Goal: Task Accomplishment & Management: Use online tool/utility

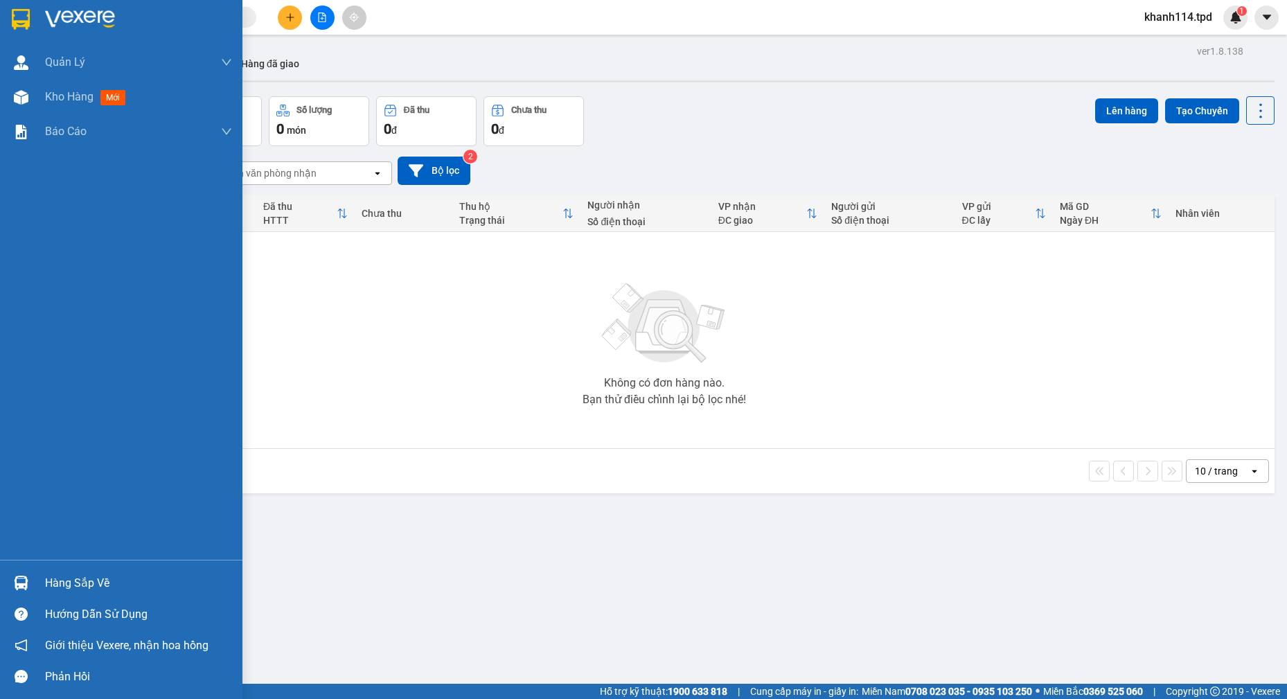
click at [63, 592] on div "Hàng sắp về" at bounding box center [138, 583] width 187 height 21
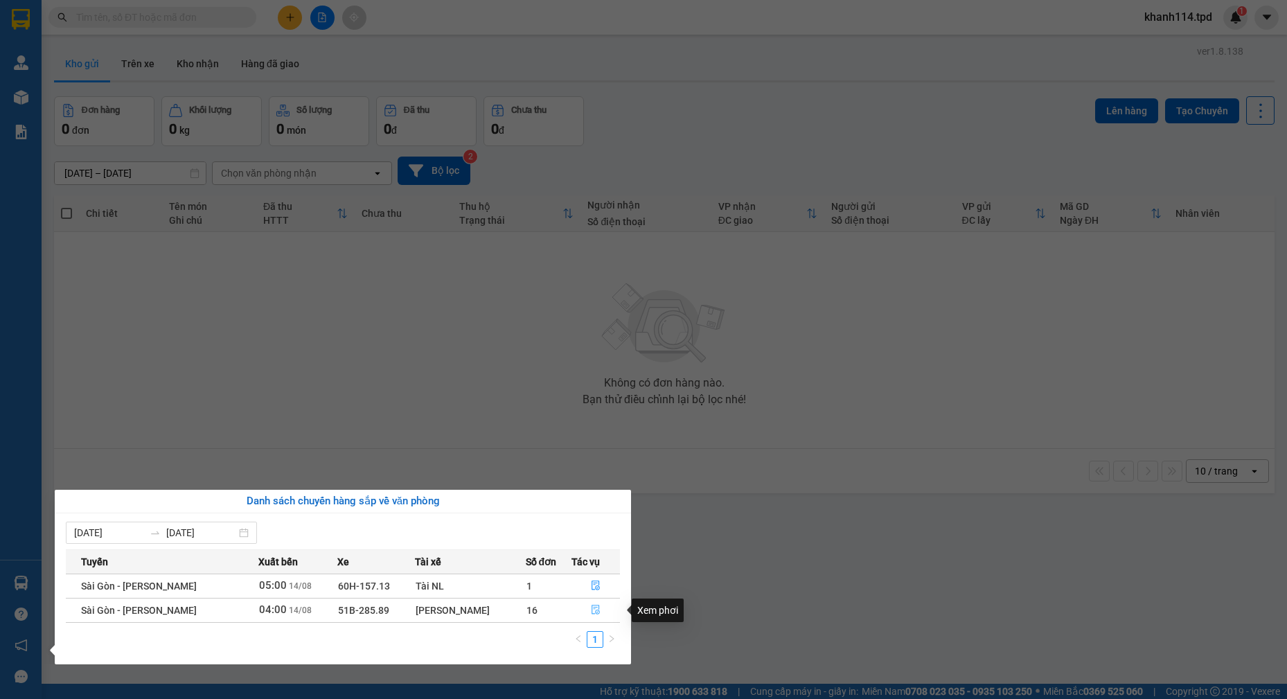
click at [598, 609] on icon "file-done" at bounding box center [596, 610] width 10 height 10
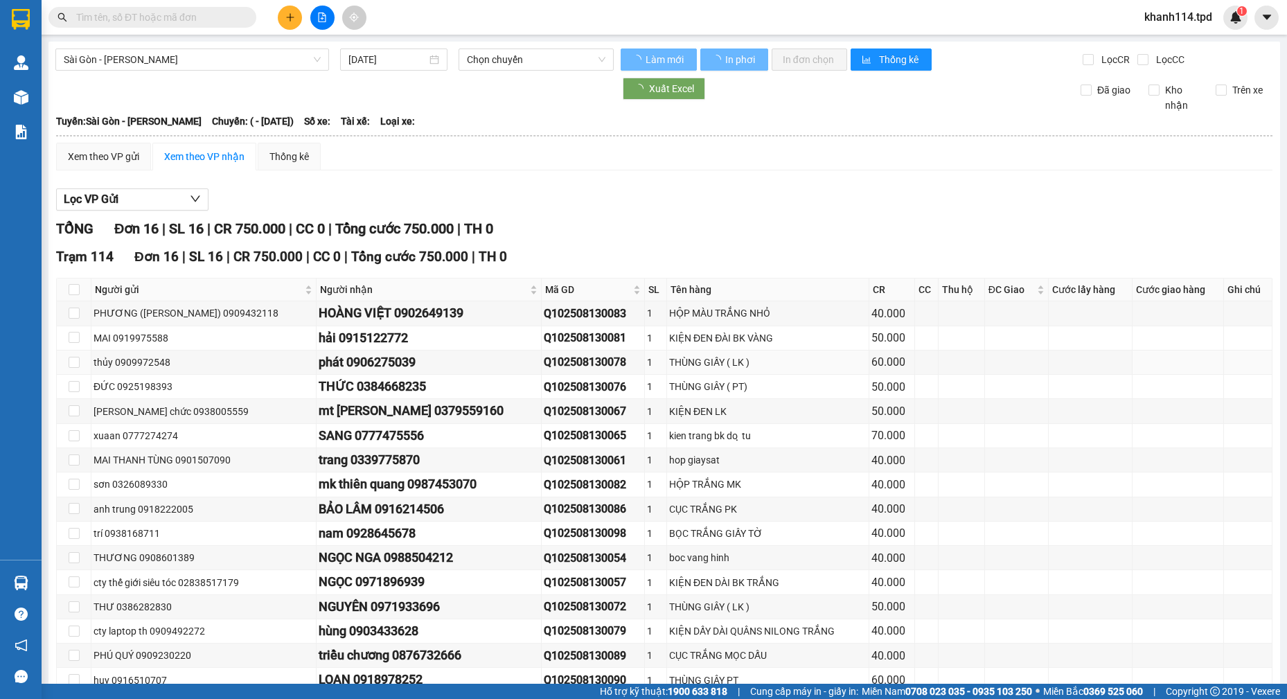
type input "[DATE]"
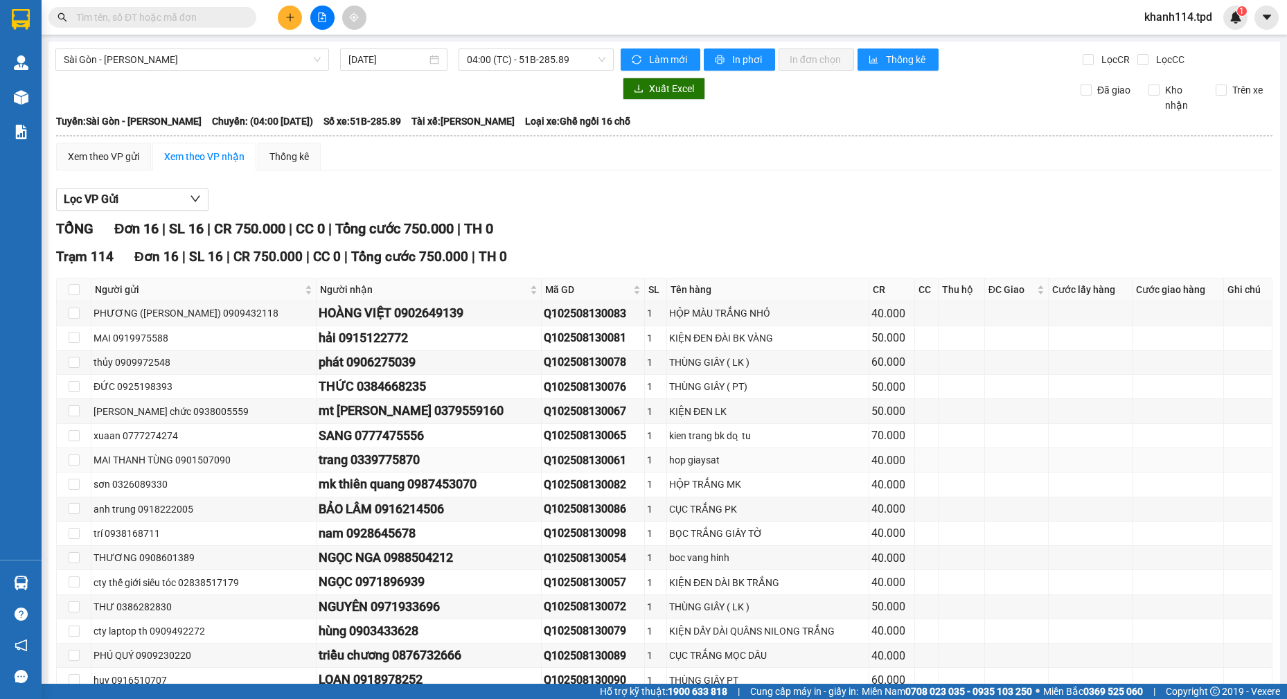
scroll to position [69, 0]
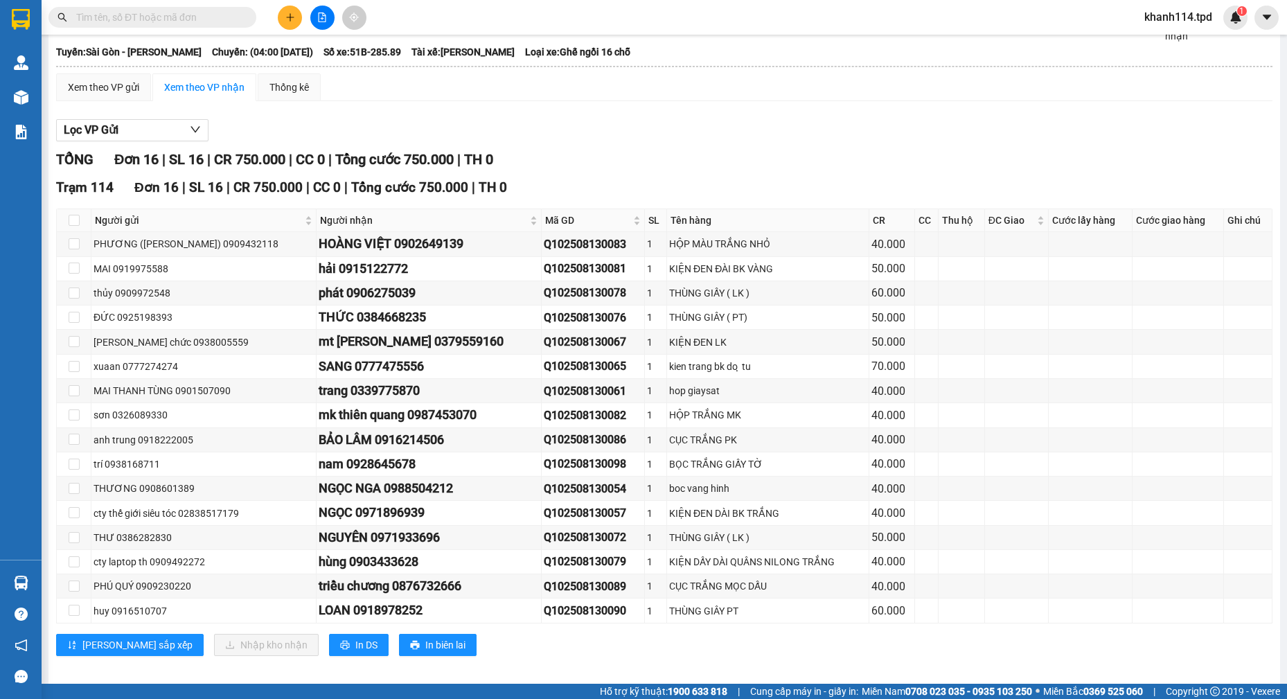
click at [177, 8] on span at bounding box center [152, 17] width 208 height 21
click at [177, 10] on input "text" at bounding box center [157, 17] width 163 height 15
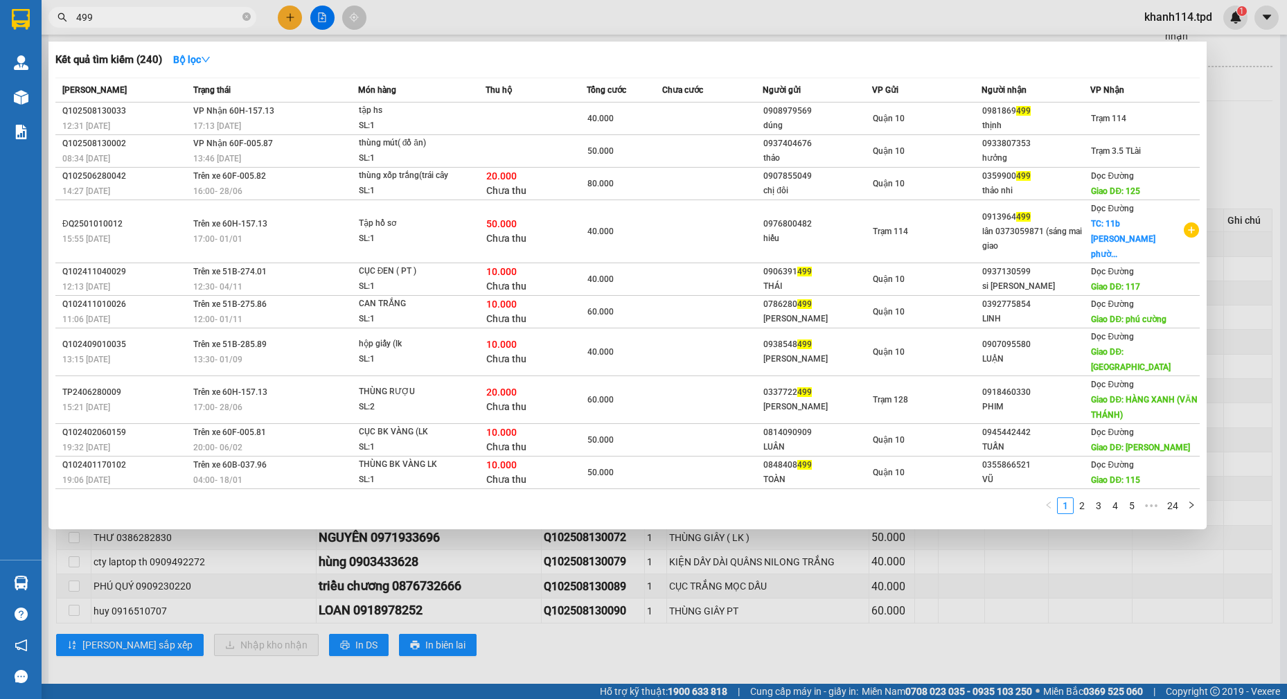
type input "499"
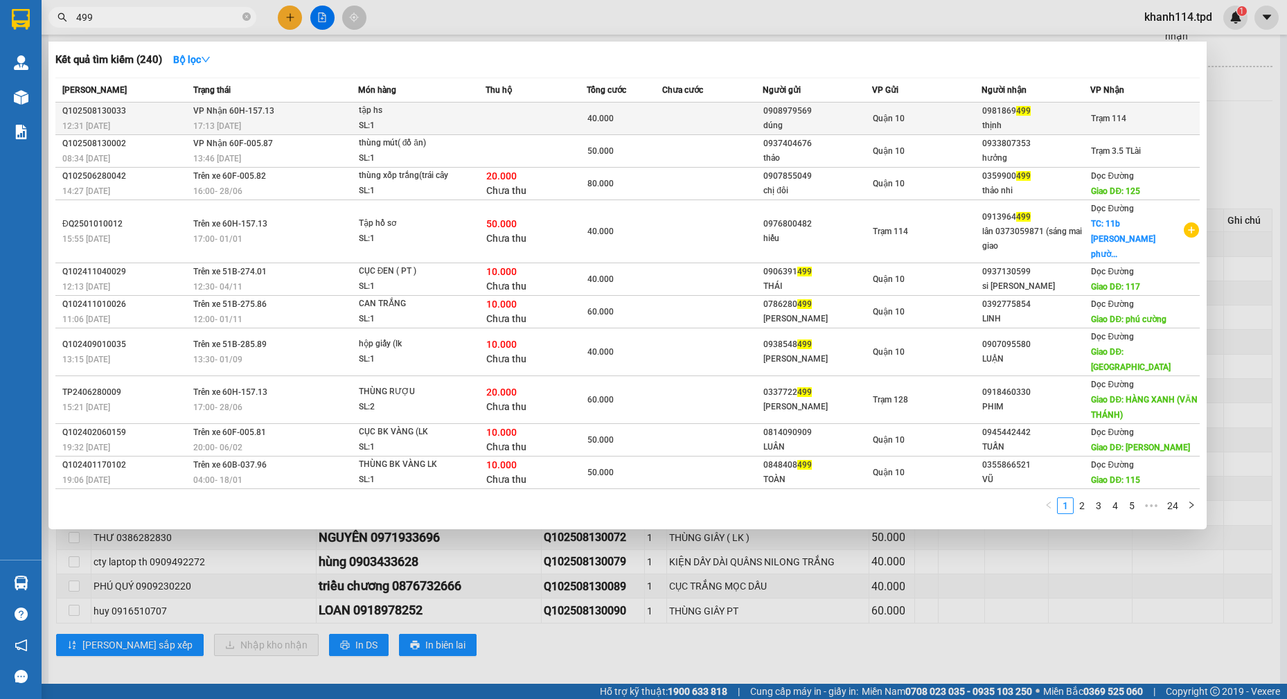
click at [936, 120] on div "Quận 10" at bounding box center [926, 118] width 108 height 15
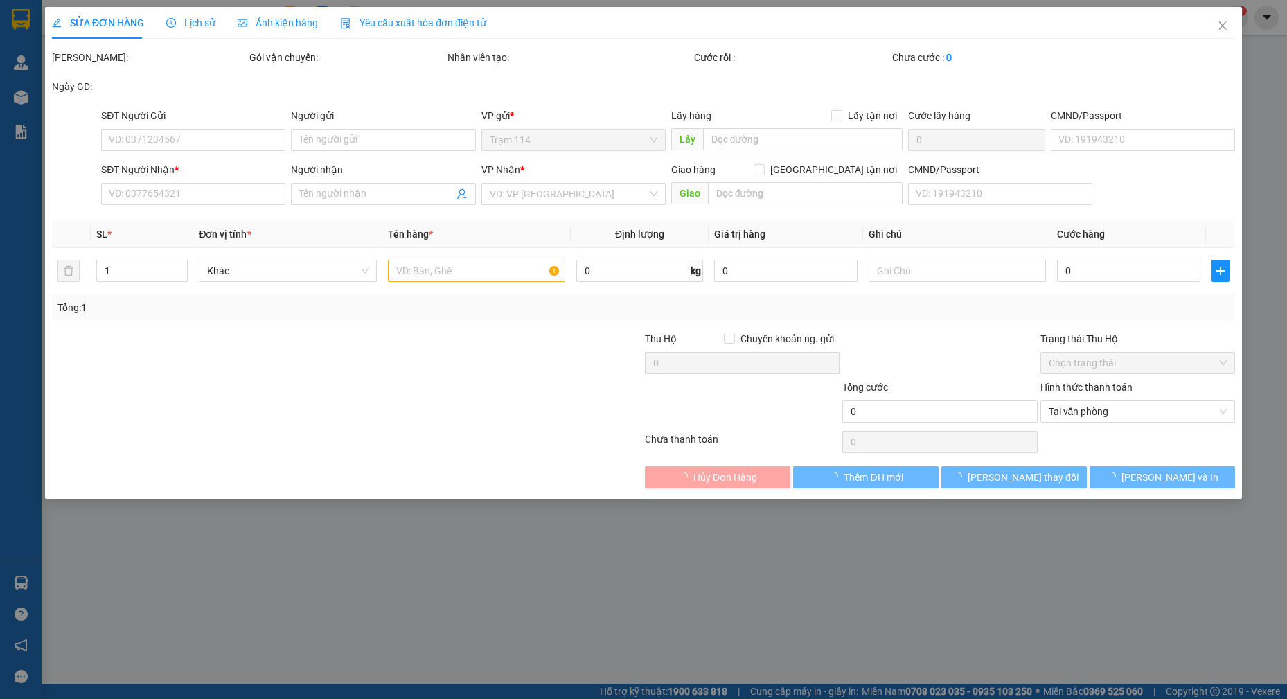
click at [733, 474] on span "Hủy Đơn Hàng" at bounding box center [725, 476] width 64 height 15
type input "0908979569"
type input "dúng"
type input "0981869499"
type input "thịnh"
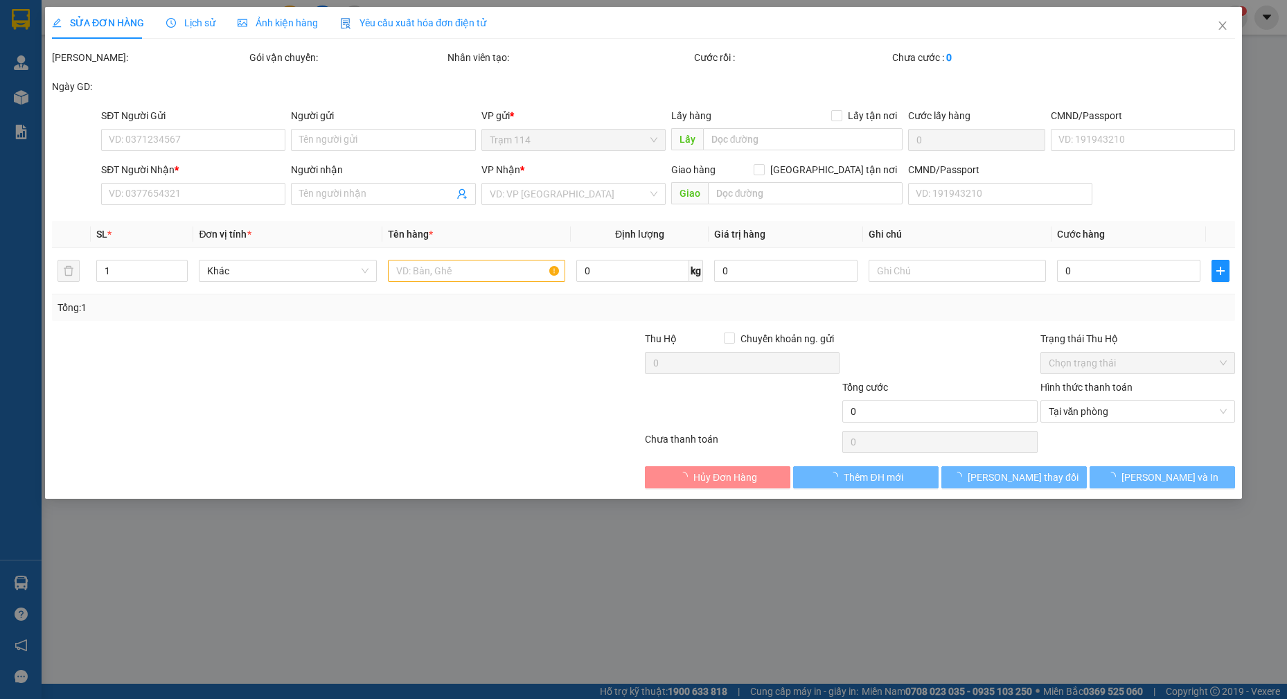
type input "40.000"
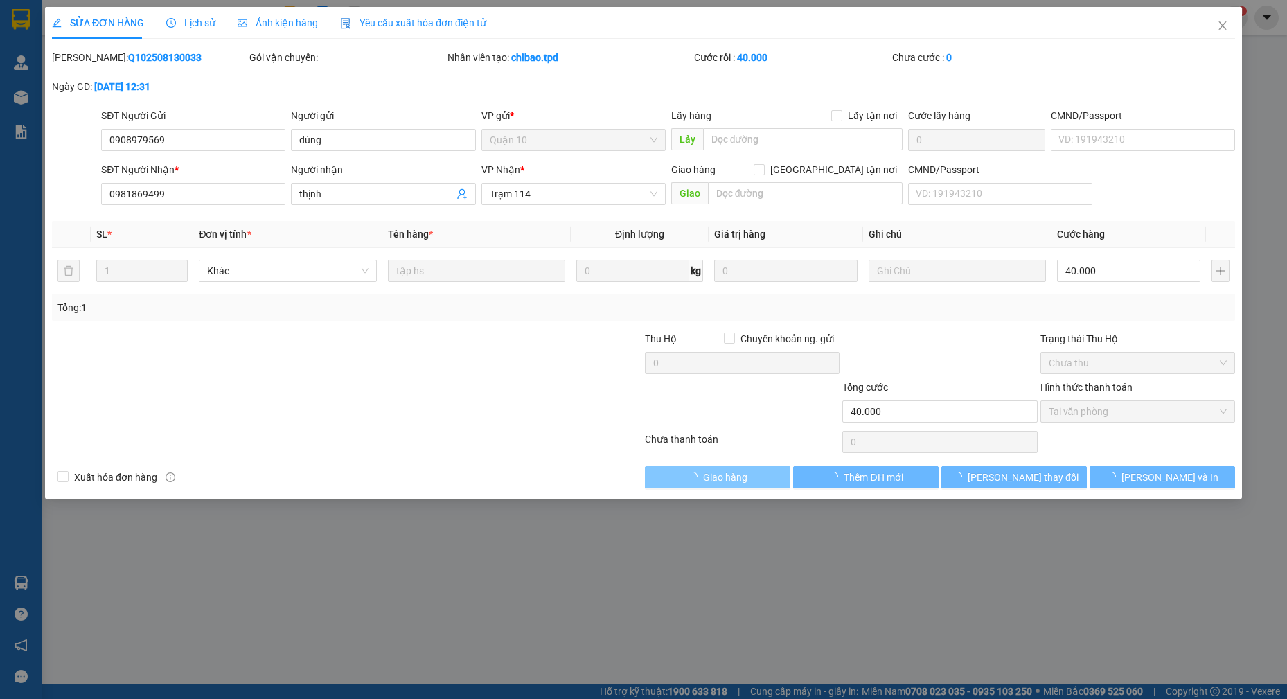
click at [714, 477] on span "Giao hàng" at bounding box center [725, 476] width 44 height 15
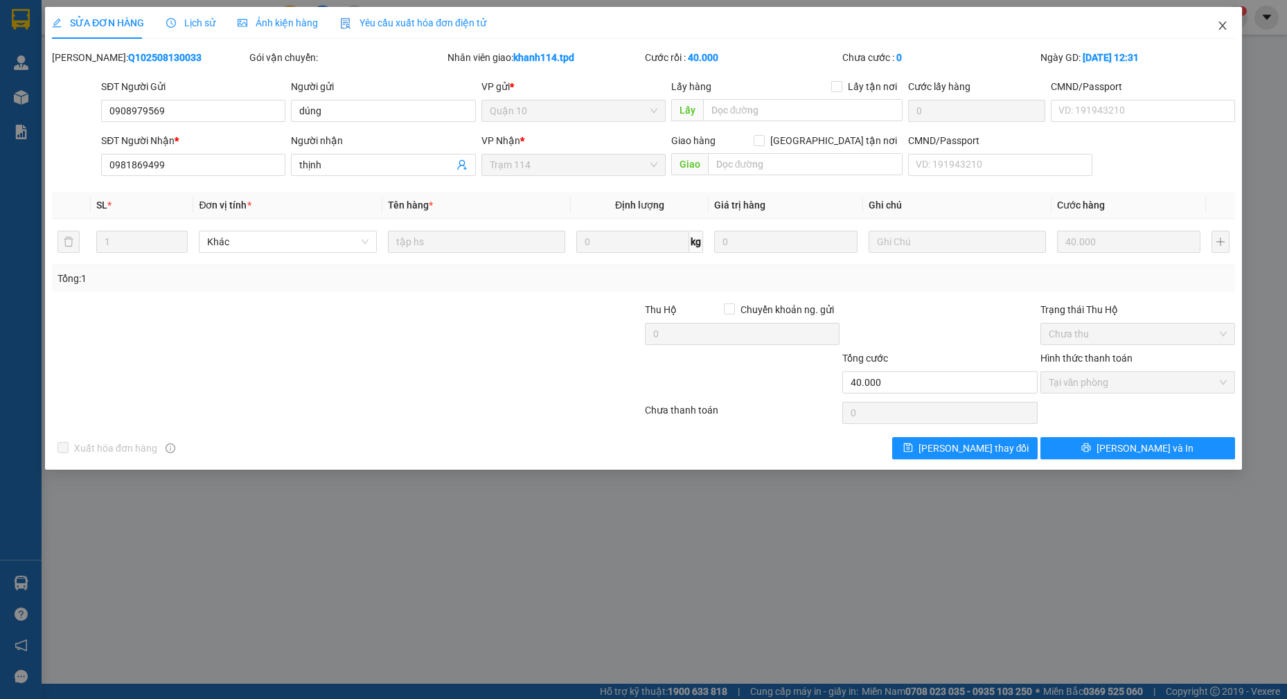
click at [1222, 24] on icon "close" at bounding box center [1222, 25] width 11 height 11
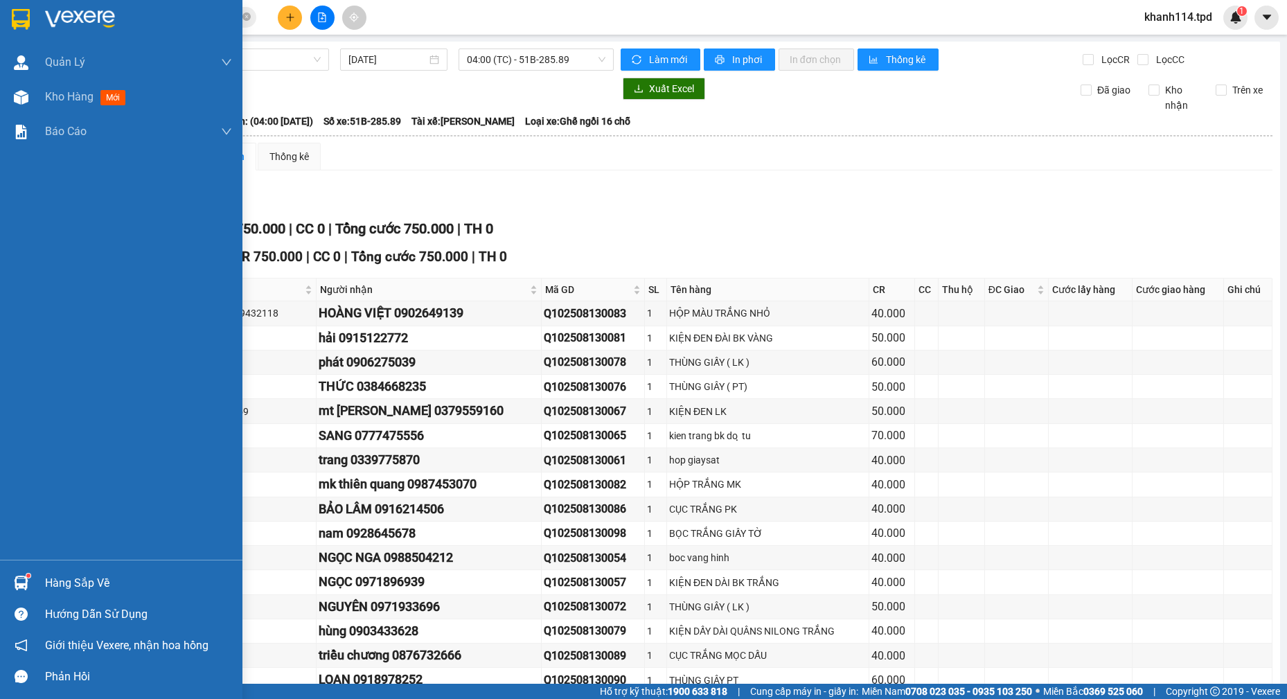
click at [98, 575] on div "Hàng sắp về" at bounding box center [138, 583] width 187 height 21
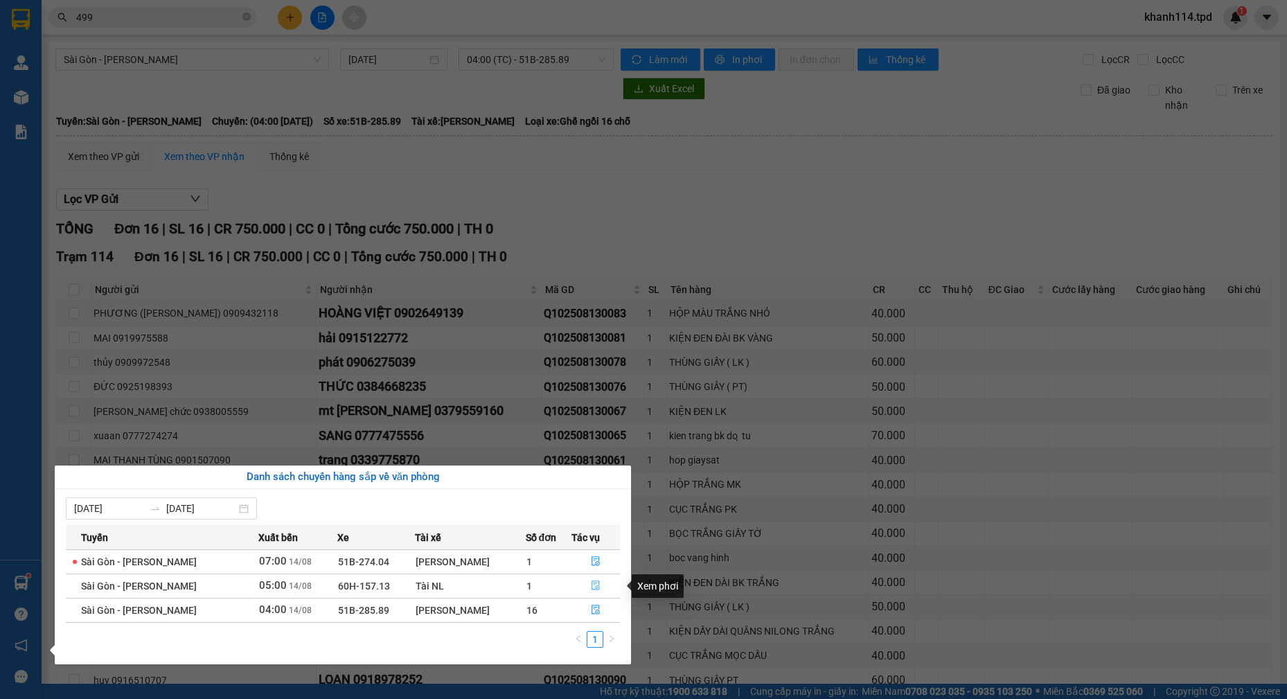
click at [593, 587] on icon "file-done" at bounding box center [595, 586] width 8 height 10
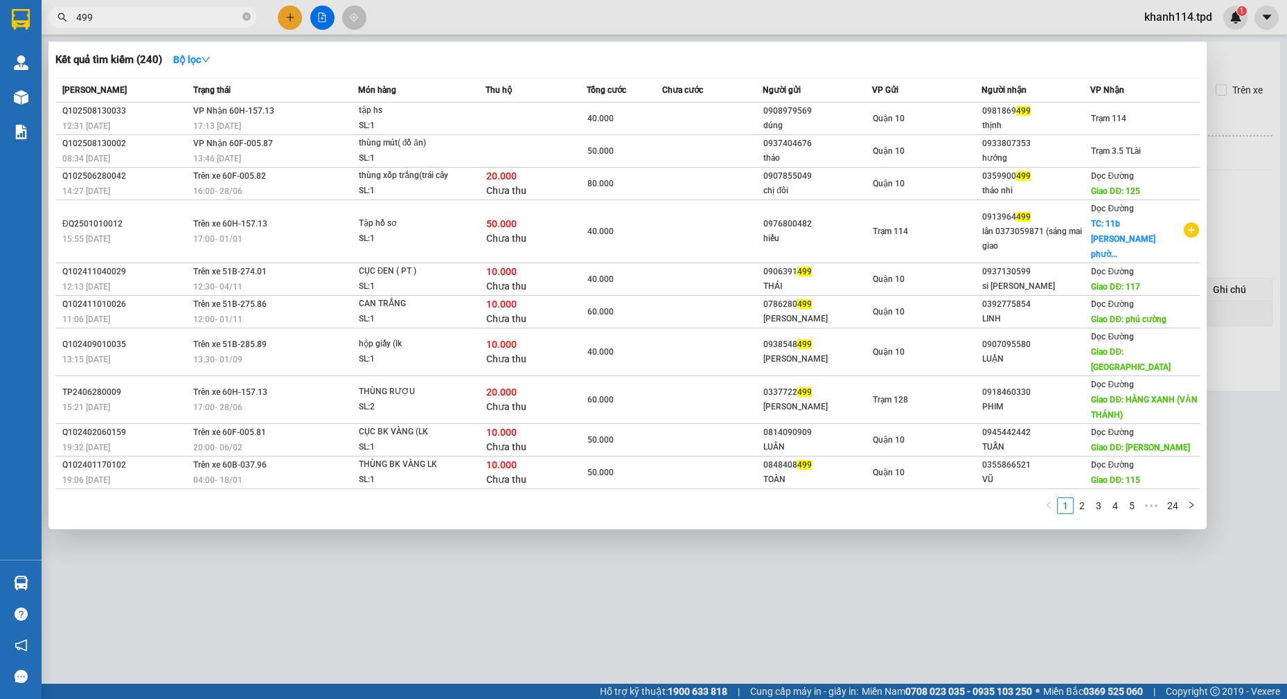
click at [143, 21] on input "499" at bounding box center [157, 17] width 163 height 15
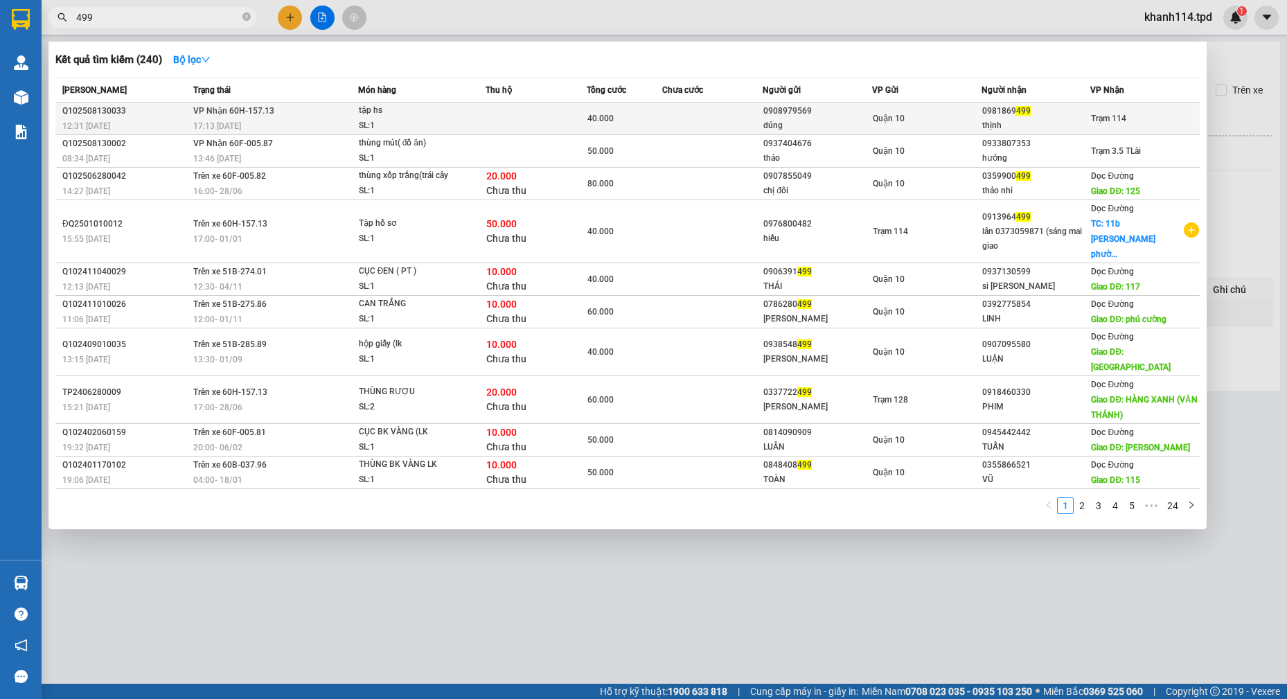
click at [587, 120] on td "40.000" at bounding box center [624, 118] width 75 height 33
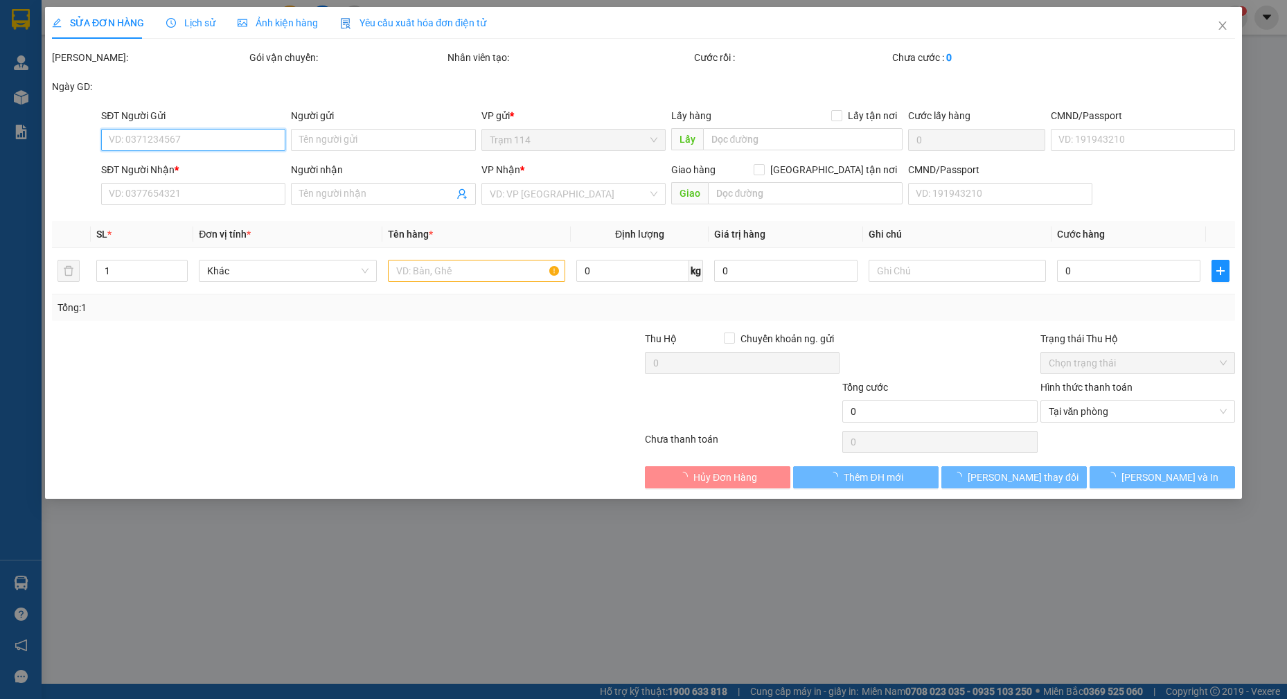
type input "0908979569"
type input "dúng"
type input "0981869499"
type input "thịnh"
type input "40.000"
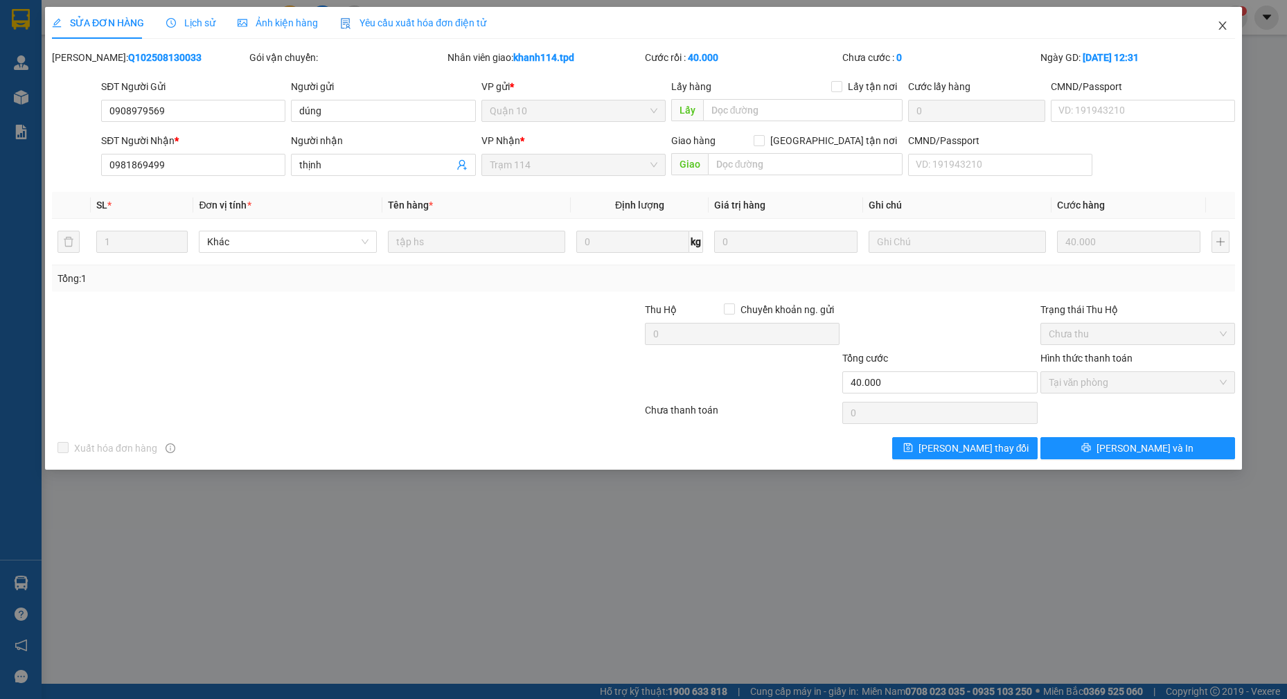
click at [1227, 24] on icon "close" at bounding box center [1222, 25] width 11 height 11
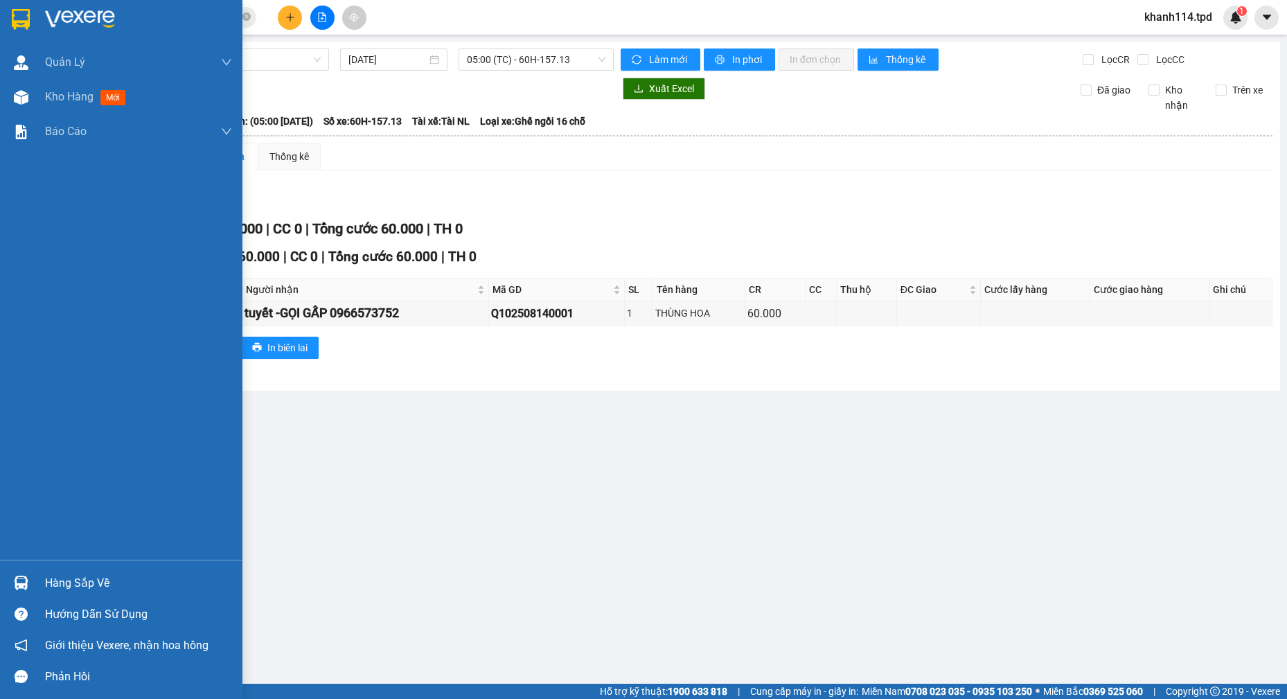
click at [88, 580] on div "Hàng sắp về" at bounding box center [138, 583] width 187 height 21
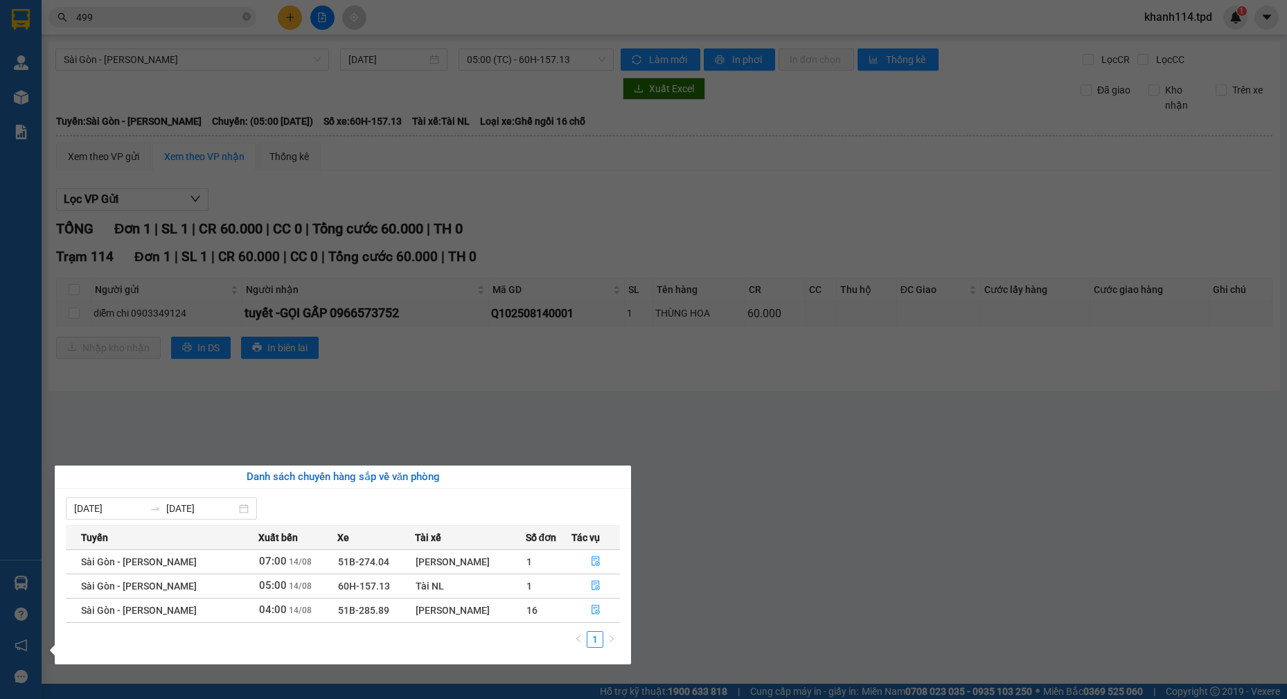
click at [485, 430] on section "Kết quả tìm kiếm ( 240 ) Bộ lọc Mã ĐH Trạng thái Món hàng Thu hộ Tổng cước Chưa…" at bounding box center [643, 349] width 1287 height 699
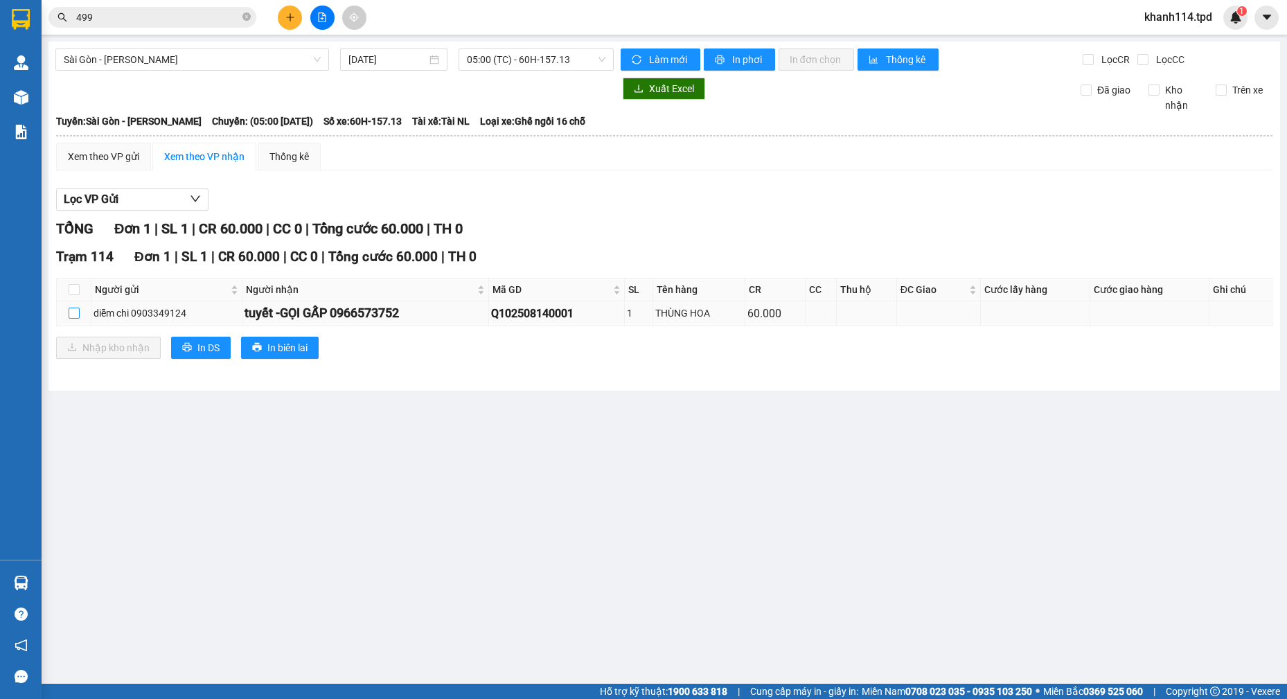
drag, startPoint x: 79, startPoint y: 314, endPoint x: 80, endPoint y: 323, distance: 9.7
click at [78, 314] on input "checkbox" at bounding box center [74, 312] width 11 height 11
checkbox input "true"
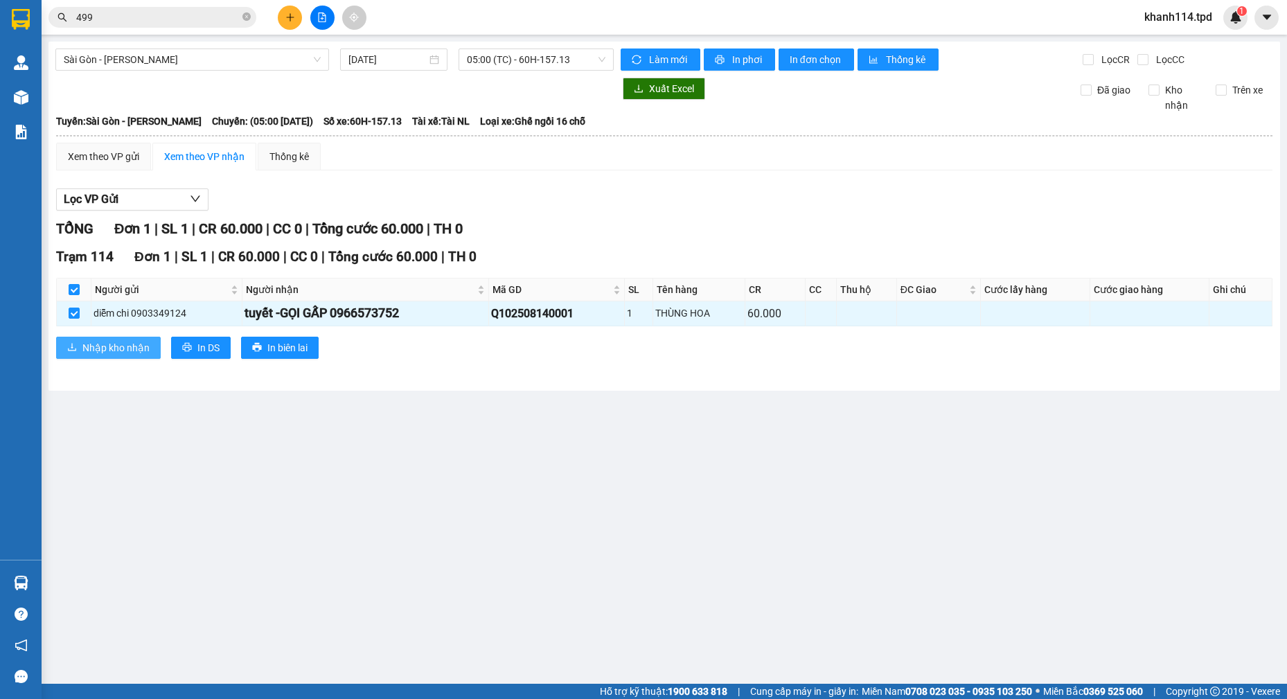
click at [94, 342] on span "Nhập kho nhận" at bounding box center [115, 347] width 67 height 15
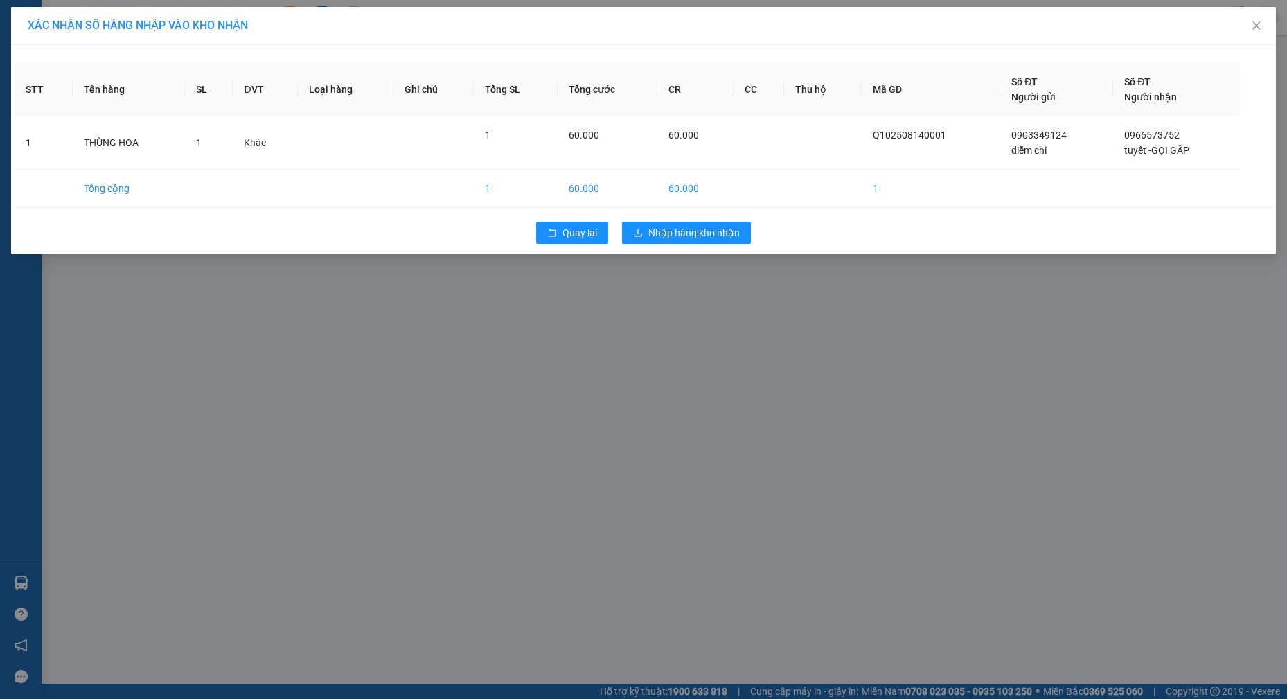
click at [664, 294] on div "XÁC NHẬN SỐ HÀNG NHẬP VÀO KHO NHẬN STT Tên hàng SL ĐVT Loại hàng Ghi chú Tổng S…" at bounding box center [643, 349] width 1287 height 699
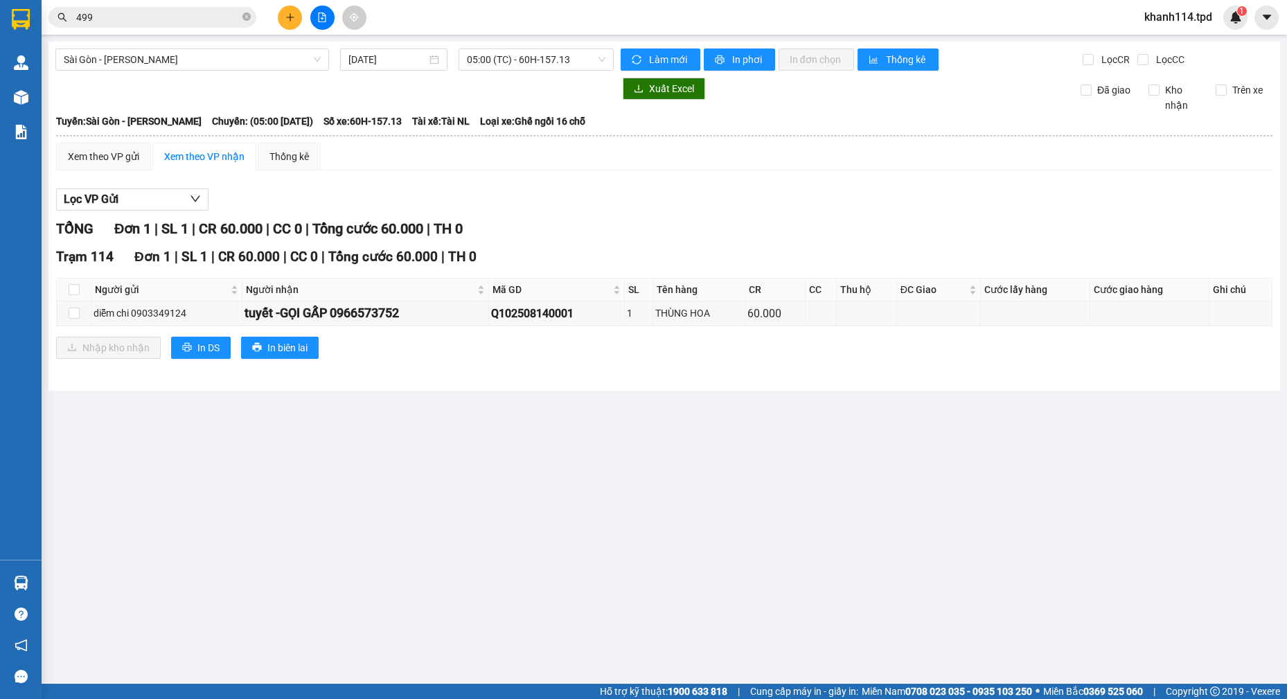
click at [687, 222] on div "TỔNG Đơn 1 | SL 1 | CR 60.000 | CC 0 | Tổng cước 60.000 | TH 0" at bounding box center [664, 228] width 1216 height 21
click at [76, 294] on th at bounding box center [74, 289] width 35 height 23
click at [75, 294] on input "checkbox" at bounding box center [74, 289] width 11 height 11
checkbox input "true"
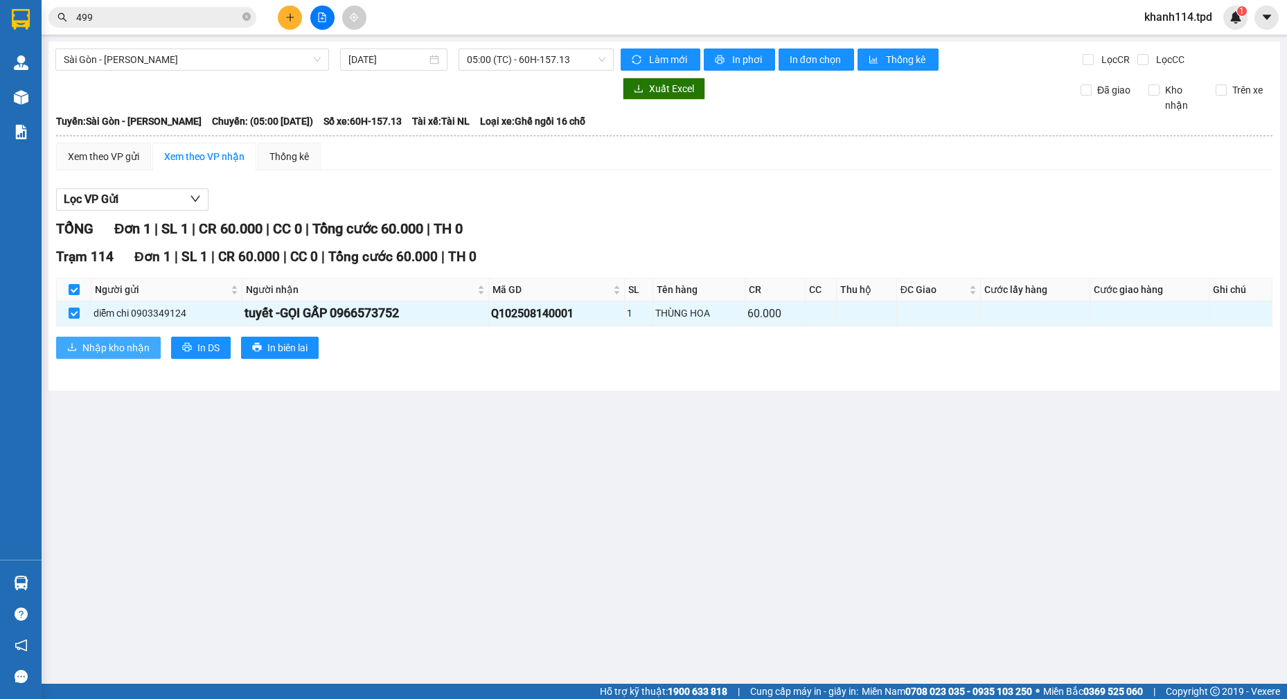
click at [98, 349] on span "Nhập kho nhận" at bounding box center [115, 347] width 67 height 15
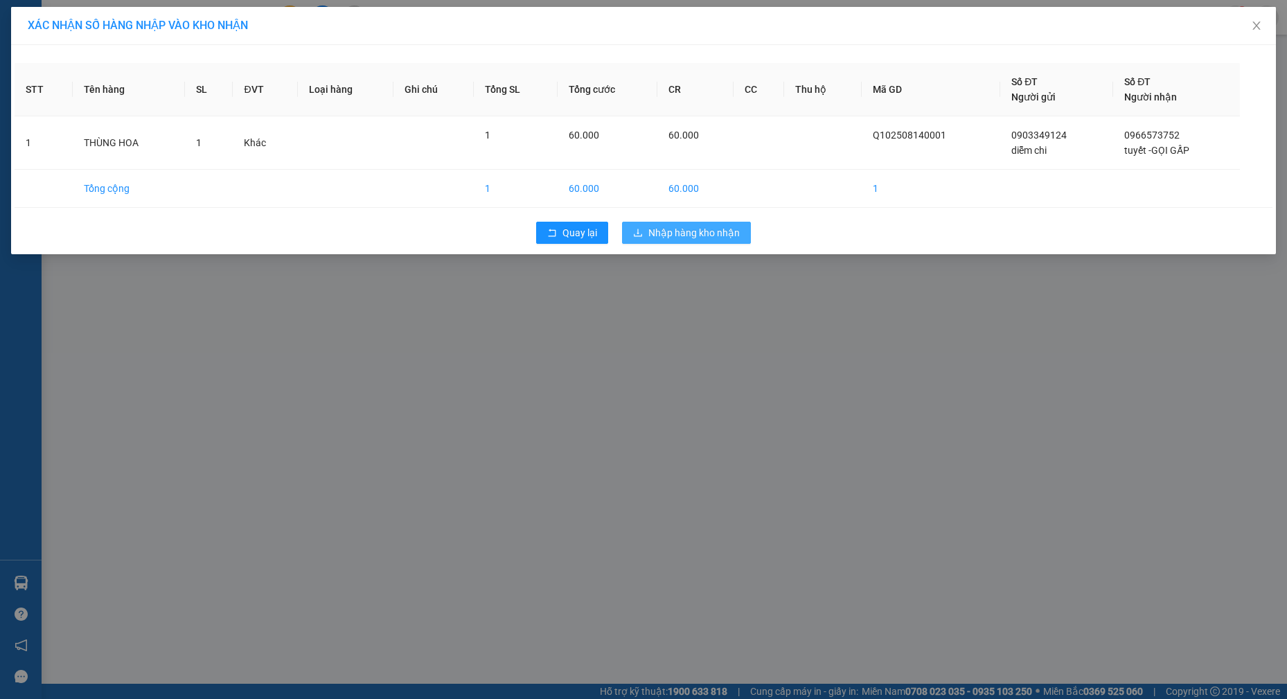
click at [681, 235] on span "Nhập hàng kho nhận" at bounding box center [693, 232] width 91 height 15
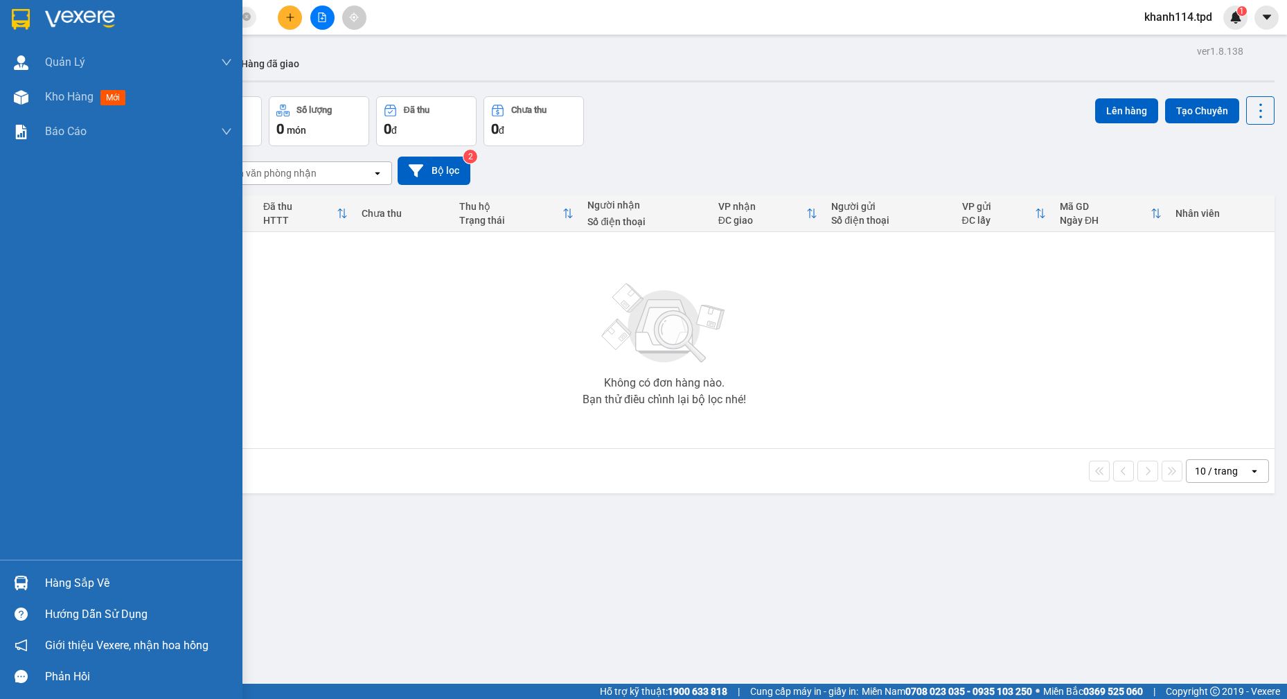
click at [84, 581] on div "Hàng sắp về" at bounding box center [138, 583] width 187 height 21
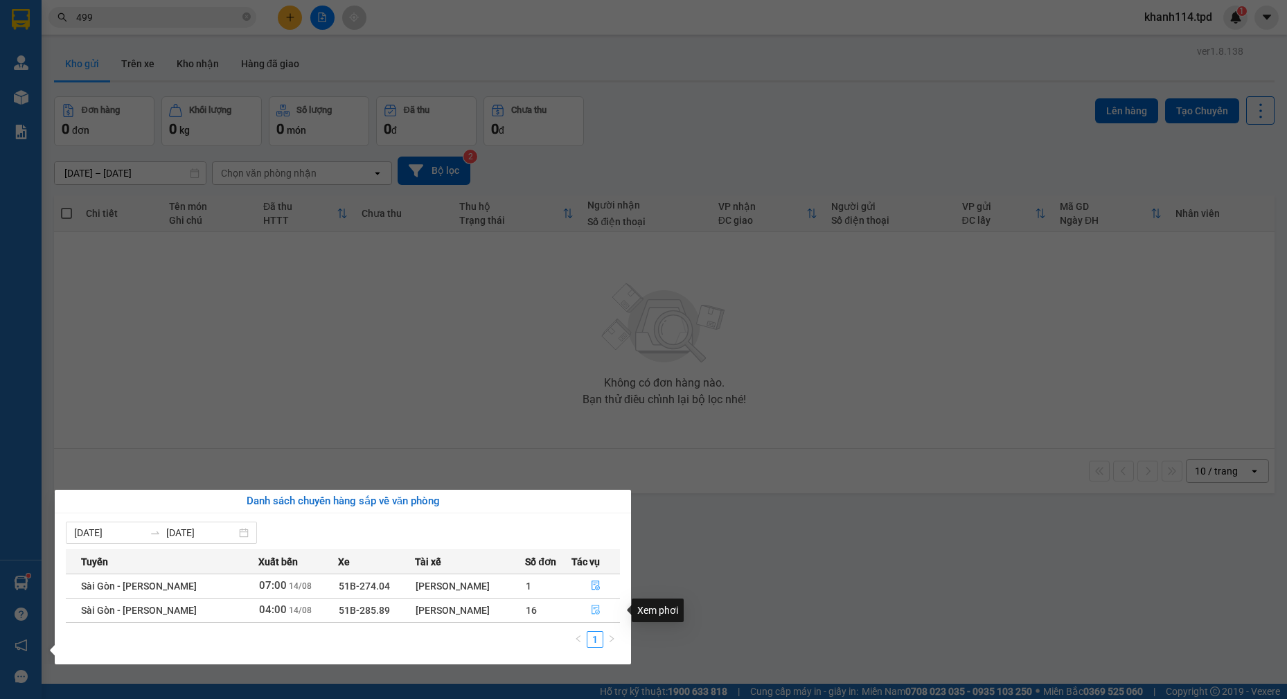
click at [591, 607] on icon "file-done" at bounding box center [596, 610] width 10 height 10
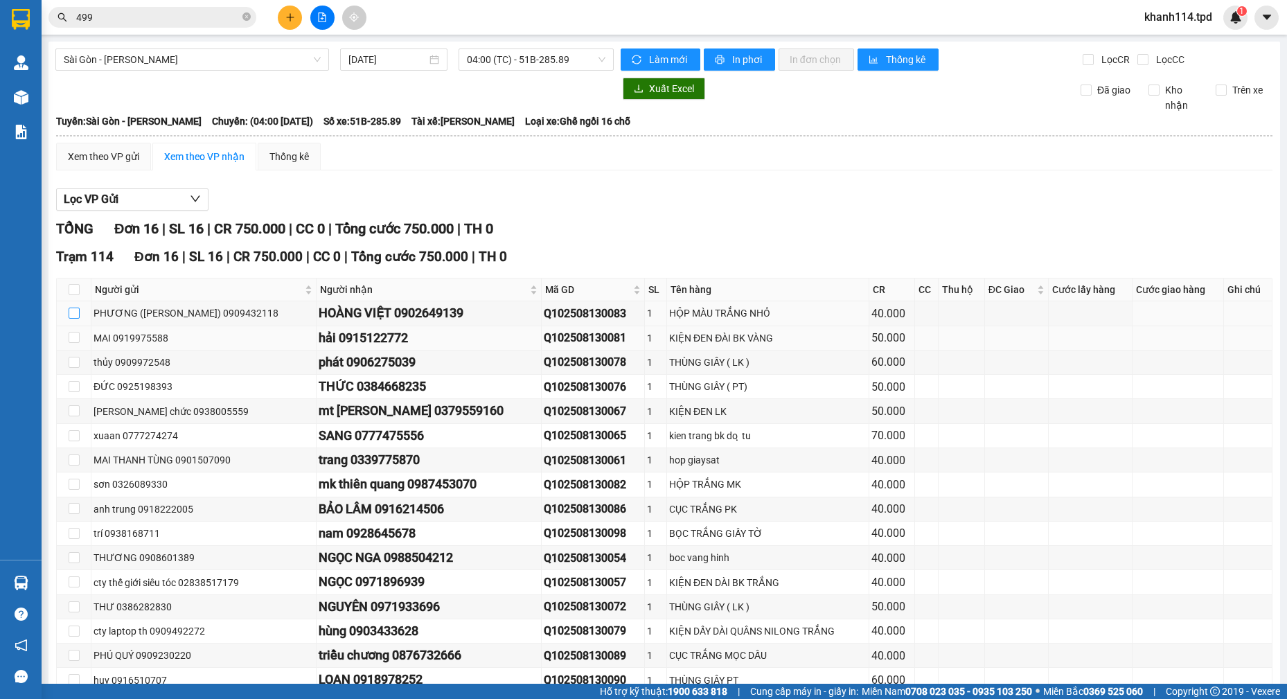
drag, startPoint x: 69, startPoint y: 314, endPoint x: 122, endPoint y: 327, distance: 54.2
click at [69, 314] on input "checkbox" at bounding box center [74, 312] width 11 height 11
checkbox input "true"
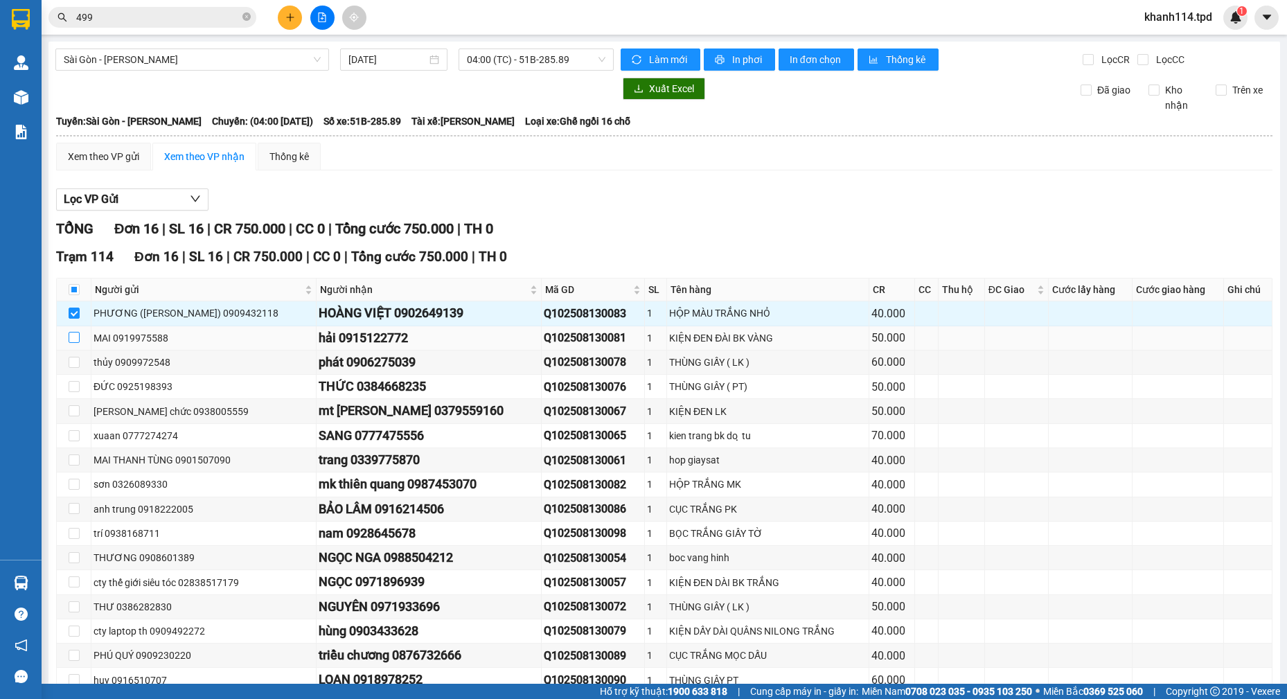
click at [71, 340] on input "checkbox" at bounding box center [74, 337] width 11 height 11
checkbox input "true"
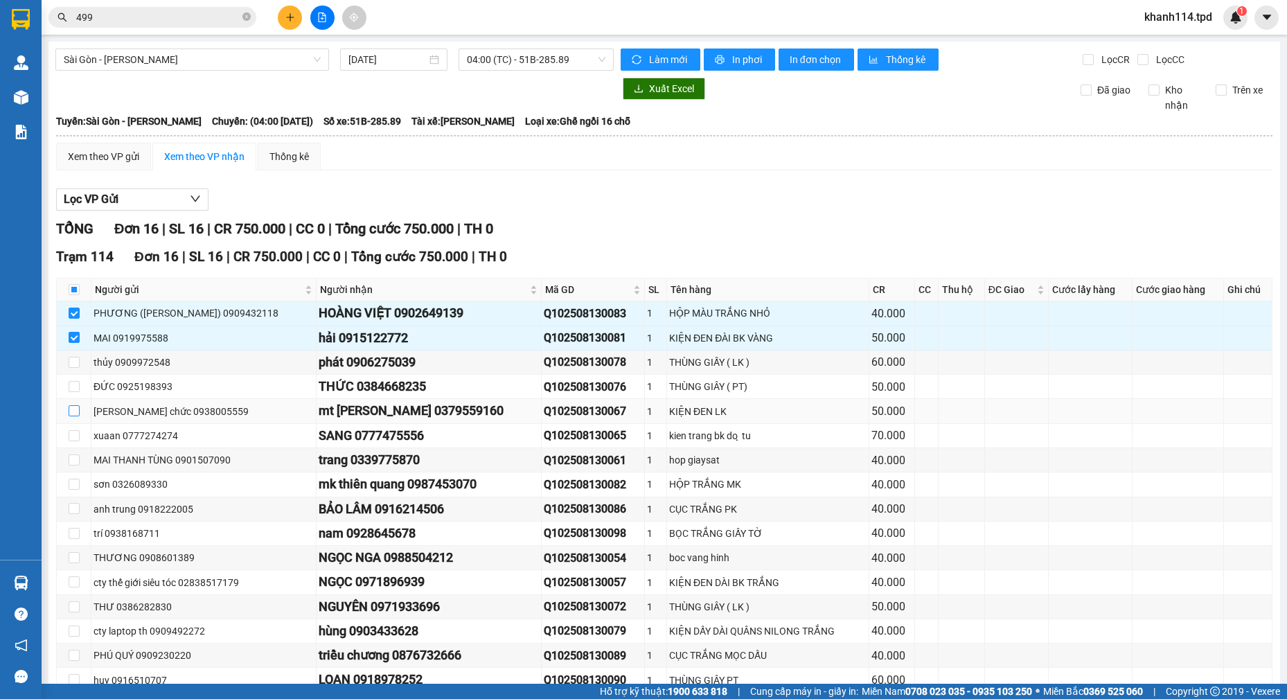
click at [74, 409] on input "checkbox" at bounding box center [74, 410] width 11 height 11
checkbox input "true"
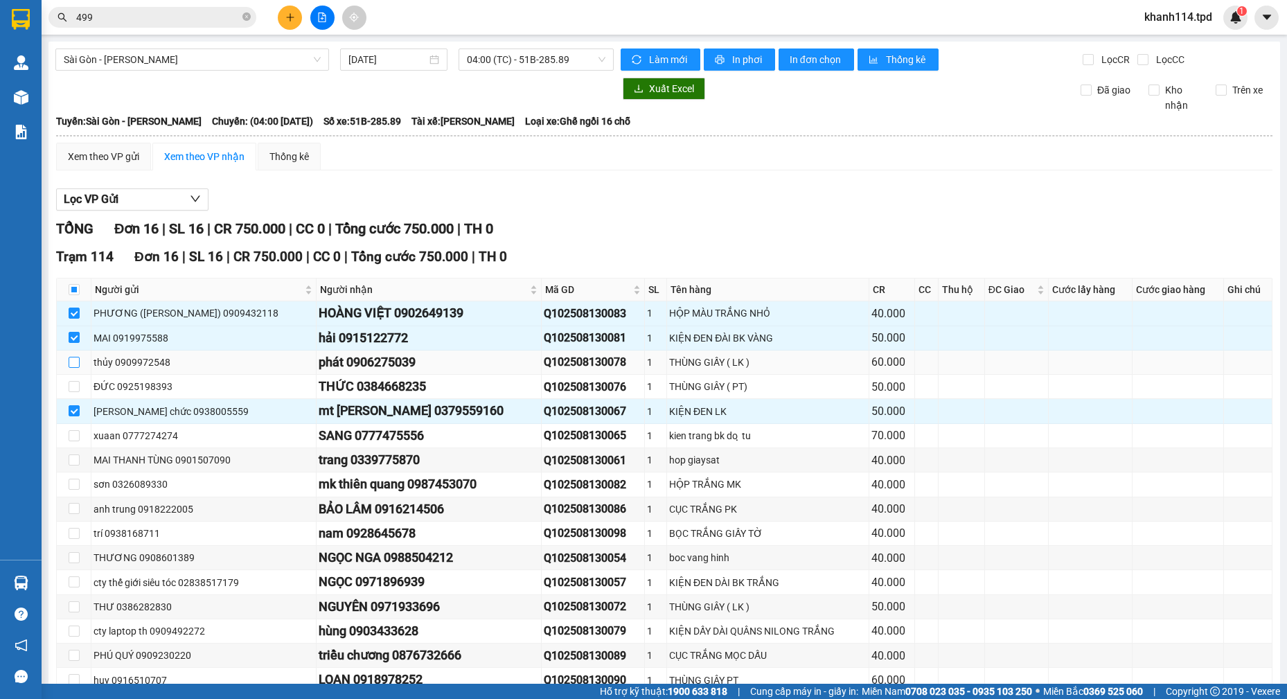
click at [75, 369] on label at bounding box center [74, 362] width 11 height 15
click at [75, 368] on input "checkbox" at bounding box center [74, 362] width 11 height 11
checkbox input "true"
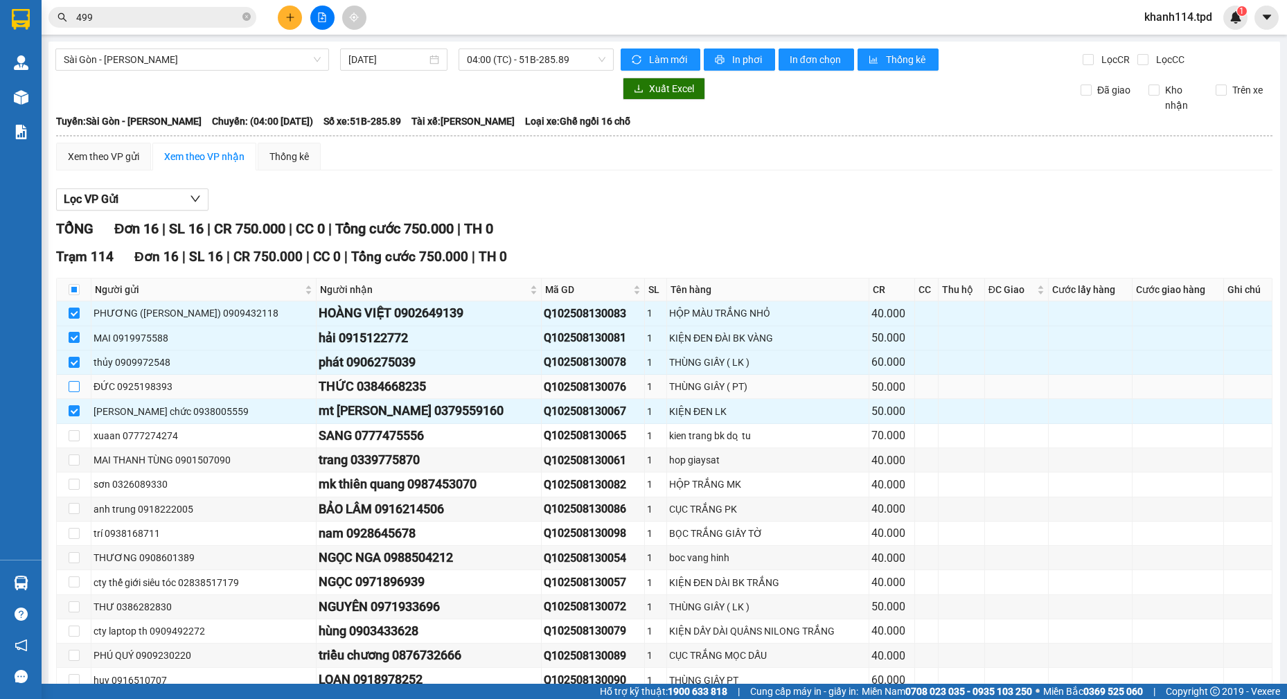
click at [75, 385] on input "checkbox" at bounding box center [74, 386] width 11 height 11
checkbox input "true"
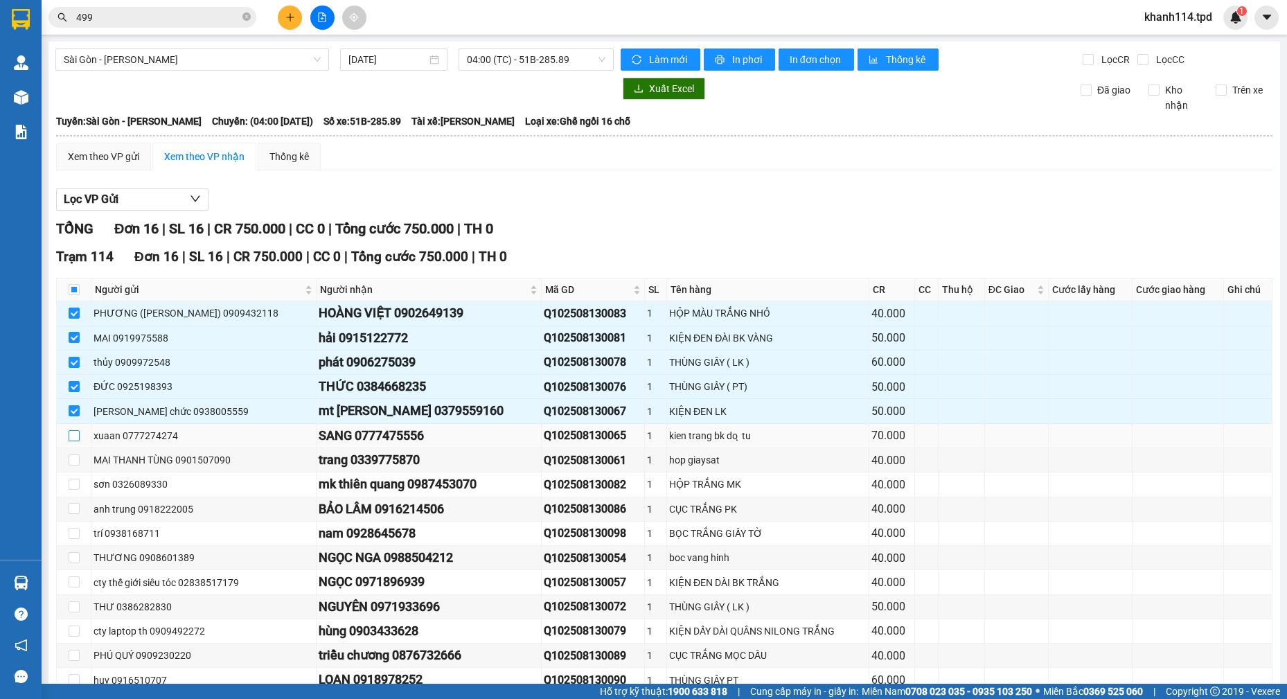
click at [71, 440] on input "checkbox" at bounding box center [74, 435] width 11 height 11
checkbox input "true"
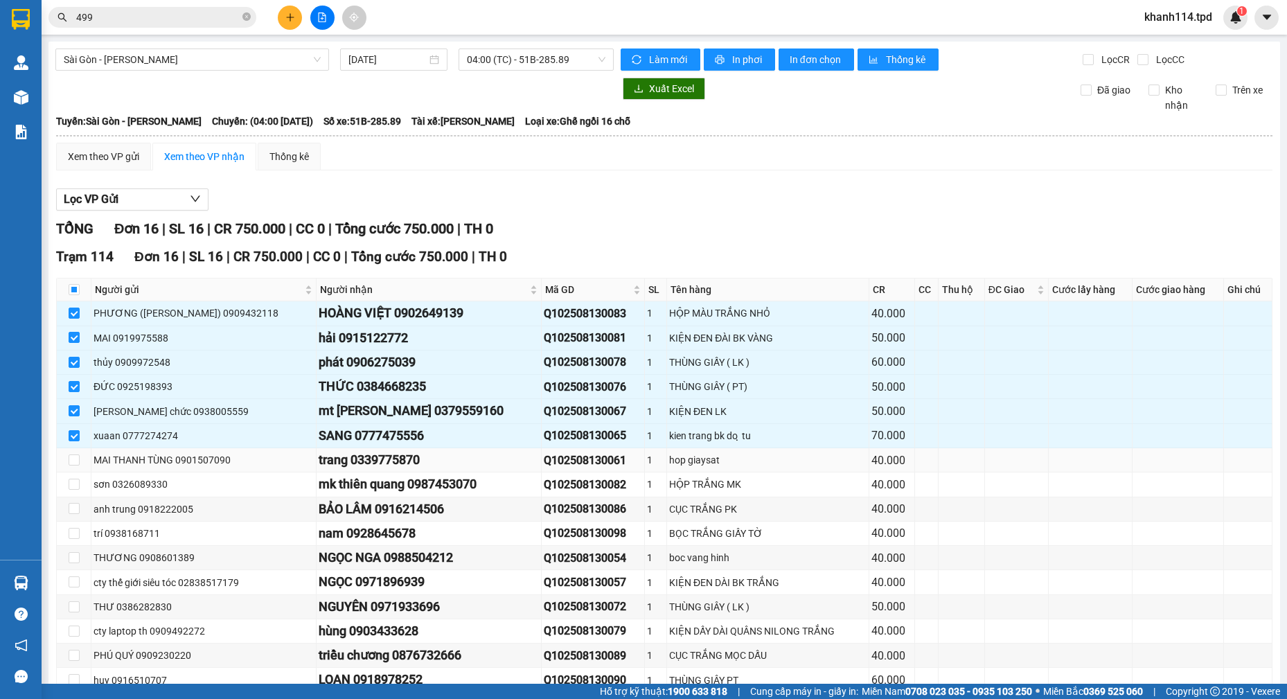
click at [370, 457] on div "trang 0339775870" at bounding box center [429, 459] width 220 height 19
copy div "0339775870"
click at [77, 460] on input "checkbox" at bounding box center [74, 459] width 11 height 11
checkbox input "true"
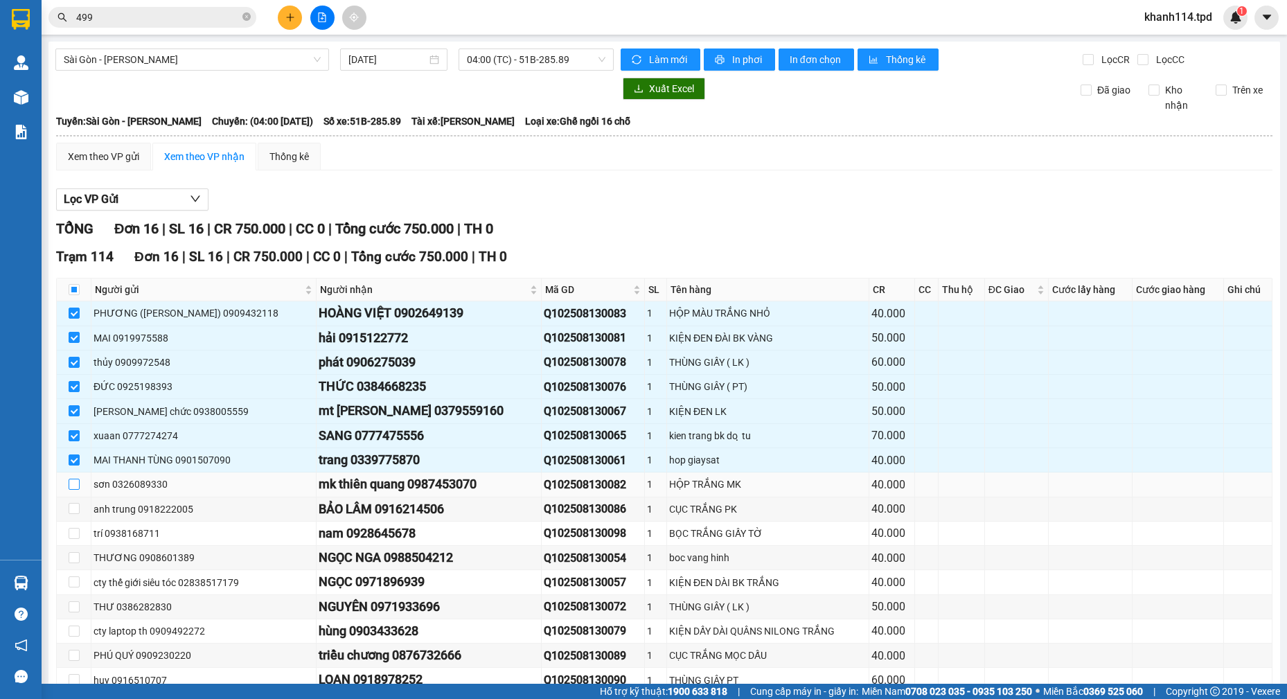
click at [75, 491] on label at bounding box center [74, 483] width 11 height 15
click at [75, 490] on input "checkbox" at bounding box center [74, 483] width 11 height 11
checkbox input "true"
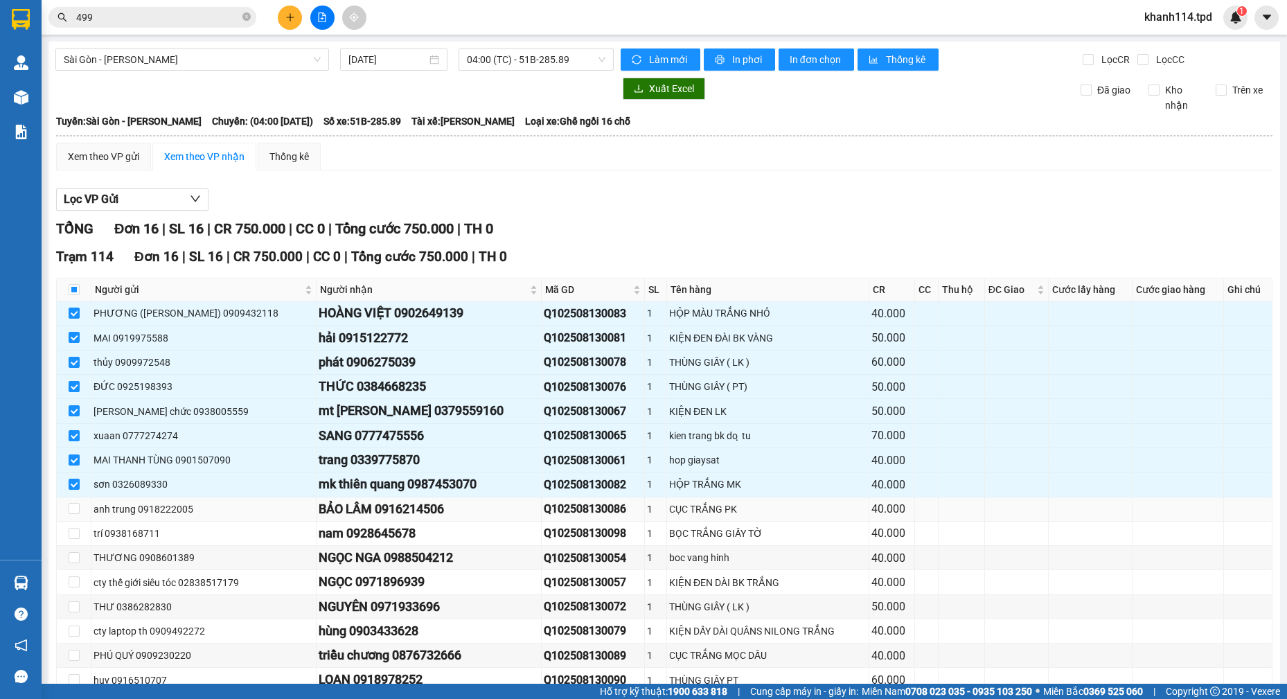
click at [405, 508] on div "BẢO LÂM 0916214506" at bounding box center [429, 508] width 220 height 19
copy div "0916214506"
click at [79, 512] on input "checkbox" at bounding box center [74, 508] width 11 height 11
checkbox input "true"
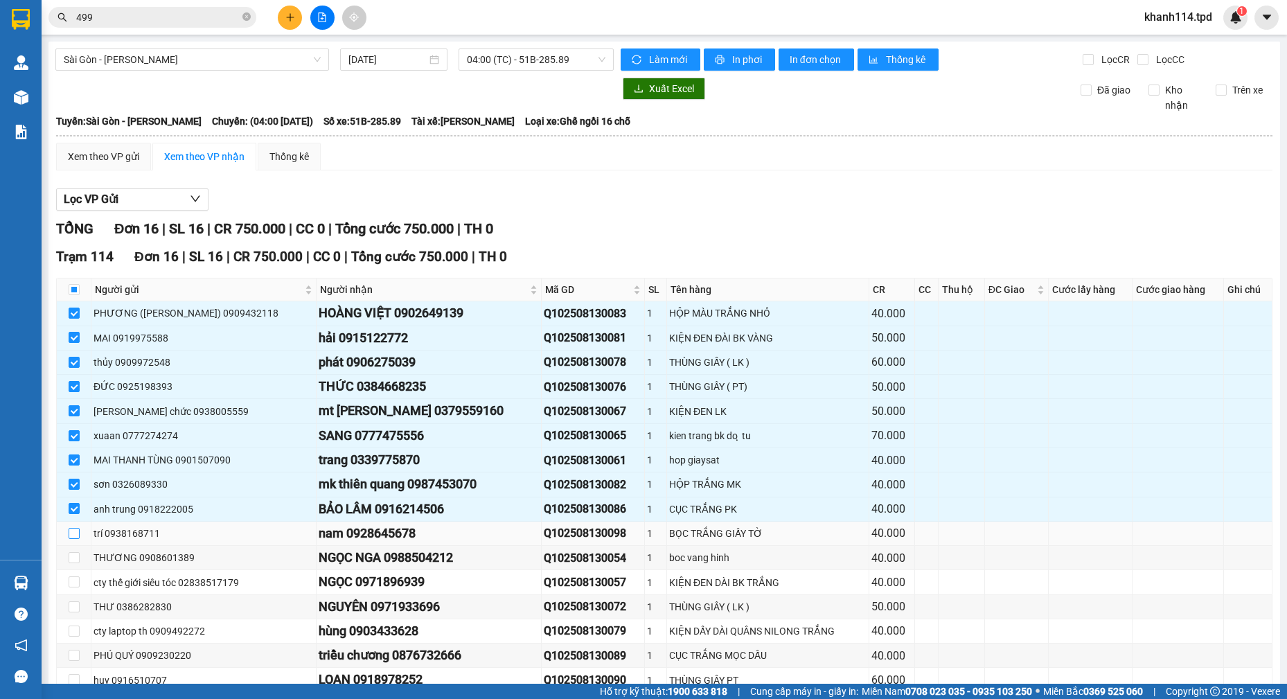
click at [69, 531] on input "checkbox" at bounding box center [74, 533] width 11 height 11
checkbox input "true"
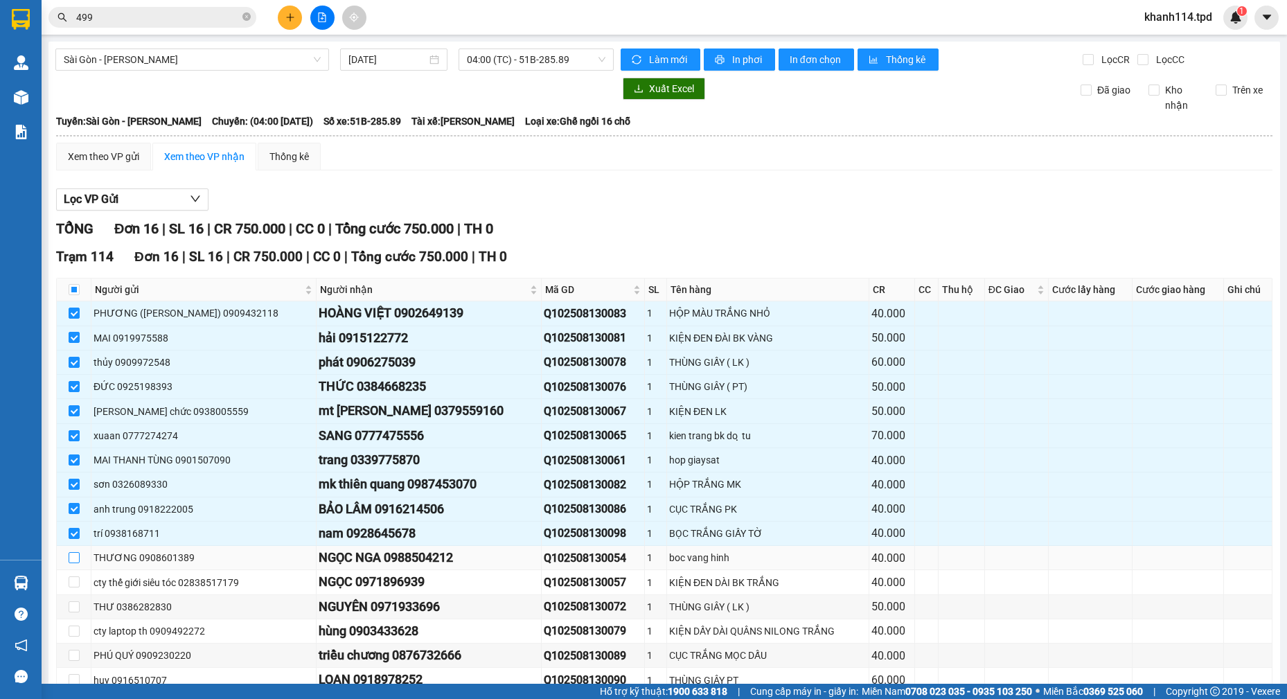
click at [73, 558] on input "checkbox" at bounding box center [74, 557] width 11 height 11
checkbox input "true"
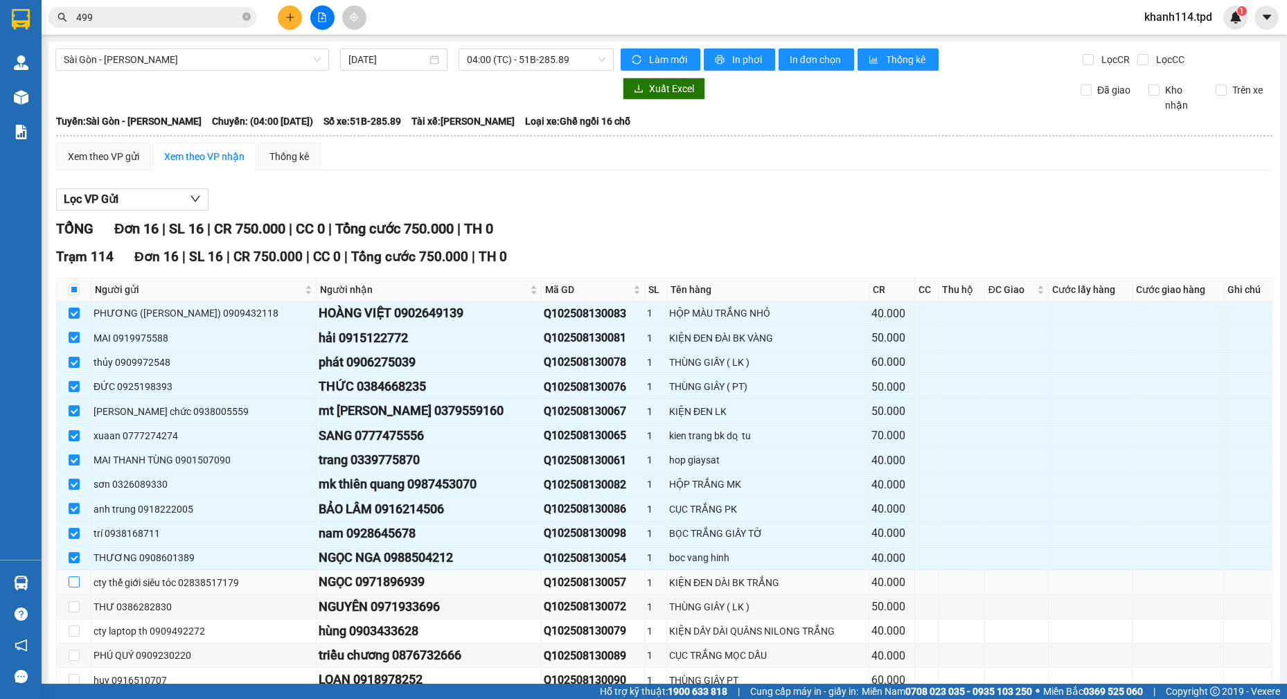
click at [74, 581] on input "checkbox" at bounding box center [74, 581] width 11 height 11
checkbox input "true"
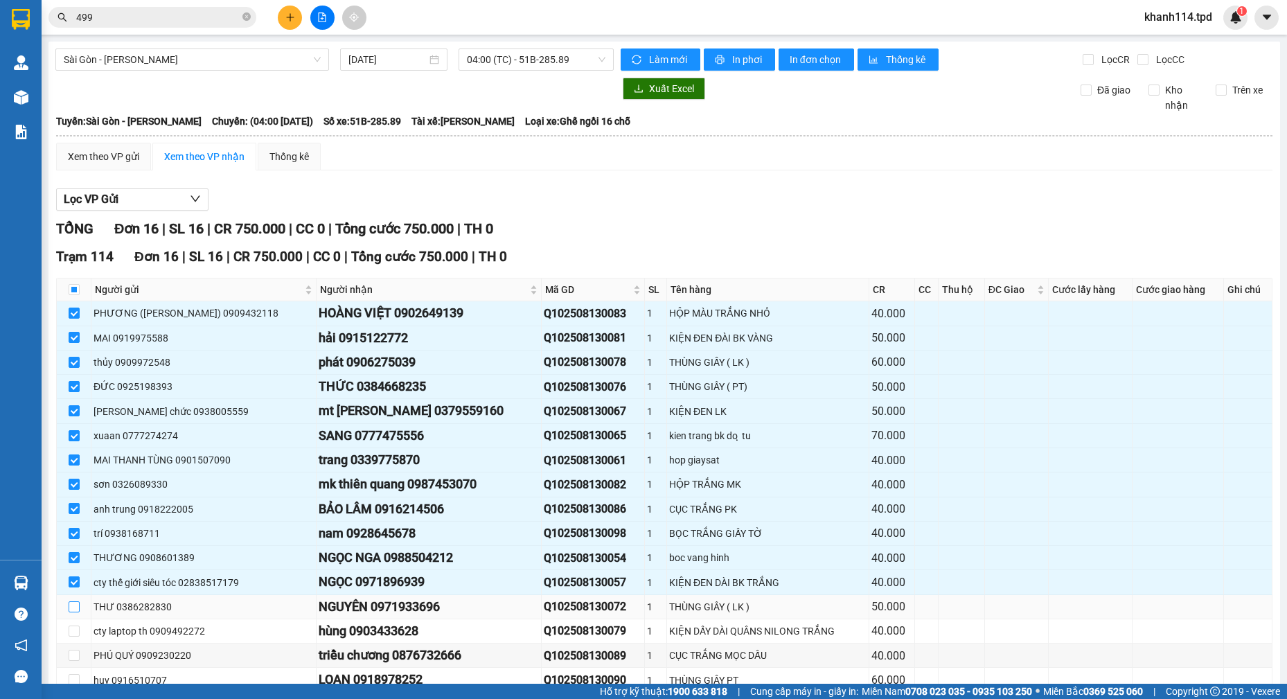
click at [75, 608] on input "checkbox" at bounding box center [74, 606] width 11 height 11
checkbox input "true"
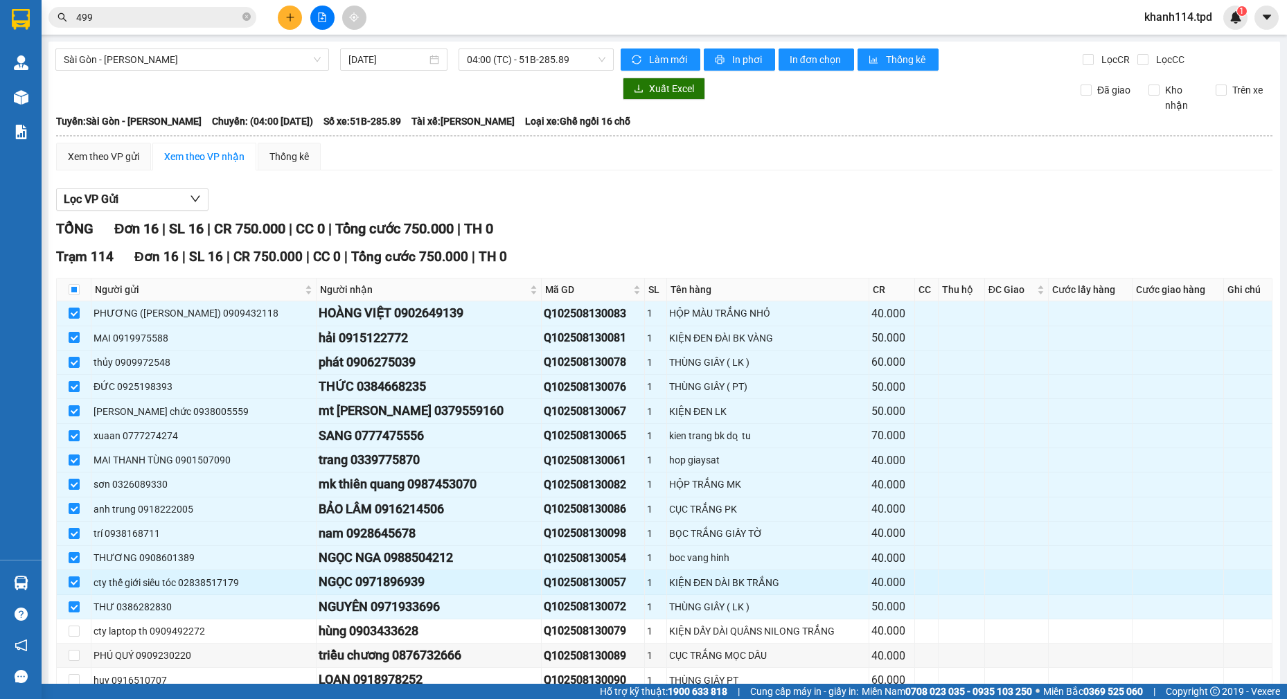
click at [373, 582] on div "NGỌC 0971896939" at bounding box center [429, 581] width 220 height 19
copy div "0971896939"
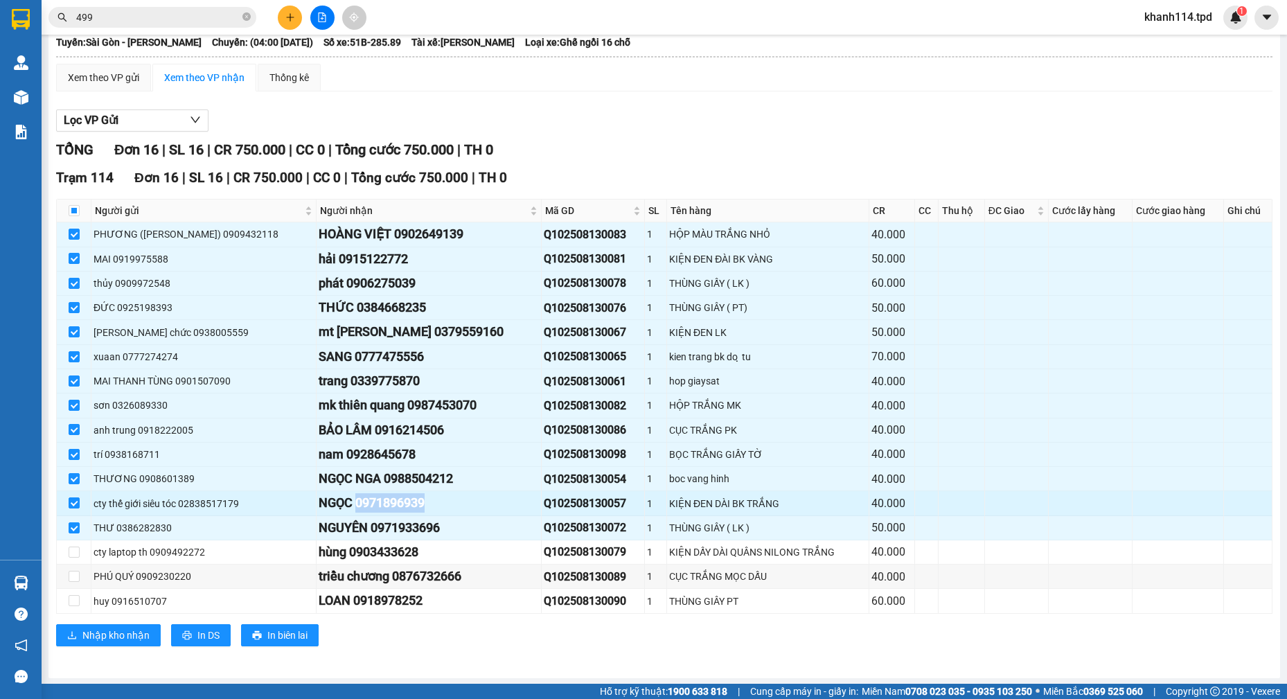
scroll to position [80, 0]
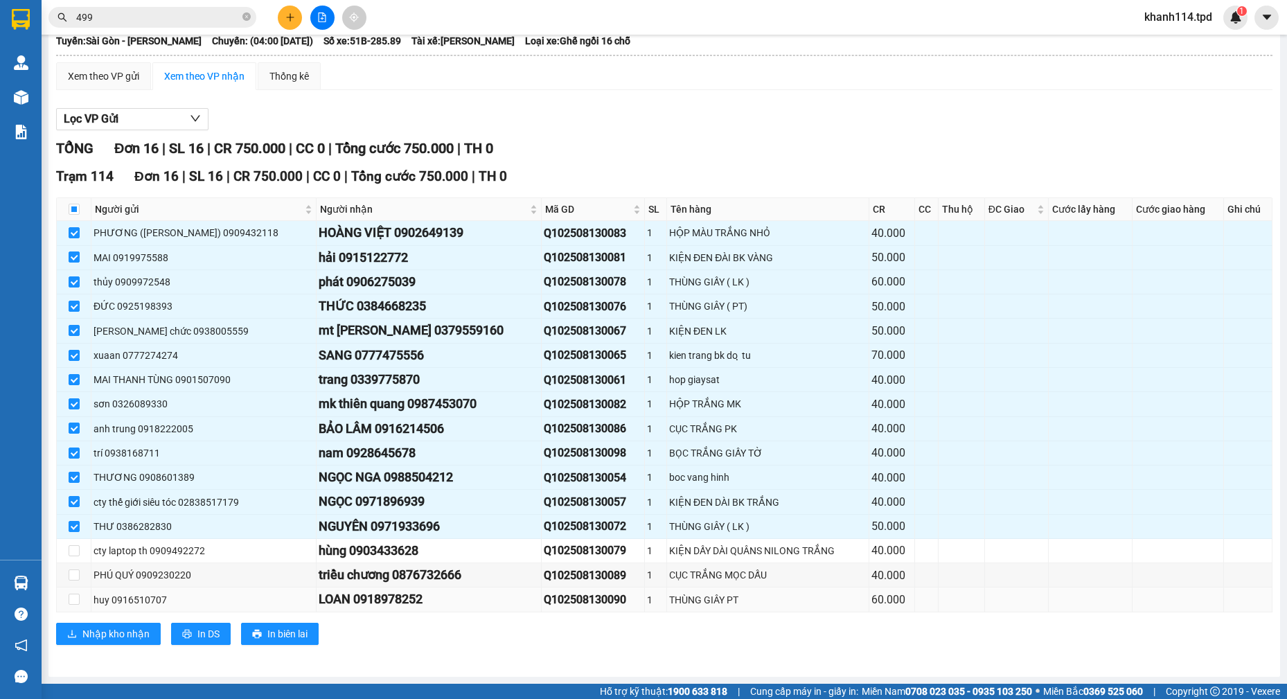
click at [394, 599] on div "LOAN 0918978252" at bounding box center [429, 598] width 220 height 19
copy div "0918978252"
click at [72, 551] on input "checkbox" at bounding box center [74, 550] width 11 height 11
checkbox input "true"
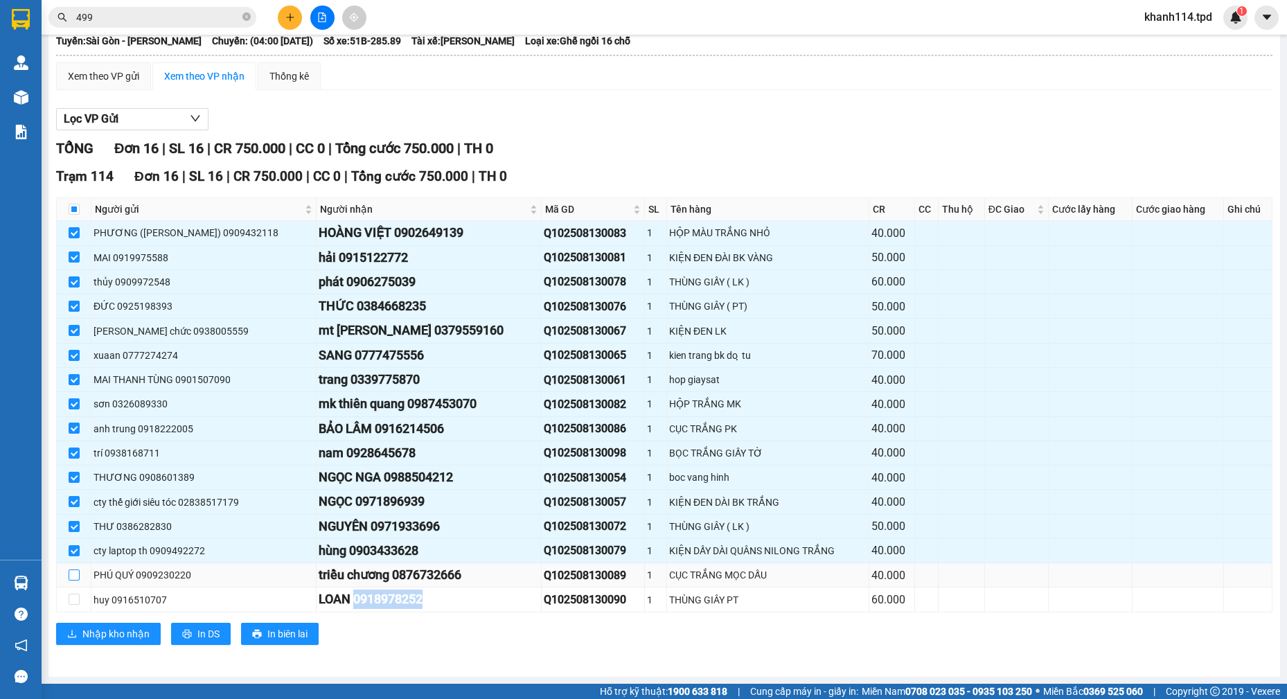
click at [76, 580] on input "checkbox" at bounding box center [74, 574] width 11 height 11
checkbox input "true"
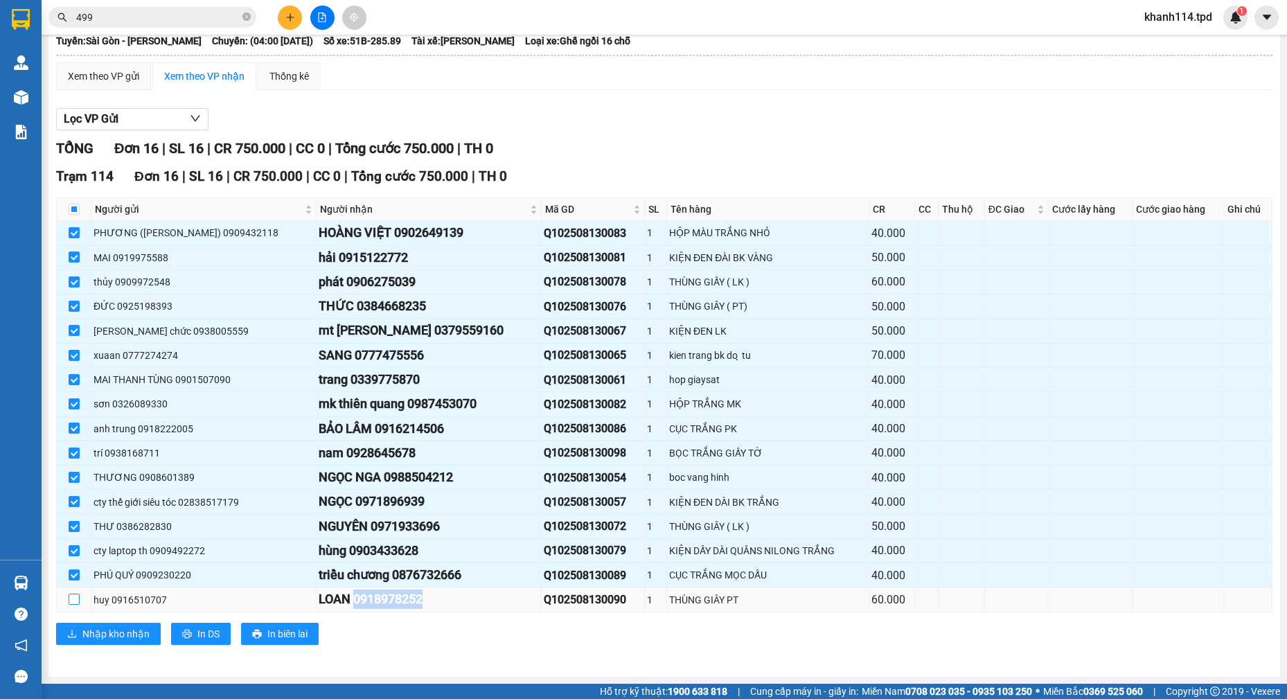
click at [78, 594] on input "checkbox" at bounding box center [74, 598] width 11 height 11
checkbox input "true"
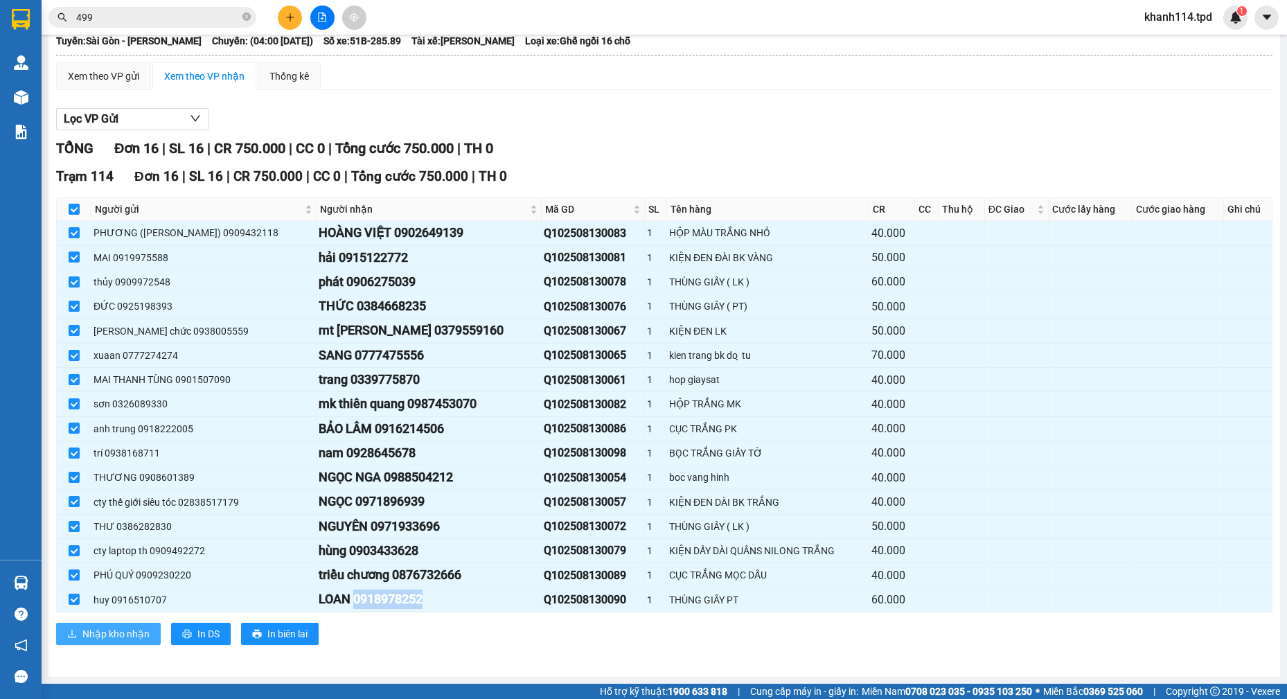
click at [122, 641] on button "Nhập kho nhận" at bounding box center [108, 634] width 105 height 22
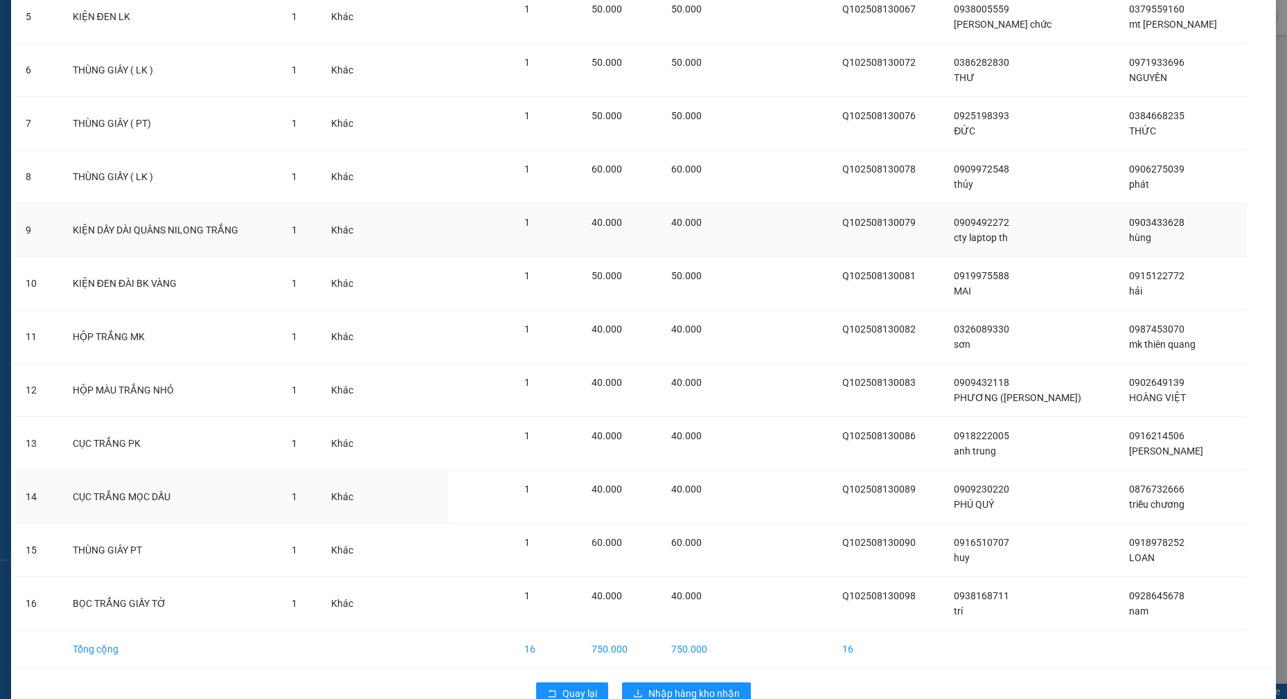
scroll to position [372, 0]
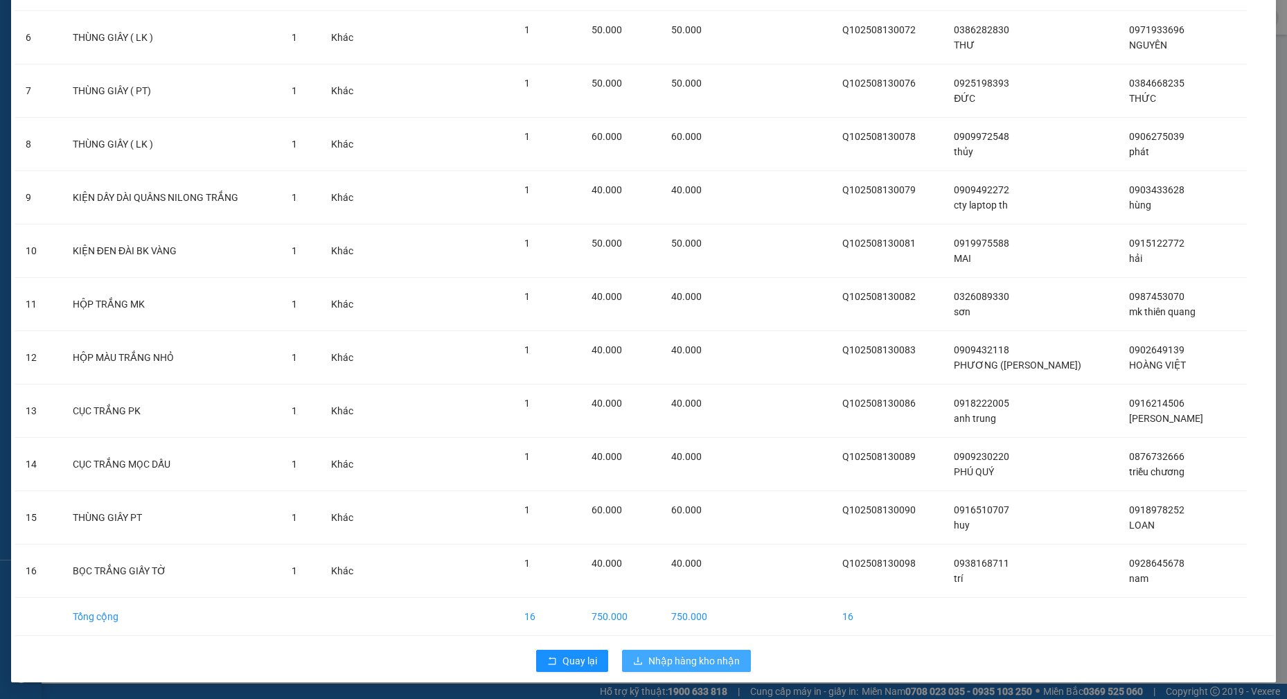
click at [672, 661] on span "Nhập hàng kho nhận" at bounding box center [693, 660] width 91 height 15
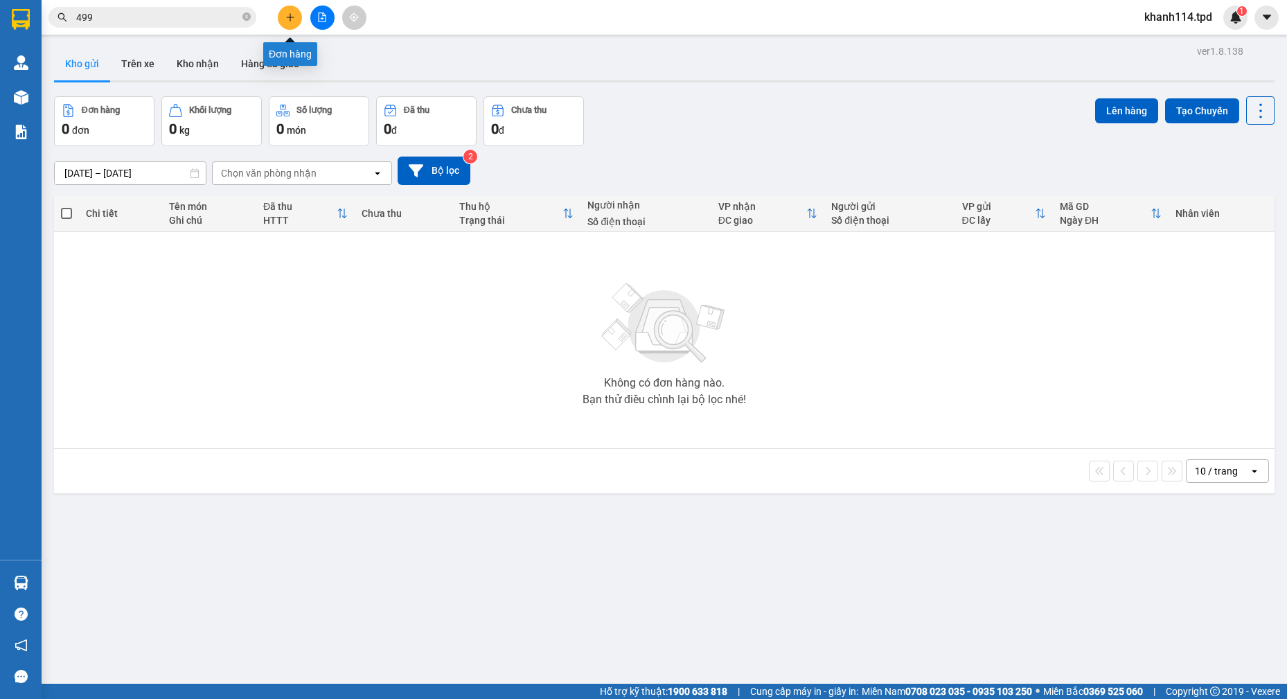
click at [285, 17] on icon "plus" at bounding box center [290, 17] width 10 height 10
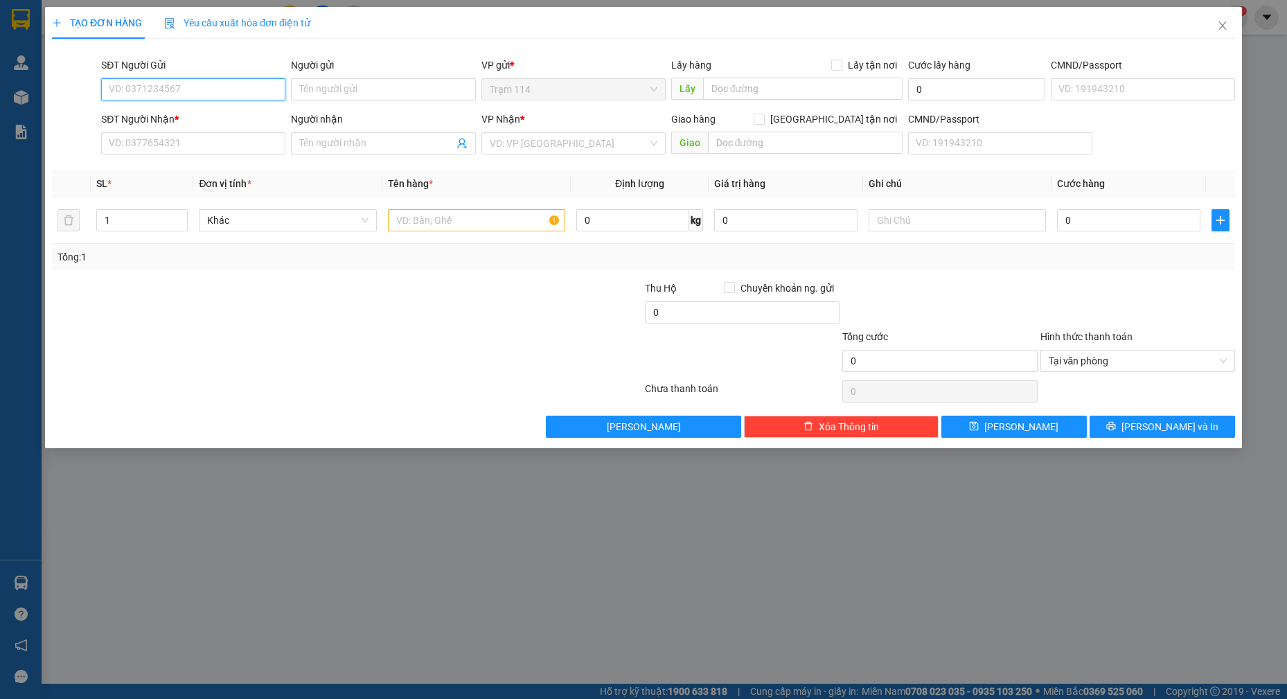
click at [235, 89] on input "SĐT Người Gửi" at bounding box center [193, 89] width 184 height 22
click at [207, 124] on div "0917927007 - MINH" at bounding box center [193, 116] width 168 height 15
type input "0917927007"
type input "MINH"
type input "0918833777"
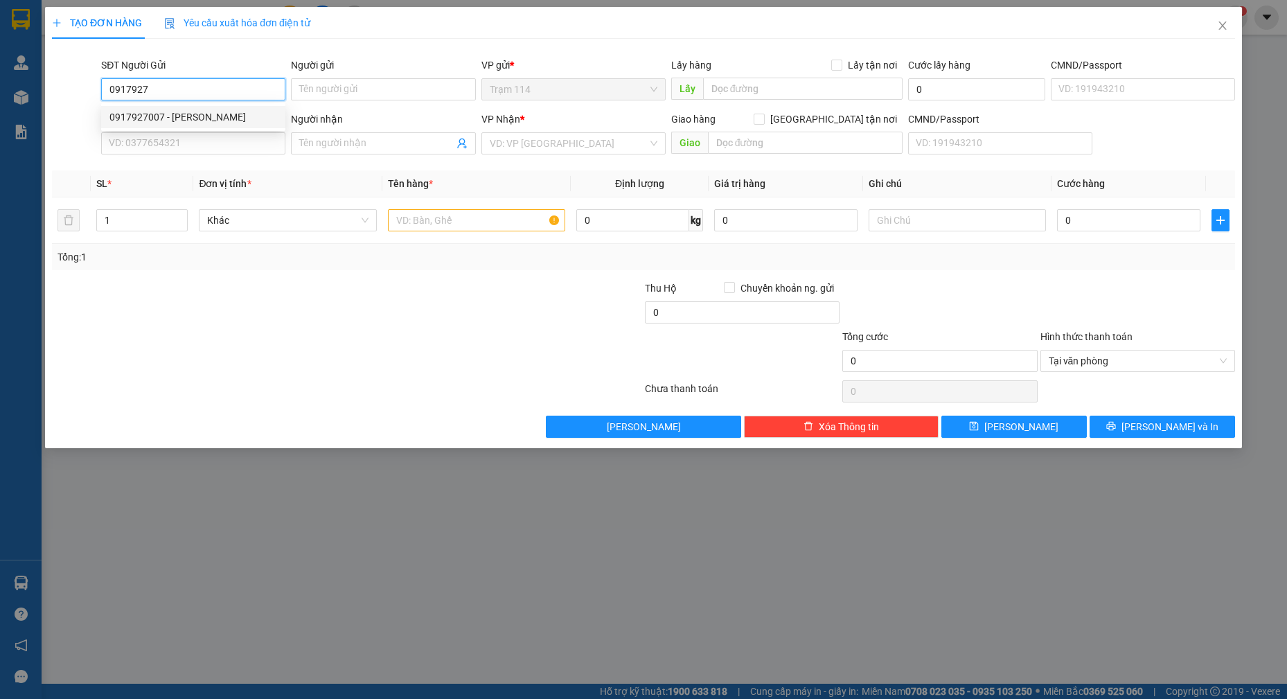
type input "hải"
type input "0917927007"
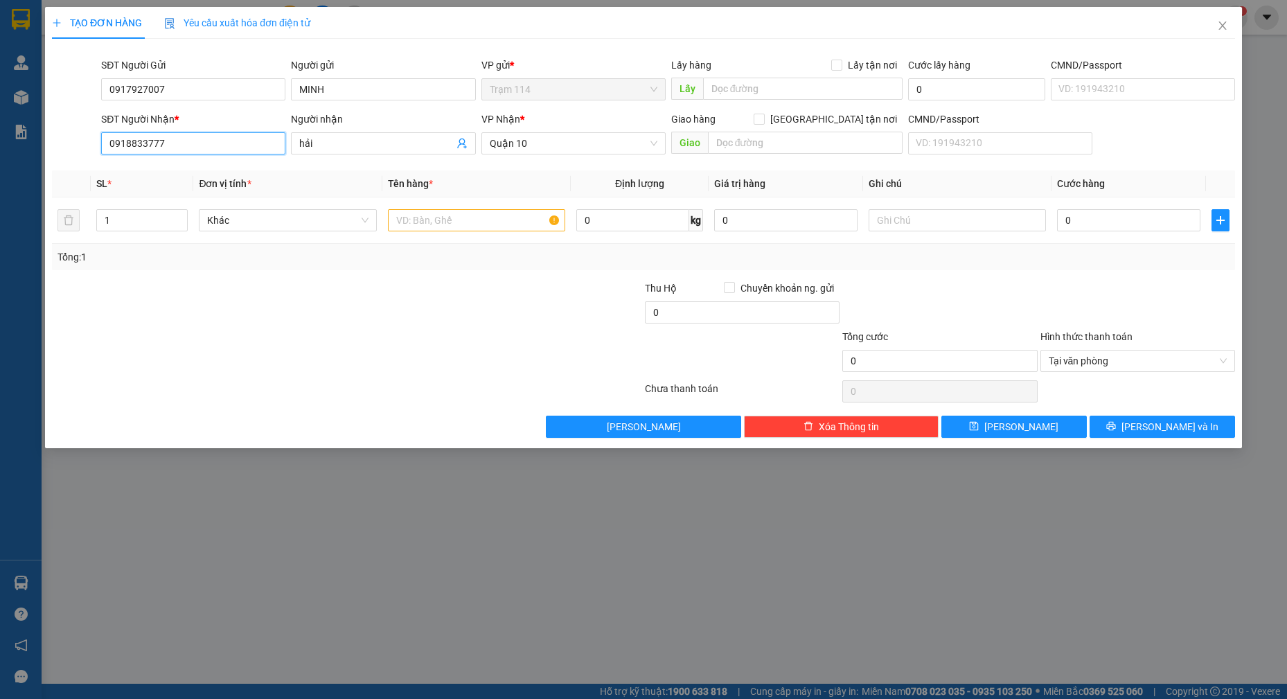
click at [232, 146] on input "0918833777" at bounding box center [193, 143] width 184 height 22
type input "0343372018"
click at [337, 145] on input "hải" at bounding box center [376, 143] width 154 height 15
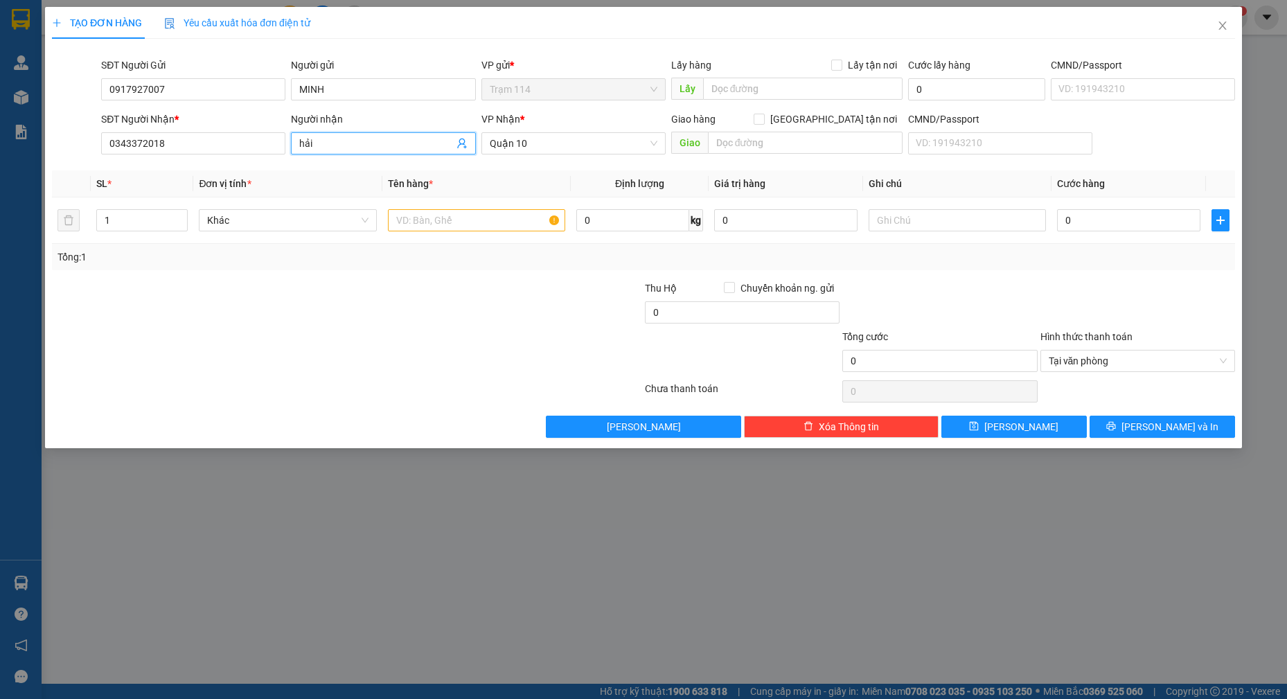
click at [337, 145] on input "hải" at bounding box center [376, 143] width 154 height 15
type input "ngân"
click at [449, 225] on body "Kết quả tìm kiếm ( 240 ) Bộ lọc Mã ĐH Trạng thái Món hàng Thu hộ Tổng cước Chưa…" at bounding box center [643, 349] width 1287 height 699
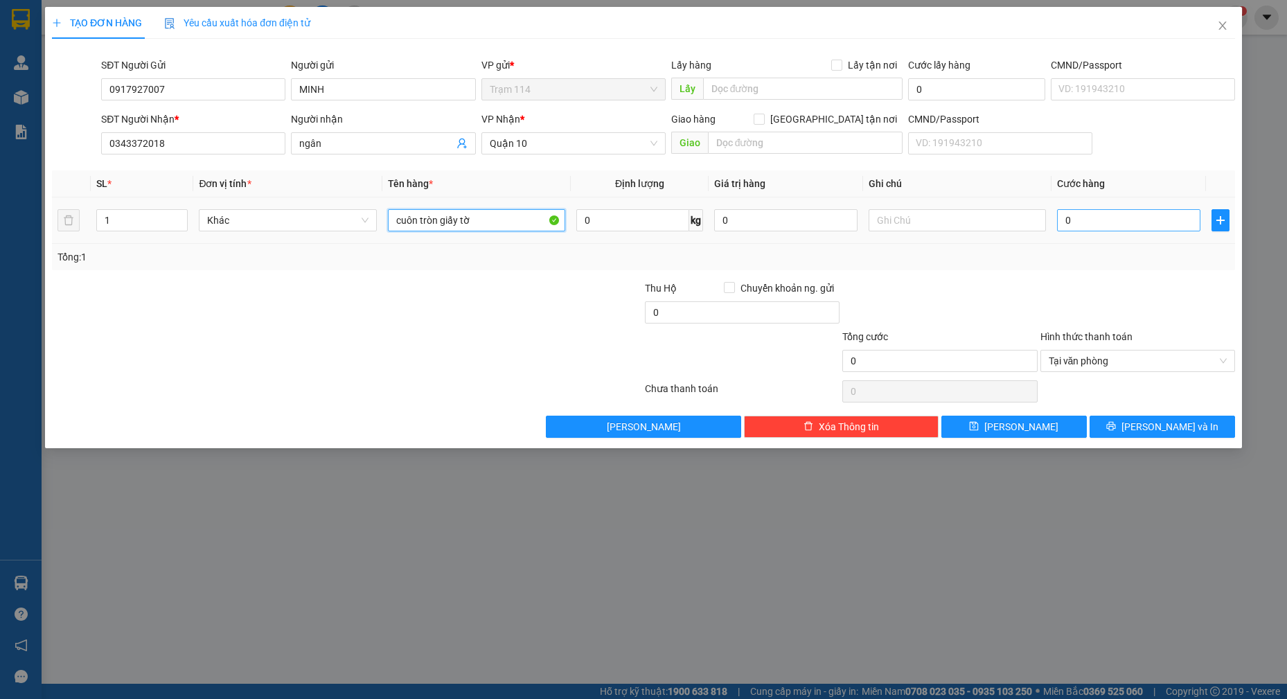
type input "cuôn tròn giấy tờ"
click at [1084, 222] on input "0" at bounding box center [1128, 220] width 143 height 22
type input "4"
type input "40"
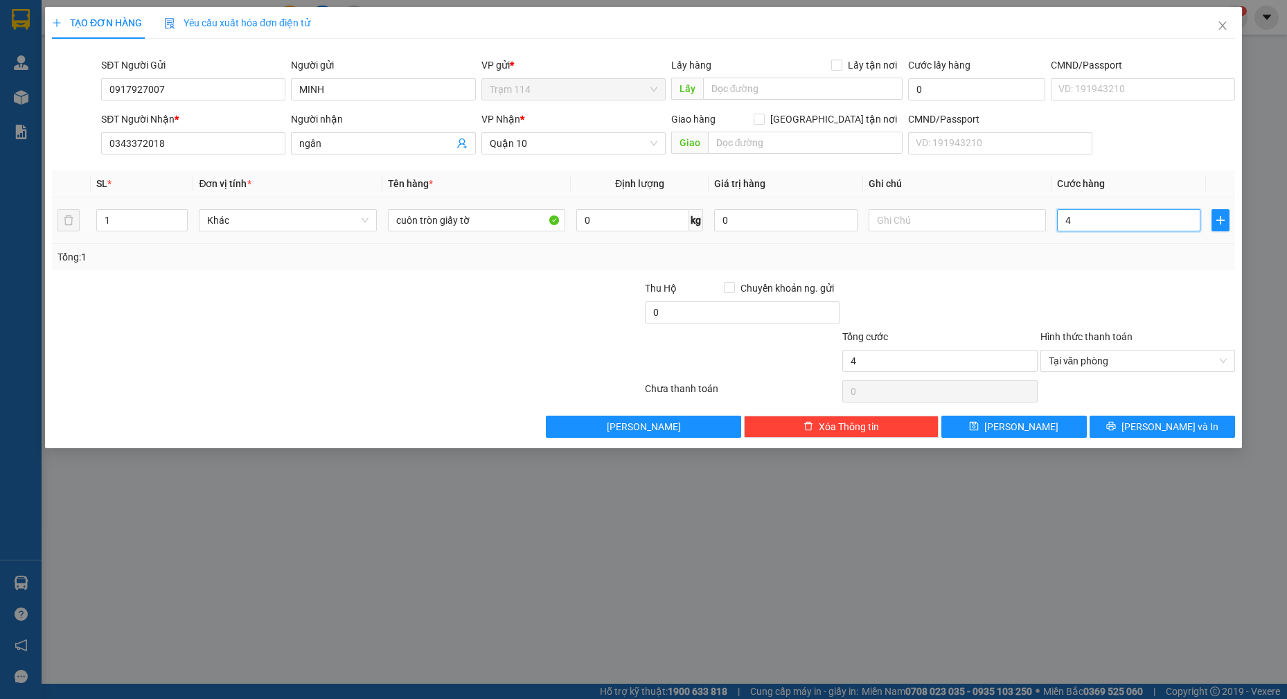
type input "40"
type input "40.000"
click at [1176, 418] on button "[PERSON_NAME] và In" at bounding box center [1161, 426] width 145 height 22
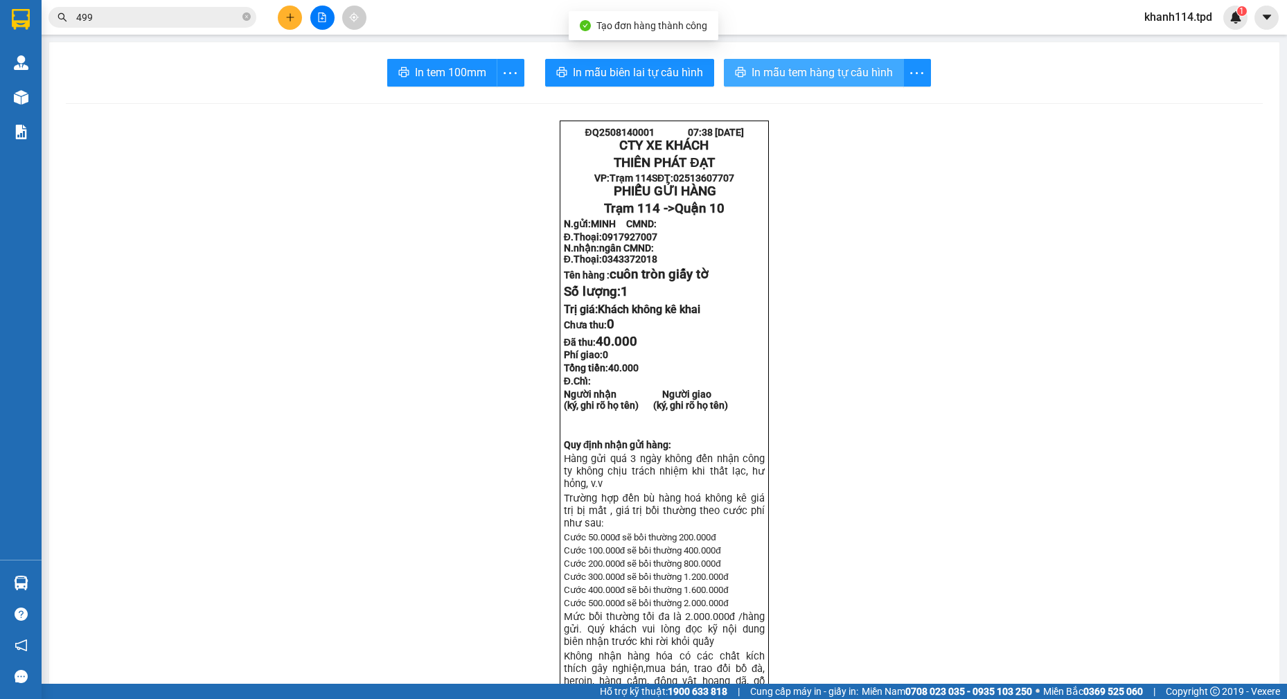
click at [826, 71] on span "In mẫu tem hàng tự cấu hình" at bounding box center [821, 72] width 141 height 17
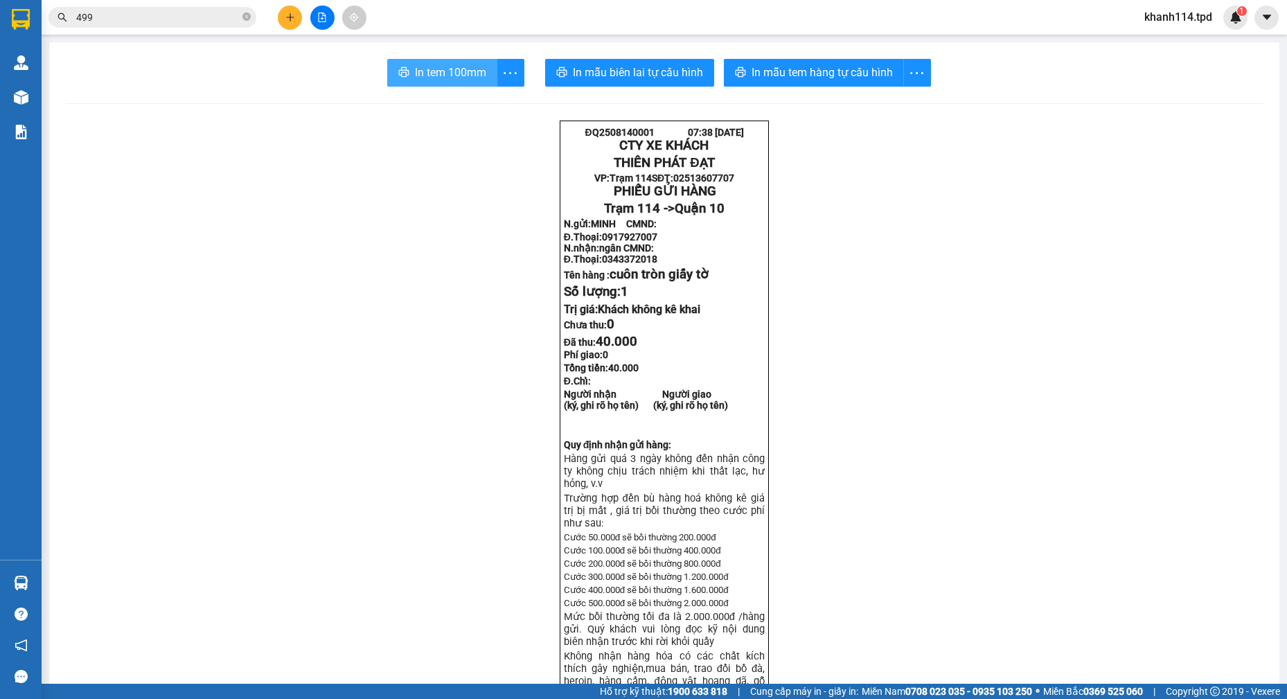
click at [454, 69] on span "In tem 100mm" at bounding box center [450, 72] width 71 height 17
click at [172, 19] on input "499" at bounding box center [157, 17] width 163 height 15
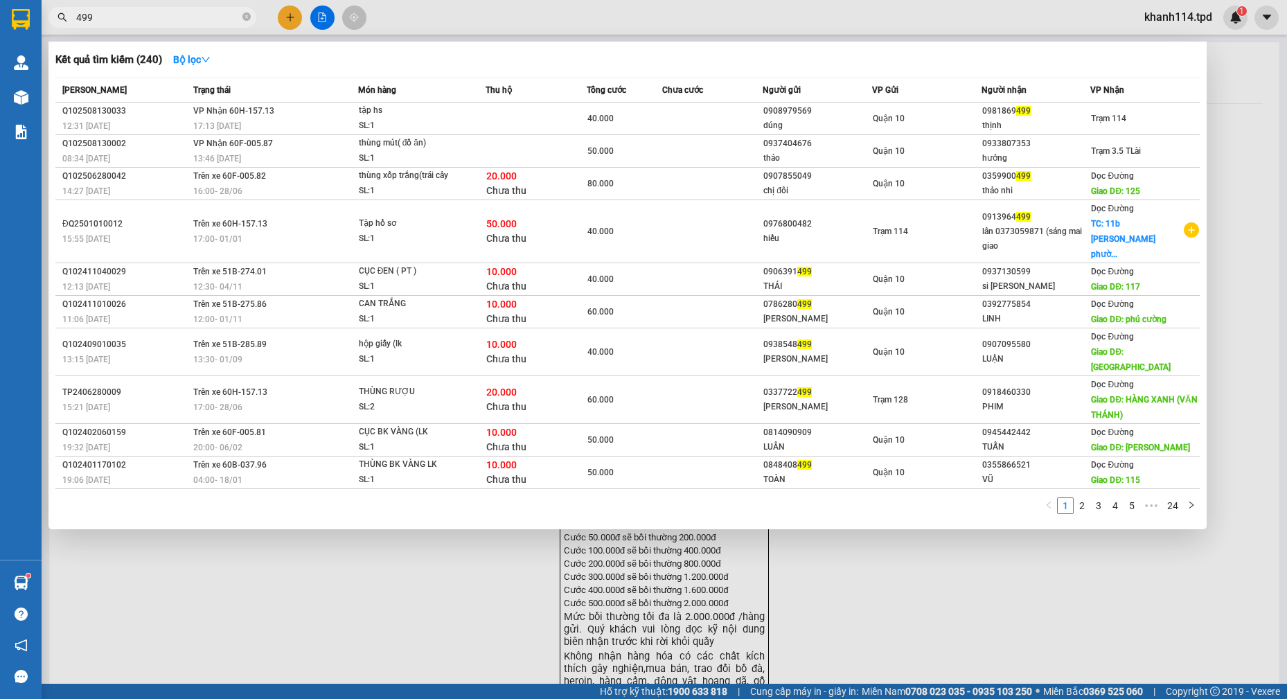
click at [172, 19] on input "499" at bounding box center [157, 17] width 163 height 15
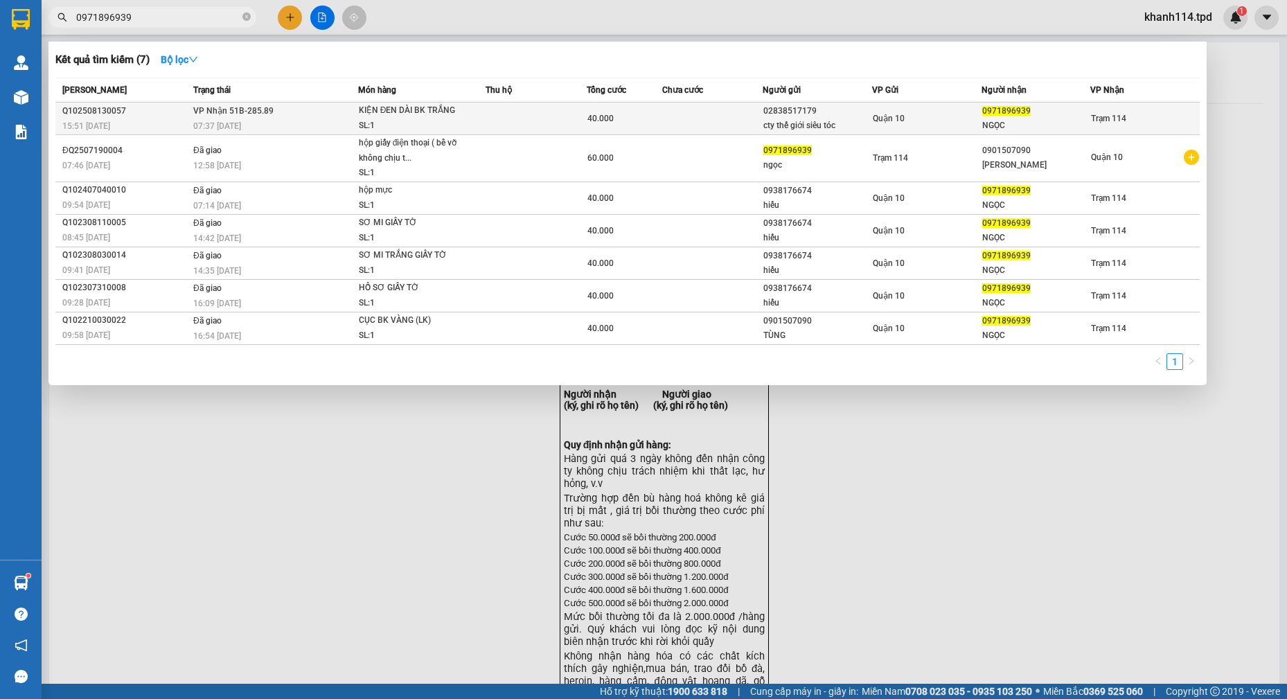
type input "0971896939"
click at [257, 123] on div "07:37 [DATE]" at bounding box center [275, 125] width 164 height 15
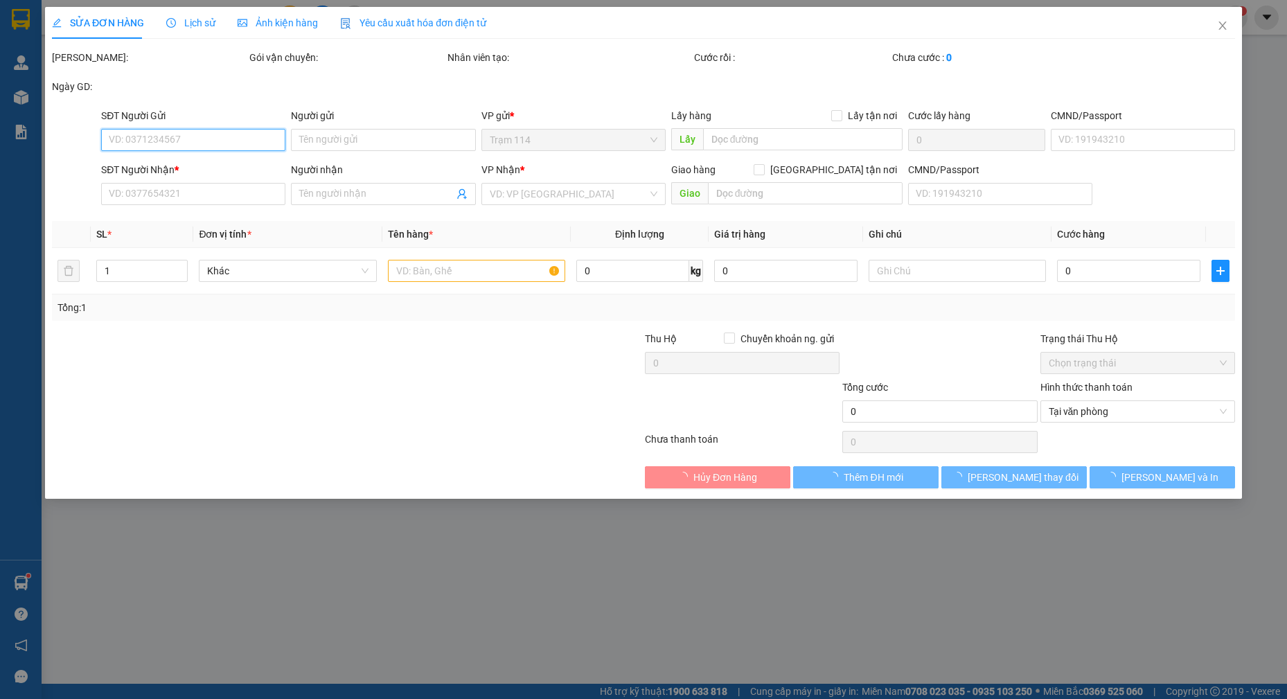
type input "02838517179"
type input "cty thế giới siêu tóc"
type input "066095007441"
type input "0971896939"
type input "NGỌC"
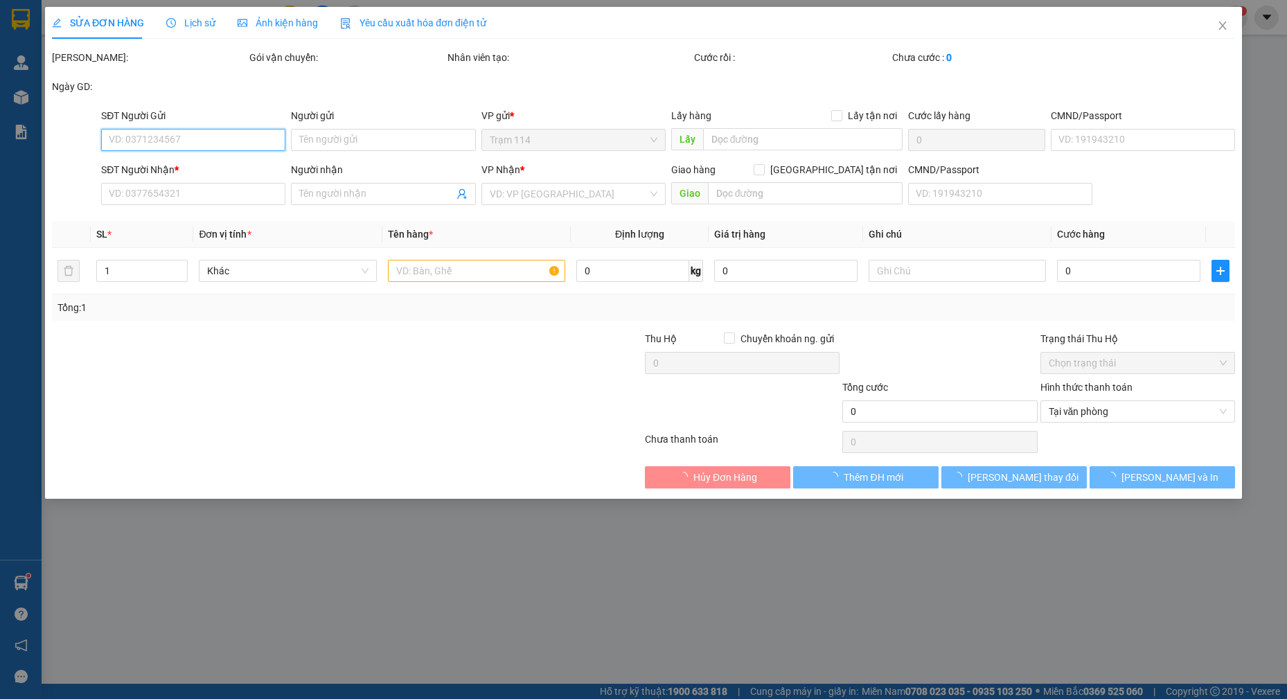
type input "40.000"
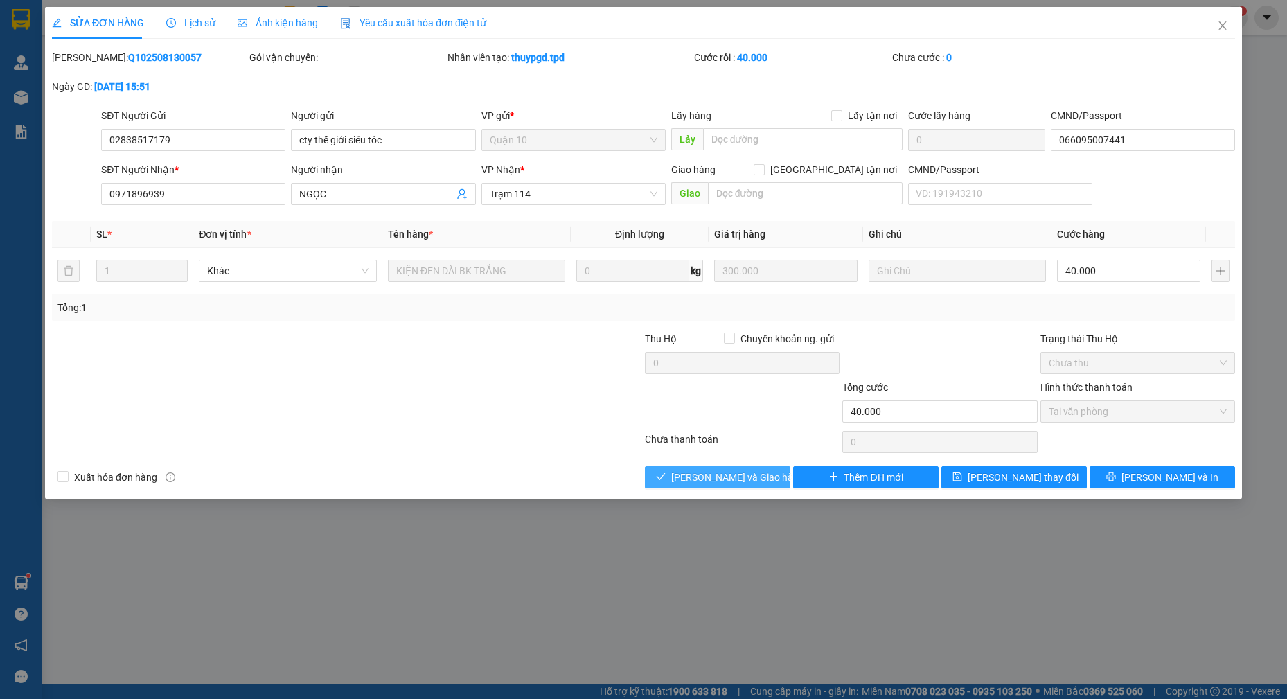
click at [707, 481] on span "[PERSON_NAME] và Giao hàng" at bounding box center [737, 476] width 133 height 15
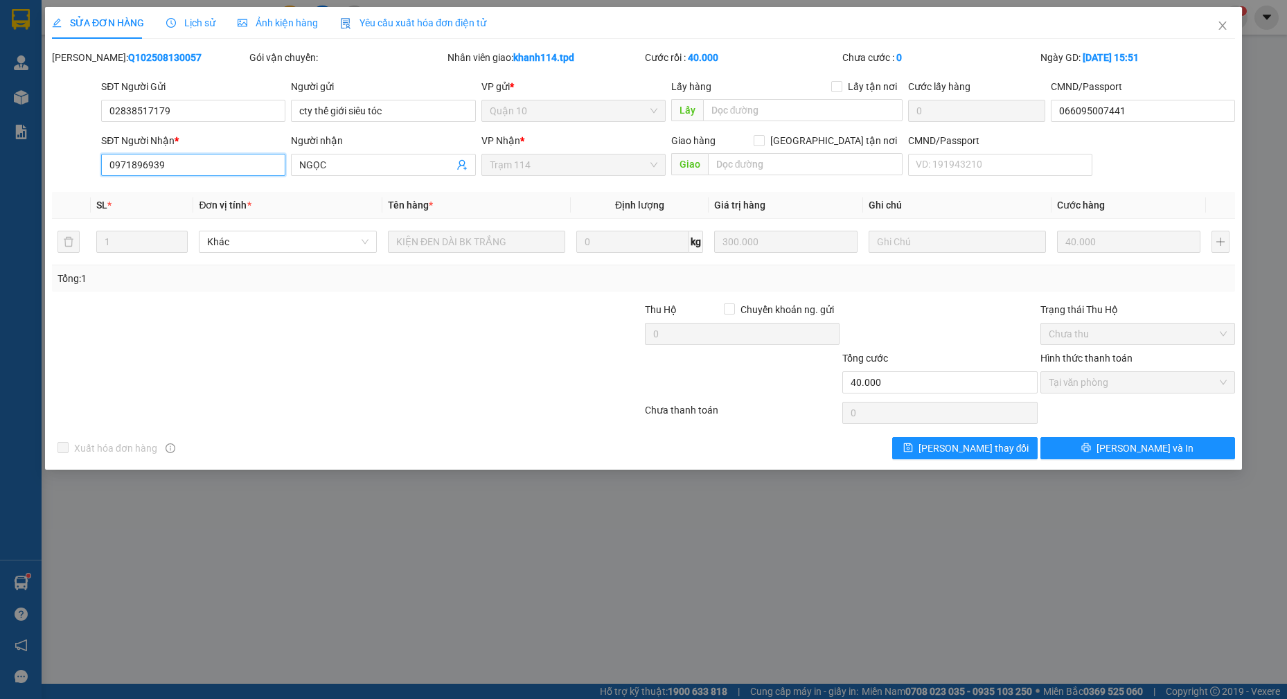
click at [197, 169] on input "0971896939" at bounding box center [193, 165] width 184 height 22
click at [1219, 28] on icon "close" at bounding box center [1222, 25] width 11 height 11
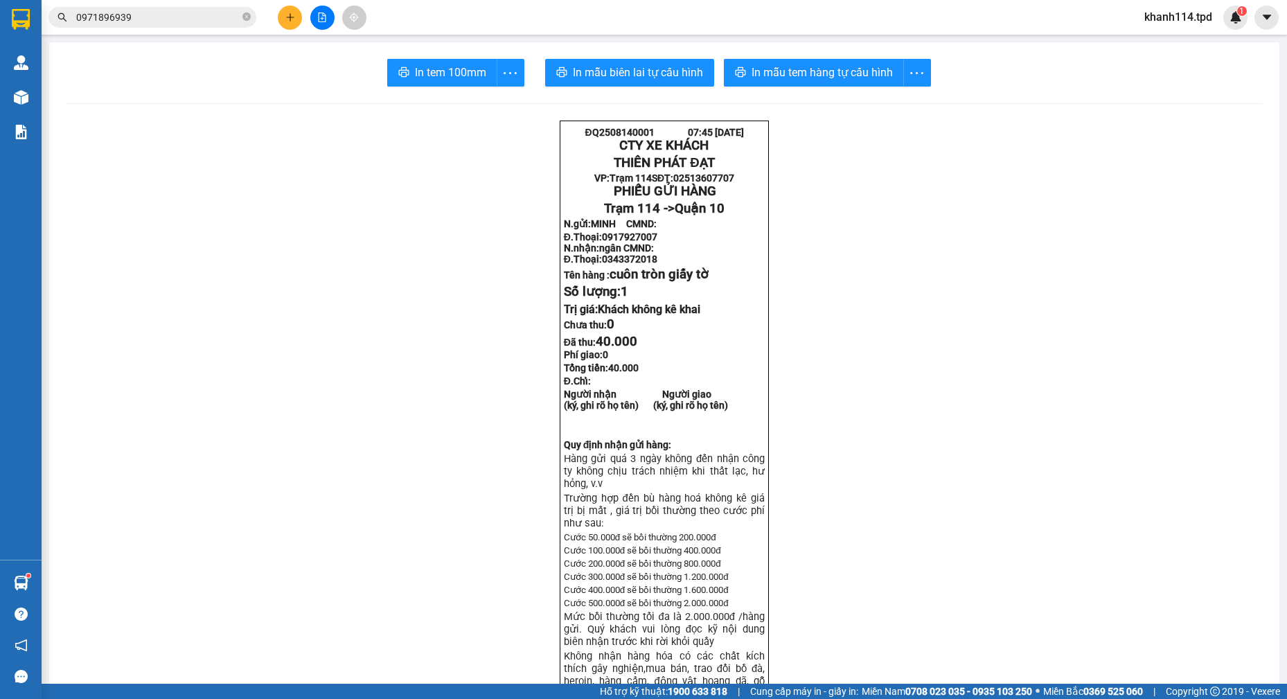
click at [174, 15] on input "0971896939" at bounding box center [157, 17] width 163 height 15
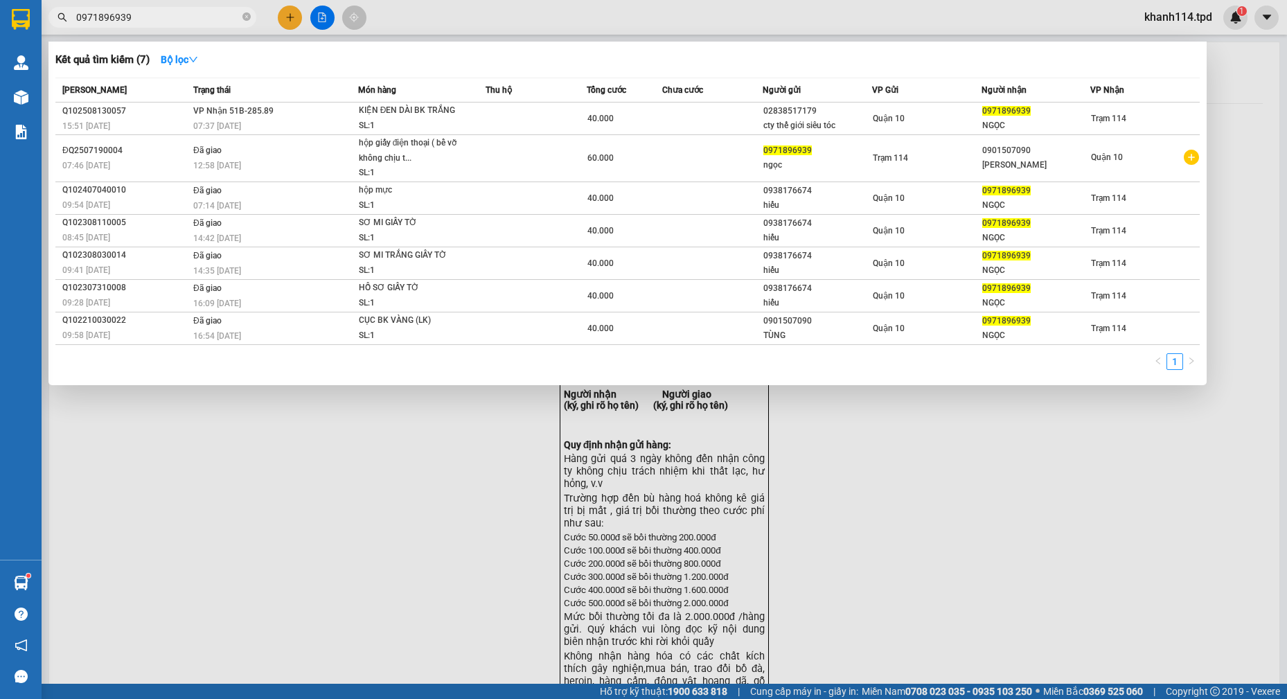
click at [174, 15] on input "0971896939" at bounding box center [157, 17] width 163 height 15
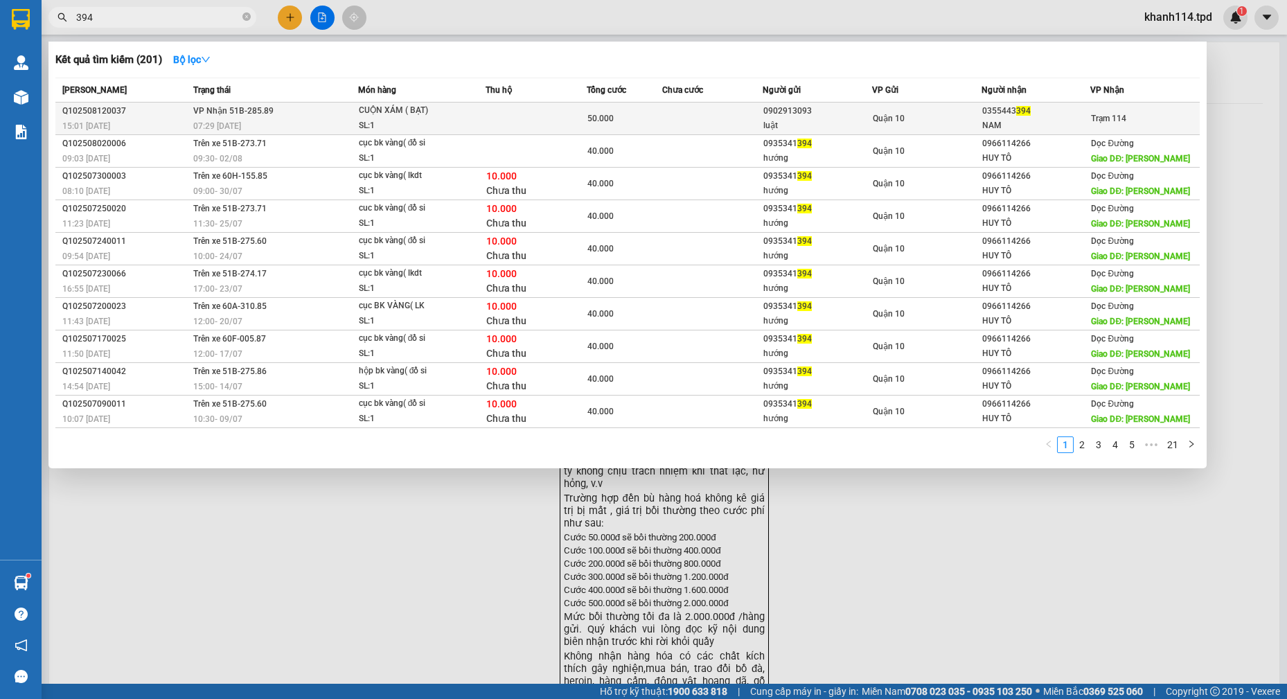
type input "394"
click at [714, 120] on td at bounding box center [712, 118] width 101 height 33
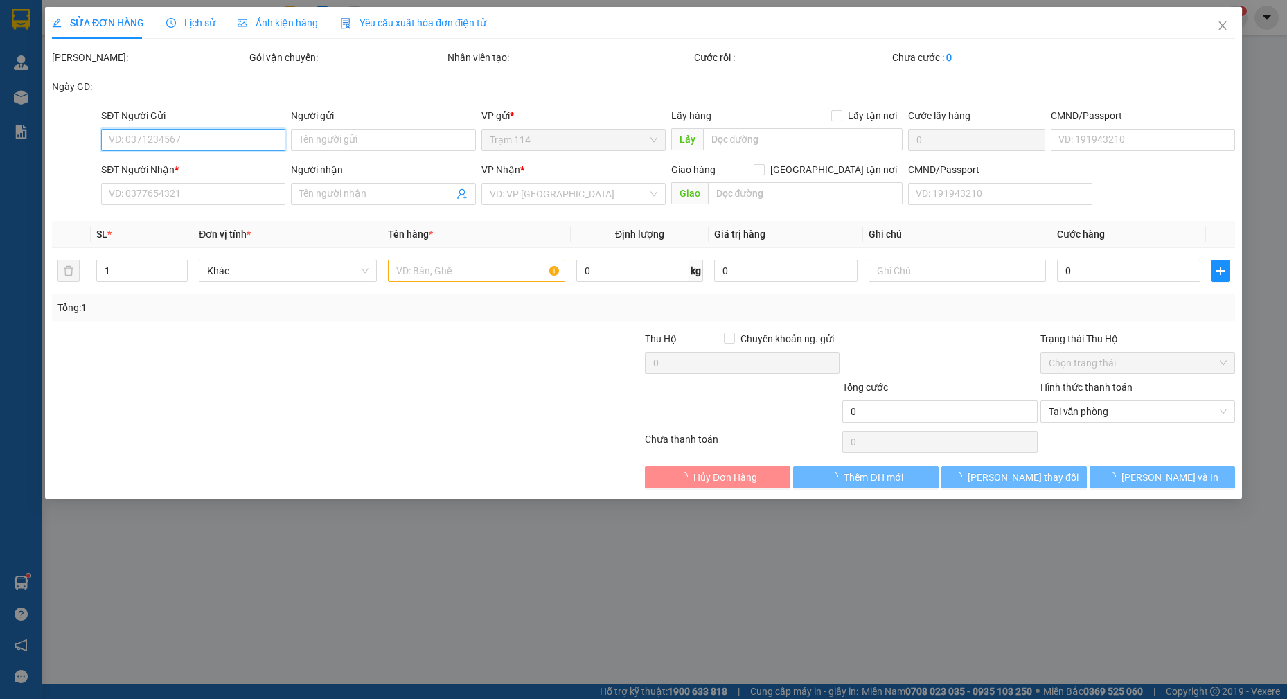
type input "0902913093"
type input "luật"
type input "079698741032"
type input "0355443394"
type input "NAM"
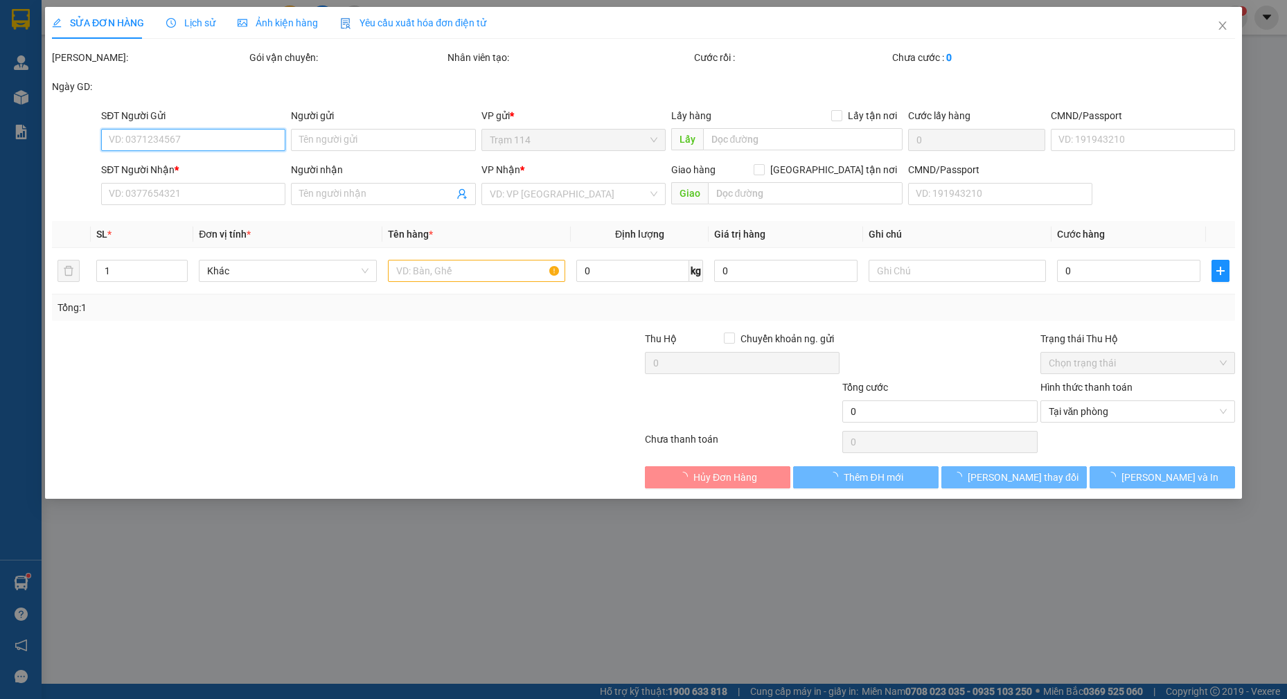
type input "50.000"
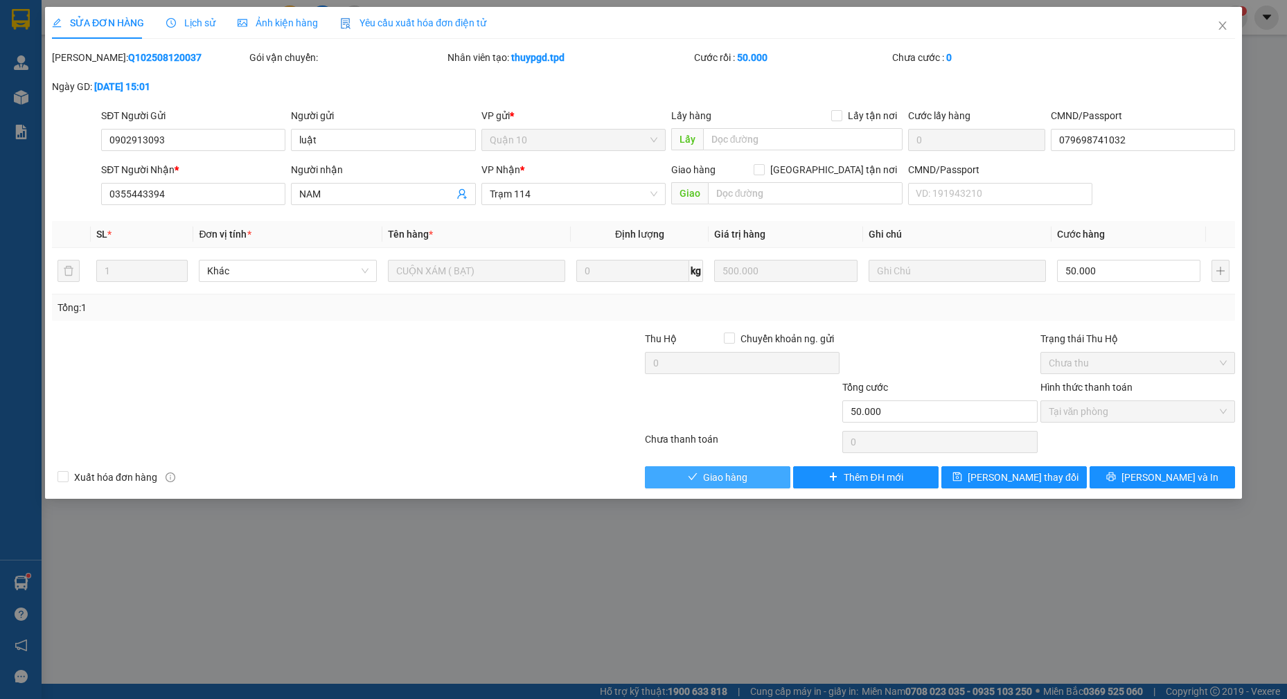
click at [706, 483] on span "Giao hàng" at bounding box center [725, 476] width 44 height 15
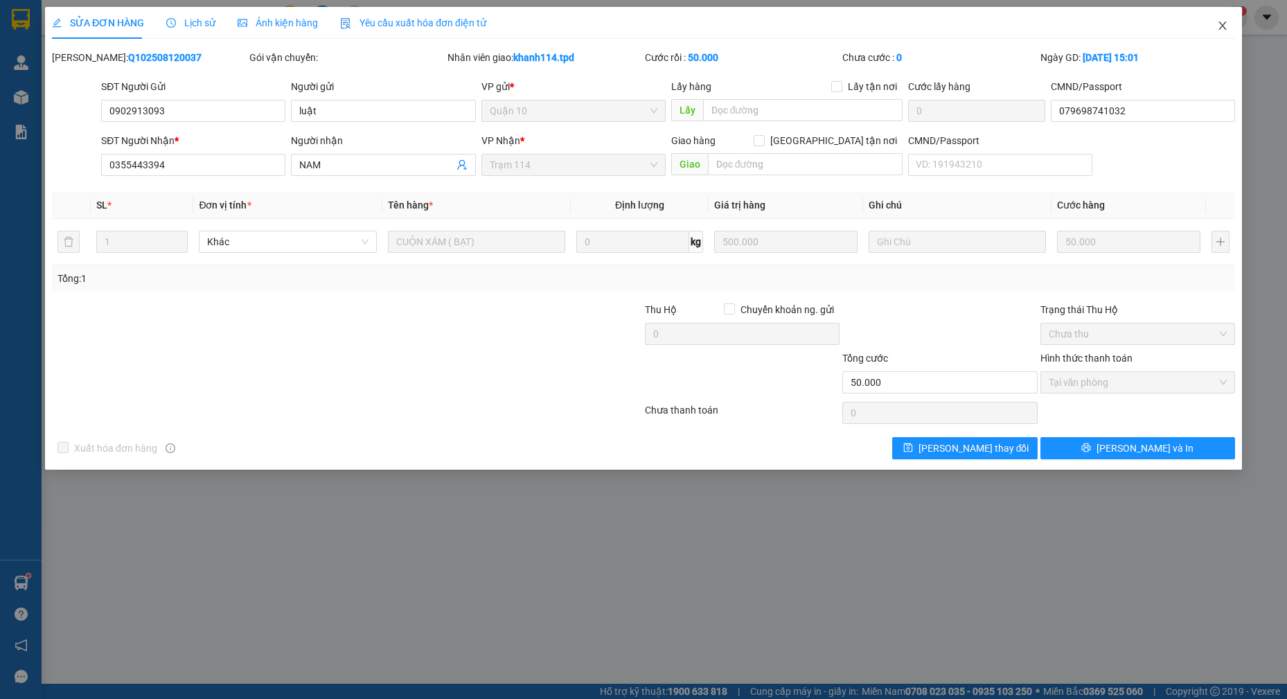
click at [1217, 29] on icon "close" at bounding box center [1222, 25] width 11 height 11
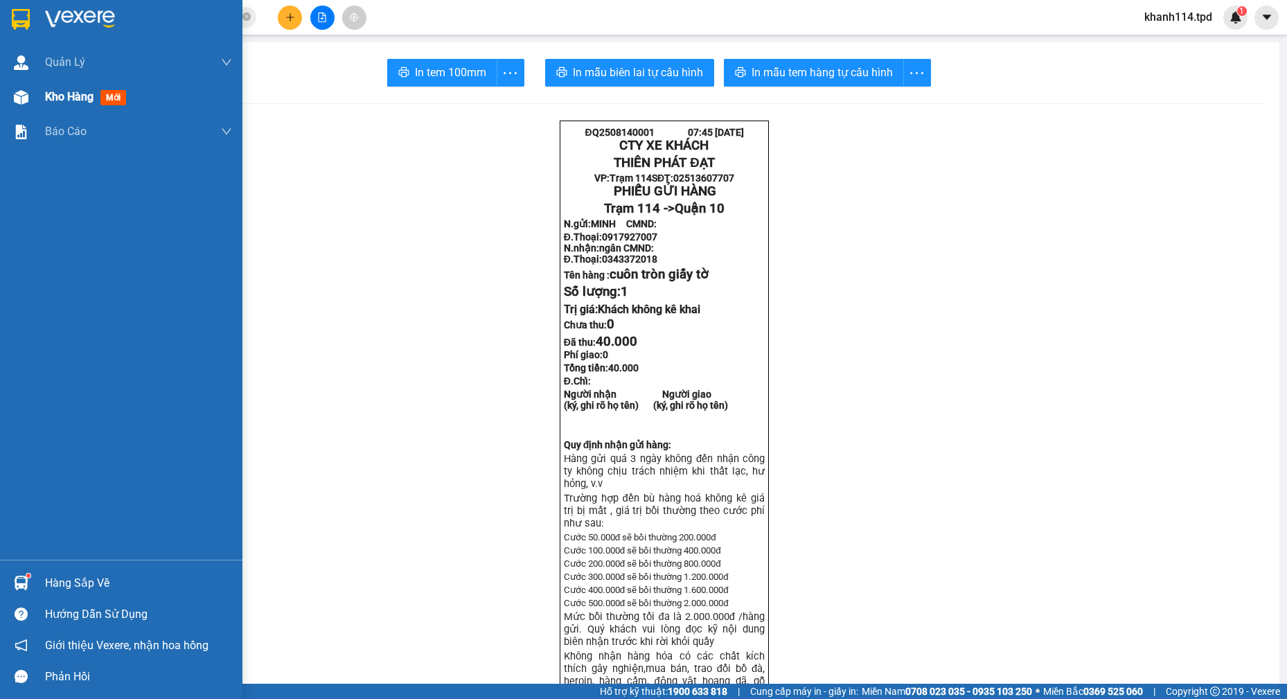
click at [71, 93] on span "Kho hàng" at bounding box center [69, 96] width 48 height 13
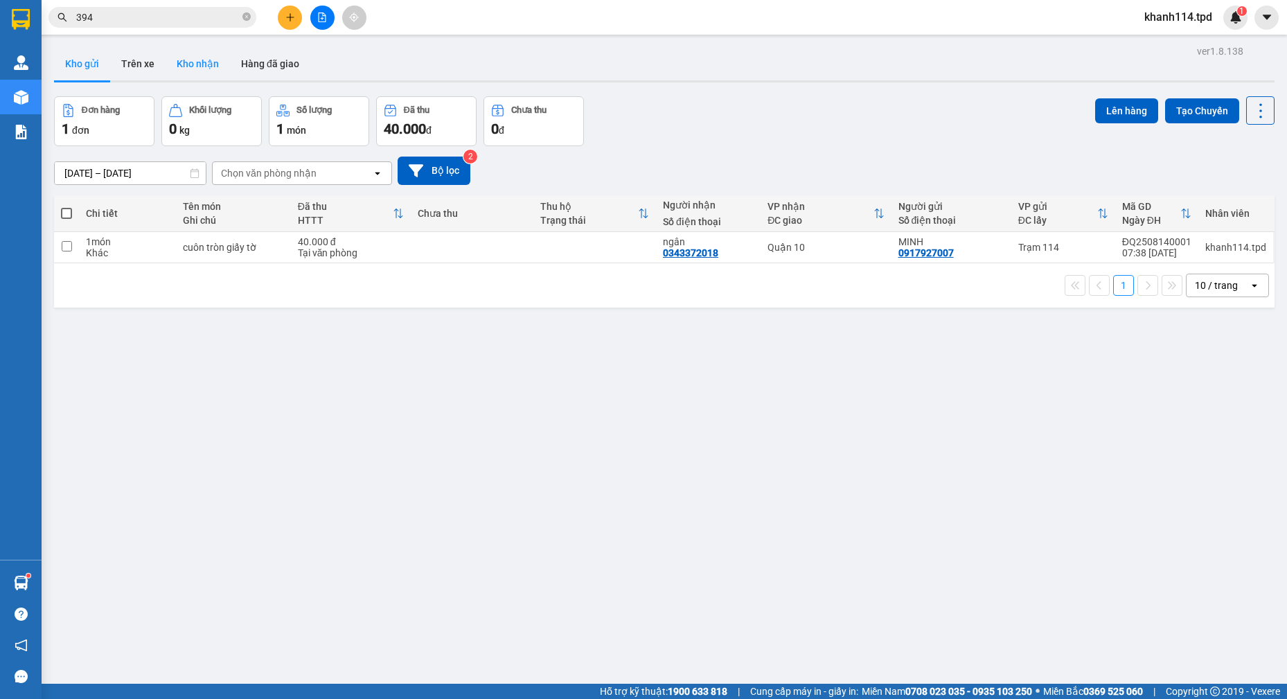
click at [207, 65] on button "Kho nhận" at bounding box center [197, 63] width 64 height 33
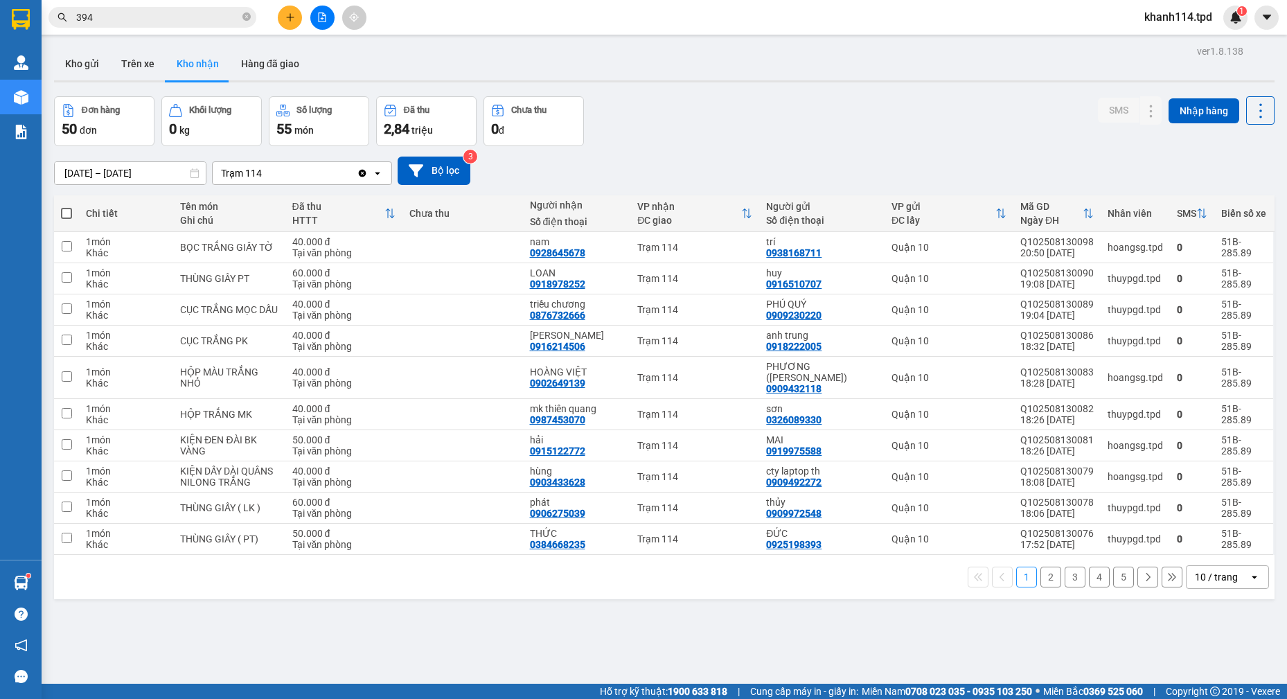
click at [123, 174] on input "12/08/2025 – 14/08/2025" at bounding box center [130, 173] width 151 height 22
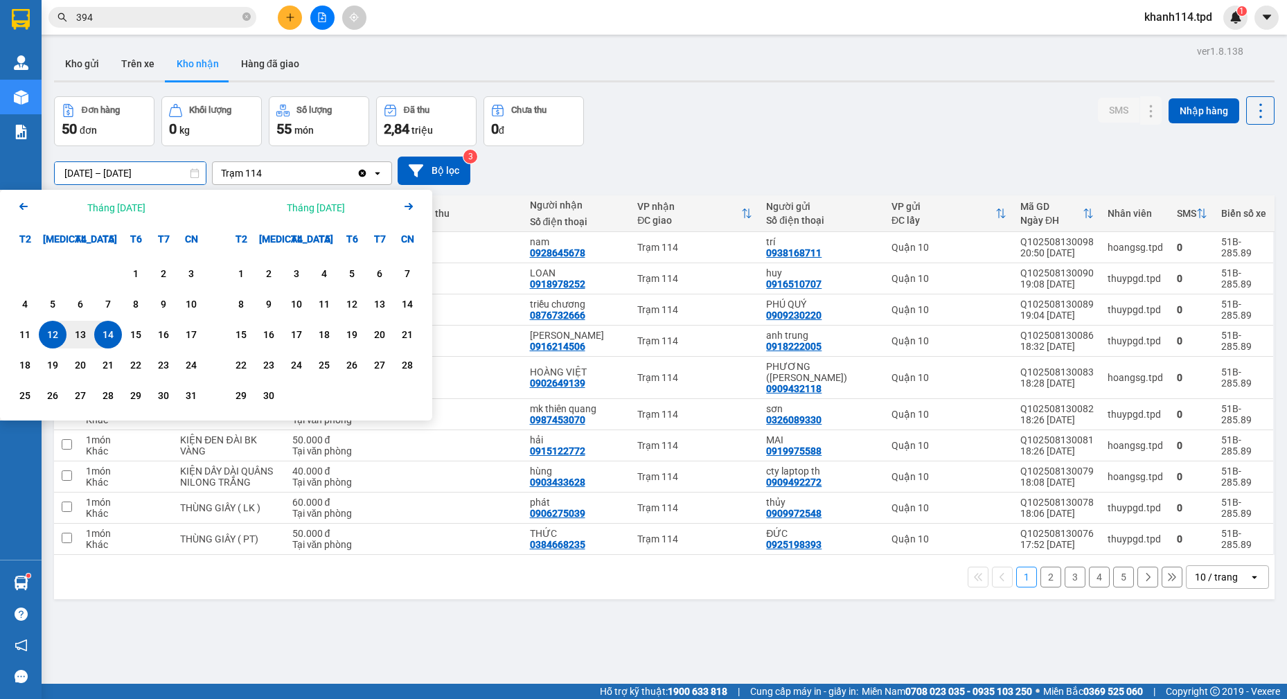
click at [27, 211] on icon "Arrow Left" at bounding box center [23, 206] width 17 height 17
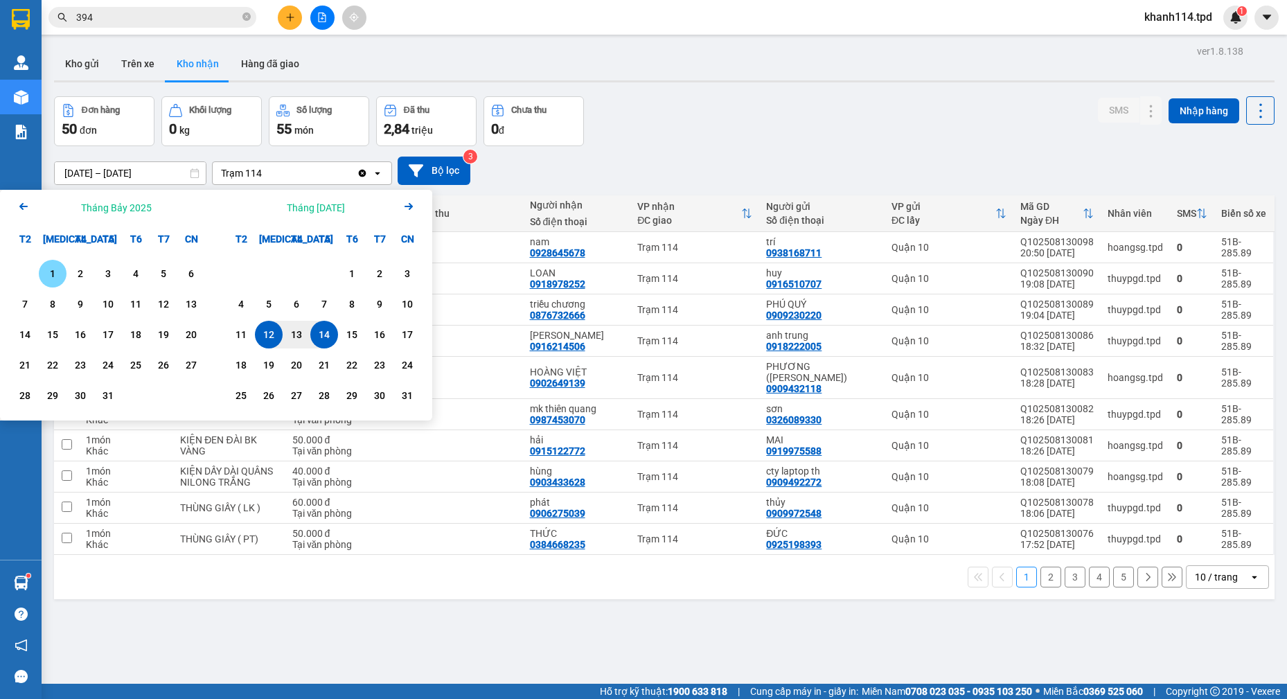
click at [57, 275] on div "1" at bounding box center [52, 273] width 19 height 17
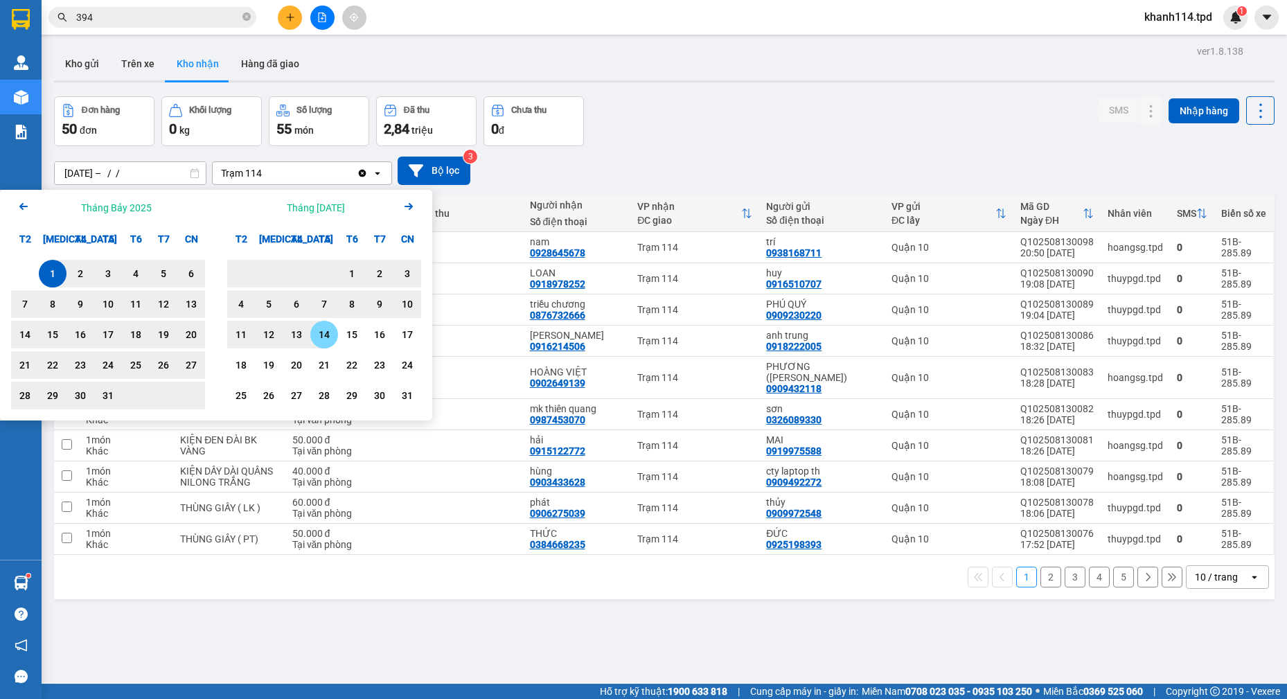
click at [330, 328] on div "14" at bounding box center [323, 334] width 19 height 17
type input "[DATE] – [DATE]"
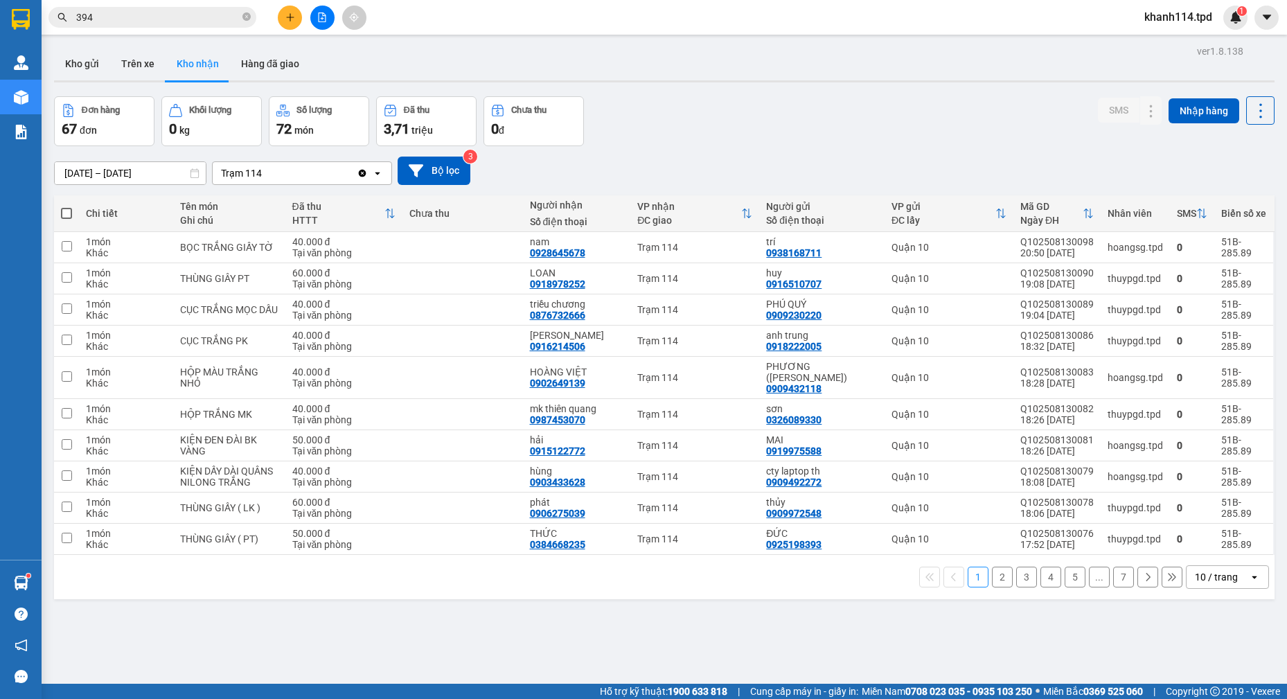
click at [1143, 580] on icon at bounding box center [1148, 577] width 10 height 10
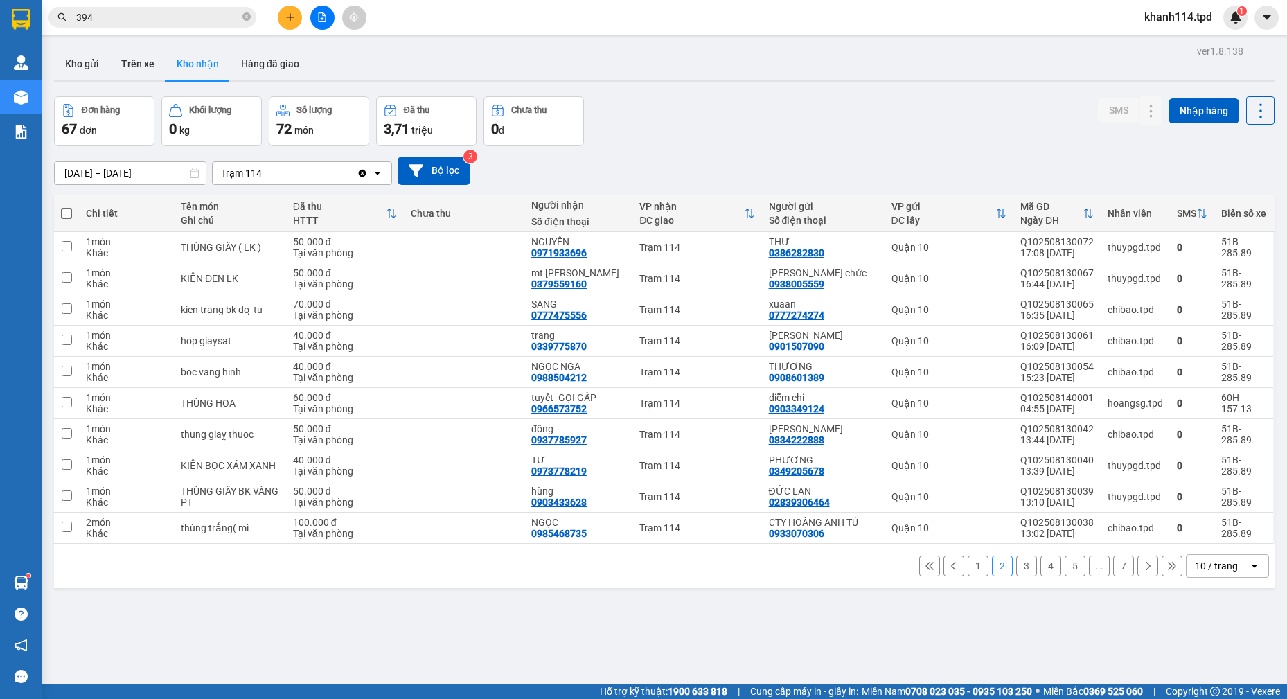
click at [1113, 567] on button "7" at bounding box center [1123, 565] width 21 height 21
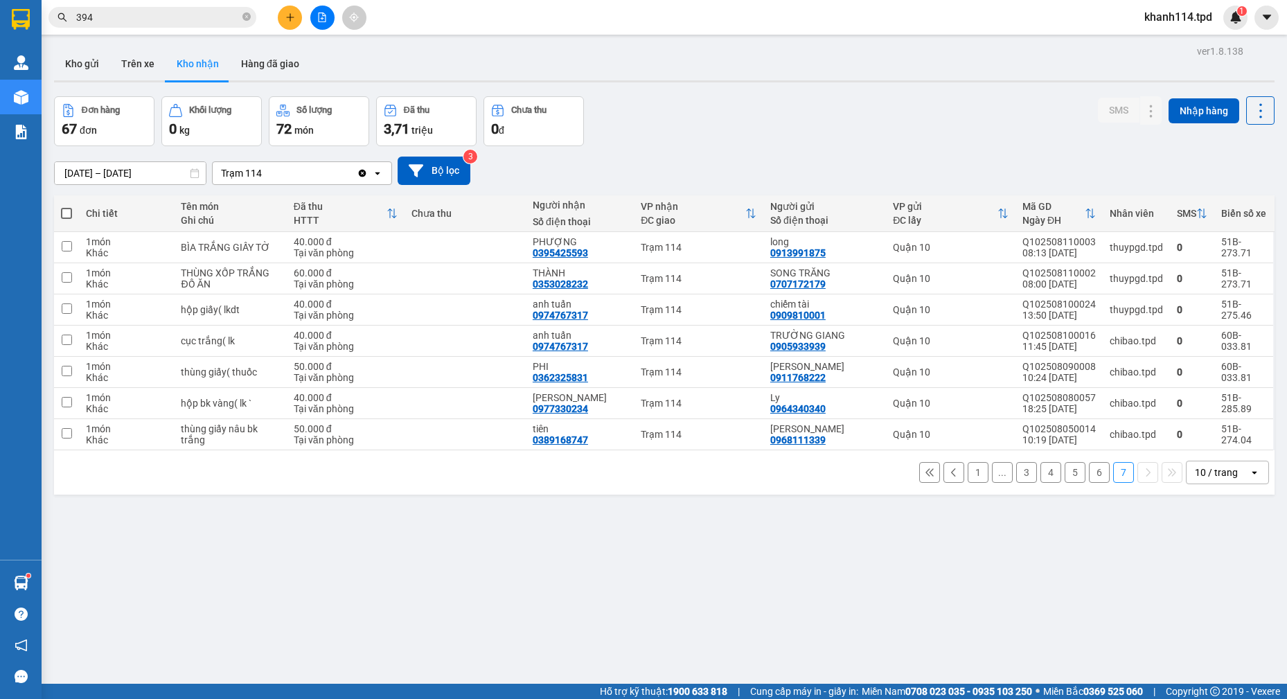
click at [149, 20] on input "394" at bounding box center [157, 17] width 163 height 15
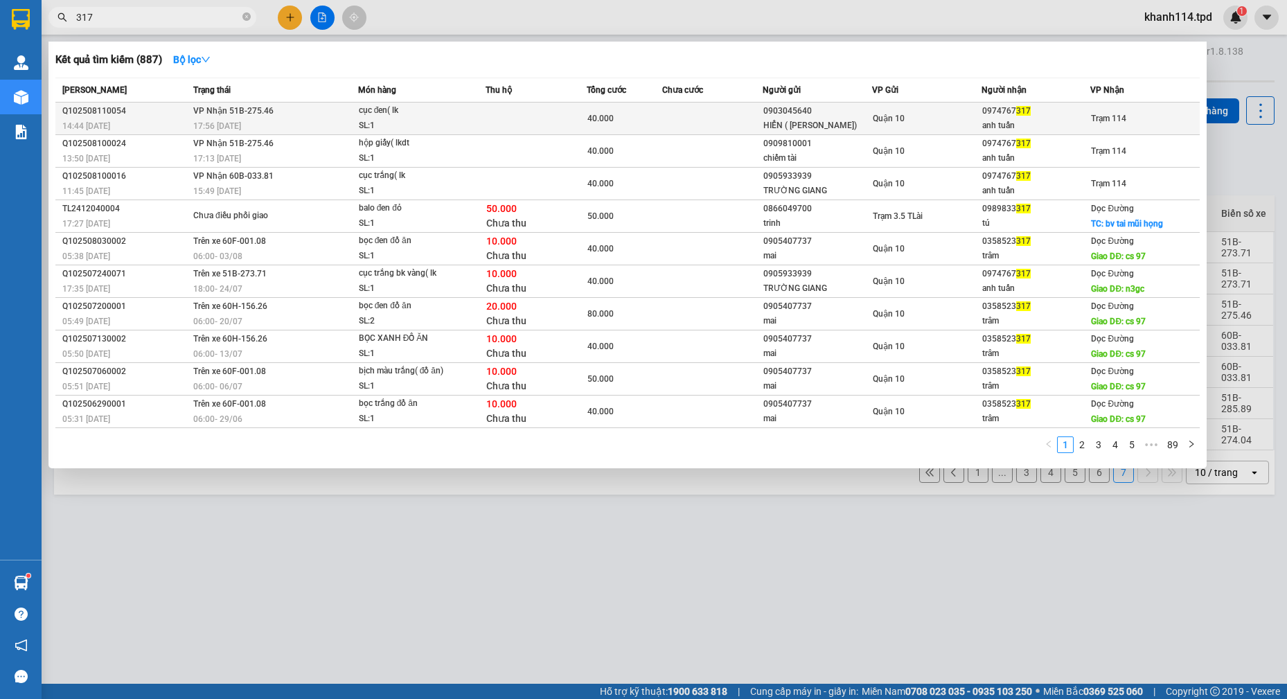
type input "317"
click at [749, 118] on td at bounding box center [712, 118] width 101 height 33
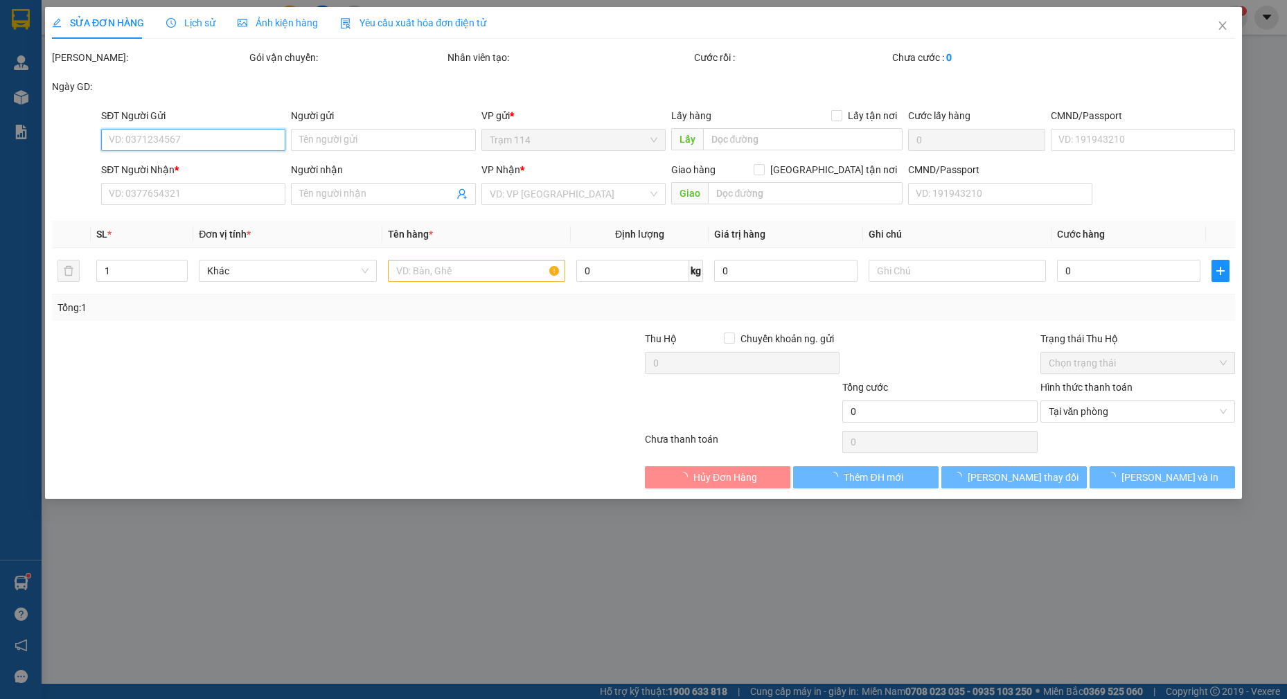
type input "0903045640"
type input "HIỂN ( ĐỖ VĂN VÂN)"
type input "089079023887"
type input "0974767317"
type input "anh tuấn"
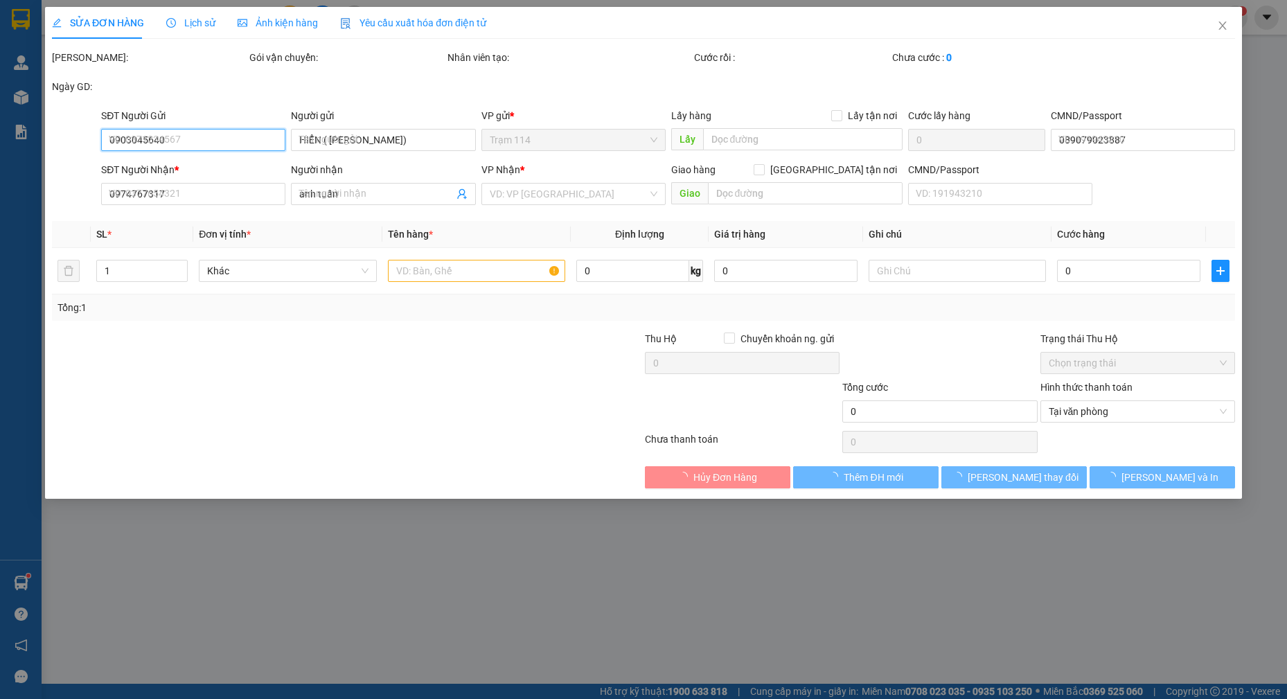
type input "40.000"
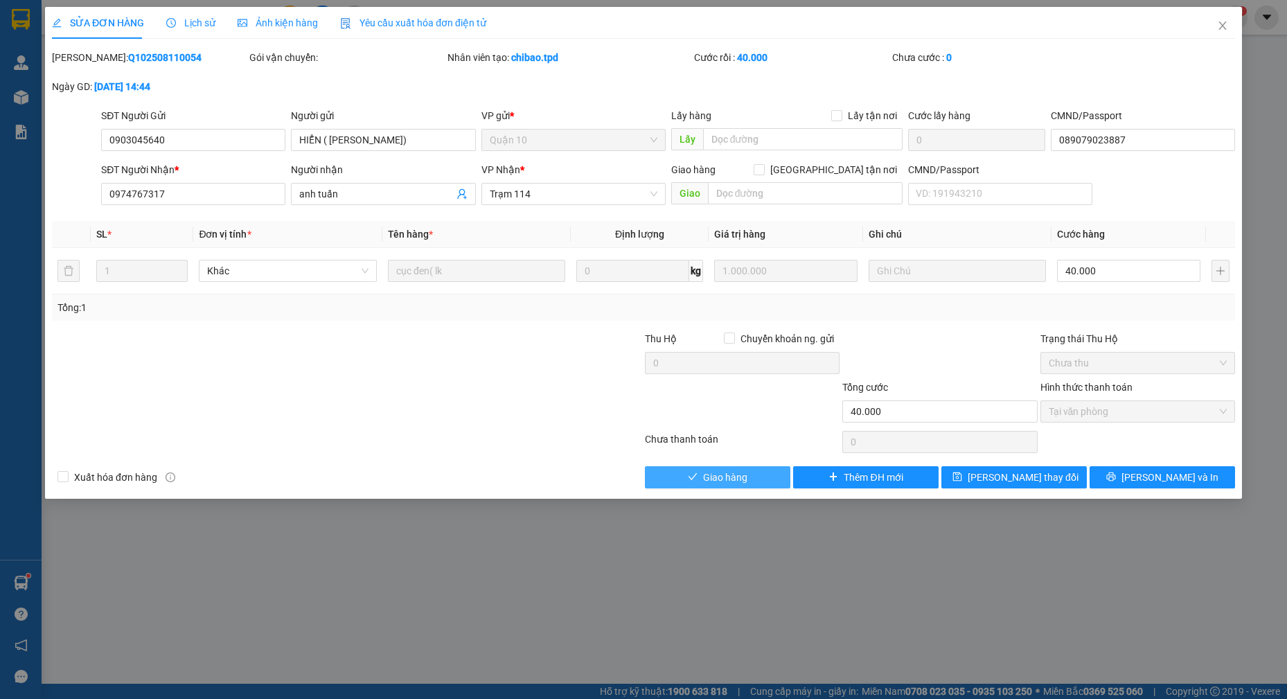
click at [724, 481] on span "Giao hàng" at bounding box center [725, 476] width 44 height 15
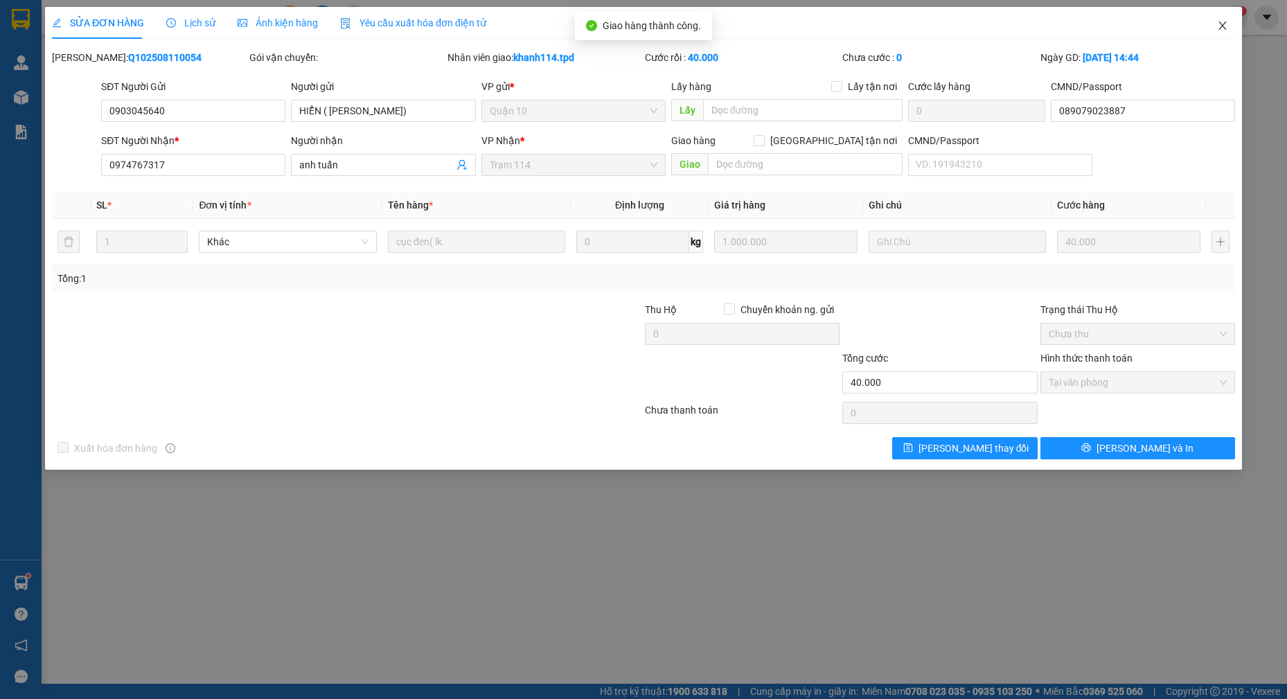
click at [1225, 26] on icon "close" at bounding box center [1222, 25] width 11 height 11
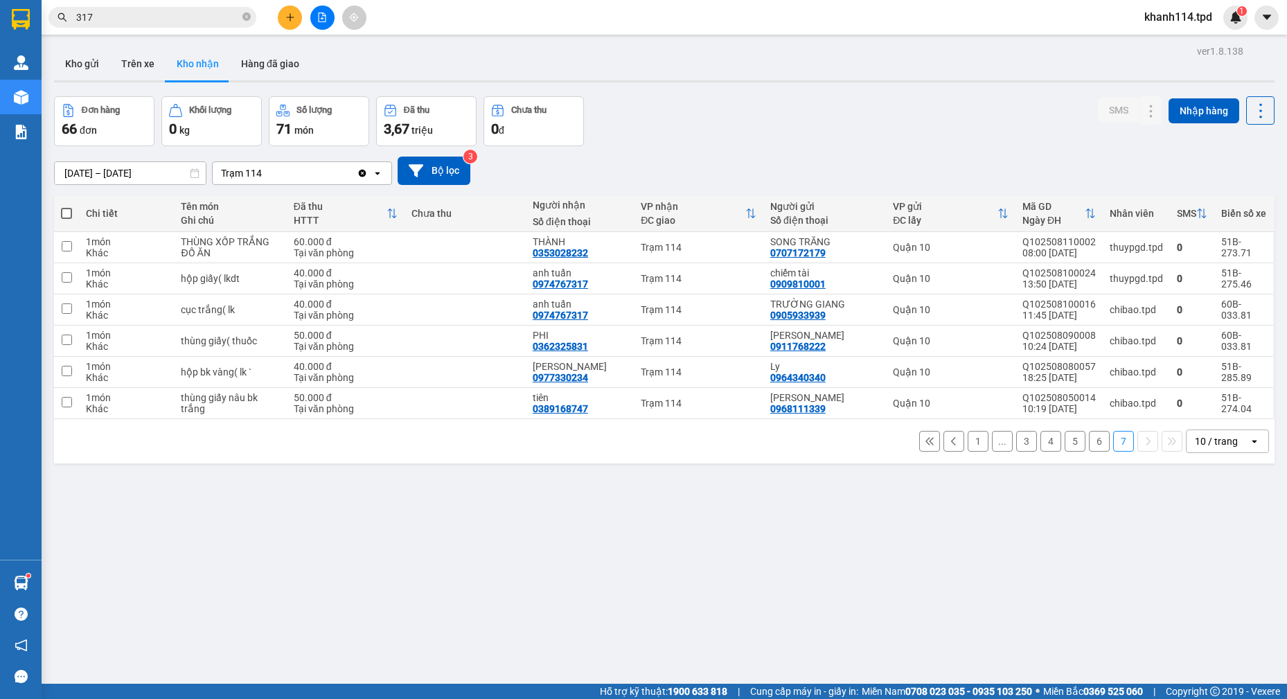
click at [154, 19] on input "317" at bounding box center [157, 17] width 163 height 15
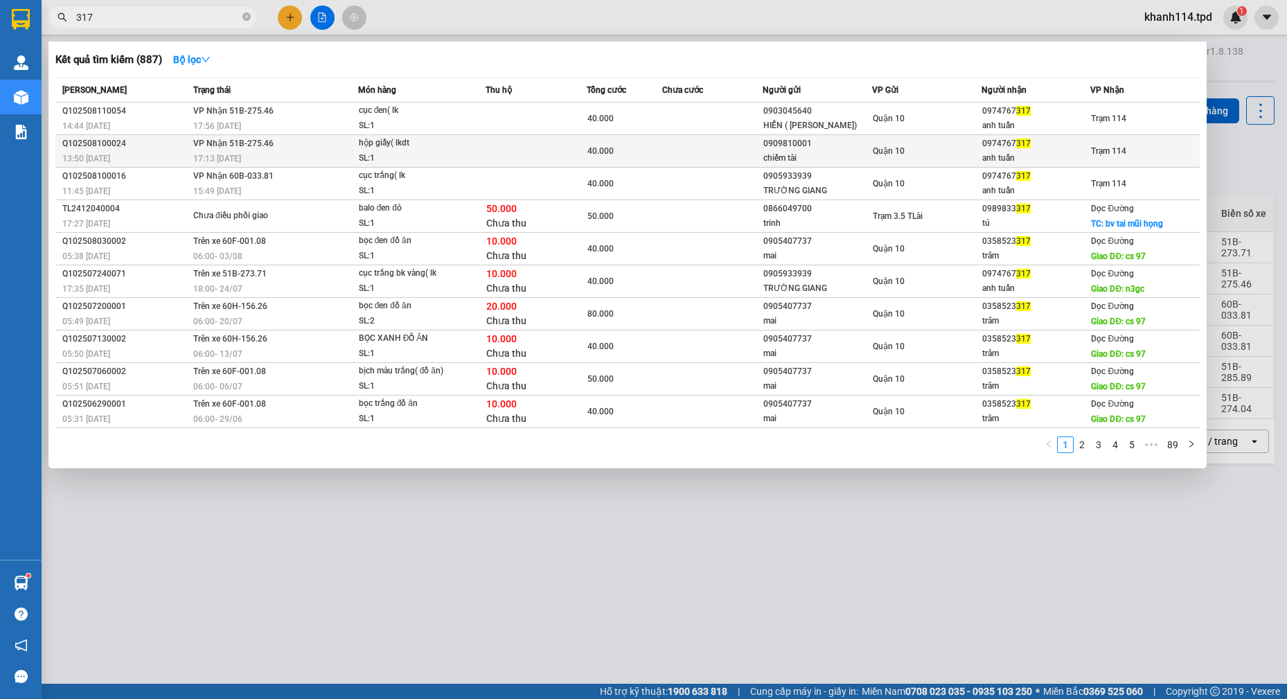
click at [1007, 147] on div "0974767 317" at bounding box center [1036, 143] width 108 height 15
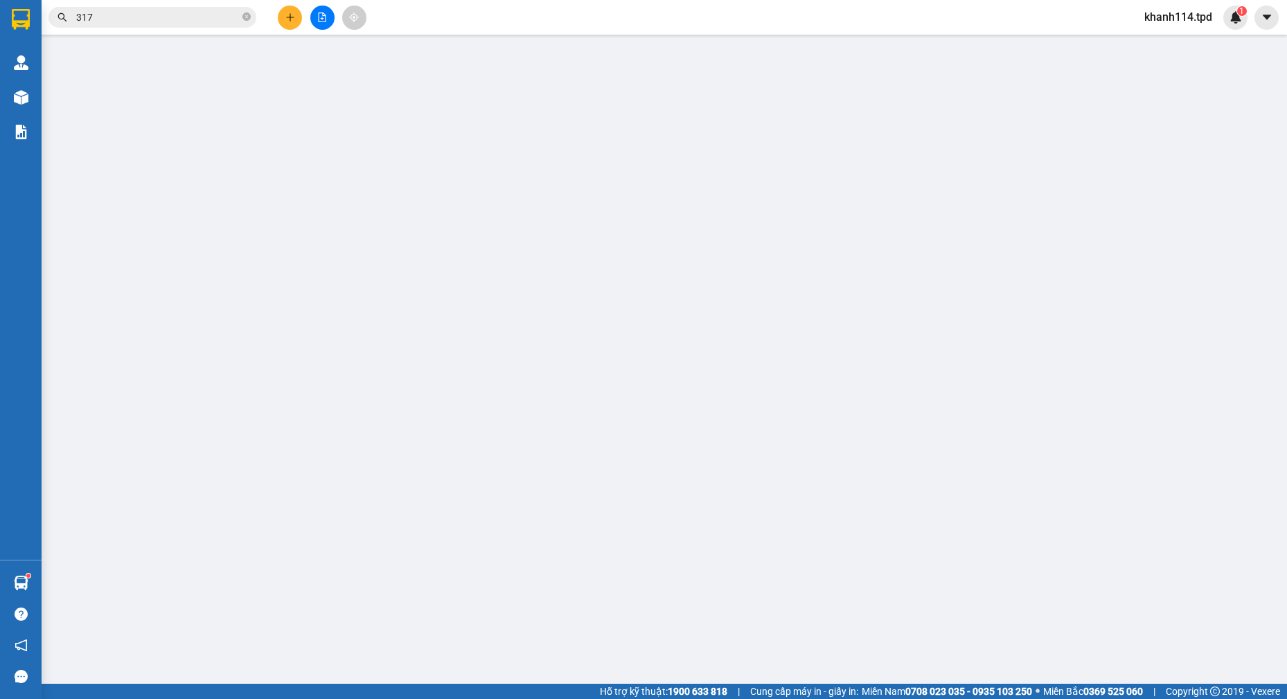
type input "0909810001"
type input "chiếm tài"
type input "0974767317"
type input "anh tuấn"
type input "40.000"
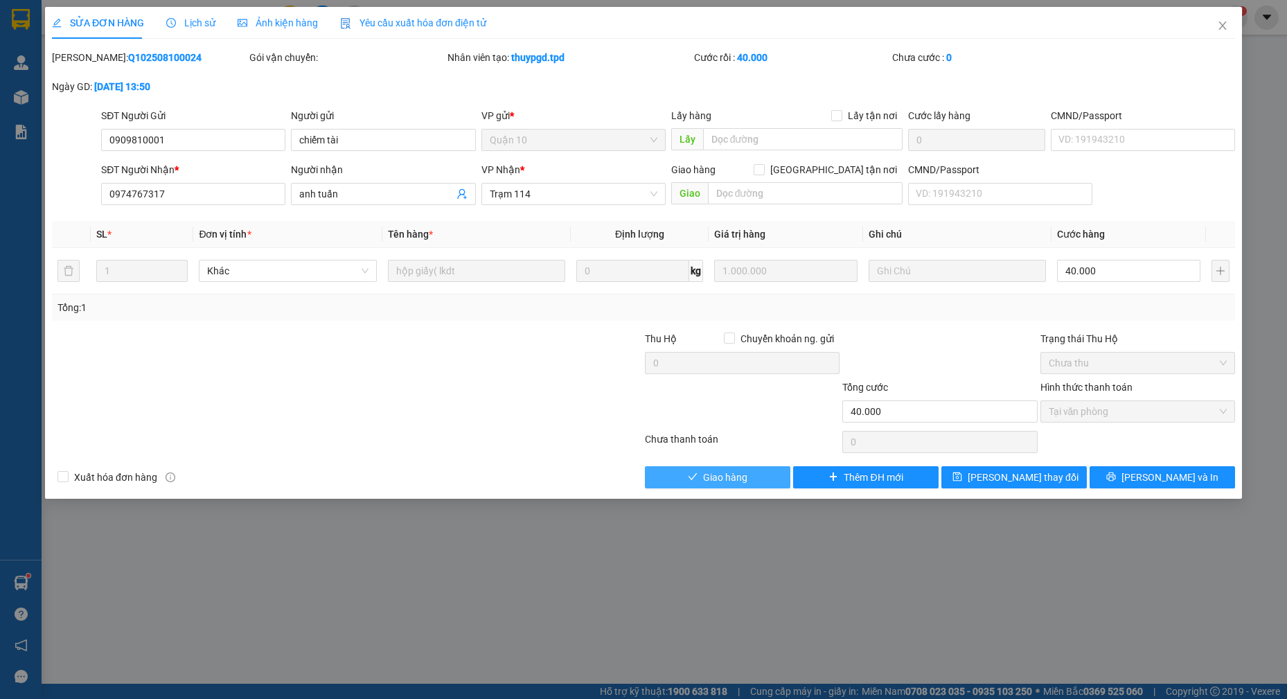
click at [727, 475] on span "Giao hàng" at bounding box center [725, 476] width 44 height 15
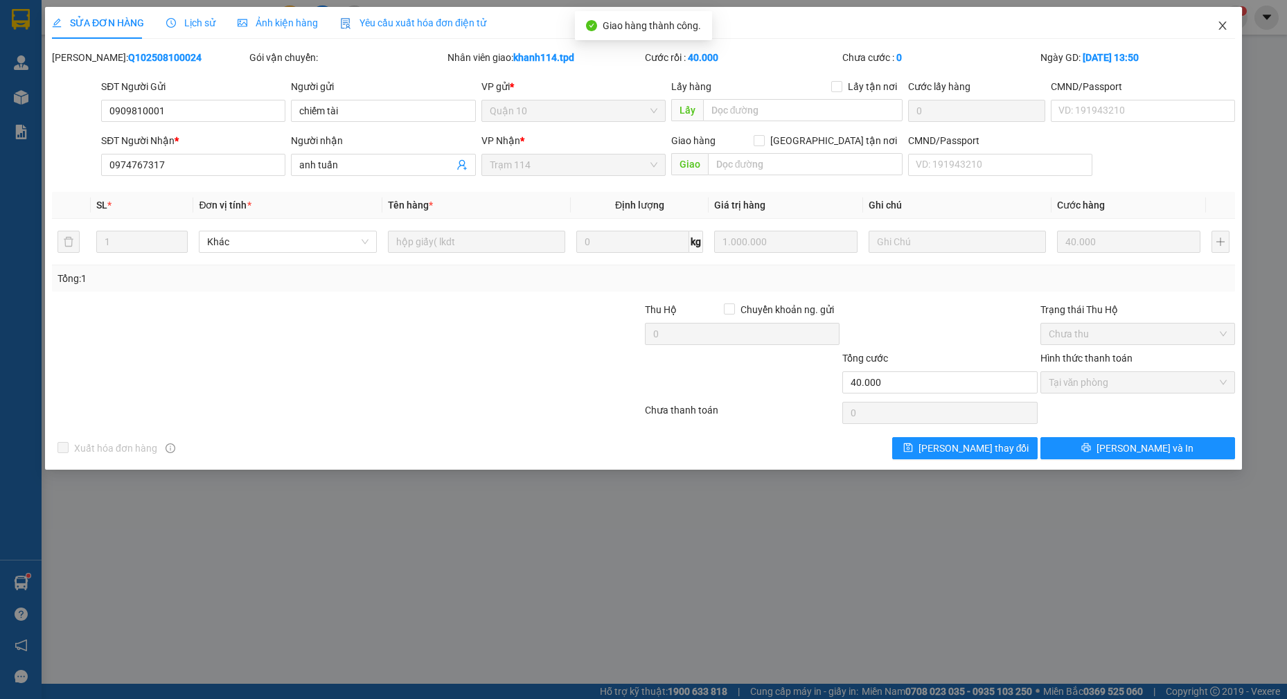
click at [1227, 28] on icon "close" at bounding box center [1222, 25] width 11 height 11
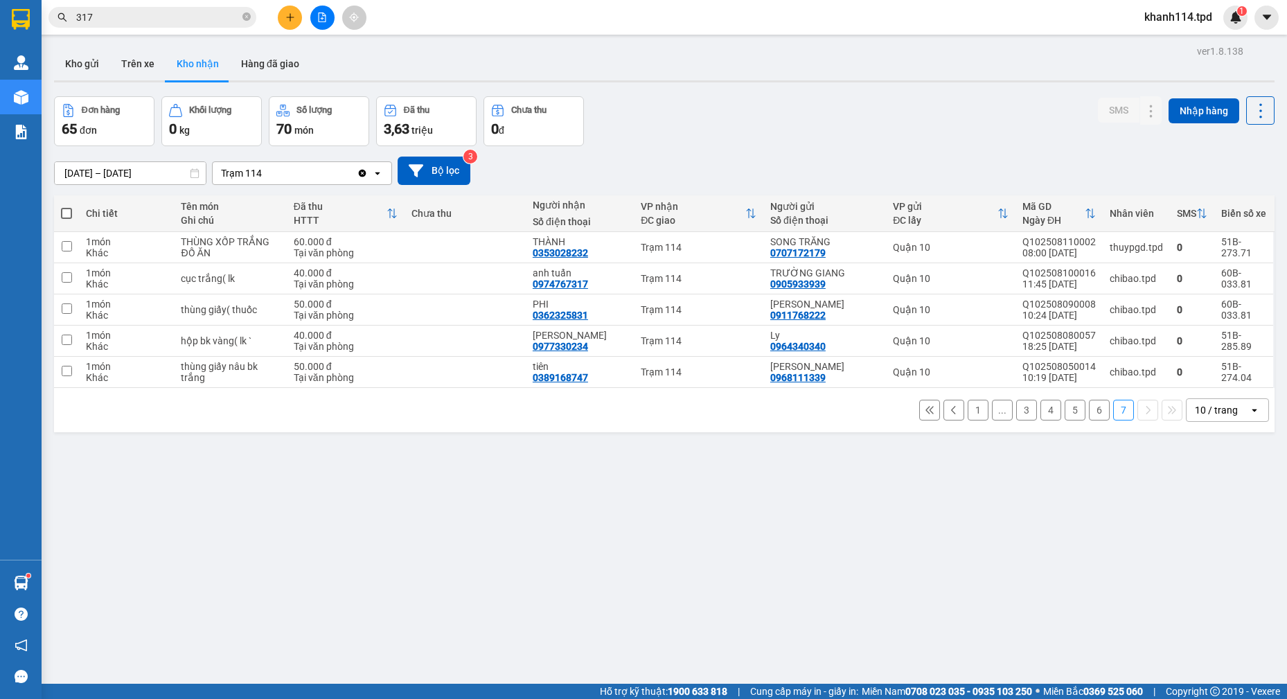
click at [141, 12] on input "317" at bounding box center [157, 17] width 163 height 15
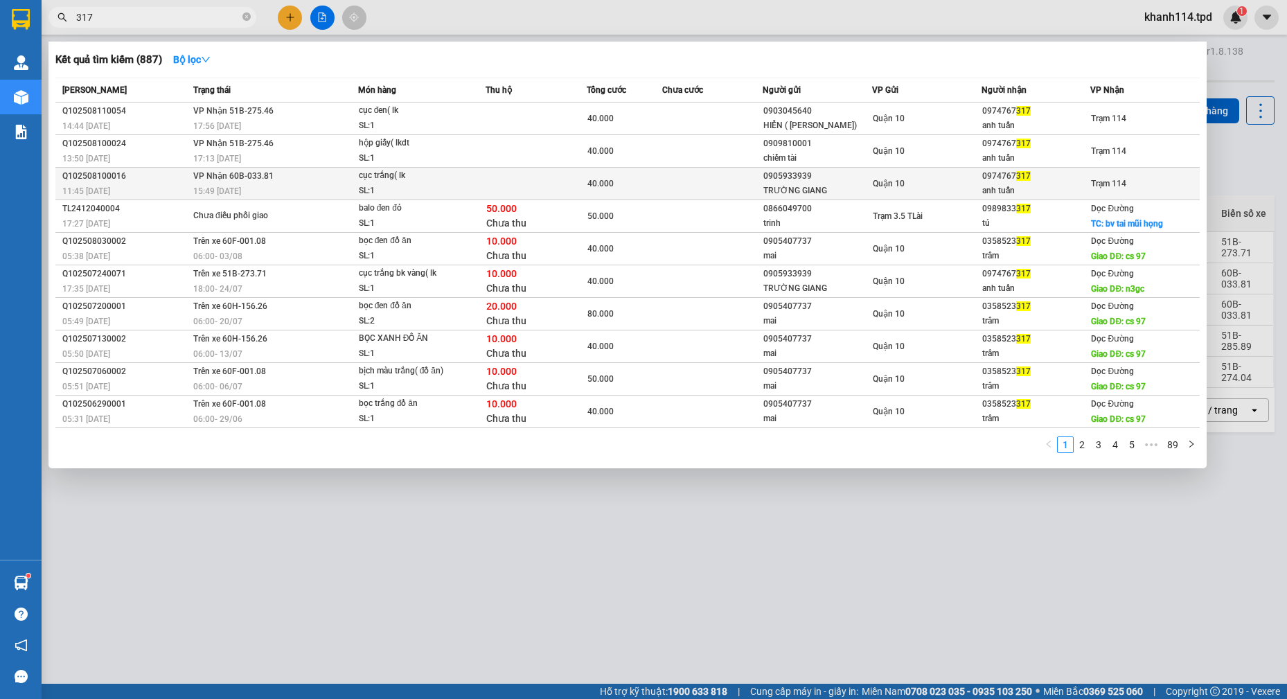
click at [1040, 186] on div "anh tuấn" at bounding box center [1036, 191] width 108 height 15
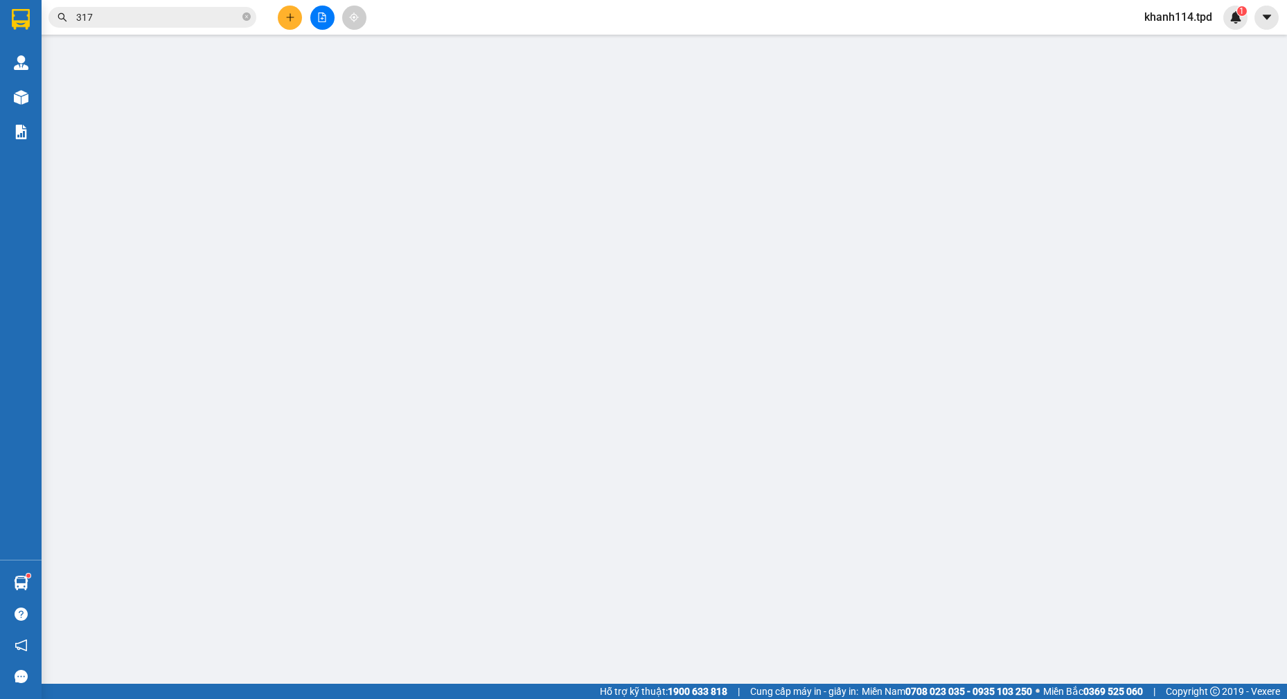
type input "0905933939"
type input "TRƯỜNG GIANG"
type input "079096014637"
type input "0974767317"
type input "anh tuấn"
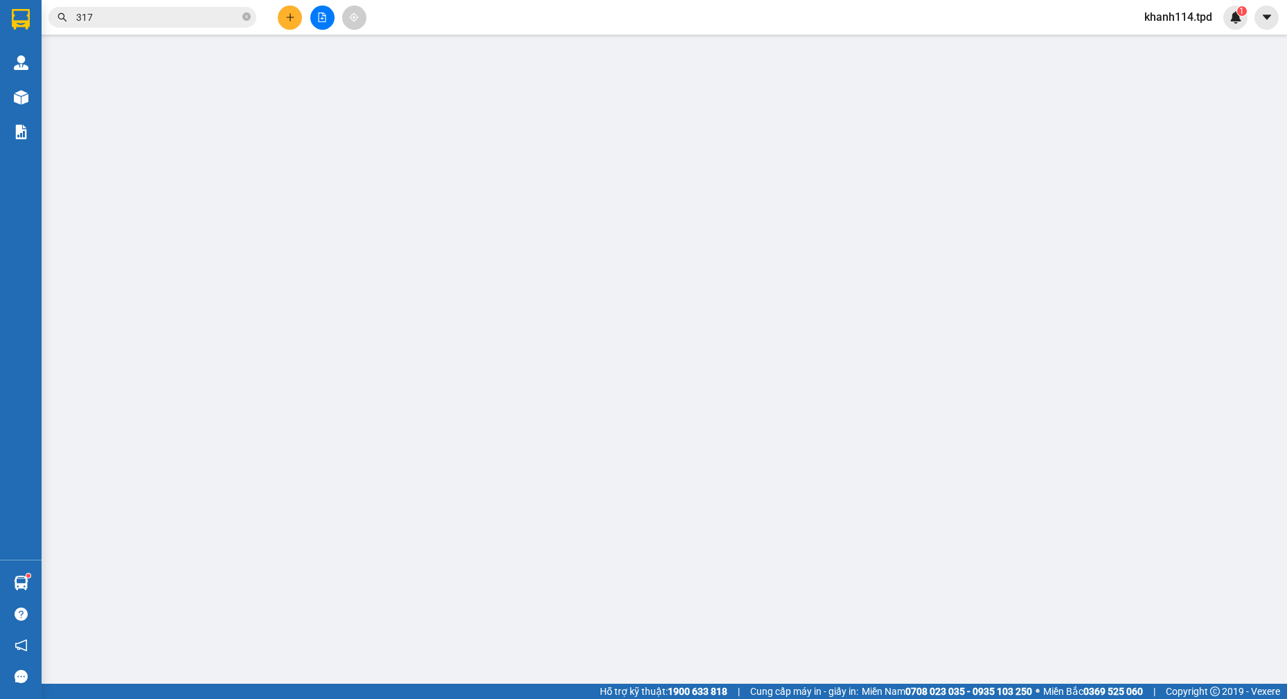
type input "40.000"
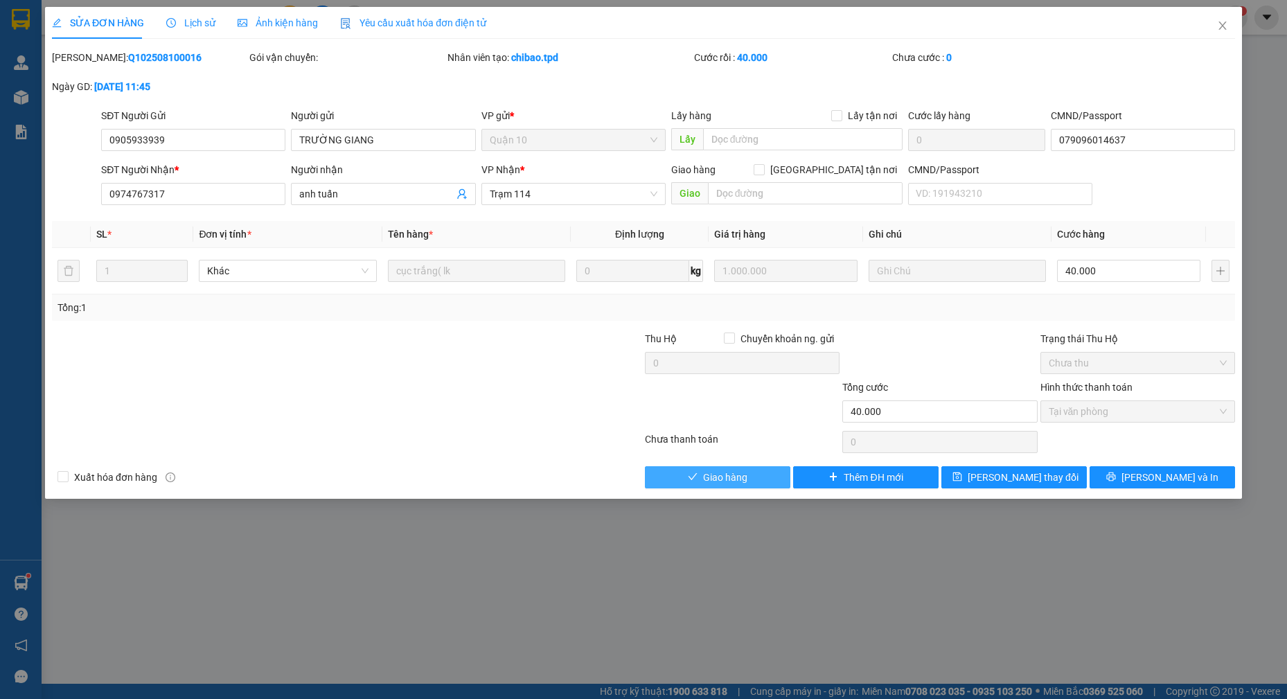
click at [710, 472] on span "Giao hàng" at bounding box center [725, 476] width 44 height 15
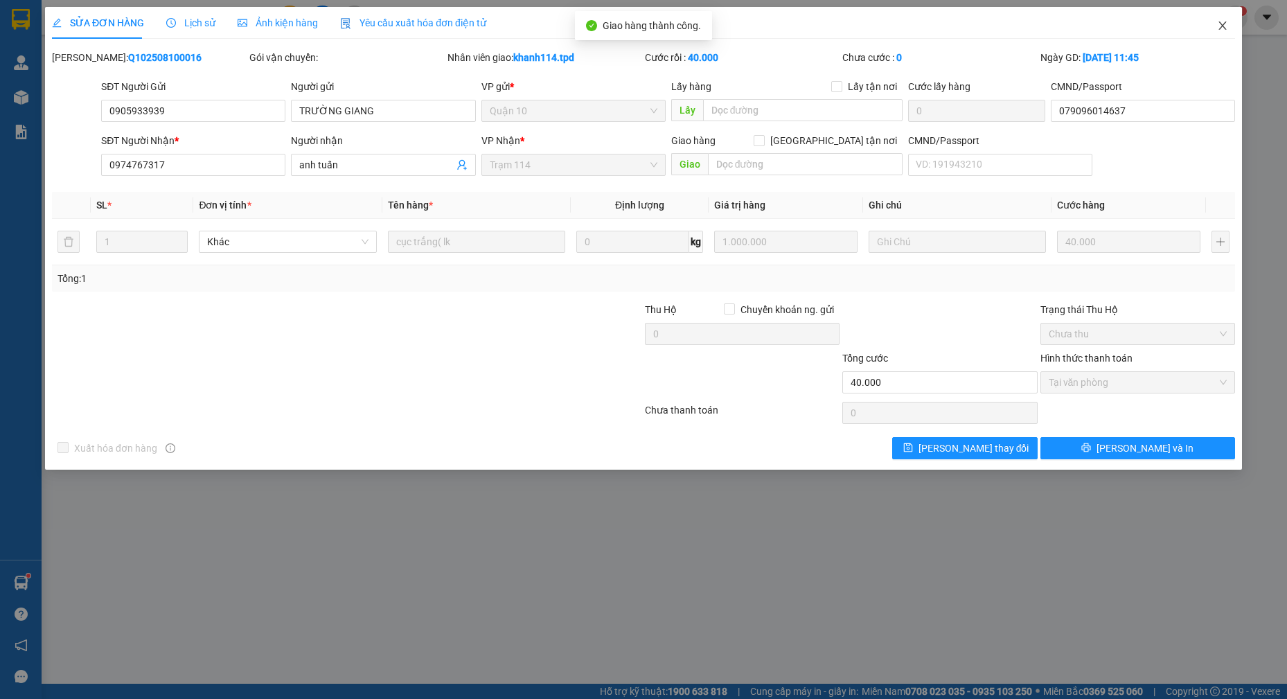
click at [1217, 27] on icon "close" at bounding box center [1222, 25] width 11 height 11
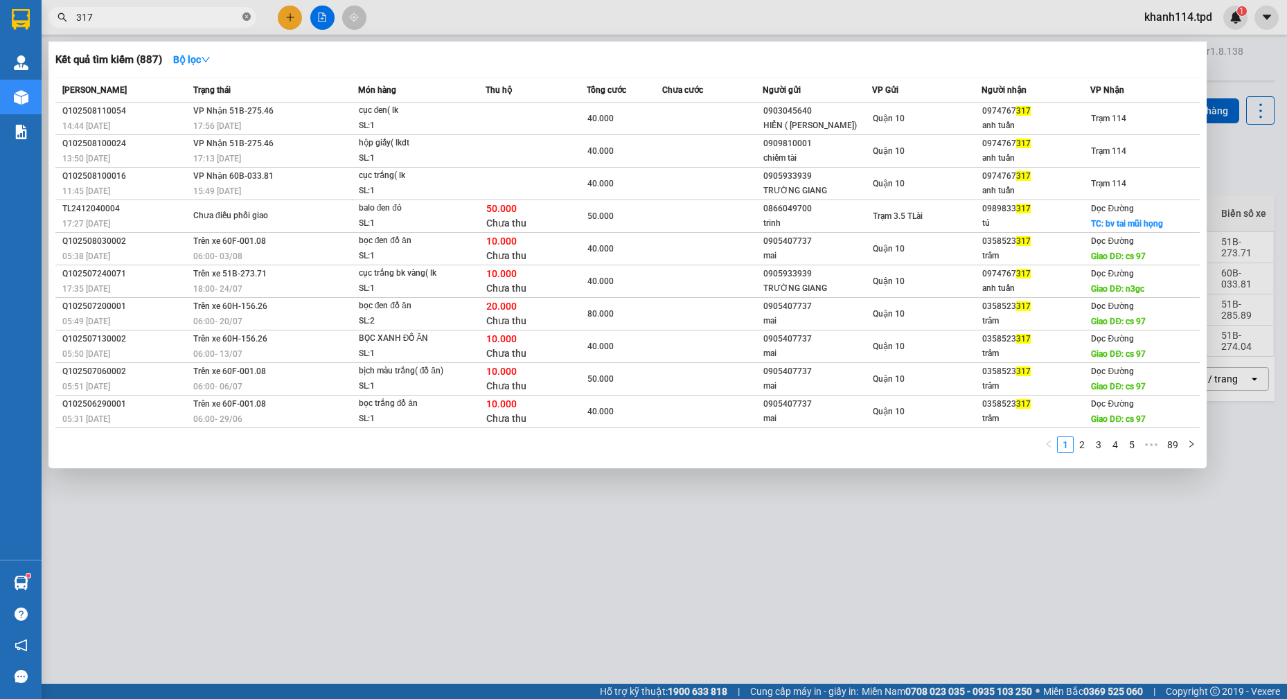
click at [242, 18] on icon "close-circle" at bounding box center [246, 16] width 8 height 8
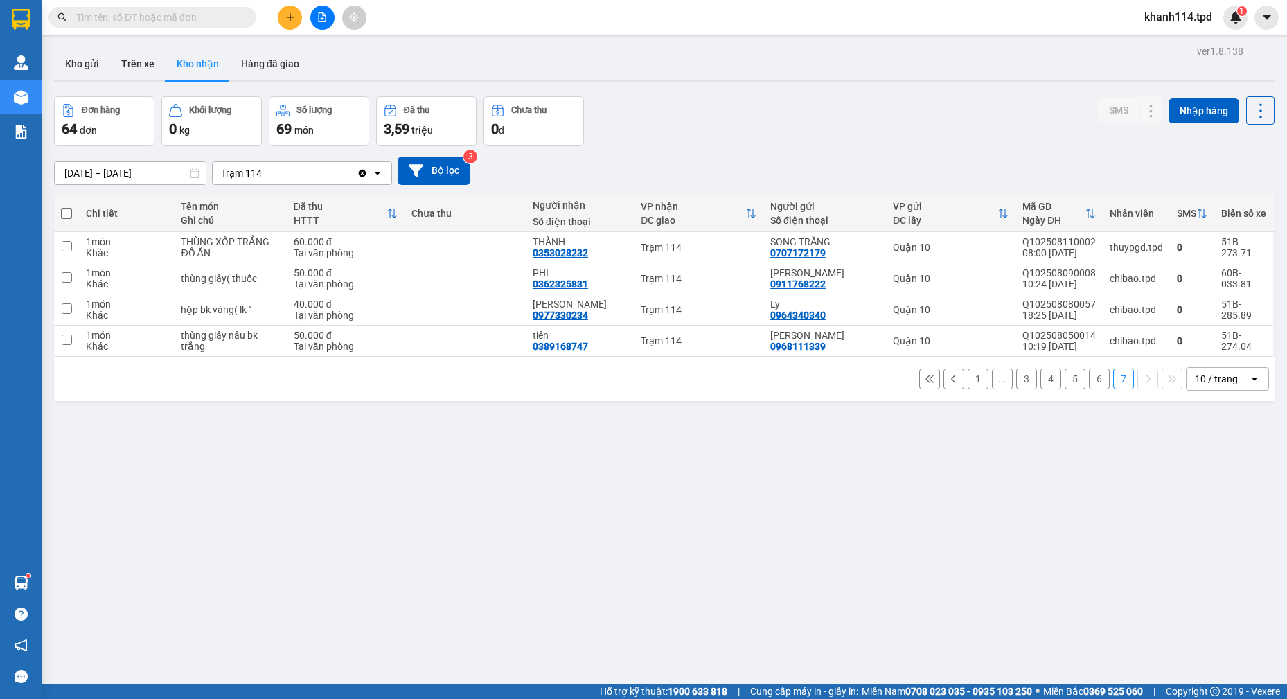
click at [215, 16] on input "text" at bounding box center [157, 17] width 163 height 15
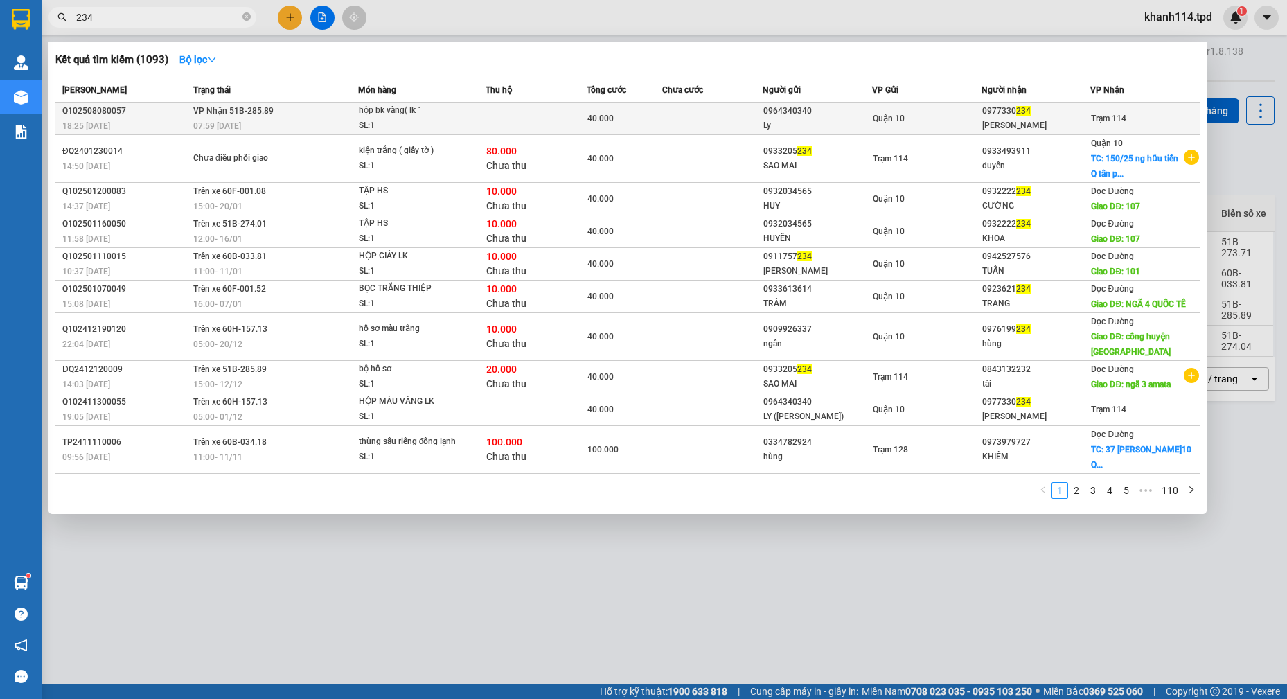
type input "234"
click at [927, 111] on div "Quận 10" at bounding box center [926, 118] width 108 height 15
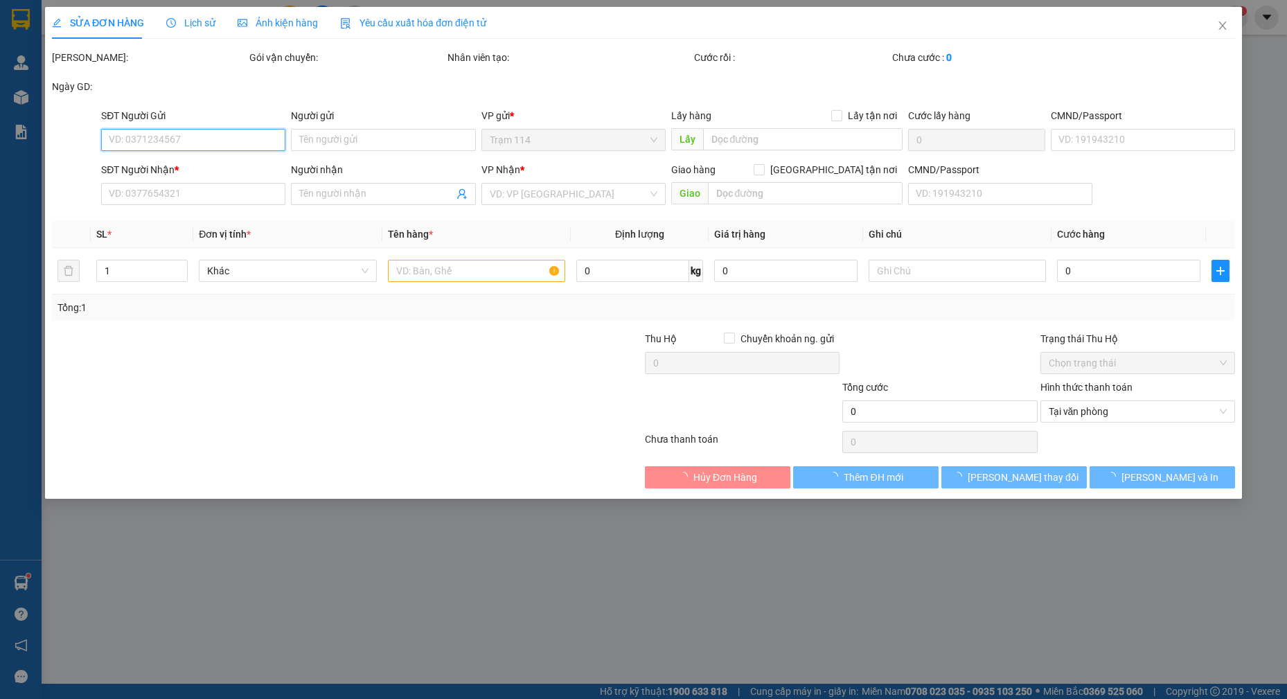
type input "0964340340"
type input "Ly"
type input "079081005743"
type input "0977330234"
type input "tuấn trung"
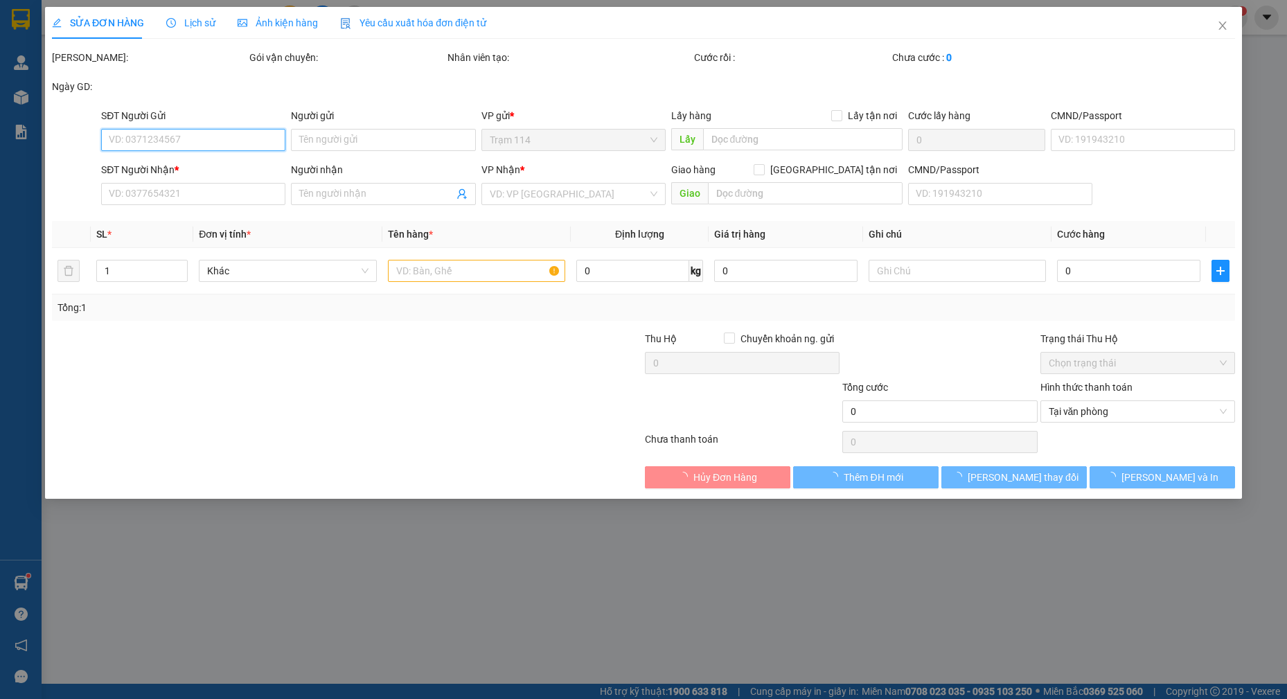
type input "40.000"
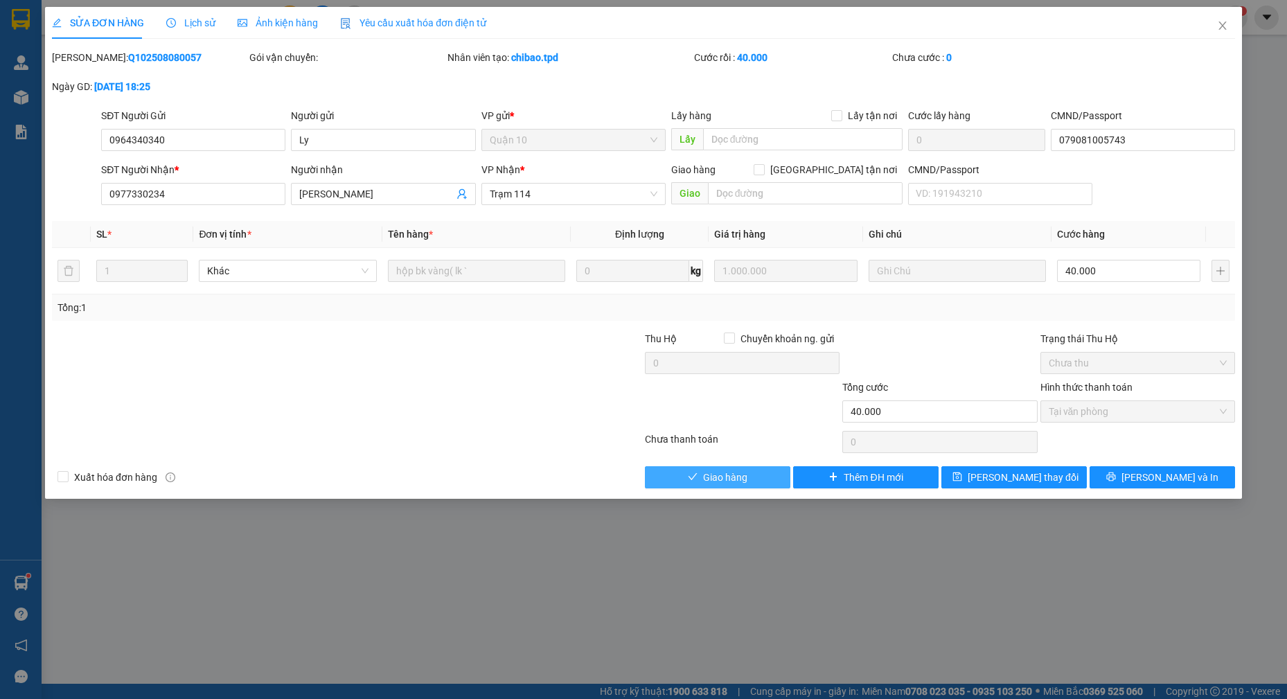
click at [728, 481] on span "Giao hàng" at bounding box center [725, 476] width 44 height 15
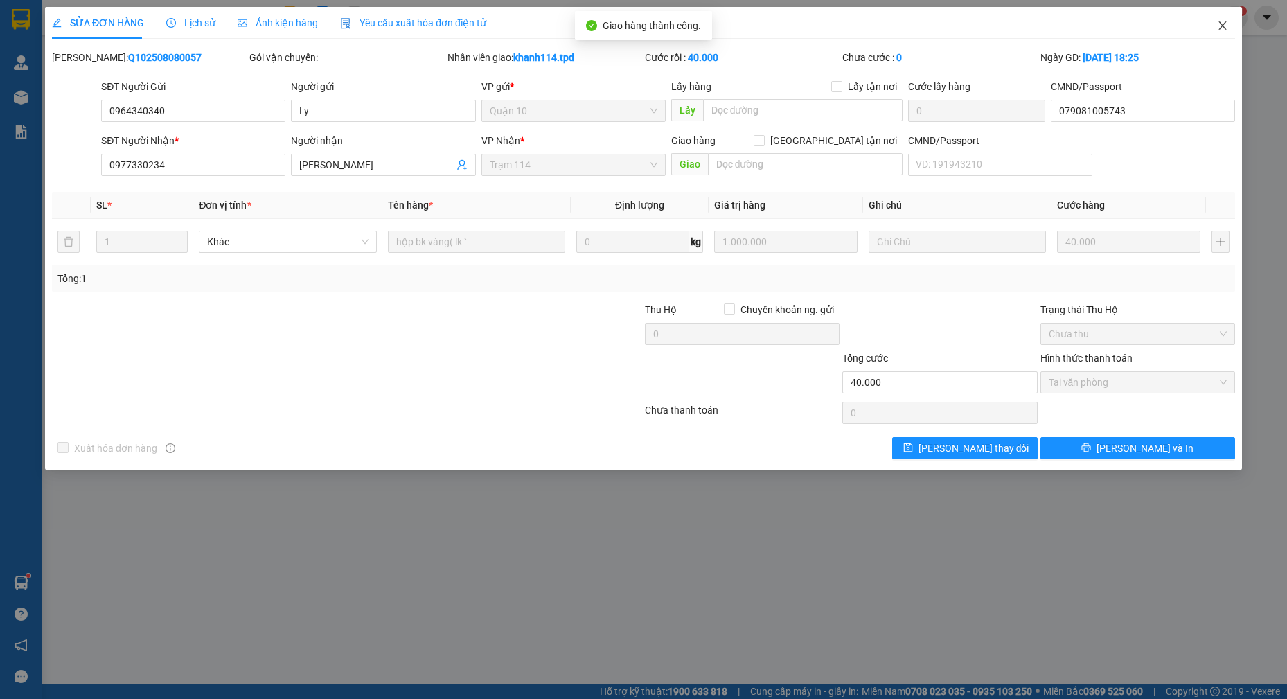
click at [1223, 29] on icon "close" at bounding box center [1222, 25] width 11 height 11
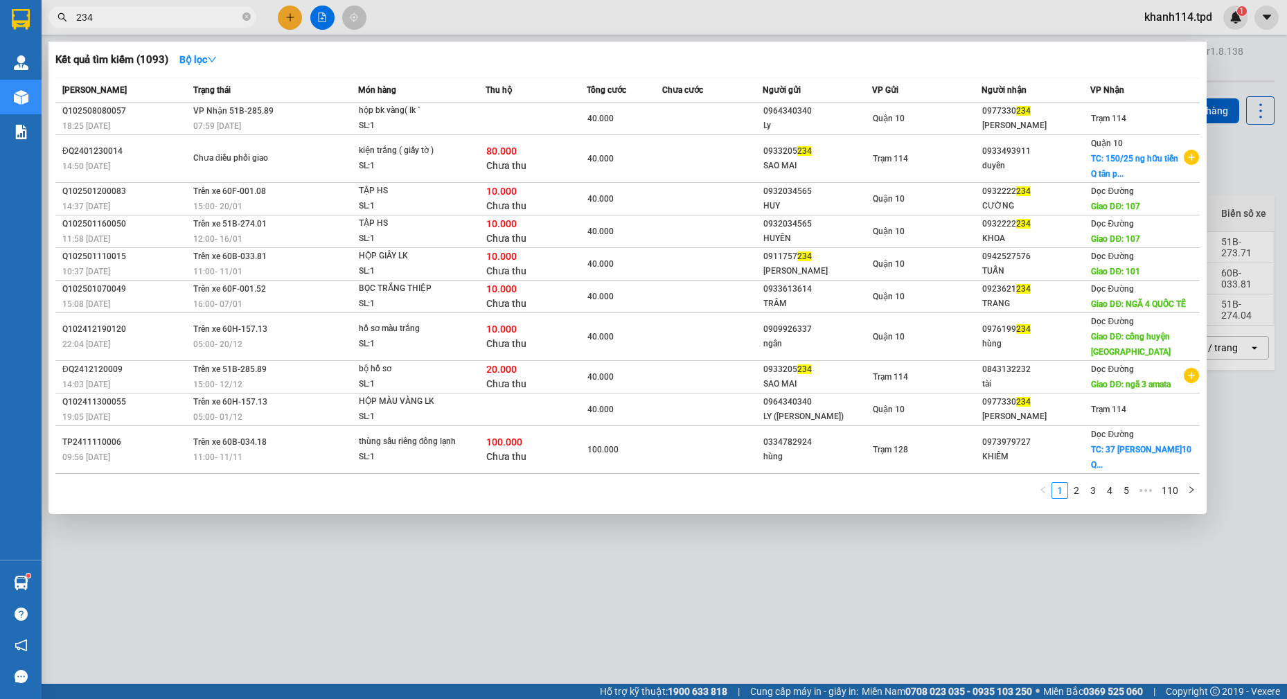
click at [197, 22] on input "234" at bounding box center [157, 17] width 163 height 15
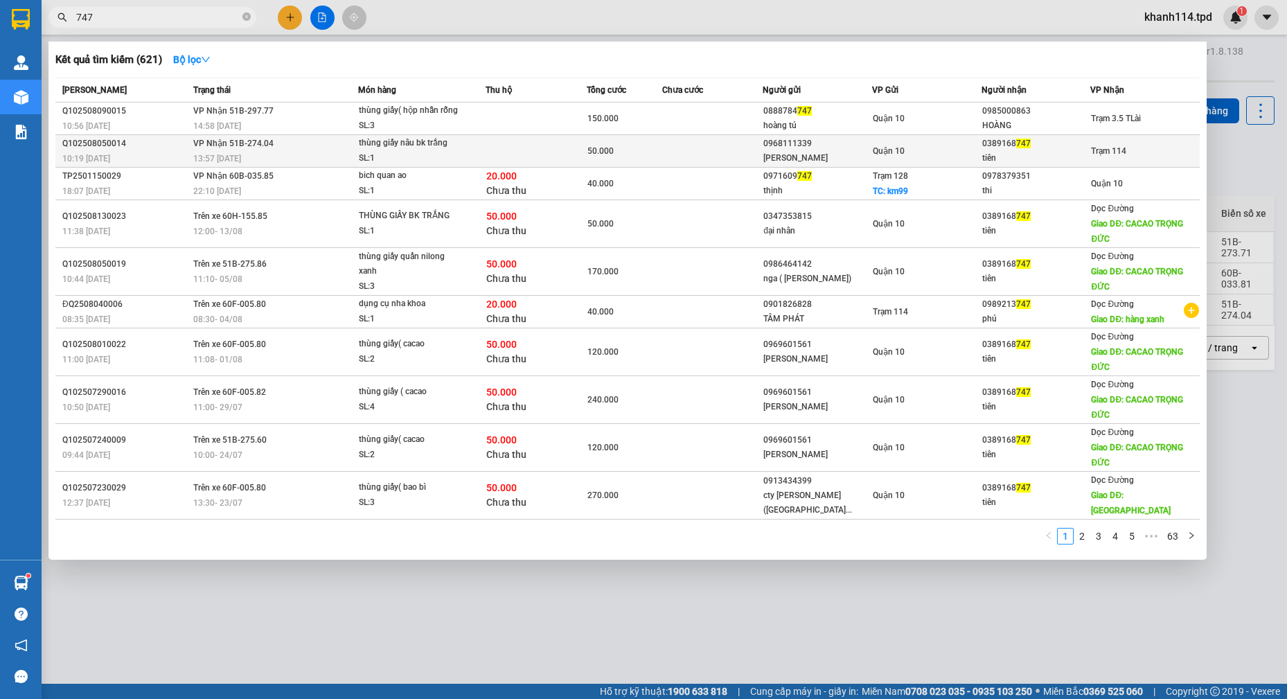
type input "747"
click at [876, 147] on span "Quận 10" at bounding box center [888, 151] width 32 height 10
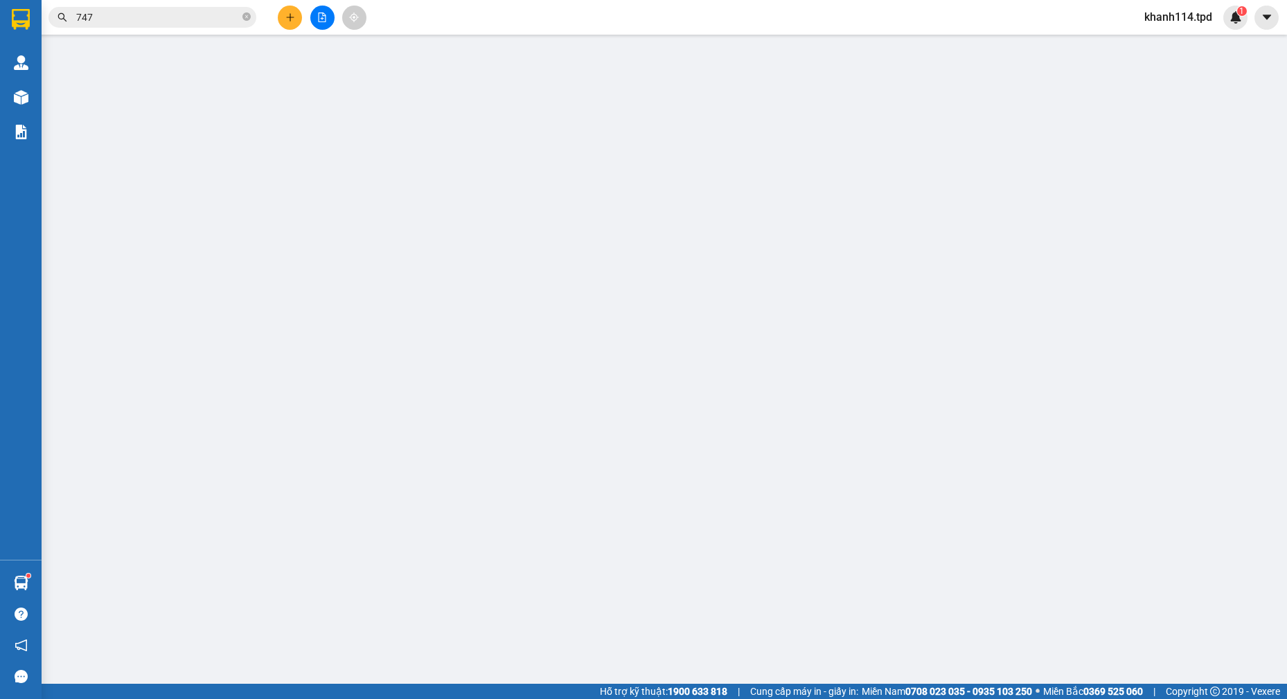
type input "0968111339"
type input "huỳnh long"
type input "079095030967"
type input "0389168747"
type input "tiên"
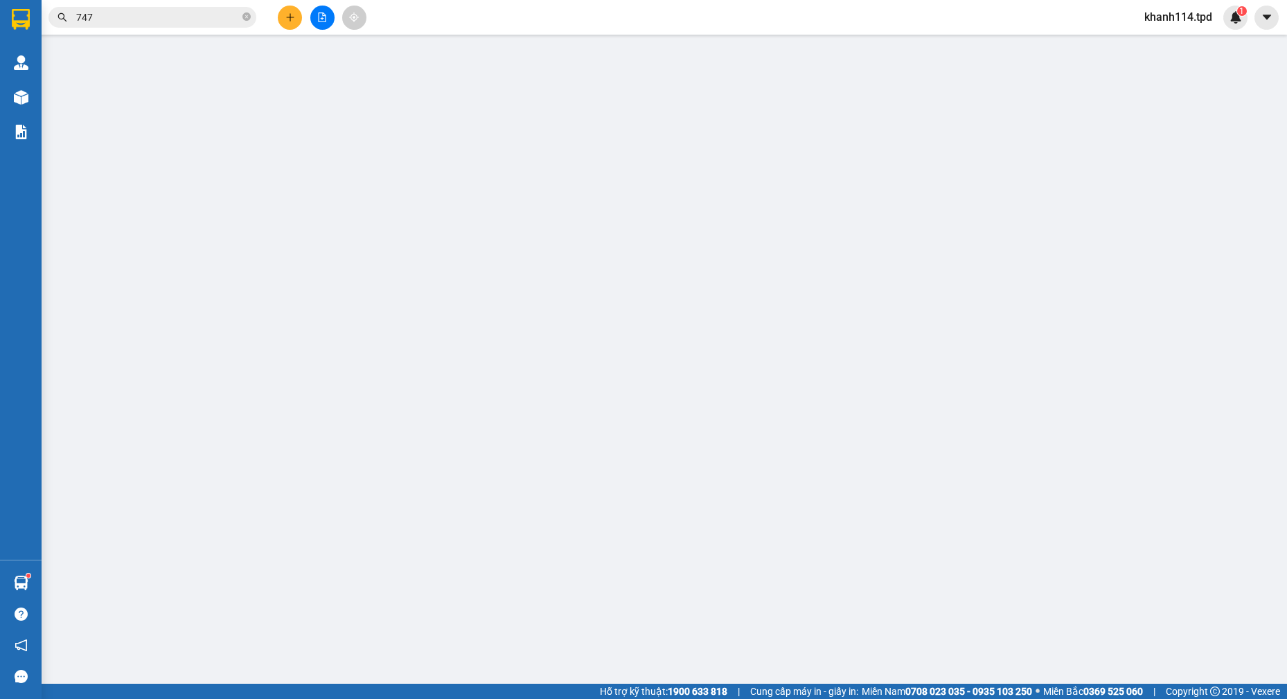
type input "50.000"
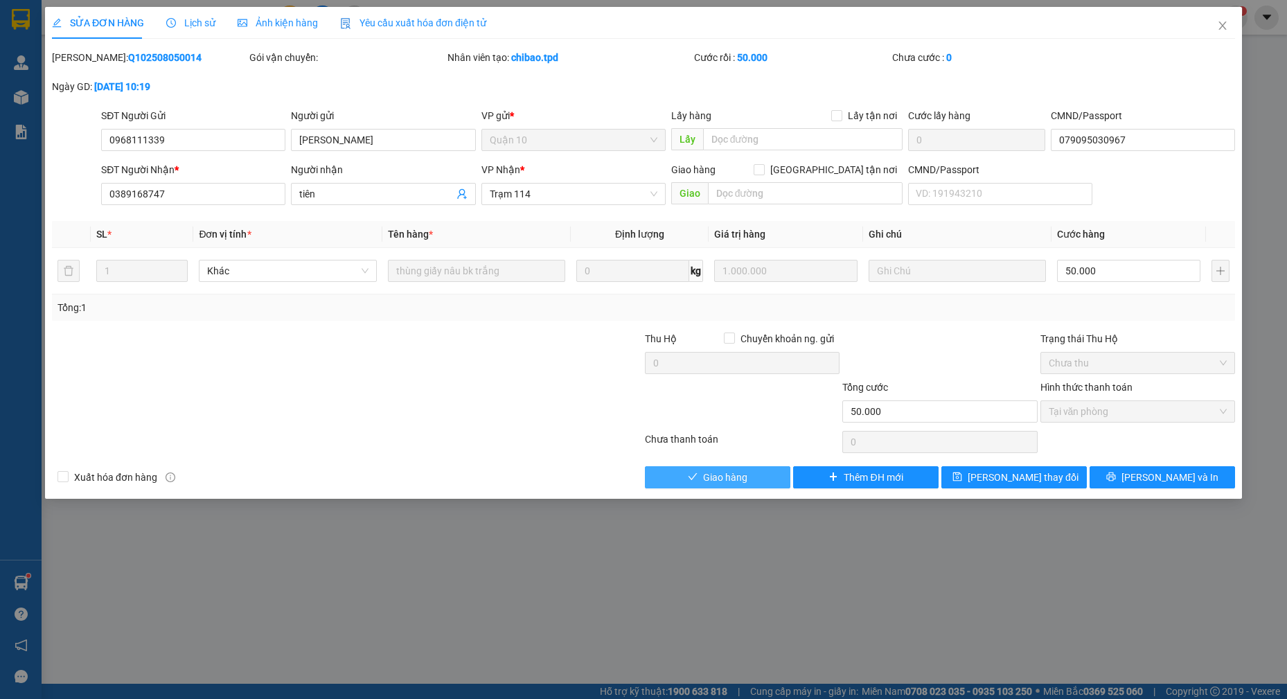
click at [732, 477] on span "Giao hàng" at bounding box center [725, 476] width 44 height 15
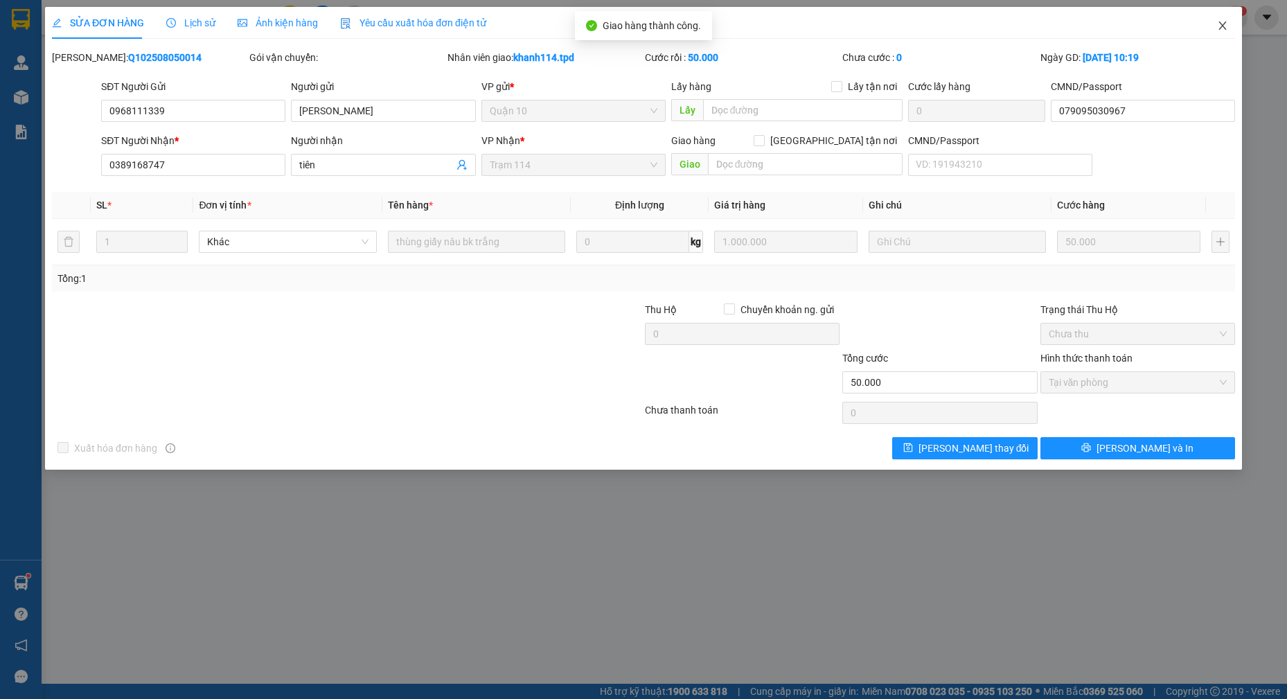
click at [1226, 35] on span "Close" at bounding box center [1222, 26] width 39 height 39
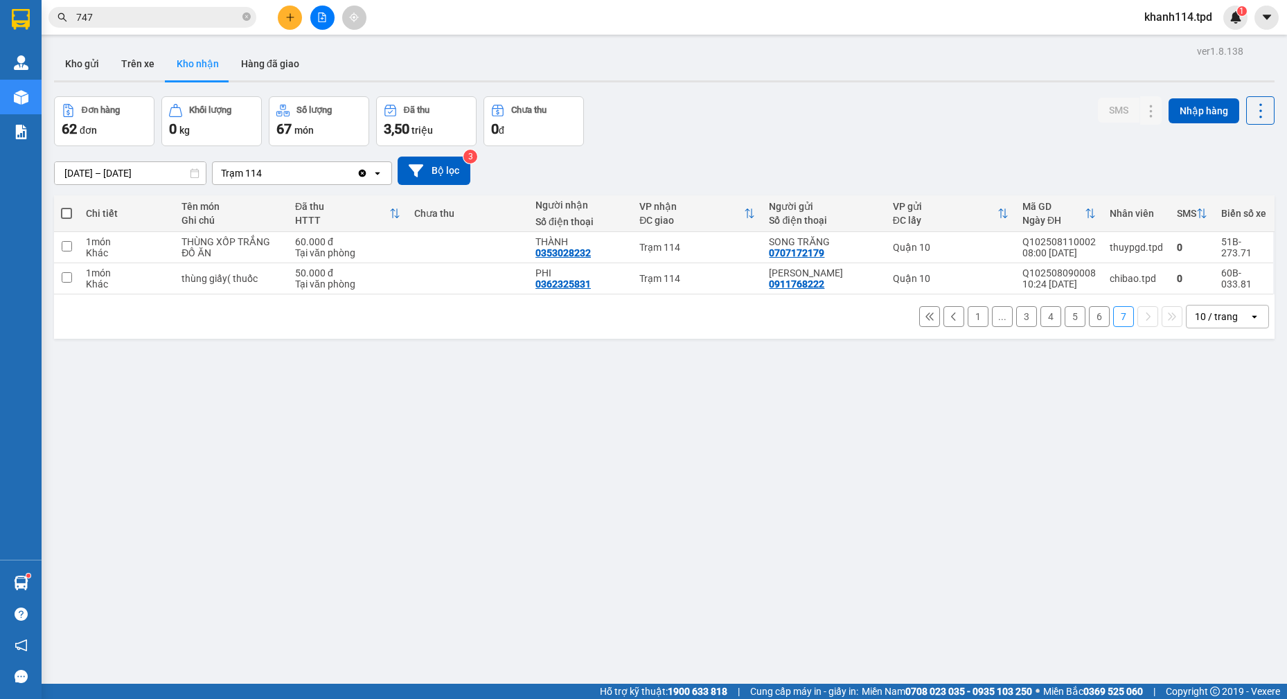
click at [188, 16] on input "747" at bounding box center [157, 17] width 163 height 15
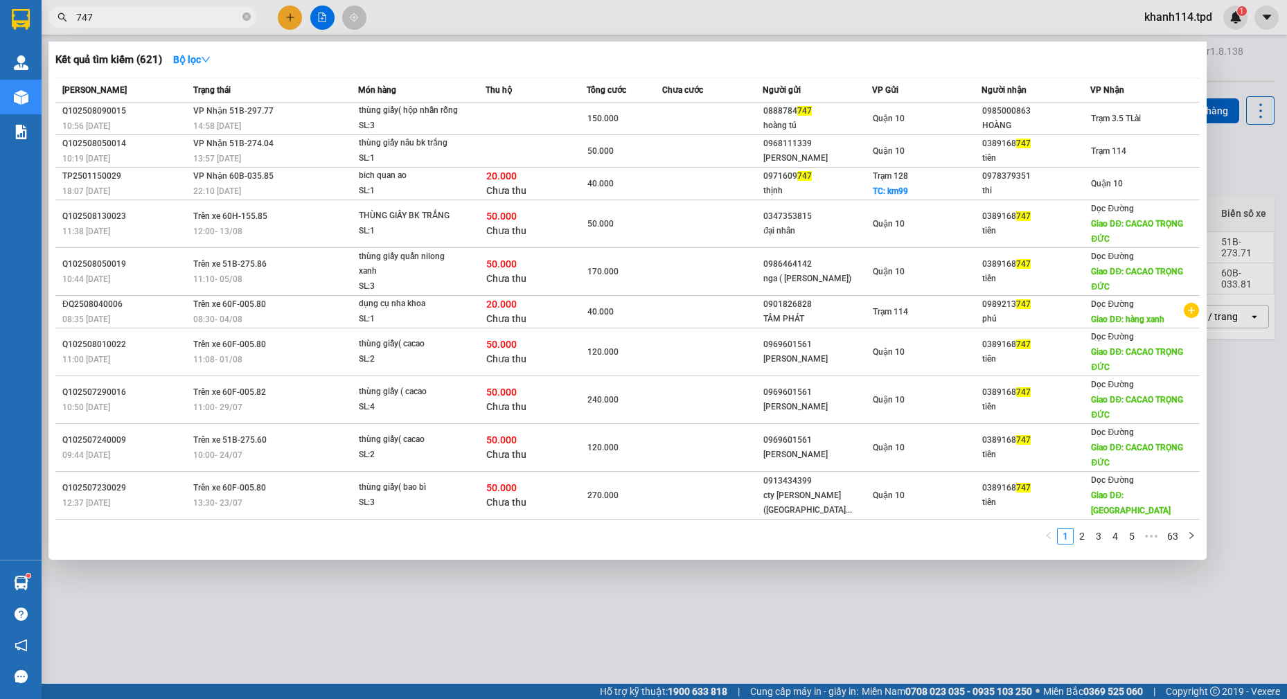
click at [188, 16] on input "747" at bounding box center [157, 17] width 163 height 15
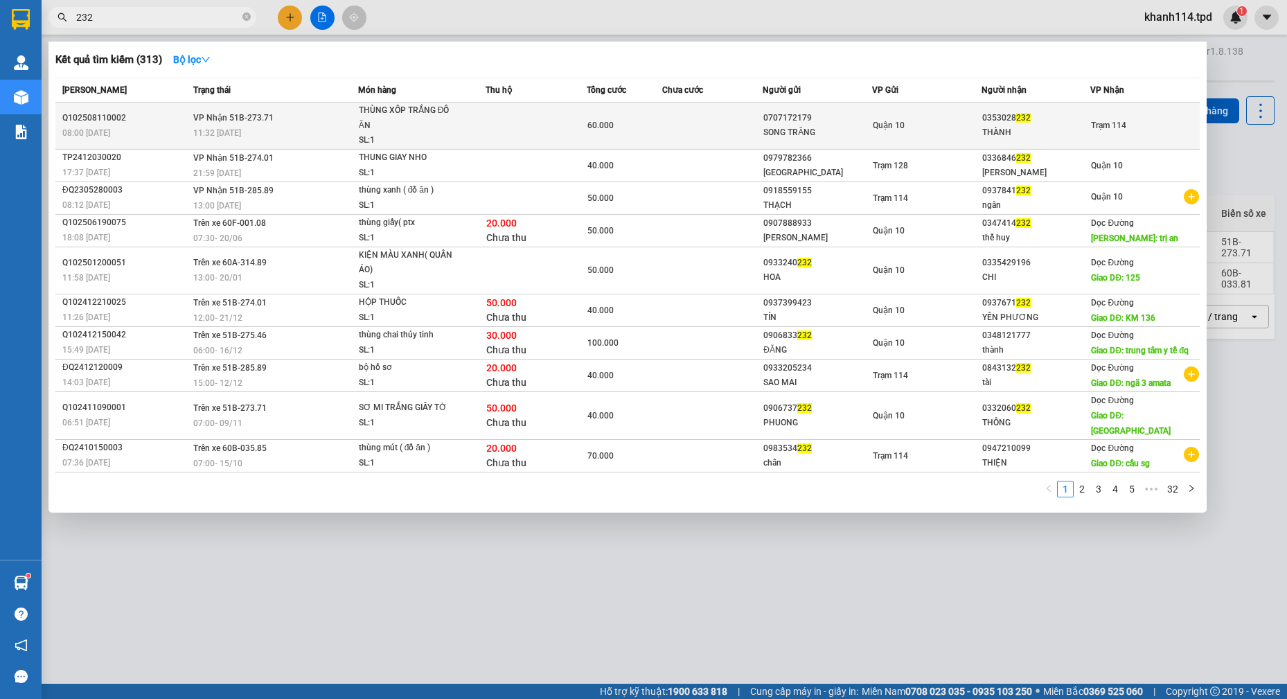
type input "232"
click at [856, 125] on div "SONG TRĂNG" at bounding box center [817, 132] width 108 height 15
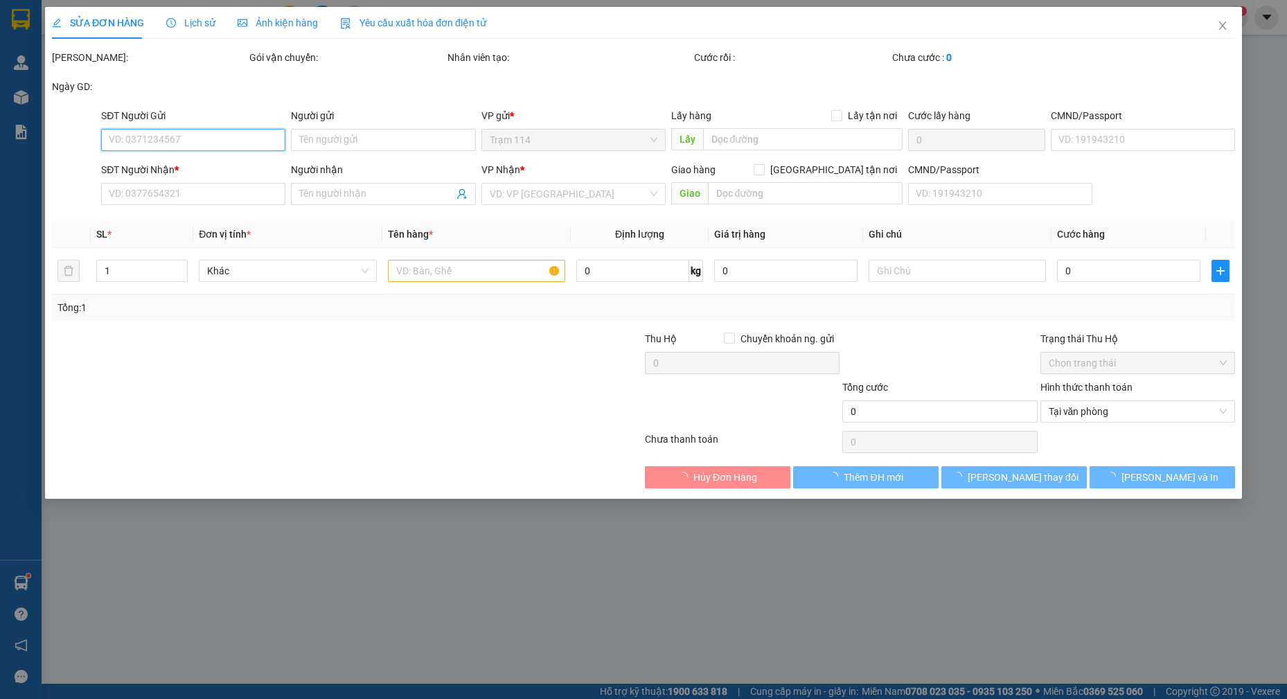
type input "0707172179"
type input "SONG TRĂNG"
type input "0353028232"
type input "THÀNH"
type input "60.000"
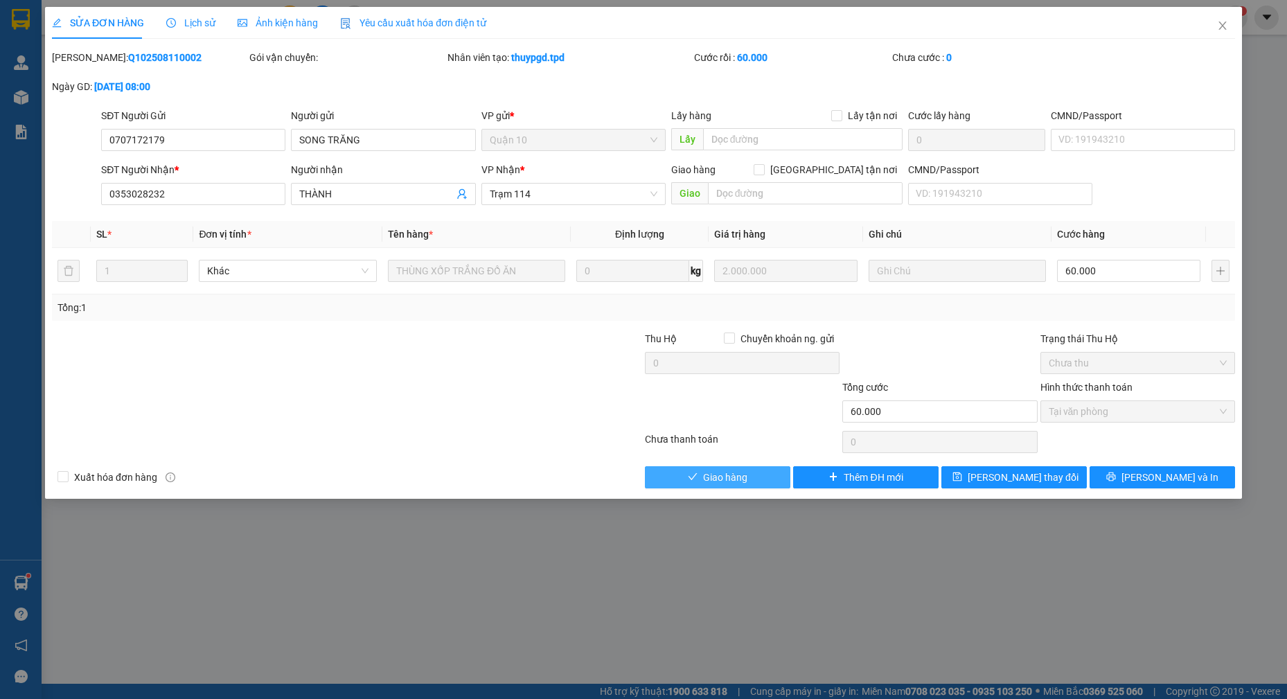
click at [750, 478] on button "Giao hàng" at bounding box center [717, 477] width 145 height 22
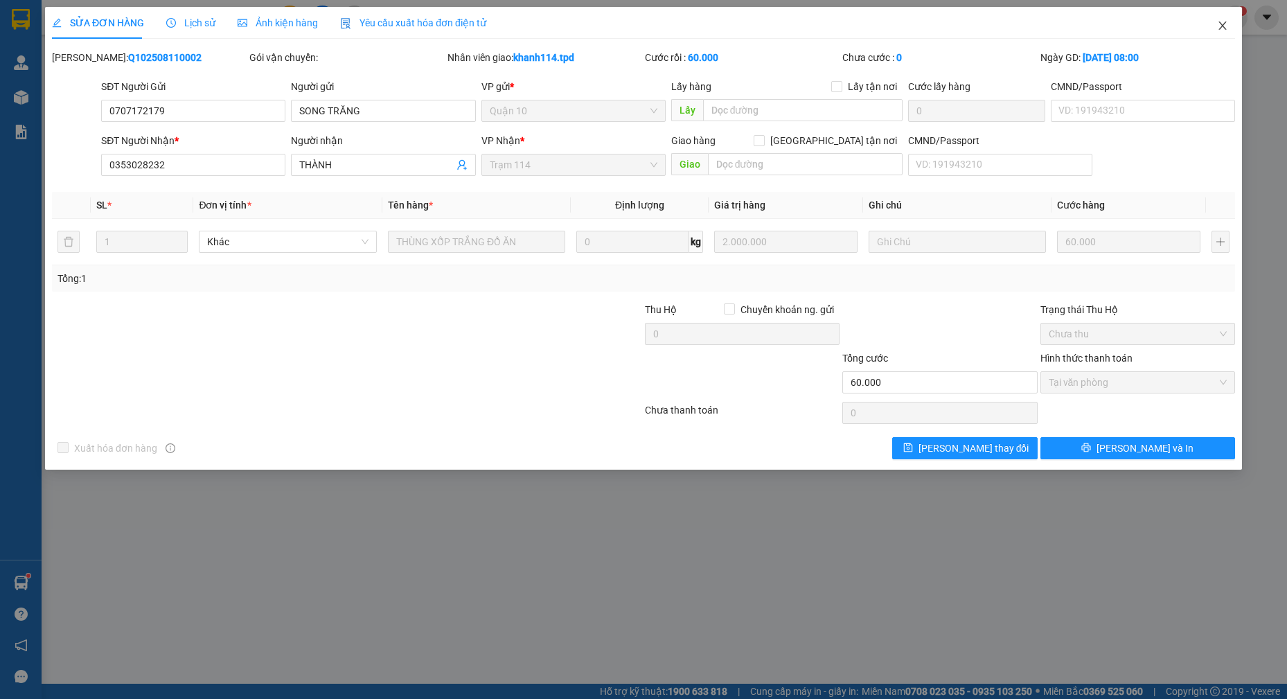
click at [1219, 21] on icon "close" at bounding box center [1222, 25] width 11 height 11
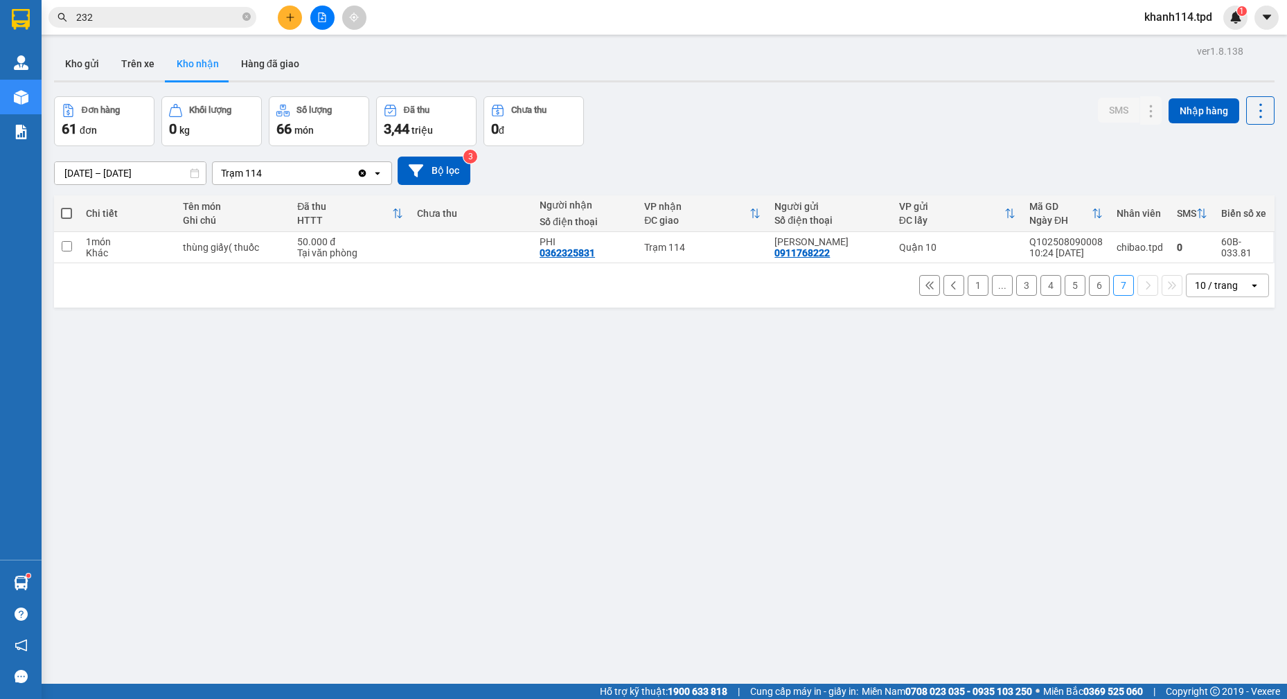
click at [1090, 287] on button "6" at bounding box center [1099, 285] width 21 height 21
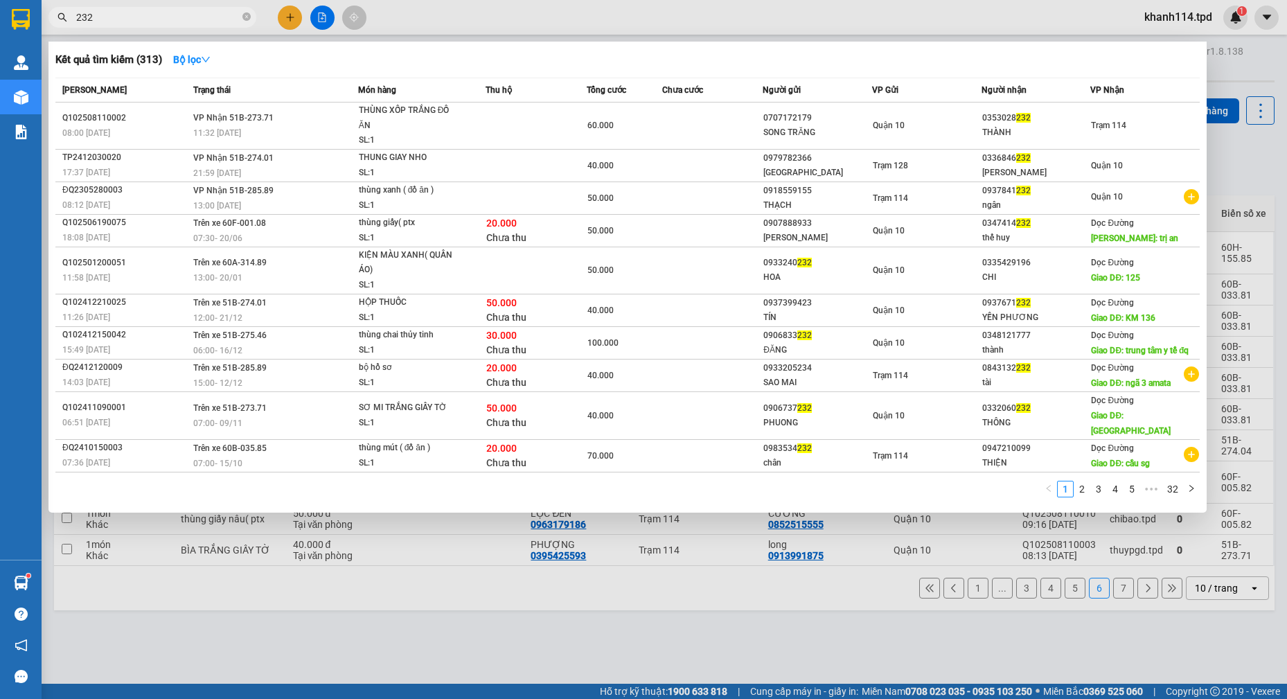
click at [179, 24] on input "232" at bounding box center [157, 17] width 163 height 15
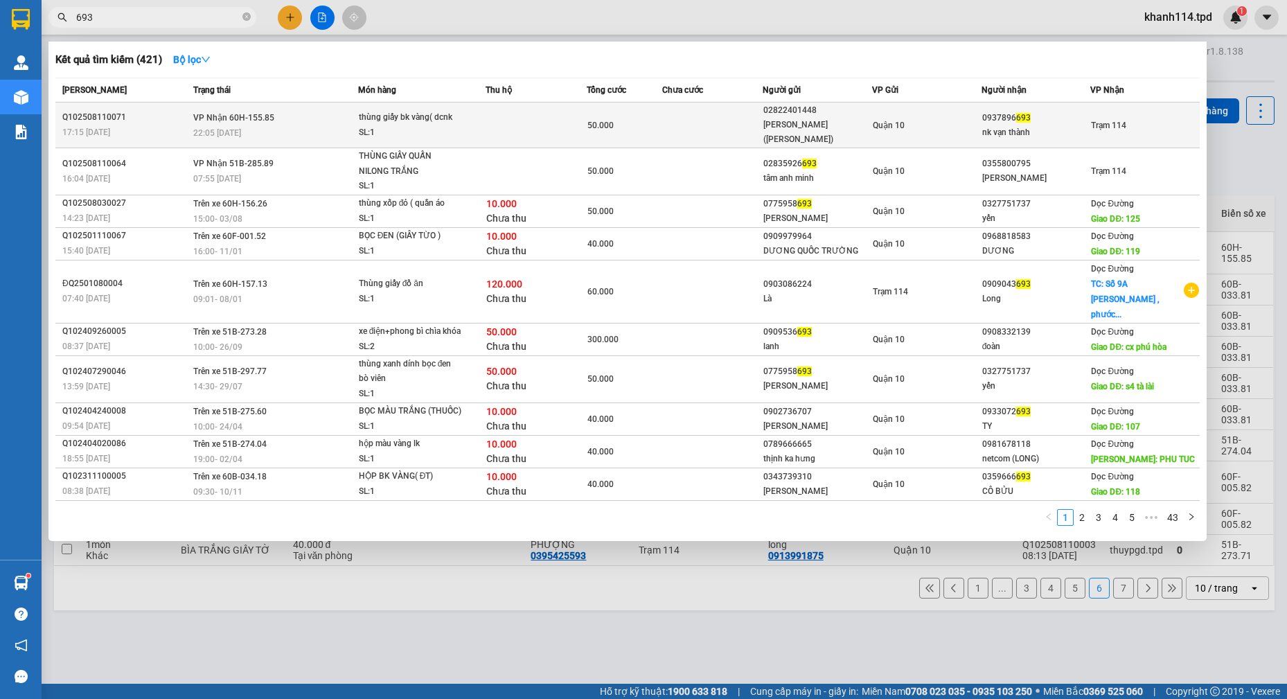
type input "693"
click at [860, 114] on div "02822401448" at bounding box center [817, 110] width 108 height 15
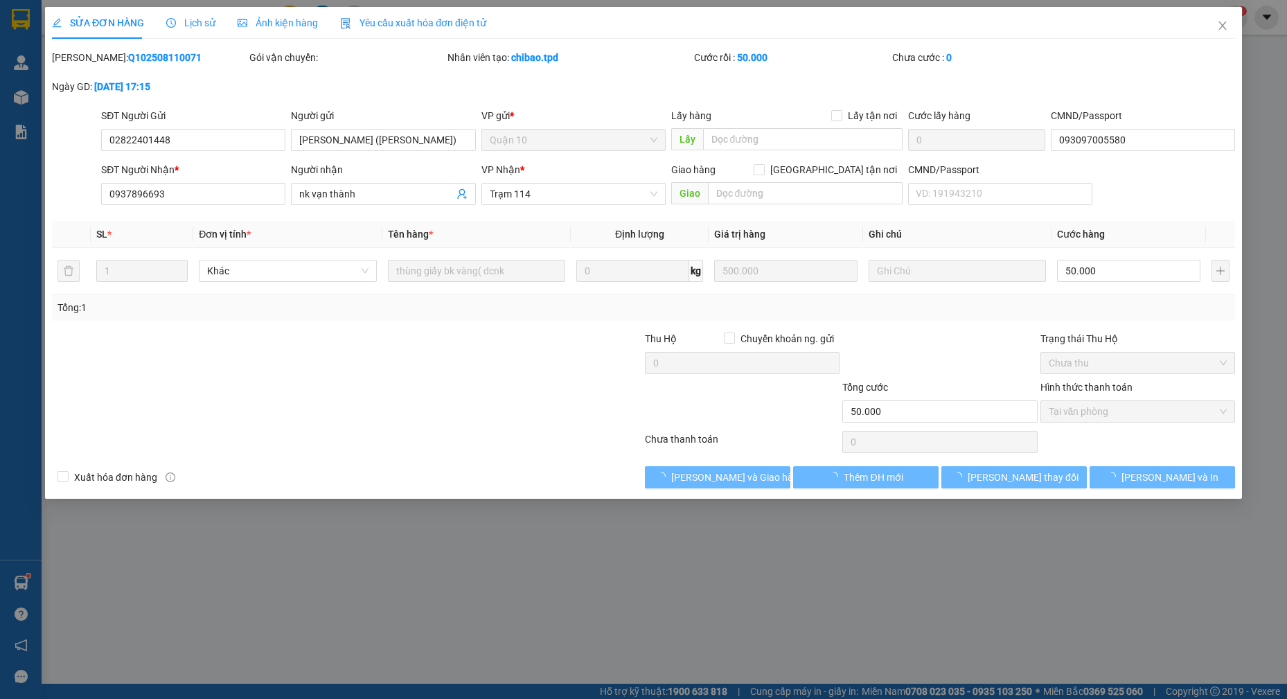
type input "02822401448"
type input "trần văn khánh (tản đà)"
type input "093097005580"
type input "0937896693"
type input "nk vạn thành"
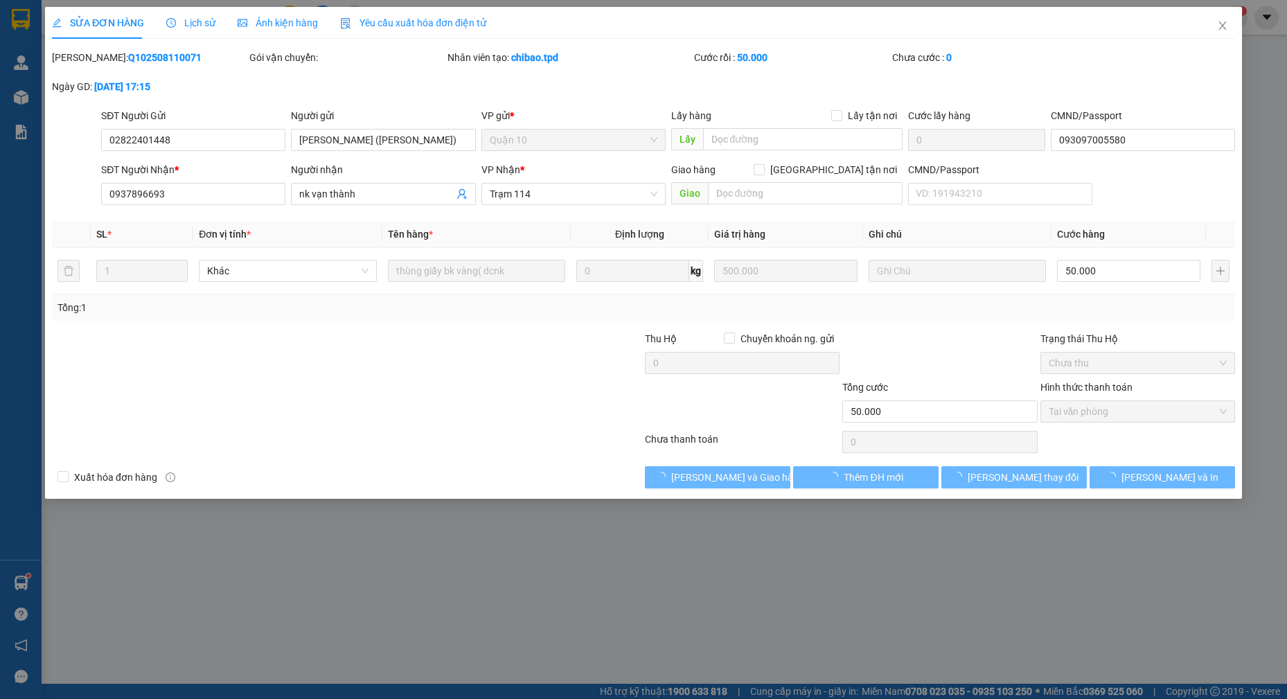
type input "50.000"
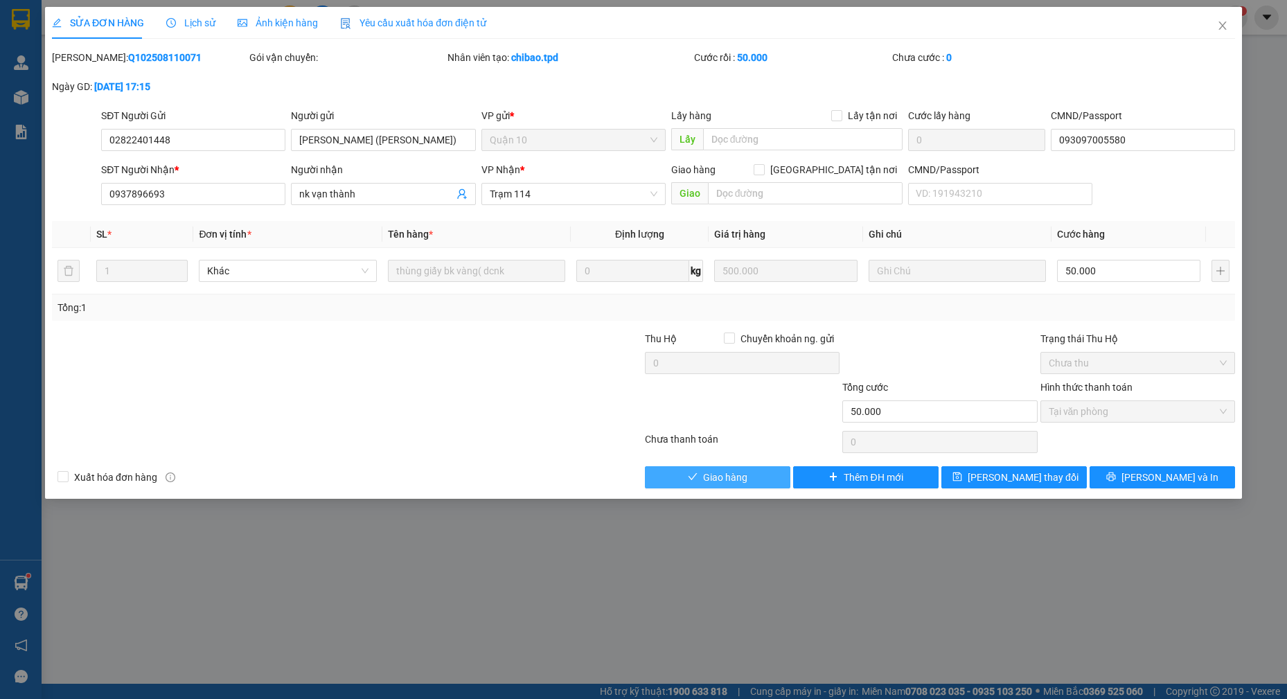
click at [719, 480] on span "Giao hàng" at bounding box center [725, 476] width 44 height 15
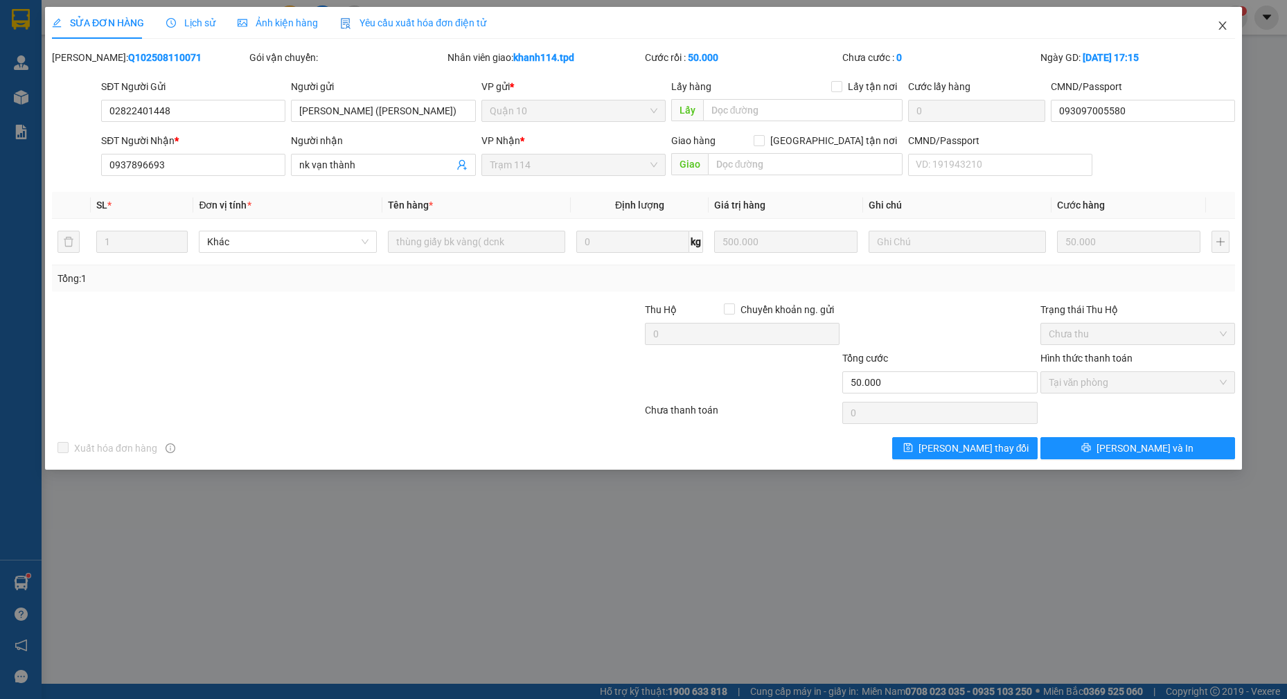
click at [1224, 27] on icon "close" at bounding box center [1222, 25] width 11 height 11
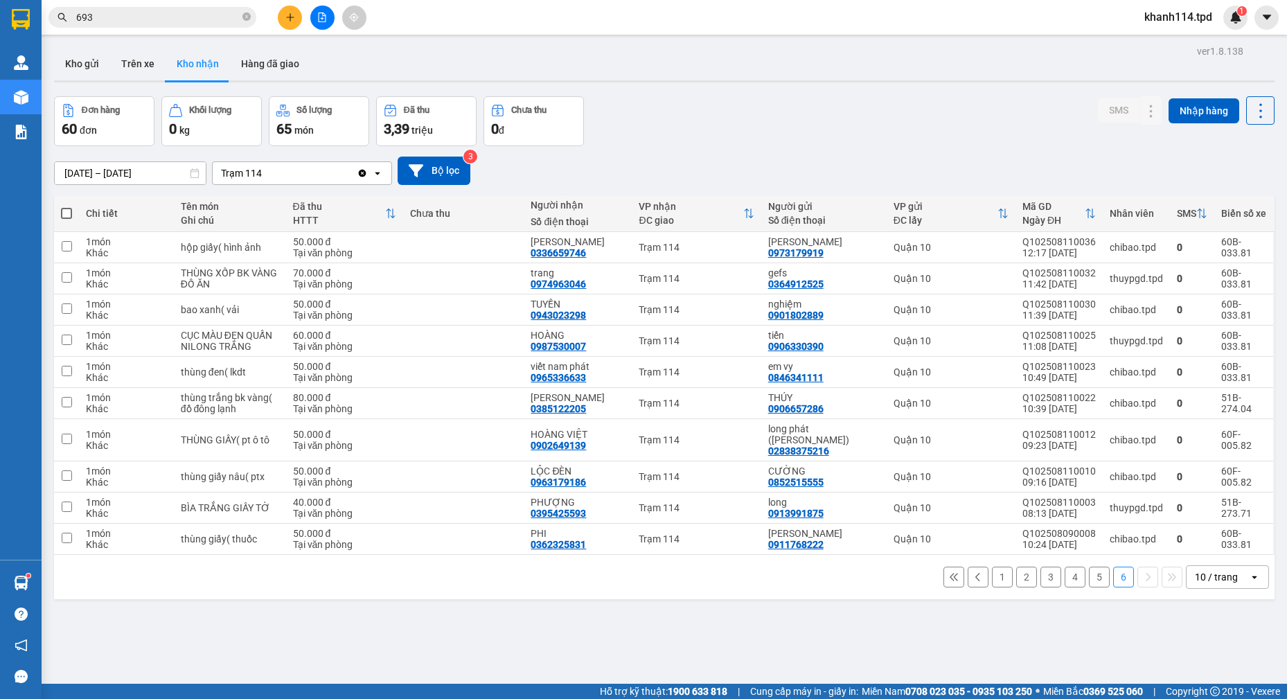
click at [178, 29] on div "Kết quả tìm kiếm ( 421 ) Bộ lọc Mã ĐH Trạng thái Món hàng Thu hộ Tổng cước Chưa…" at bounding box center [135, 18] width 270 height 24
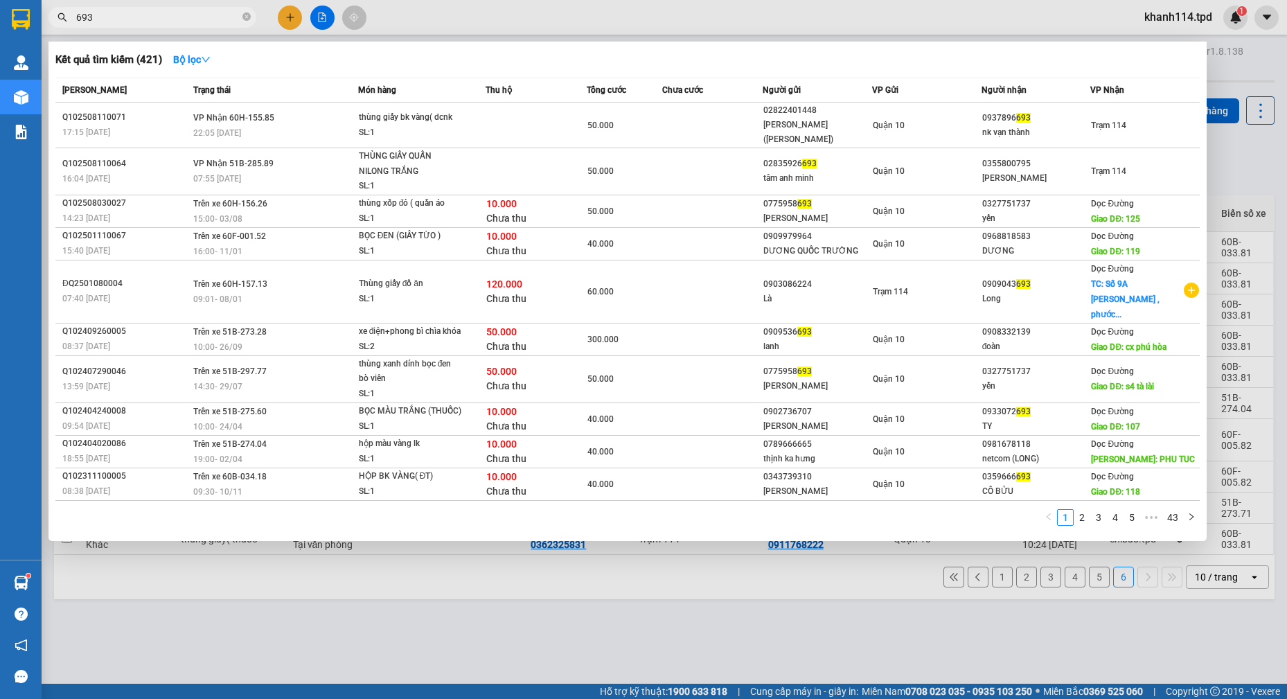
click at [180, 20] on input "693" at bounding box center [157, 17] width 163 height 15
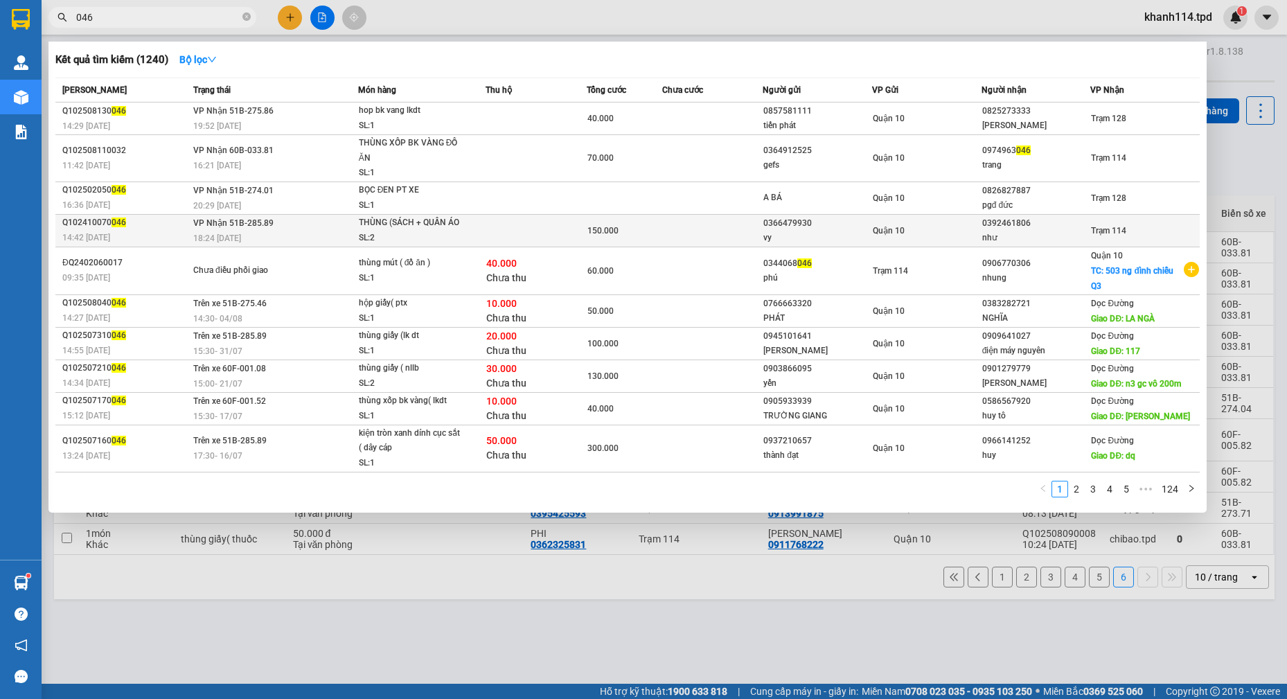
type input "046"
click at [953, 236] on div "Quận 10" at bounding box center [926, 230] width 108 height 15
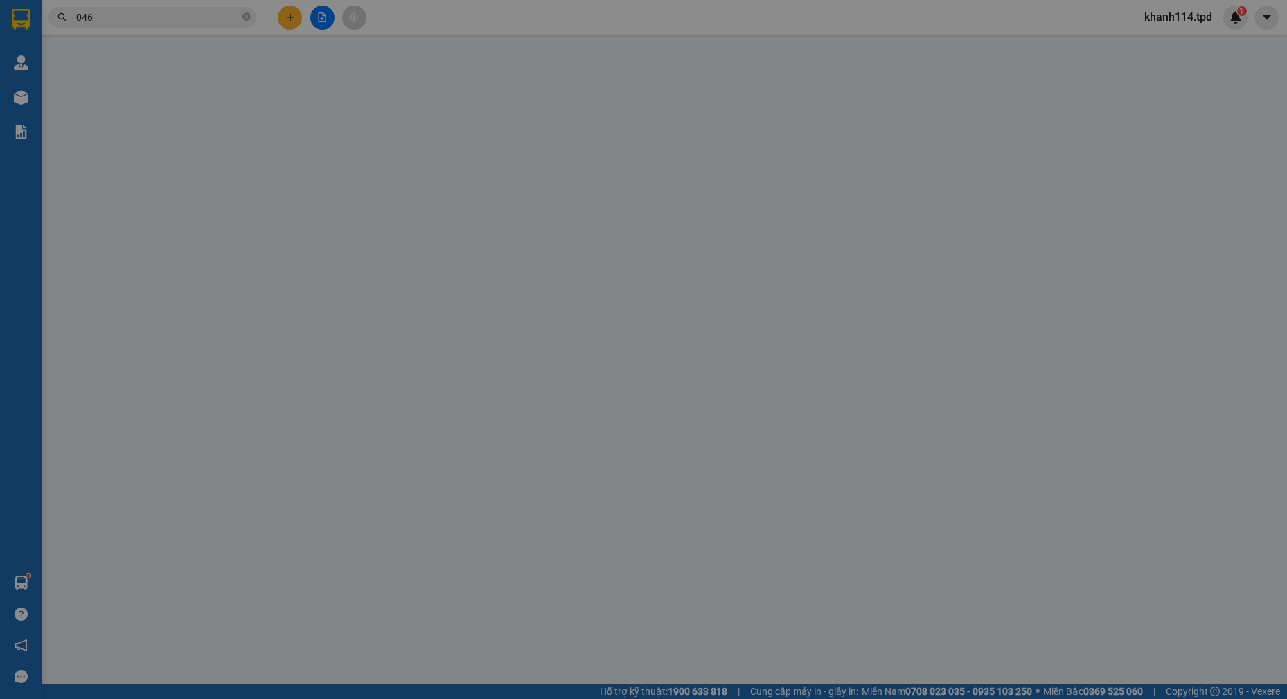
type input "0366479930"
type input "vy"
type input "075301014962"
type input "0392461806"
type input "như"
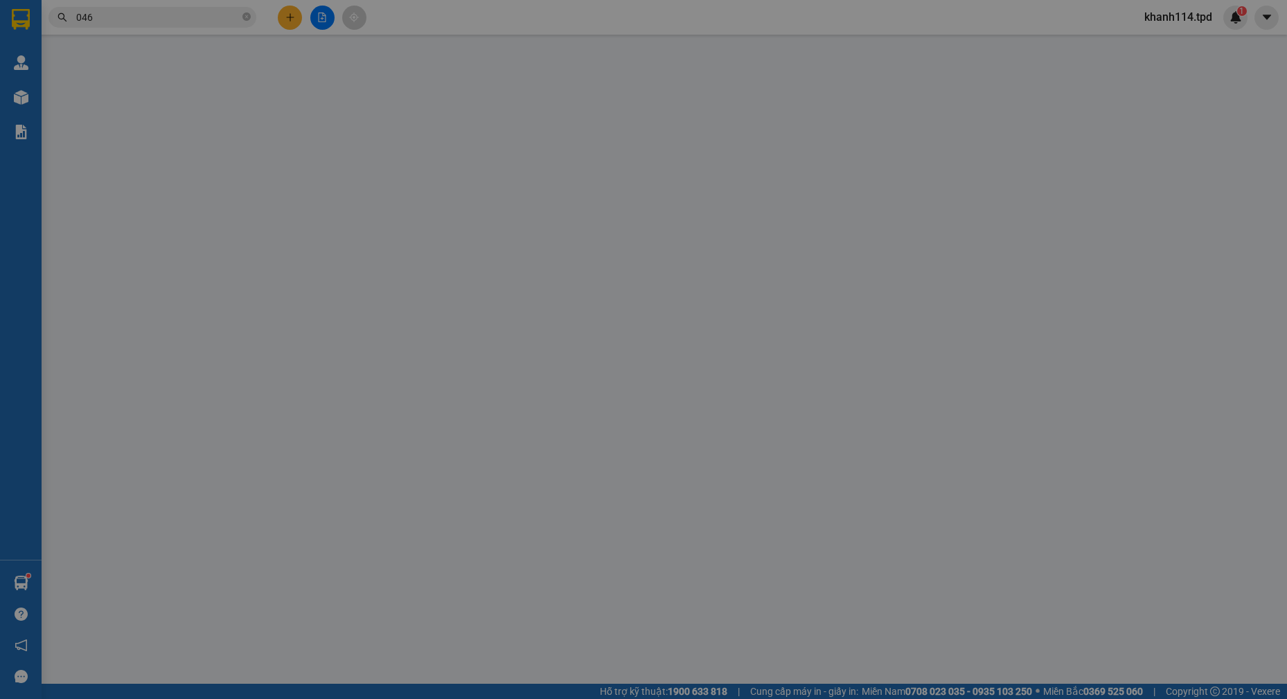
type input "150.000"
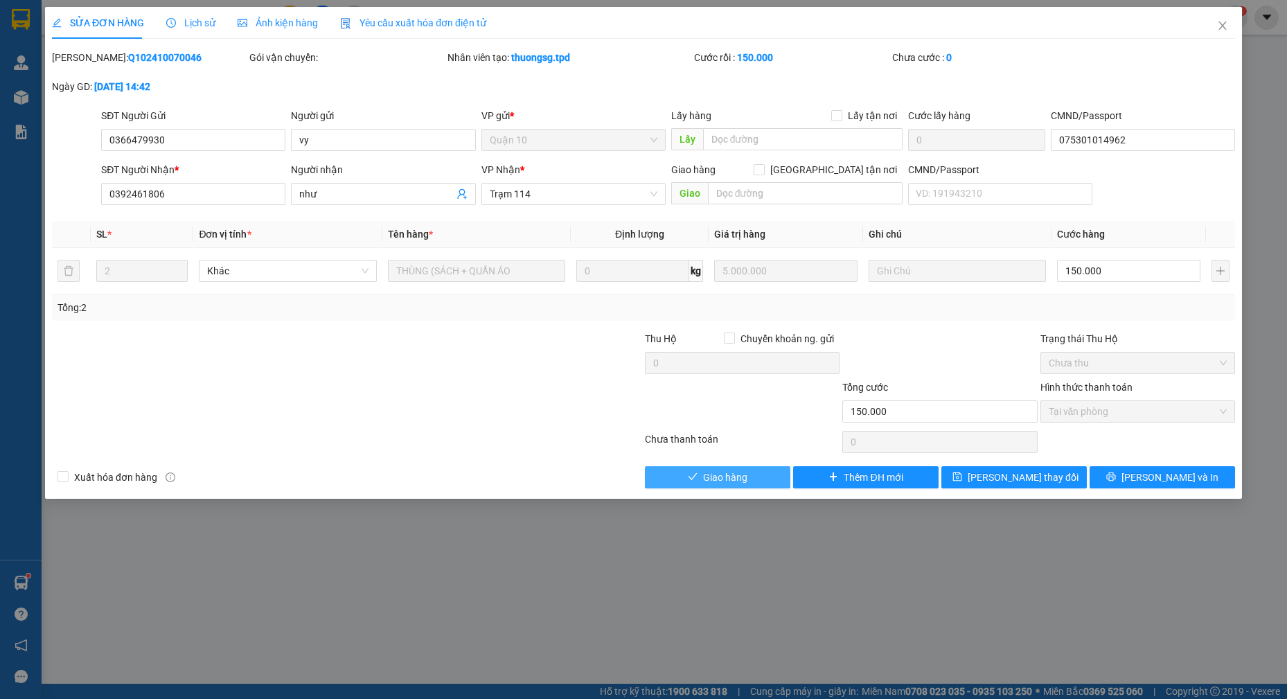
click at [724, 478] on span "Giao hàng" at bounding box center [725, 476] width 44 height 15
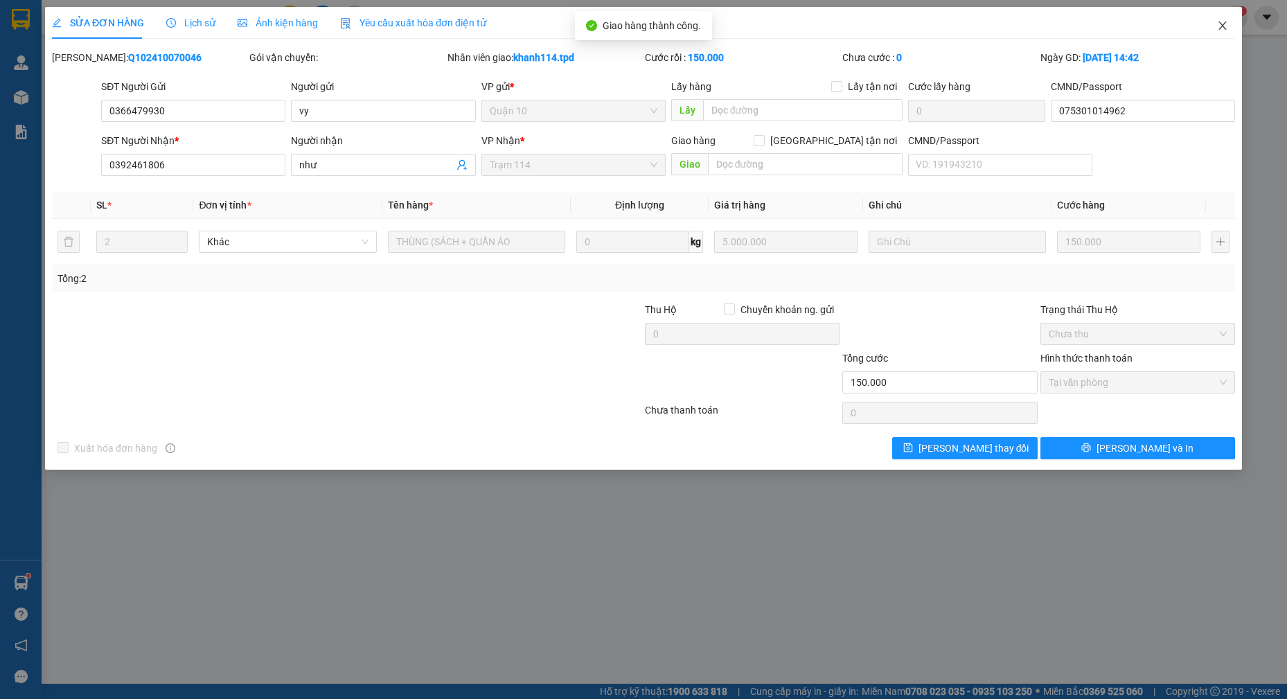
click at [1217, 28] on icon "close" at bounding box center [1222, 25] width 11 height 11
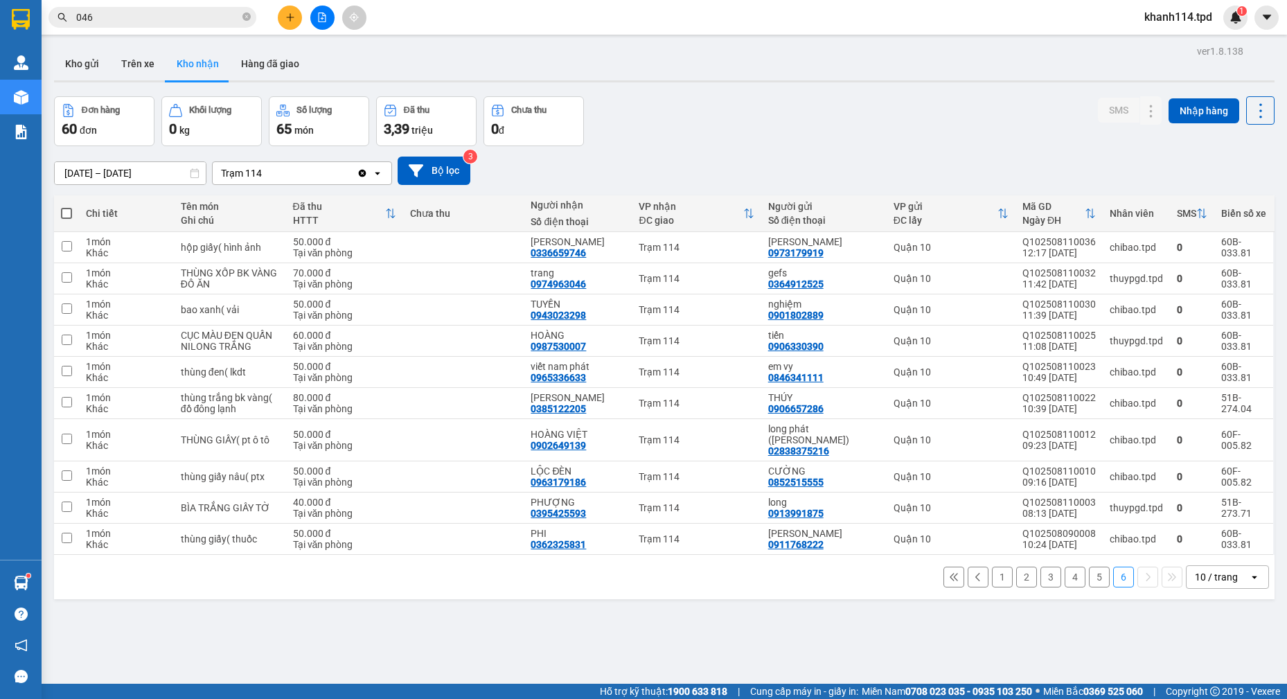
click at [199, 16] on input "046" at bounding box center [157, 17] width 163 height 15
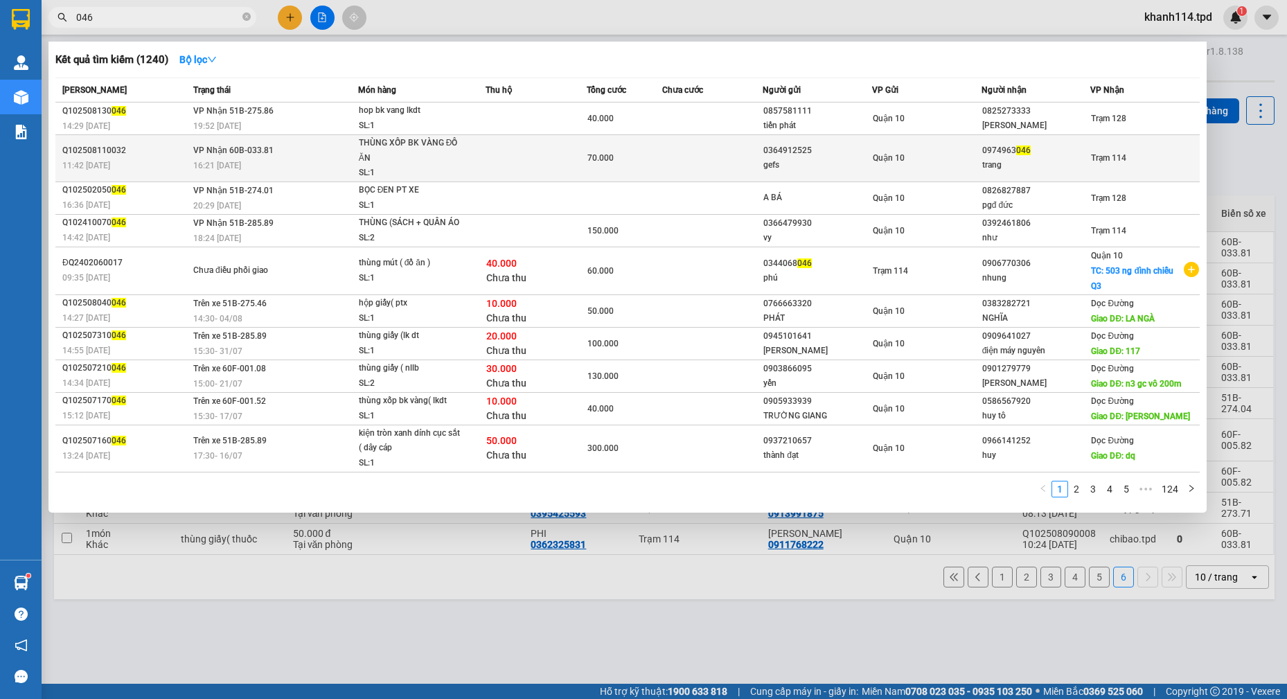
click at [1029, 154] on div "0974963 046" at bounding box center [1036, 150] width 108 height 15
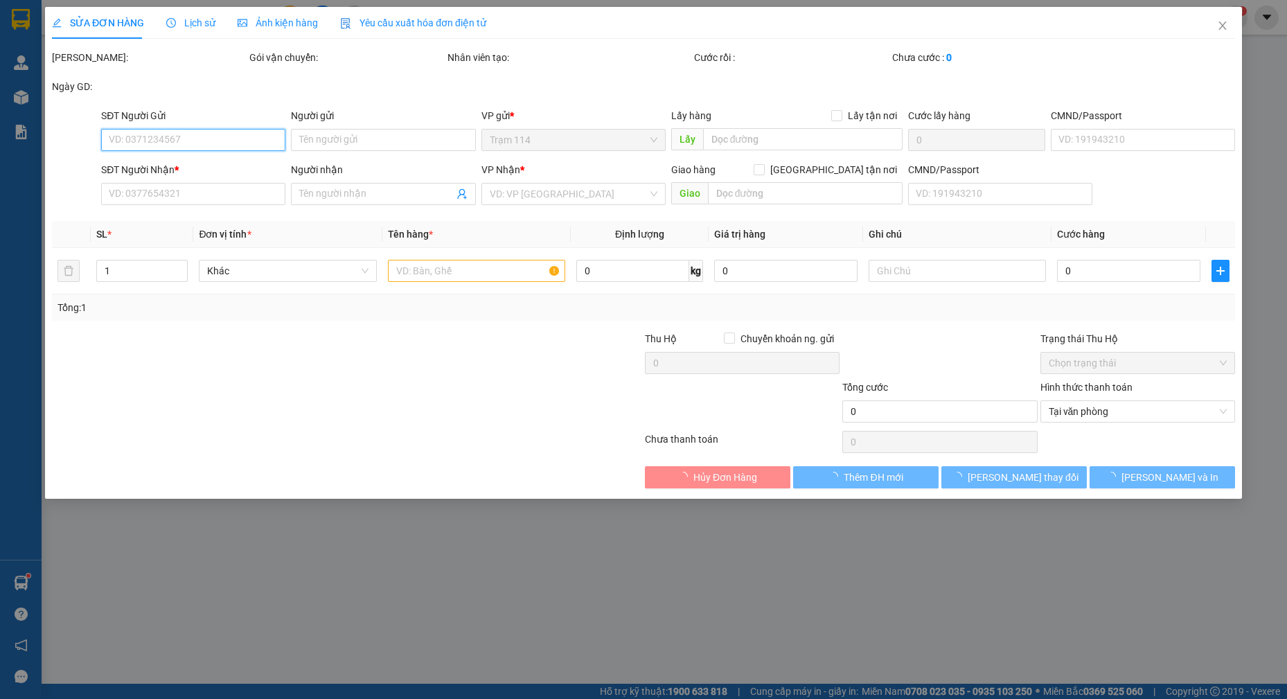
type input "0364912525"
type input "gefs"
type input "0974963046"
type input "trang"
type input "70.000"
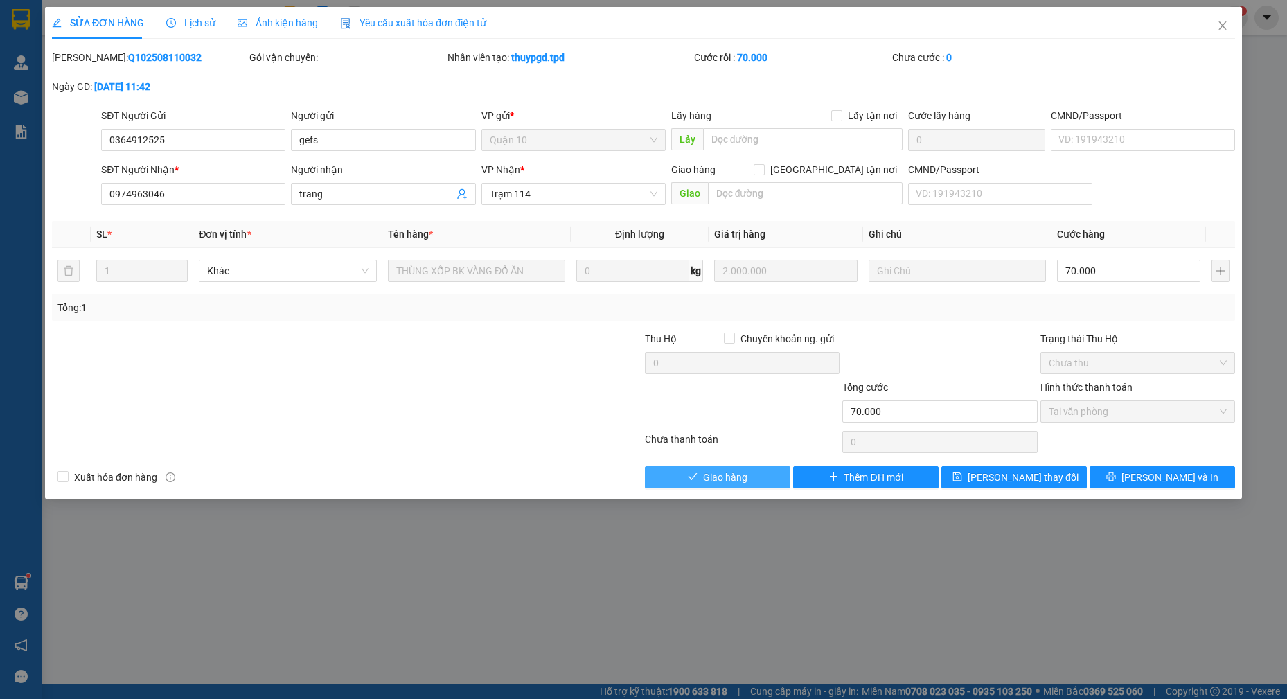
click at [739, 478] on span "Giao hàng" at bounding box center [725, 476] width 44 height 15
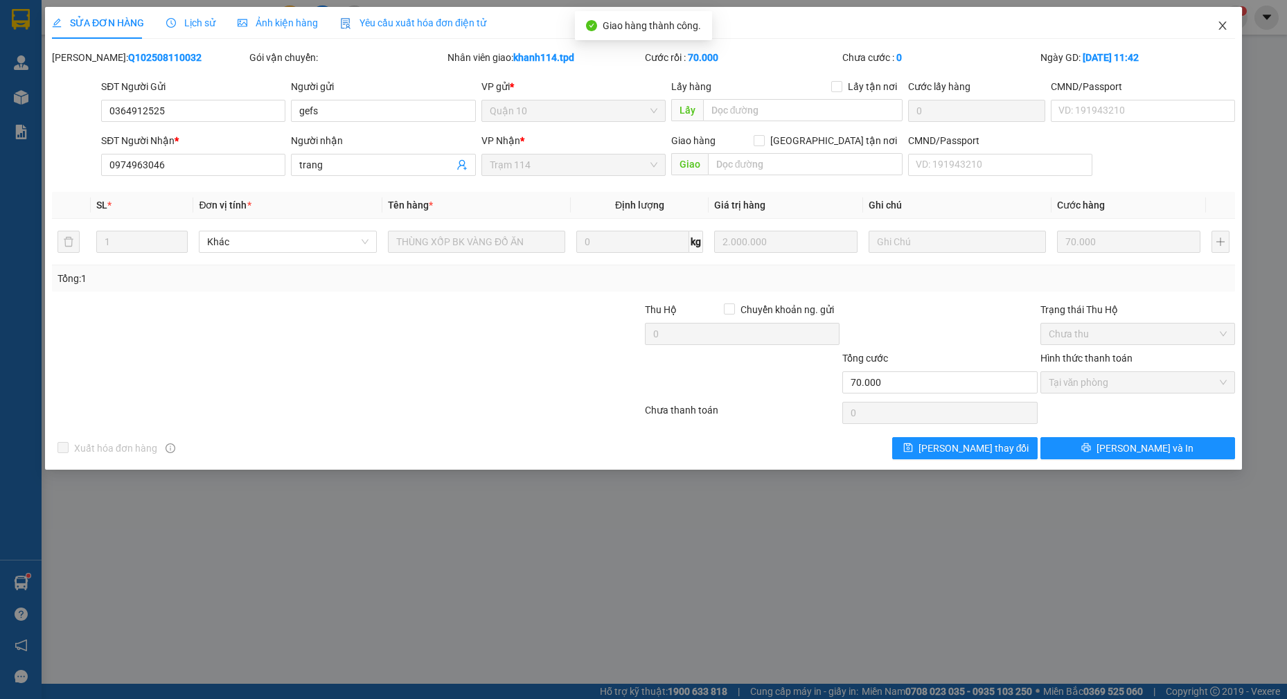
click at [1225, 24] on icon "close" at bounding box center [1222, 25] width 11 height 11
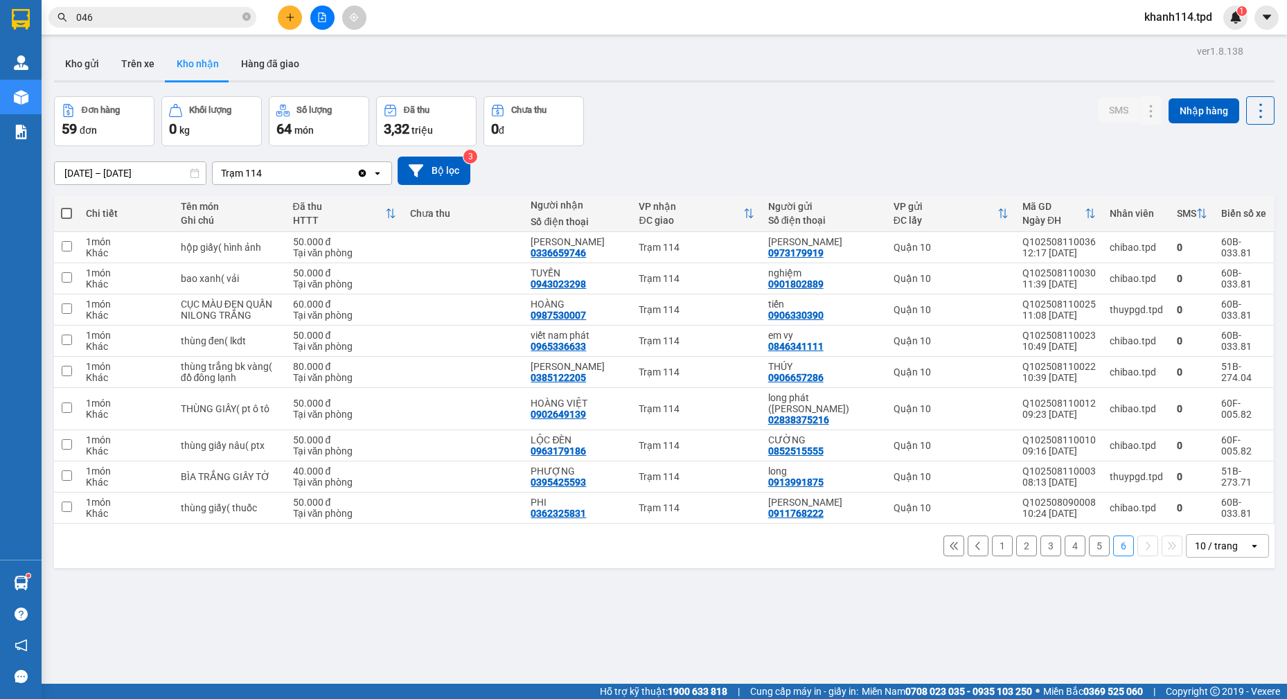
click at [151, 19] on input "046" at bounding box center [157, 17] width 163 height 15
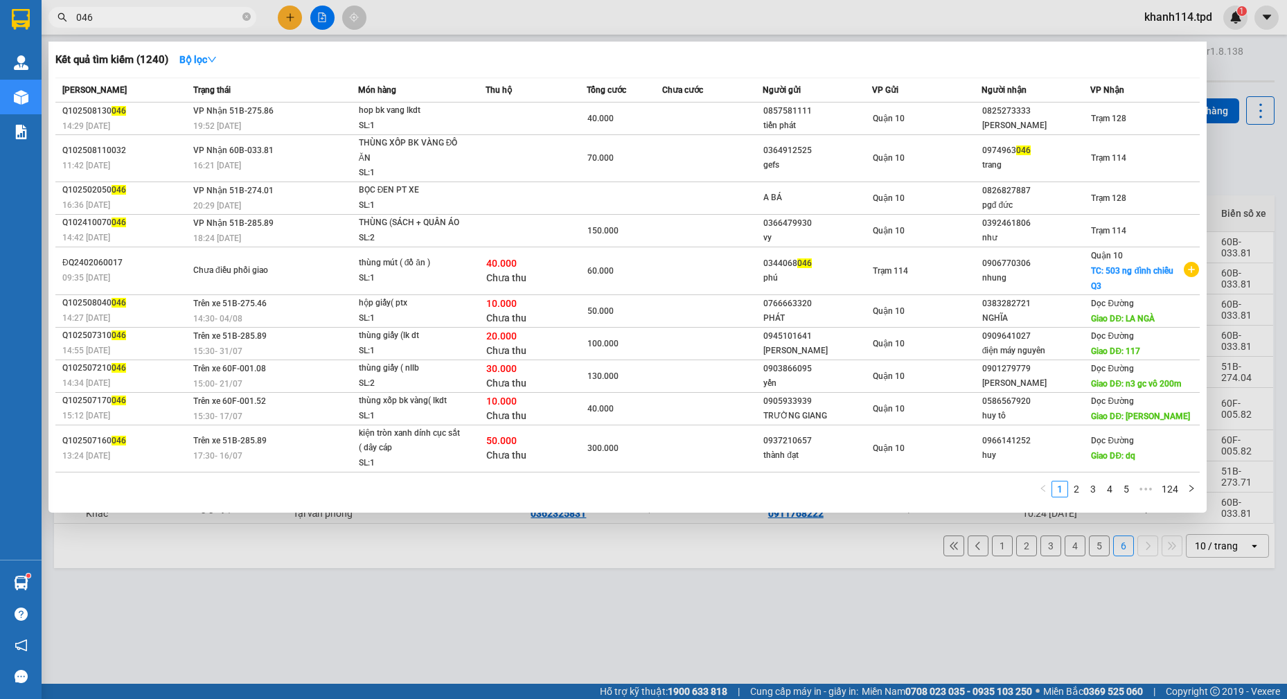
click at [151, 19] on input "046" at bounding box center [157, 17] width 163 height 15
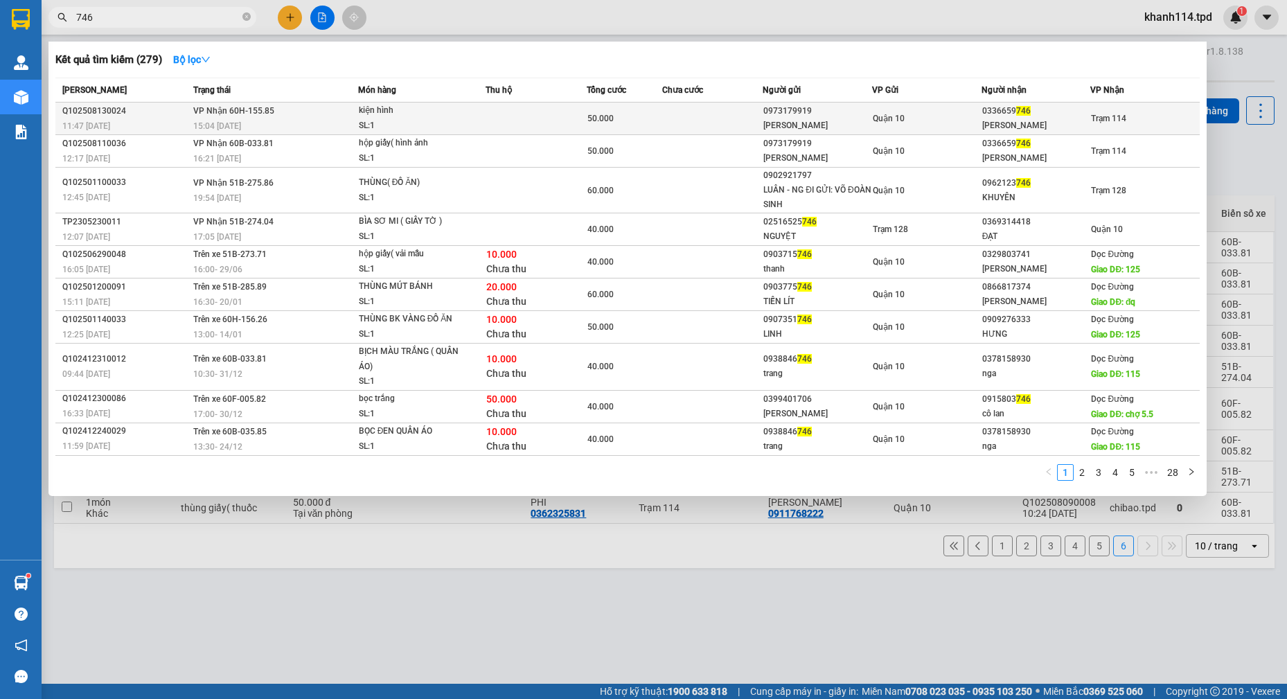
type input "746"
click at [535, 125] on td at bounding box center [535, 118] width 101 height 33
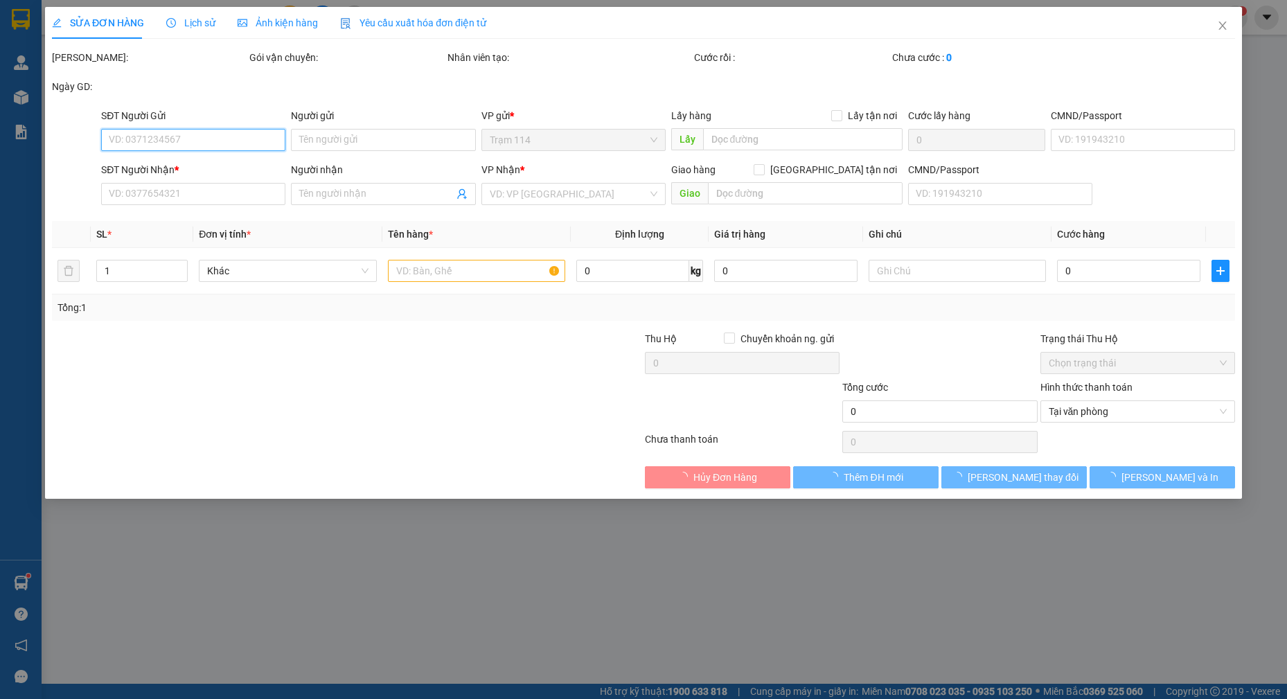
type input "0973179919"
type input "RY NGUYỄN"
type input "074091000074"
type input "0336659746"
type input "LÊ TUẤN"
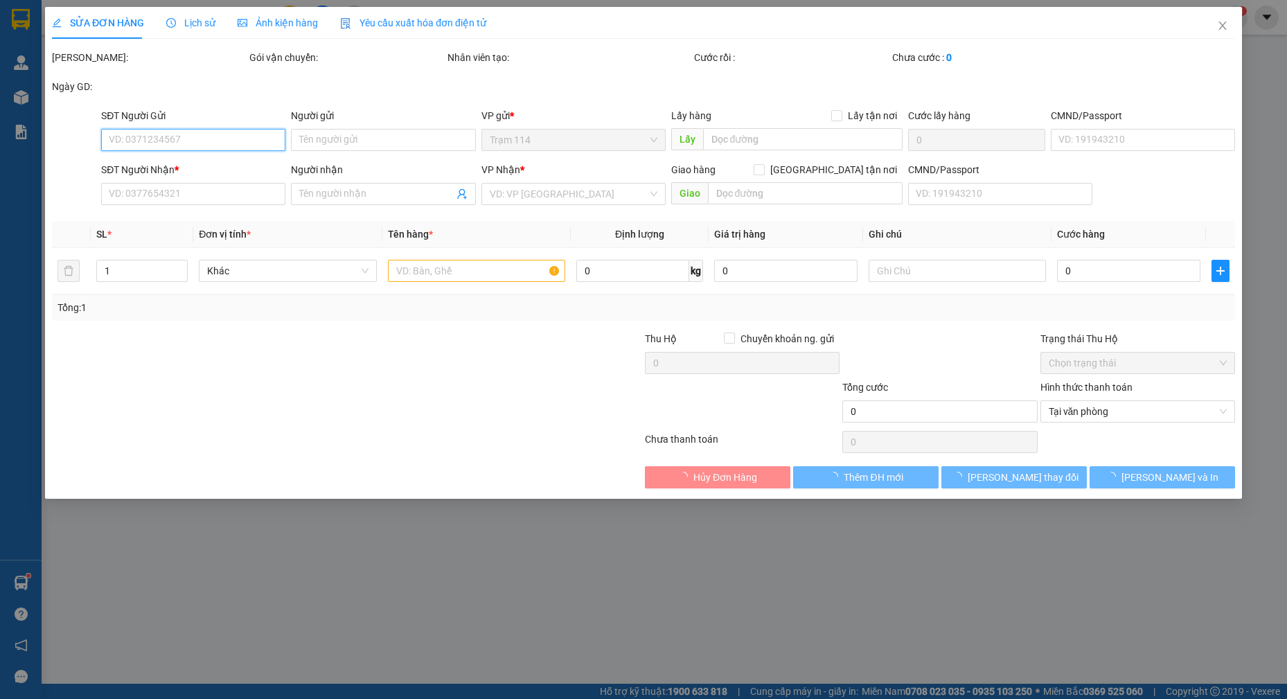
type input "50.000"
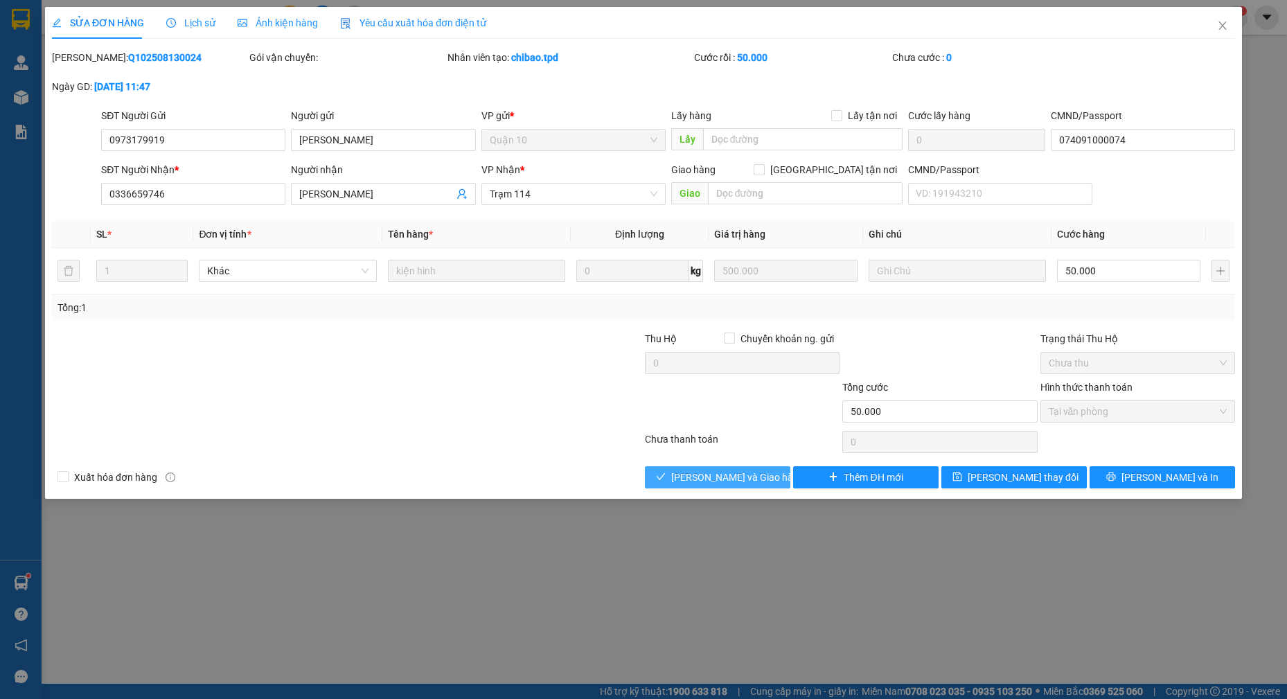
click at [719, 478] on span "[PERSON_NAME] và Giao hàng" at bounding box center [737, 476] width 133 height 15
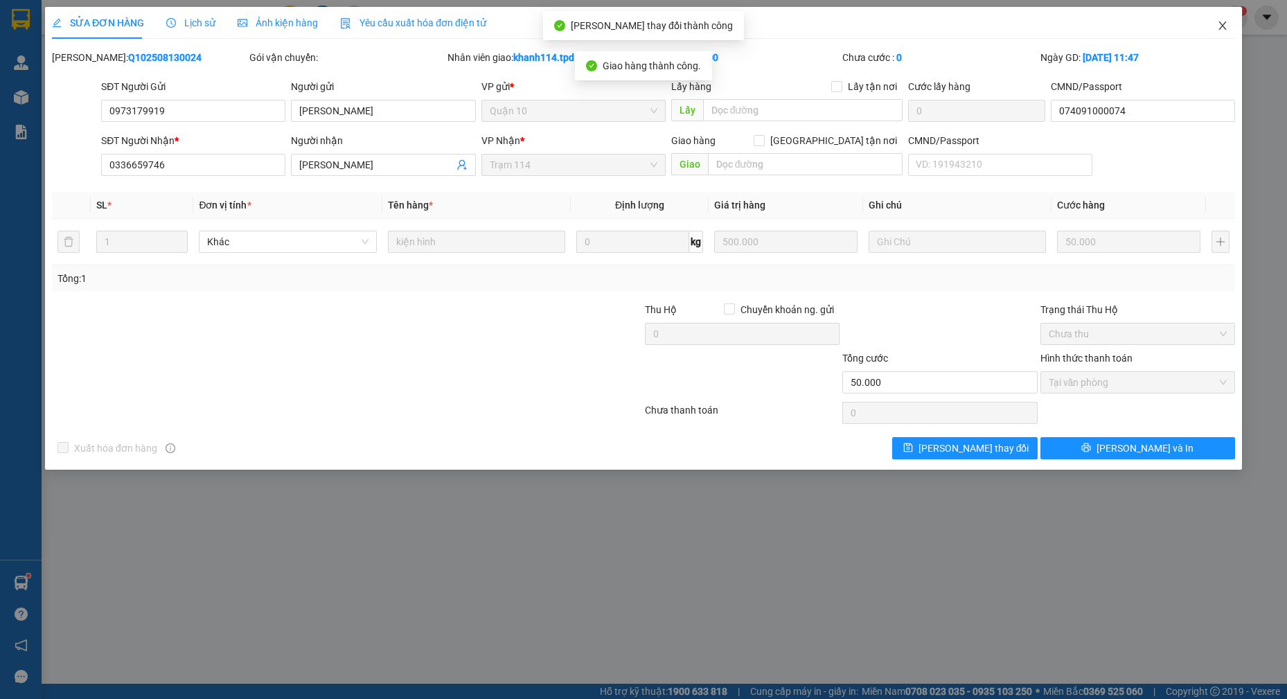
click at [1219, 21] on icon "close" at bounding box center [1222, 25] width 11 height 11
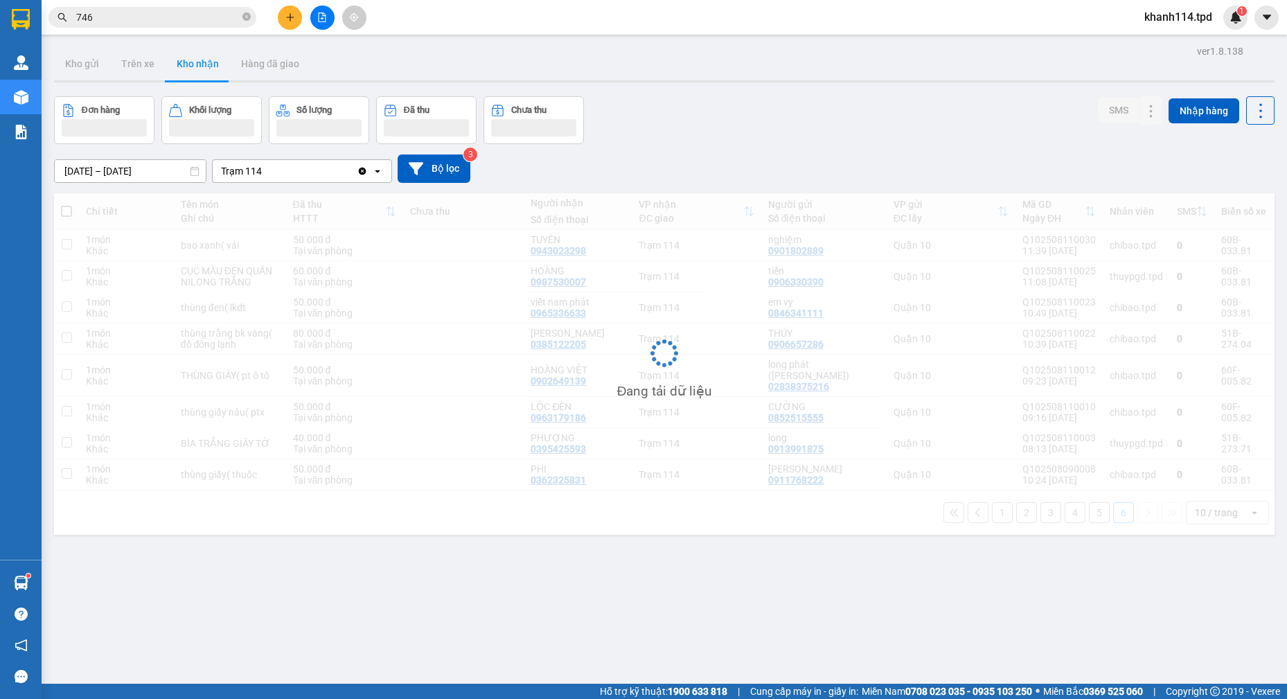
click at [174, 16] on input "746" at bounding box center [157, 17] width 163 height 15
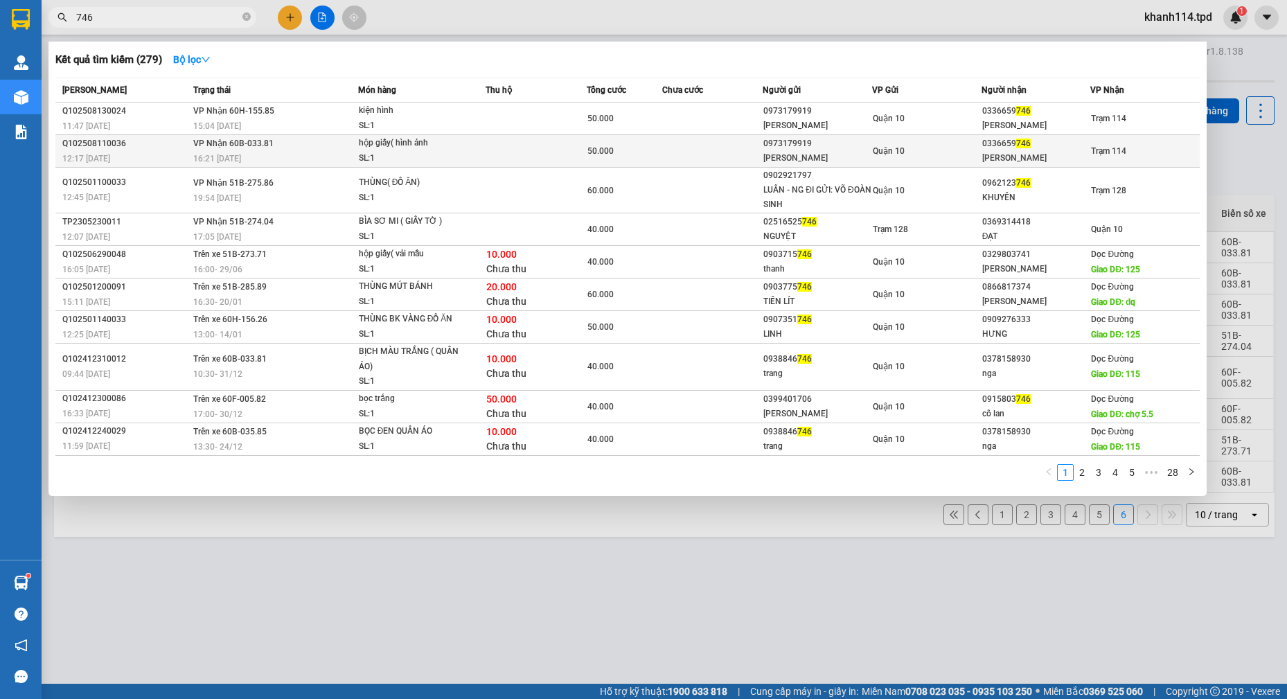
click at [966, 160] on td "Quận 10" at bounding box center [926, 151] width 109 height 33
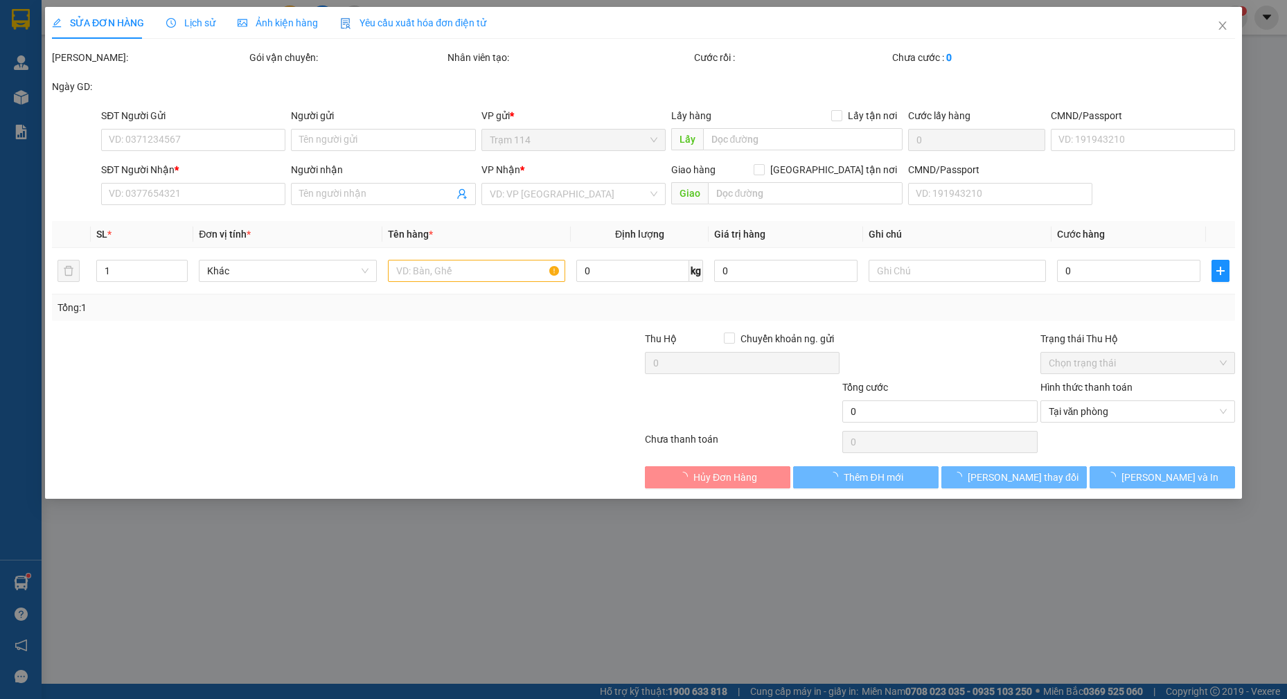
type input "0973179919"
type input "RY NGUYỄN"
type input "074091000074"
type input "0336659746"
type input "LÊ TUẤN"
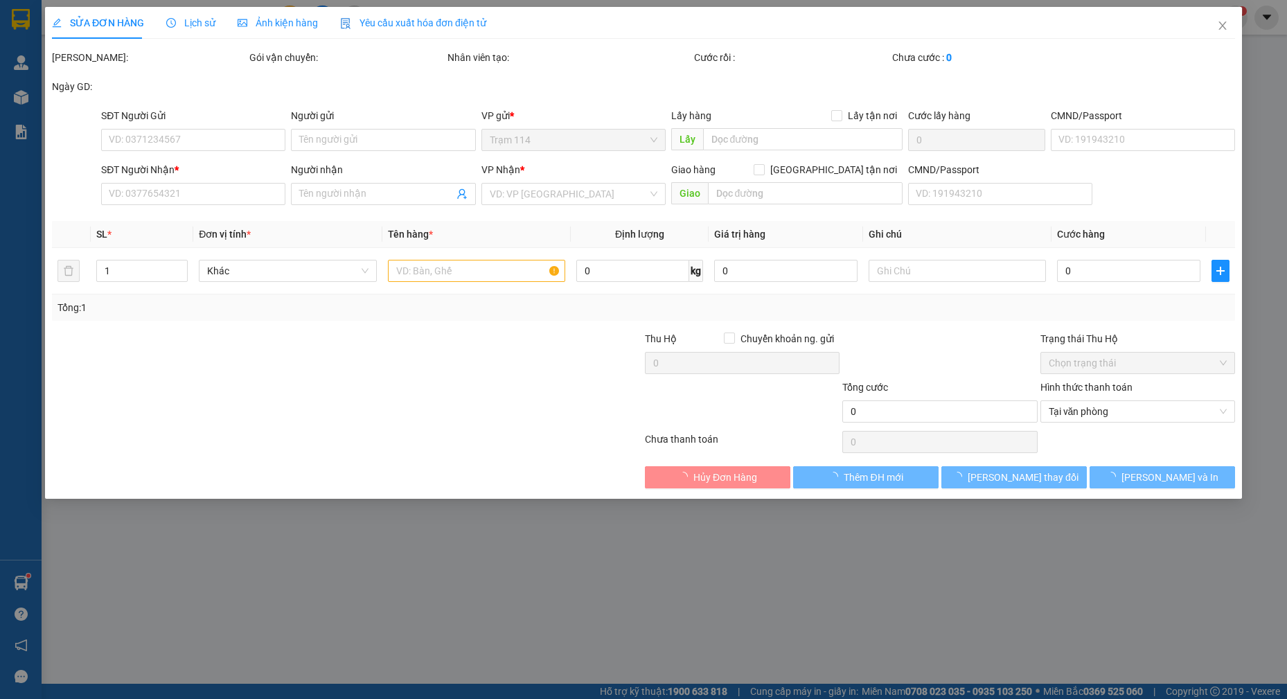
type input "50.000"
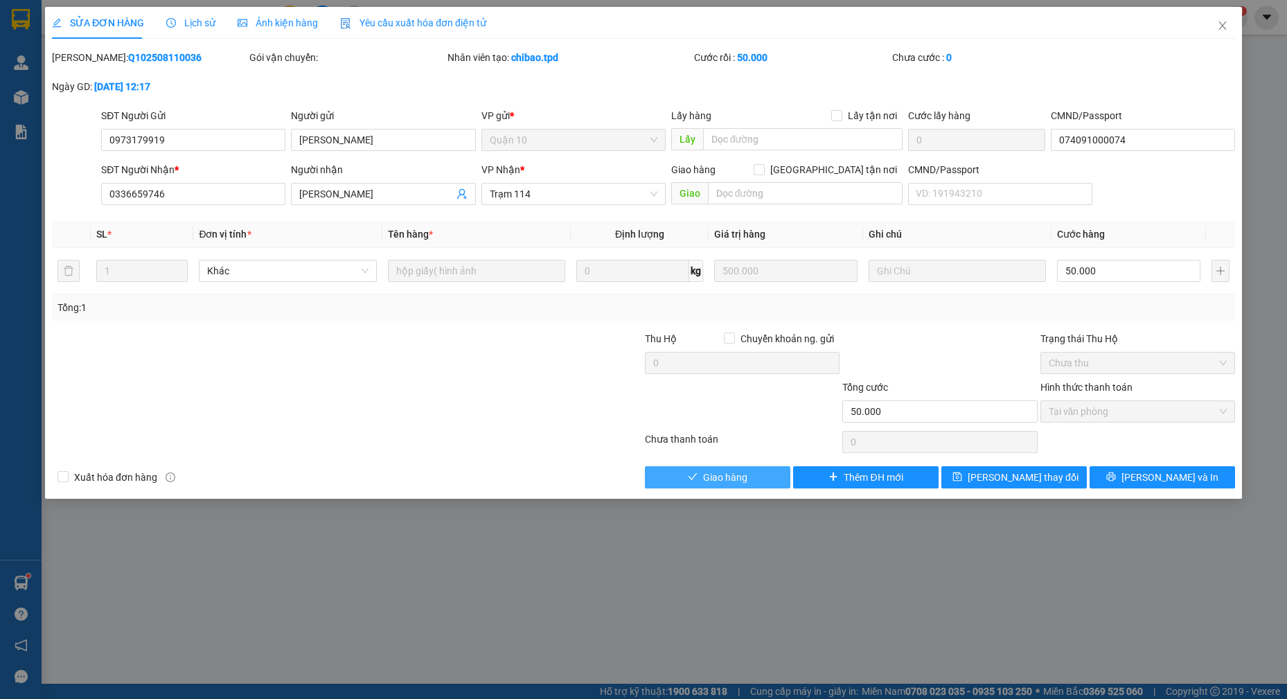
click at [729, 480] on span "Giao hàng" at bounding box center [725, 476] width 44 height 15
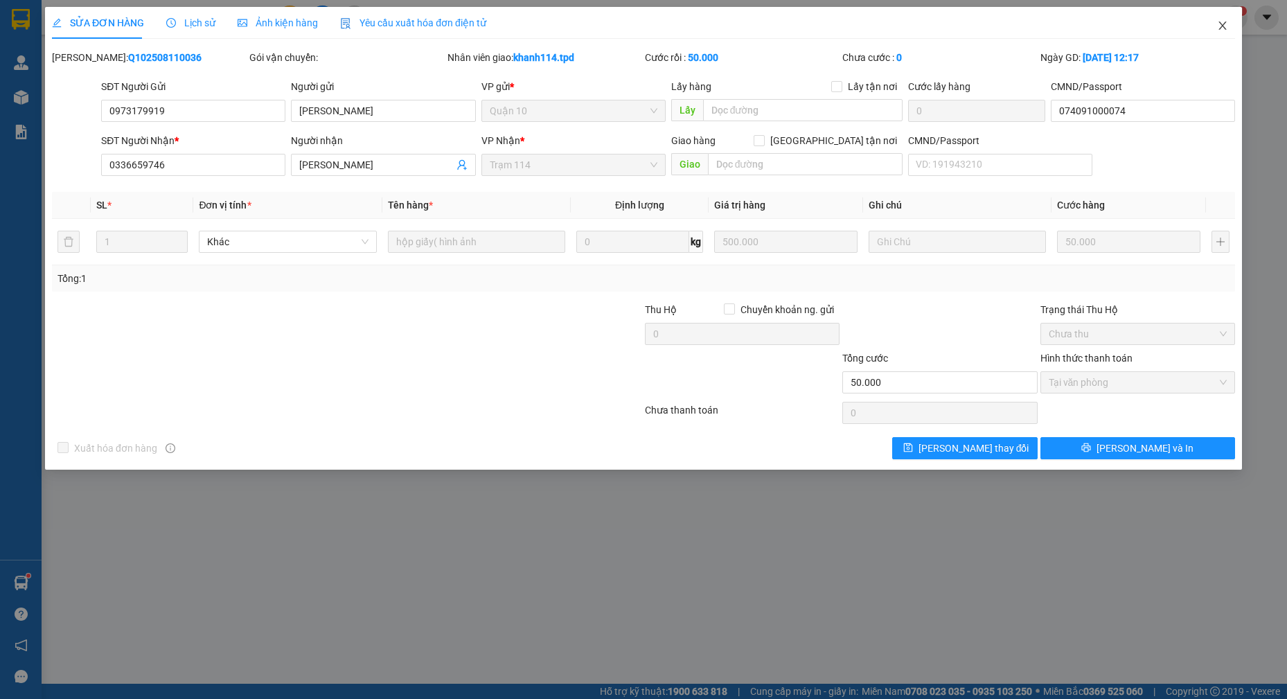
click at [1217, 24] on icon "close" at bounding box center [1222, 25] width 11 height 11
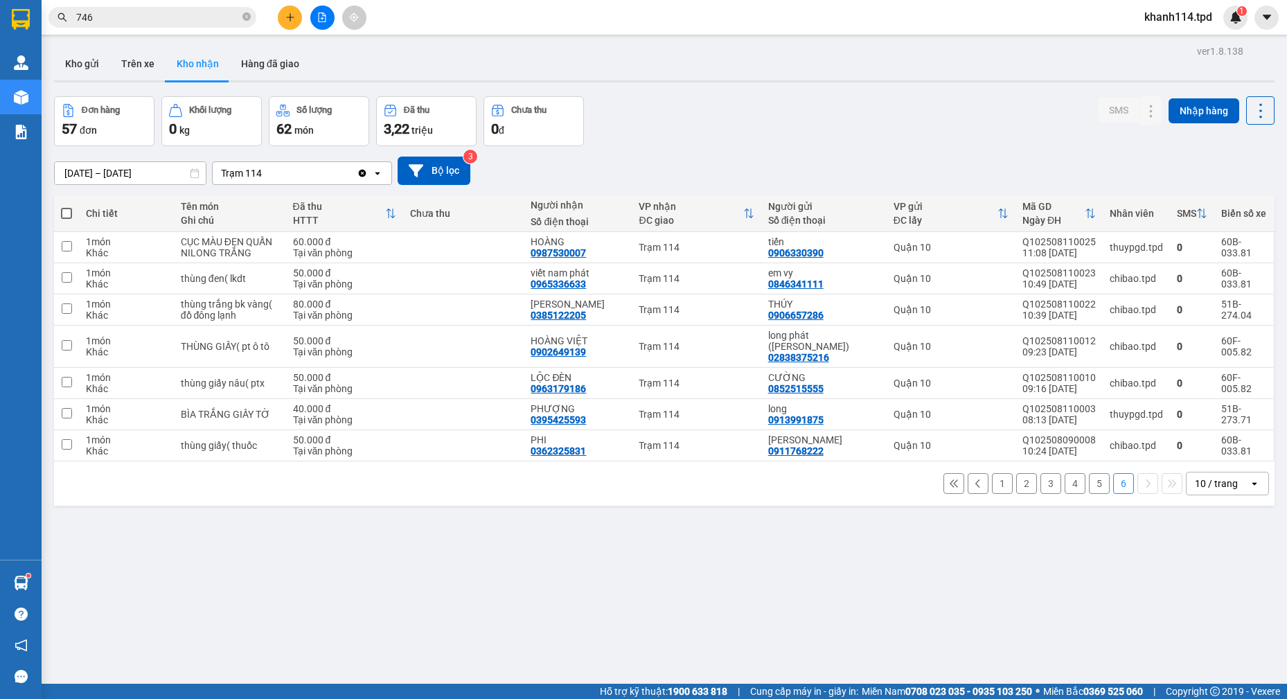
click at [193, 19] on input "746" at bounding box center [157, 17] width 163 height 15
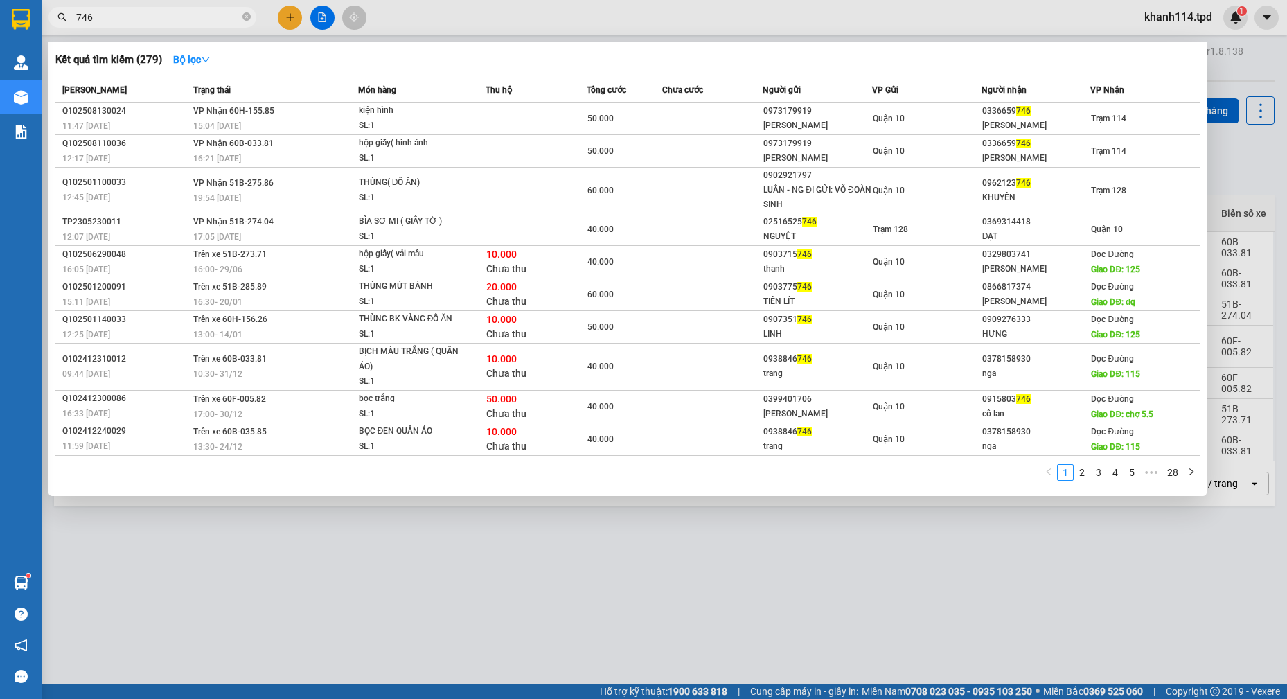
click at [193, 19] on input "746" at bounding box center [157, 17] width 163 height 15
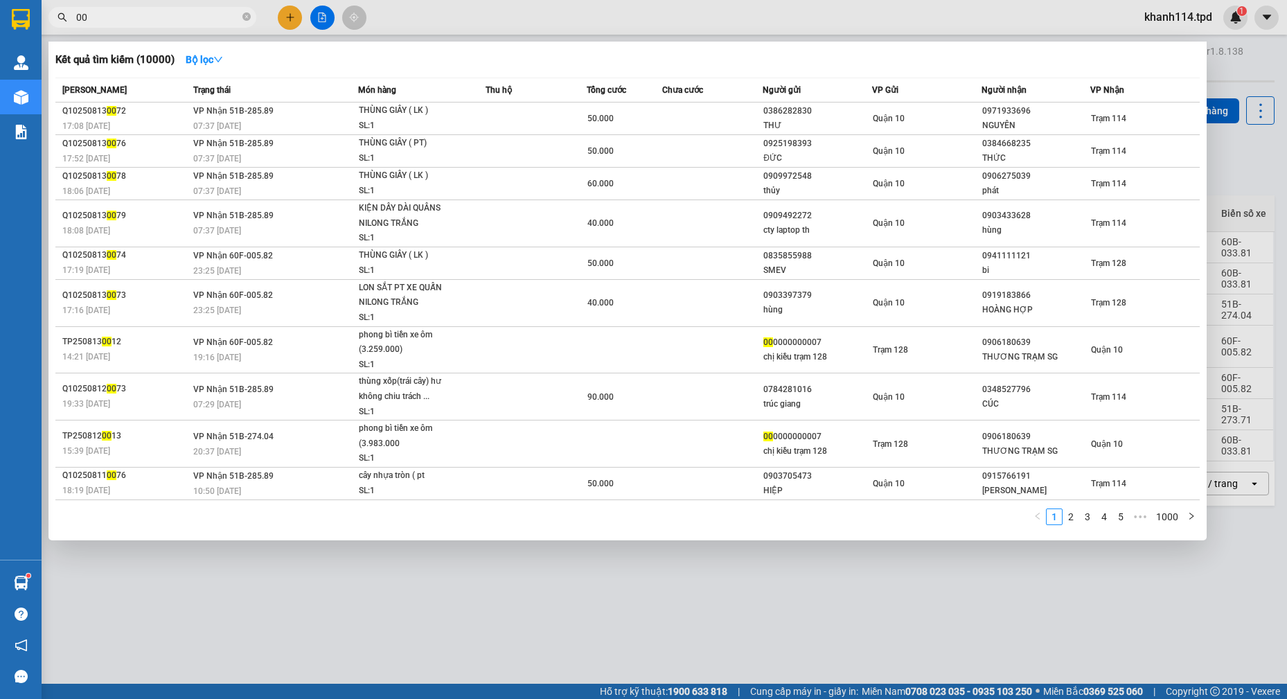
type input "0"
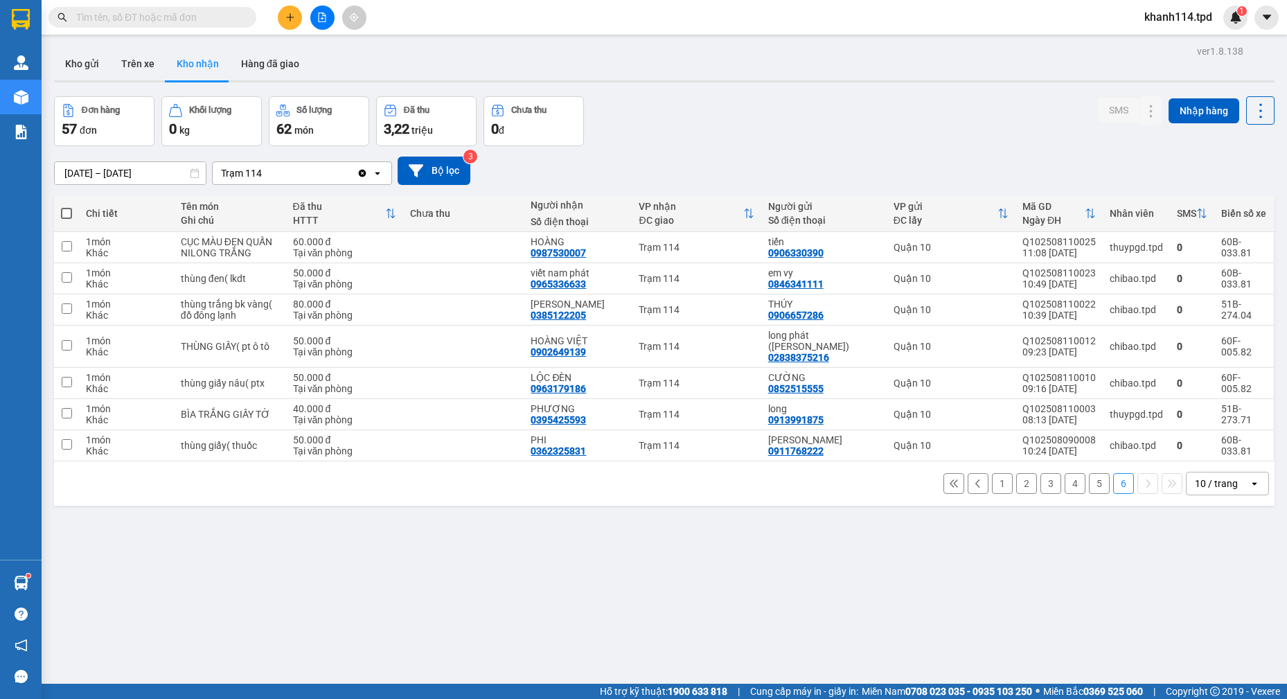
click at [159, 16] on input "text" at bounding box center [157, 17] width 163 height 15
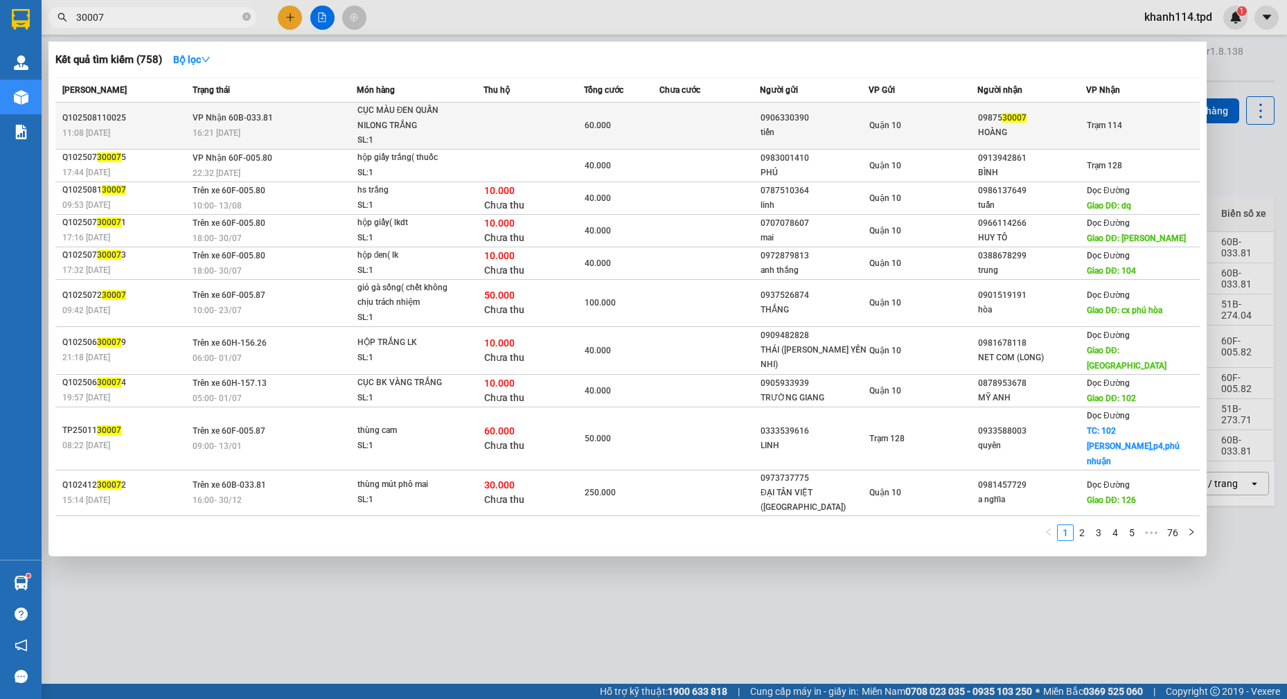
type input "30007"
click at [834, 132] on div "tiến" at bounding box center [813, 132] width 107 height 15
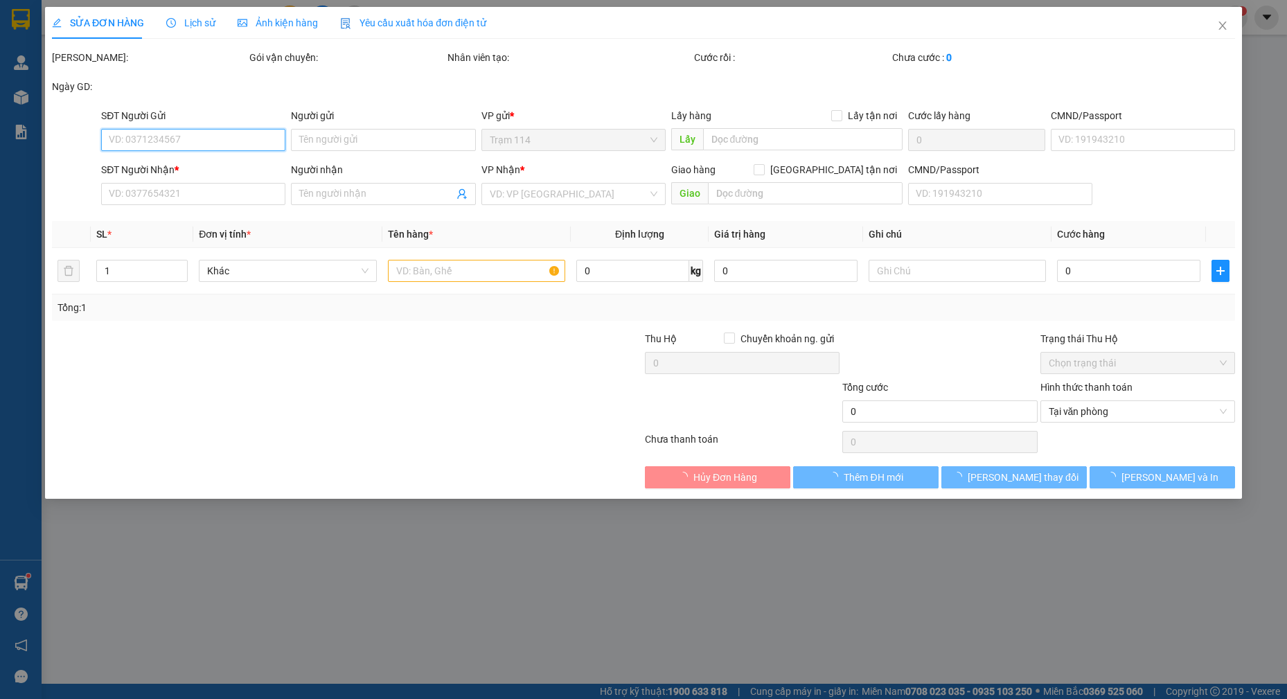
type input "0906330390"
type input "tiến"
type input "371380596"
type input "0987530007"
type input "HOÀNG"
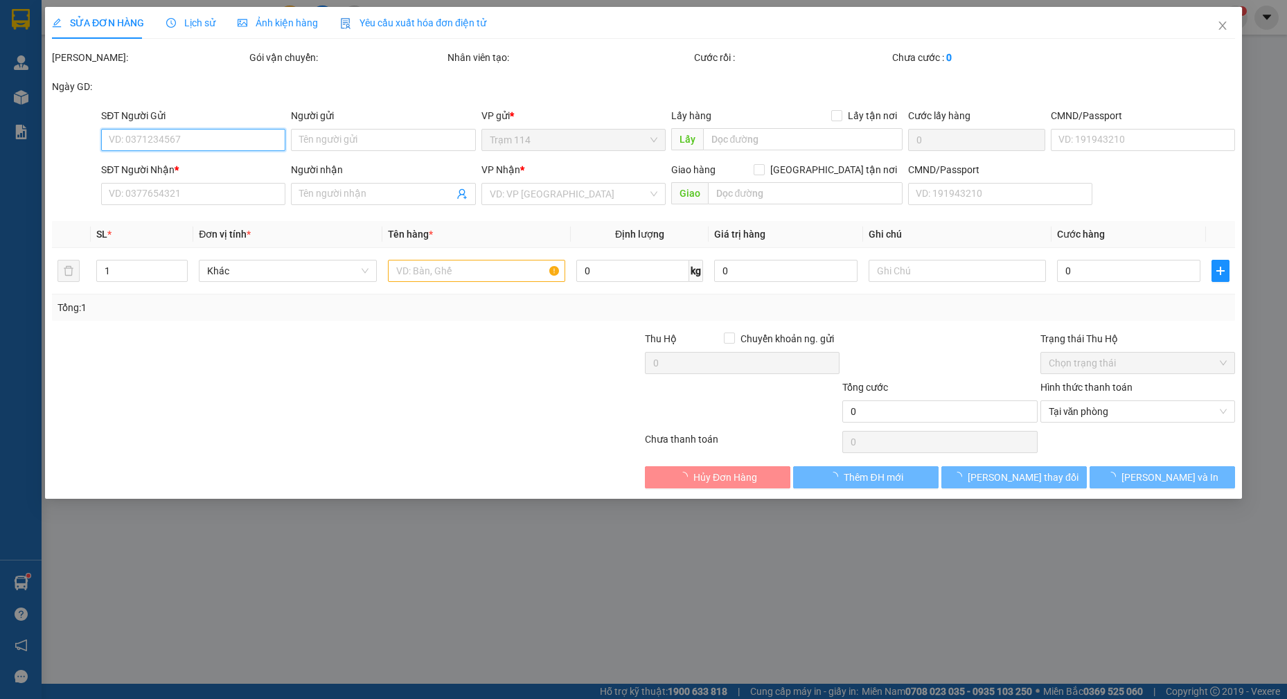
type input "60.000"
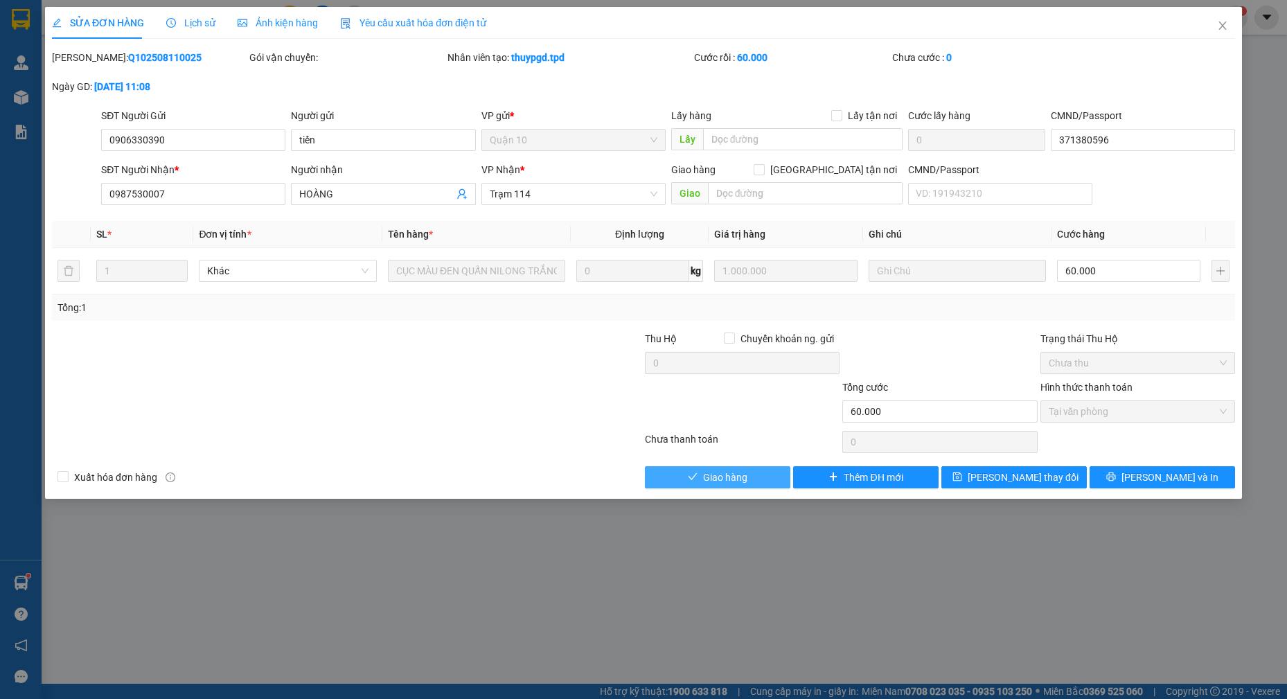
click at [719, 472] on span "Giao hàng" at bounding box center [725, 476] width 44 height 15
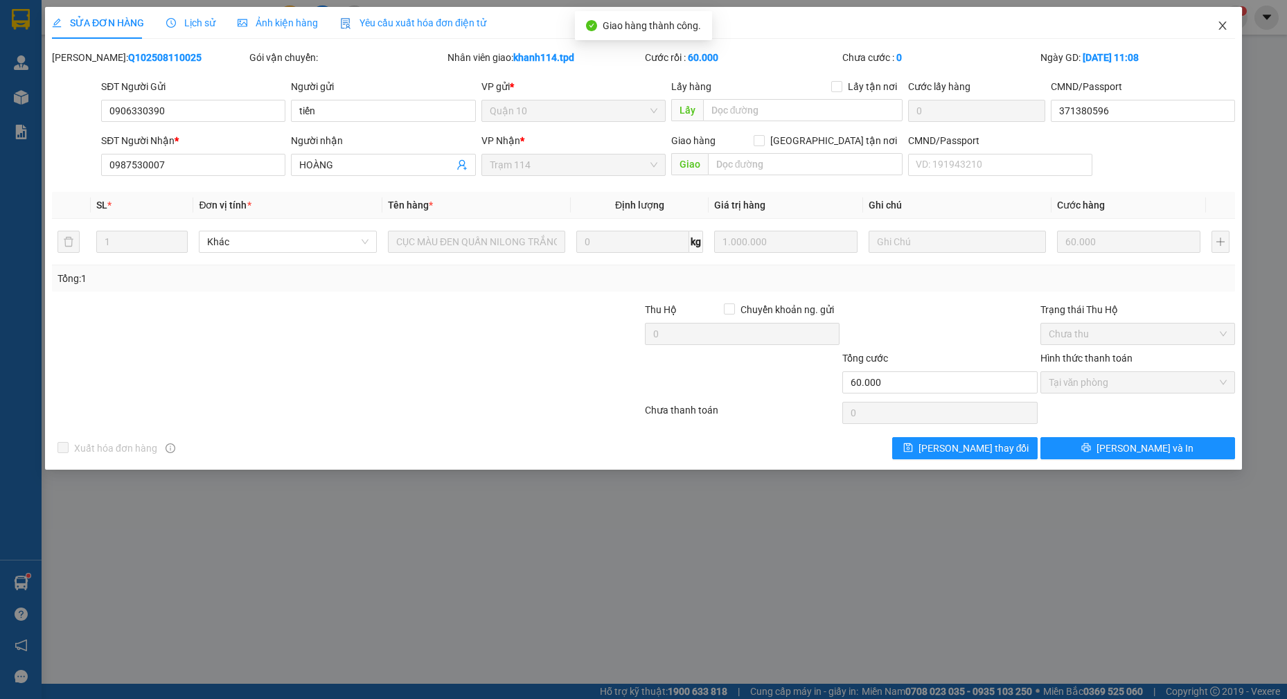
click at [1222, 31] on icon "close" at bounding box center [1222, 25] width 11 height 11
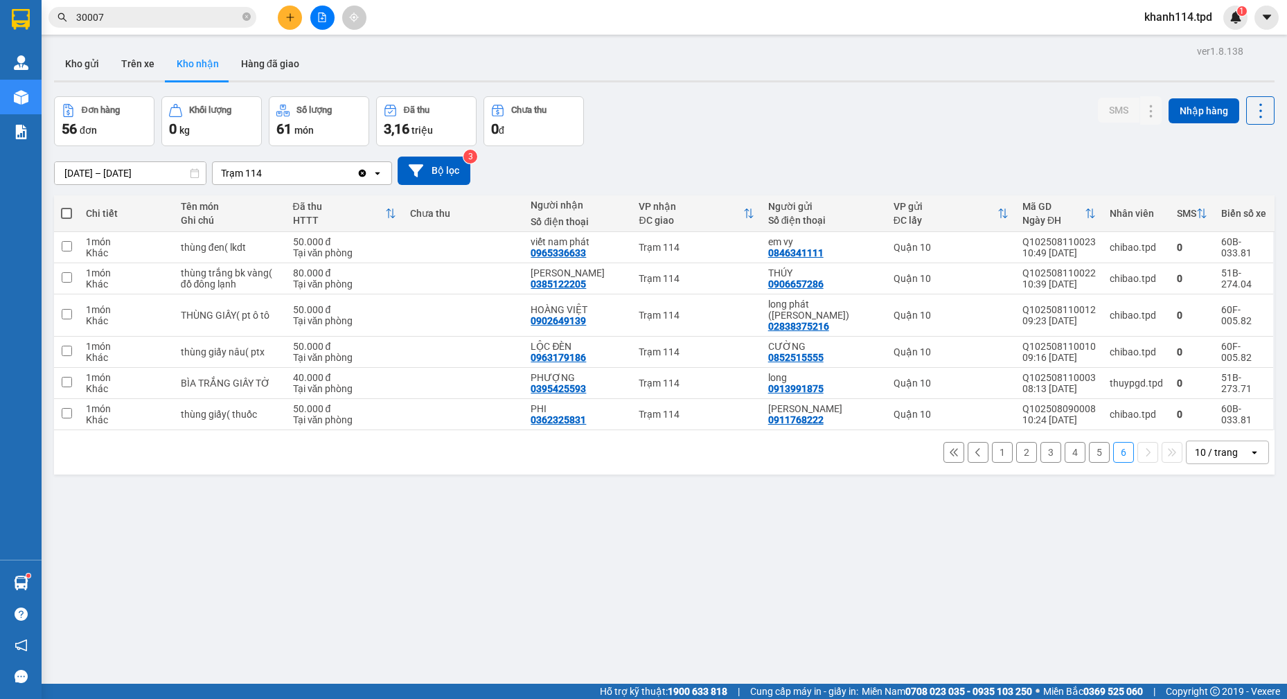
click at [155, 19] on input "30007" at bounding box center [157, 17] width 163 height 15
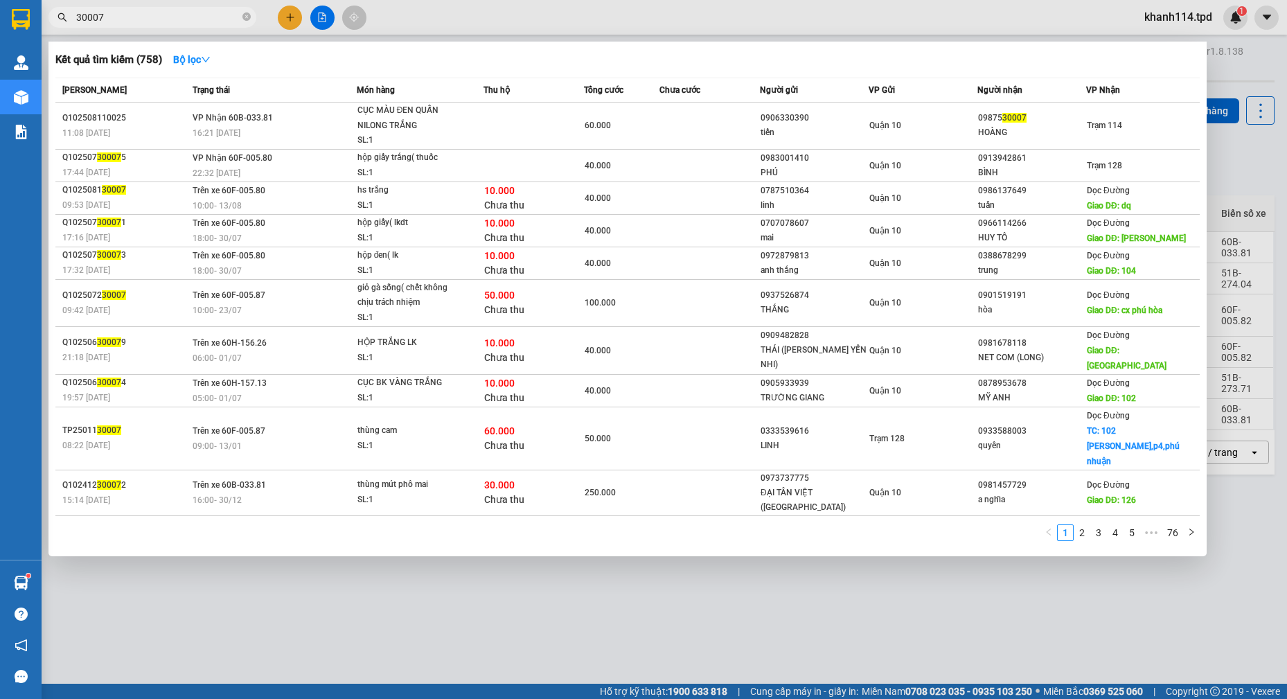
click at [155, 19] on input "30007" at bounding box center [157, 17] width 163 height 15
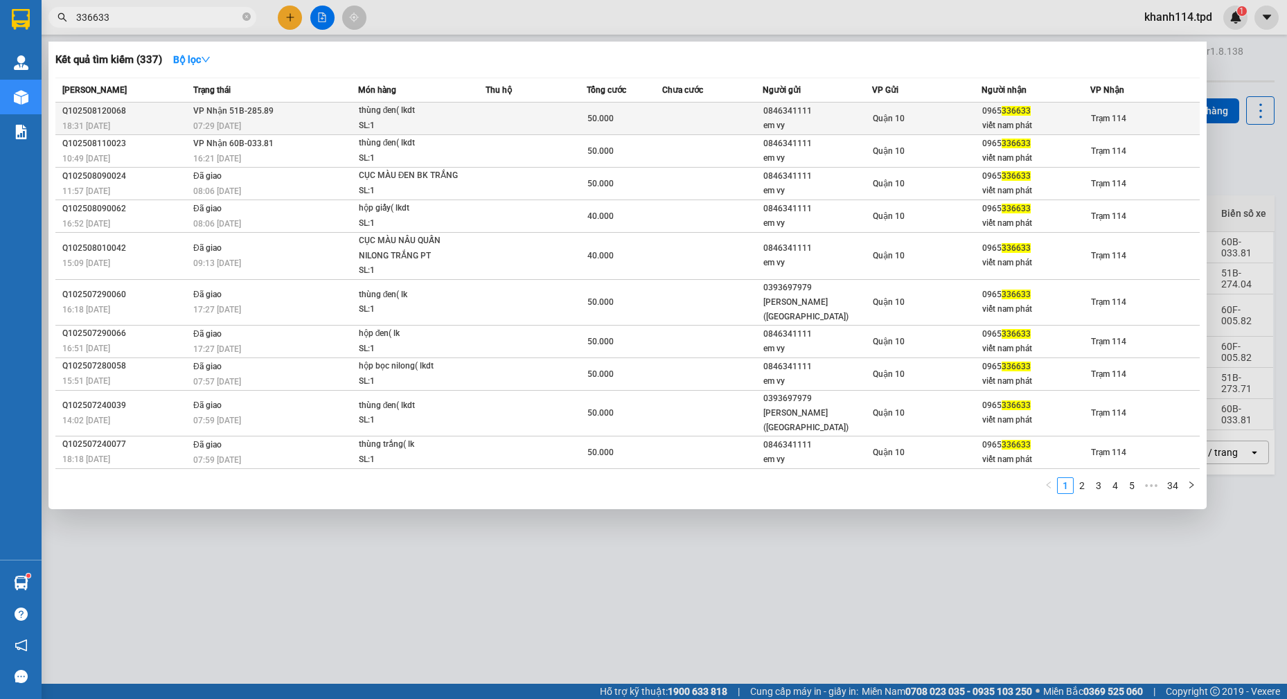
type input "336633"
click at [427, 112] on div "thùng đen( lkdt" at bounding box center [411, 110] width 104 height 15
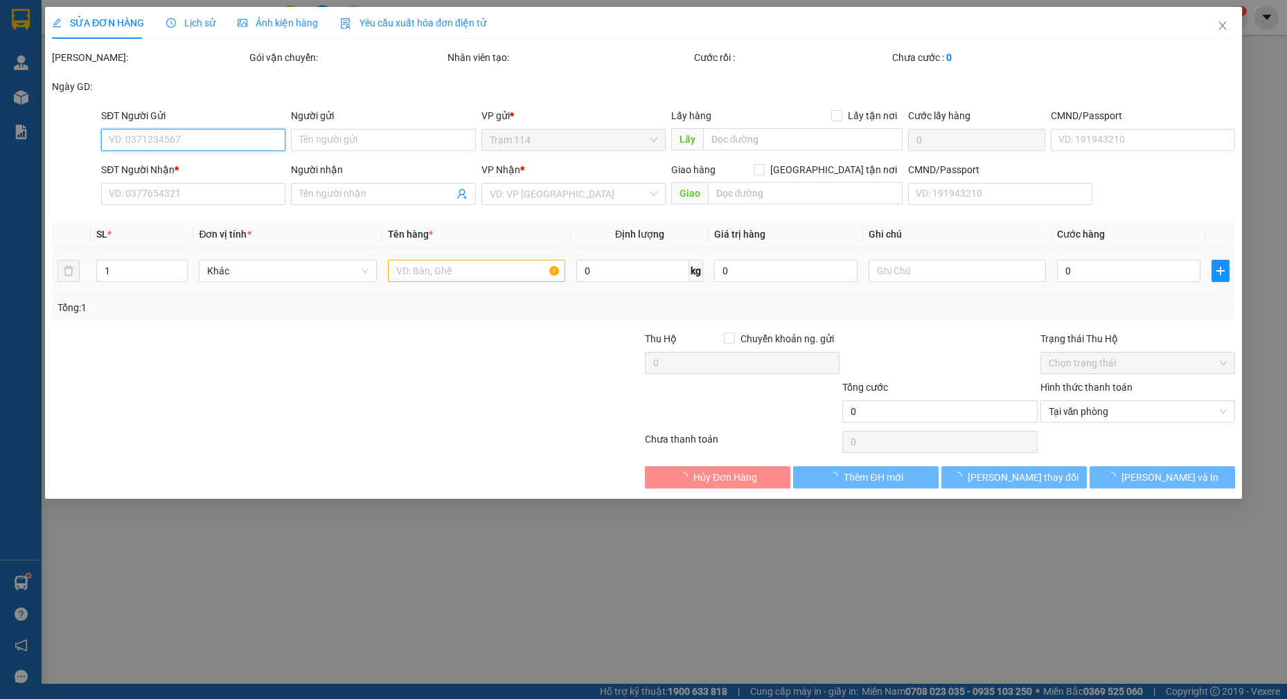
type input "0846341111"
type input "em vy"
type input "0965336633"
type input "viết nam phát"
type input "50.000"
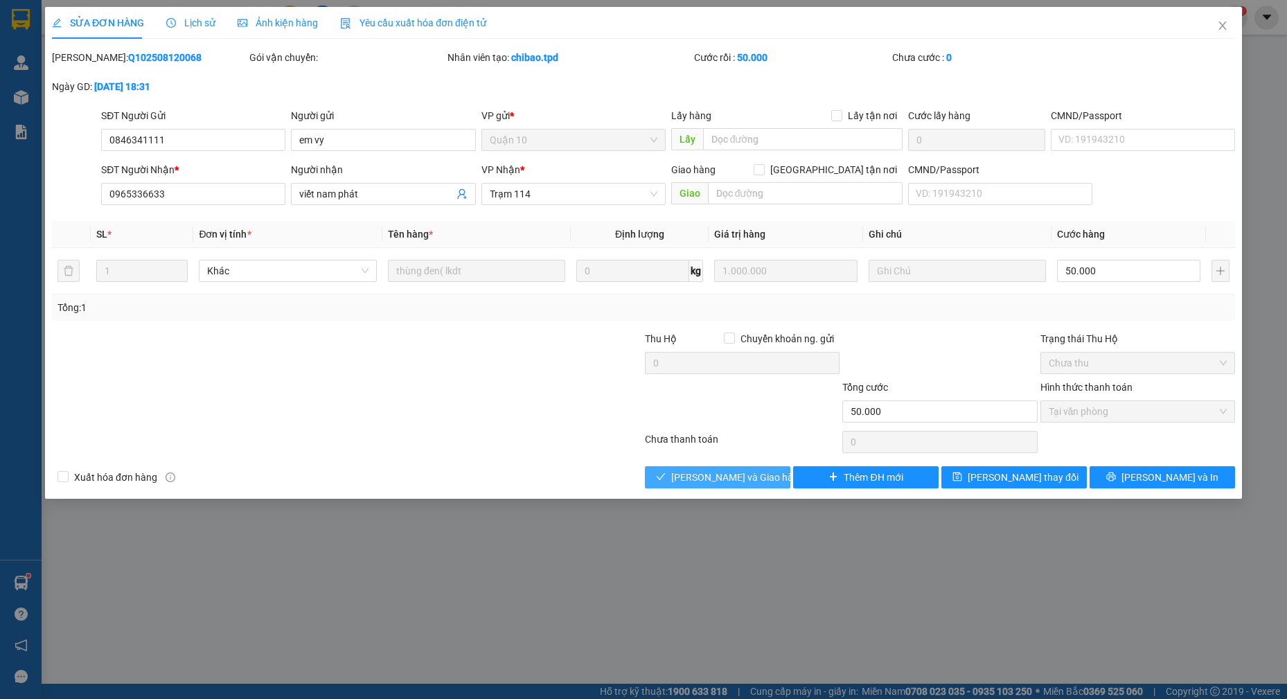
click at [741, 472] on span "[PERSON_NAME] và Giao hàng" at bounding box center [737, 476] width 133 height 15
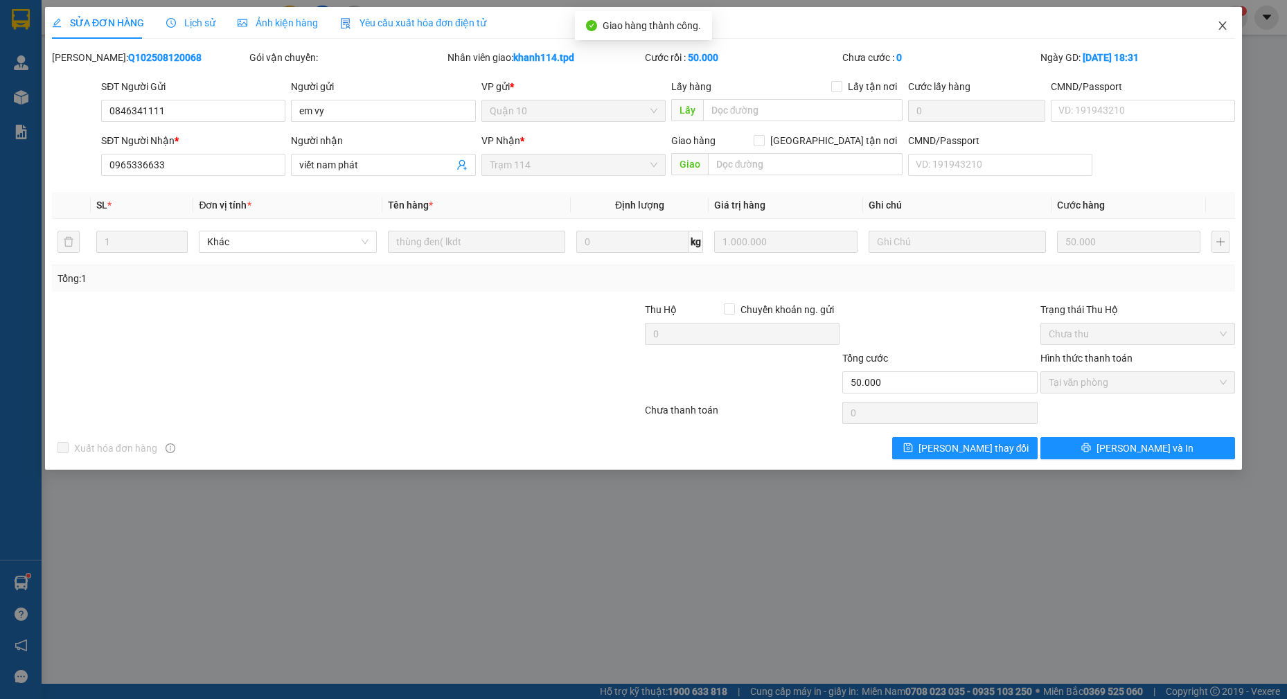
click at [1226, 28] on icon "close" at bounding box center [1222, 25] width 11 height 11
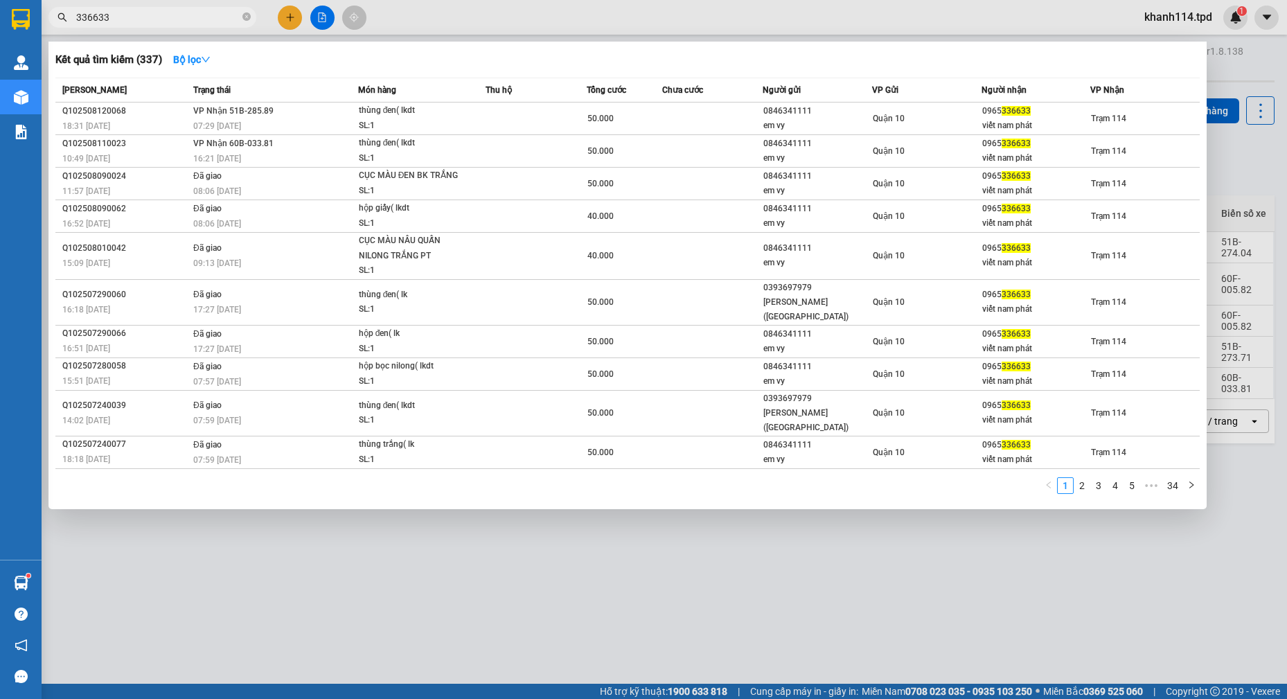
click at [152, 10] on span "336633" at bounding box center [152, 17] width 208 height 21
click at [152, 12] on input "336633" at bounding box center [157, 17] width 163 height 15
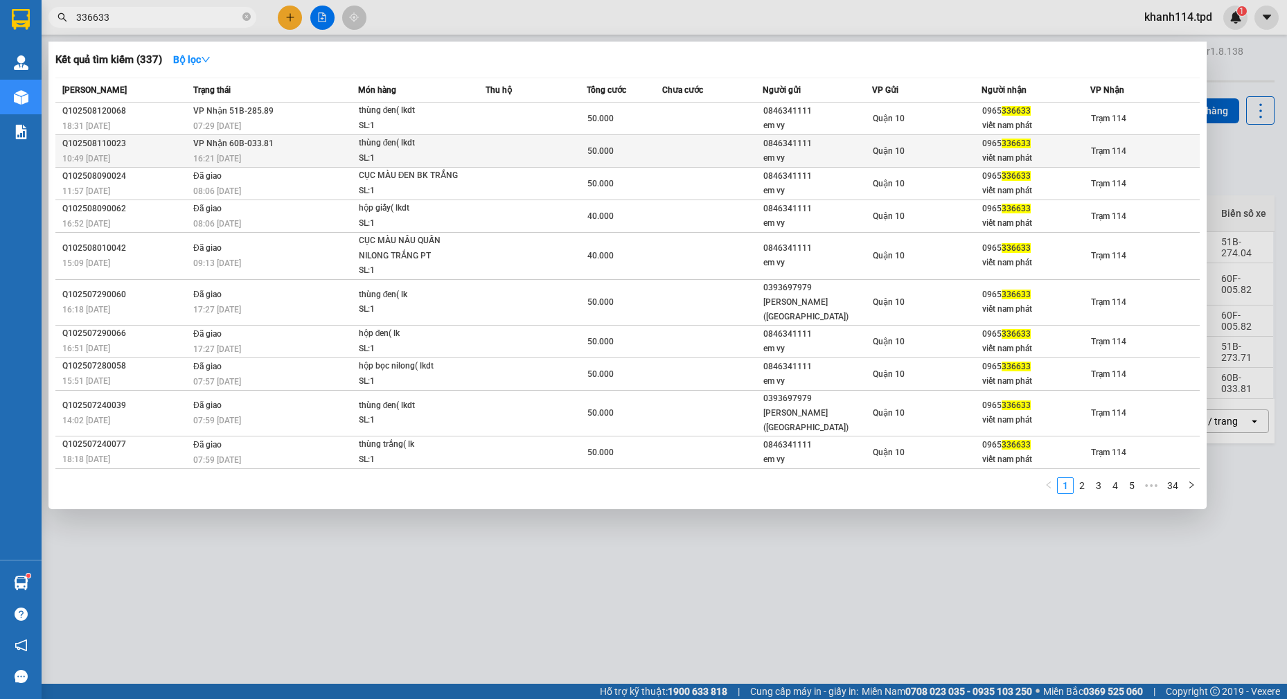
click at [1033, 153] on div "viết nam phát" at bounding box center [1036, 158] width 108 height 15
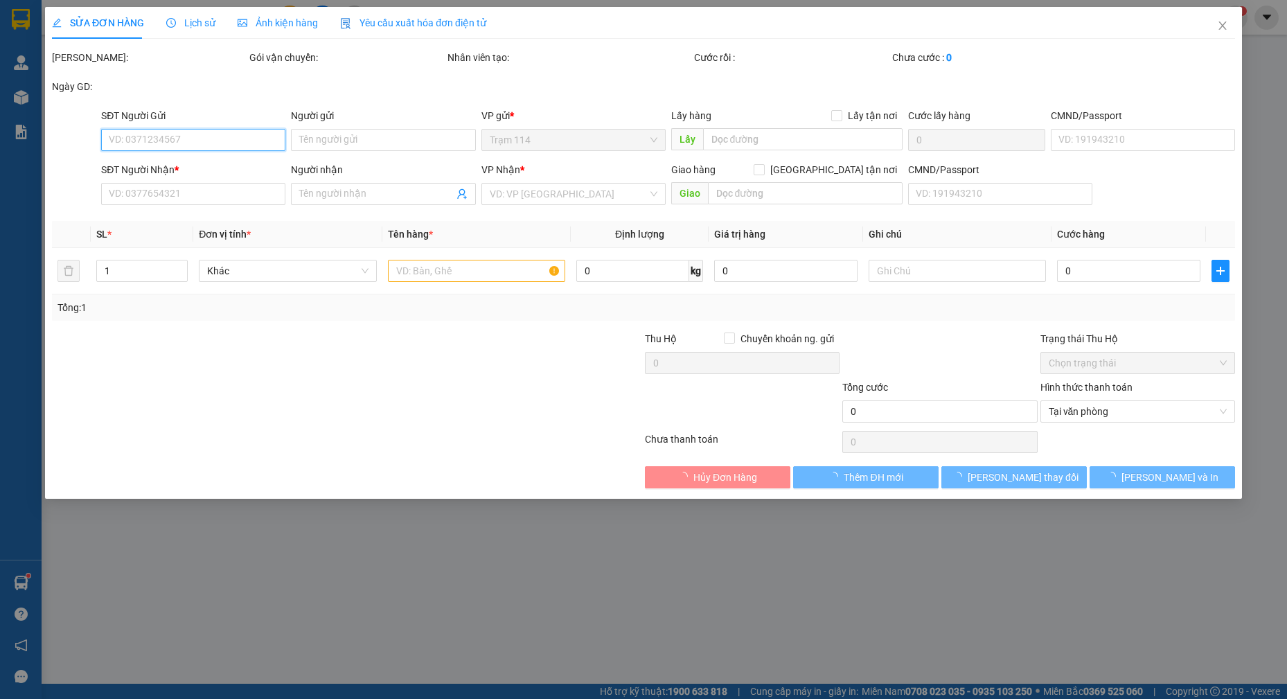
type input "0846341111"
type input "em vy"
type input "0965336633"
type input "viết nam phát"
type input "50.000"
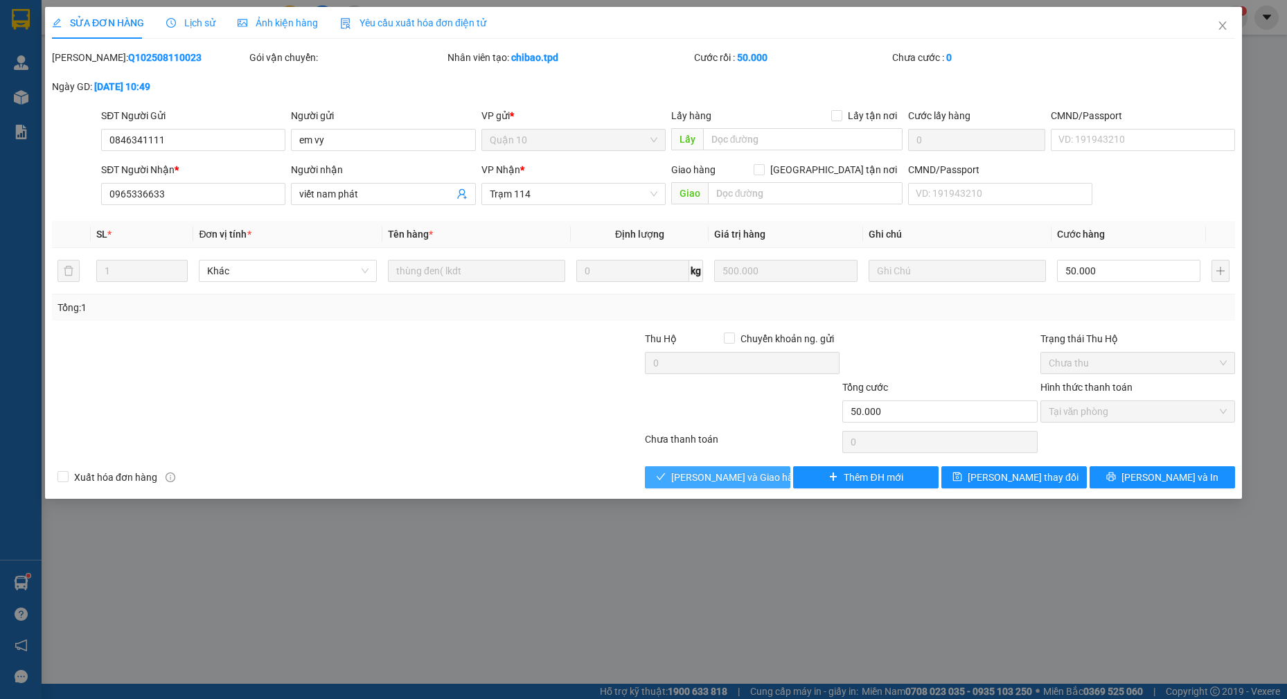
click at [737, 485] on button "[PERSON_NAME] và Giao hàng" at bounding box center [717, 477] width 145 height 22
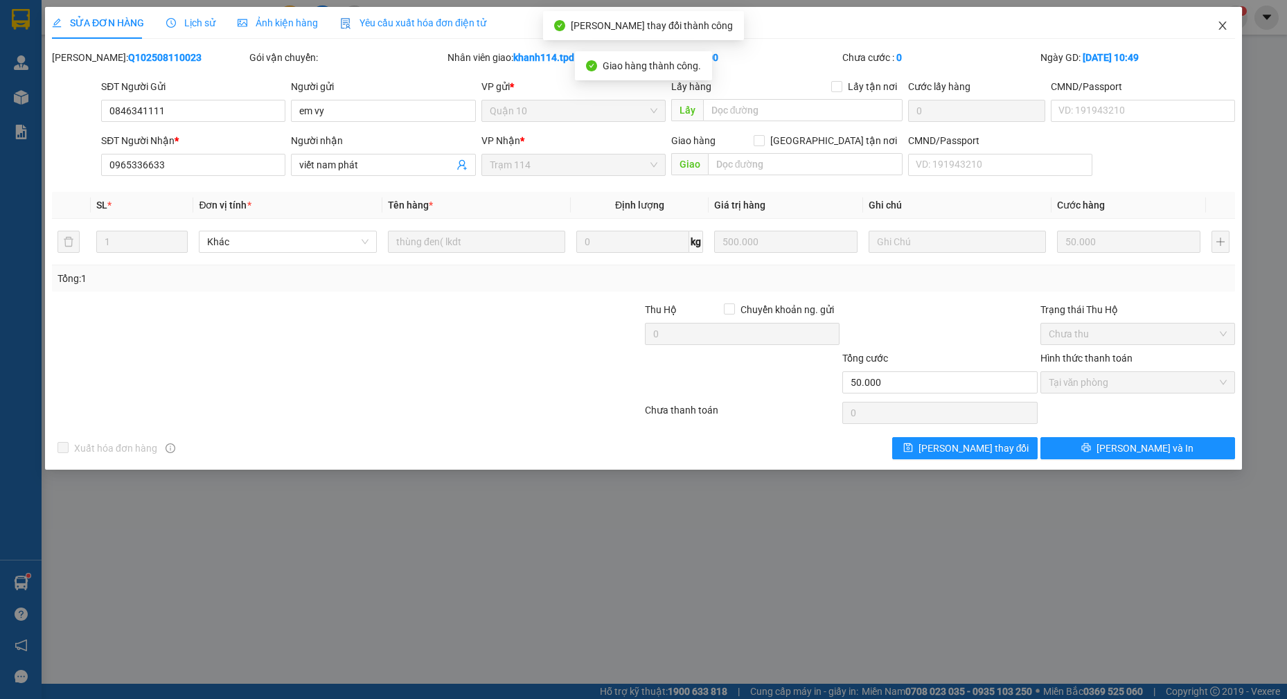
click at [1220, 26] on icon "close" at bounding box center [1222, 25] width 11 height 11
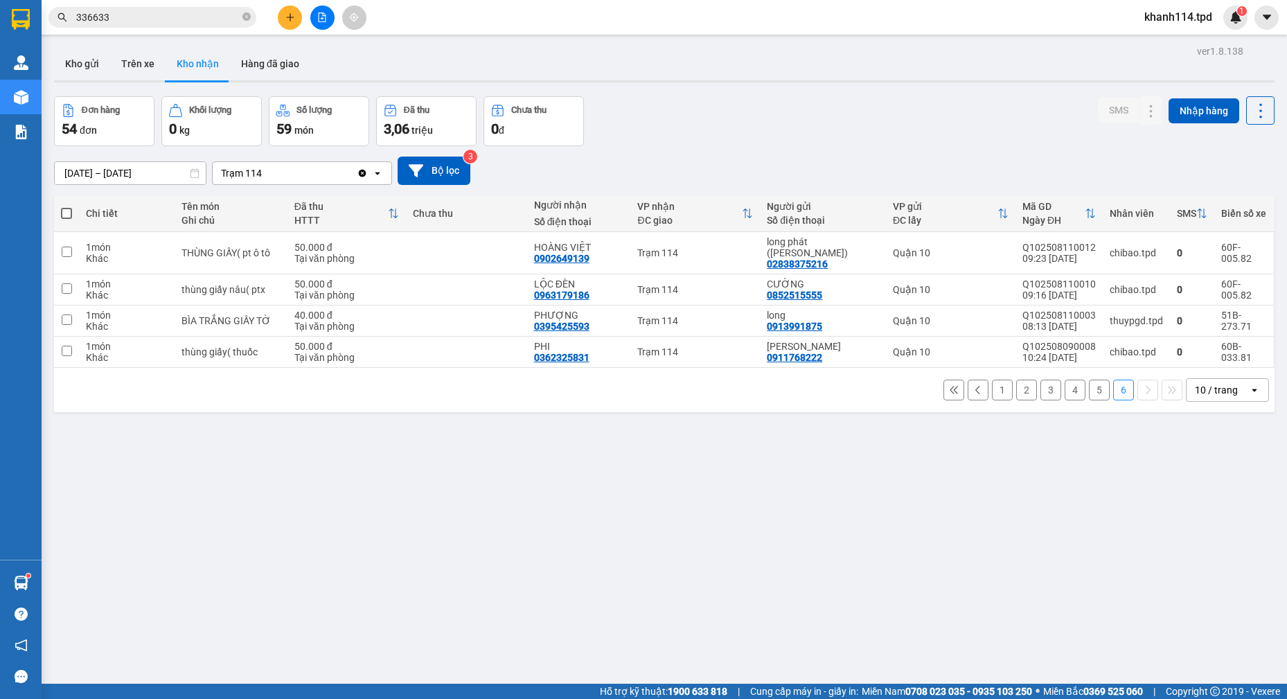
click at [149, 16] on input "336633" at bounding box center [157, 17] width 163 height 15
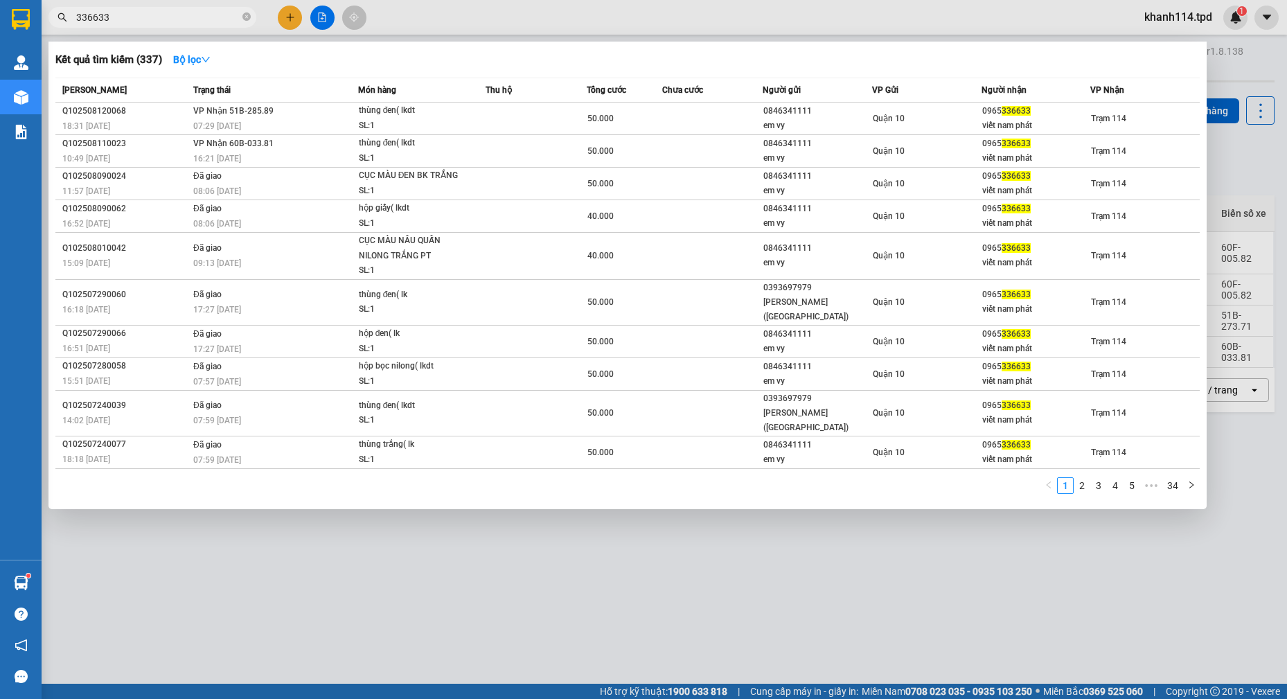
click at [149, 16] on input "336633" at bounding box center [157, 17] width 163 height 15
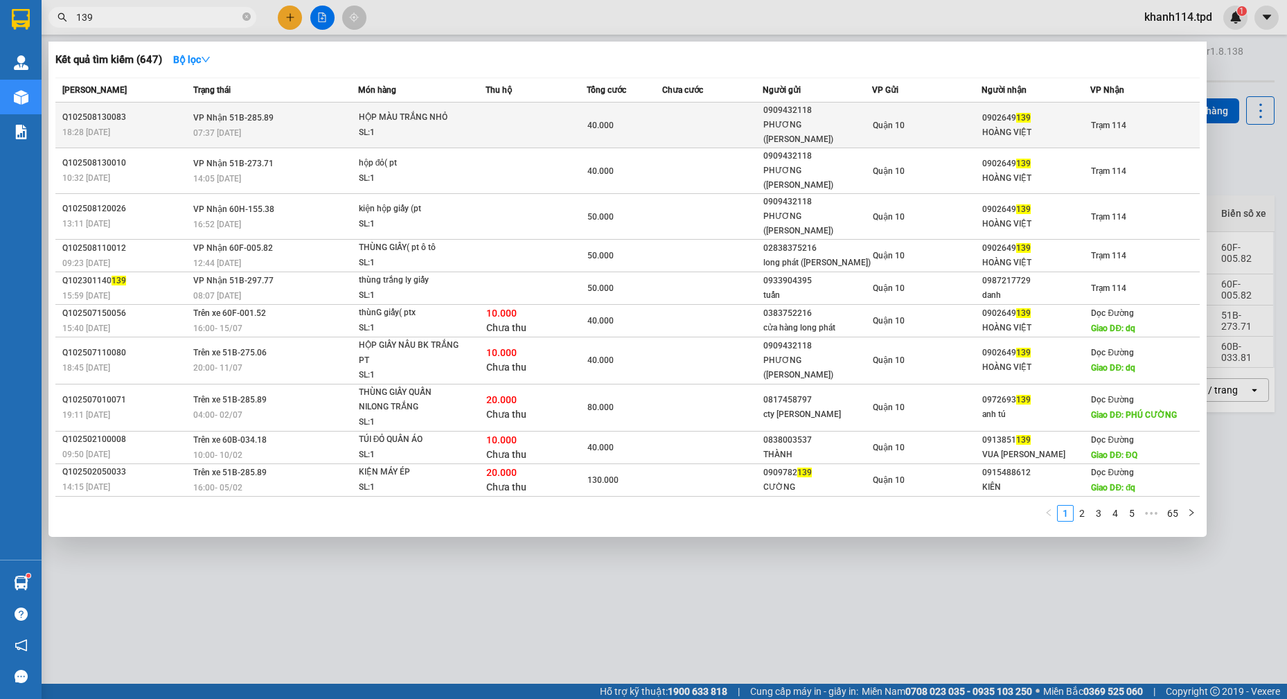
type input "139"
click at [998, 125] on div "HOÀNG VIỆT" at bounding box center [1036, 132] width 108 height 15
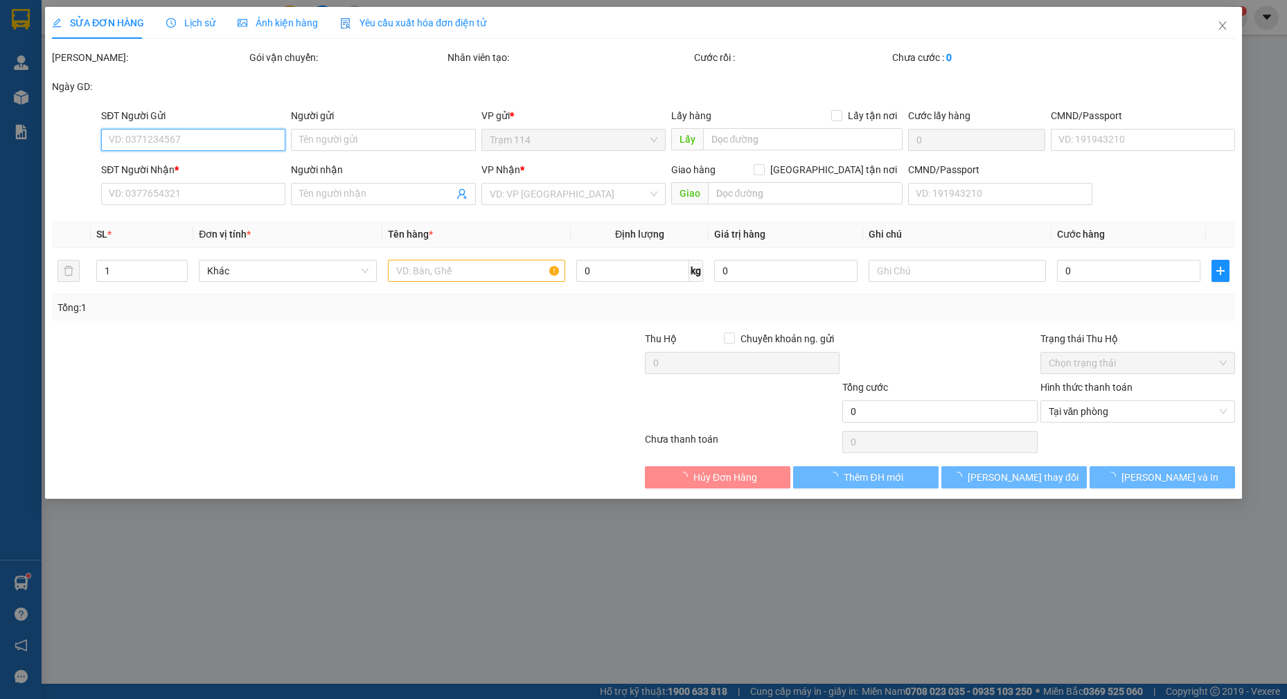
type input "0909432118"
type input "PHƯƠNG (QUÁCH CƯỜNG)"
type input "079097001271"
type input "0902649139"
type input "HOÀNG VIỆT"
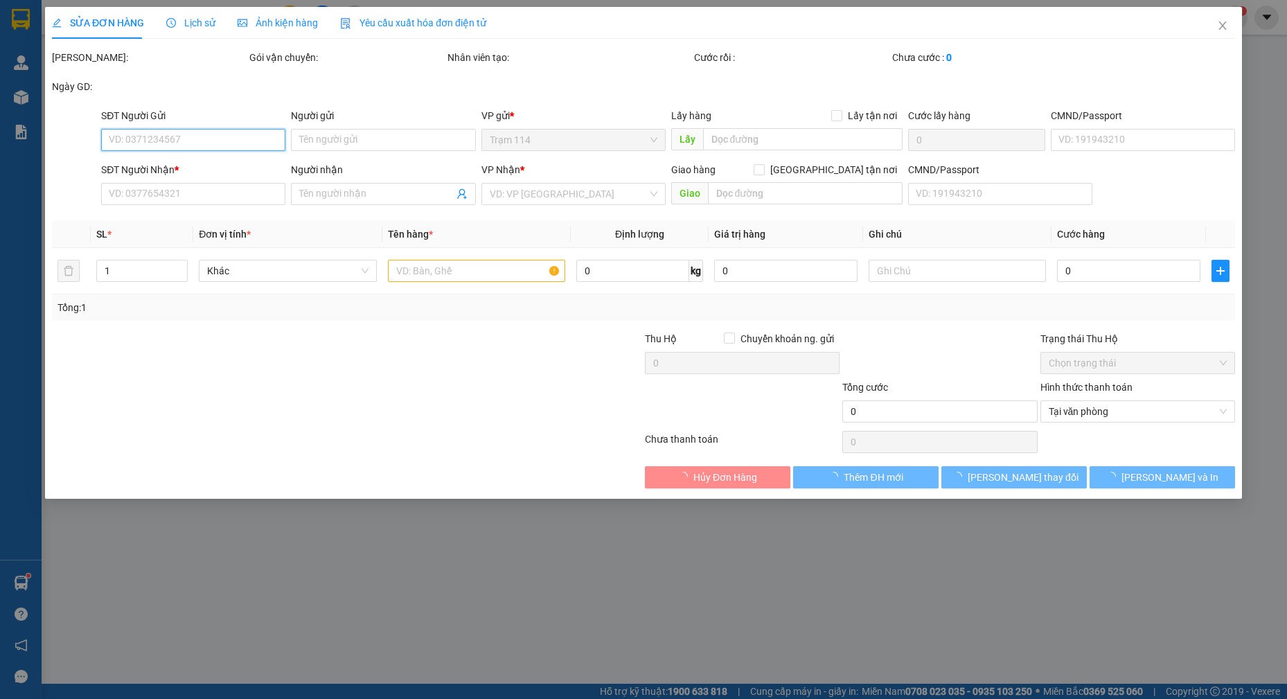
type input "40.000"
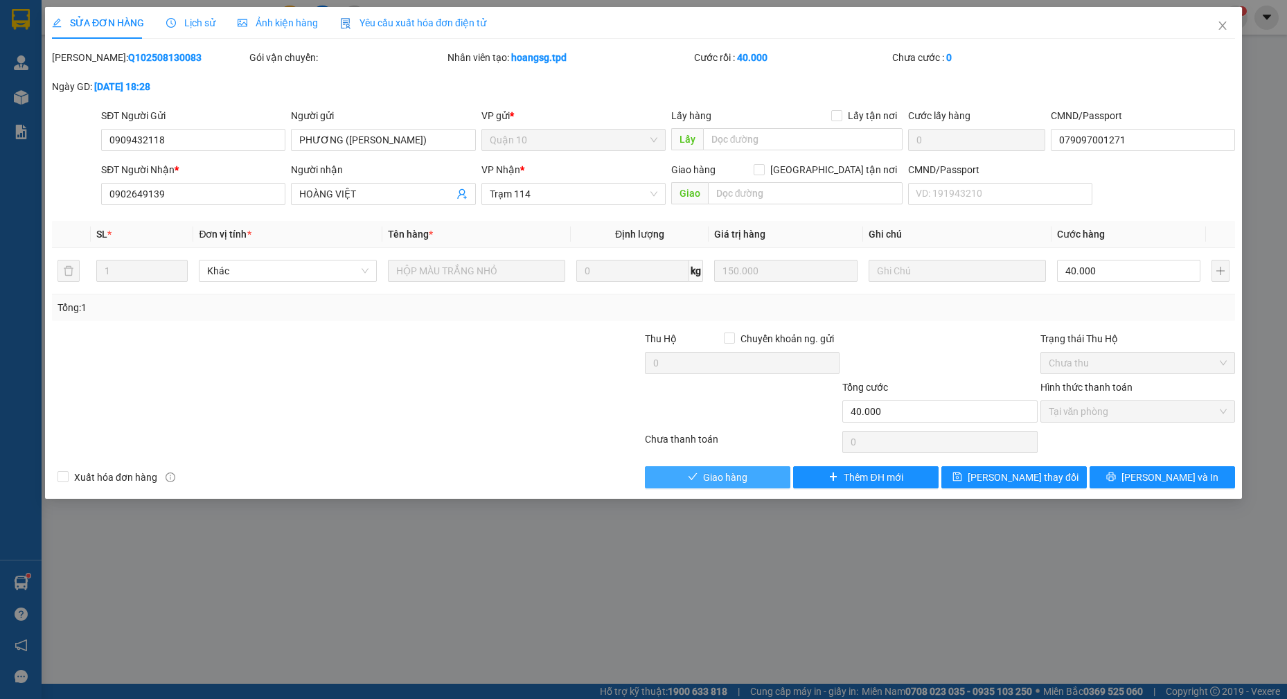
click at [740, 481] on span "Giao hàng" at bounding box center [725, 476] width 44 height 15
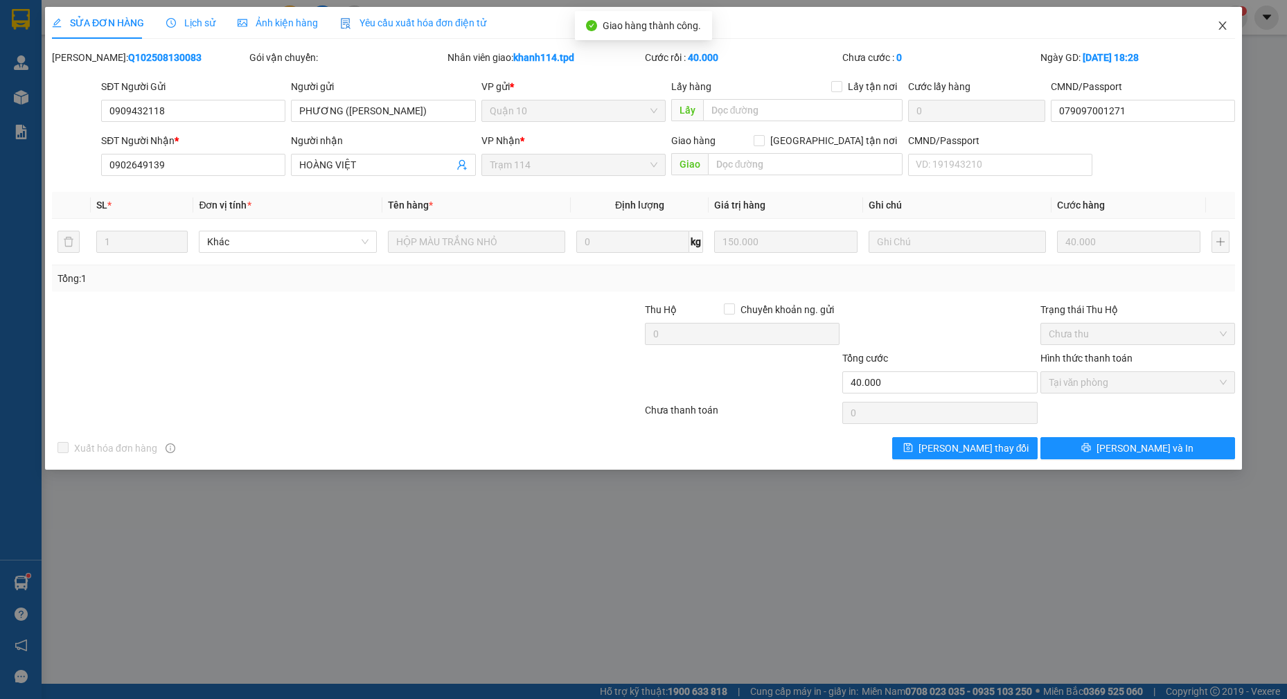
click at [1223, 26] on icon "close" at bounding box center [1222, 25] width 8 height 8
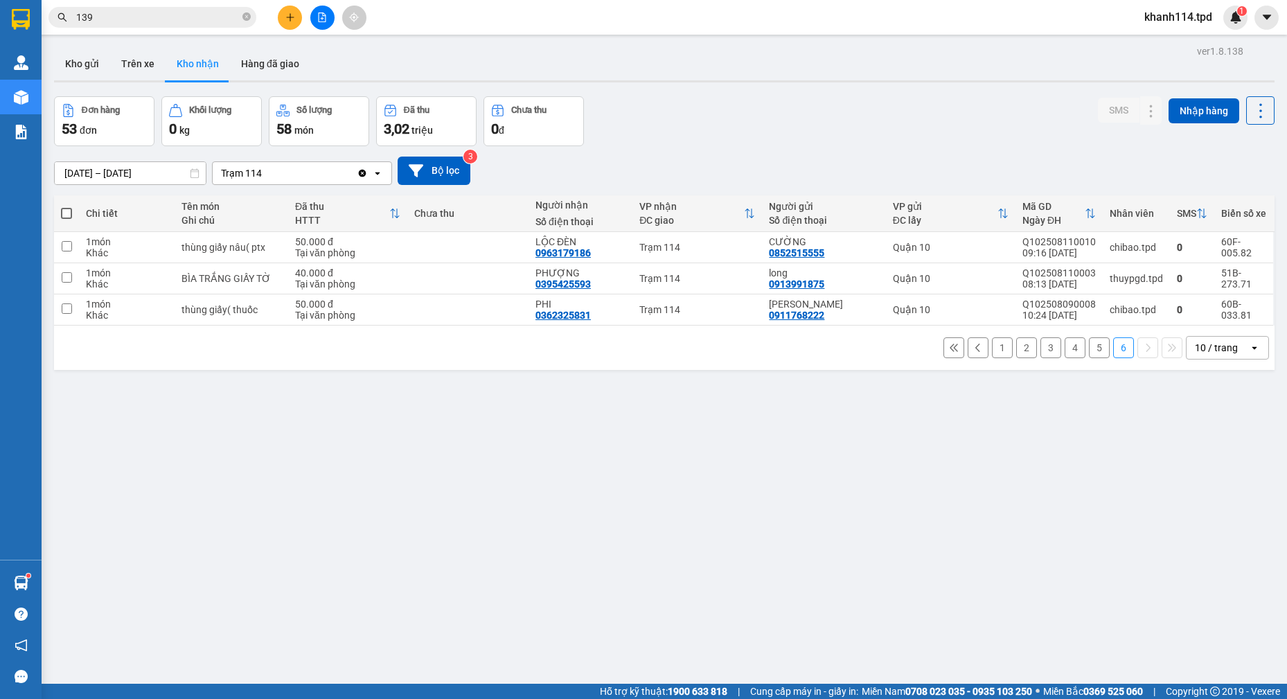
click at [200, 18] on input "139" at bounding box center [157, 17] width 163 height 15
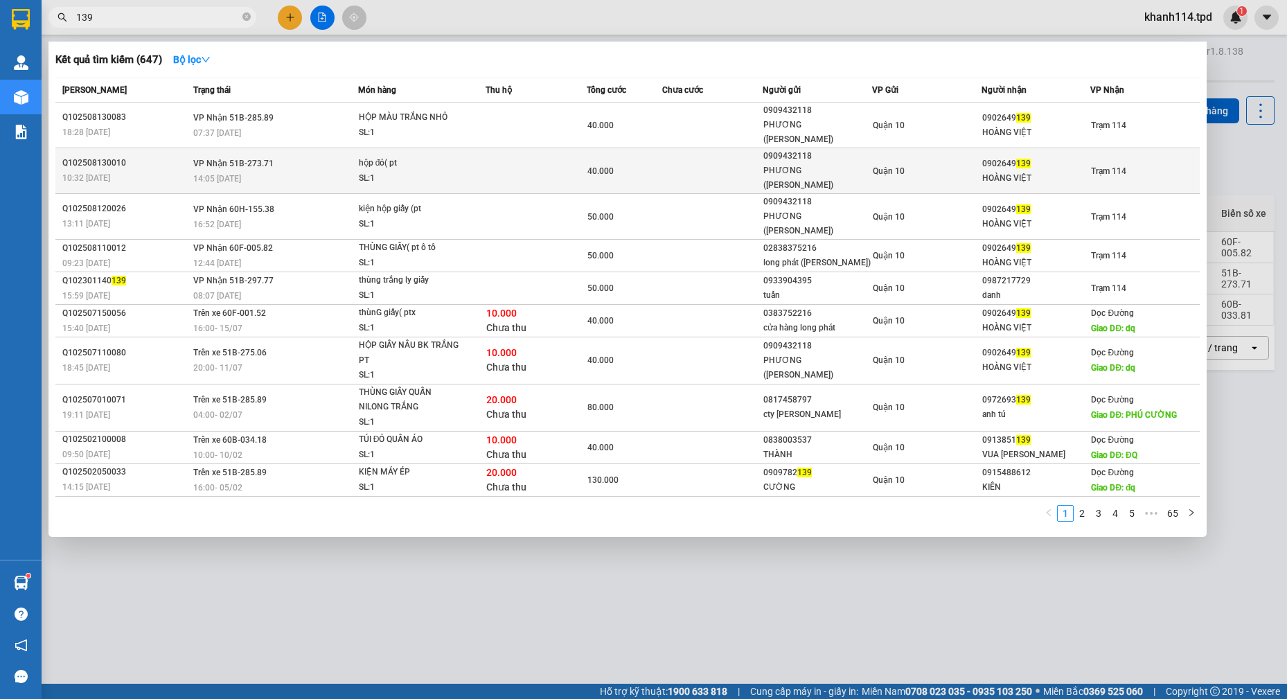
click at [986, 171] on div "HOÀNG VIỆT" at bounding box center [1036, 178] width 108 height 15
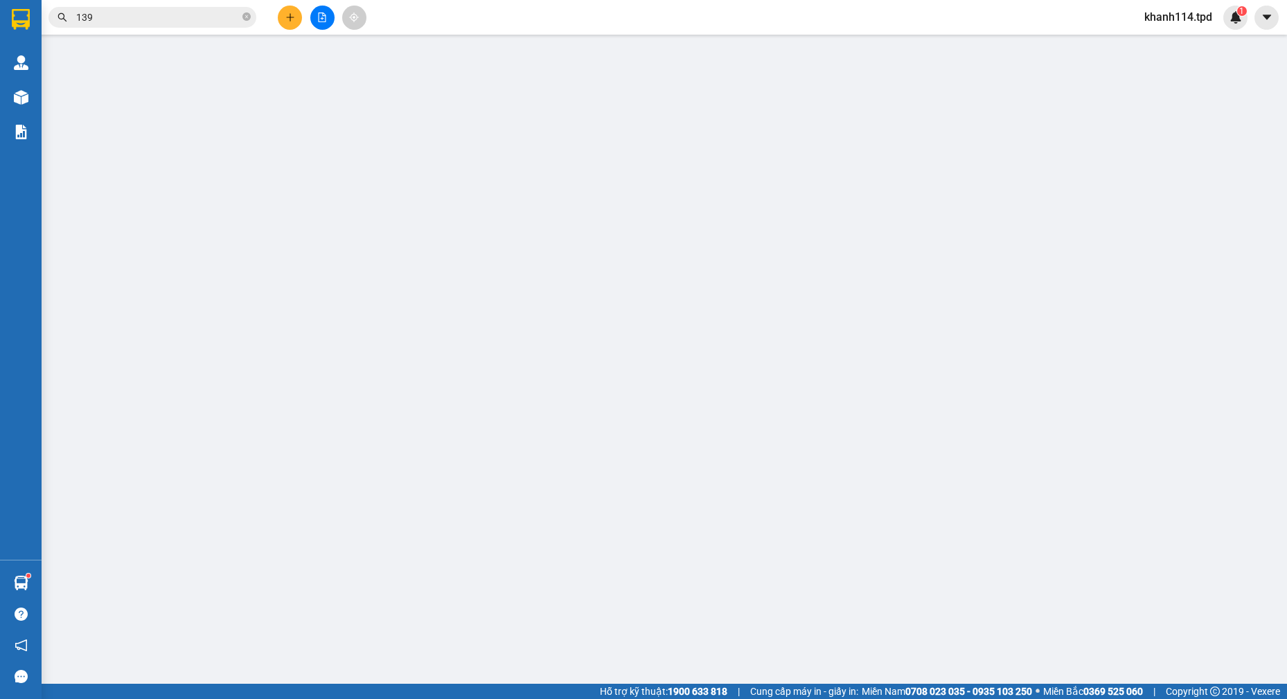
type input "0909432118"
type input "PHƯƠNG (QUÁCH CƯỜNG)"
type input "079097001271"
type input "0902649139"
type input "HOÀNG VIỆT"
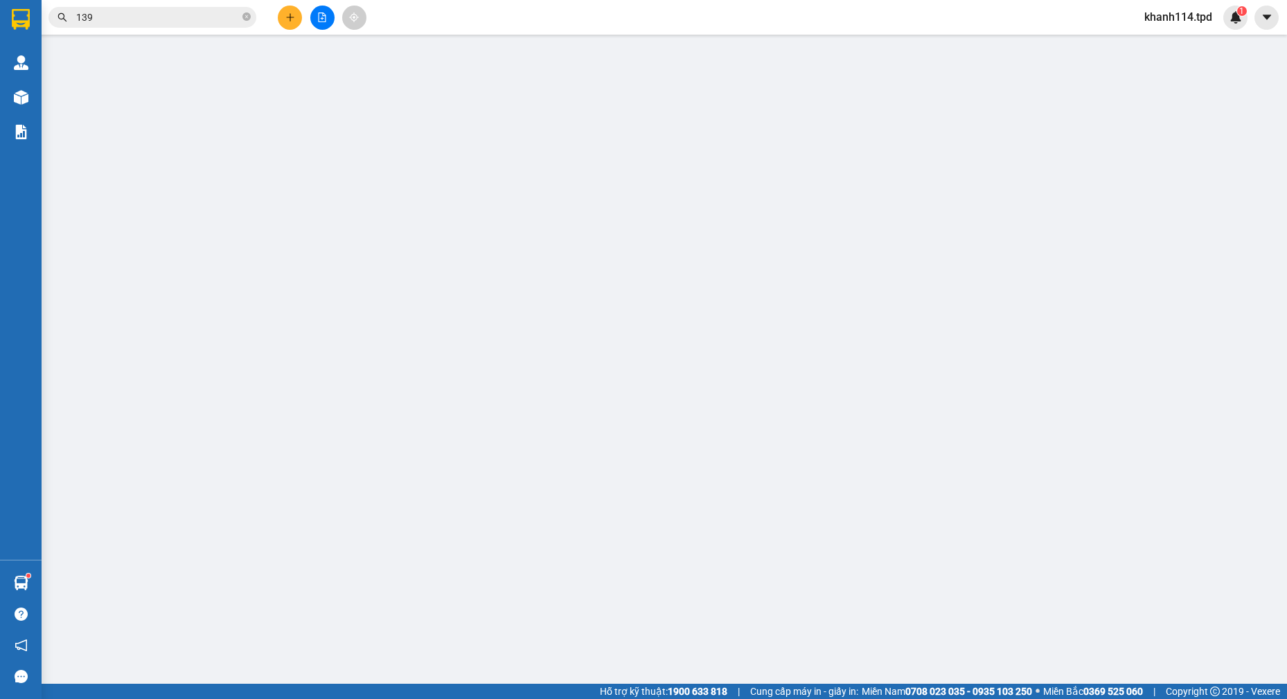
type input "40.000"
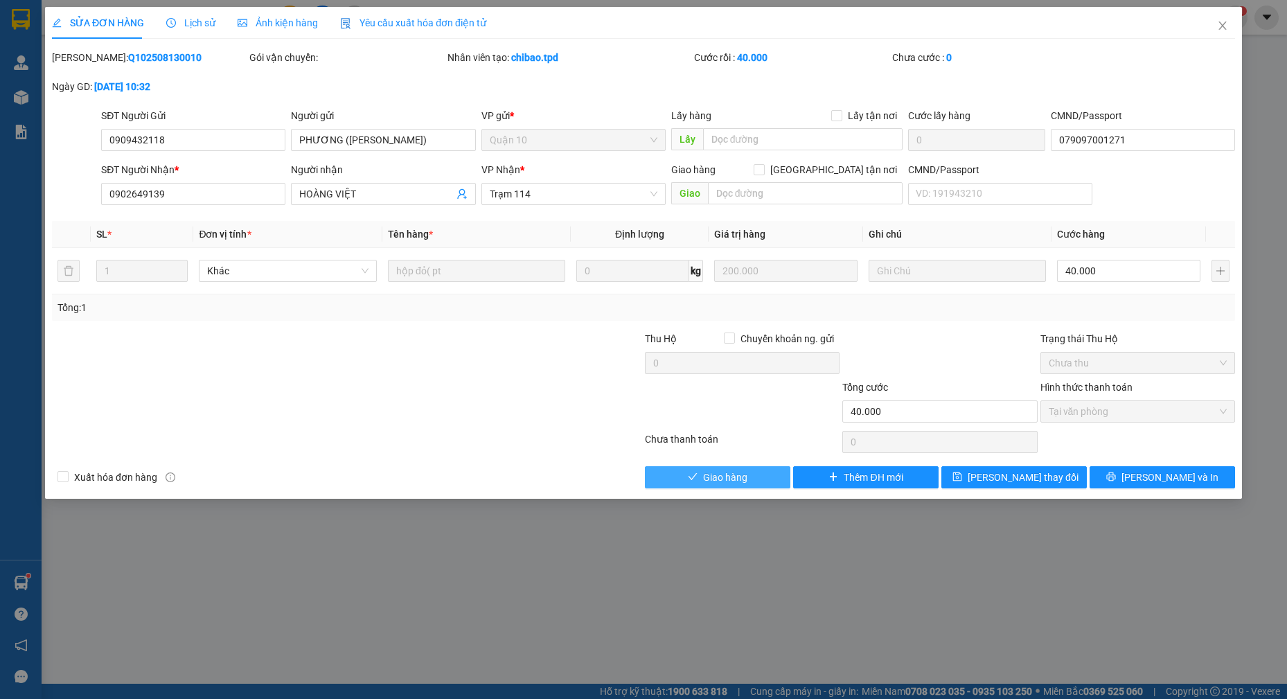
click at [706, 476] on span "Giao hàng" at bounding box center [725, 476] width 44 height 15
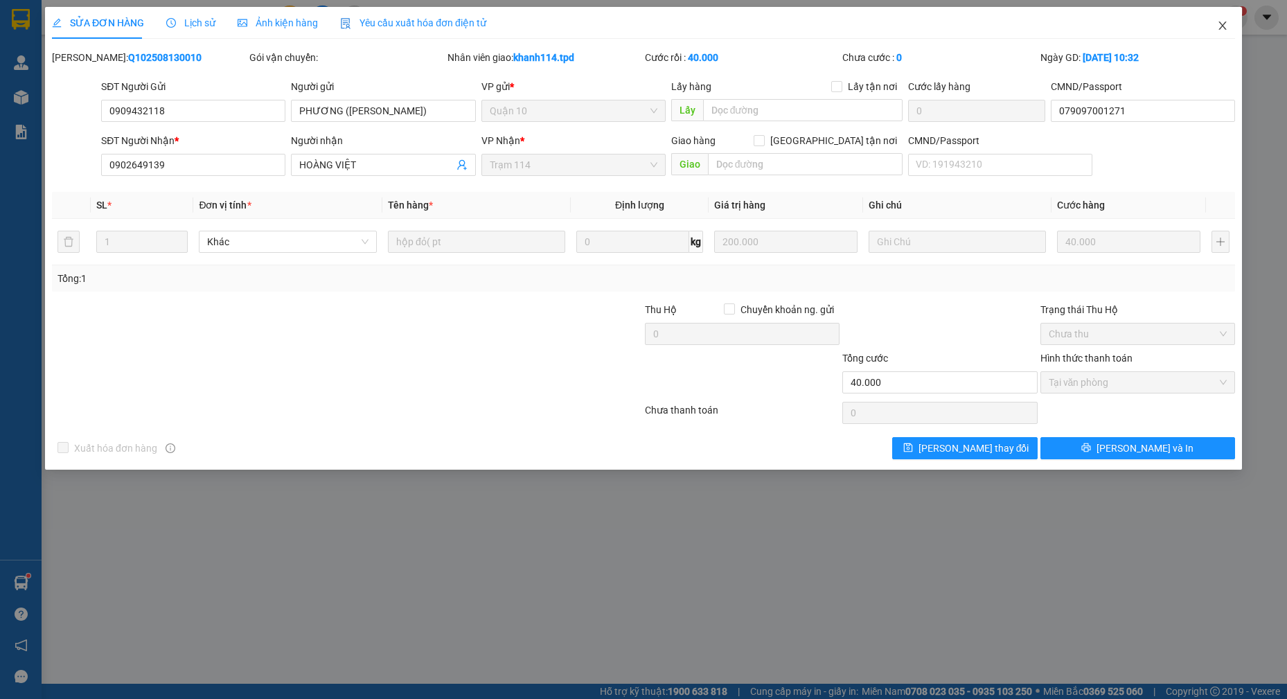
click at [1220, 28] on icon "close" at bounding box center [1222, 25] width 11 height 11
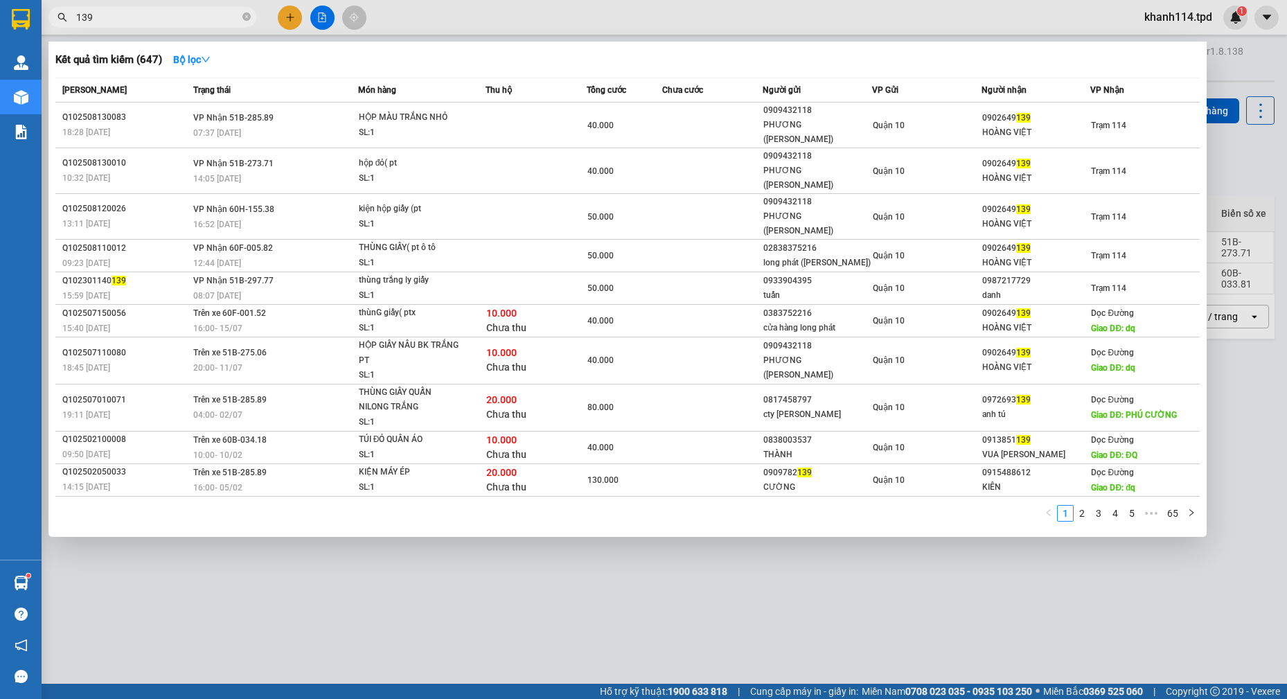
click at [109, 17] on input "139" at bounding box center [157, 17] width 163 height 15
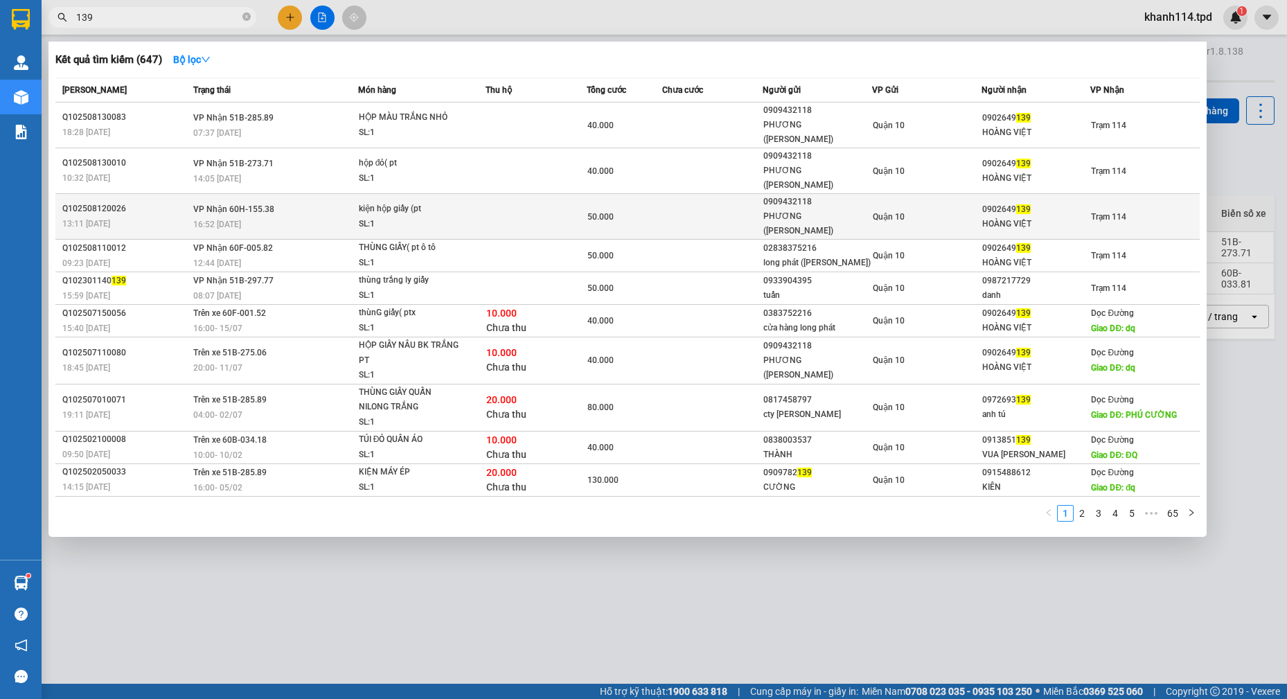
click at [1017, 217] on div "HOÀNG VIỆT" at bounding box center [1036, 224] width 108 height 15
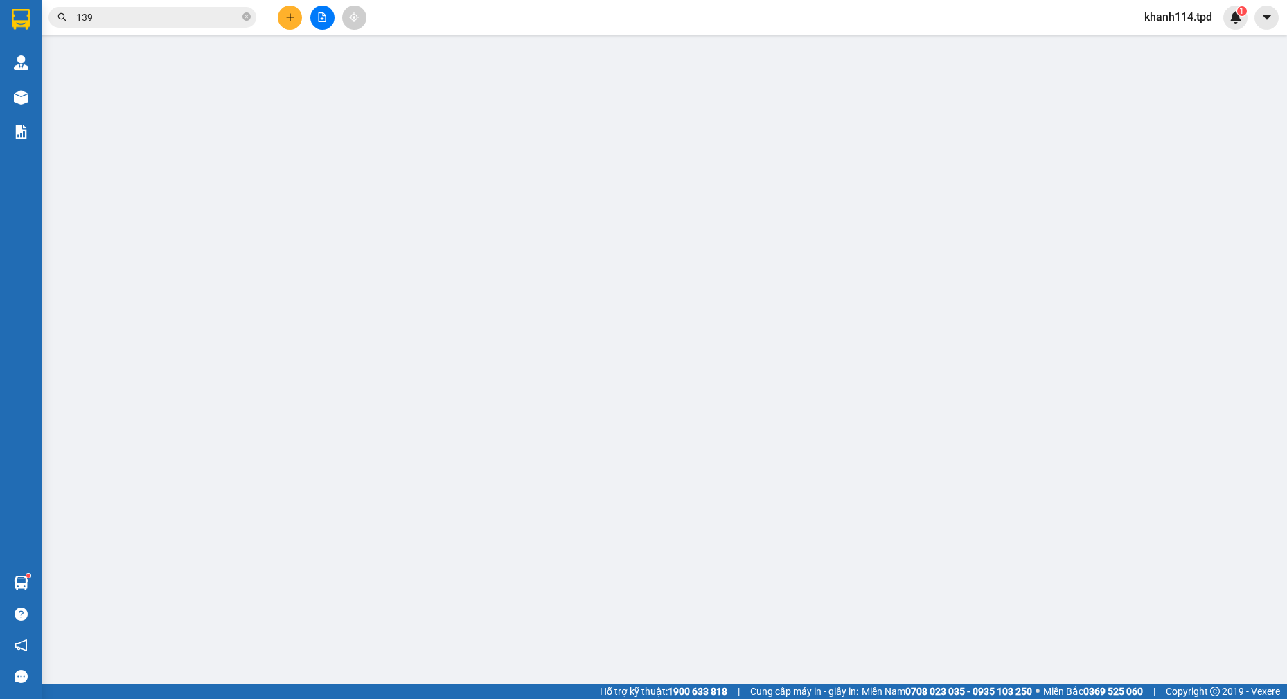
type input "0909432118"
type input "PHƯƠNG (QUÁCH CƯỜNG)"
type input "079097001271"
type input "0902649139"
type input "HOÀNG VIỆT"
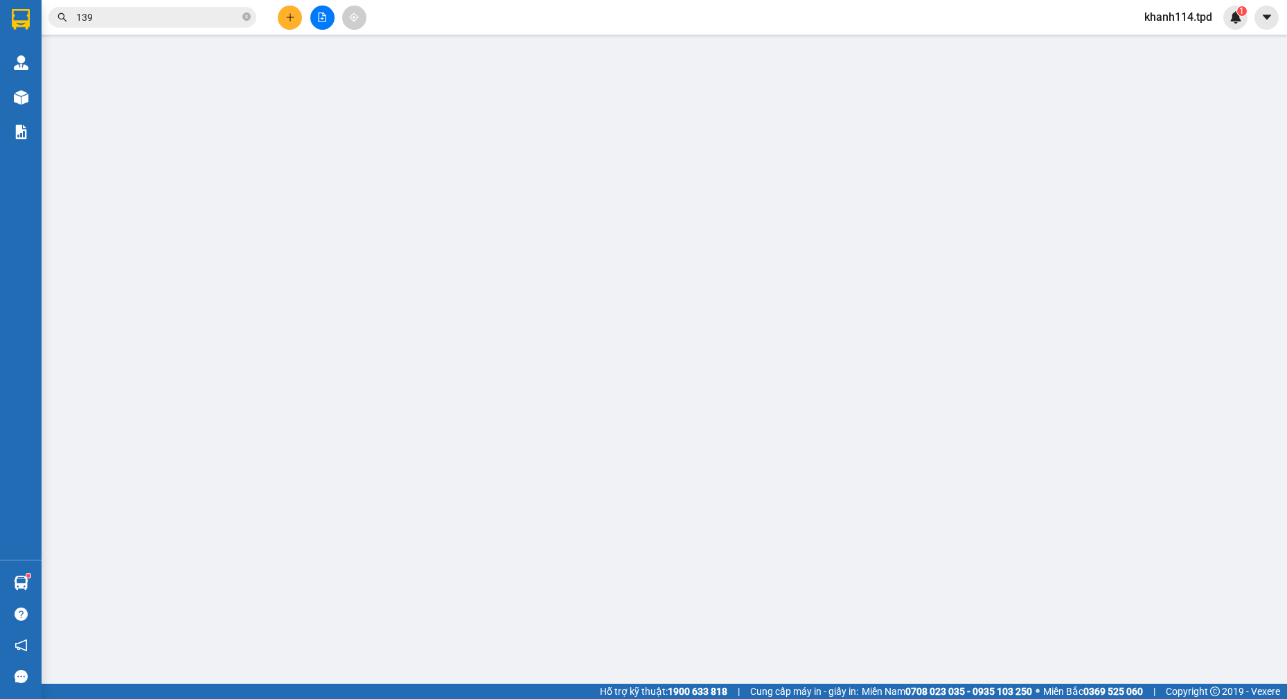
type input "50.000"
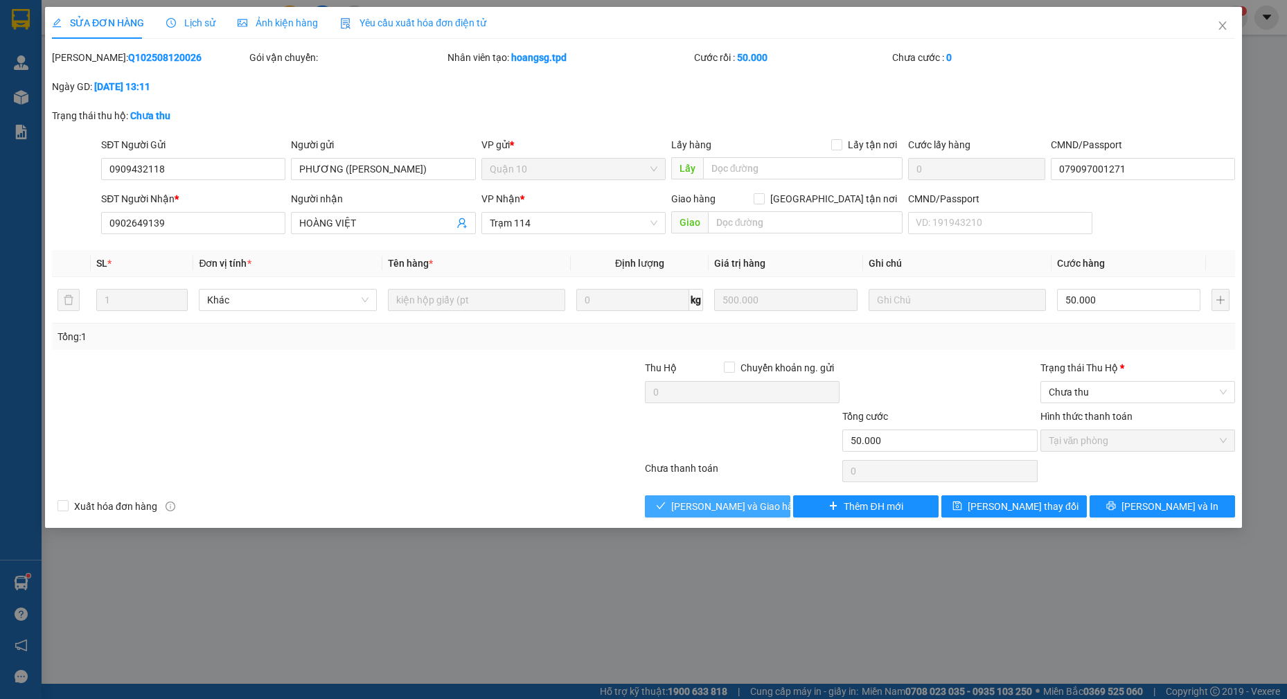
click at [717, 511] on span "[PERSON_NAME] và Giao hàng" at bounding box center [737, 506] width 133 height 15
click at [1098, 391] on span "Chưa thu" at bounding box center [1137, 392] width 178 height 21
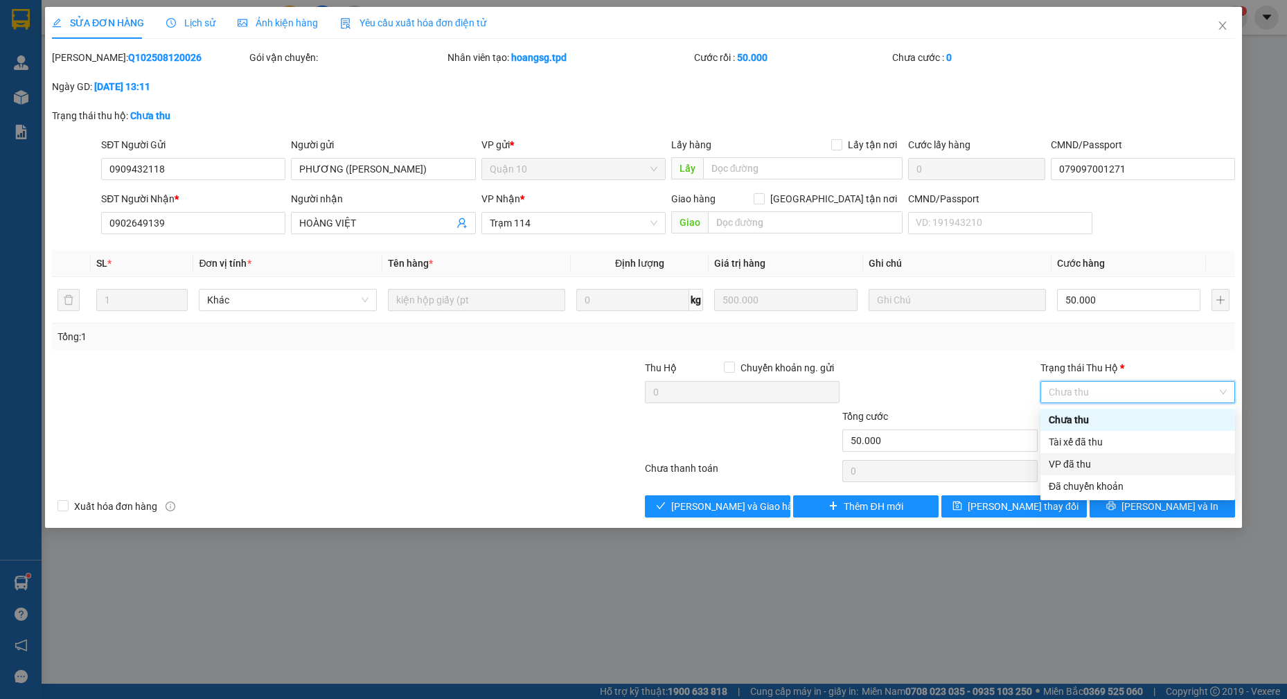
click at [1085, 467] on div "VP đã thu" at bounding box center [1137, 463] width 178 height 15
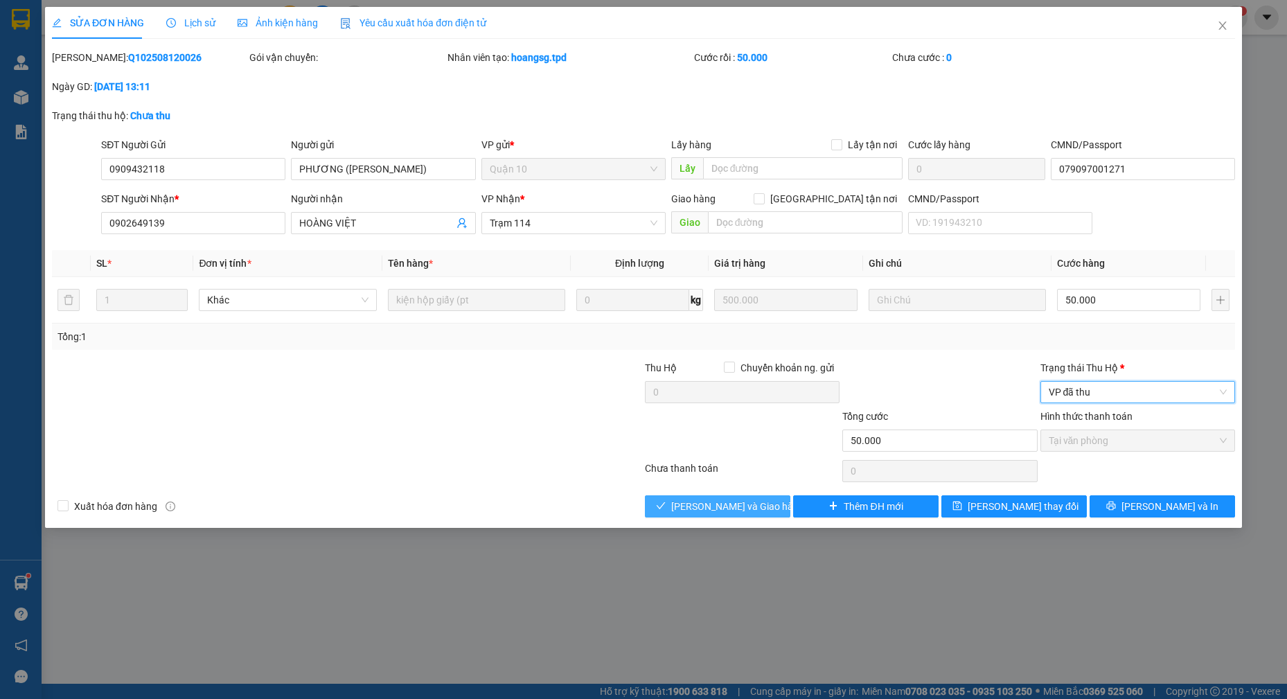
click at [740, 505] on span "[PERSON_NAME] và Giao hàng" at bounding box center [737, 506] width 133 height 15
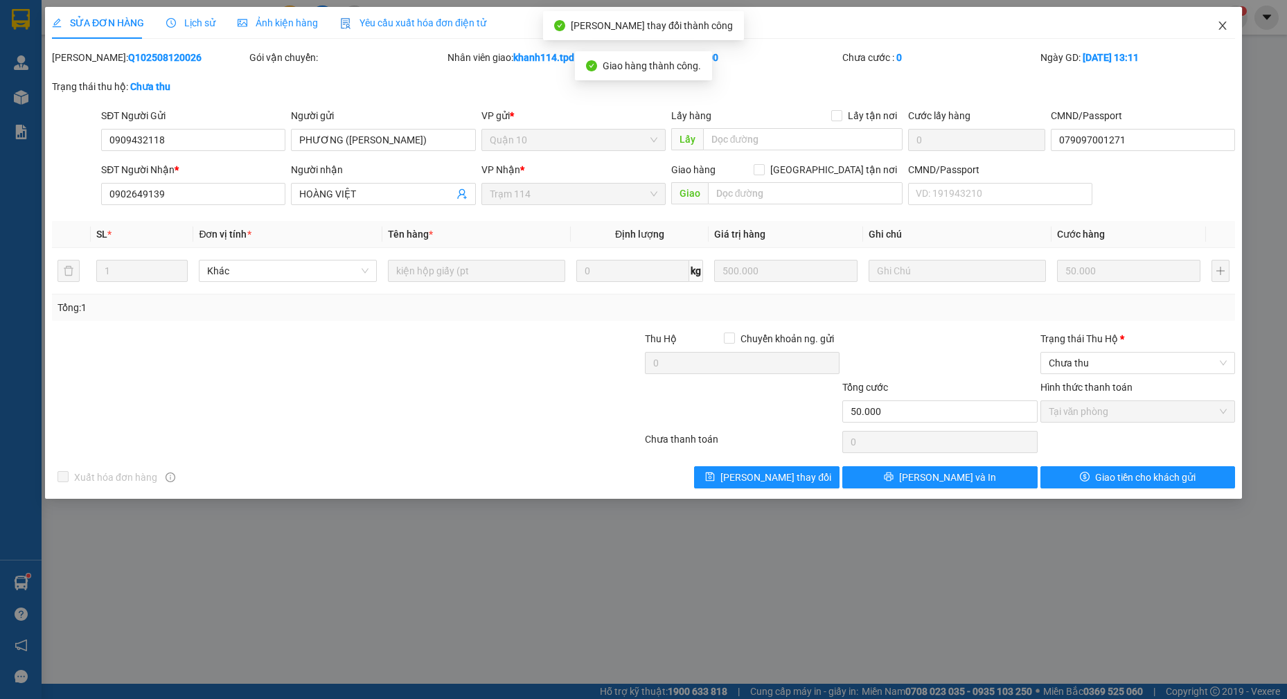
click at [1220, 28] on icon "close" at bounding box center [1222, 25] width 8 height 8
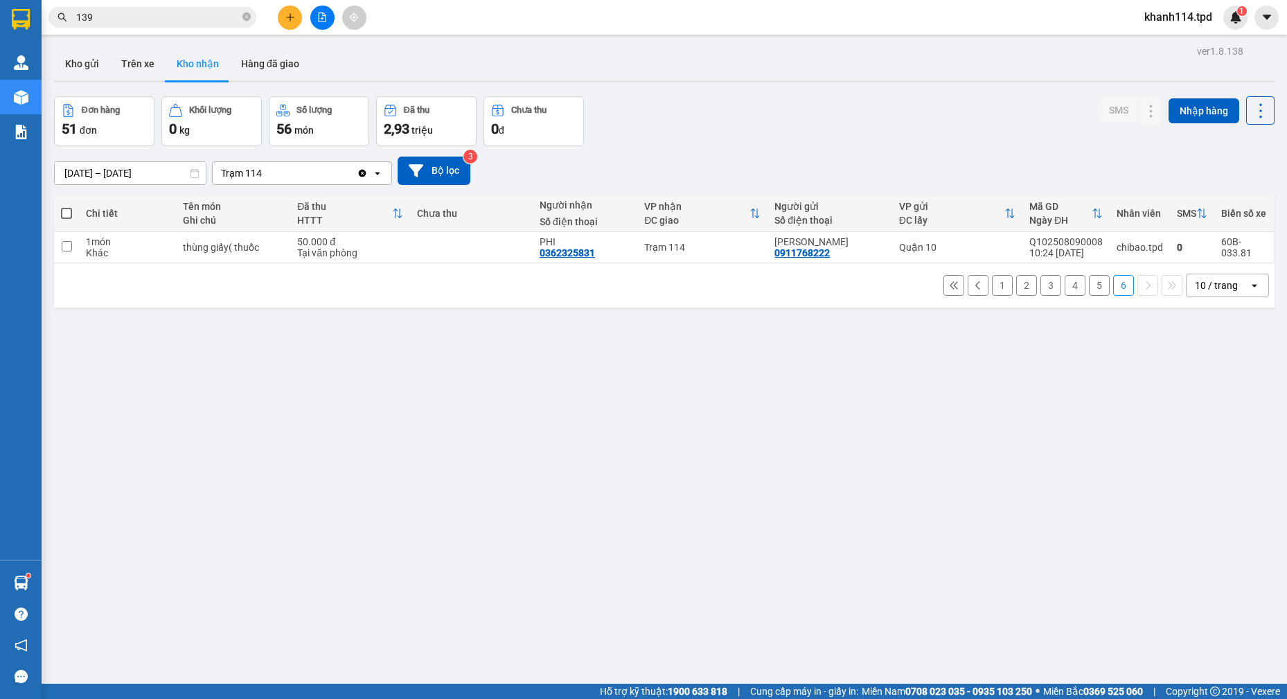
click at [179, 15] on input "139" at bounding box center [157, 17] width 163 height 15
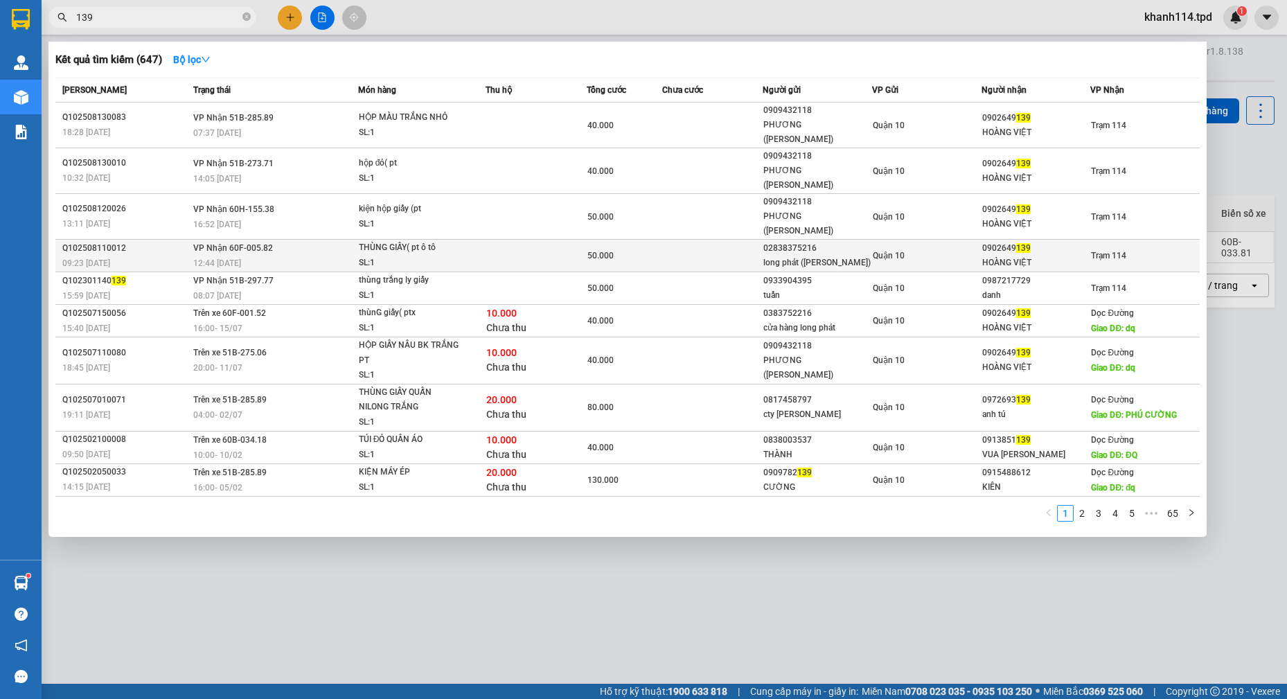
click at [1125, 240] on td "Trạm 114" at bounding box center [1144, 256] width 109 height 33
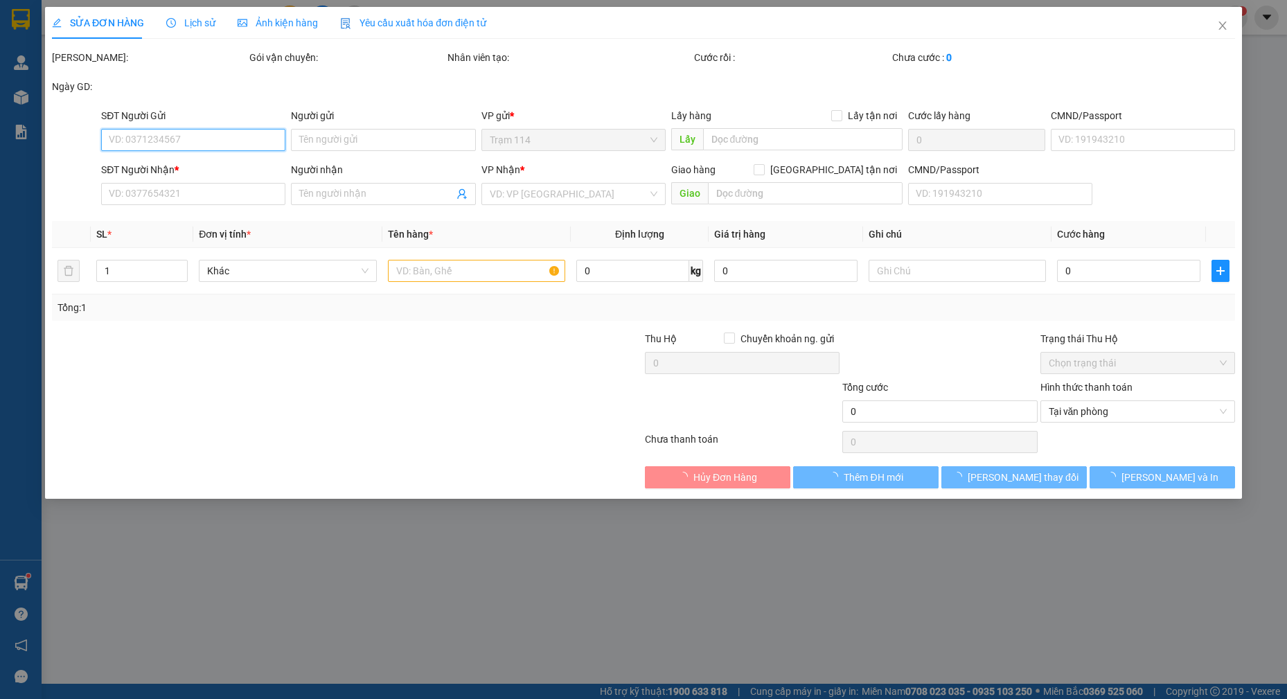
type input "02838375216"
type input "long phát (TRƯƠNG VĂN TÙNG)"
type input "079067027893"
type input "0902649139"
type input "HOÀNG VIỆT"
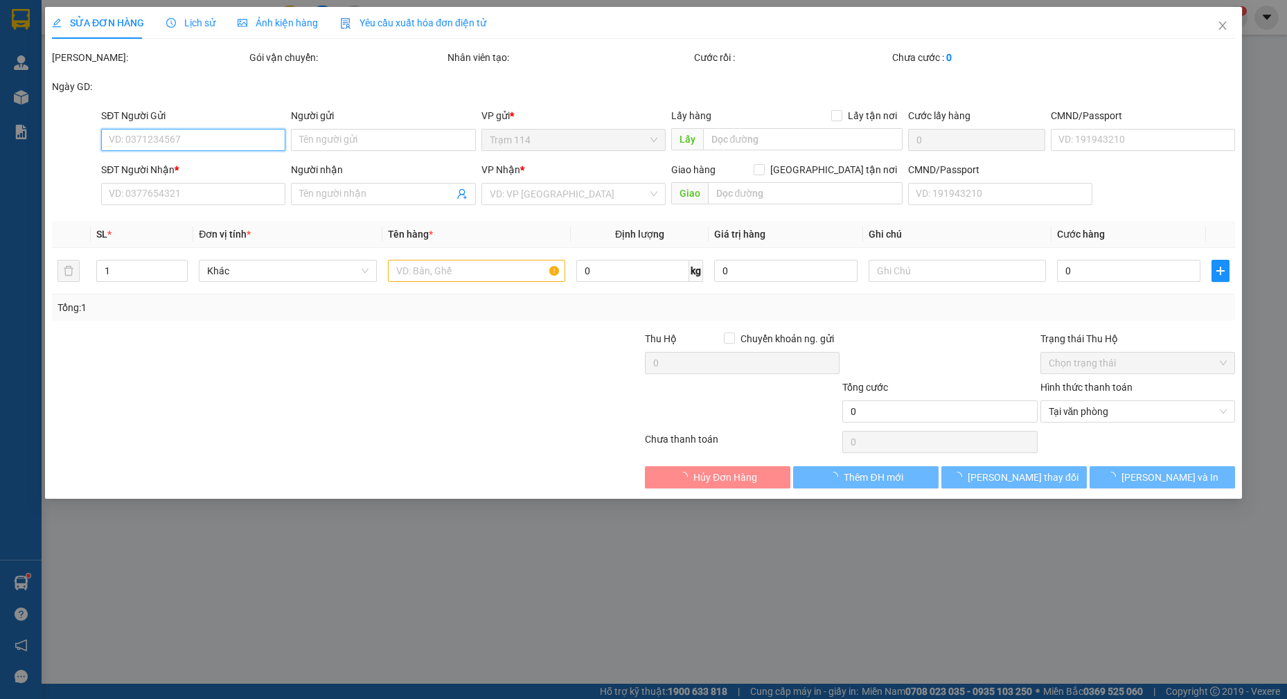
type input "50.000"
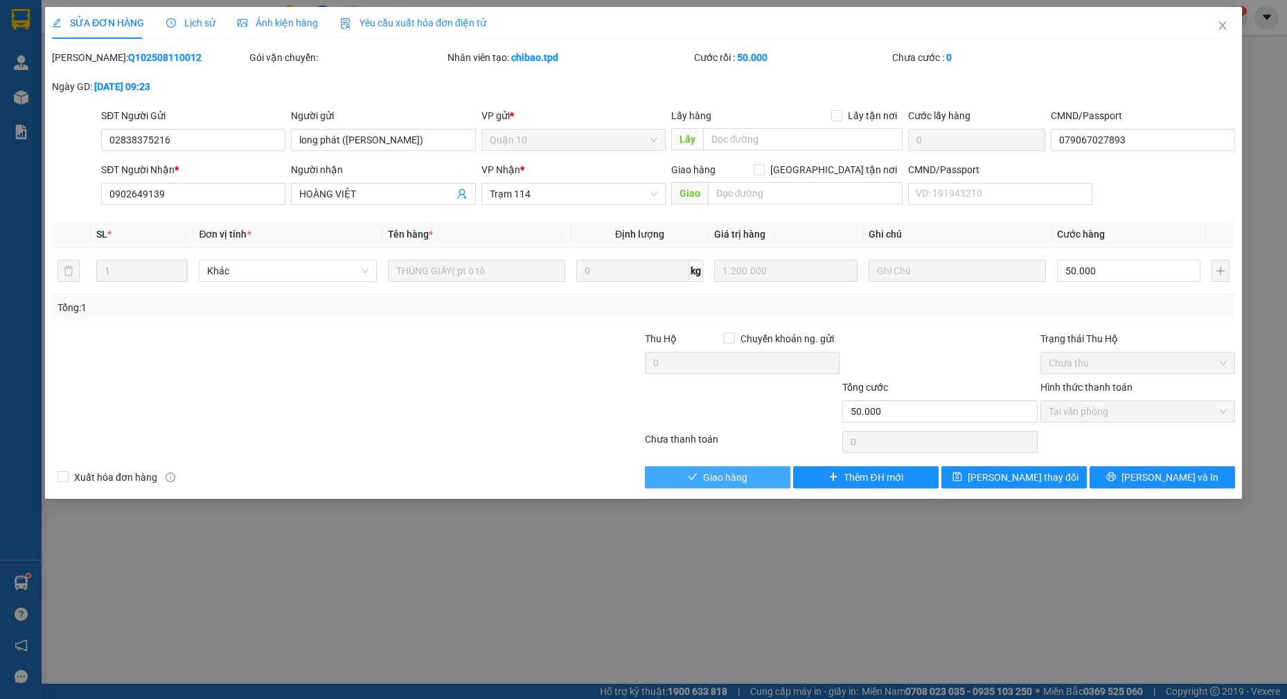
click at [704, 478] on span "Giao hàng" at bounding box center [725, 476] width 44 height 15
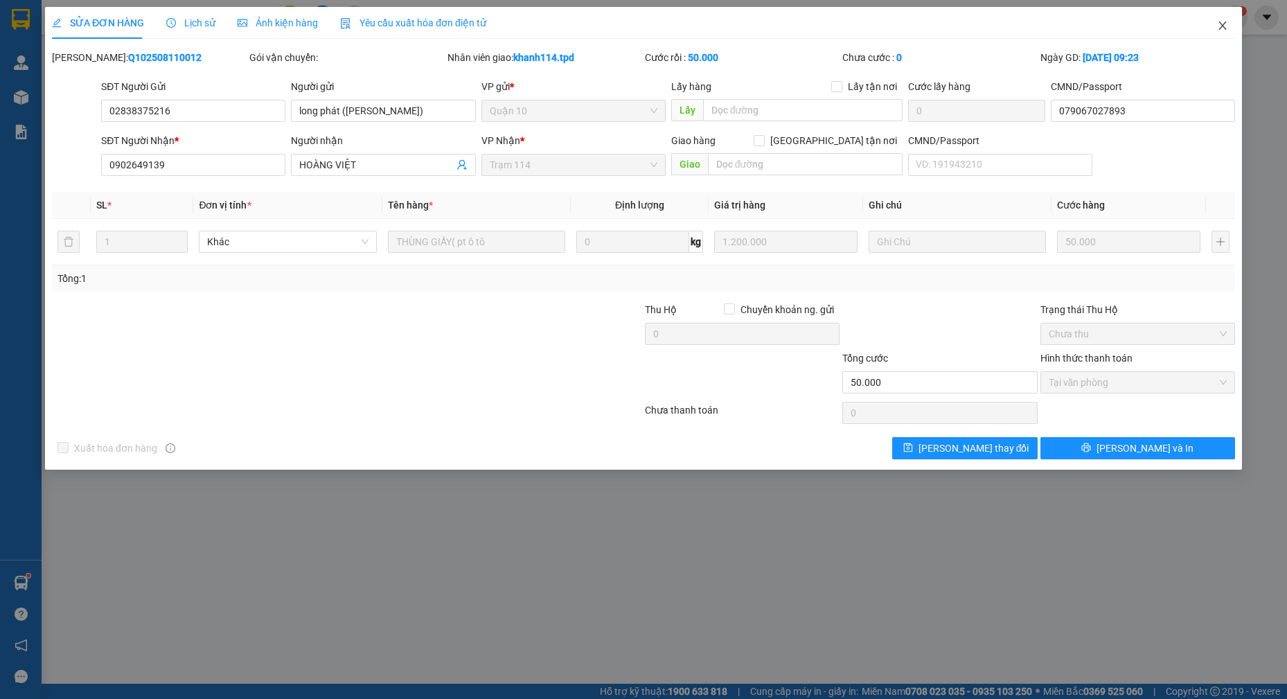
click at [1219, 24] on icon "close" at bounding box center [1222, 25] width 11 height 11
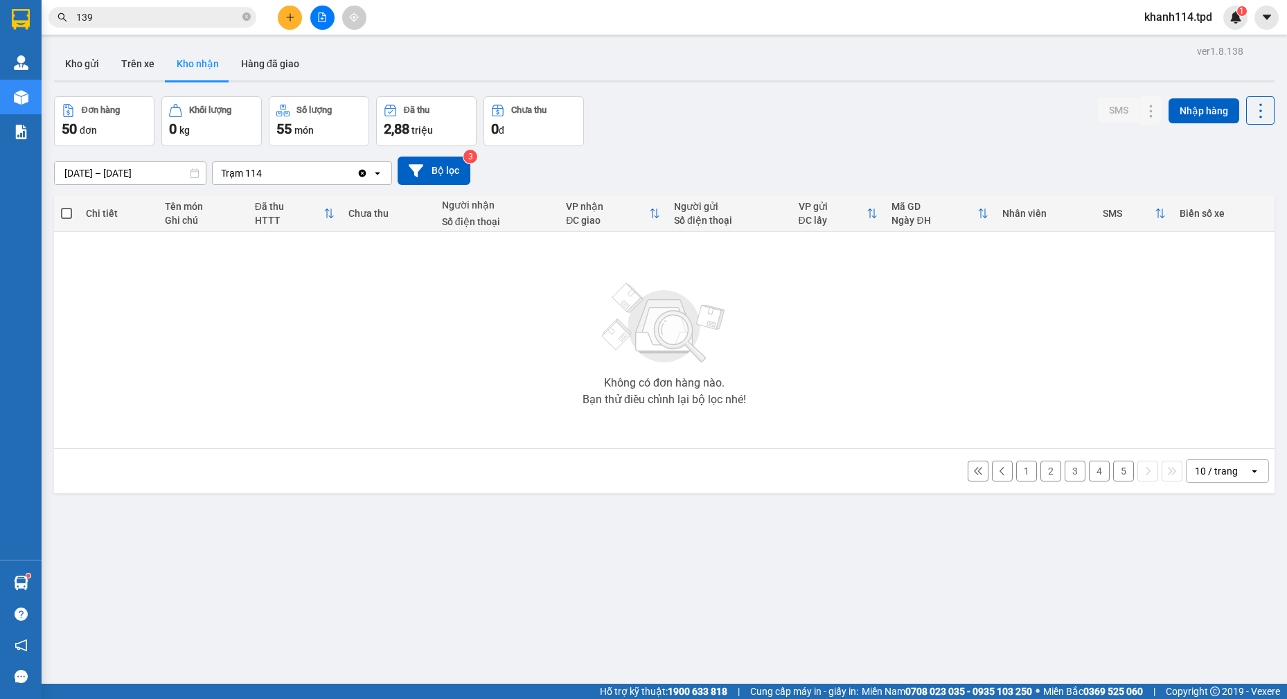
click at [118, 10] on input "139" at bounding box center [157, 17] width 163 height 15
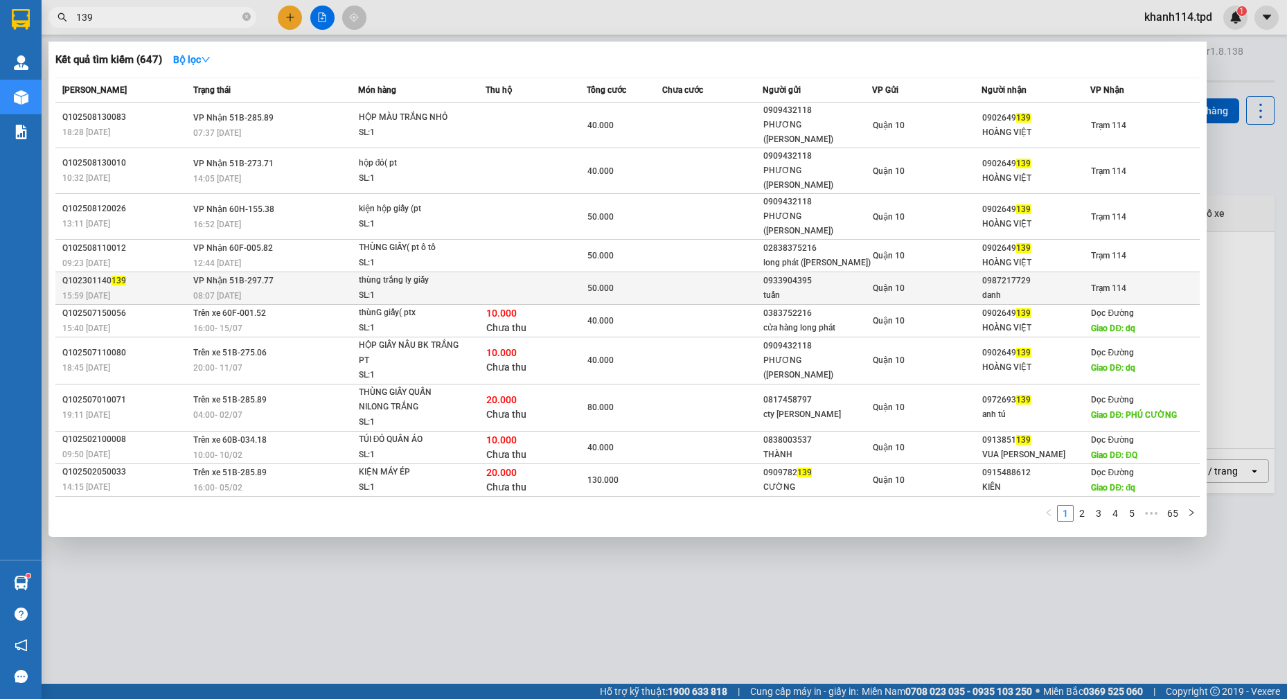
click at [1063, 274] on div "0987217729" at bounding box center [1036, 281] width 108 height 15
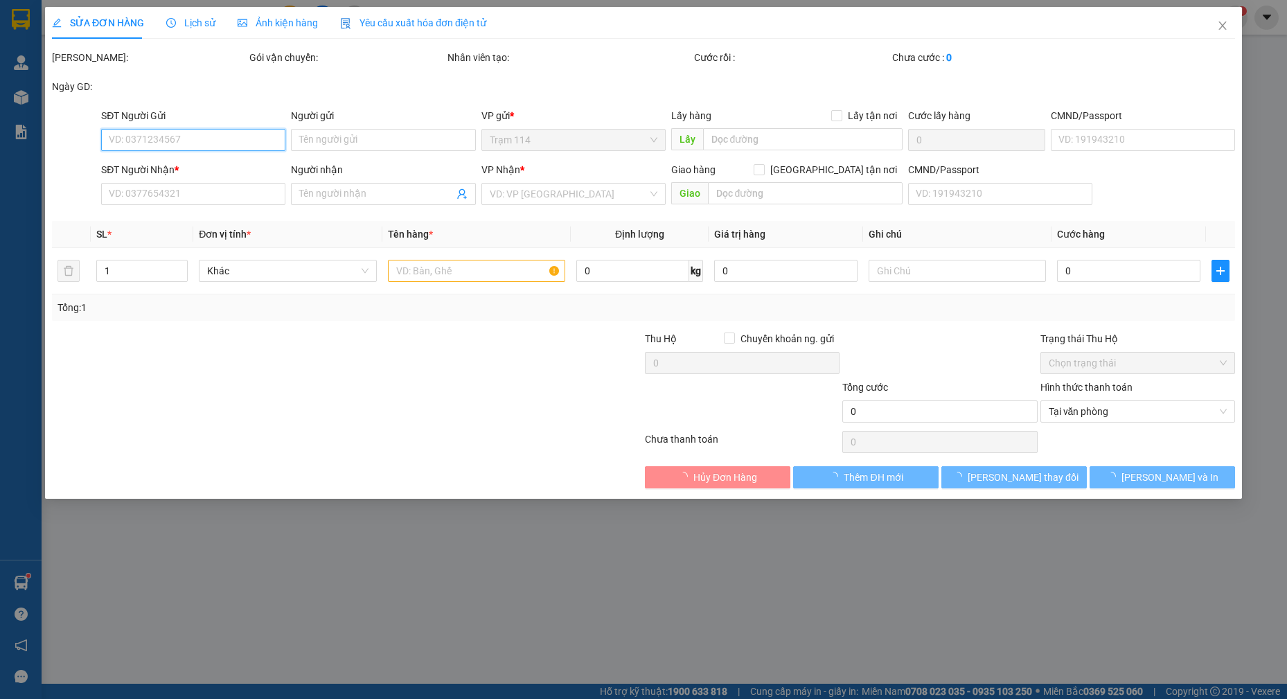
type input "0933904395"
type input "tuấn"
type input "0987217729"
type input "danh"
type input "50.000"
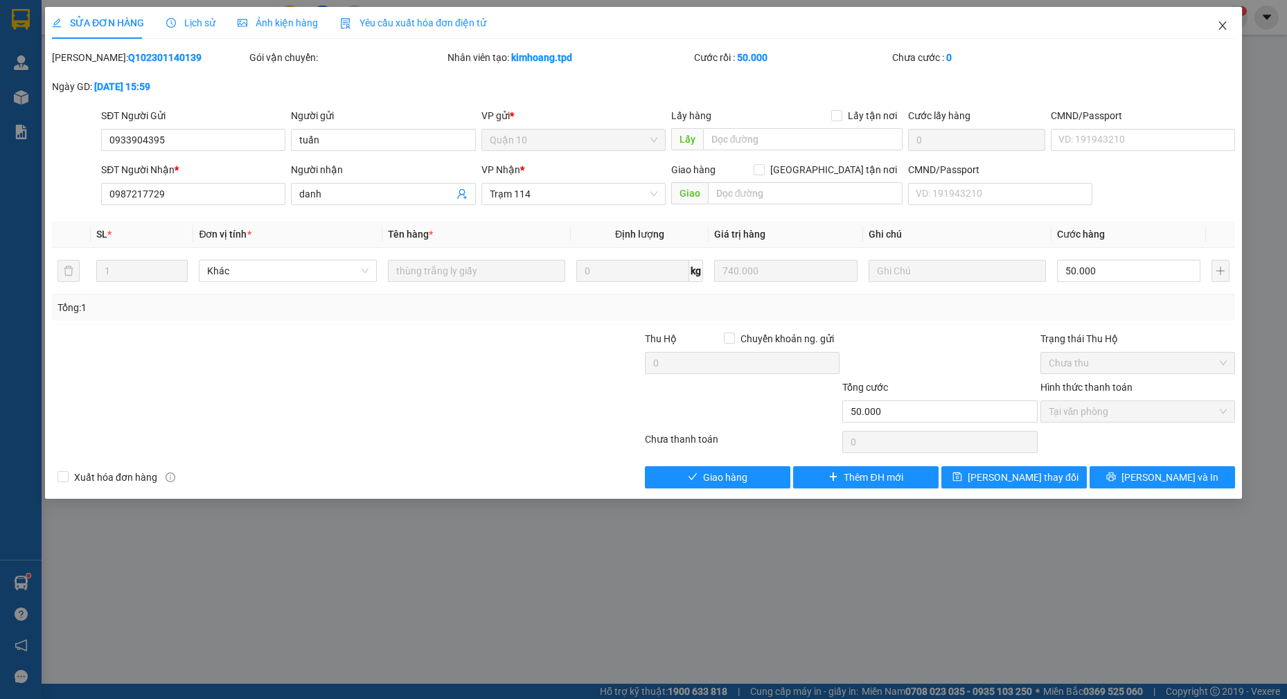
click at [1226, 29] on icon "close" at bounding box center [1222, 25] width 11 height 11
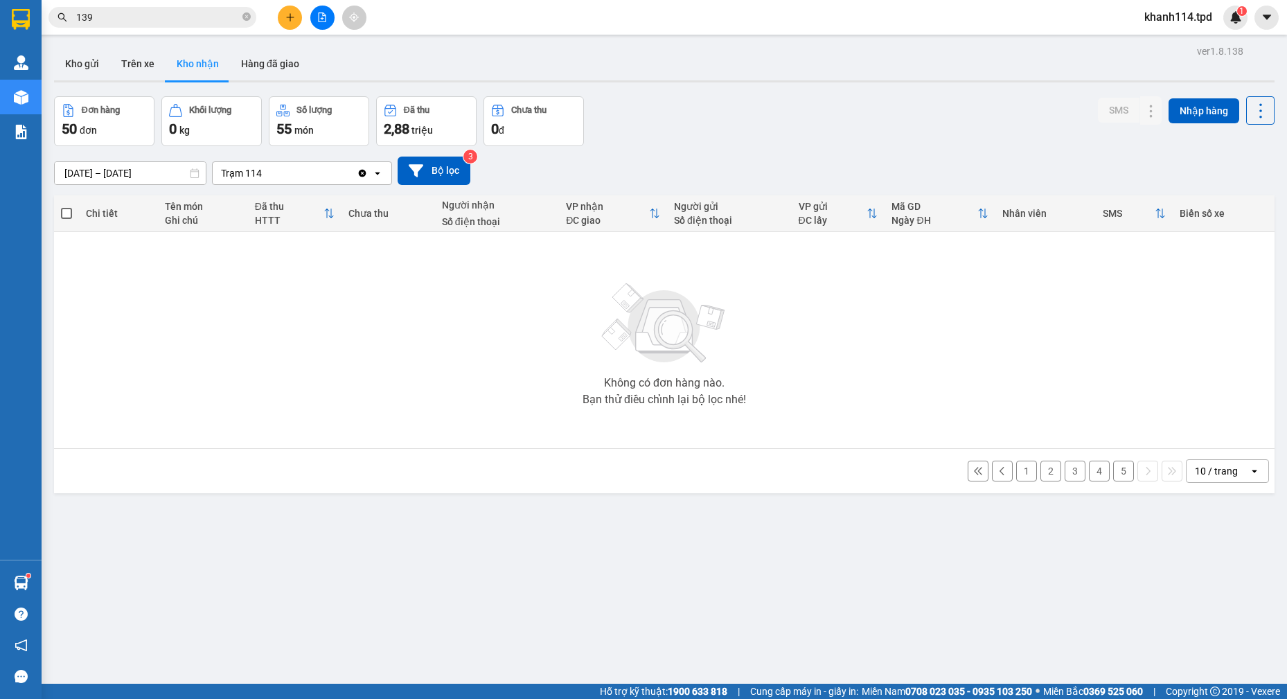
click at [159, 14] on input "139" at bounding box center [157, 17] width 163 height 15
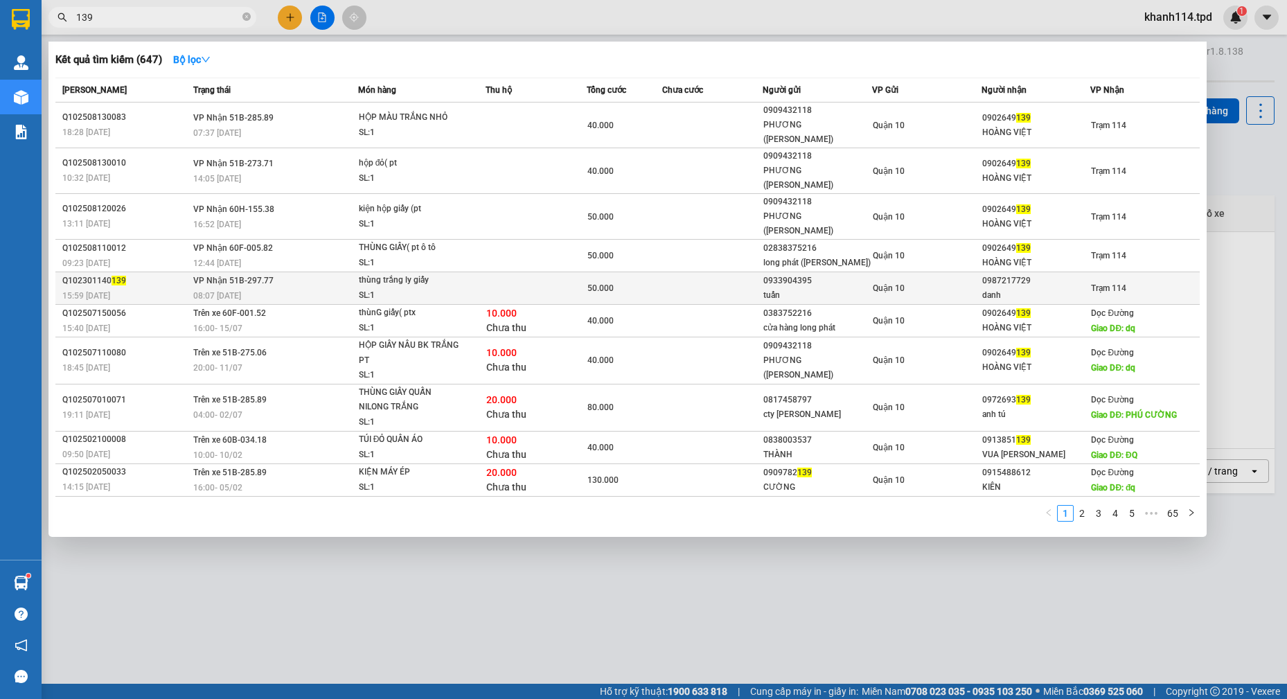
click at [1022, 288] on div "danh" at bounding box center [1036, 295] width 108 height 15
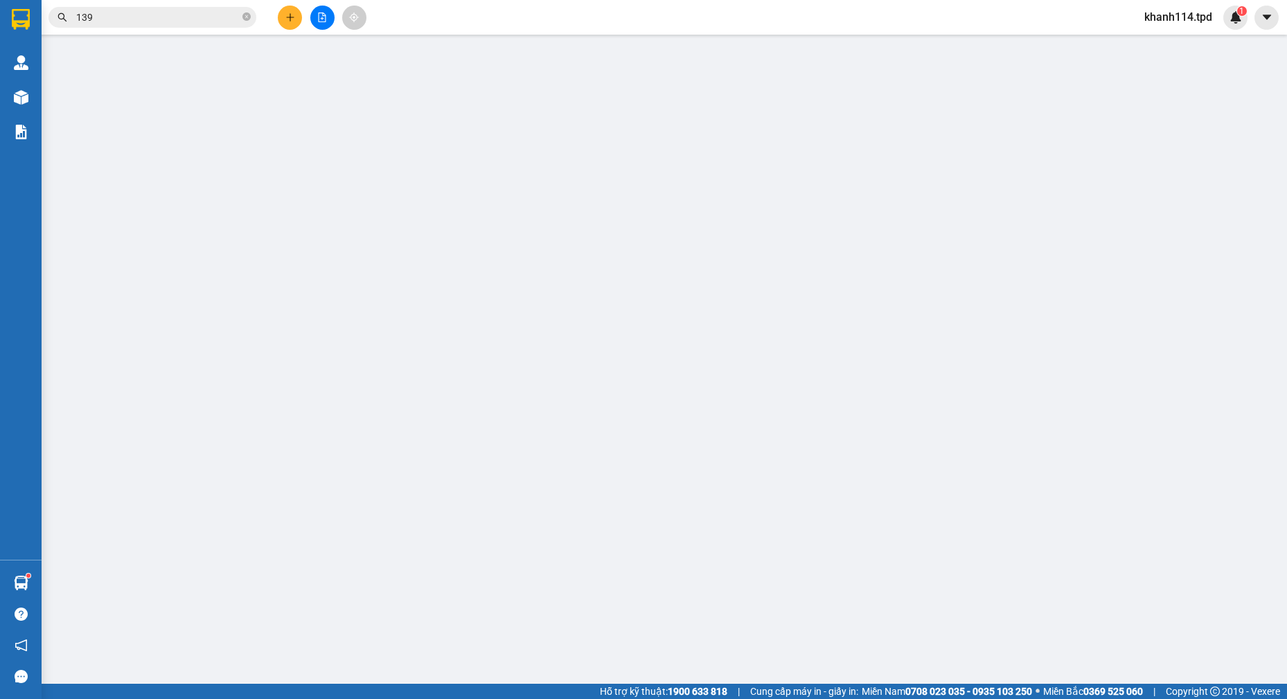
type input "0933904395"
type input "tuấn"
type input "0987217729"
type input "danh"
type input "50.000"
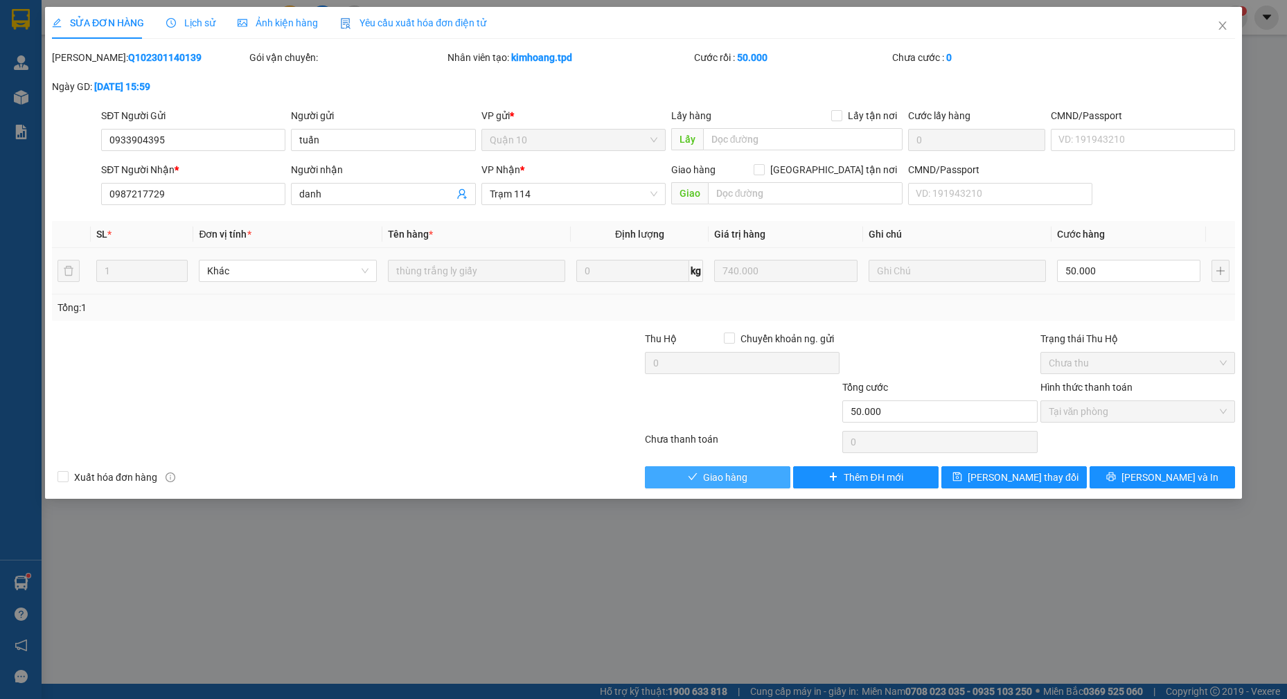
click at [699, 476] on button "Giao hàng" at bounding box center [717, 477] width 145 height 22
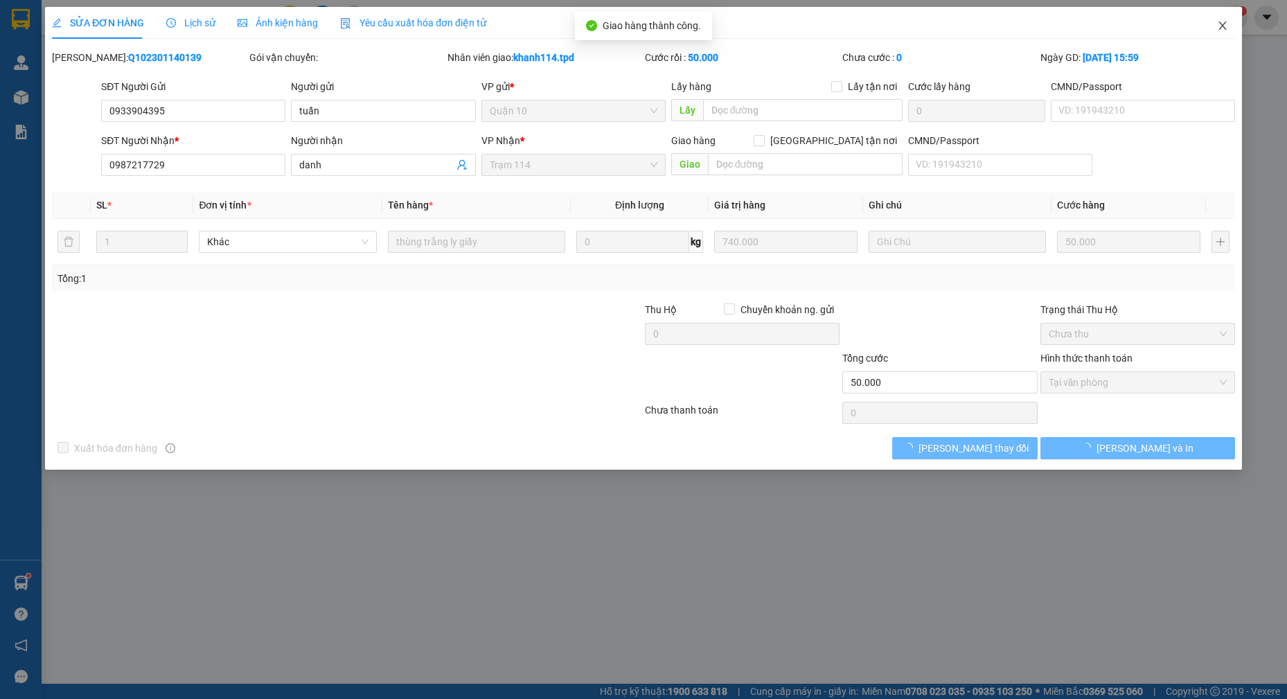
click at [1221, 25] on icon "close" at bounding box center [1222, 25] width 8 height 8
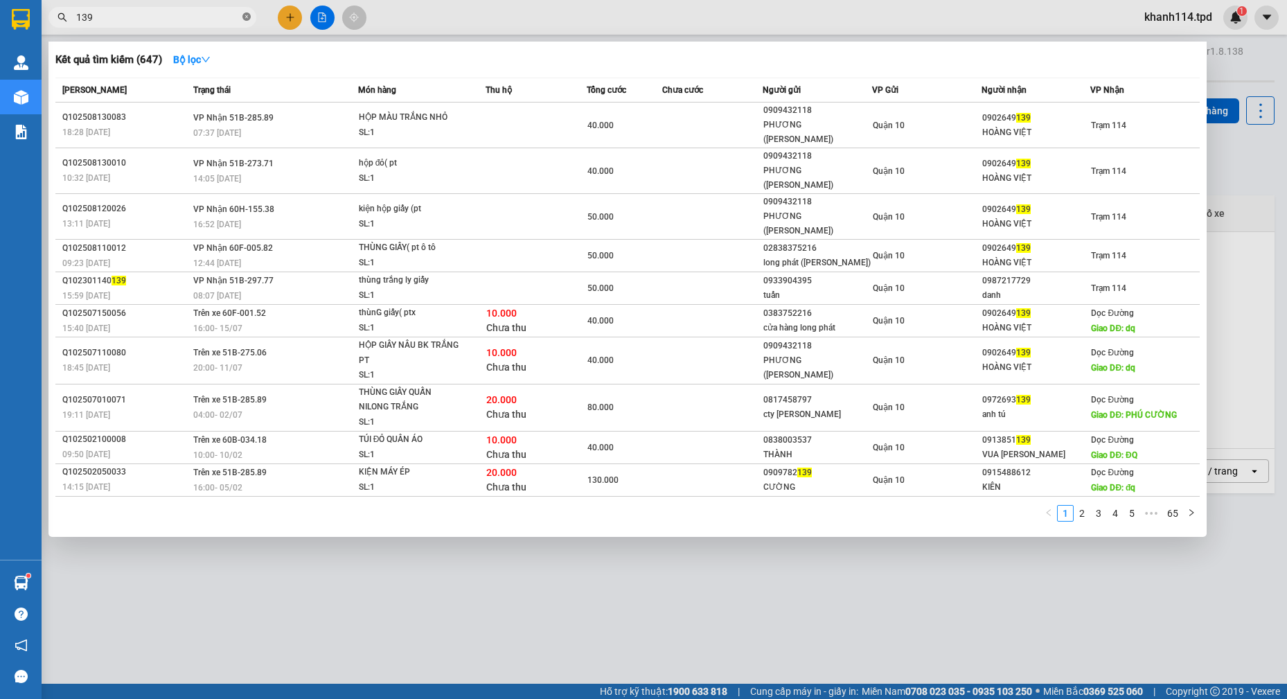
click at [246, 19] on icon "close-circle" at bounding box center [246, 16] width 8 height 8
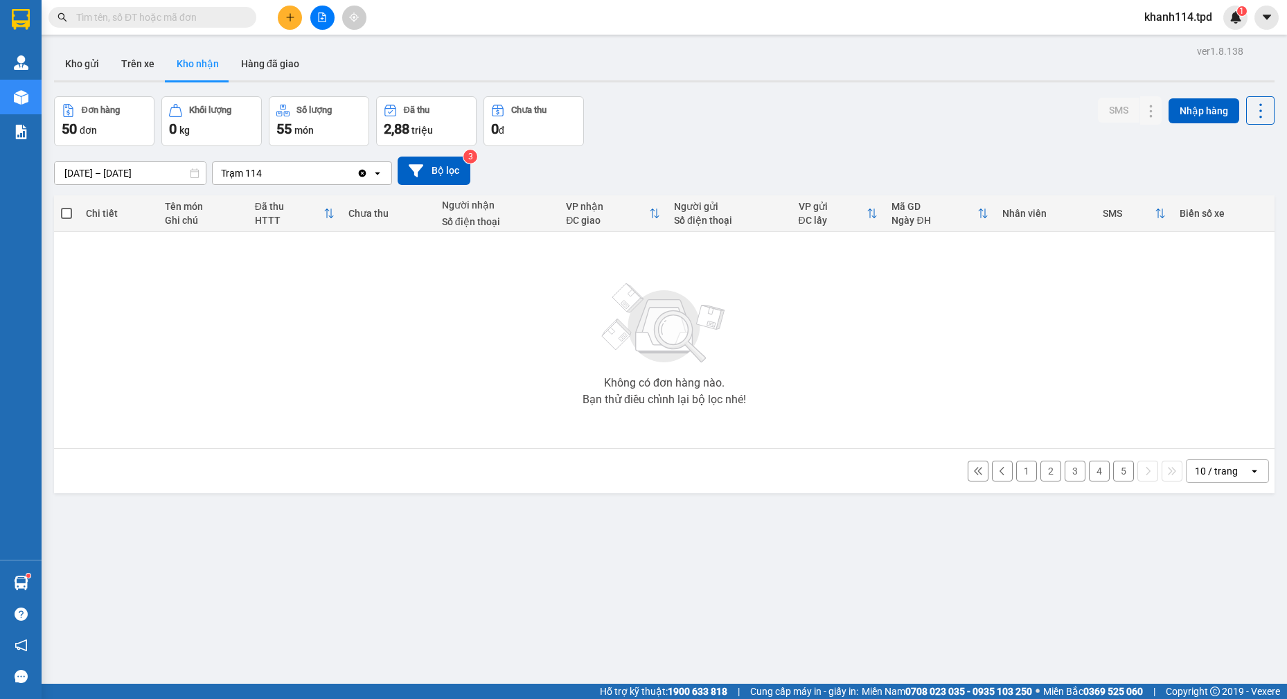
click at [226, 19] on input "text" at bounding box center [157, 17] width 163 height 15
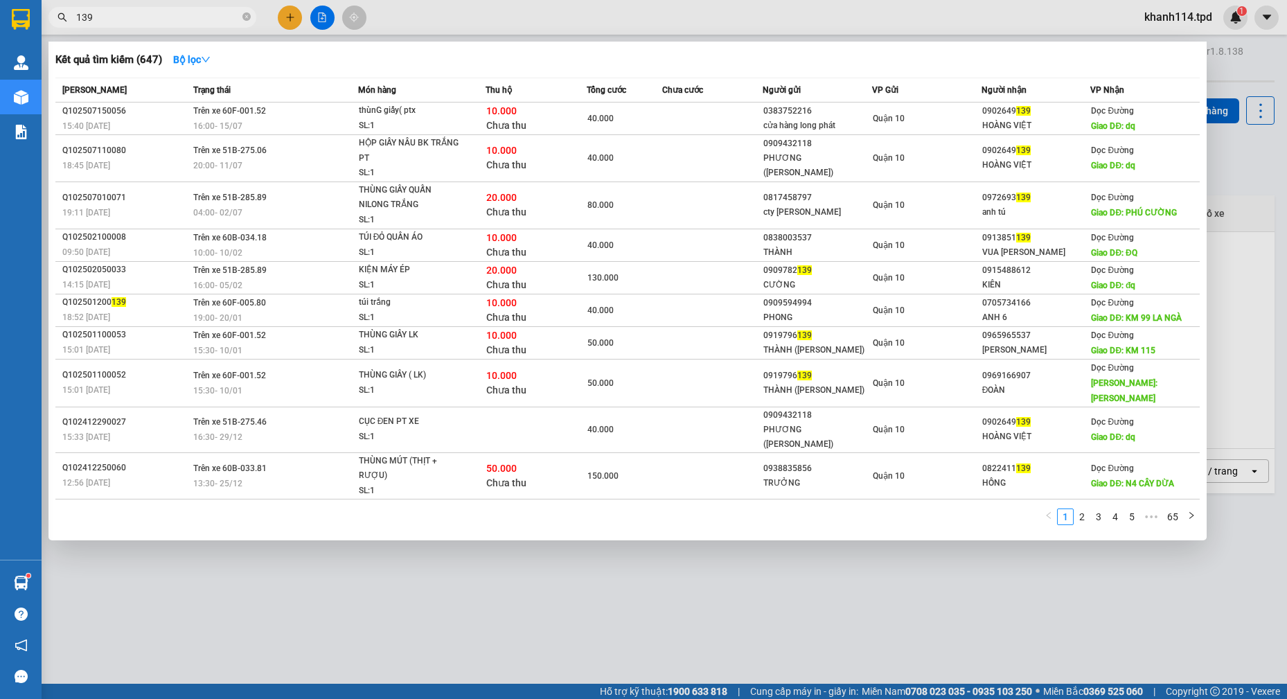
drag, startPoint x: 481, startPoint y: 612, endPoint x: 490, endPoint y: 605, distance: 11.3
click at [482, 611] on div at bounding box center [643, 349] width 1287 height 699
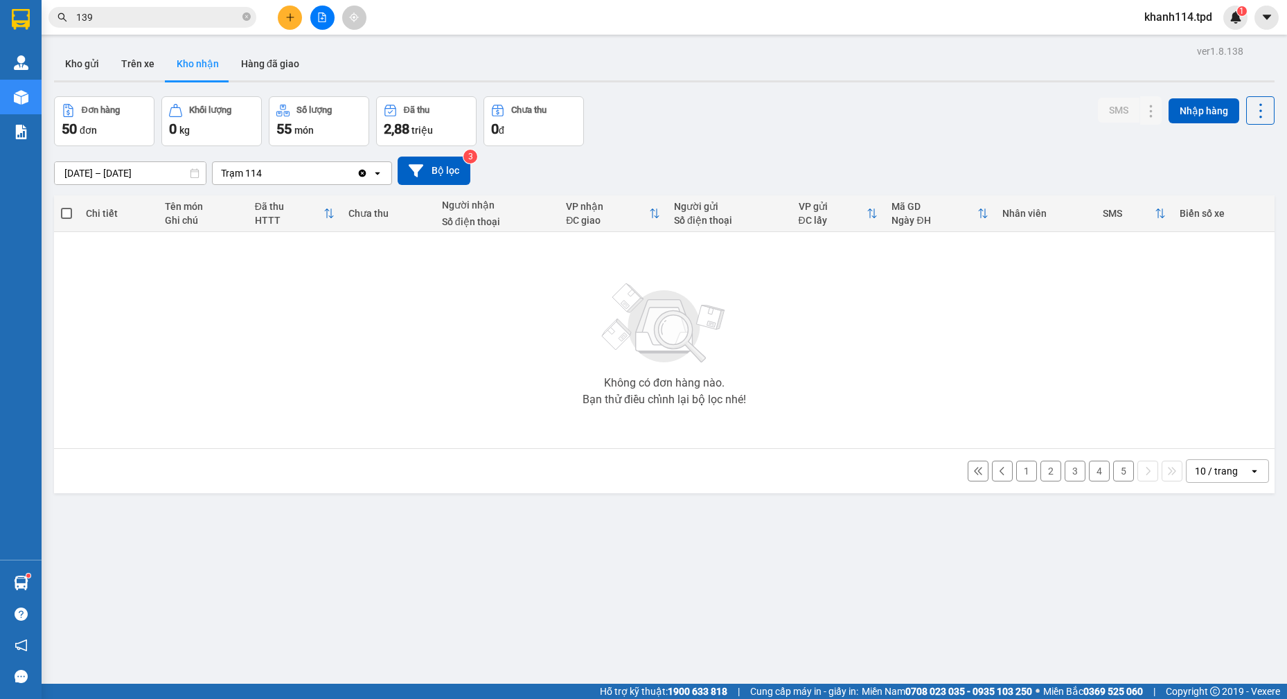
click at [1115, 475] on button "5" at bounding box center [1123, 470] width 21 height 21
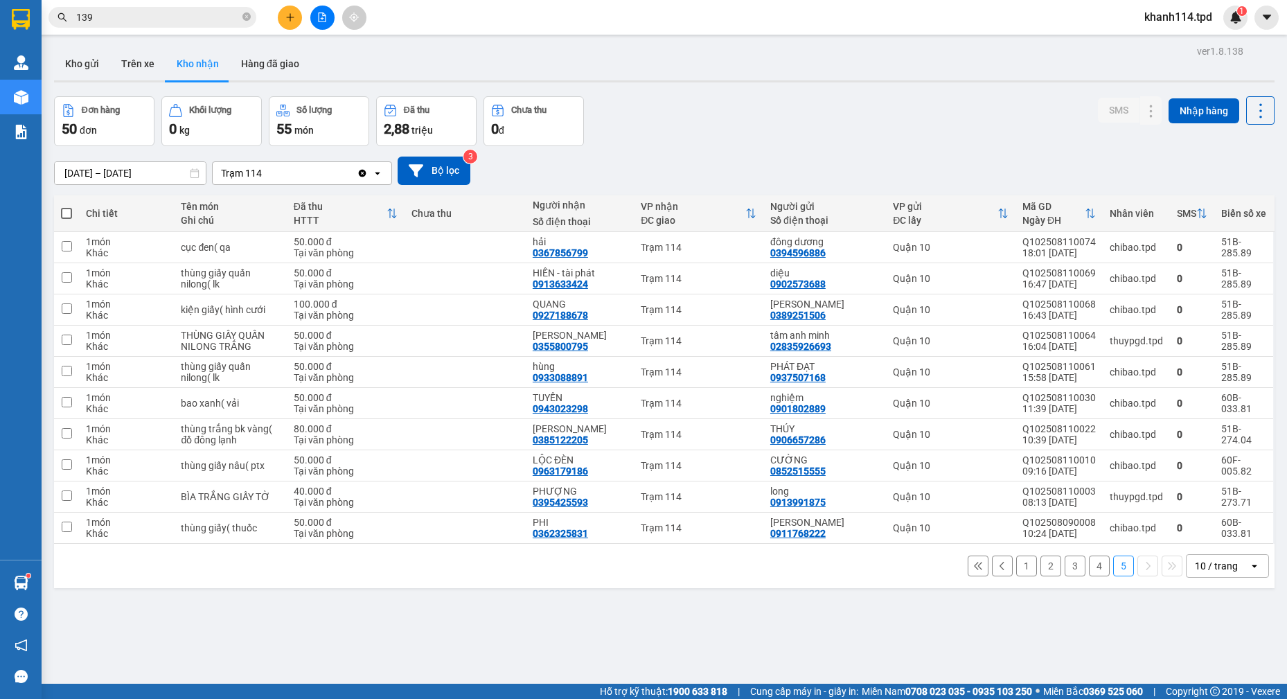
click at [161, 19] on input "139" at bounding box center [157, 17] width 163 height 15
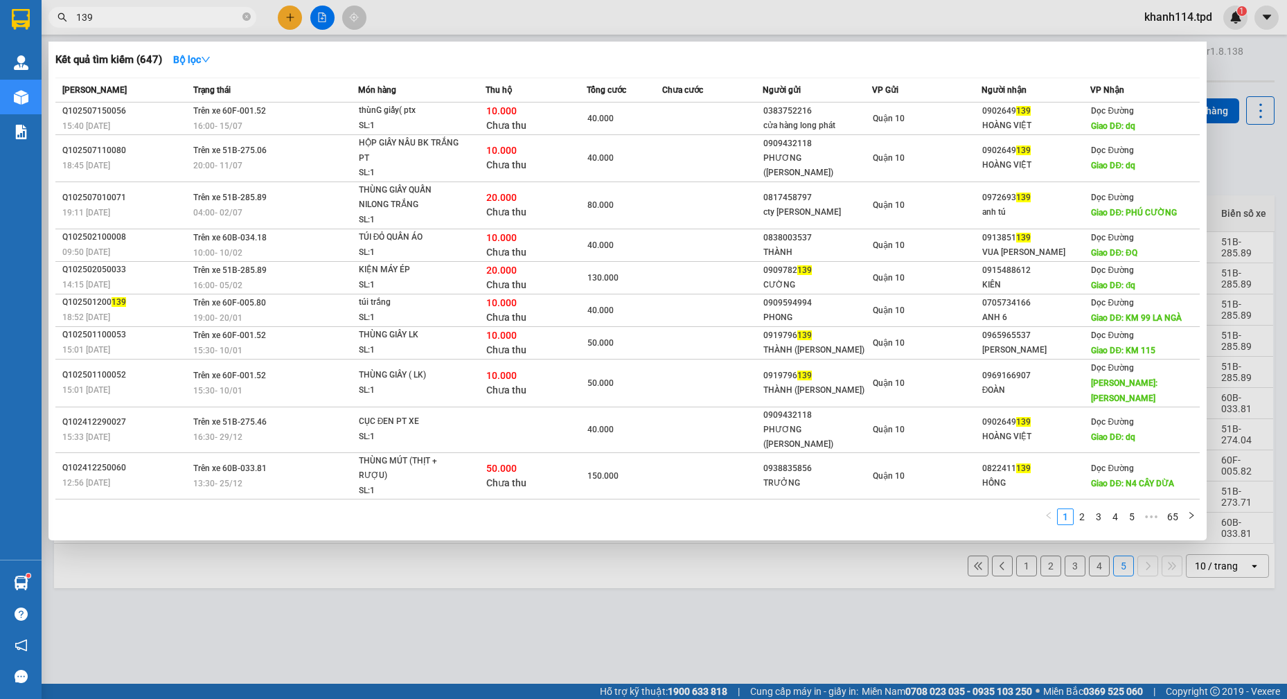
click at [161, 19] on input "139" at bounding box center [157, 17] width 163 height 15
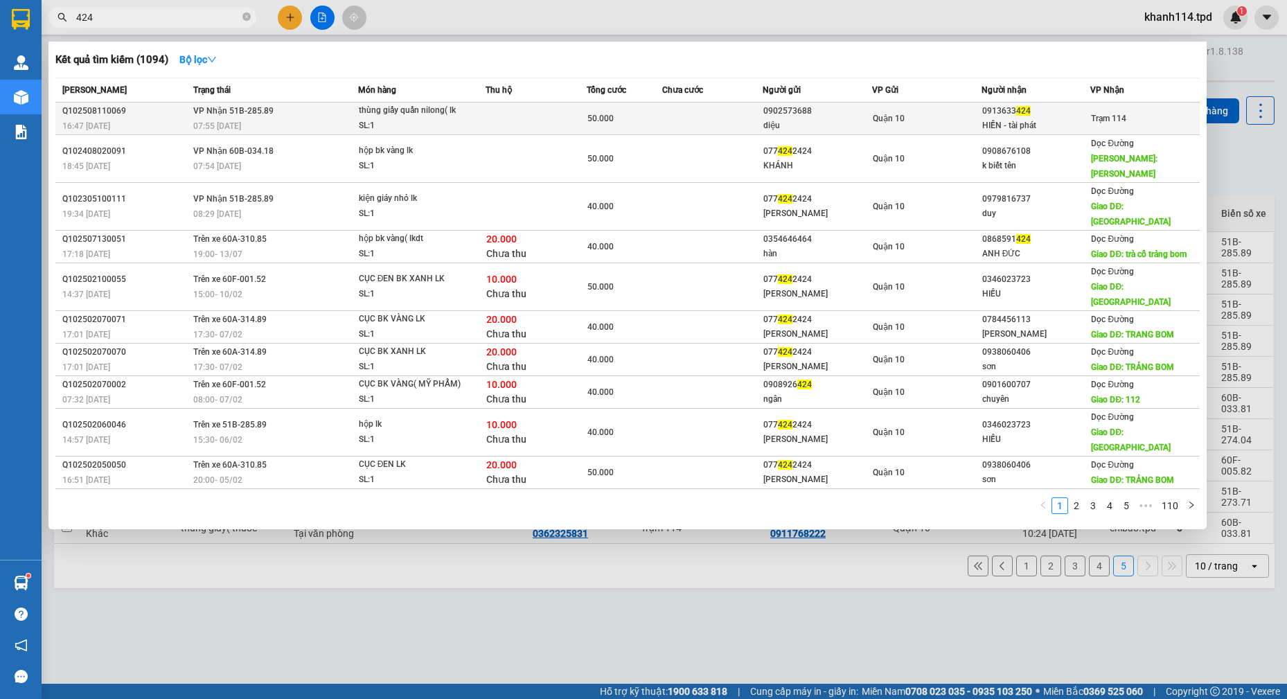
type input "424"
click at [970, 118] on div "Quận 10" at bounding box center [926, 118] width 108 height 15
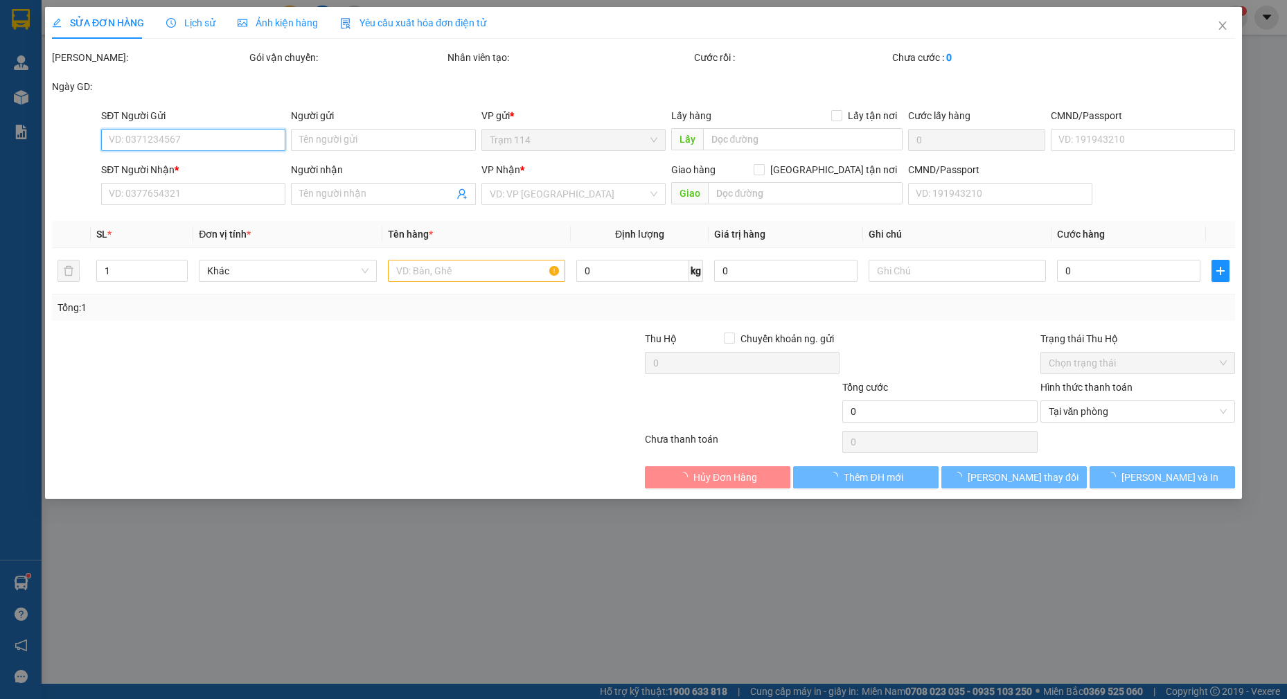
type input "0902573688"
type input "diệu"
type input "0913633424"
type input "HIỀN - tài phát"
type input "50.000"
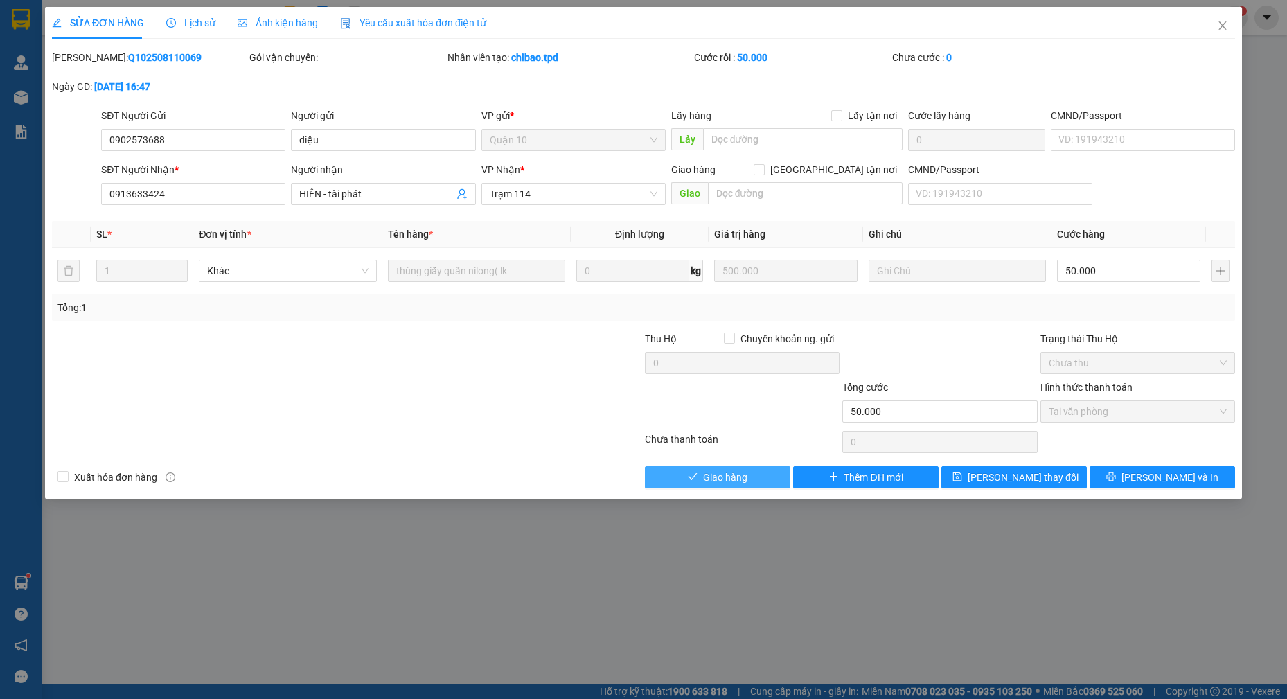
click at [703, 478] on span "Giao hàng" at bounding box center [725, 476] width 44 height 15
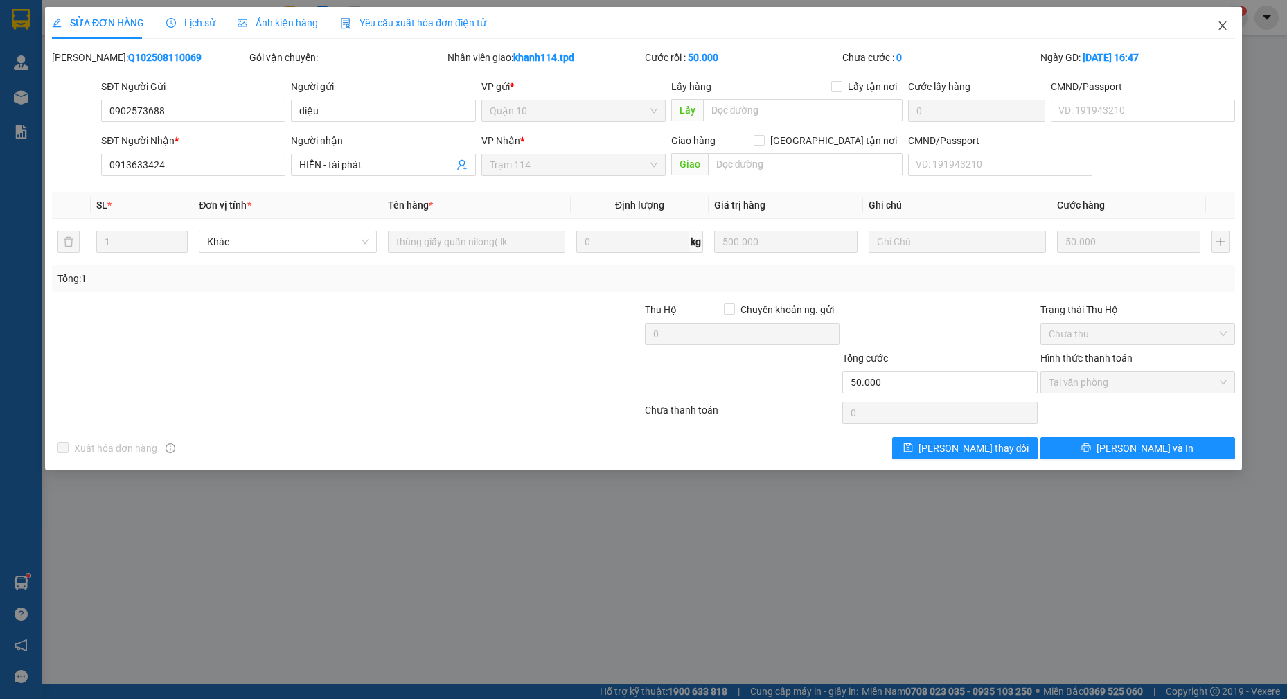
click at [1220, 25] on icon "close" at bounding box center [1222, 25] width 11 height 11
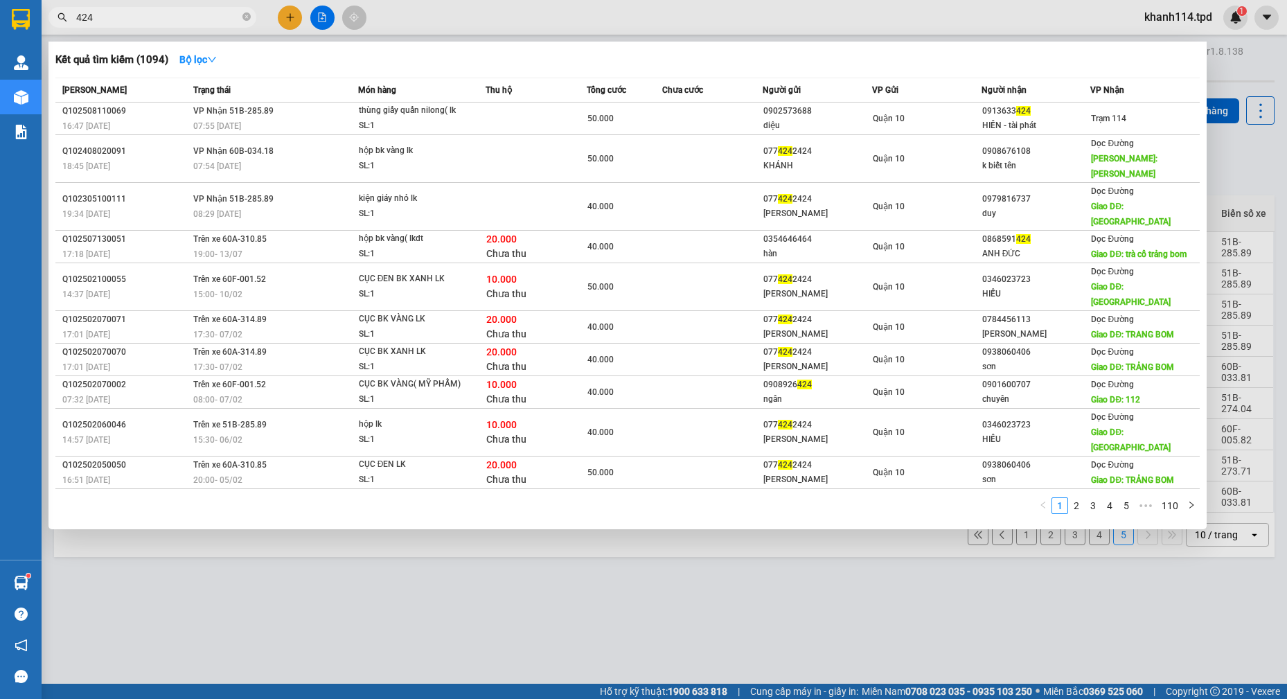
click at [179, 15] on input "424" at bounding box center [157, 17] width 163 height 15
click at [177, 15] on input "424" at bounding box center [157, 17] width 163 height 15
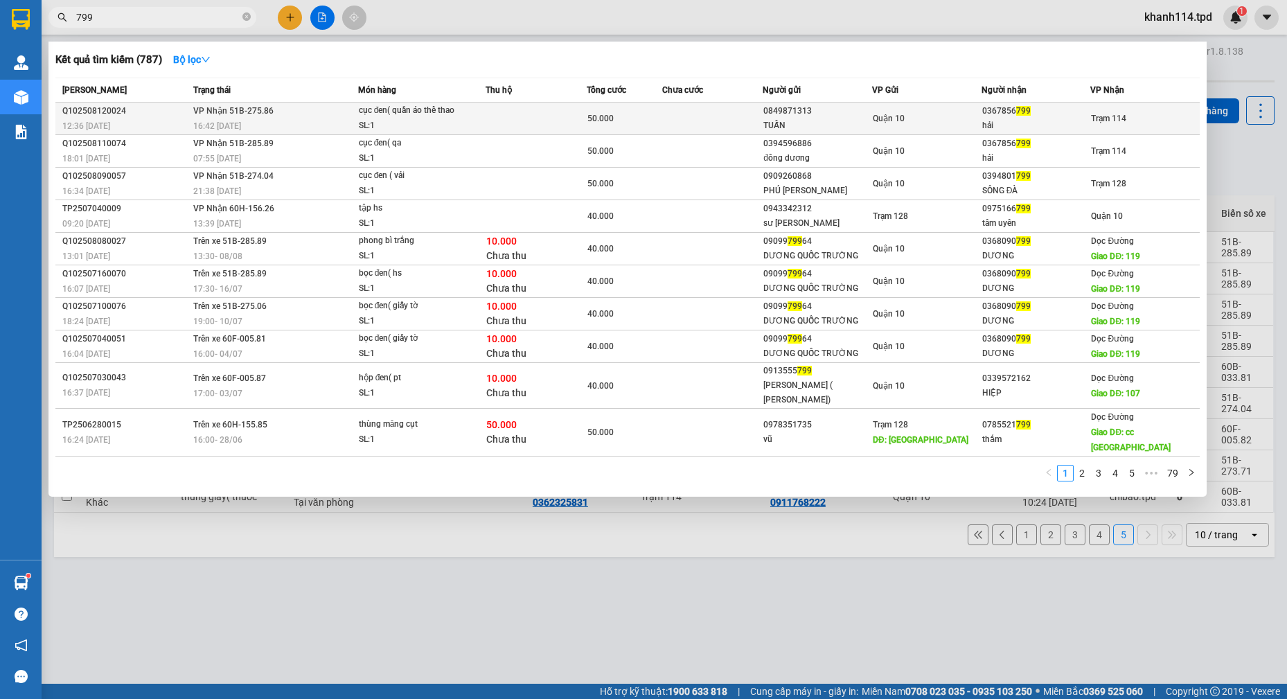
type input "799"
click at [907, 121] on div "Quận 10" at bounding box center [926, 118] width 108 height 15
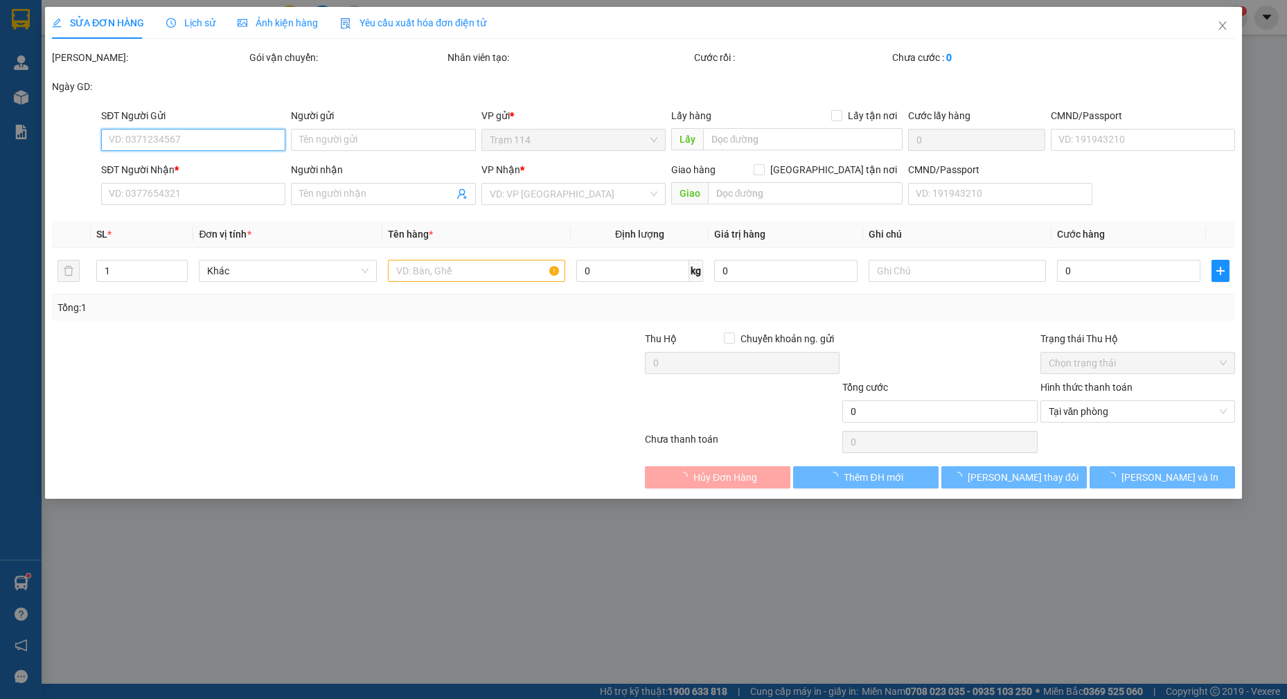
type input "0849871313"
type input "TUẤN"
type input "023035043"
type input "0367856799"
type input "hải"
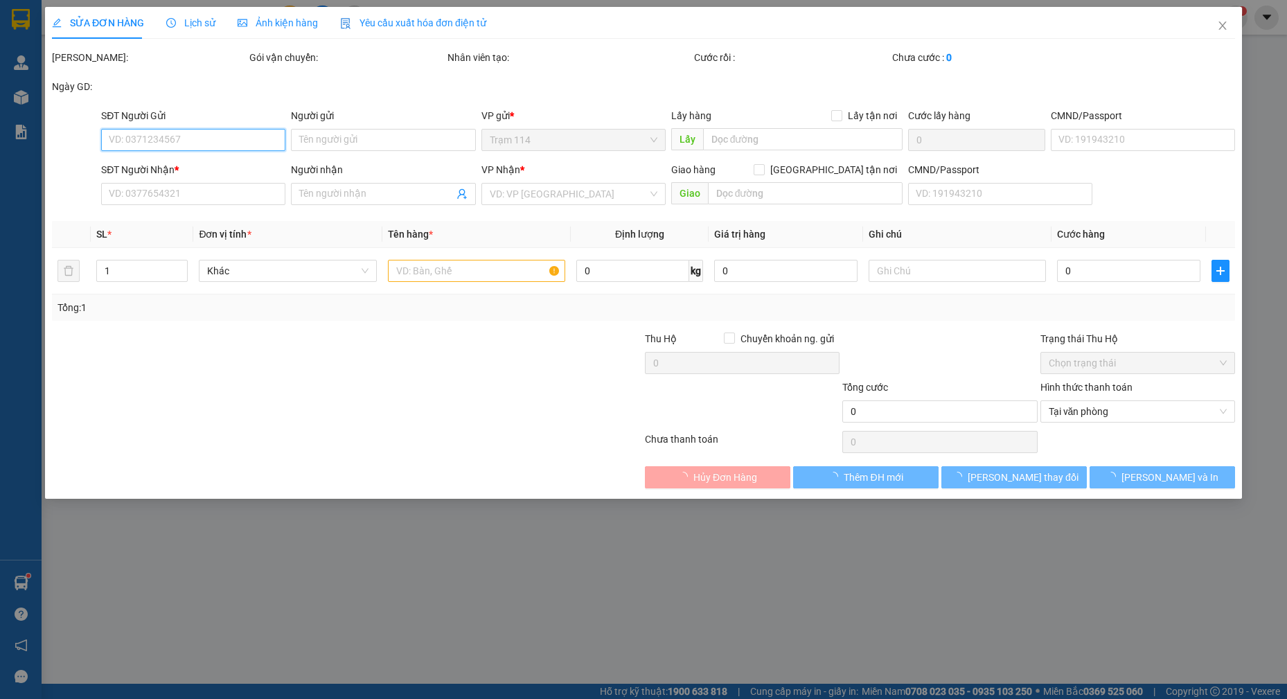
type input "50.000"
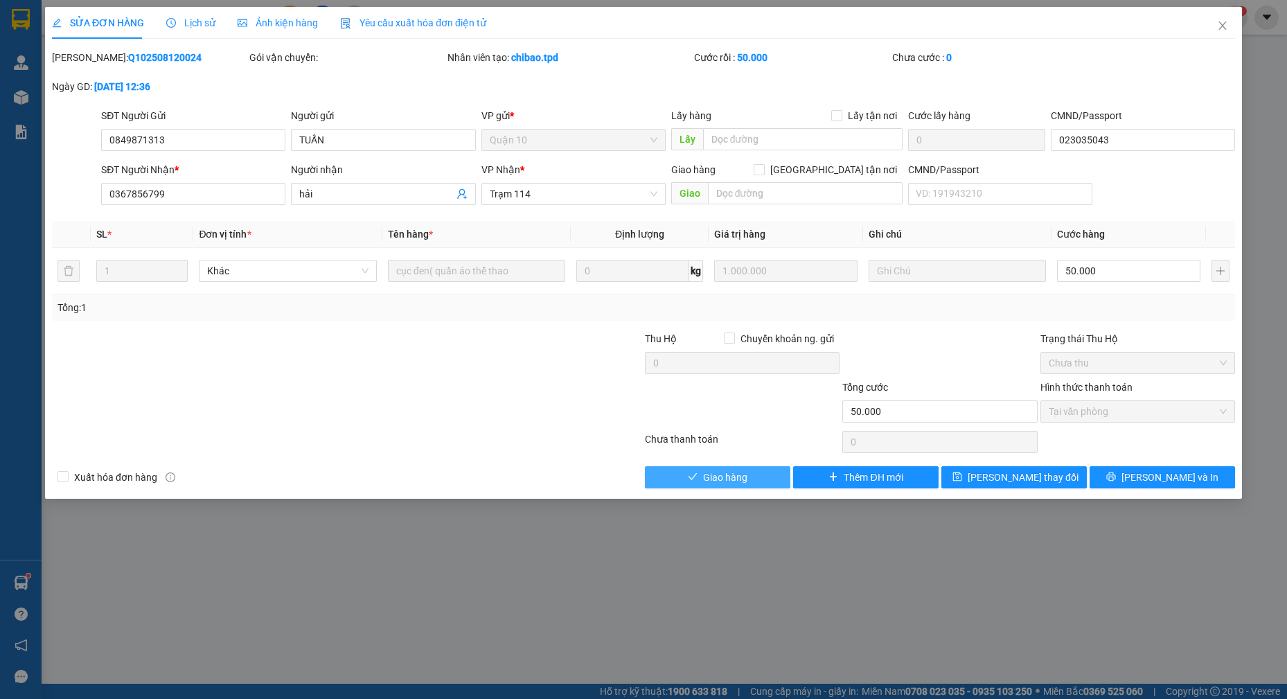
click at [716, 476] on span "Giao hàng" at bounding box center [725, 476] width 44 height 15
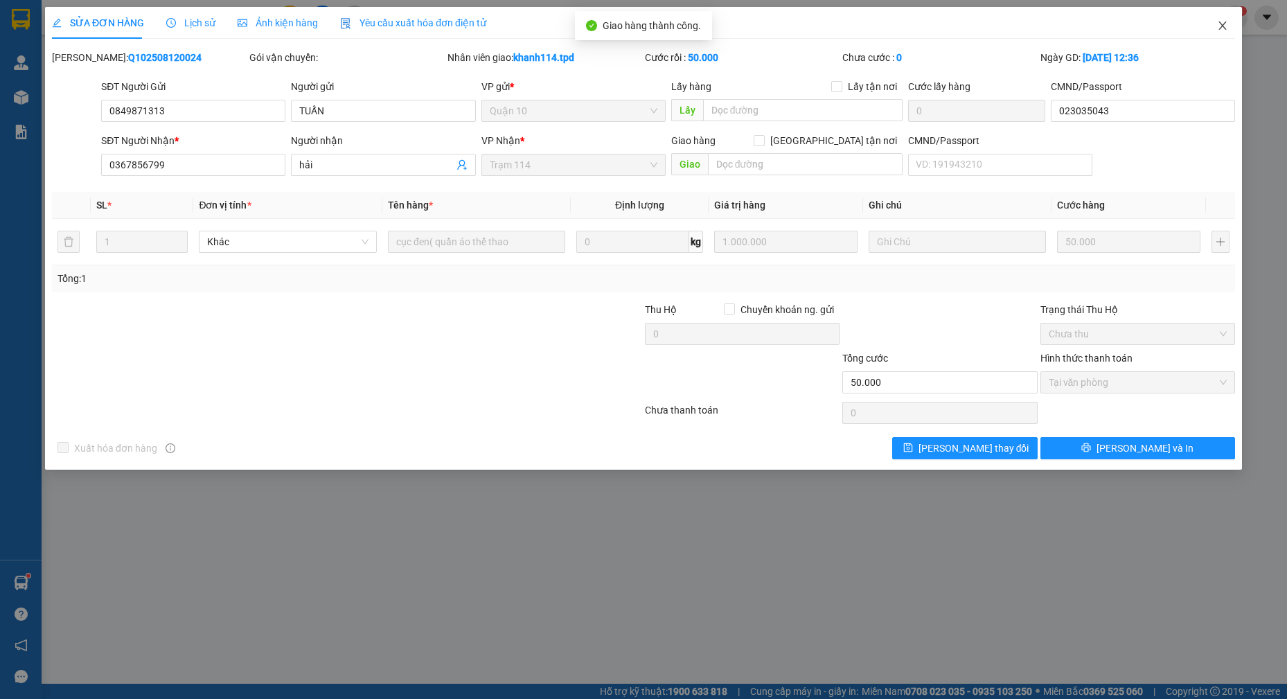
click at [1219, 22] on icon "close" at bounding box center [1222, 25] width 11 height 11
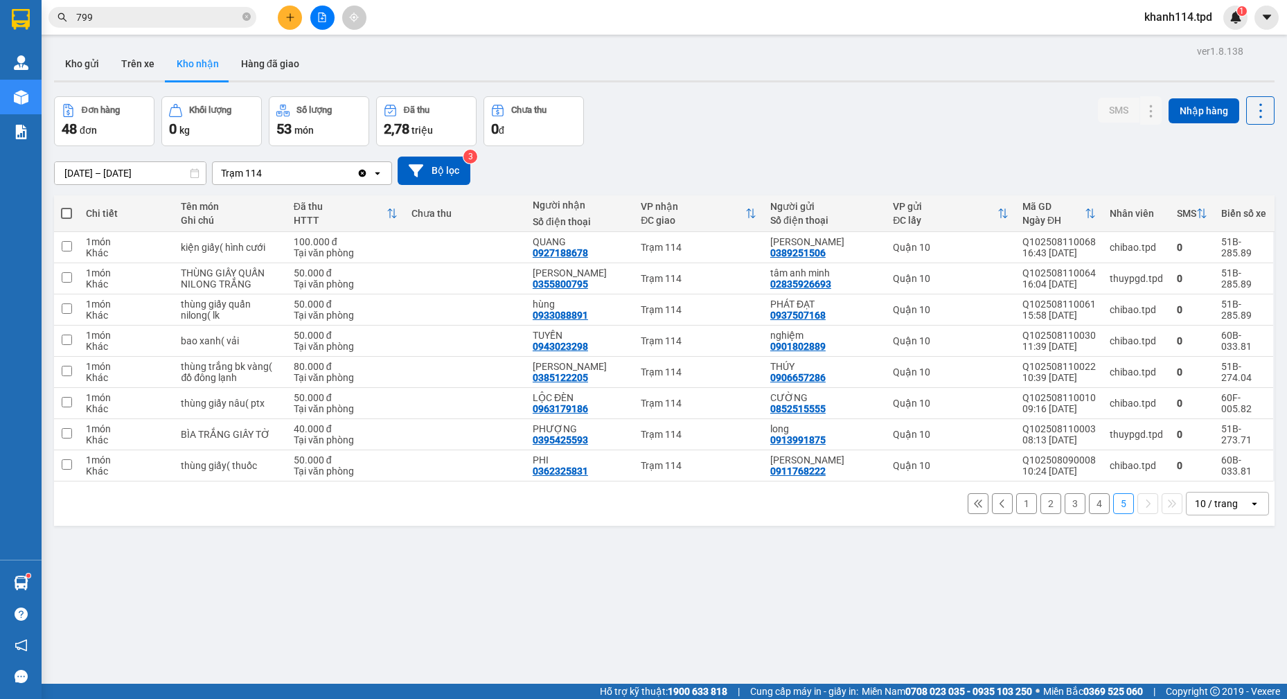
click at [177, 24] on input "799" at bounding box center [157, 17] width 163 height 15
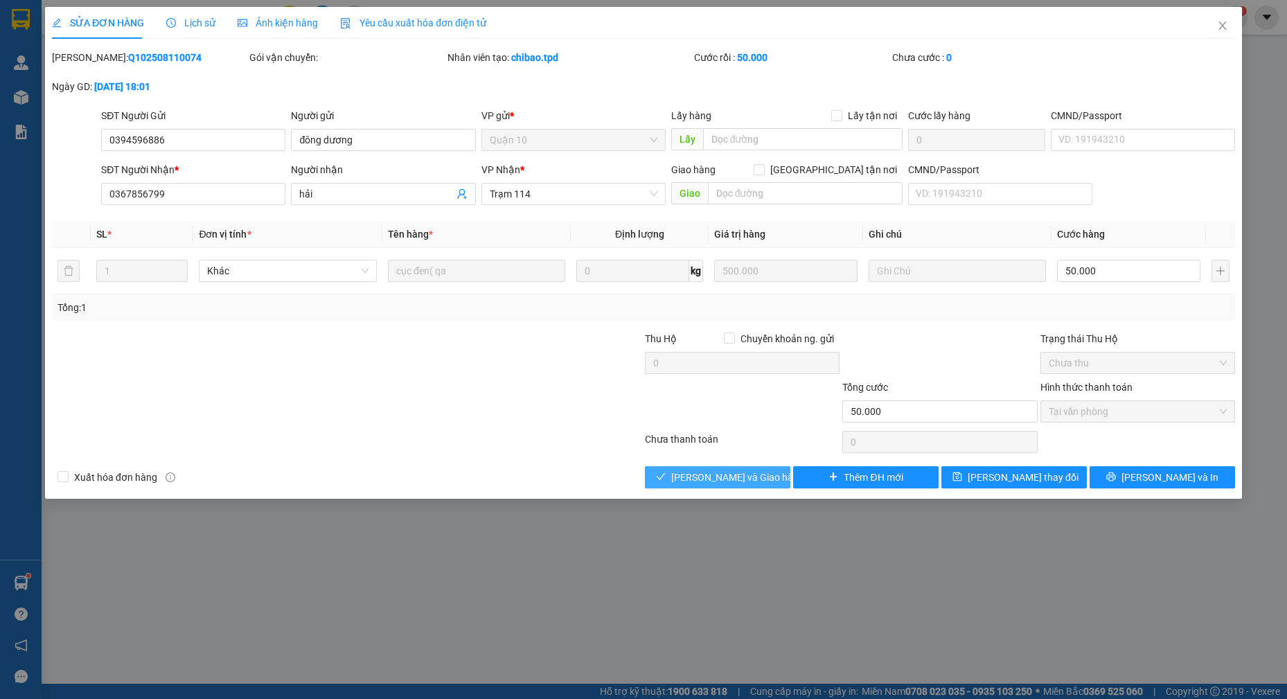
click at [708, 481] on span "[PERSON_NAME] và Giao hàng" at bounding box center [737, 476] width 133 height 15
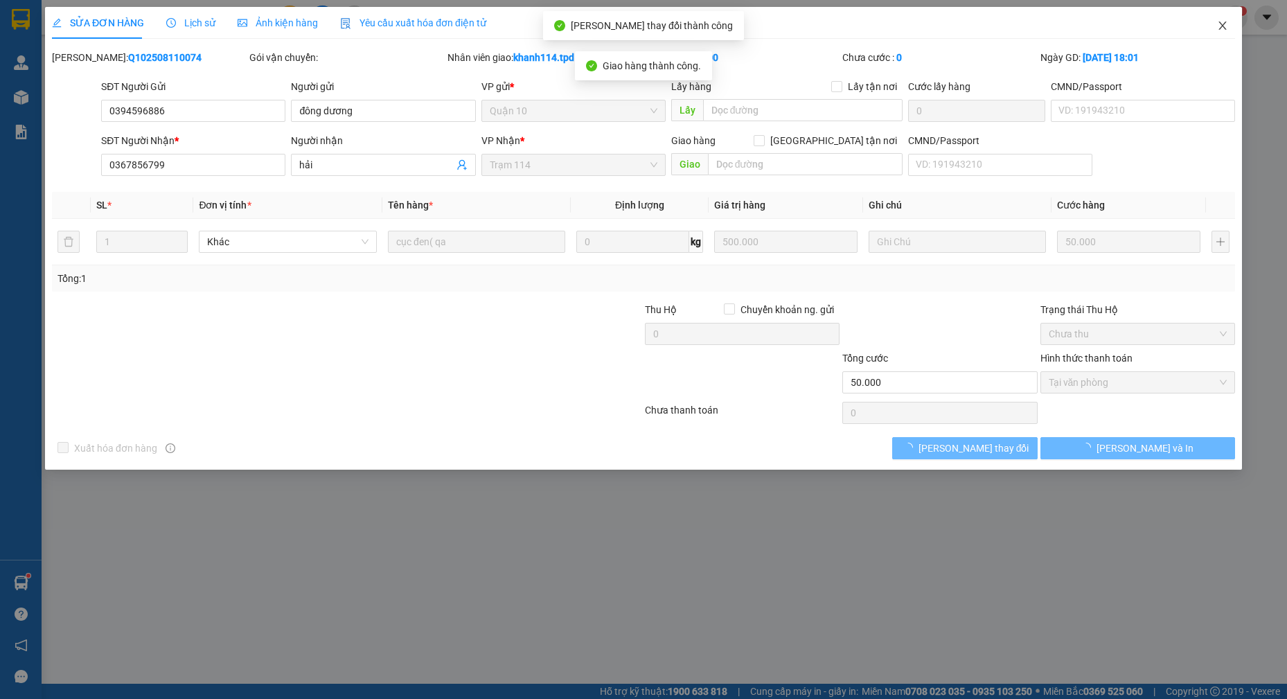
click at [1220, 26] on icon "close" at bounding box center [1222, 25] width 11 height 11
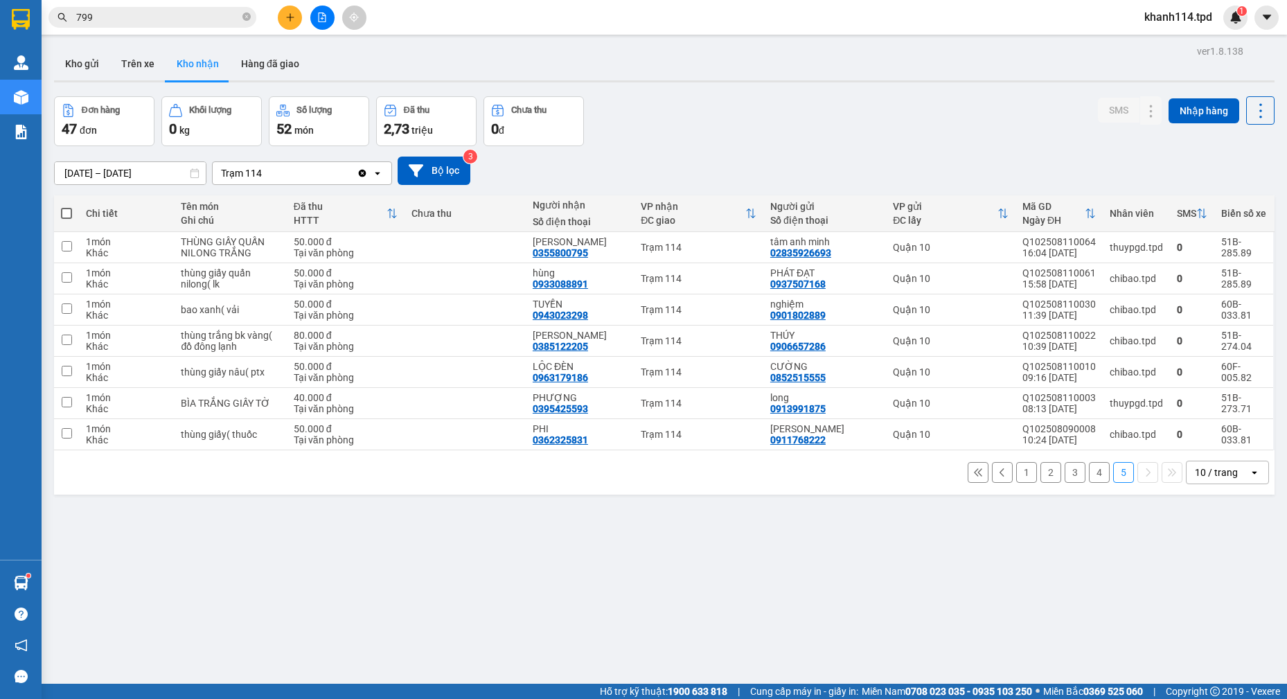
click at [156, 15] on input "799" at bounding box center [157, 17] width 163 height 15
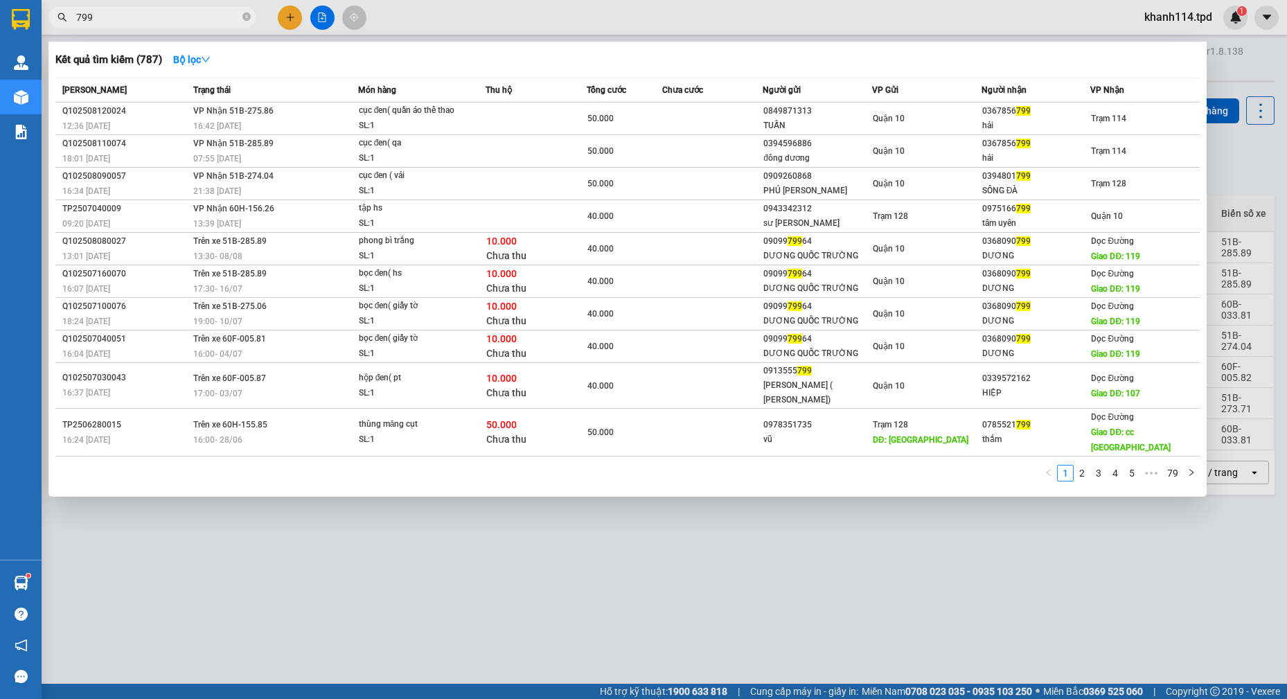
click at [156, 15] on input "799" at bounding box center [157, 17] width 163 height 15
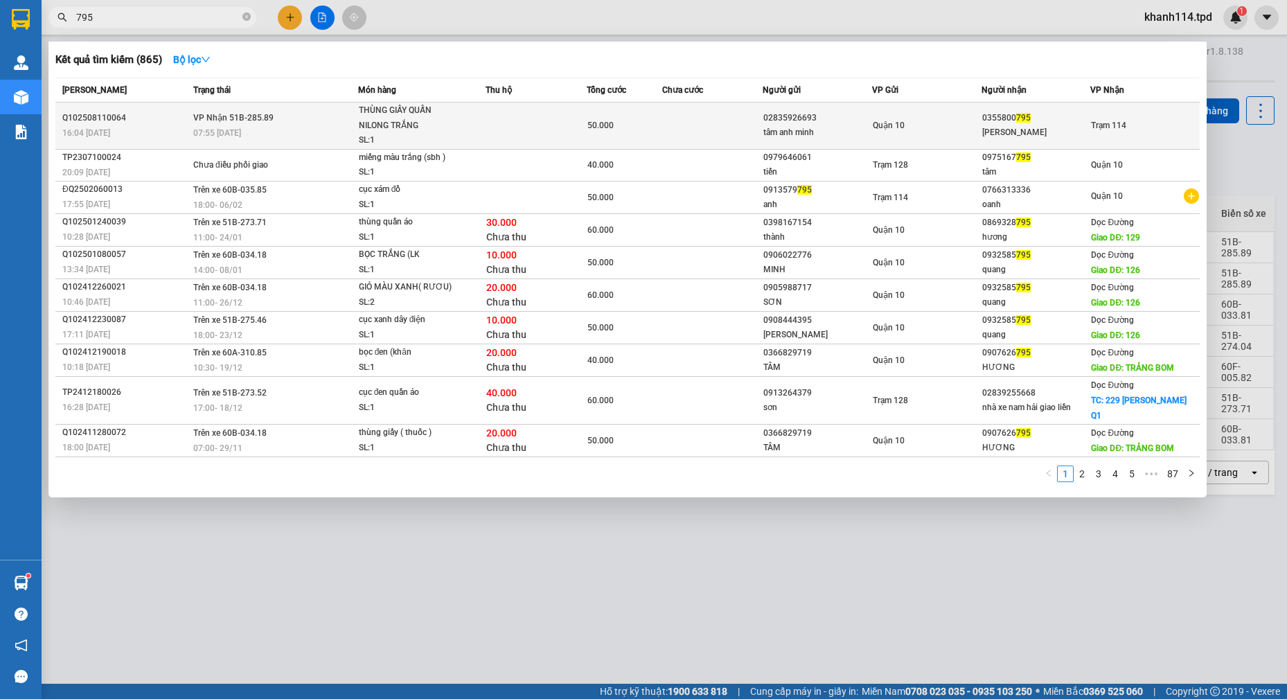
type input "795"
click at [742, 138] on td at bounding box center [712, 125] width 101 height 47
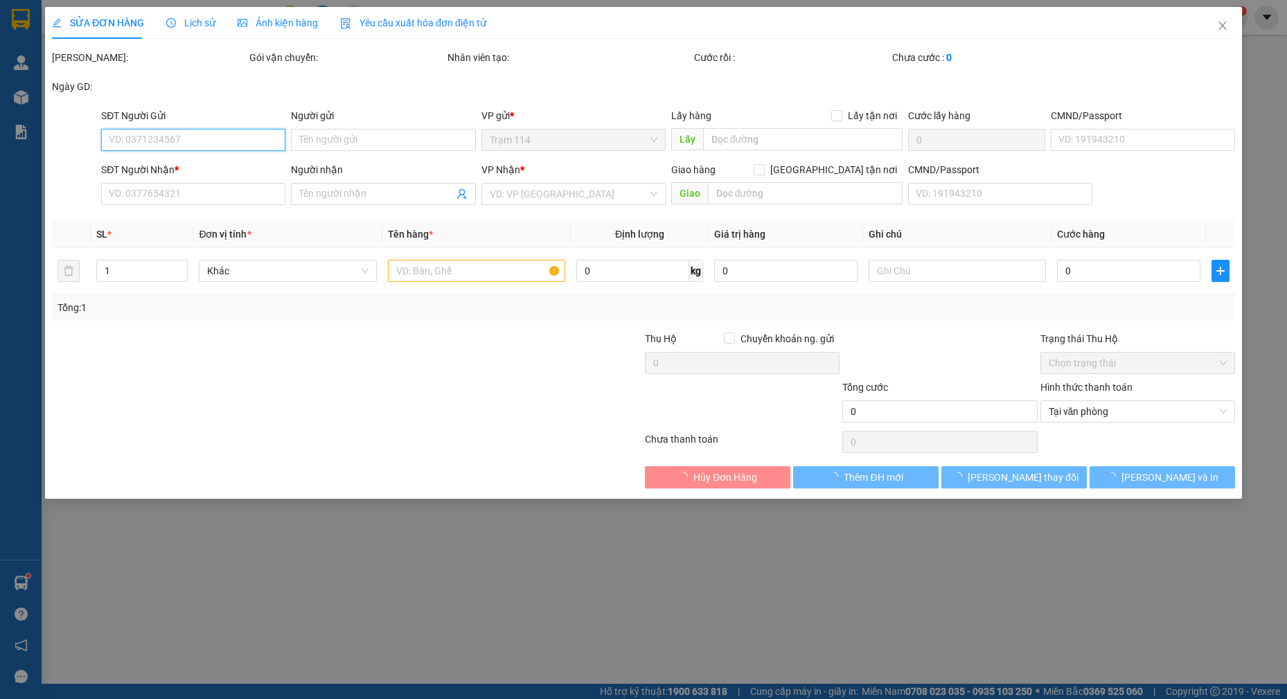
type input "02835926693"
type input "tâm anh minh"
type input "079095040737"
type input "0355800795"
type input "[PERSON_NAME]"
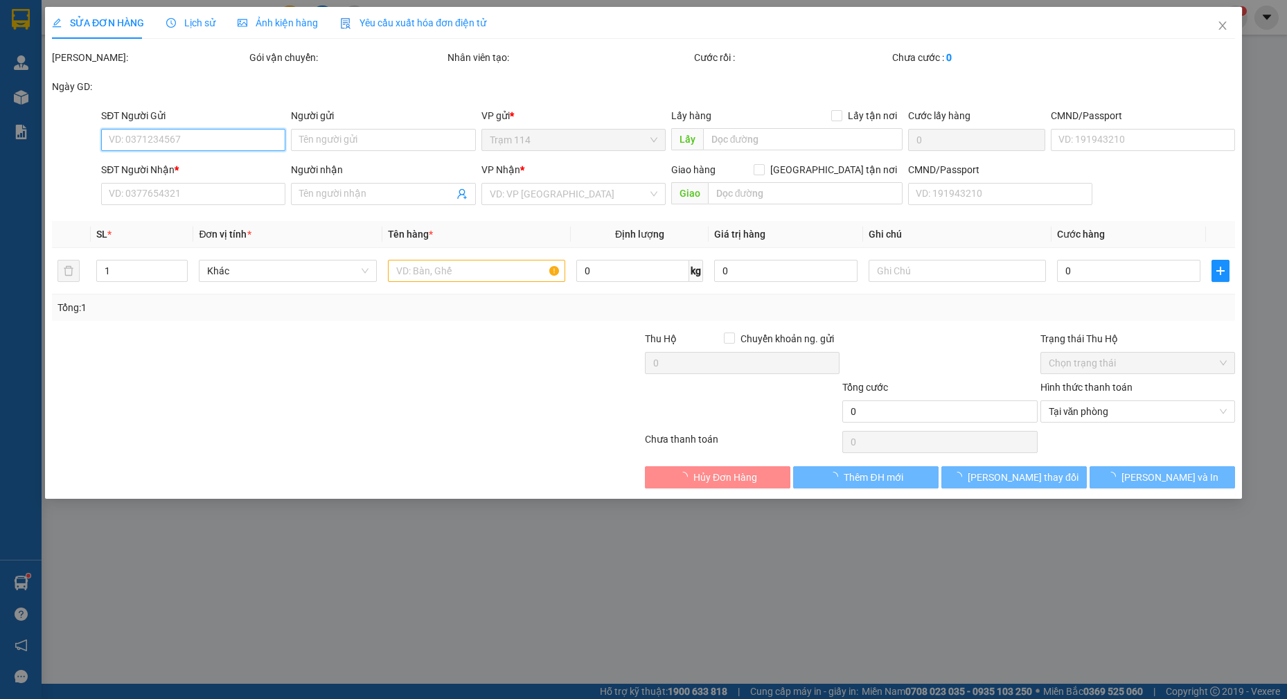
type input "50.000"
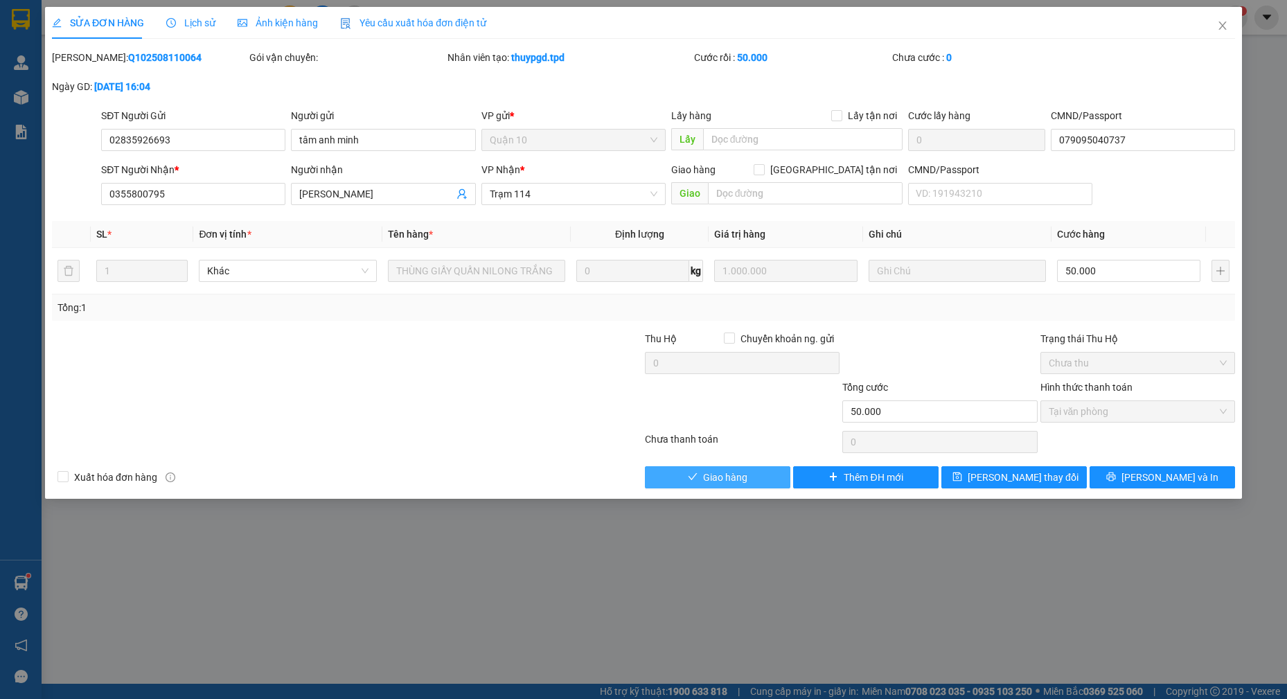
click at [721, 476] on span "Giao hàng" at bounding box center [725, 476] width 44 height 15
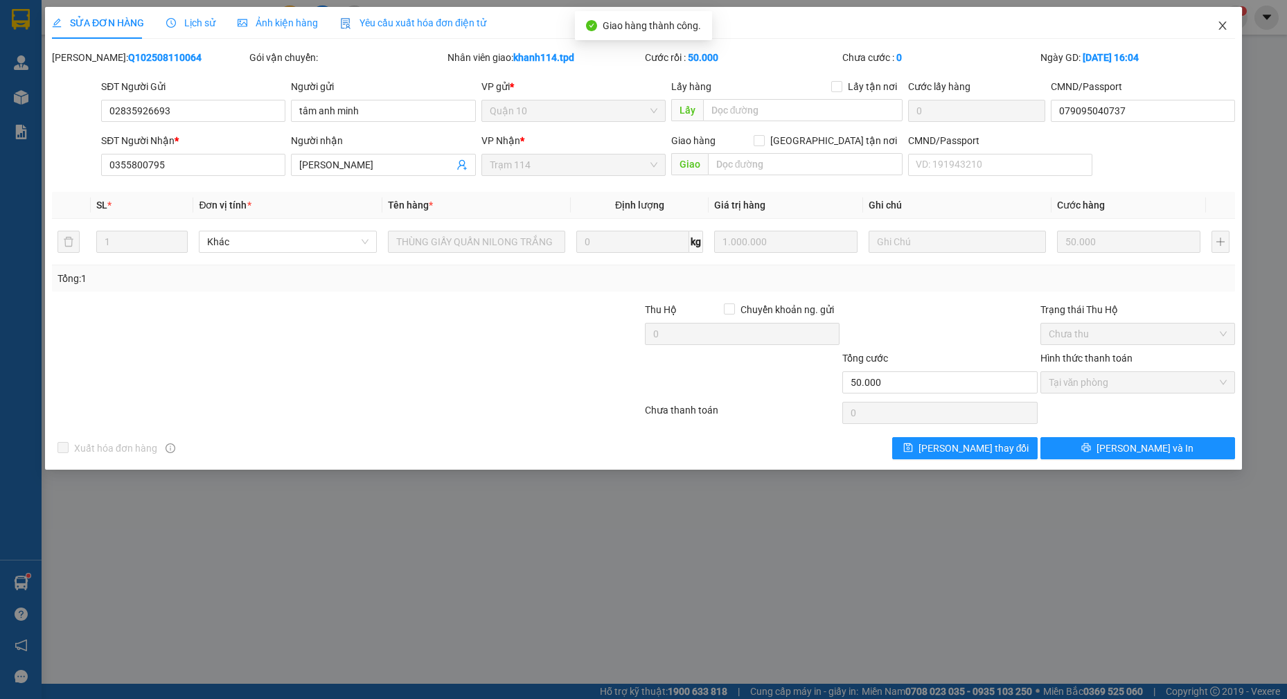
click at [1219, 24] on icon "close" at bounding box center [1222, 25] width 11 height 11
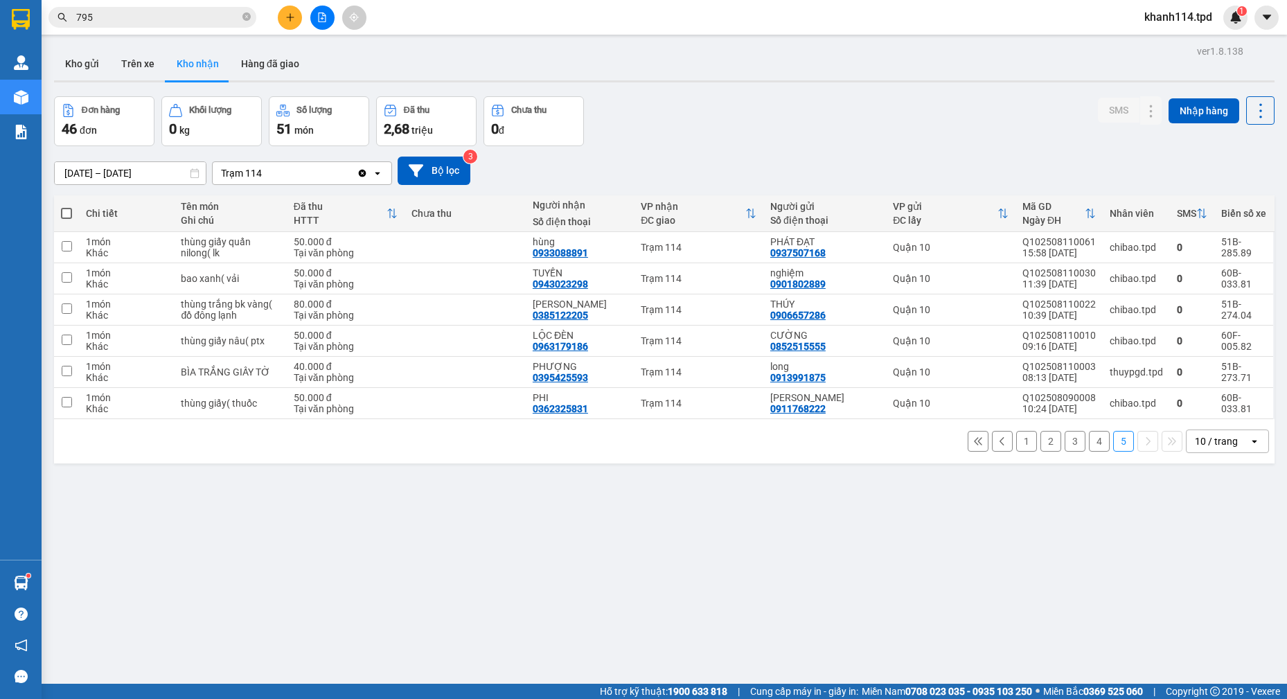
click at [206, 21] on input "795" at bounding box center [157, 17] width 163 height 15
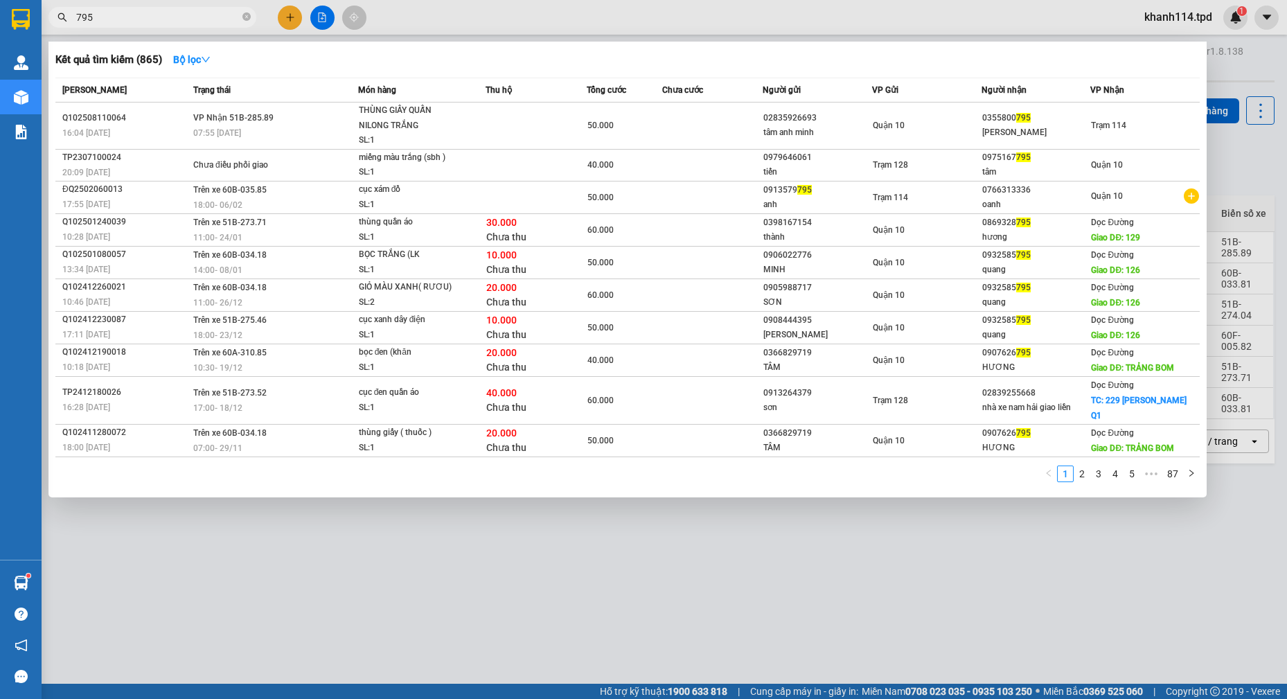
click at [206, 21] on input "795" at bounding box center [157, 17] width 163 height 15
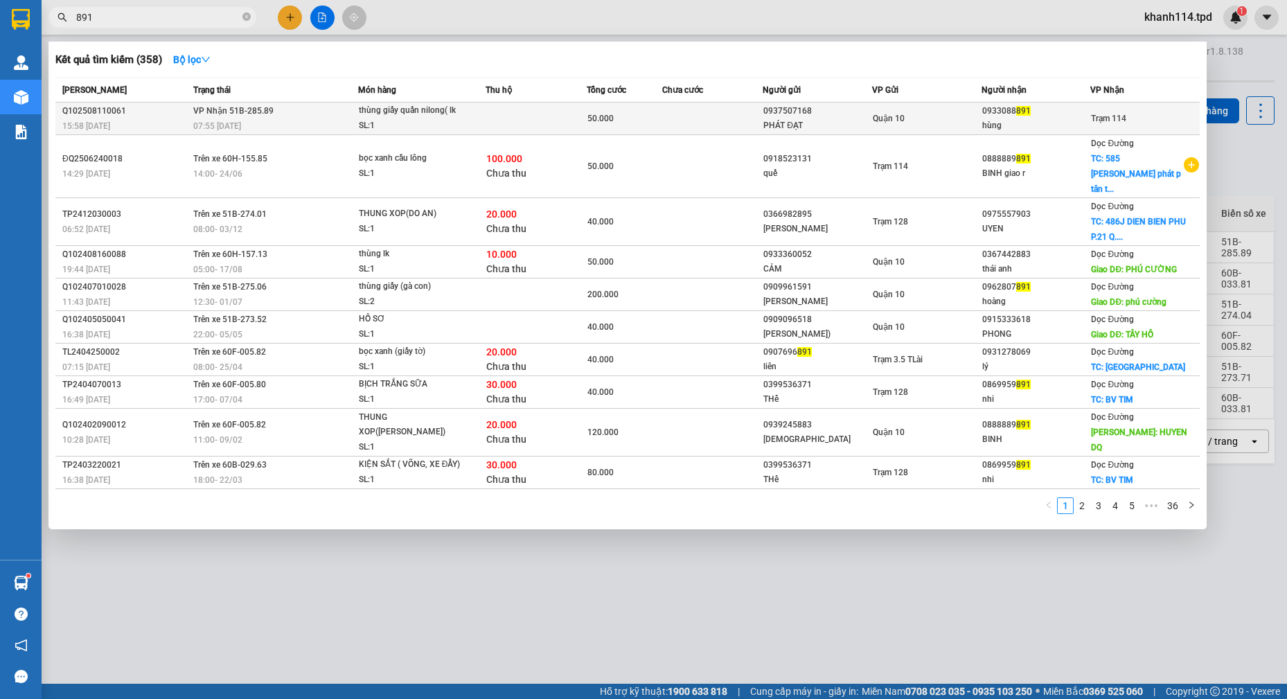
type input "891"
click at [892, 120] on span "Quận 10" at bounding box center [888, 119] width 32 height 10
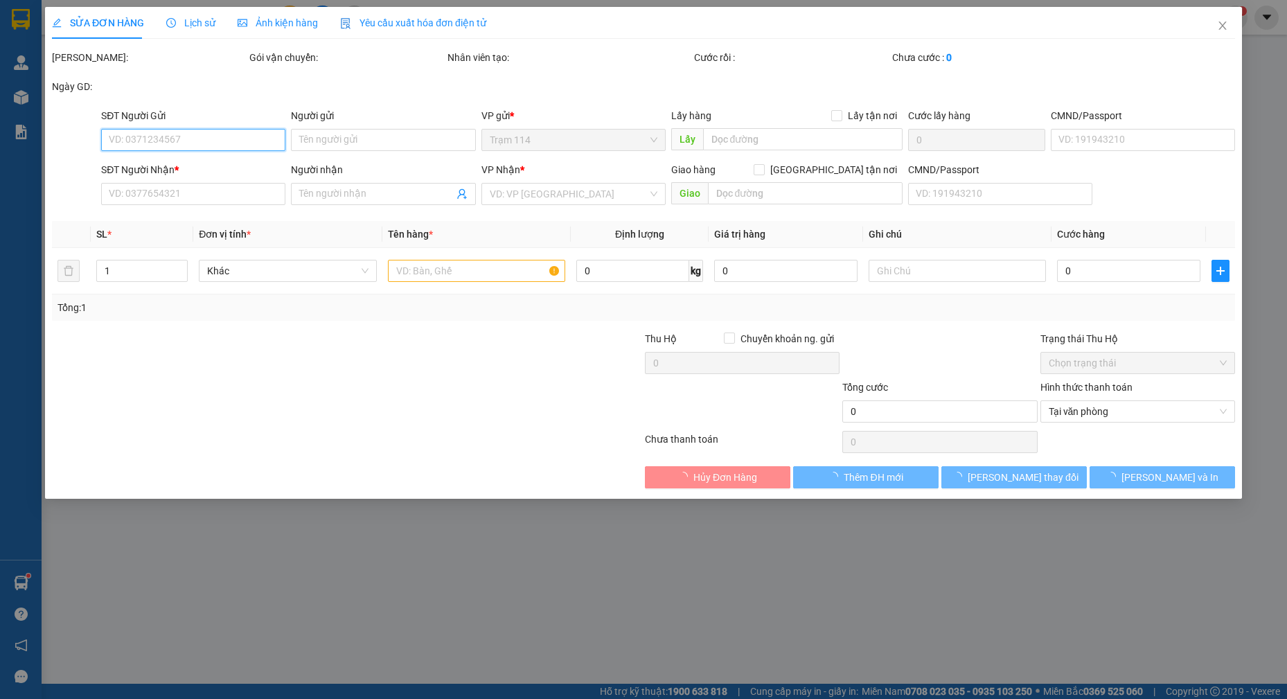
type input "0937507168"
type input "PHÁT ĐẠT"
type input "0933088891"
type input "hùng"
type input "50.000"
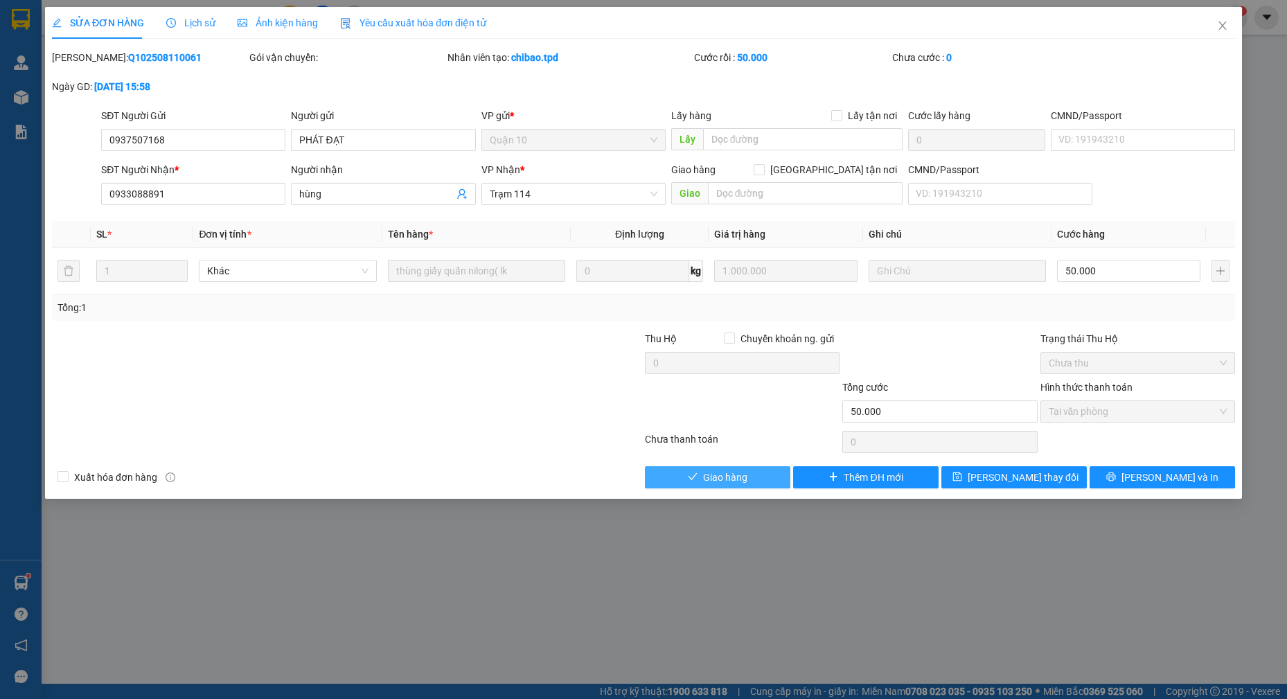
click at [726, 473] on span "Giao hàng" at bounding box center [725, 476] width 44 height 15
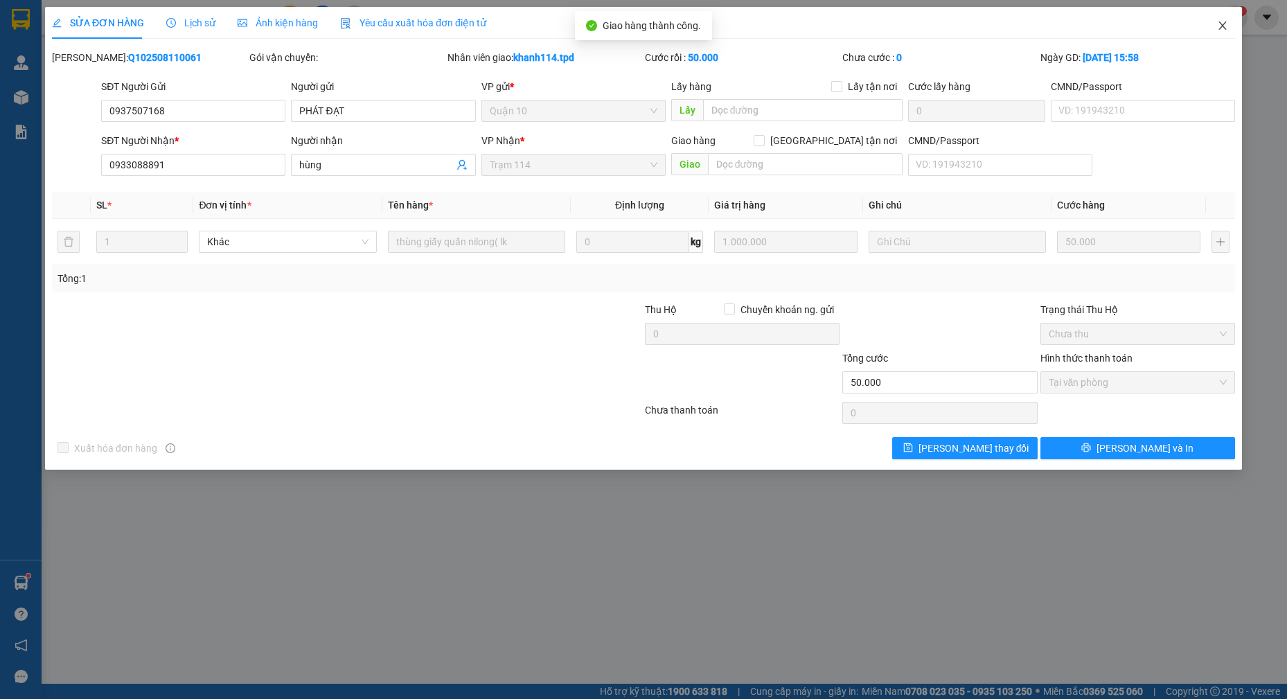
click at [1224, 25] on icon "close" at bounding box center [1222, 25] width 8 height 8
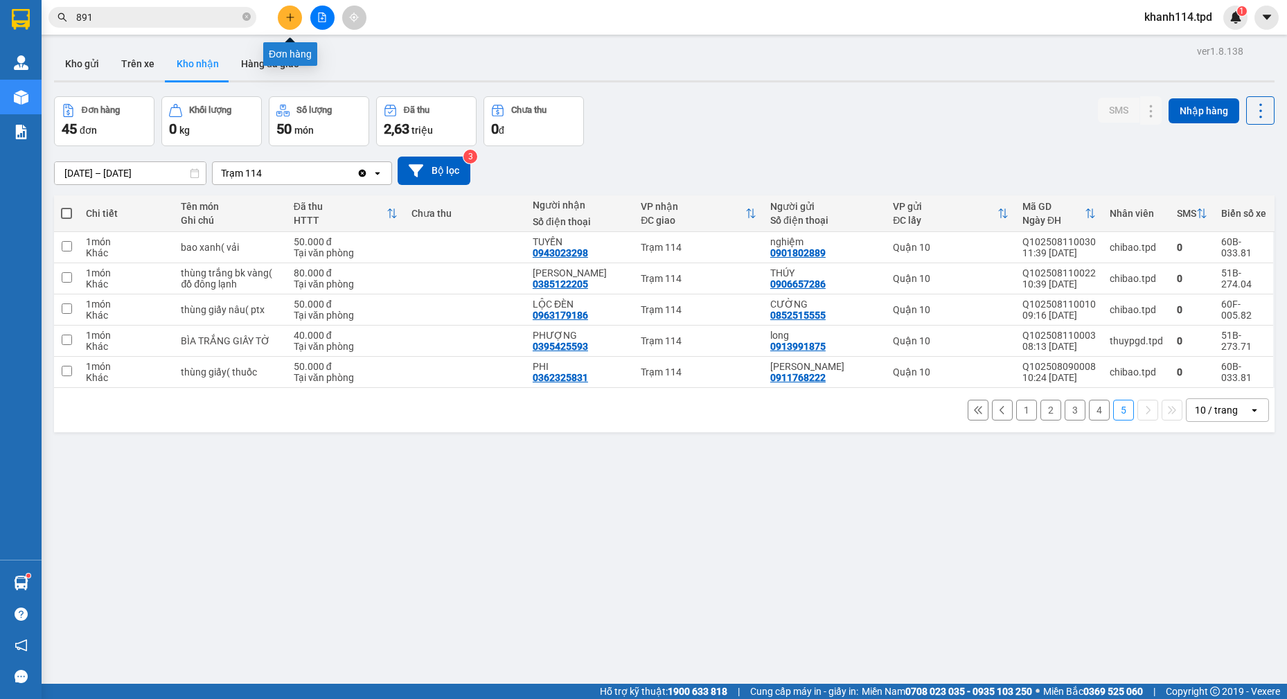
click at [287, 14] on icon "plus" at bounding box center [290, 17] width 10 height 10
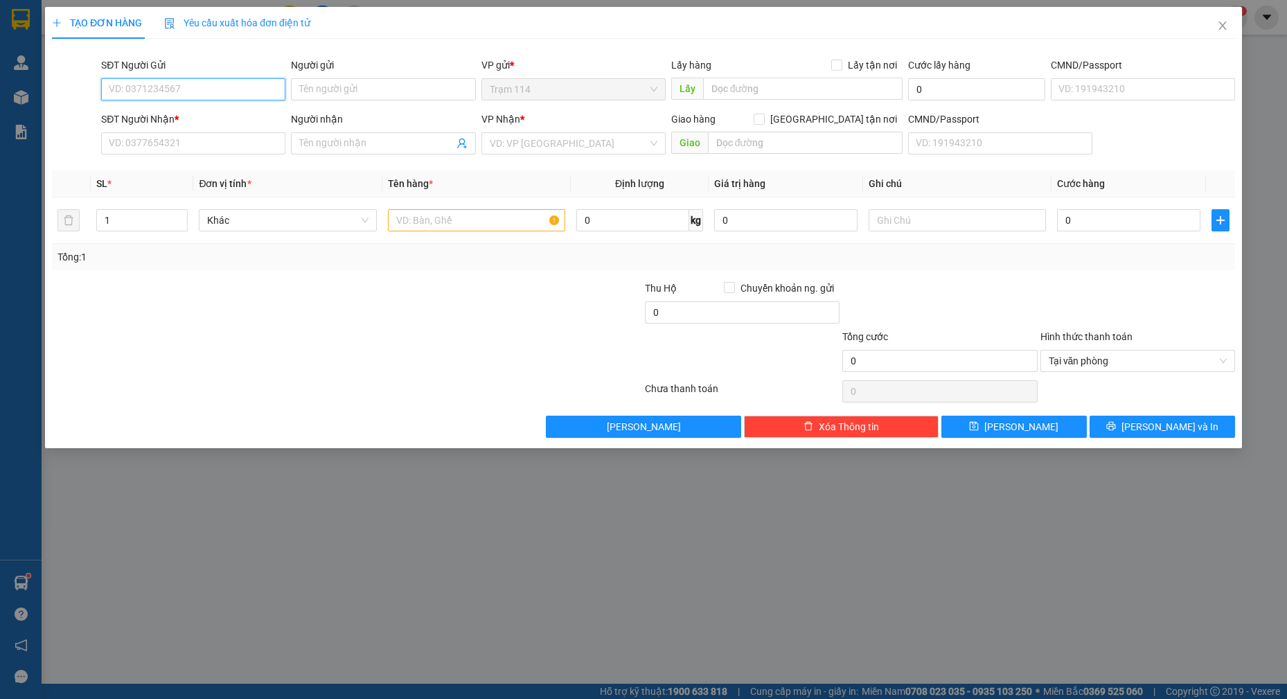
click at [196, 88] on input "SĐT Người Gửi" at bounding box center [193, 89] width 184 height 22
type input "0348723281"
click at [189, 119] on div "0348723281 - vinh" at bounding box center [193, 116] width 168 height 15
type input "vinh"
type input "075073010309"
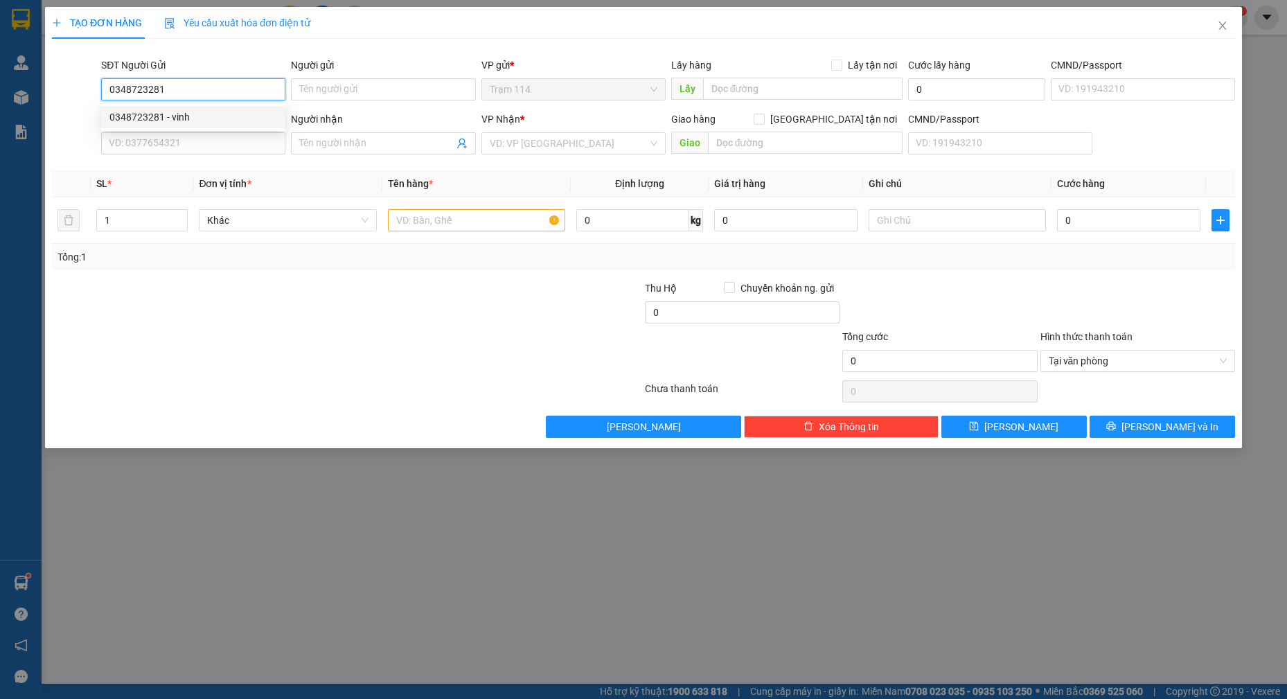
type input "0905238051"
type input "Mành"
type input "0348723281"
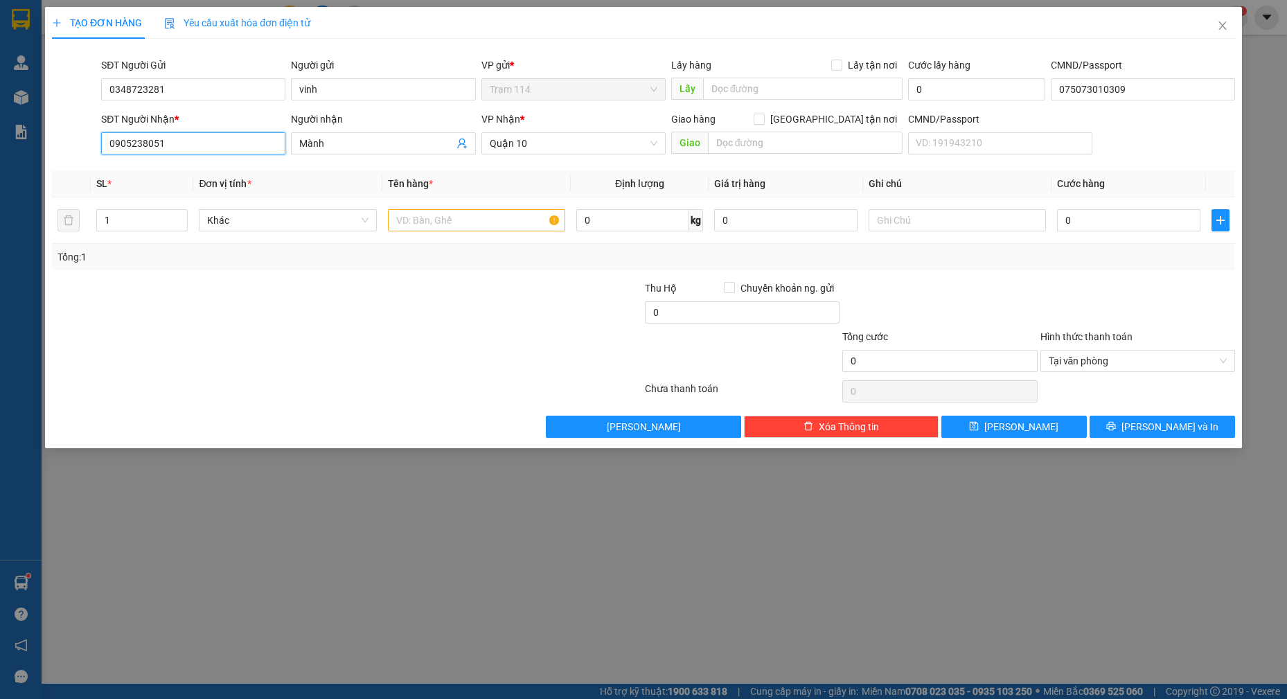
click at [165, 144] on input "0905238051" at bounding box center [193, 143] width 184 height 22
type input "0931852532"
click at [202, 174] on div "0931852532 - TIÊU giao r" at bounding box center [193, 170] width 168 height 15
type input "TIÊU giao r"
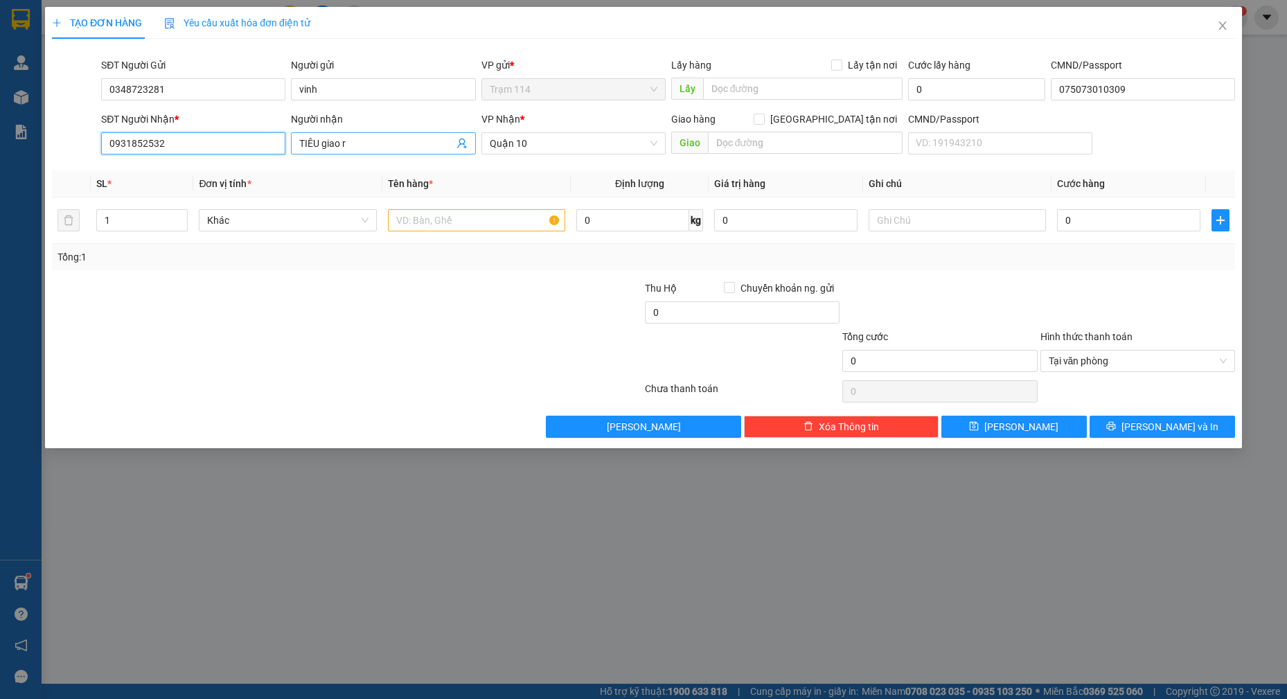
type input "0931852532"
click at [416, 143] on input "TIÊU giao r" at bounding box center [376, 143] width 154 height 15
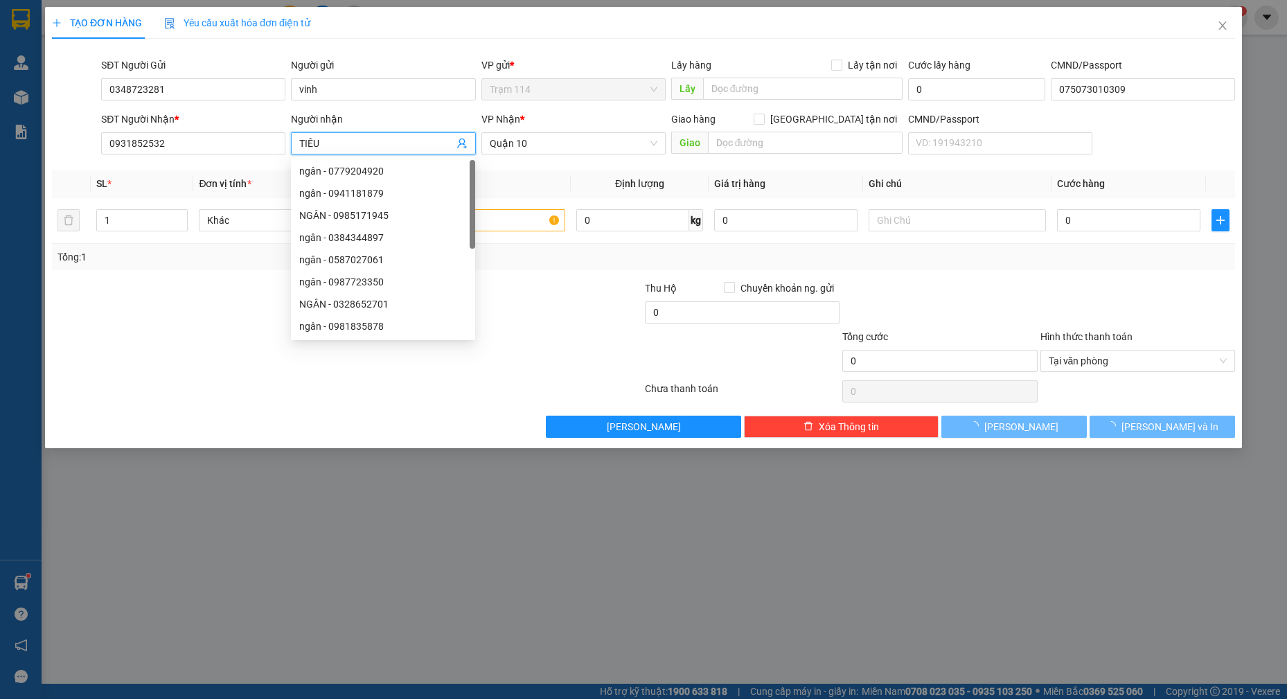
type input "TIÊU"
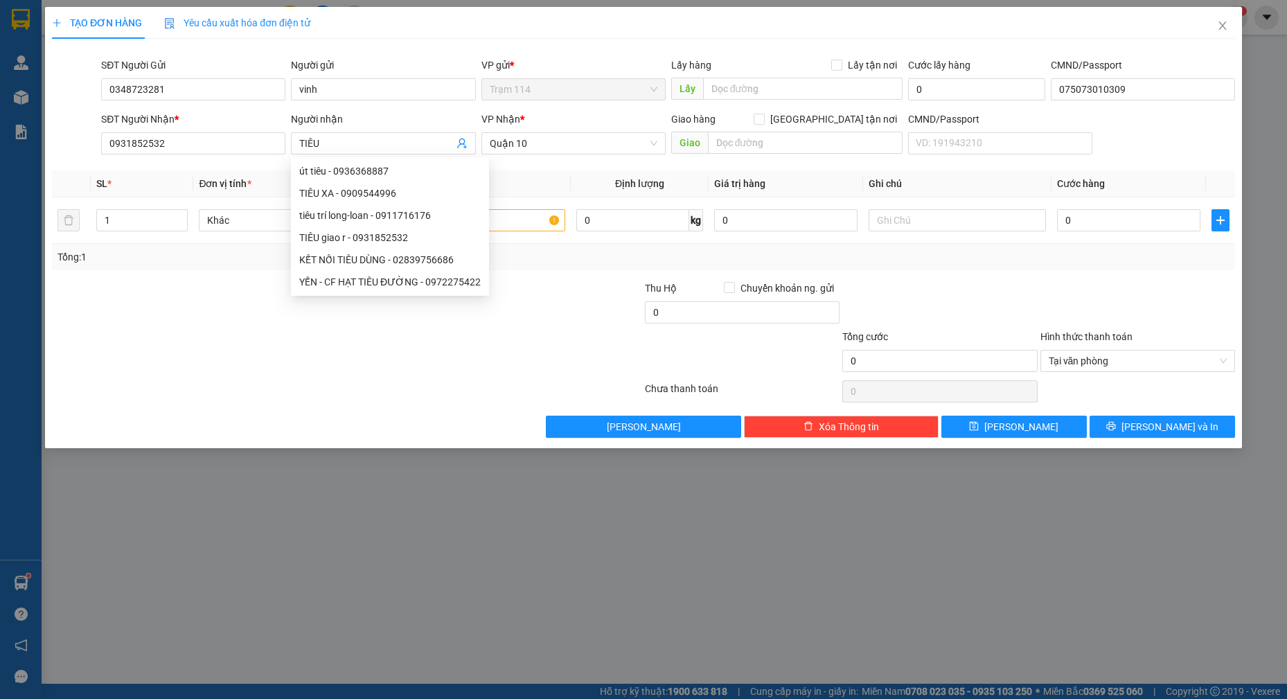
click at [510, 188] on th "Tên hàng *" at bounding box center [476, 183] width 189 height 27
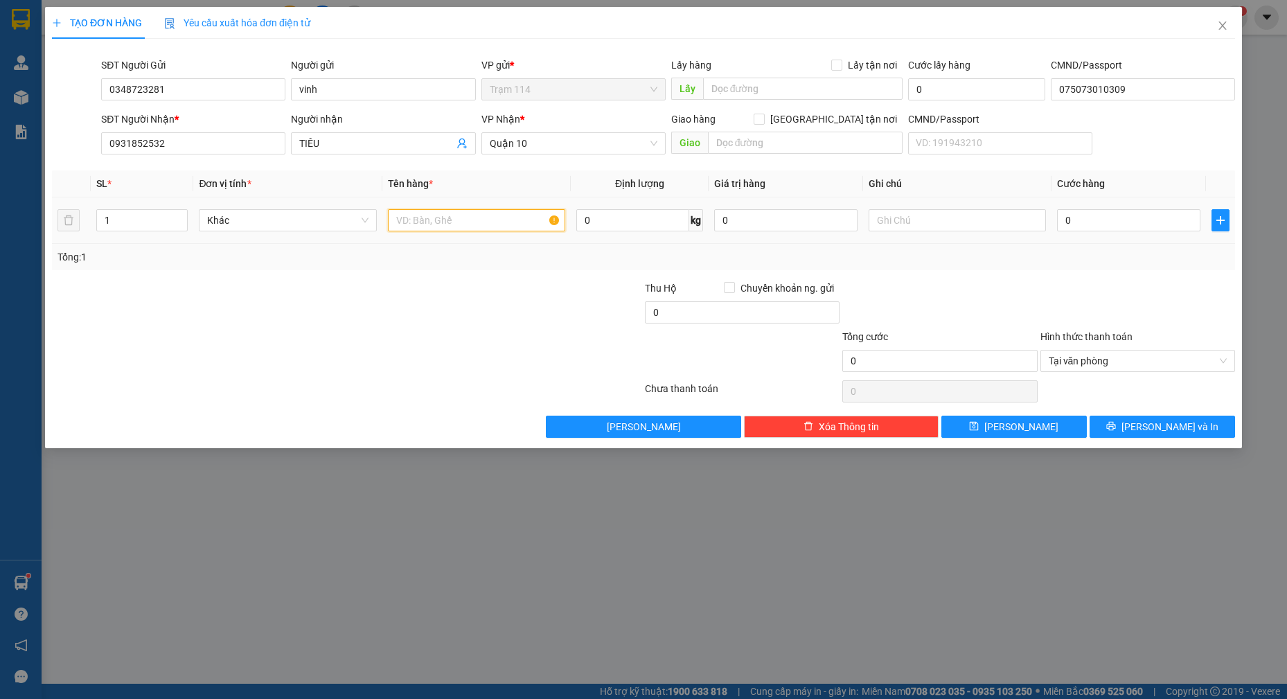
click at [467, 220] on input "text" at bounding box center [477, 220] width 178 height 22
type input "bọc trái cây"
click at [1122, 230] on div "0" at bounding box center [1128, 220] width 143 height 28
click at [1125, 228] on input "0" at bounding box center [1128, 220] width 143 height 22
type input "5"
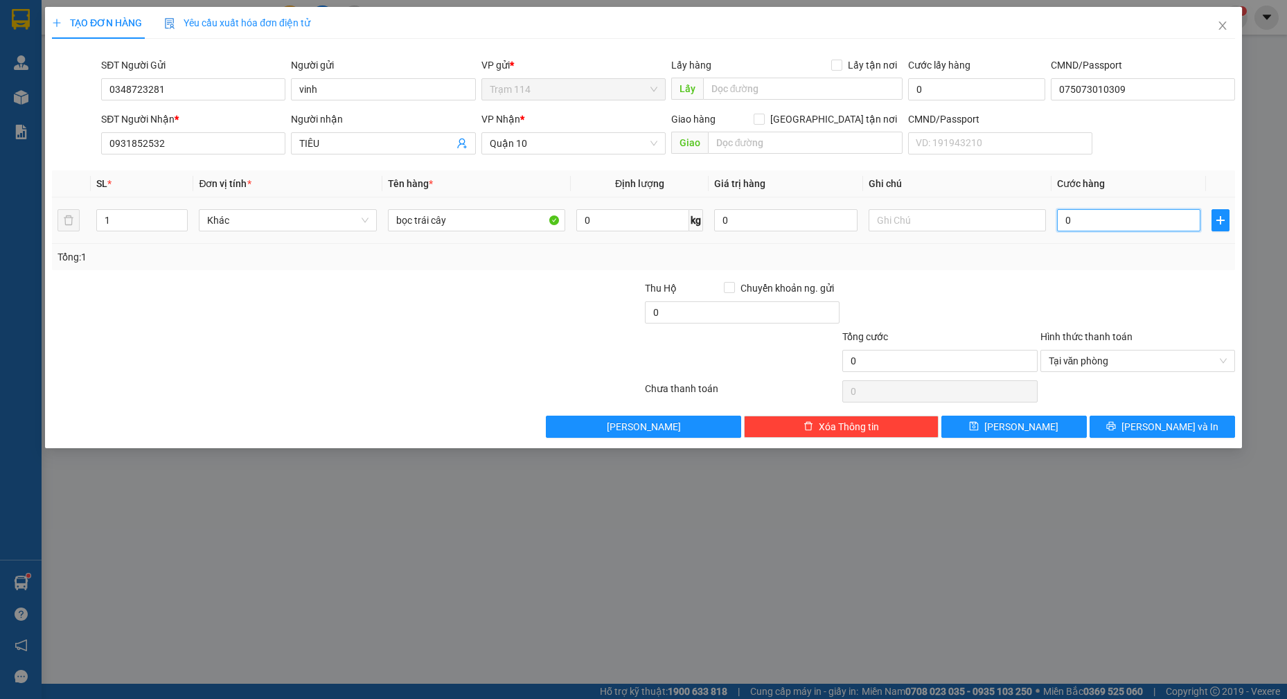
type input "5"
type input "50"
type input "50.000"
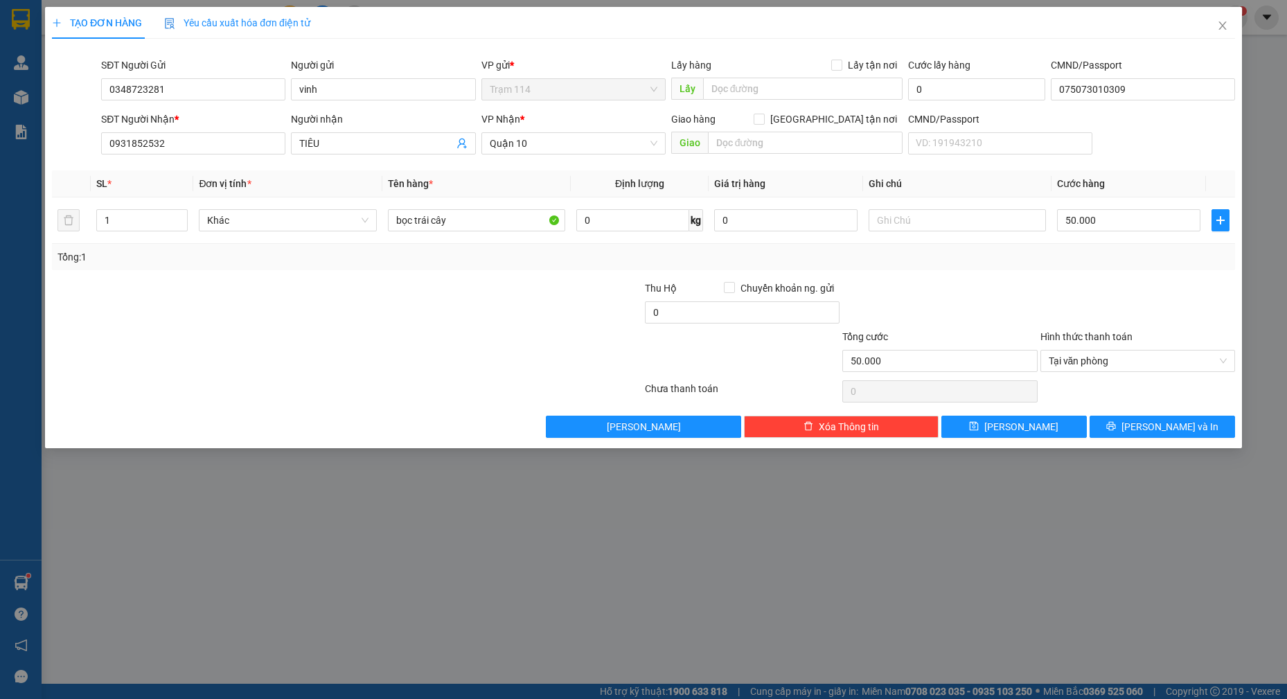
click at [1043, 280] on div at bounding box center [1137, 304] width 197 height 48
click at [1159, 433] on span "[PERSON_NAME] và In" at bounding box center [1169, 426] width 97 height 15
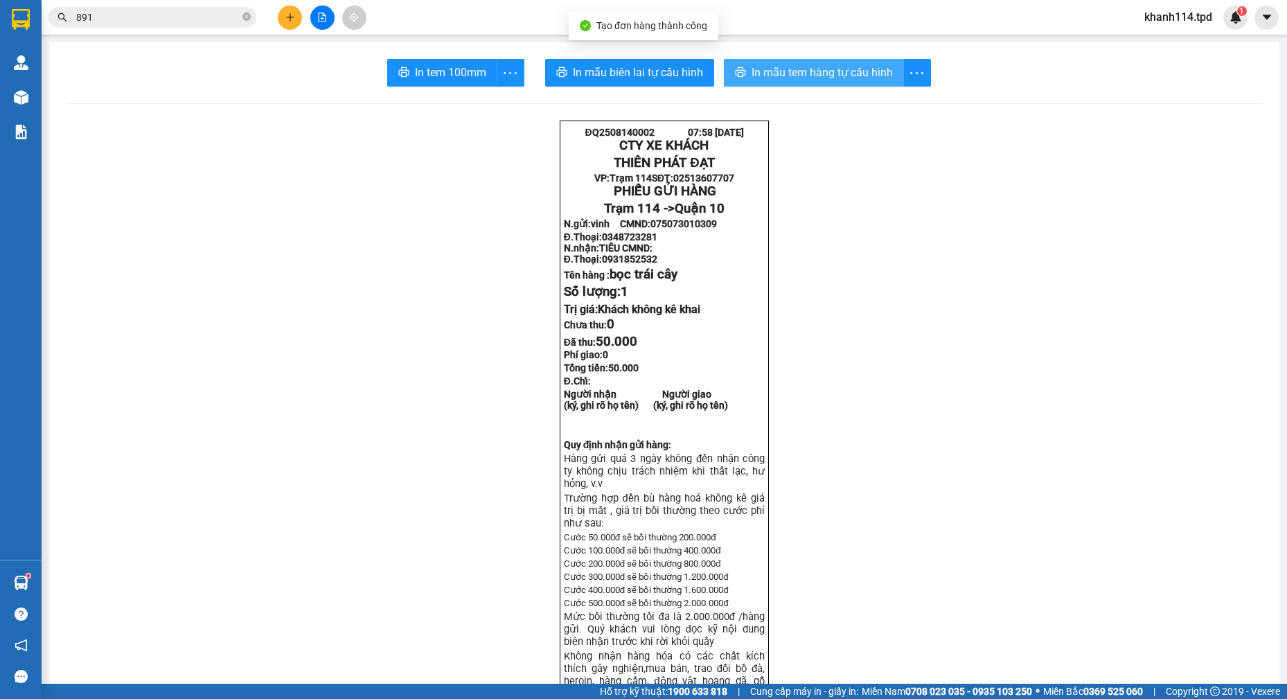
click at [827, 69] on span "In mẫu tem hàng tự cấu hình" at bounding box center [821, 72] width 141 height 17
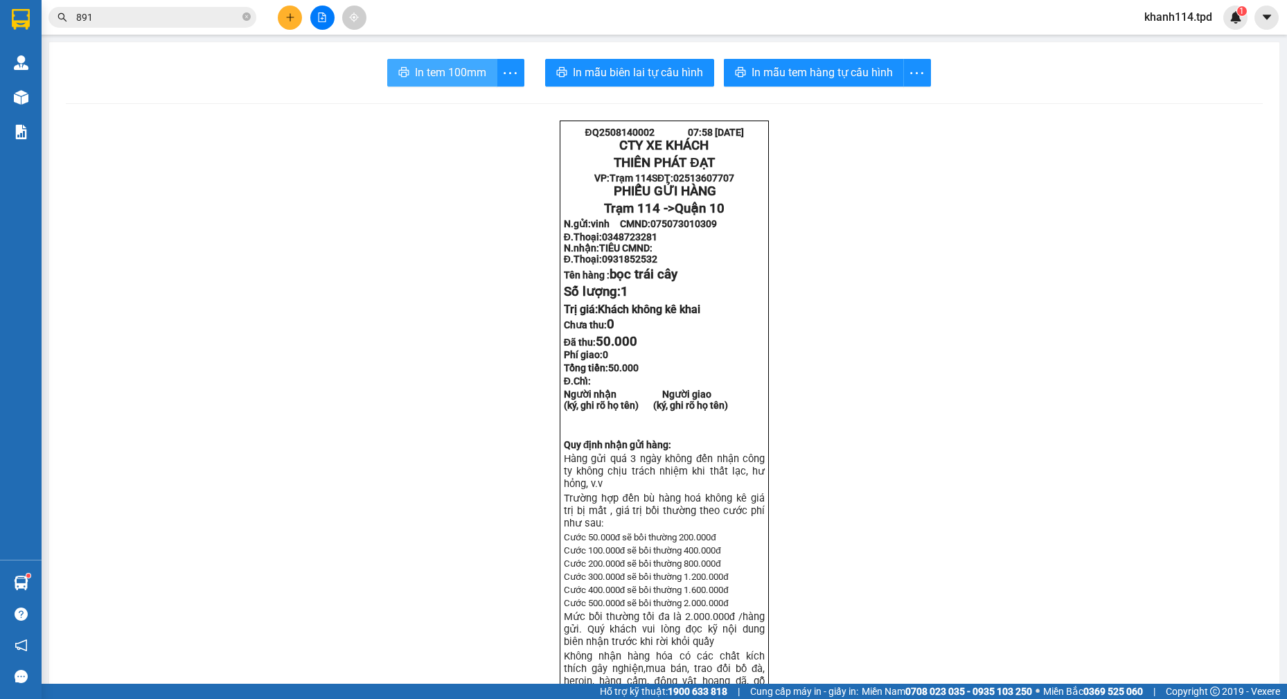
click at [436, 73] on span "In tem 100mm" at bounding box center [450, 72] width 71 height 17
click at [642, 265] on span "0931852532" at bounding box center [629, 258] width 55 height 11
copy span "0931852532"
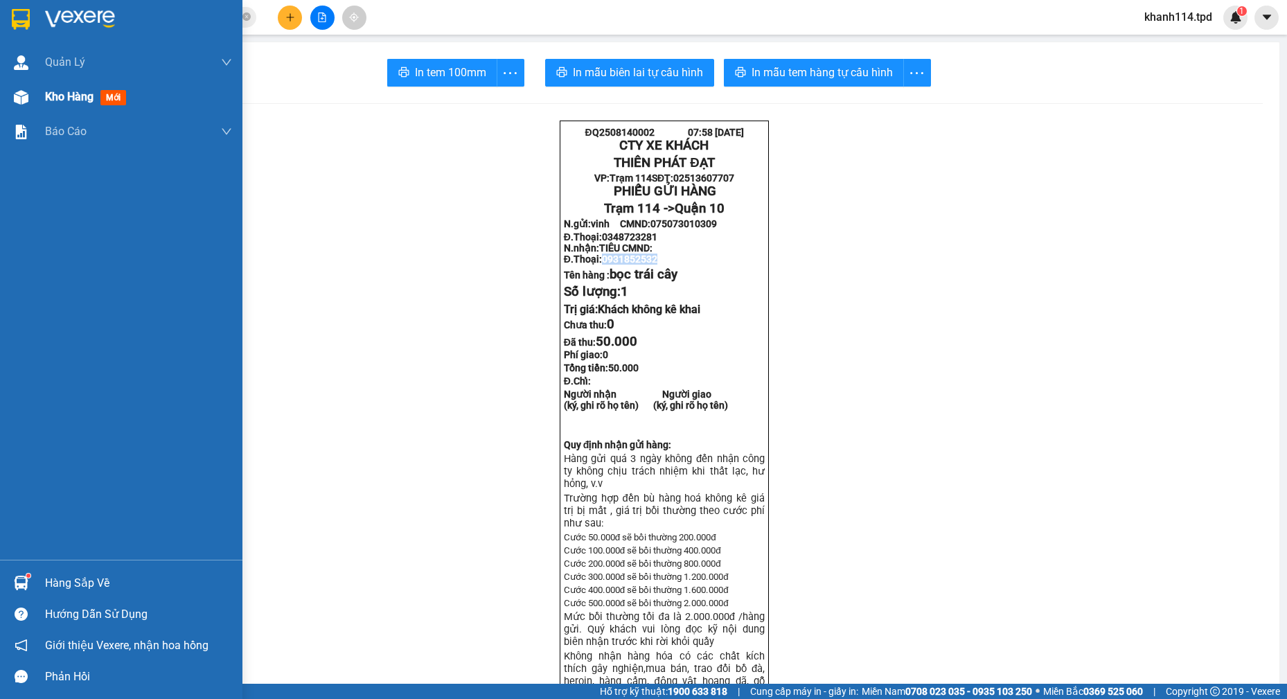
click at [64, 97] on span "Kho hàng" at bounding box center [69, 96] width 48 height 13
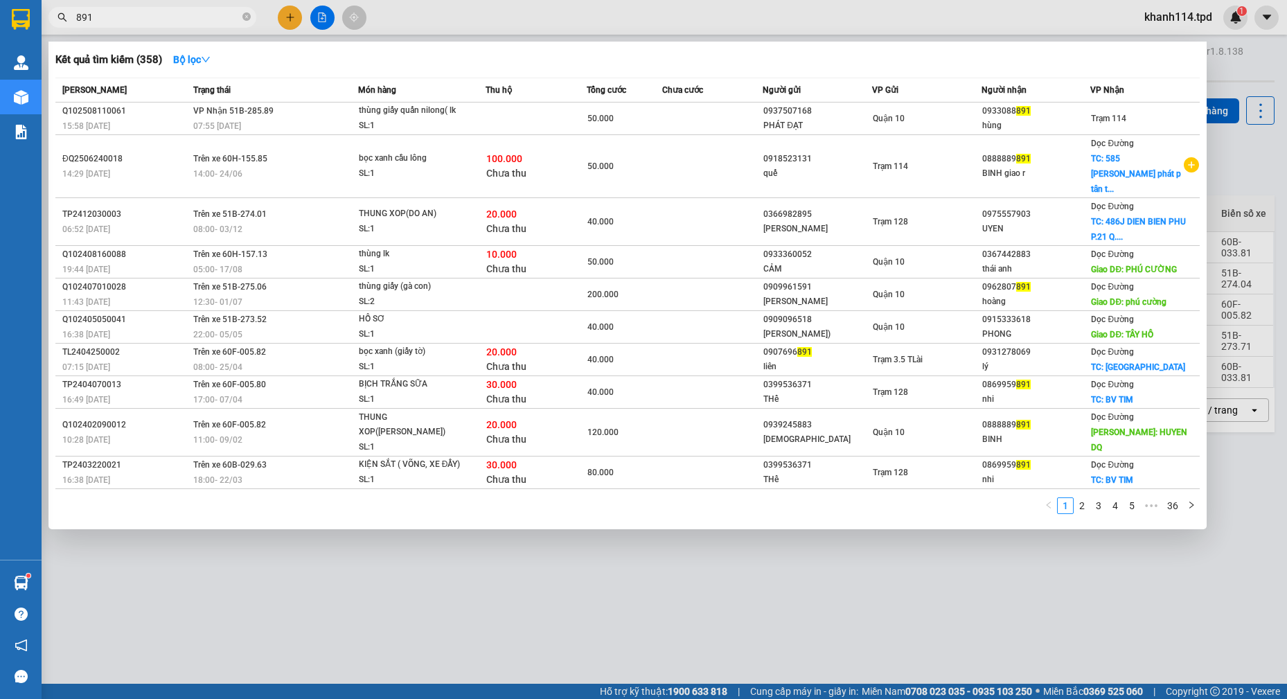
click at [201, 22] on input "891" at bounding box center [157, 17] width 163 height 15
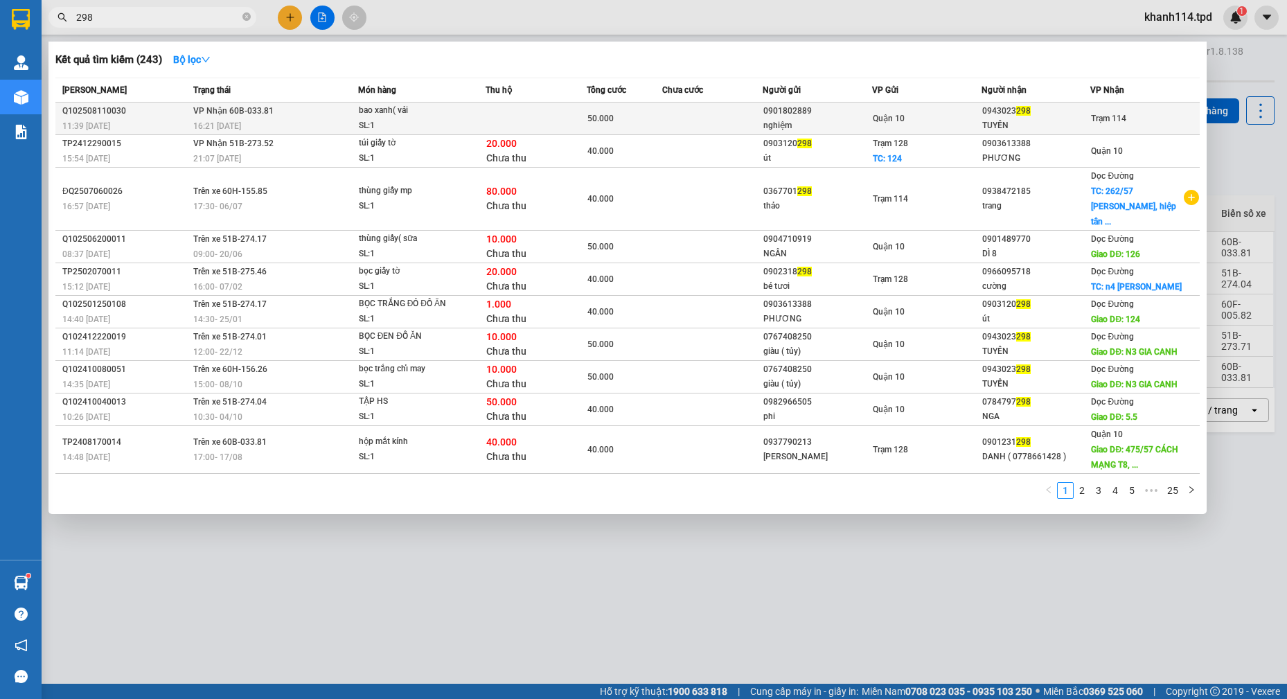
type input "298"
click at [854, 118] on div "0901802889" at bounding box center [817, 111] width 108 height 15
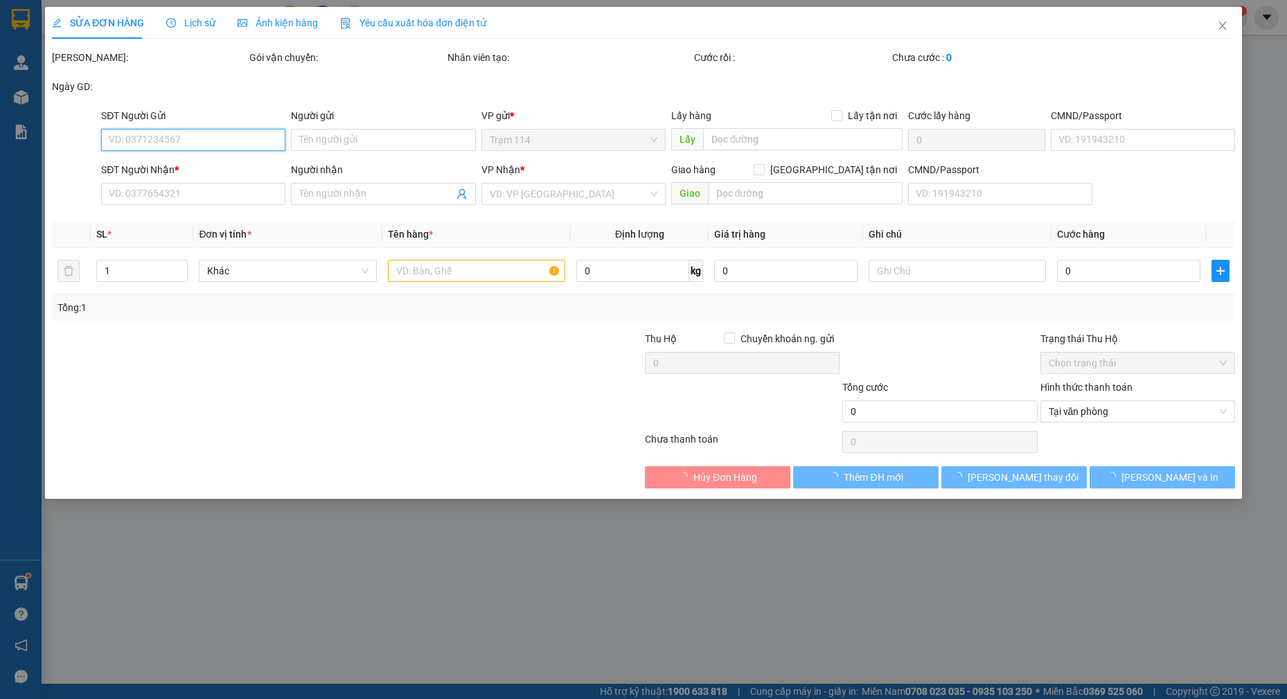
type input "0901802889"
type input "nghiệm"
type input "0943023298"
type input "TUYỀN"
type input "50.000"
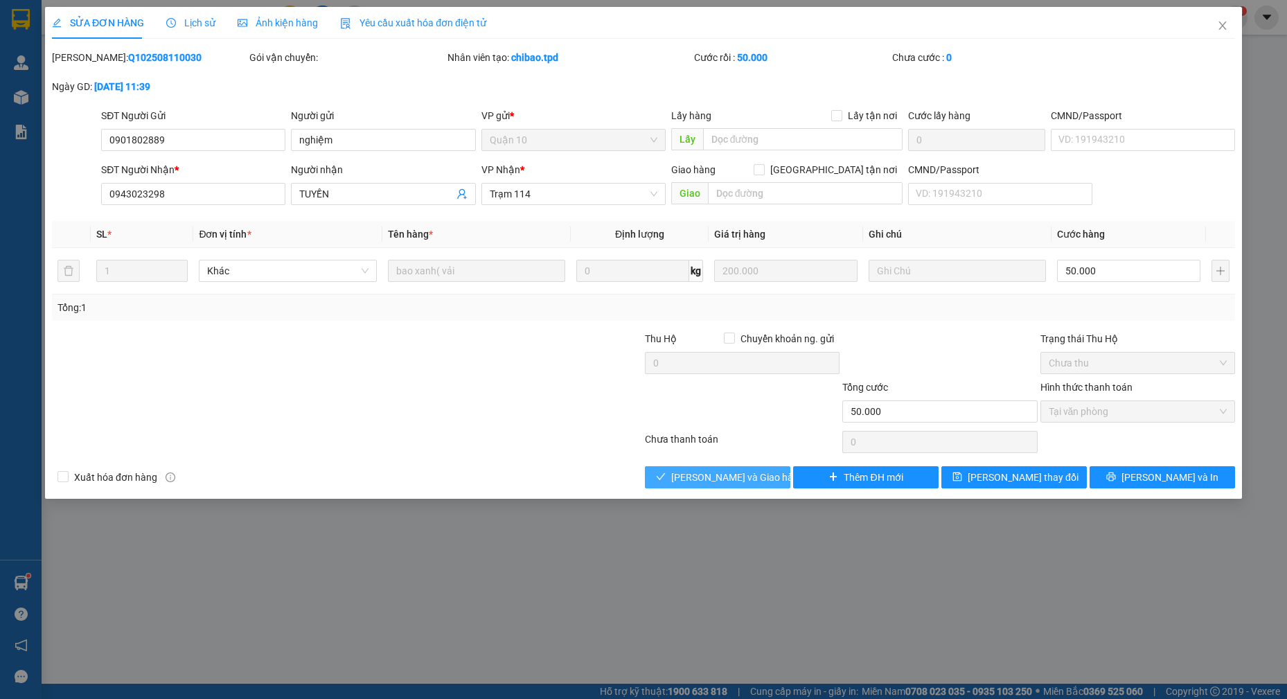
click at [749, 482] on span "[PERSON_NAME] và Giao hàng" at bounding box center [737, 476] width 133 height 15
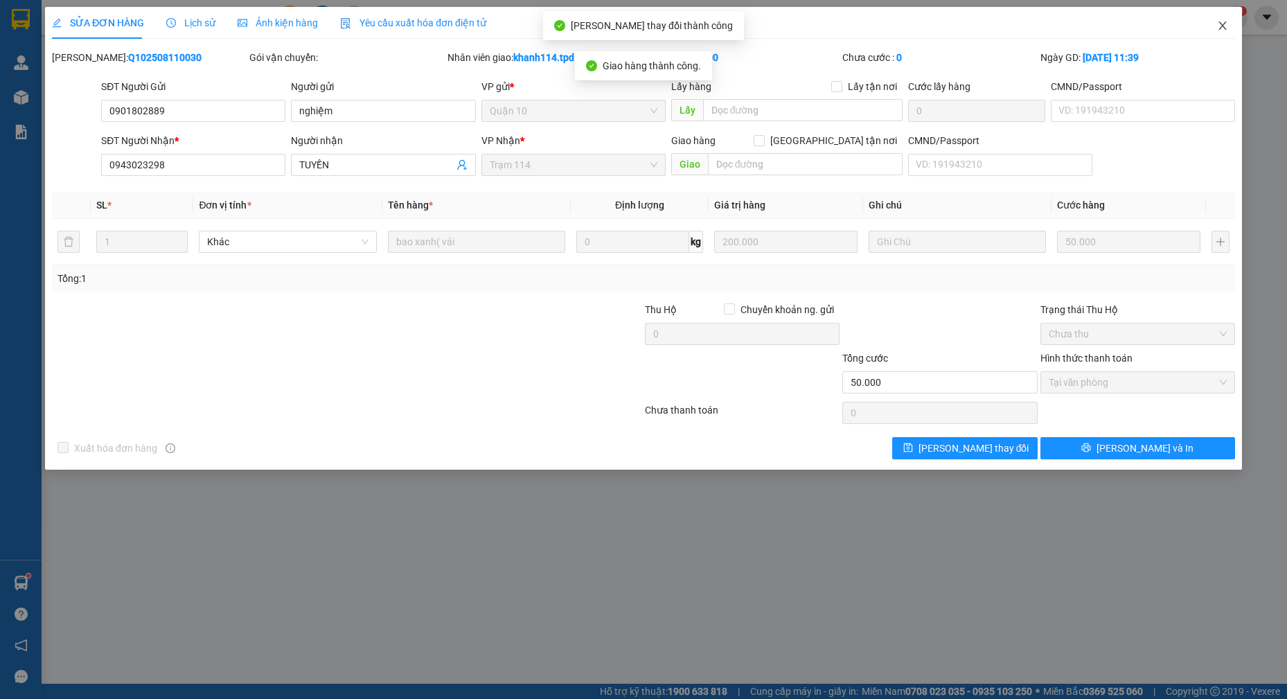
click at [1226, 30] on icon "close" at bounding box center [1222, 25] width 11 height 11
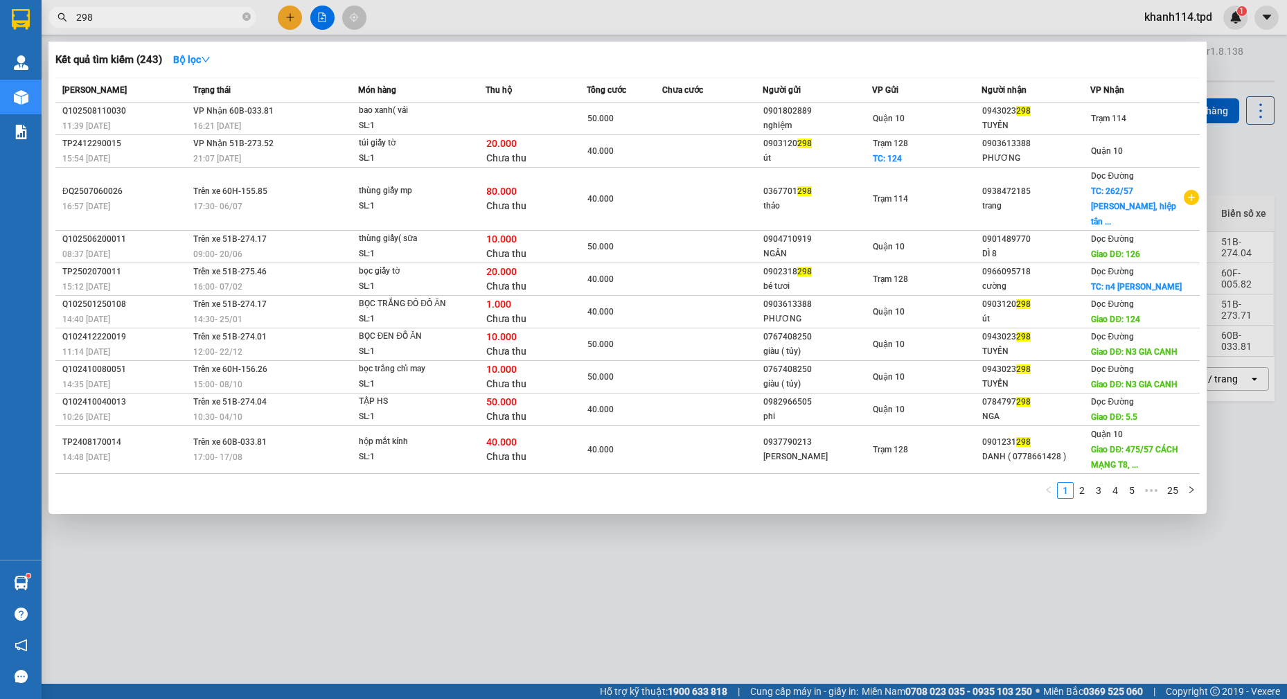
click at [174, 12] on input "298" at bounding box center [157, 17] width 163 height 15
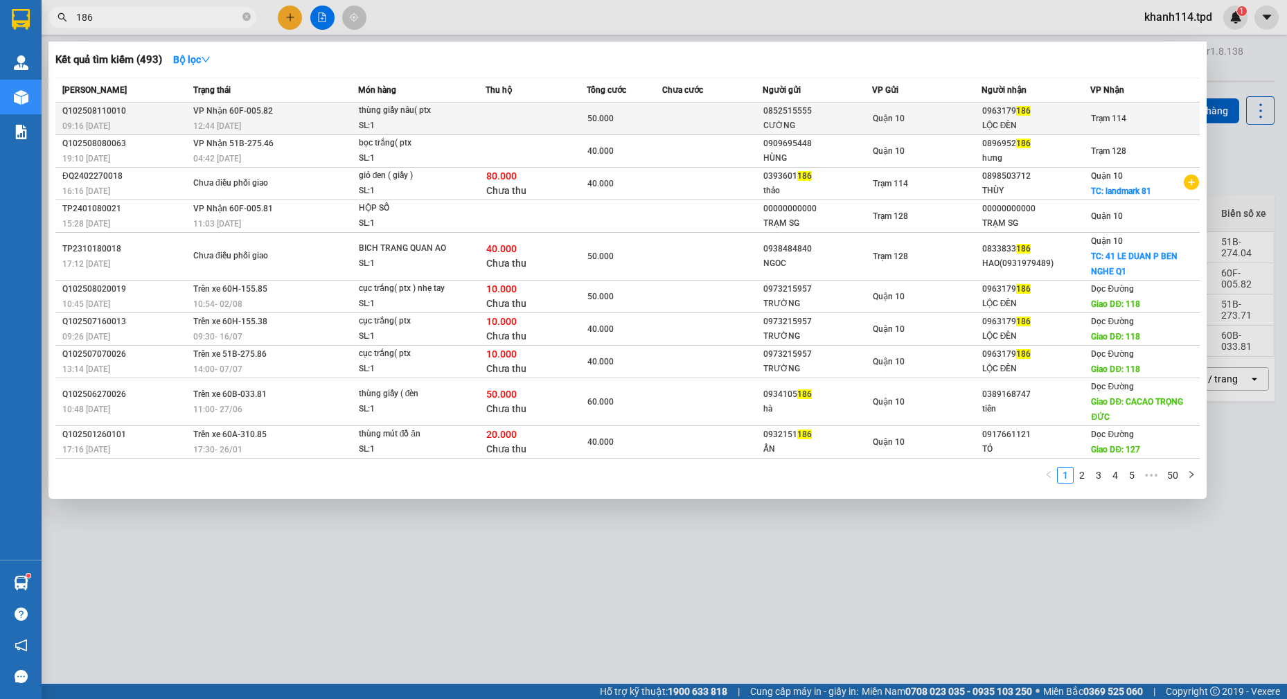
type input "186"
click at [753, 111] on td at bounding box center [712, 118] width 101 height 33
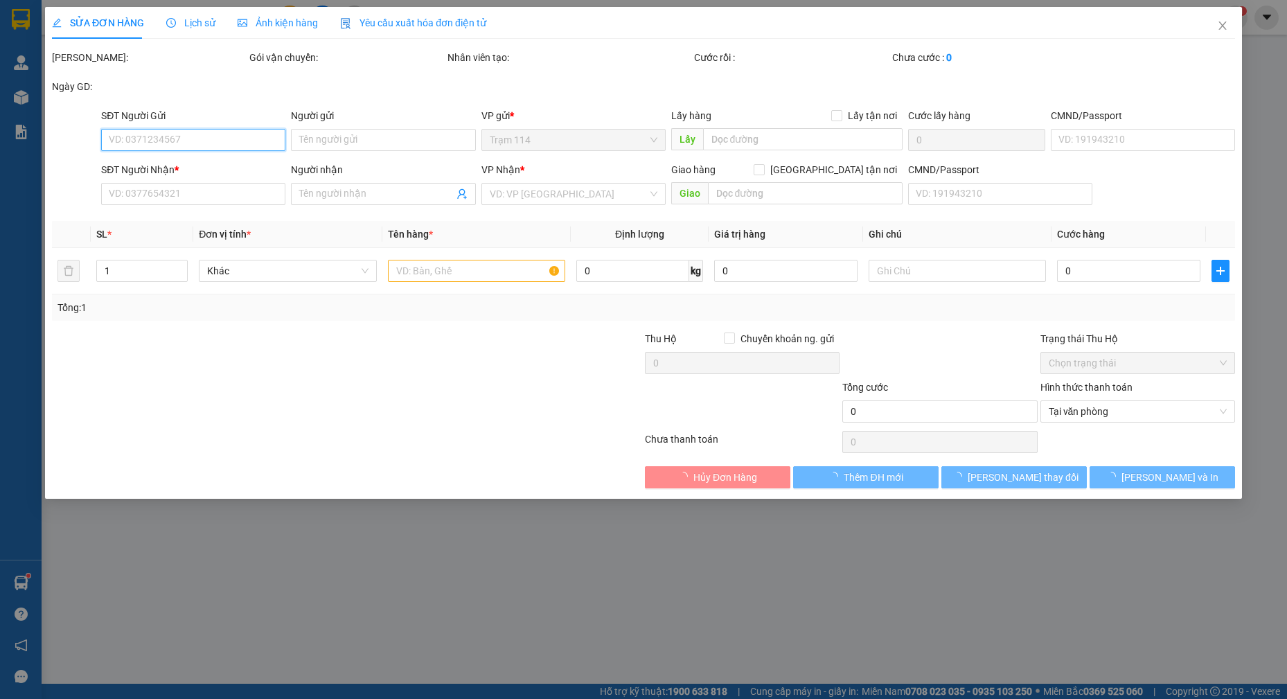
type input "0852515555"
type input "CƯỜNG"
type input "079047002235"
type input "0963179186"
type input "LỘC ĐÈN"
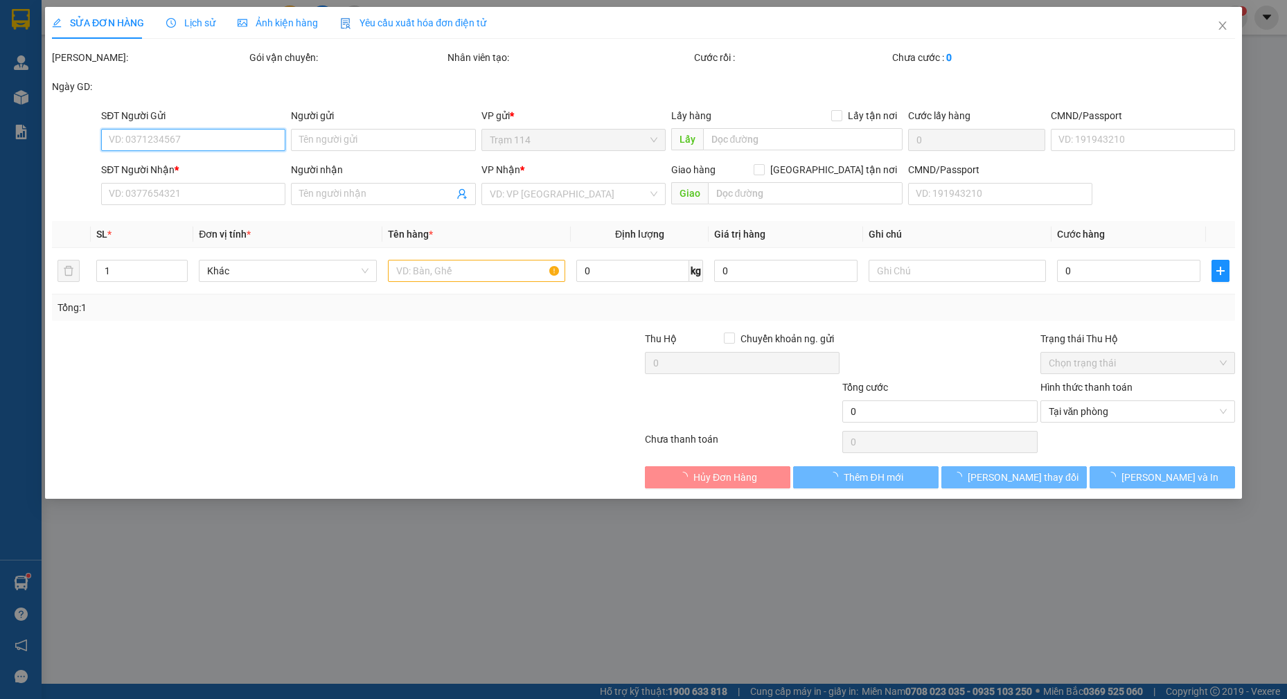
type input "50.000"
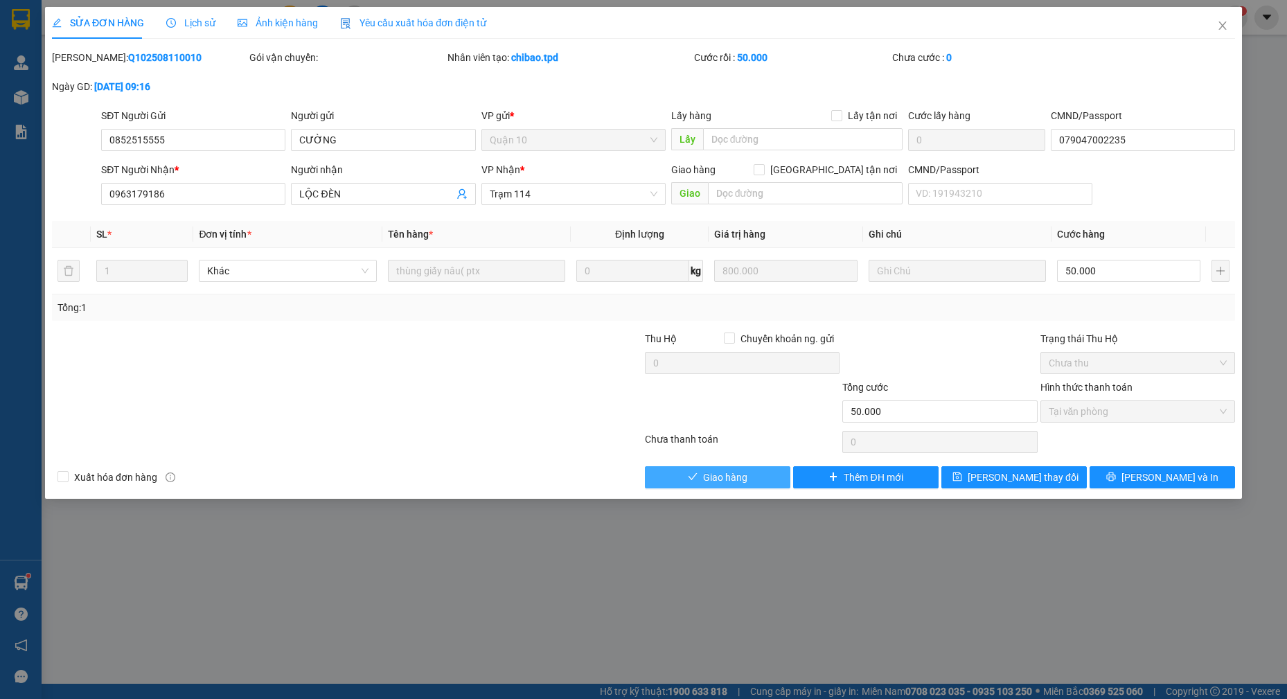
click at [735, 476] on span "Giao hàng" at bounding box center [725, 476] width 44 height 15
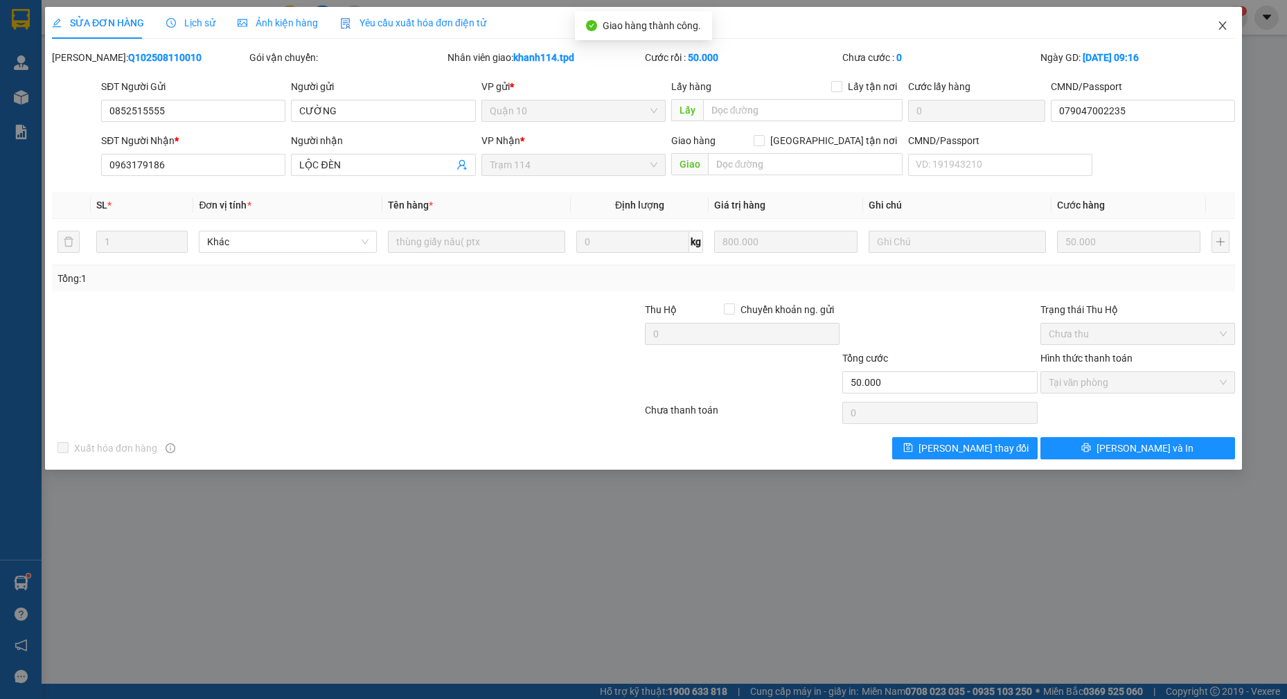
click at [1221, 26] on icon "close" at bounding box center [1222, 25] width 11 height 11
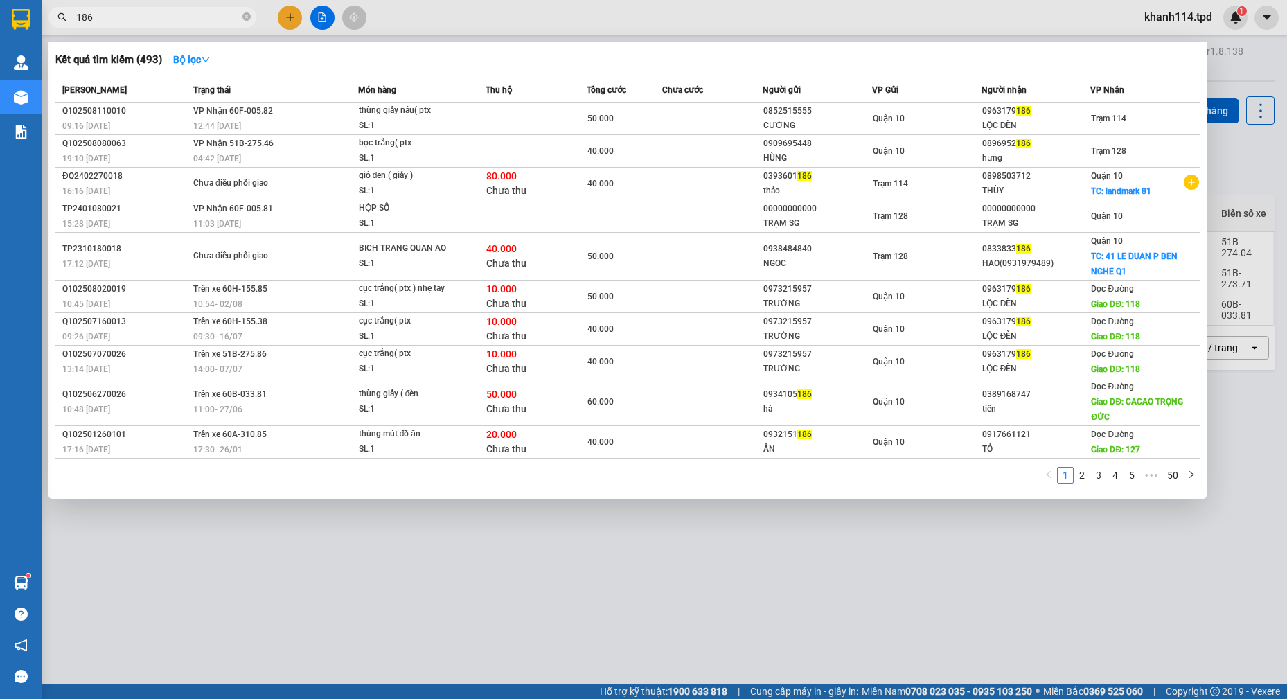
click at [203, 18] on input "186" at bounding box center [157, 17] width 163 height 15
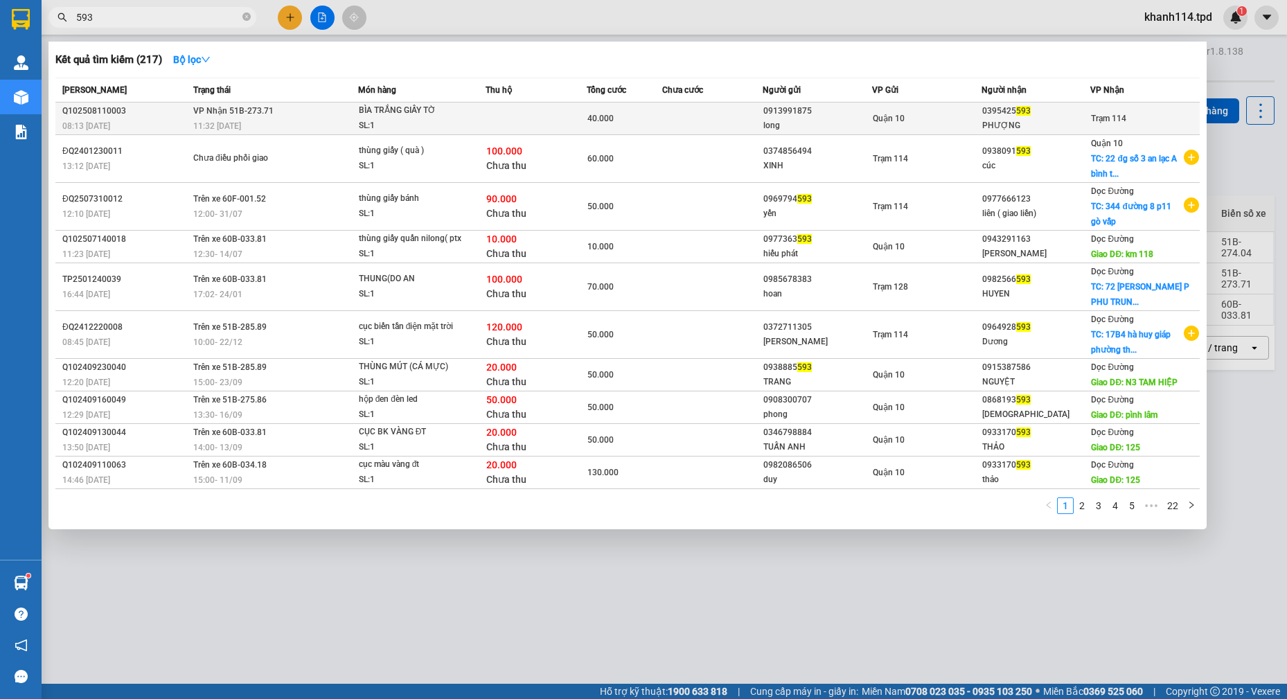
type input "593"
click at [942, 116] on div "Quận 10" at bounding box center [926, 118] width 108 height 15
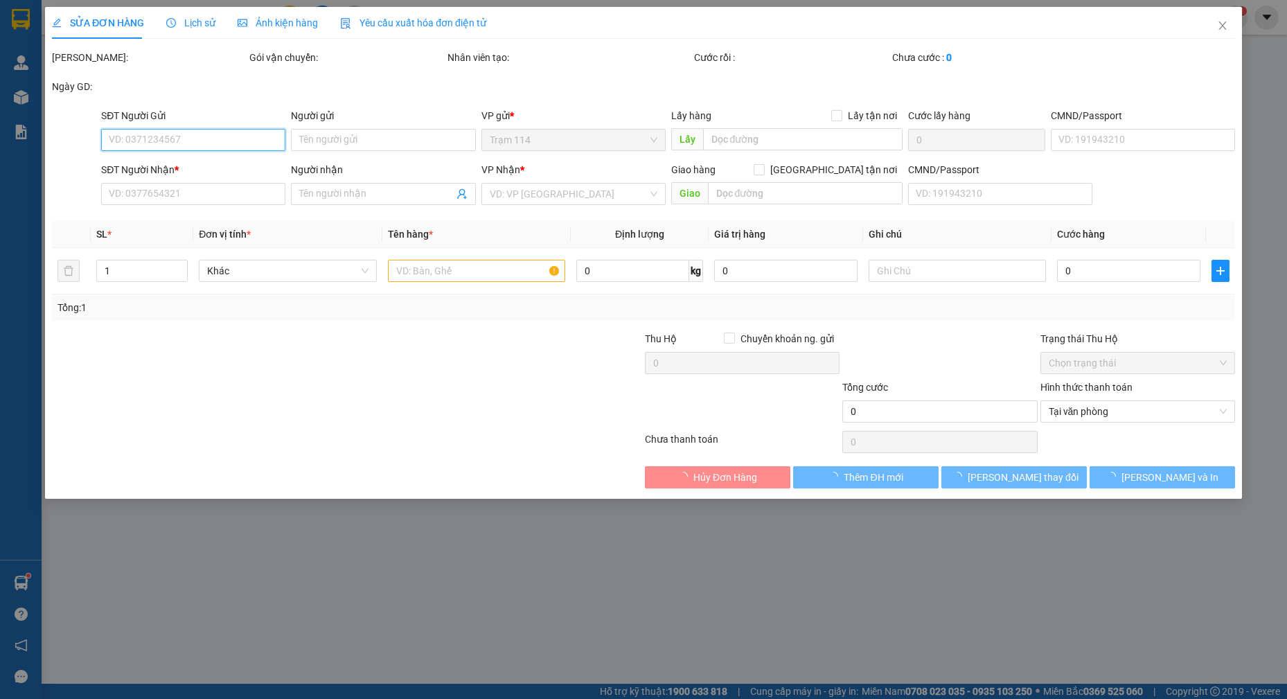
type input "0913991875"
type input "long"
type input "079067013539"
type input "0395425593"
type input "PHƯỢNG"
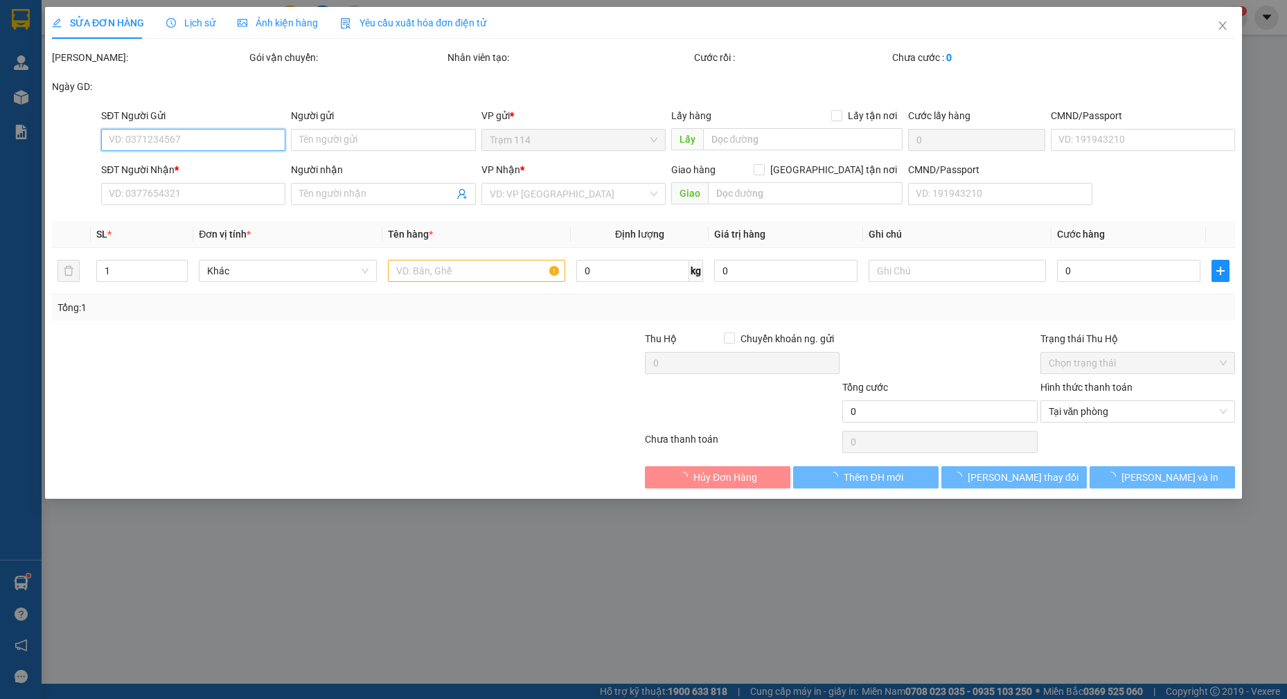
type input "40.000"
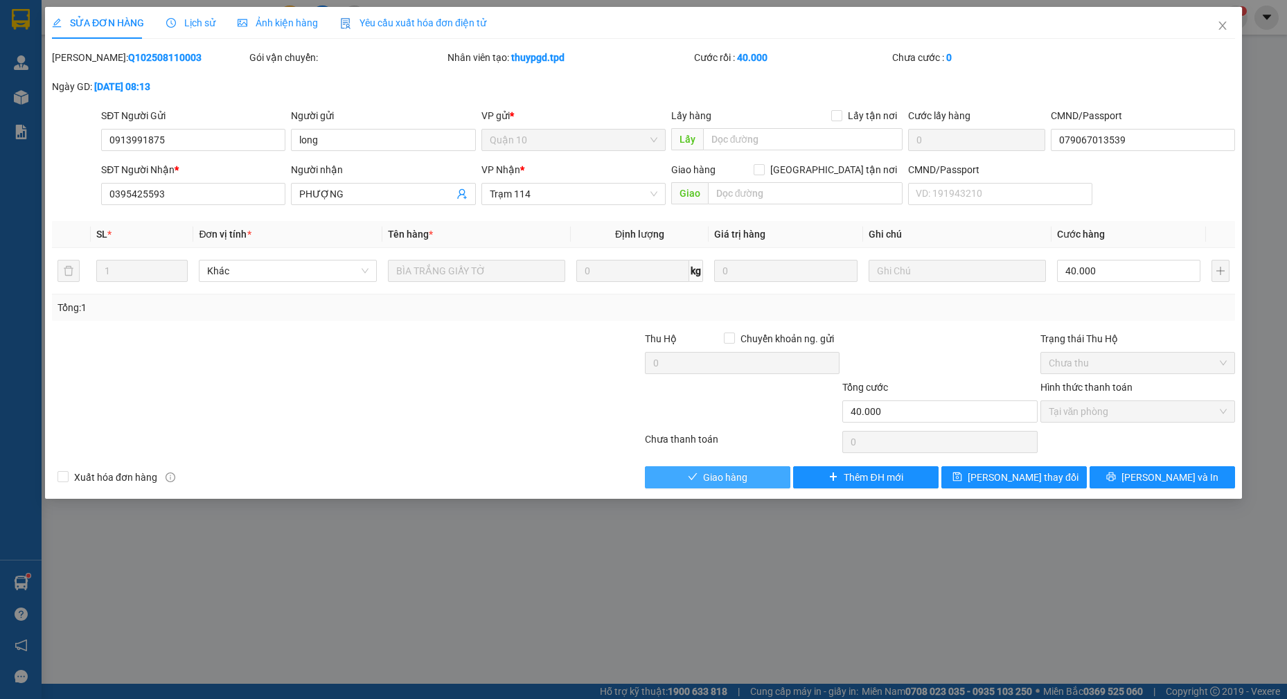
click at [722, 479] on span "Giao hàng" at bounding box center [725, 476] width 44 height 15
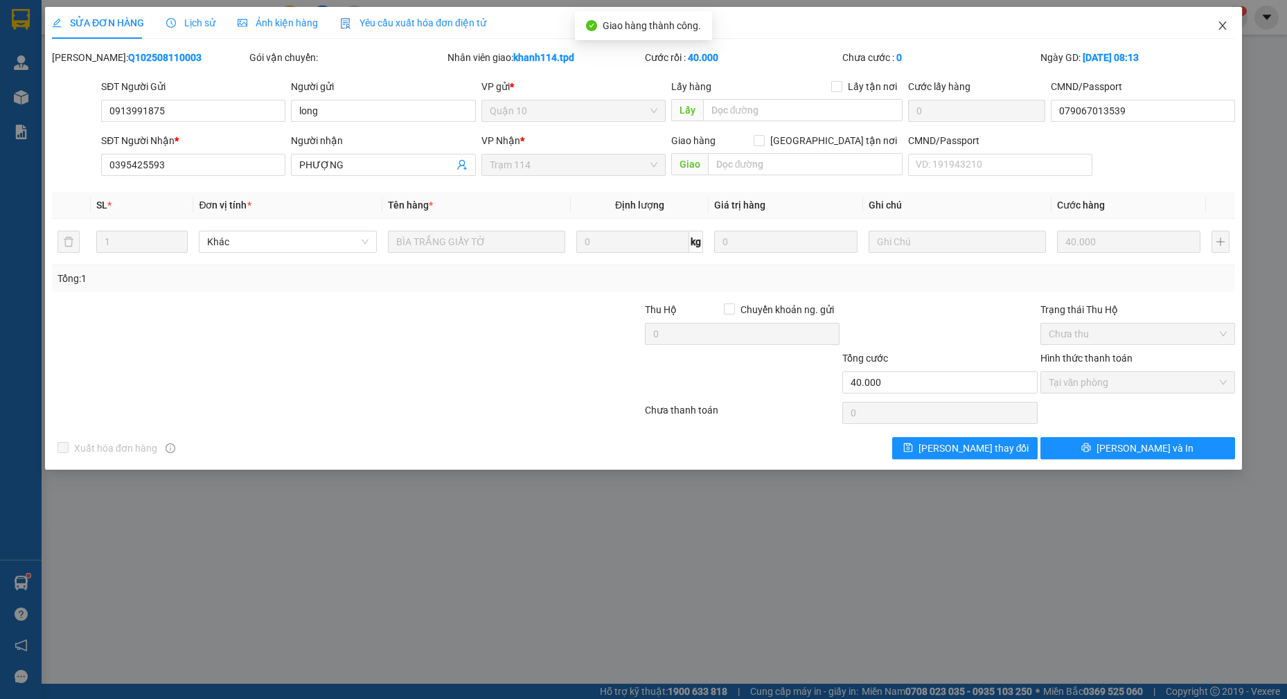
click at [1224, 26] on icon "close" at bounding box center [1222, 25] width 11 height 11
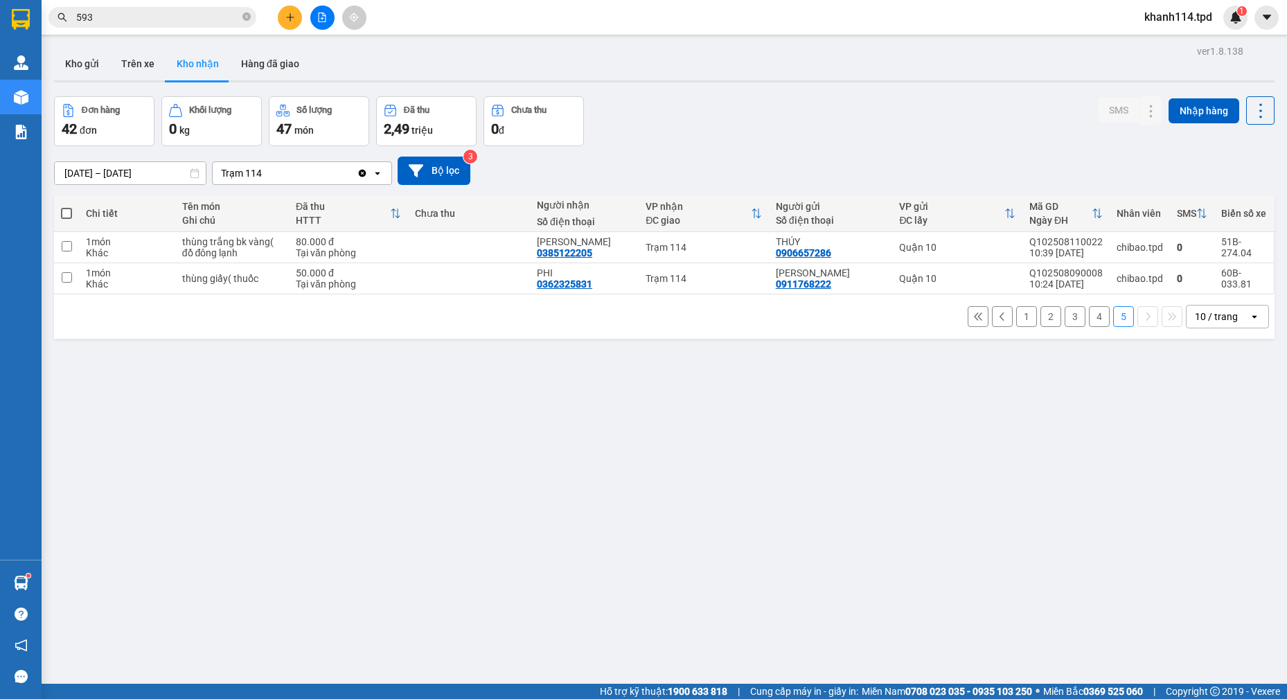
click at [199, 24] on input "593" at bounding box center [157, 17] width 163 height 15
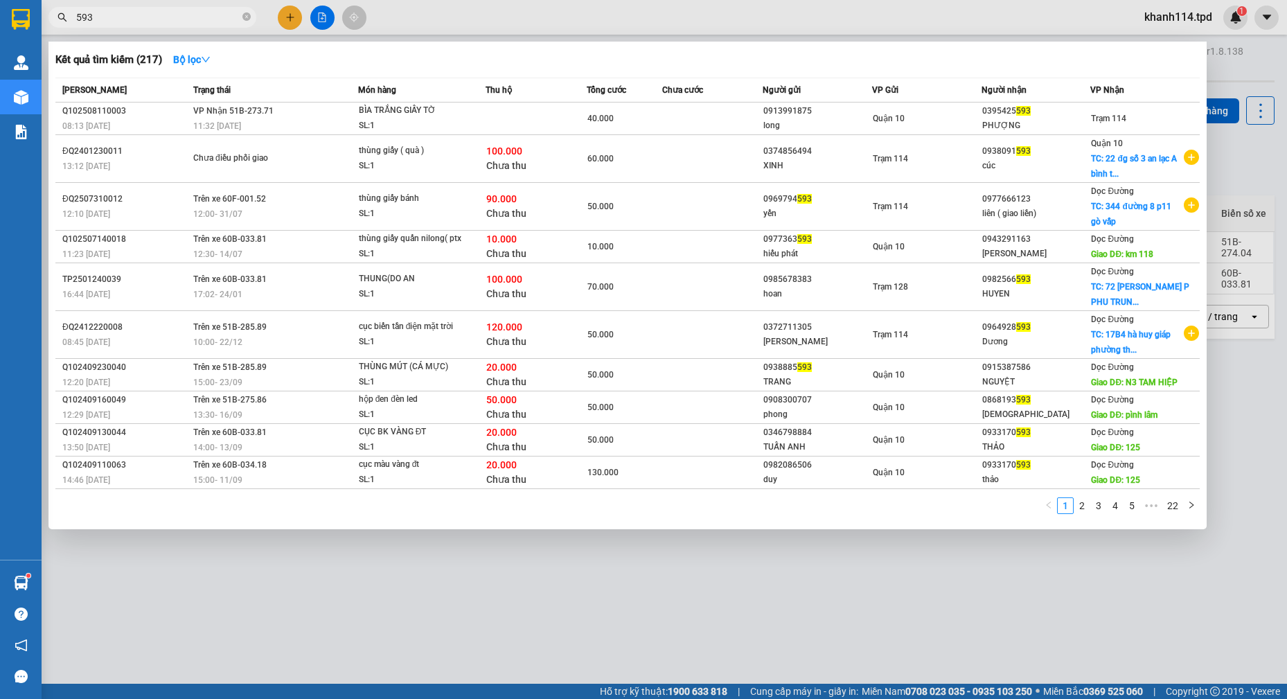
click at [199, 24] on input "593" at bounding box center [157, 17] width 163 height 15
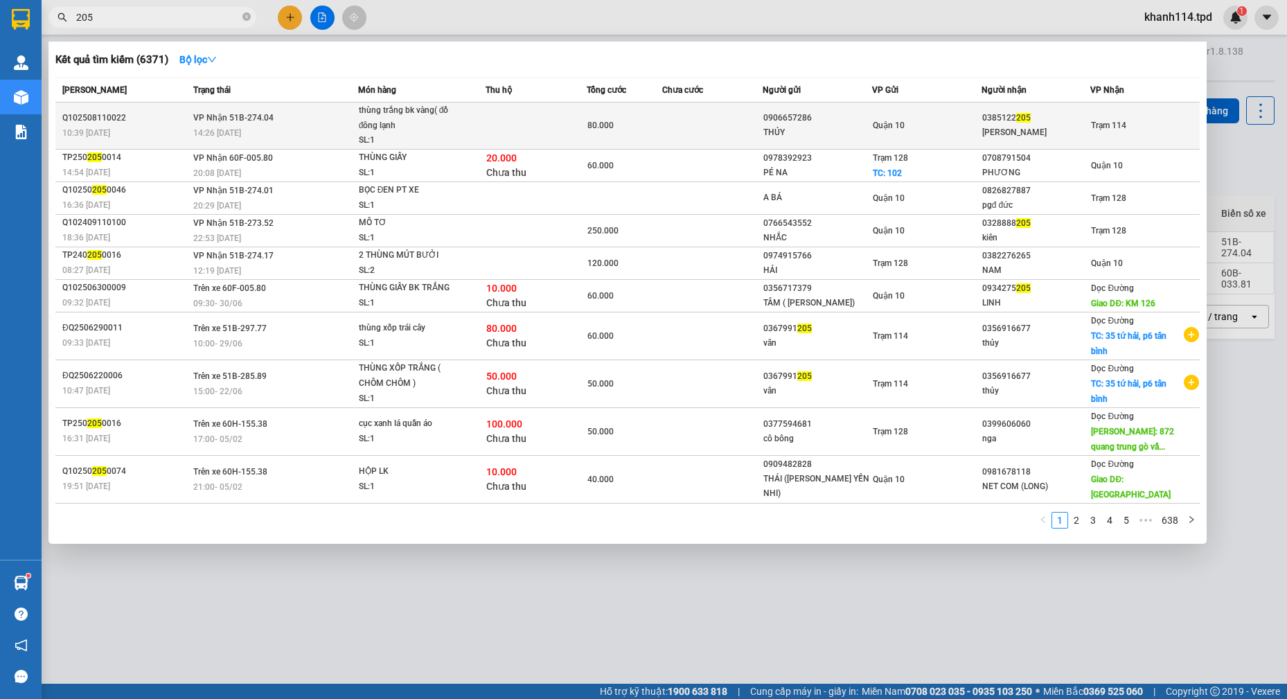
type input "205"
click at [587, 123] on span "80.000" at bounding box center [600, 125] width 26 height 10
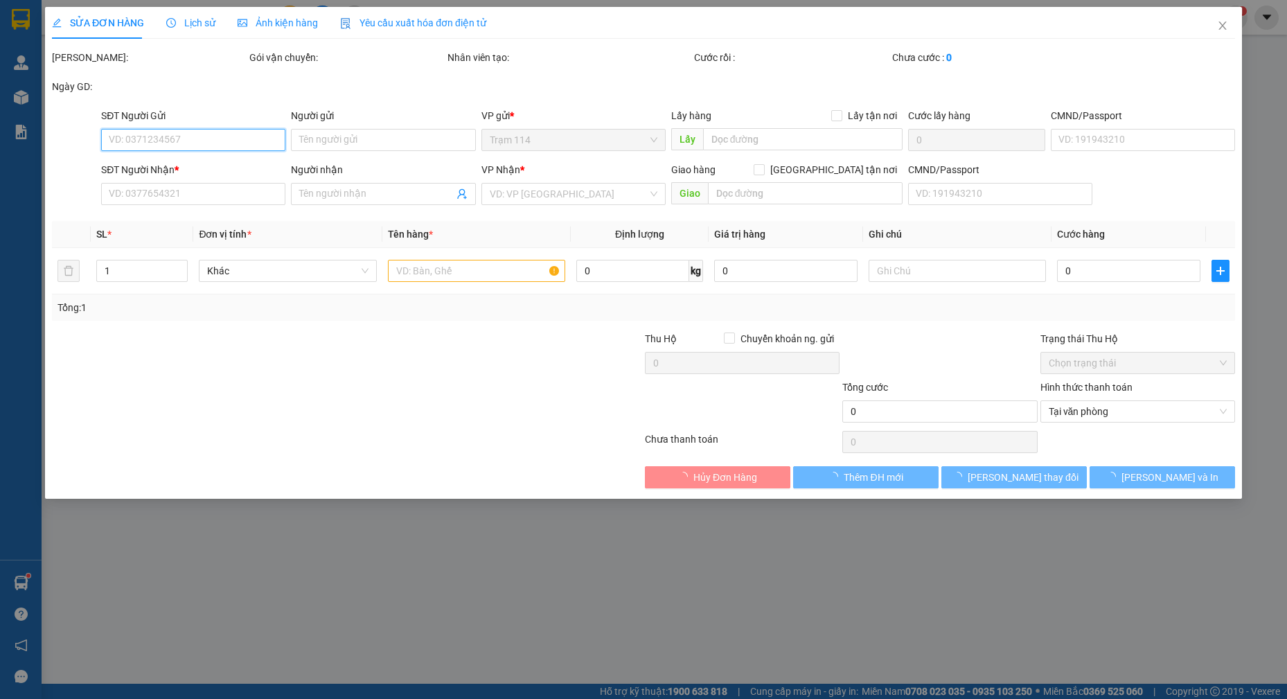
type input "0906657286"
type input "THÚY"
type input "285545024"
type input "0385122205"
type input "[PERSON_NAME]"
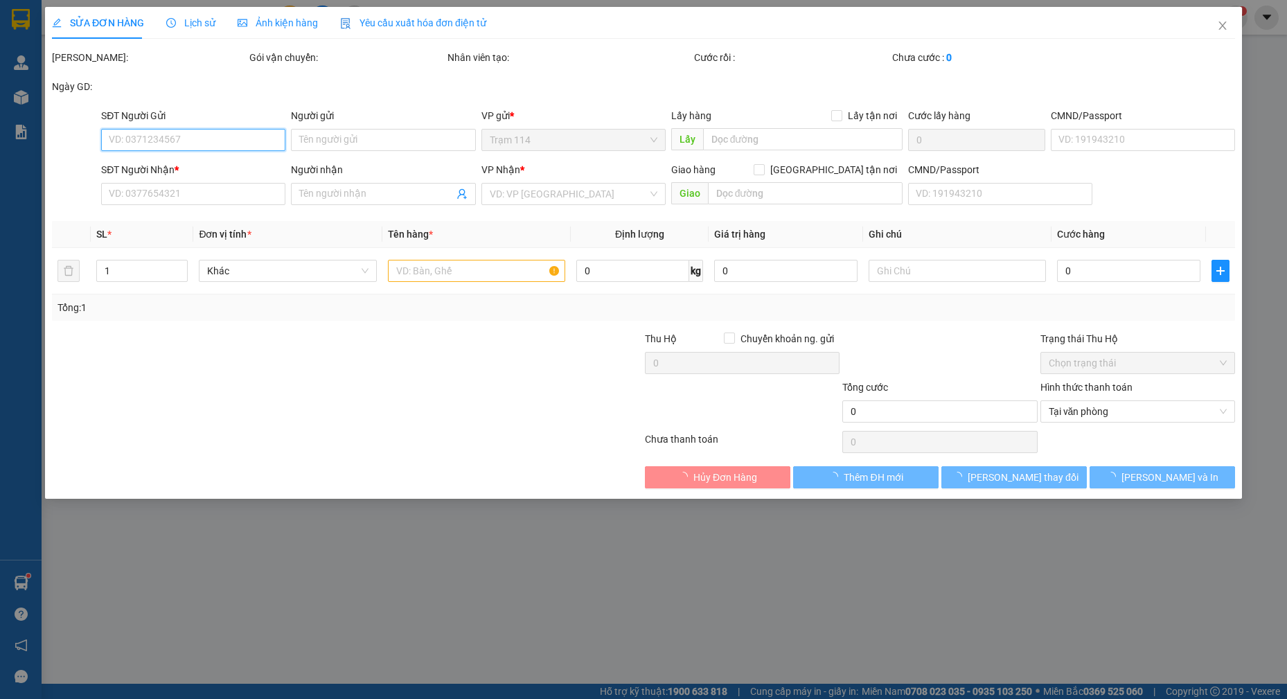
type input "80.000"
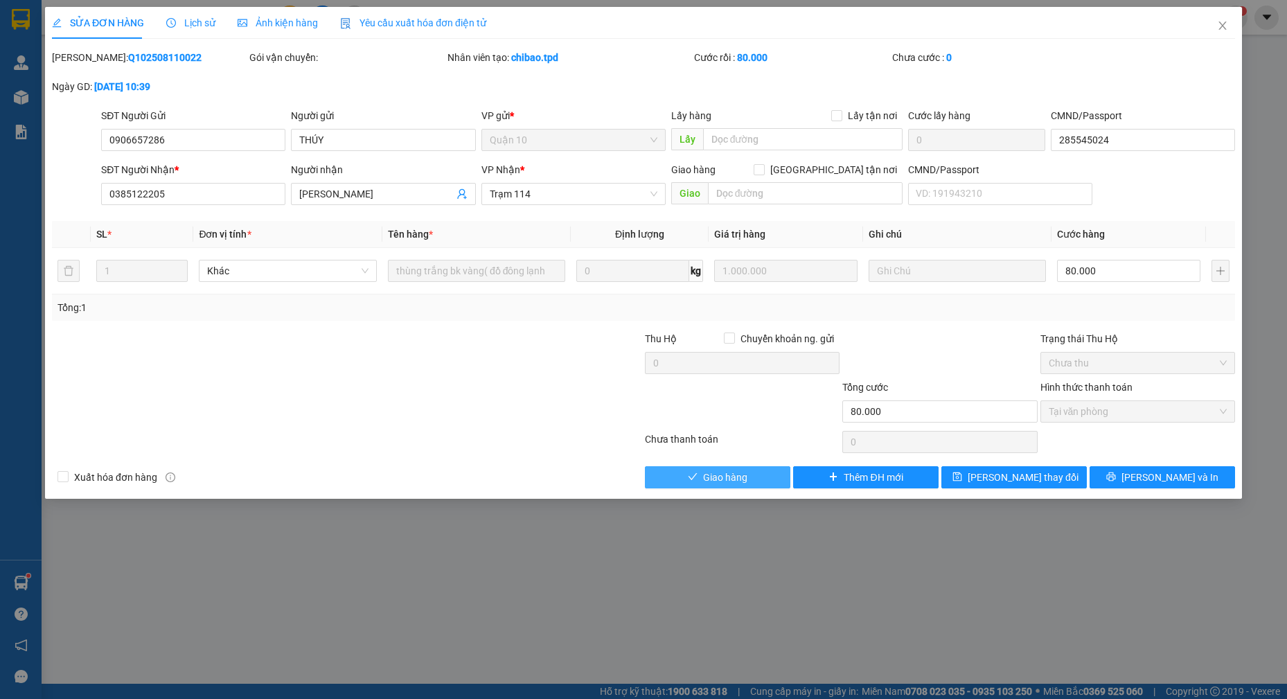
click at [719, 476] on span "Giao hàng" at bounding box center [725, 476] width 44 height 15
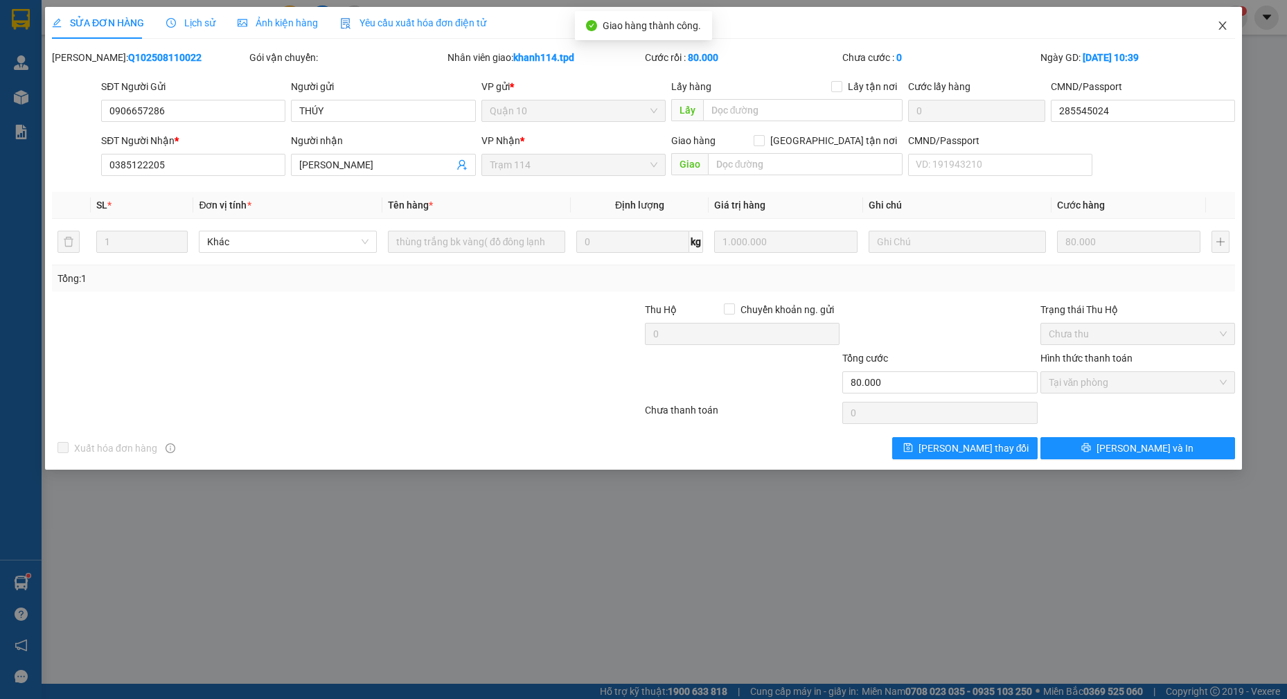
click at [1217, 23] on icon "close" at bounding box center [1222, 25] width 11 height 11
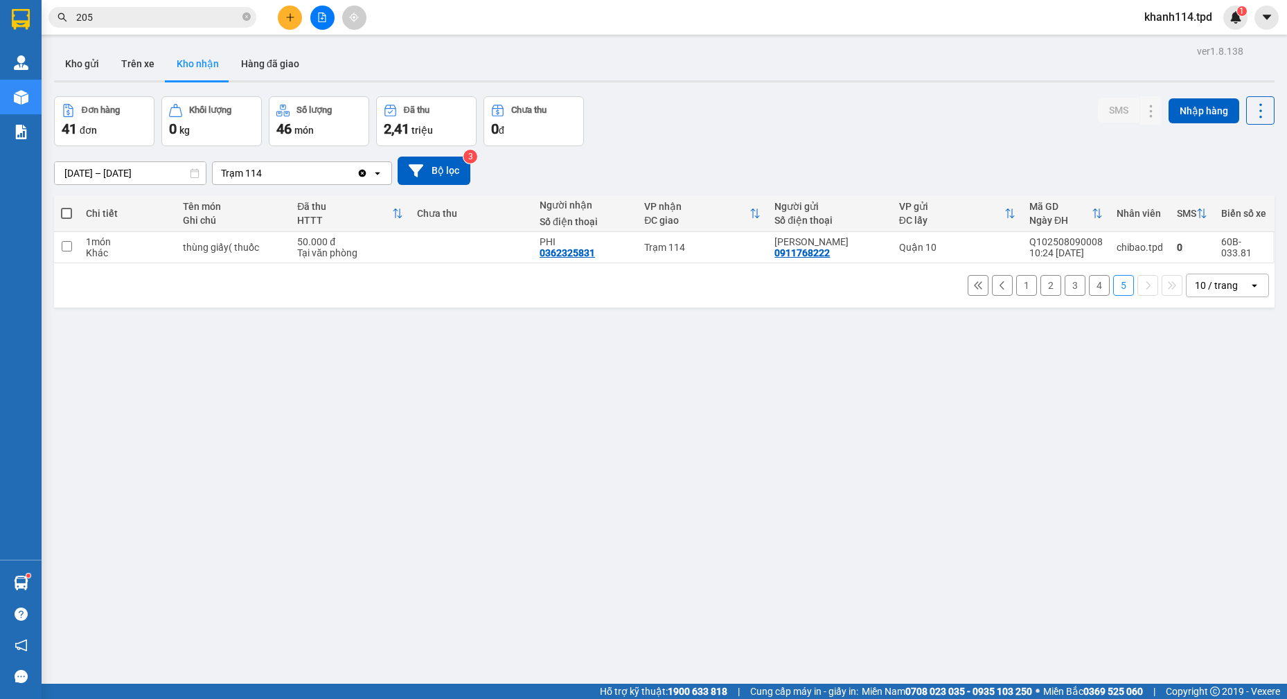
click at [1089, 286] on button "4" at bounding box center [1099, 285] width 21 height 21
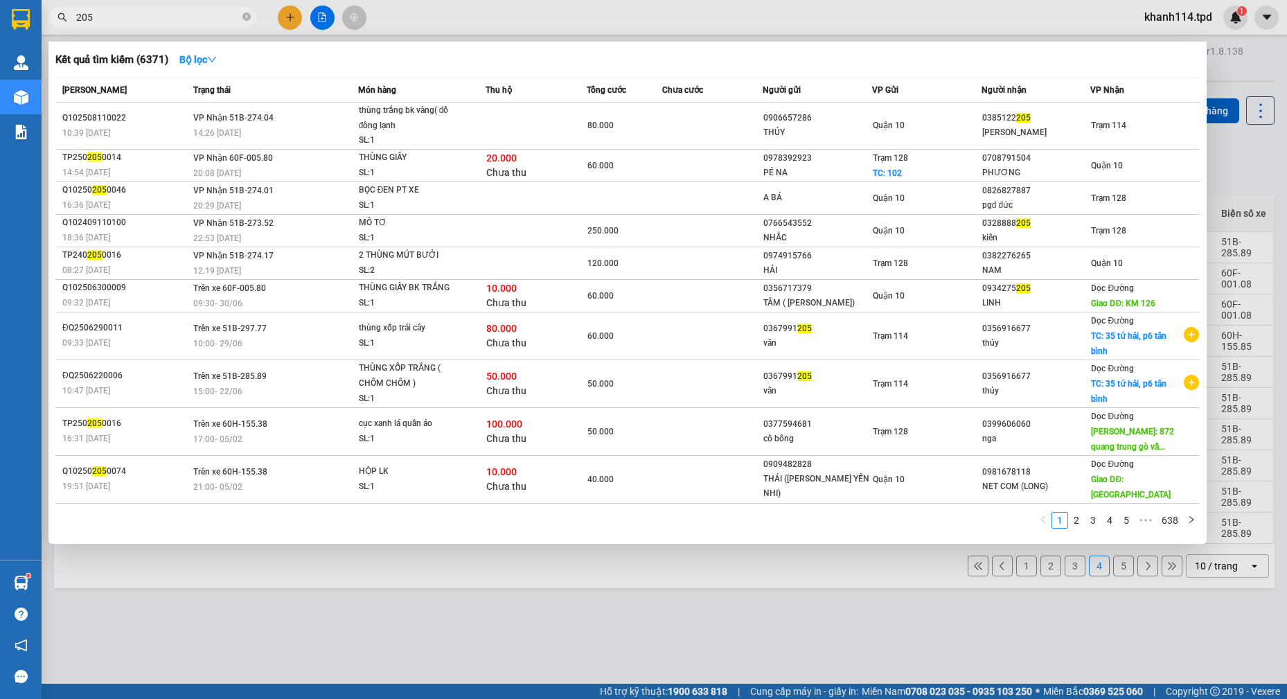
click at [203, 15] on input "205" at bounding box center [157, 17] width 163 height 15
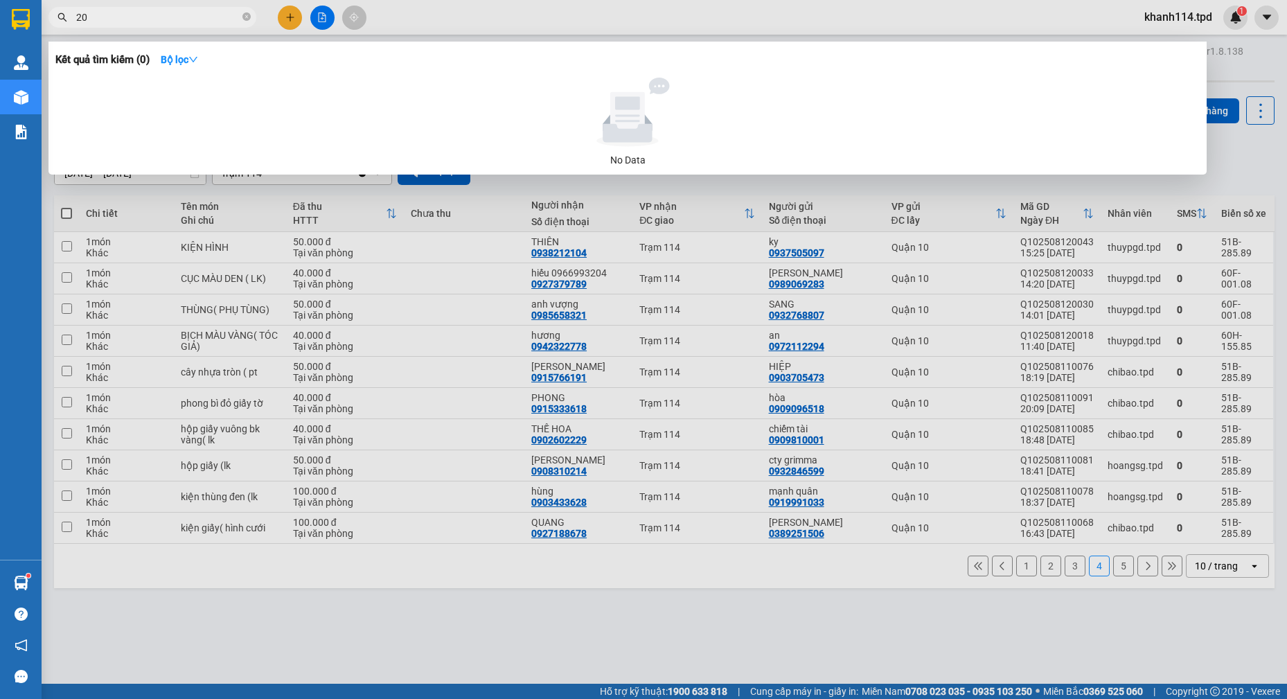
type input "2"
type input "204"
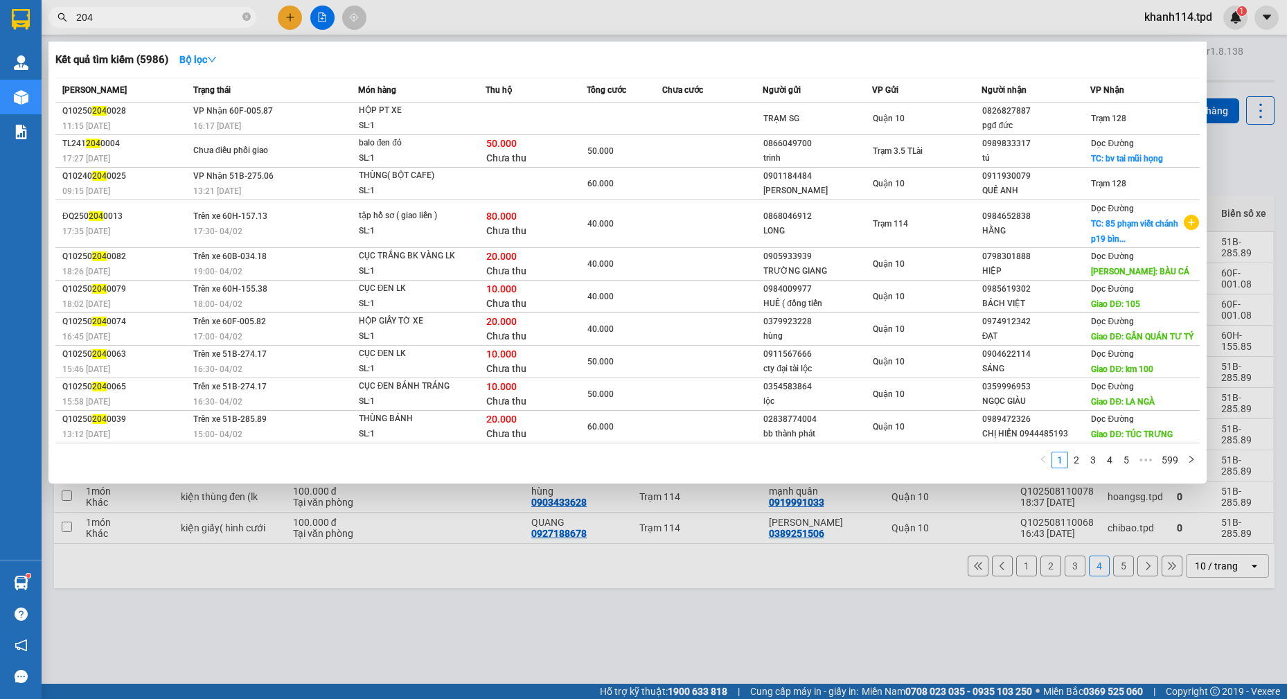
click at [163, 19] on input "204" at bounding box center [157, 17] width 163 height 15
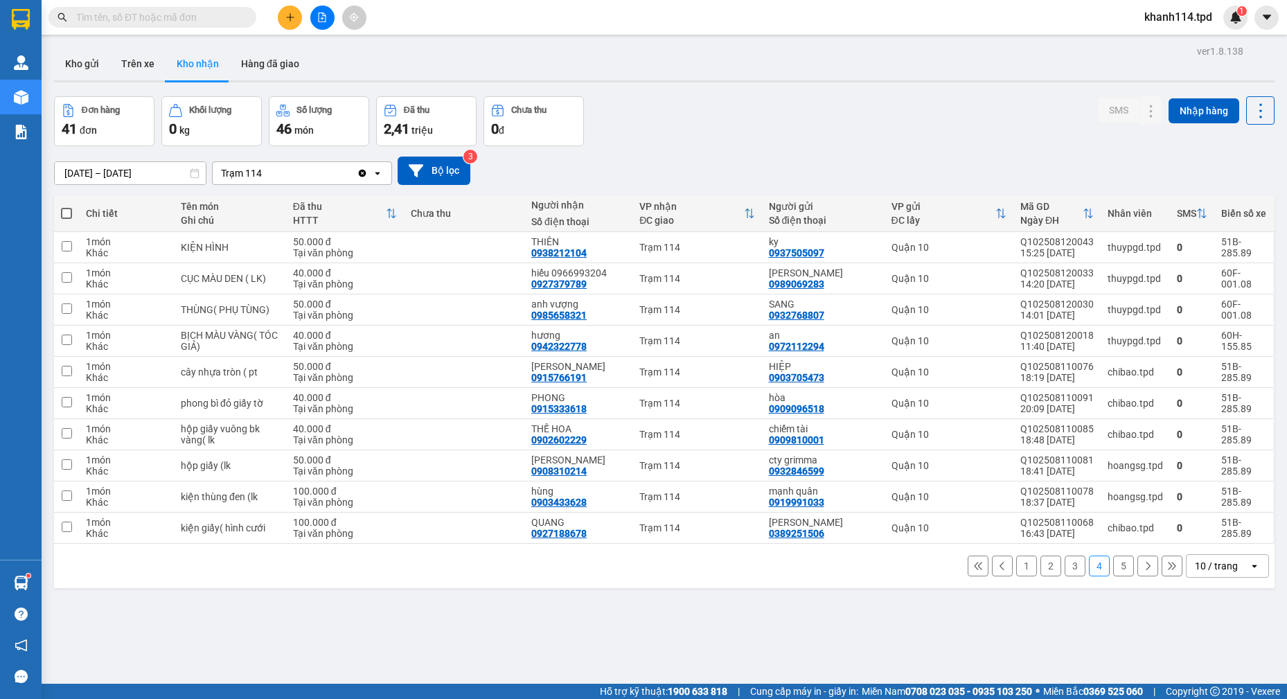
click at [184, 19] on input "text" at bounding box center [157, 17] width 163 height 15
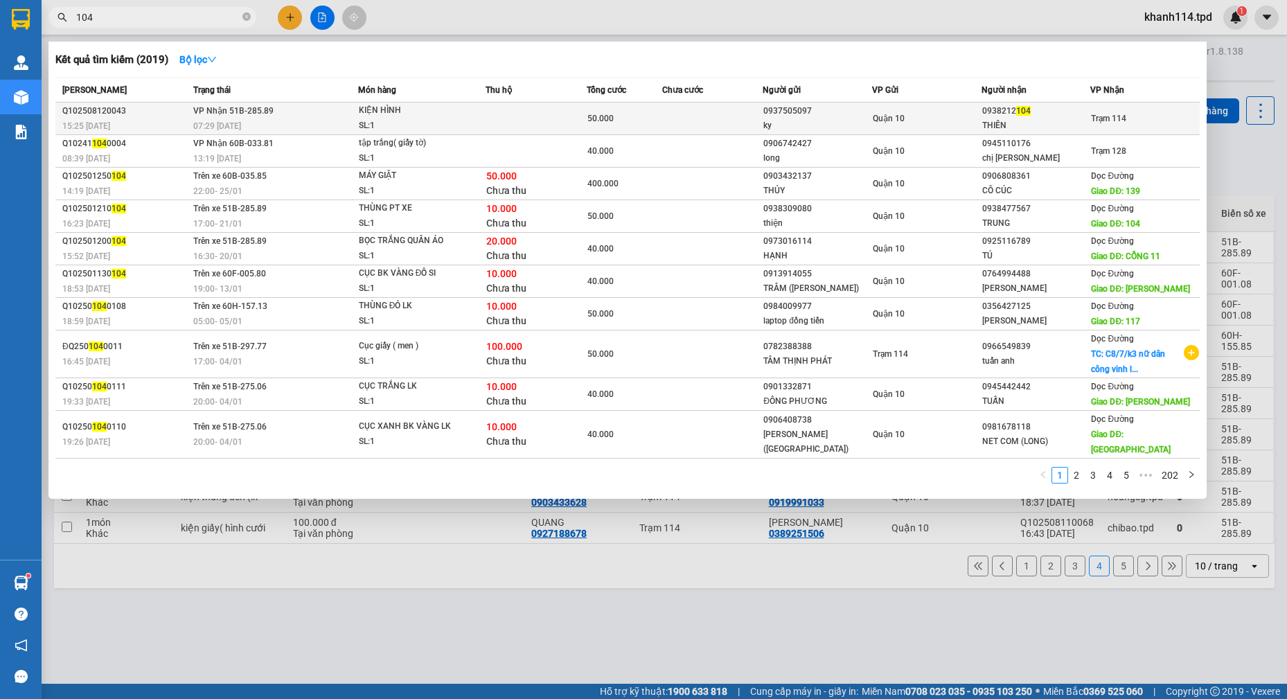
type input "104"
click at [1003, 114] on div "0938212 104" at bounding box center [1036, 111] width 108 height 15
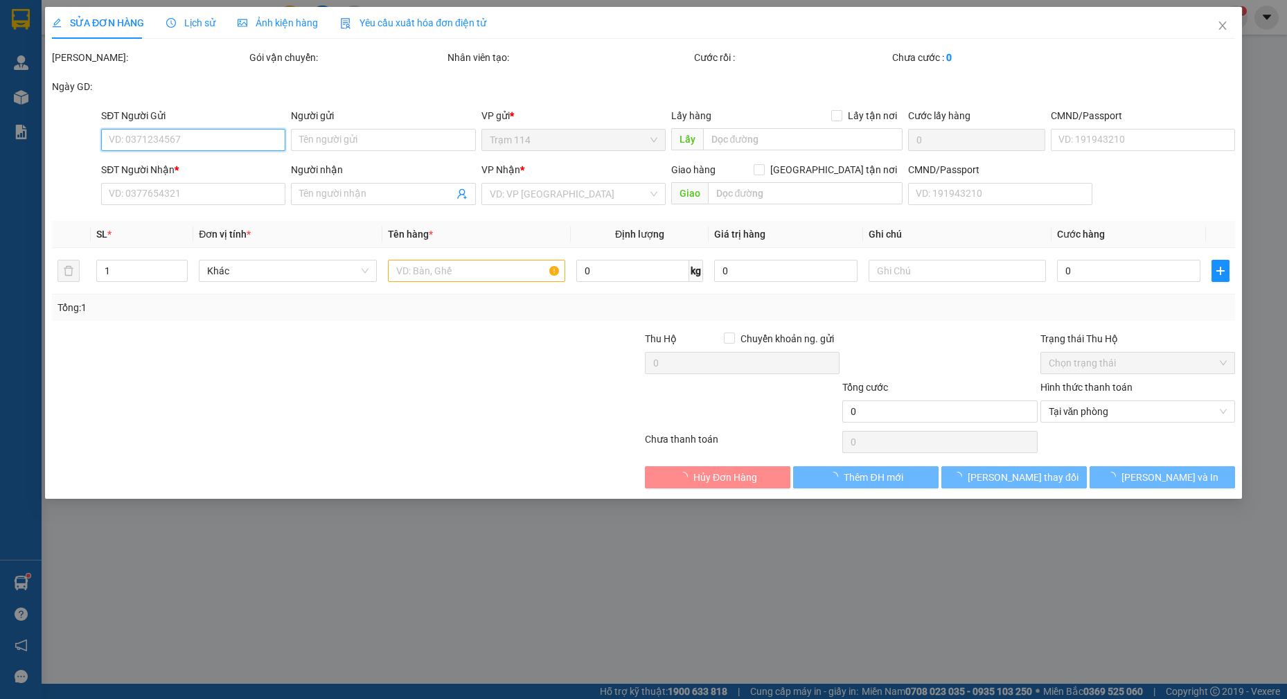
type input "0937505097"
type input "ky"
type input "0938212104"
type input "THIÊN"
type input "50.000"
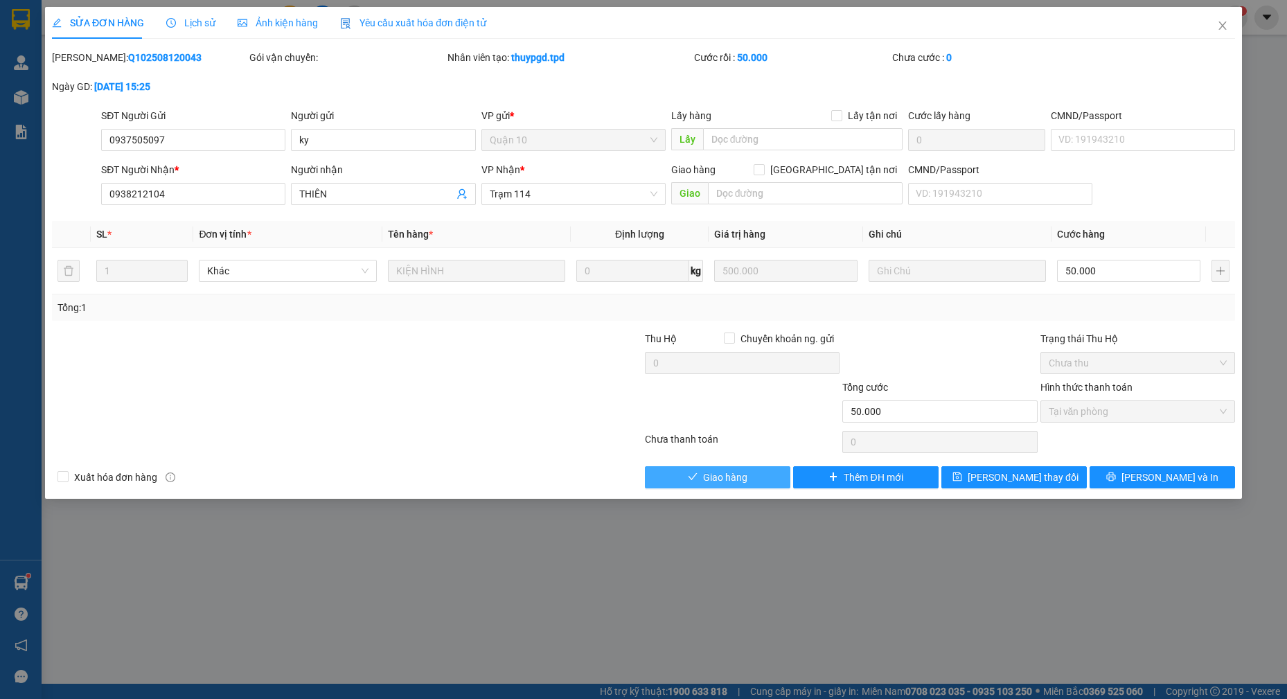
click at [753, 477] on button "Giao hàng" at bounding box center [717, 477] width 145 height 22
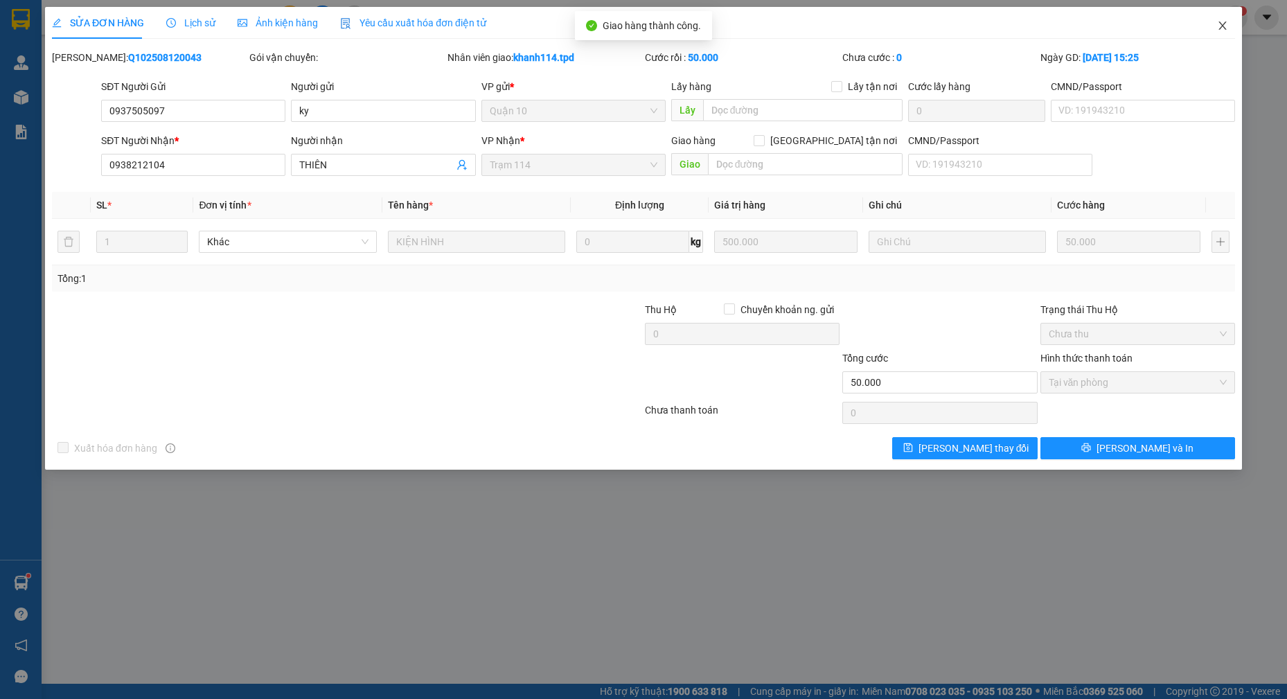
click at [1221, 31] on icon "close" at bounding box center [1222, 25] width 11 height 11
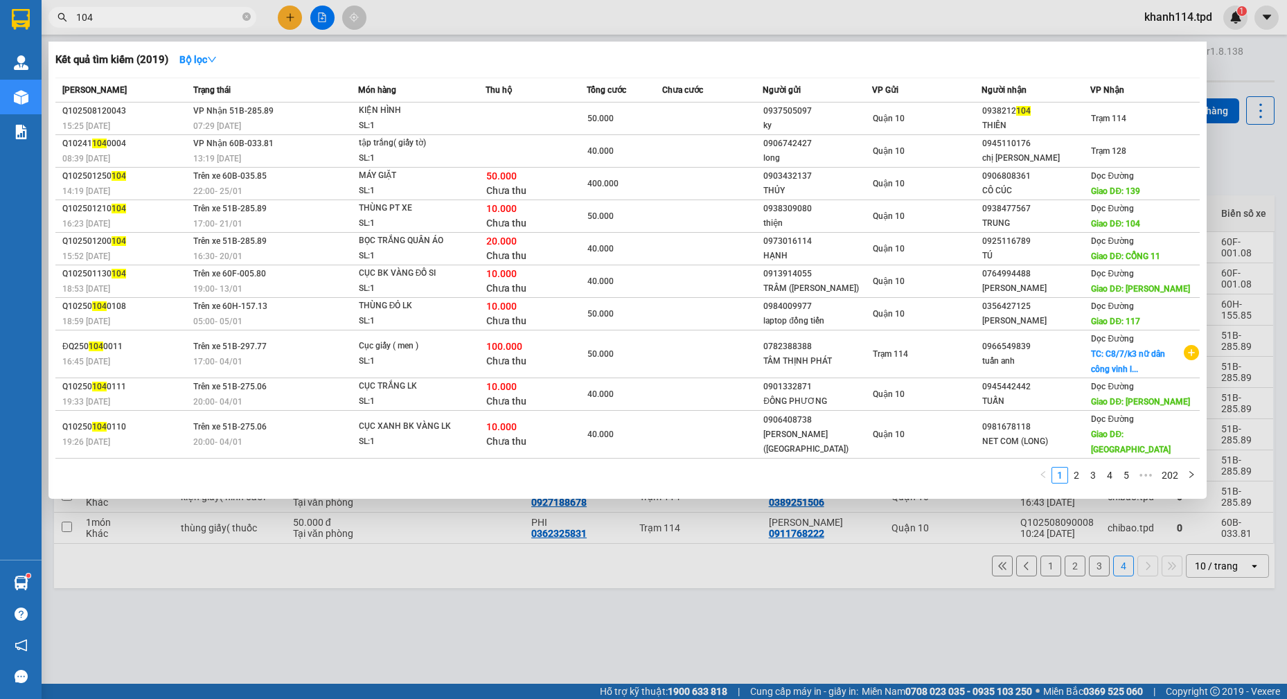
click at [170, 15] on input "104" at bounding box center [157, 17] width 163 height 15
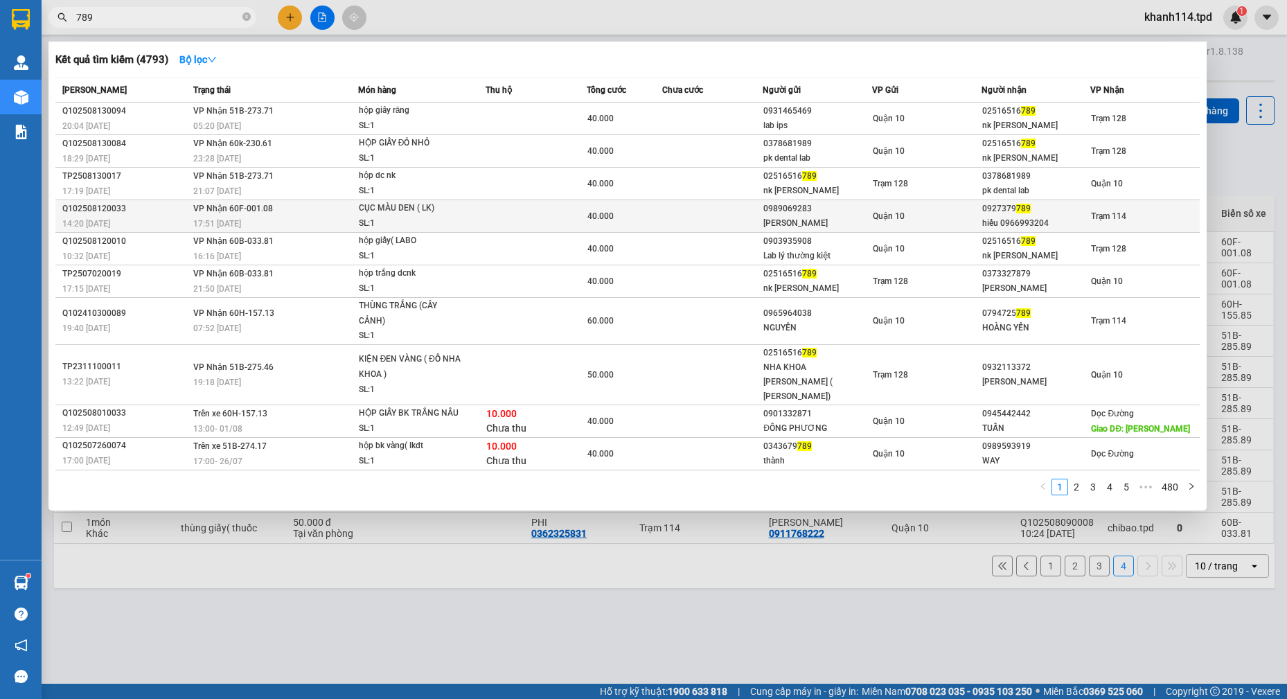
type input "789"
click at [973, 221] on div "Quận 10" at bounding box center [926, 215] width 108 height 15
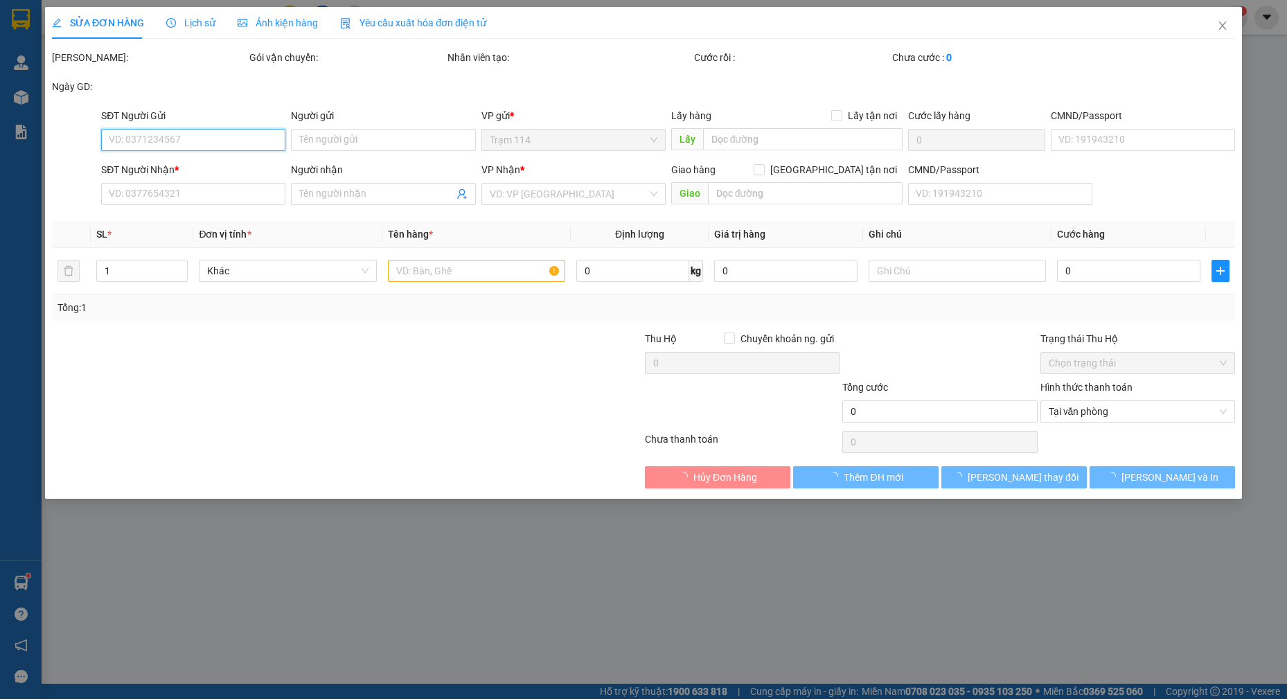
type input "0989069283"
type input "[PERSON_NAME]"
type input "0927379789"
type input "hiếu 0966993204"
type input "079084028488"
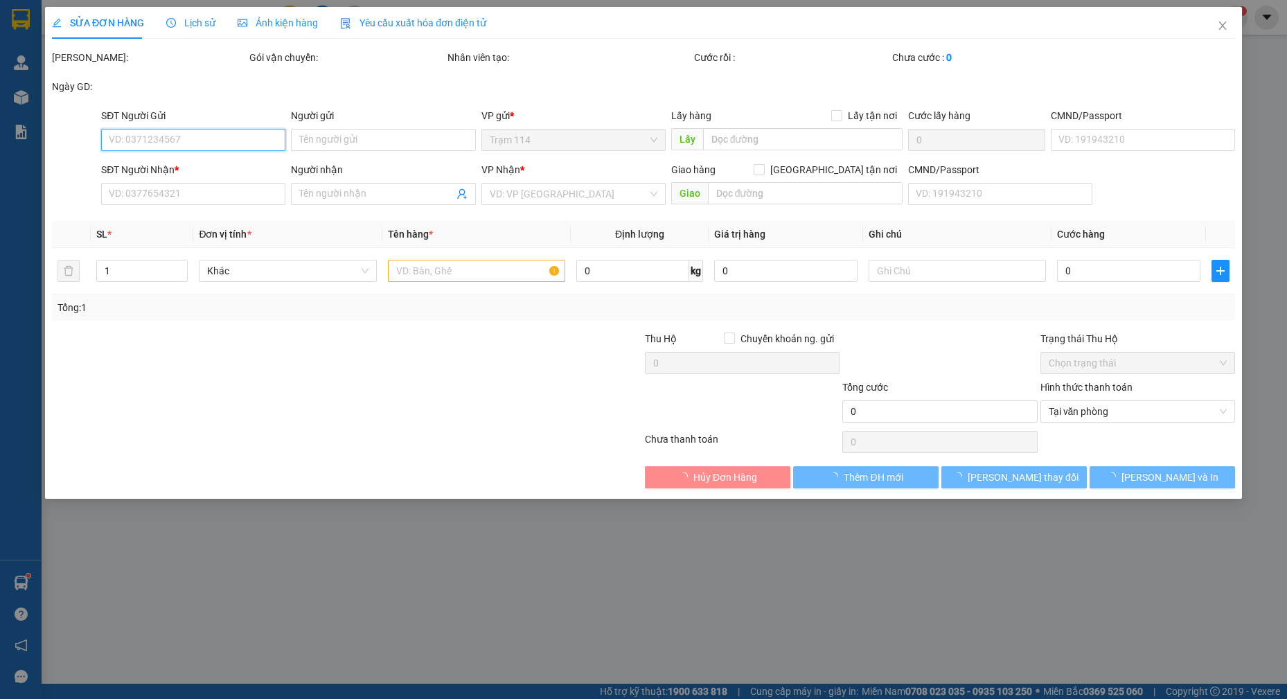
type input "40.000"
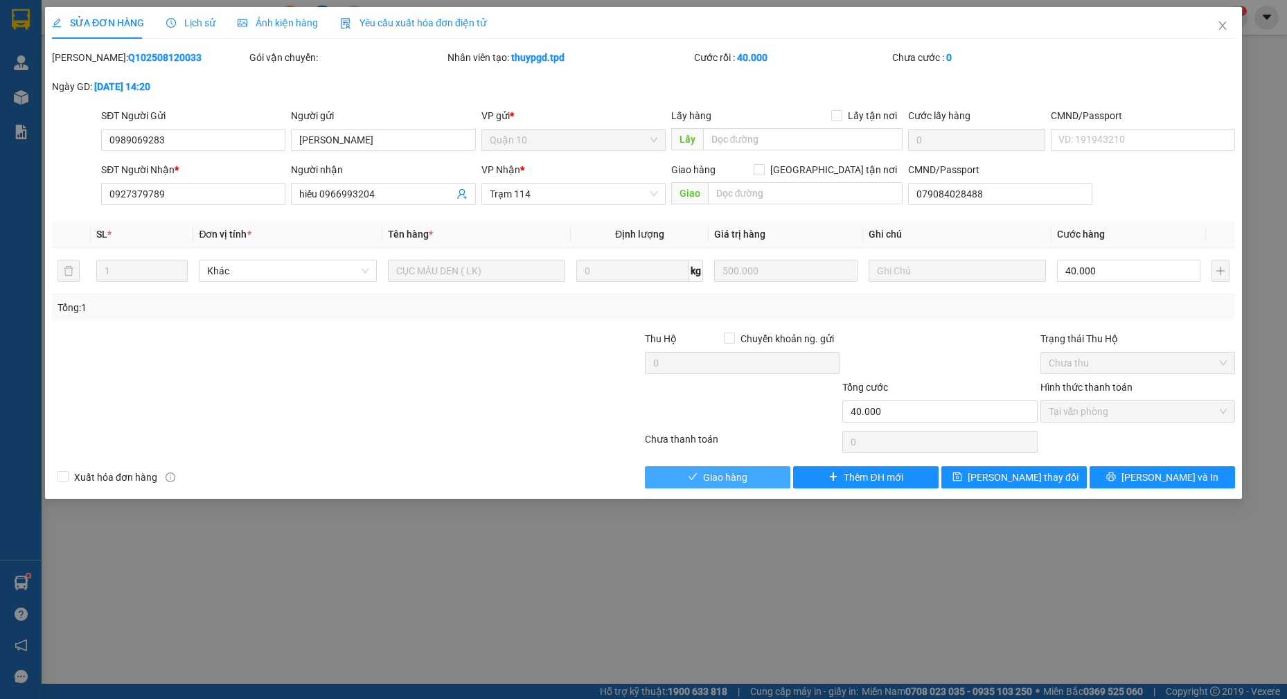
click at [742, 476] on span "Giao hàng" at bounding box center [725, 476] width 44 height 15
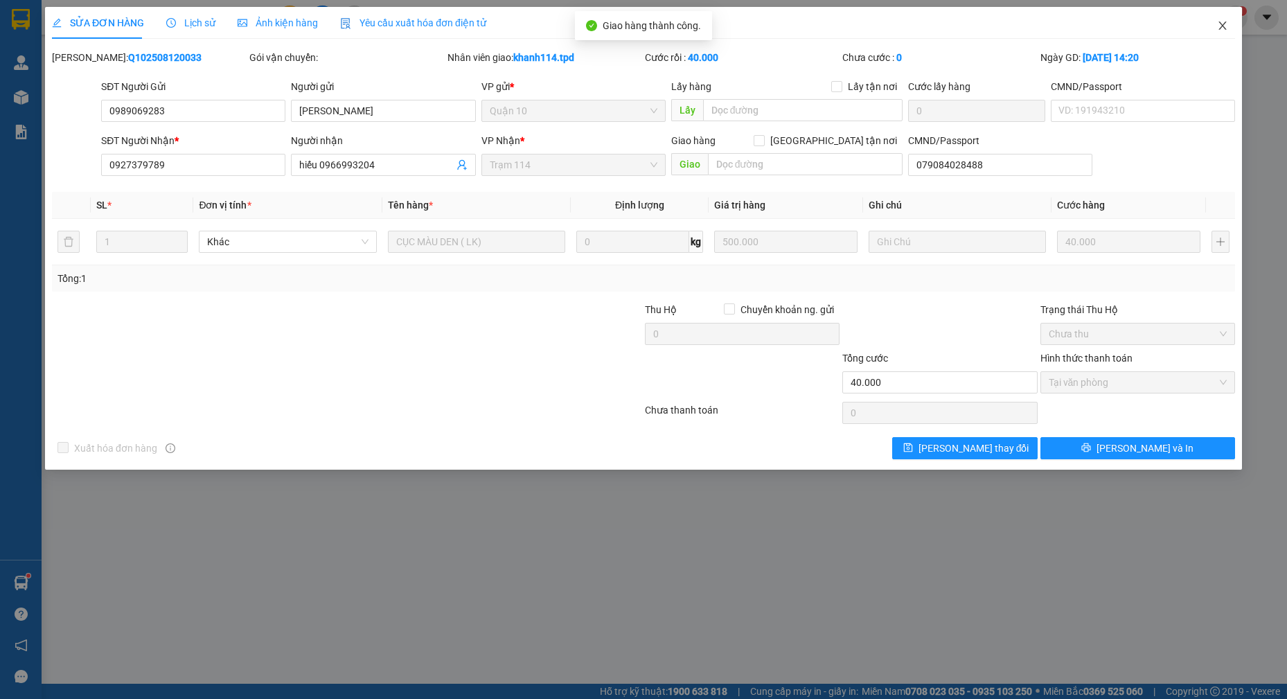
click at [1226, 30] on icon "close" at bounding box center [1222, 25] width 11 height 11
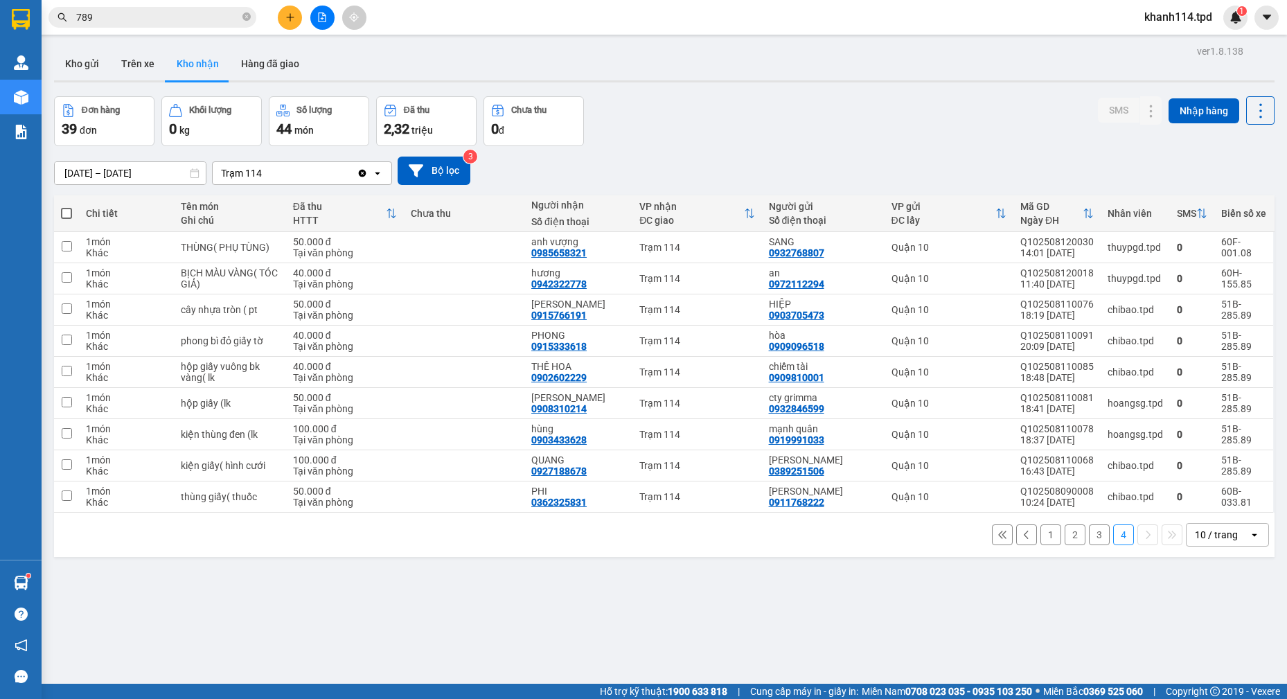
click at [190, 21] on input "789" at bounding box center [157, 17] width 163 height 15
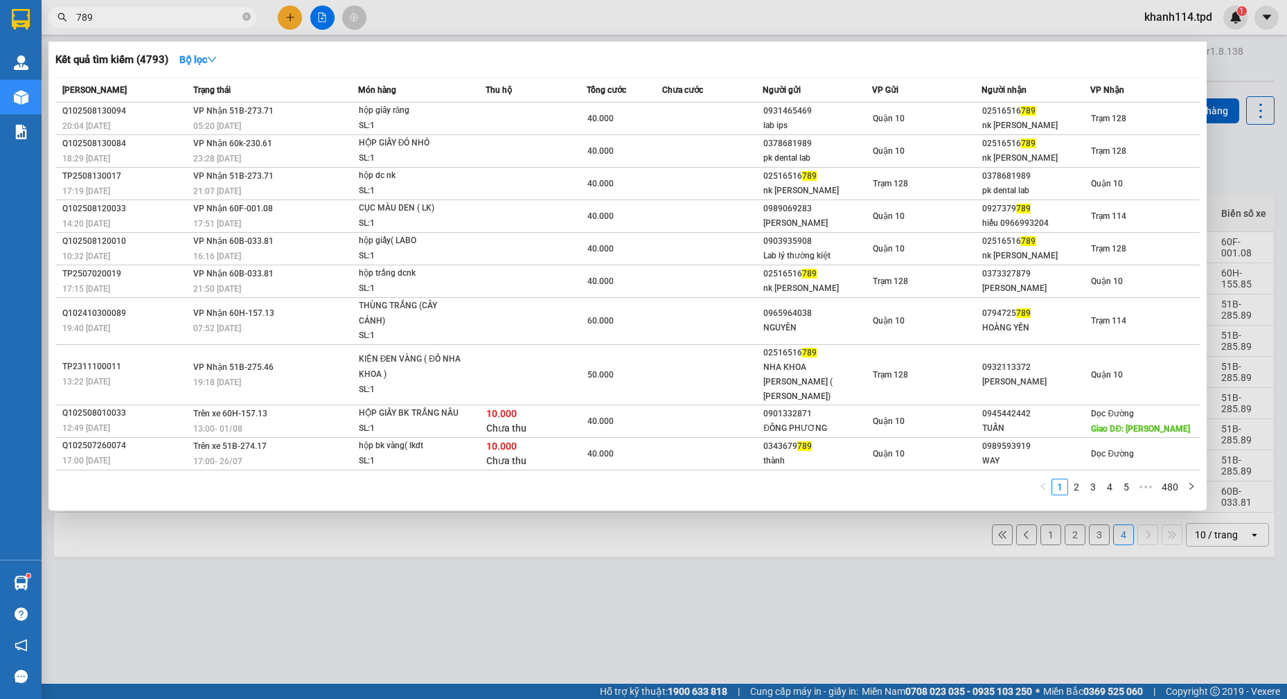
click at [190, 21] on input "789" at bounding box center [157, 17] width 163 height 15
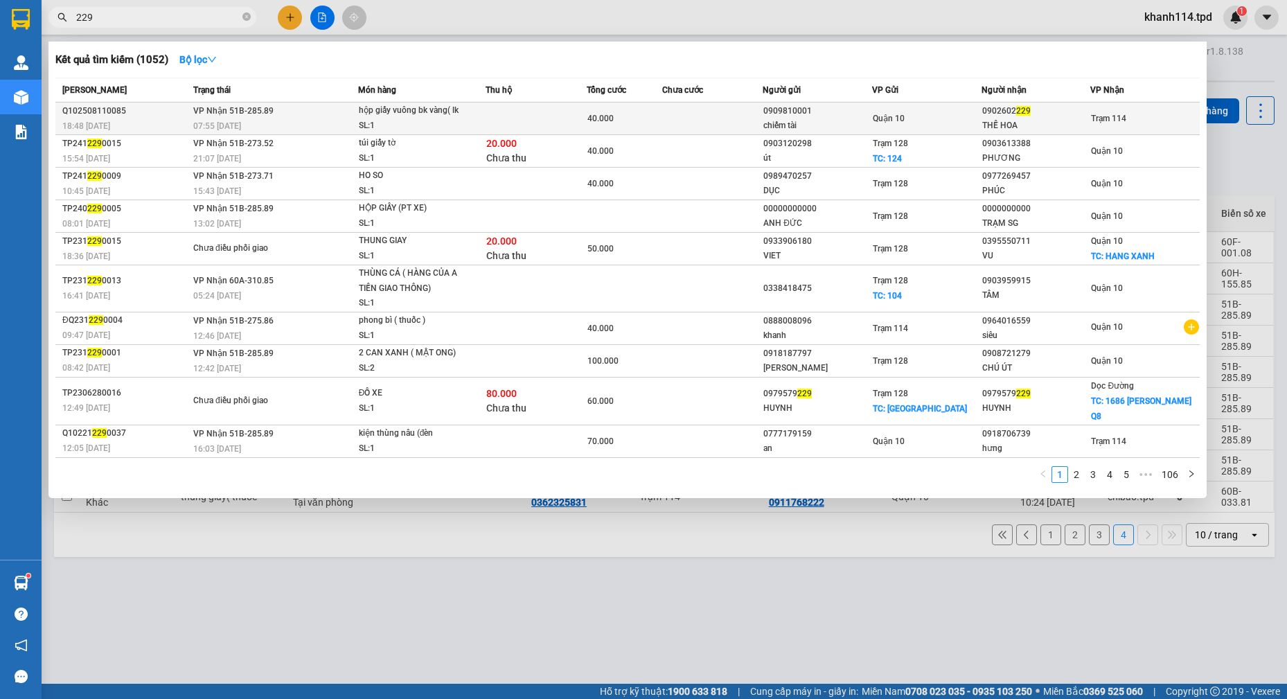
type input "229"
click at [1083, 127] on div "THẾ HOA" at bounding box center [1036, 125] width 108 height 15
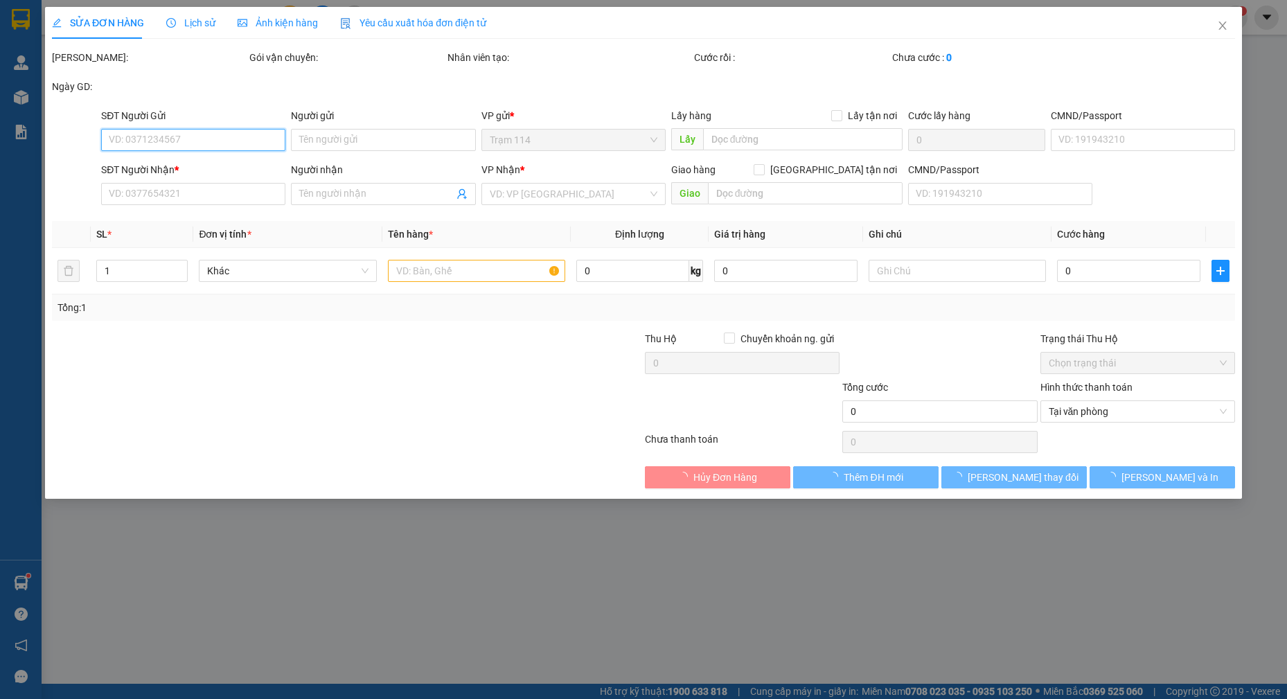
type input "0909810001"
type input "chiếm tài"
type input "0902602229"
type input "THẾ HOA"
type input "40.000"
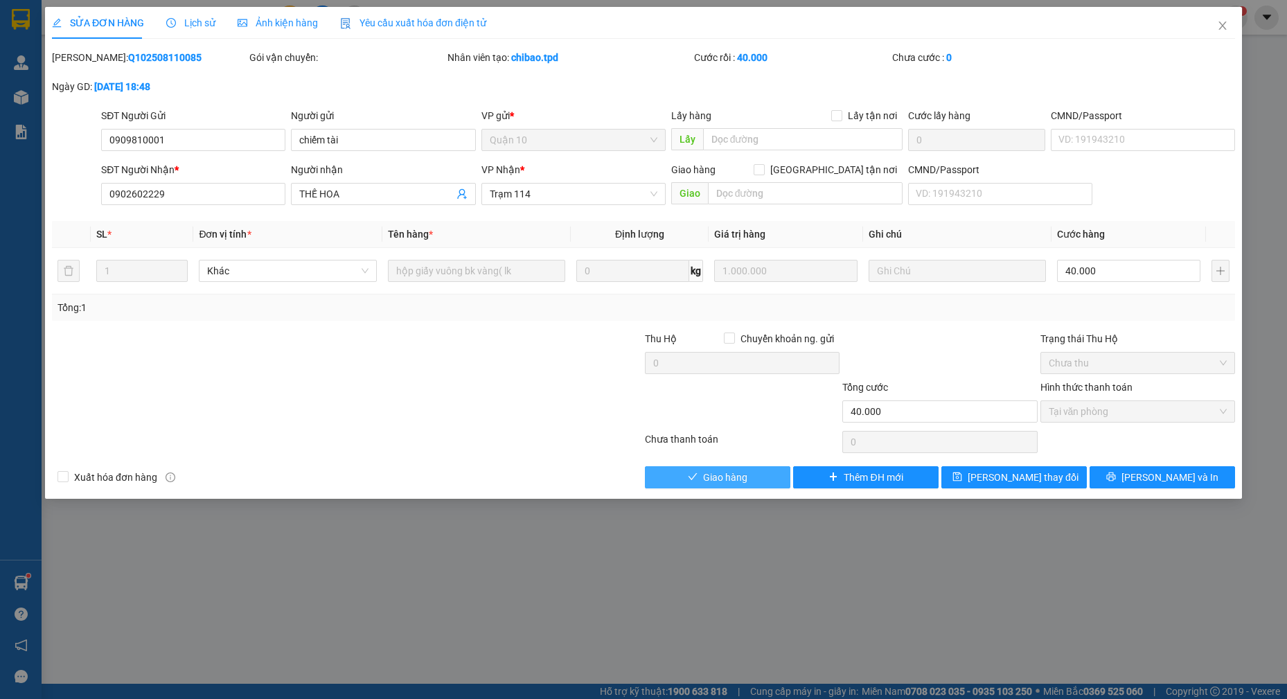
click at [749, 479] on button "Giao hàng" at bounding box center [717, 477] width 145 height 22
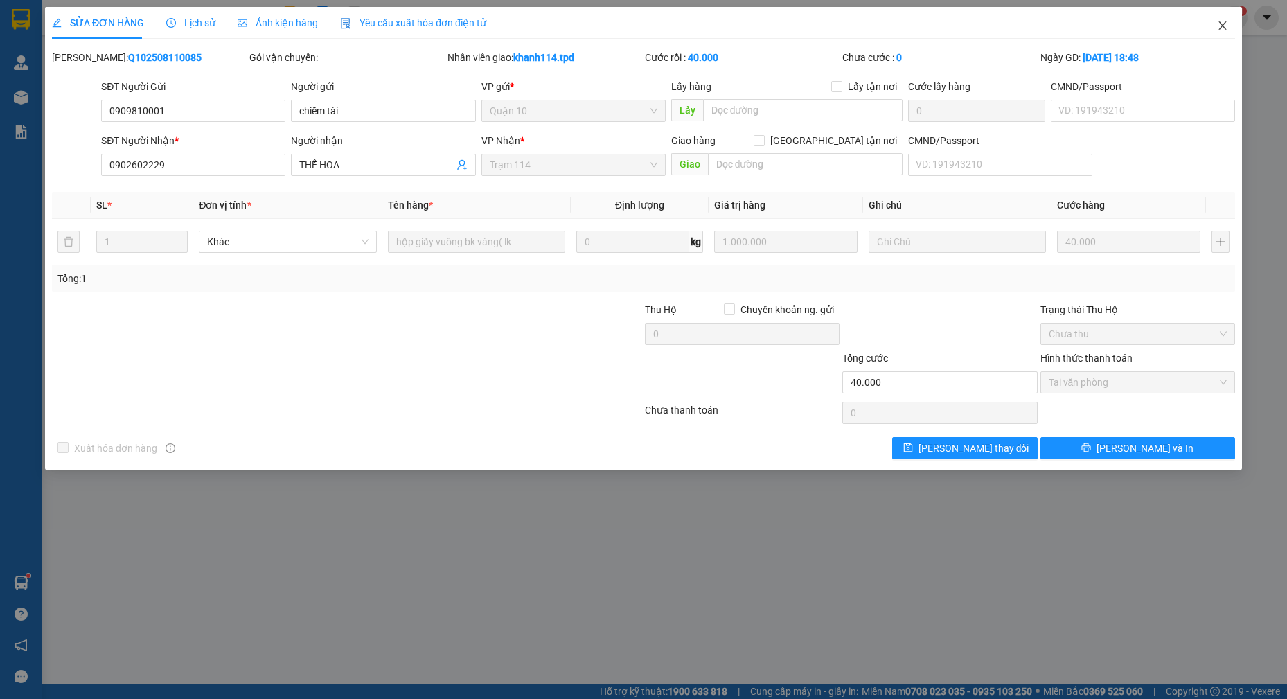
click at [1225, 26] on icon "close" at bounding box center [1222, 25] width 11 height 11
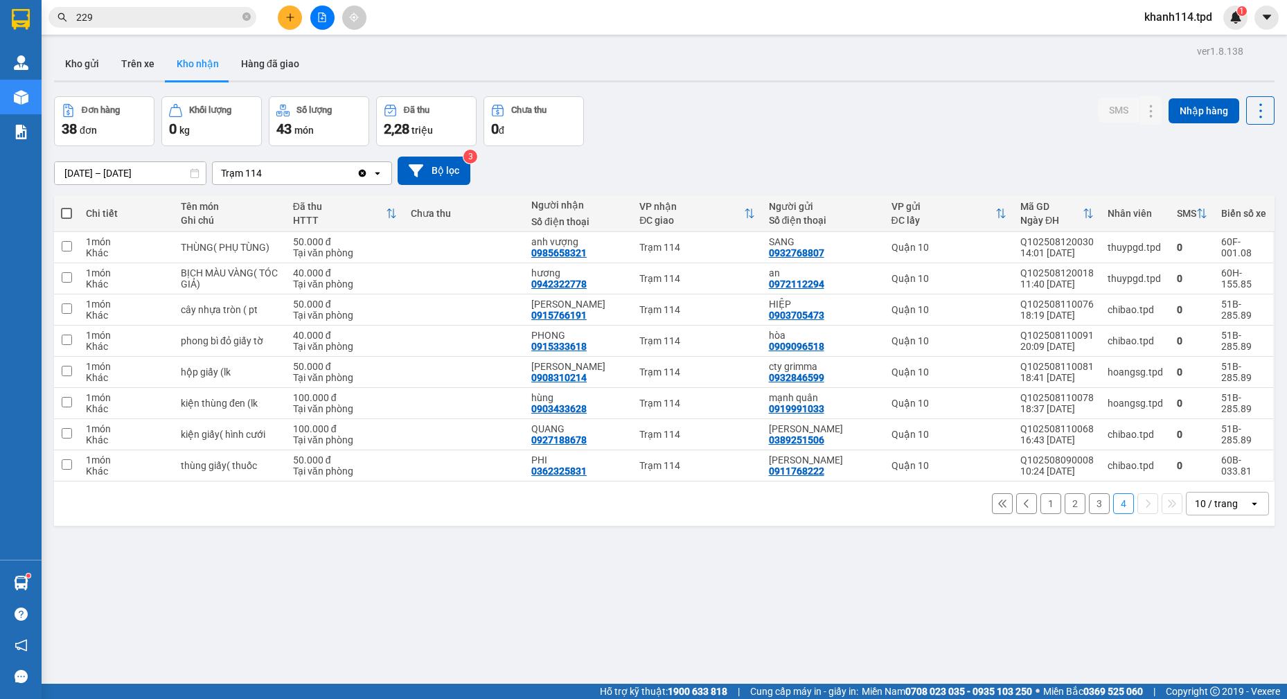
click at [199, 19] on input "229" at bounding box center [157, 17] width 163 height 15
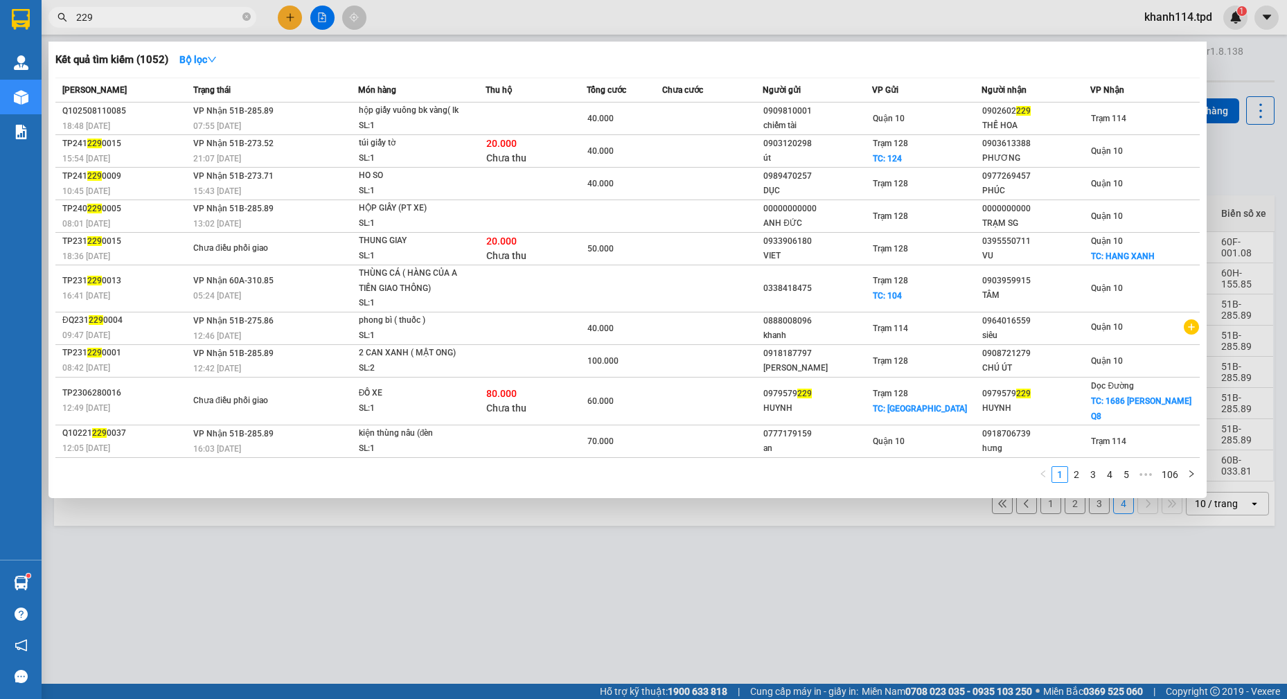
click at [199, 19] on input "229" at bounding box center [157, 17] width 163 height 15
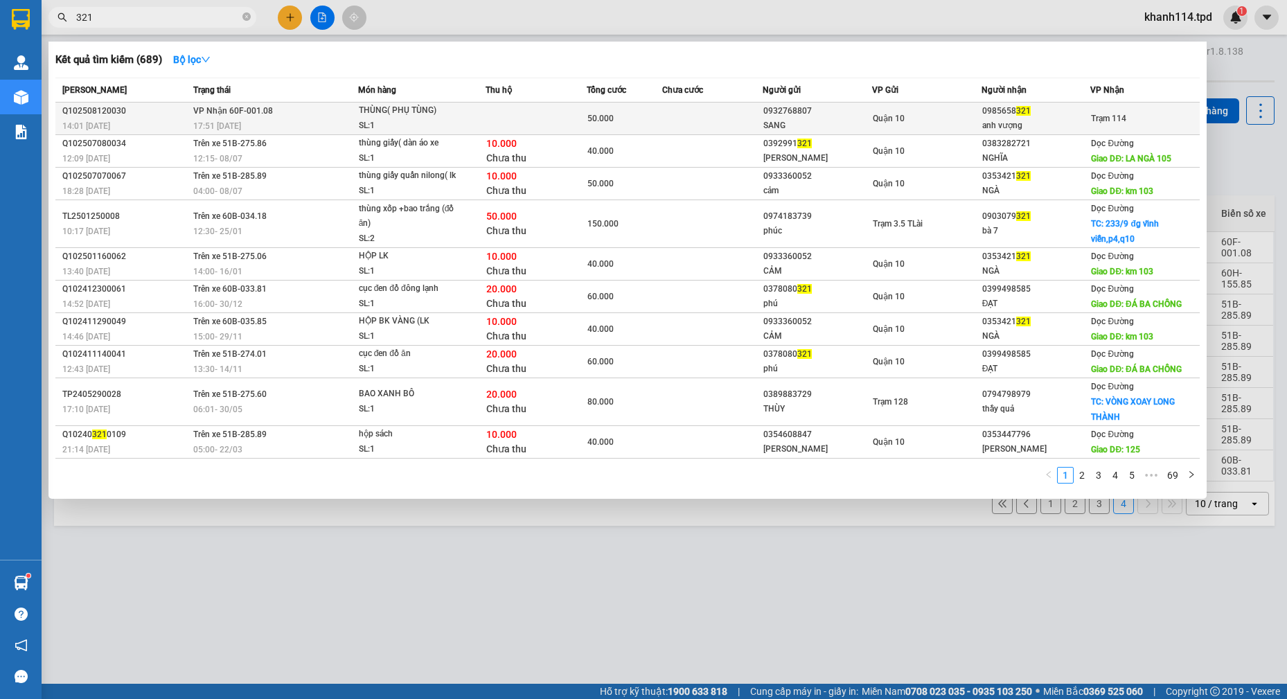
type input "321"
click at [772, 120] on div "SANG" at bounding box center [817, 125] width 108 height 15
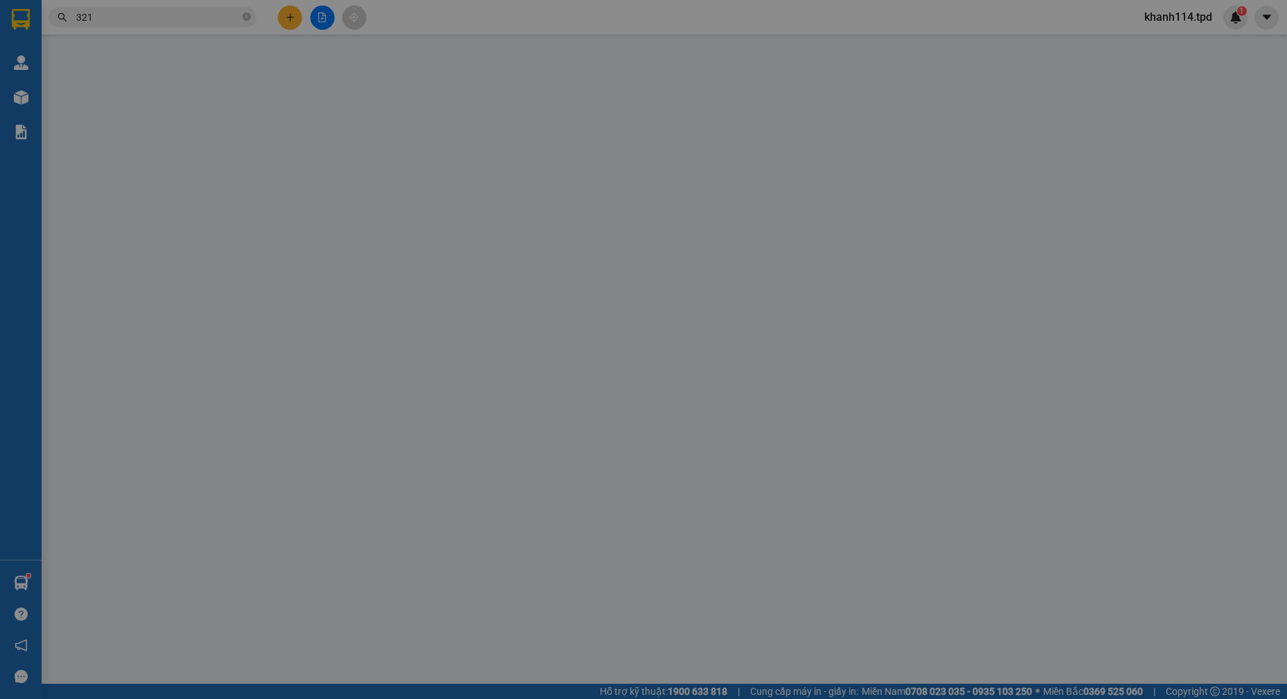
type input "0932768807"
type input "SANG"
type input "051091013790"
type input "0985658321"
type input "anh vượng"
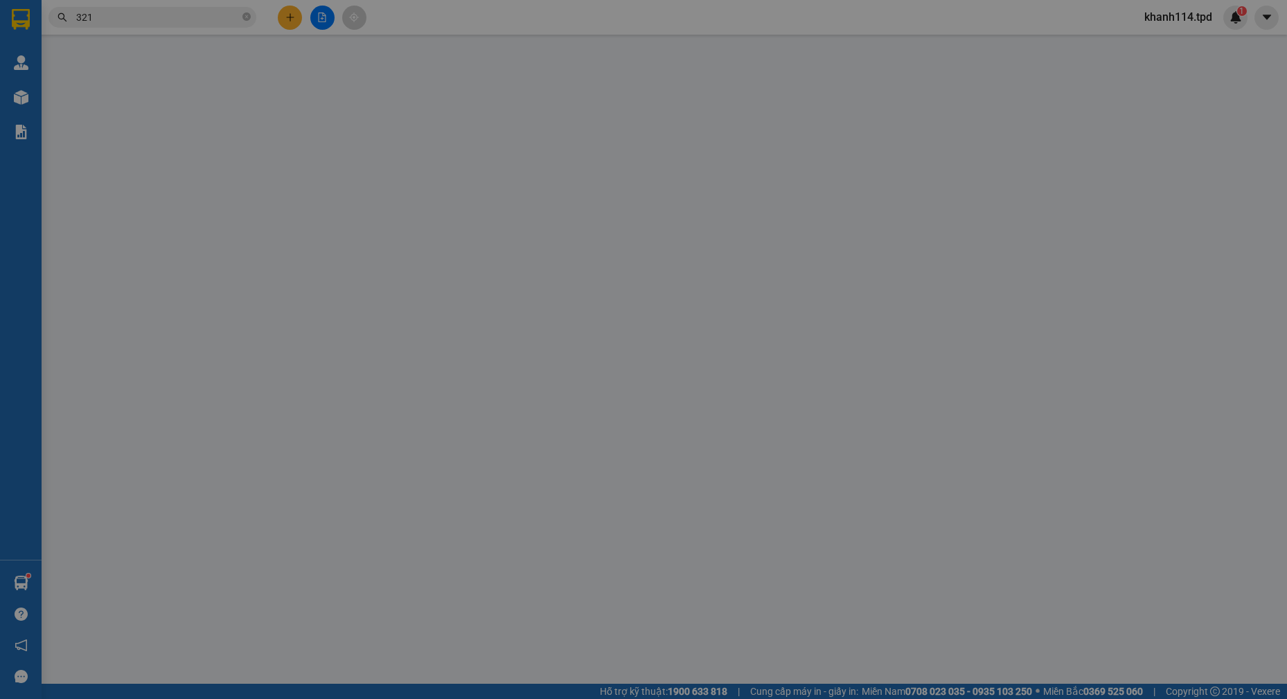
type input "075091010348"
type input "50.000"
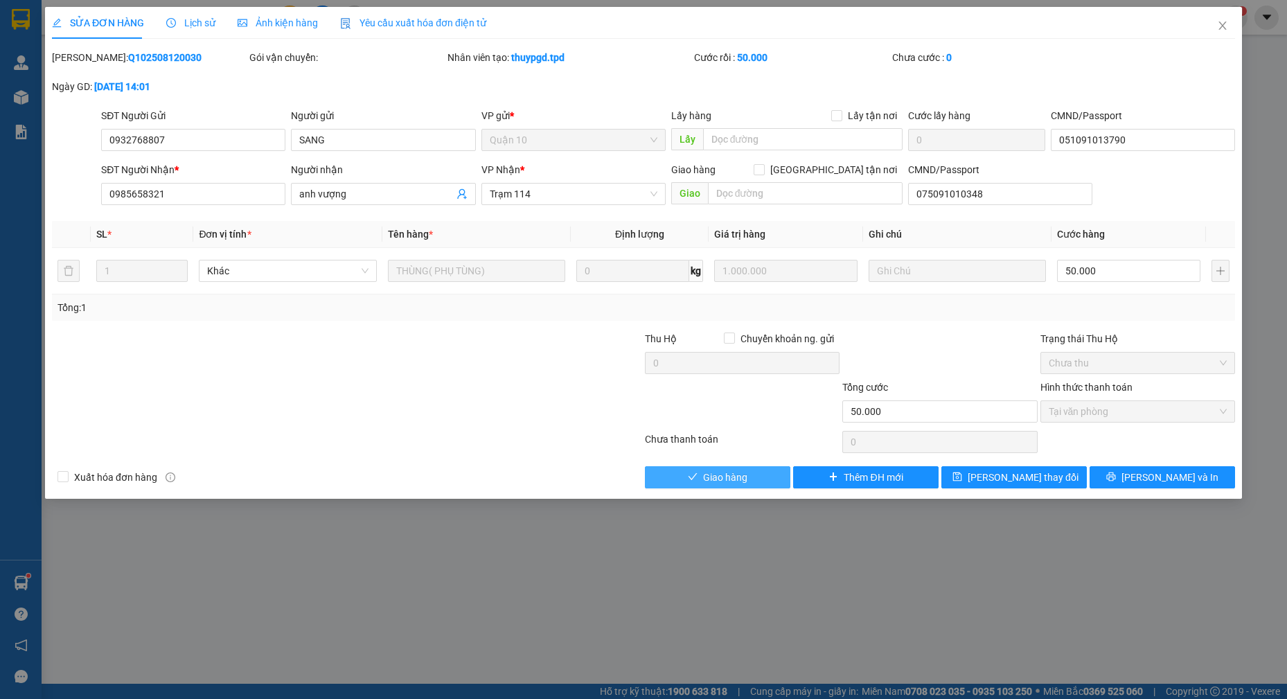
drag, startPoint x: 728, startPoint y: 475, endPoint x: 731, endPoint y: 483, distance: 8.4
click at [729, 476] on span "Giao hàng" at bounding box center [725, 476] width 44 height 15
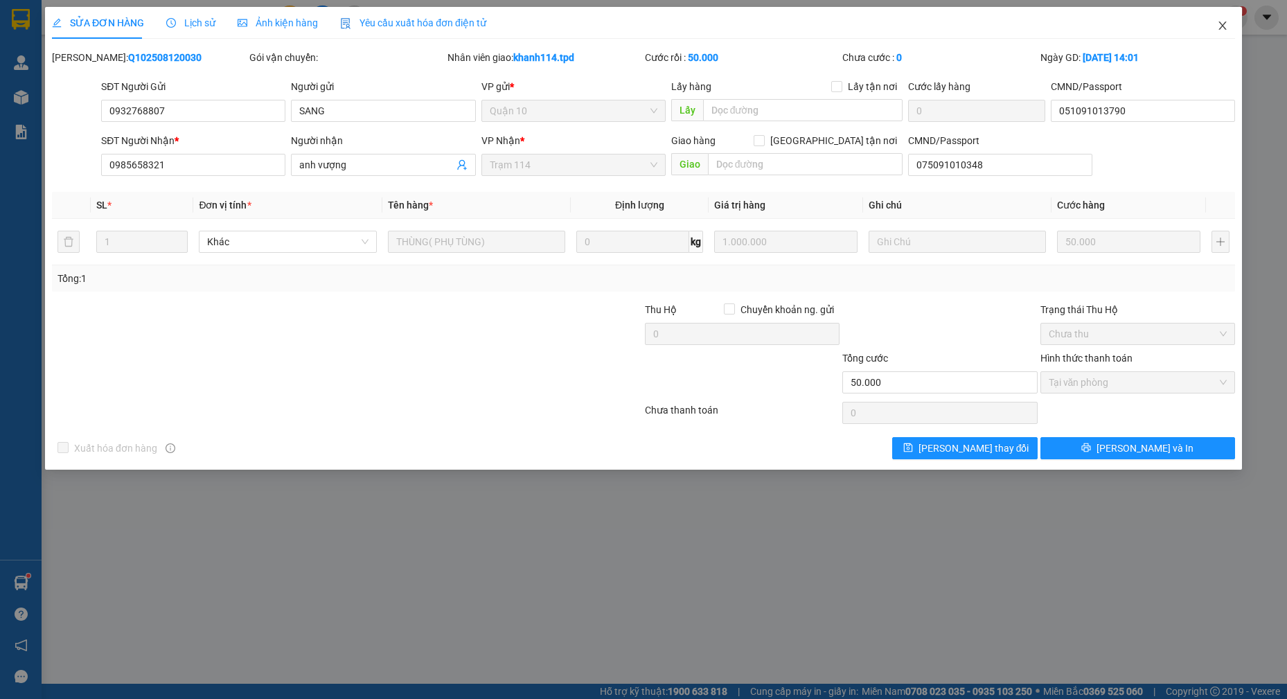
click at [1219, 26] on icon "close" at bounding box center [1222, 25] width 11 height 11
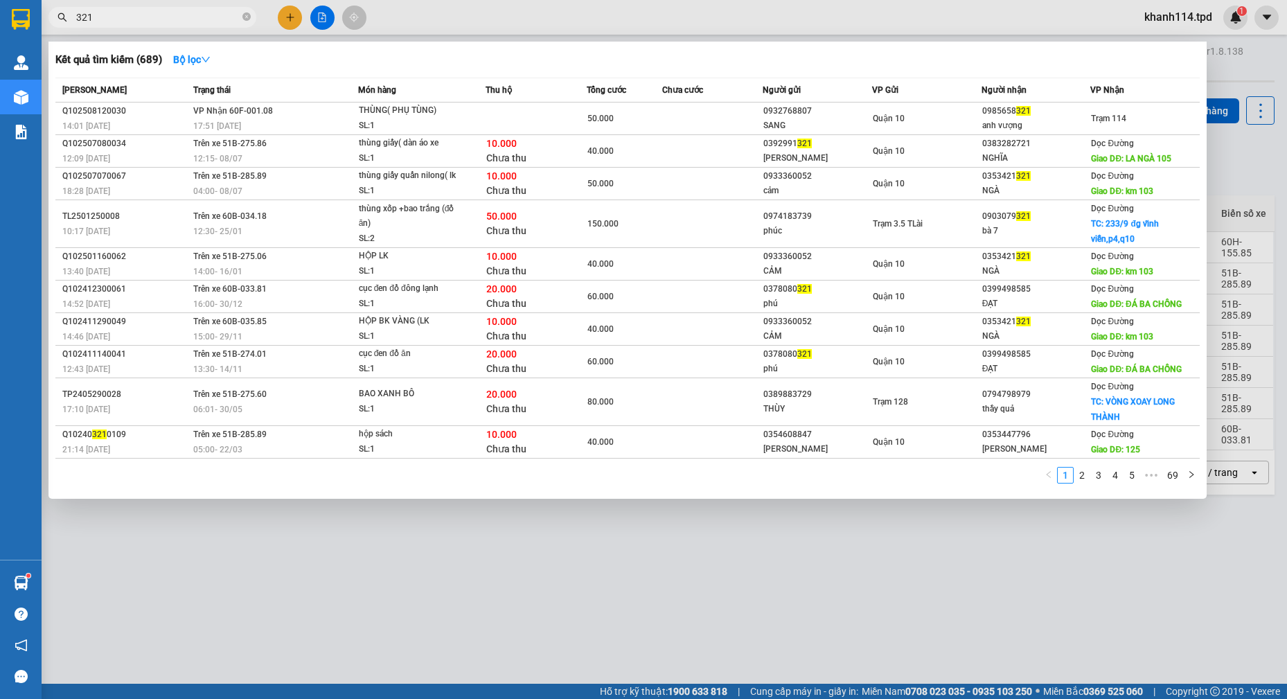
click at [148, 21] on input "321" at bounding box center [157, 17] width 163 height 15
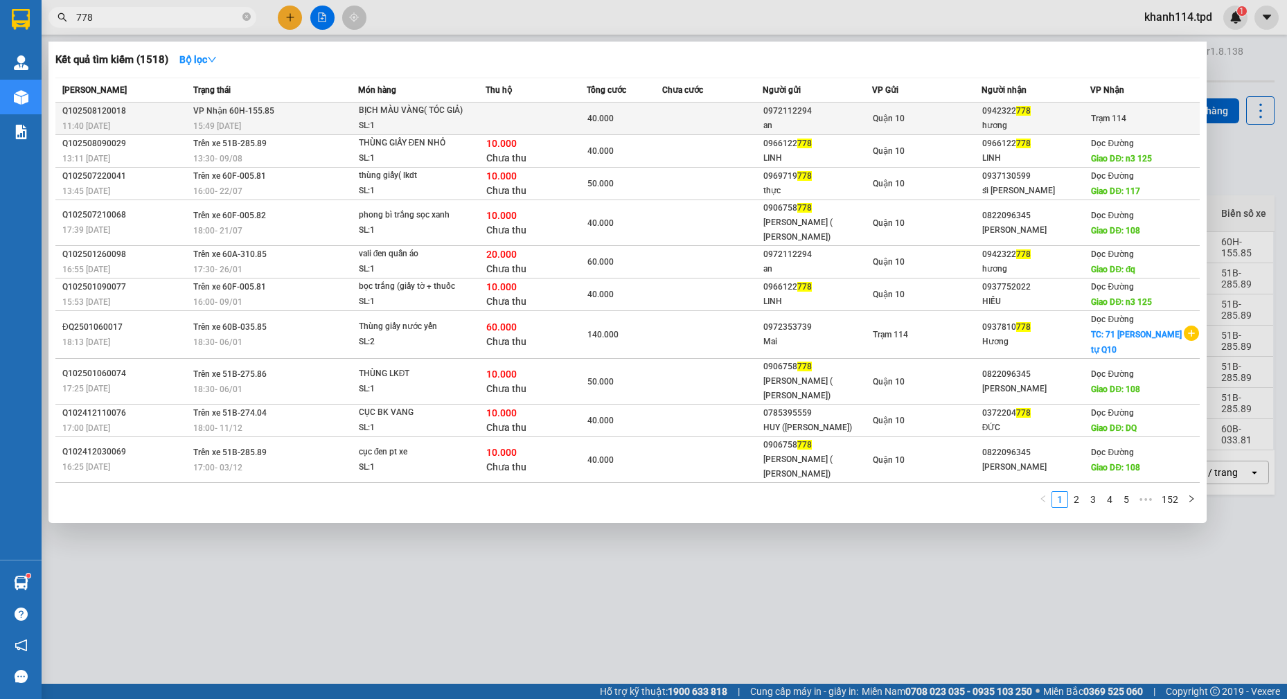
type input "778"
click at [963, 126] on div "Quận 10" at bounding box center [926, 118] width 108 height 15
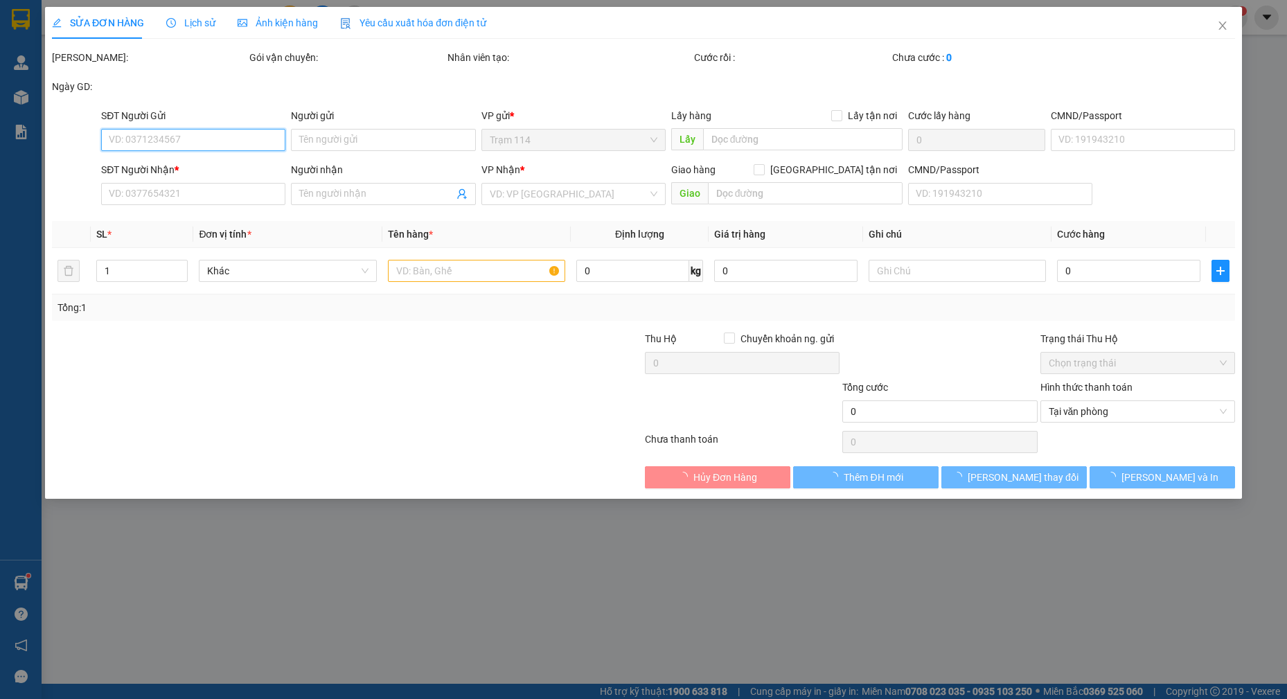
type input "0972112294"
type input "an"
type input "075094005699"
type input "0942322778"
type input "hương"
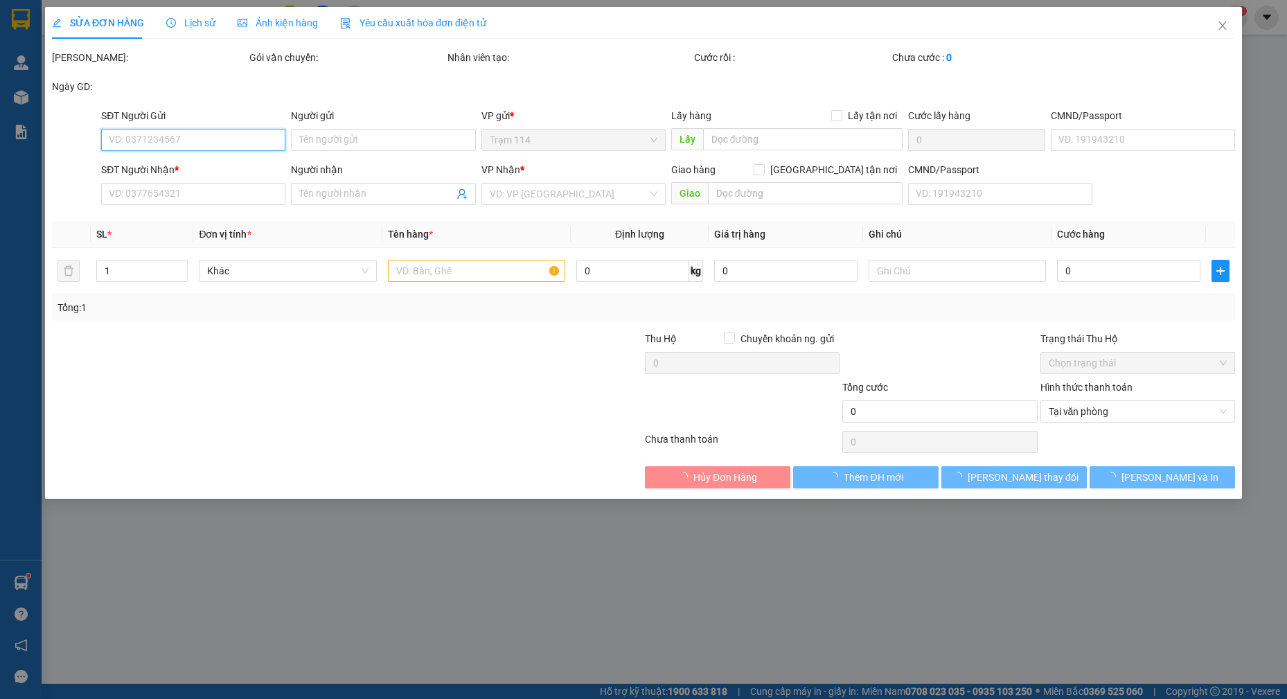
type input "40.000"
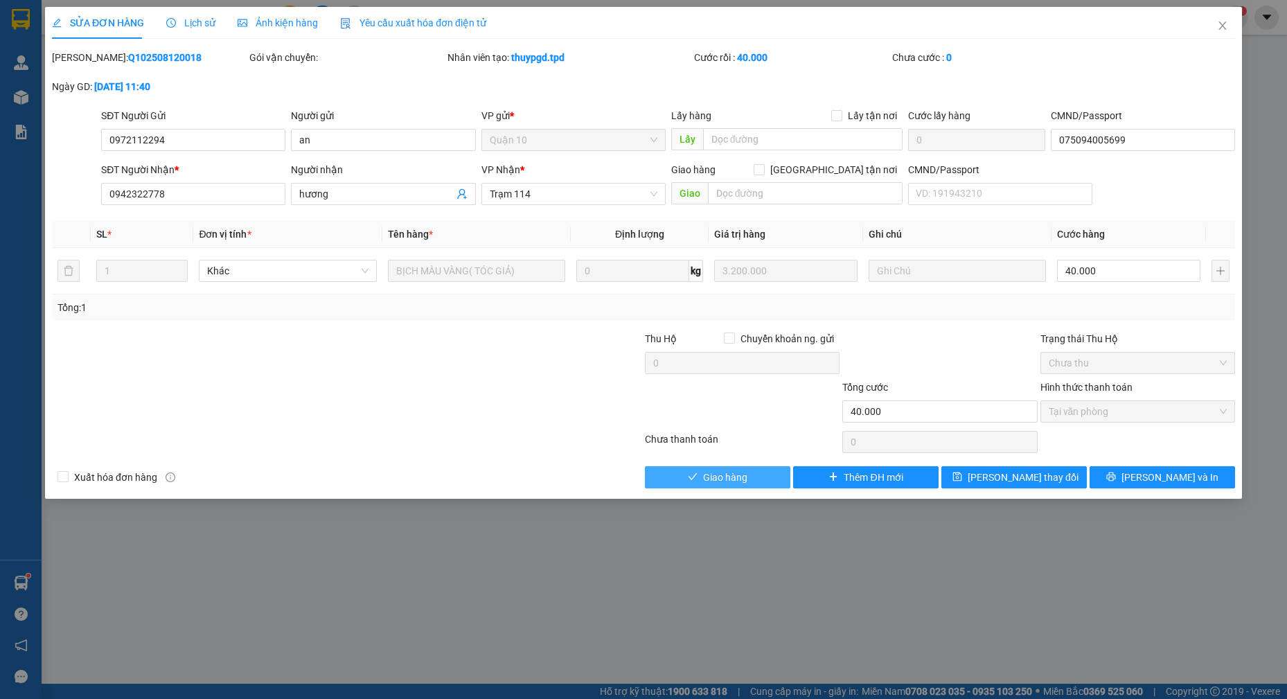
click at [719, 481] on span "Giao hàng" at bounding box center [725, 476] width 44 height 15
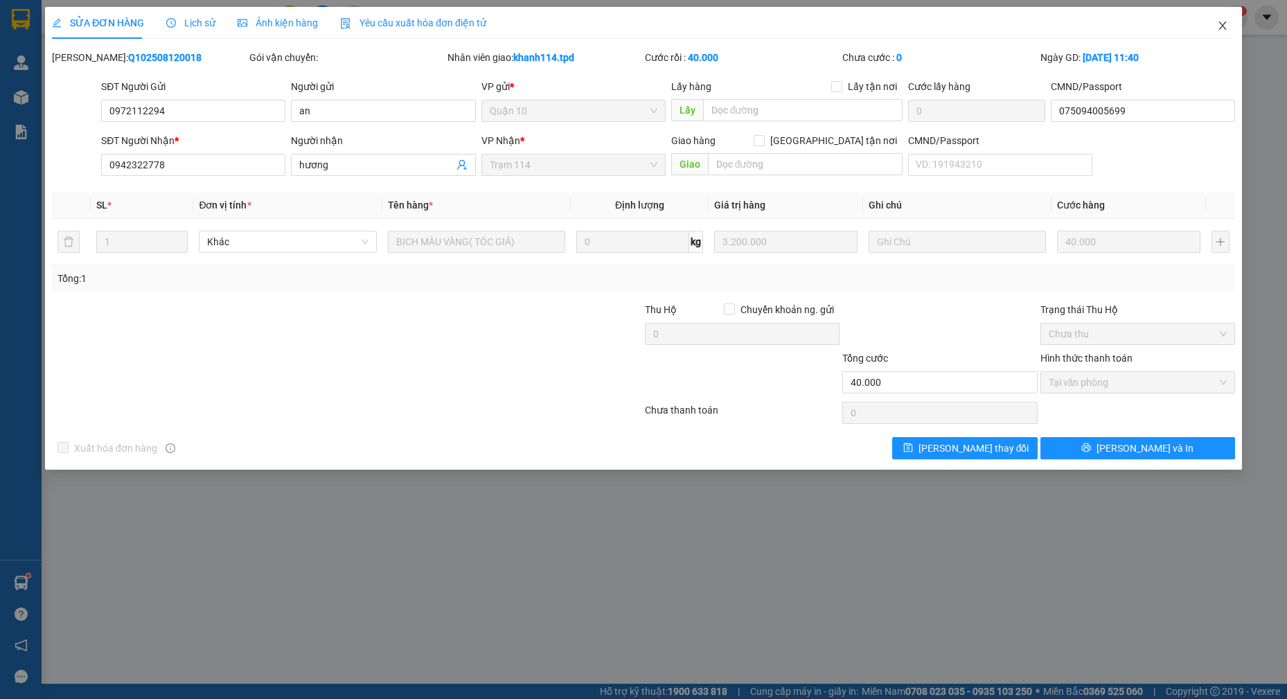
click at [1226, 28] on icon "close" at bounding box center [1222, 25] width 11 height 11
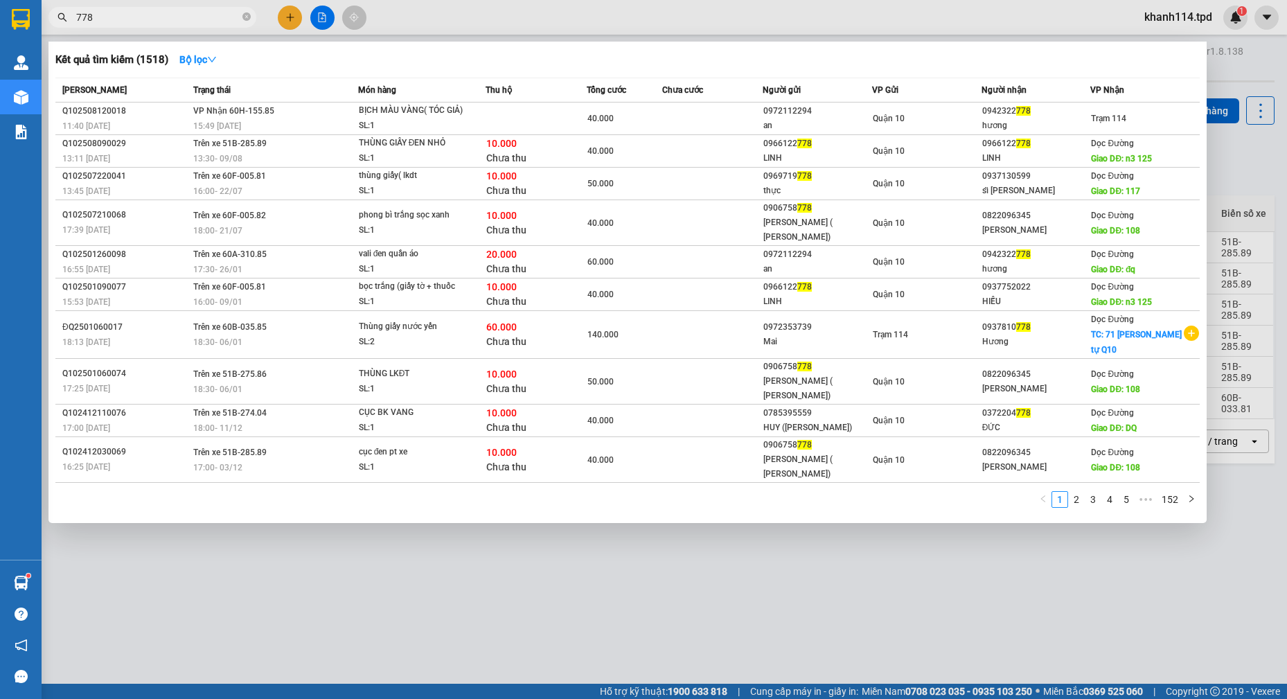
click at [198, 17] on input "778" at bounding box center [157, 17] width 163 height 15
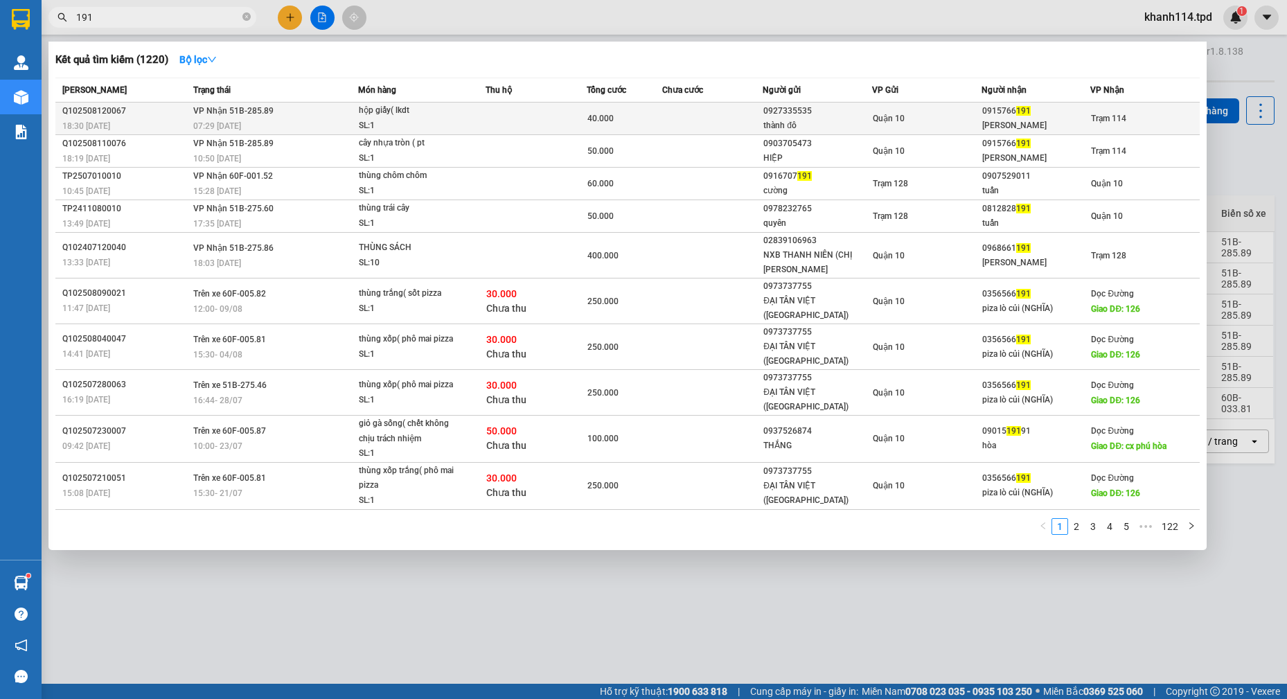
type input "191"
click at [946, 110] on td "Quận 10" at bounding box center [926, 118] width 109 height 33
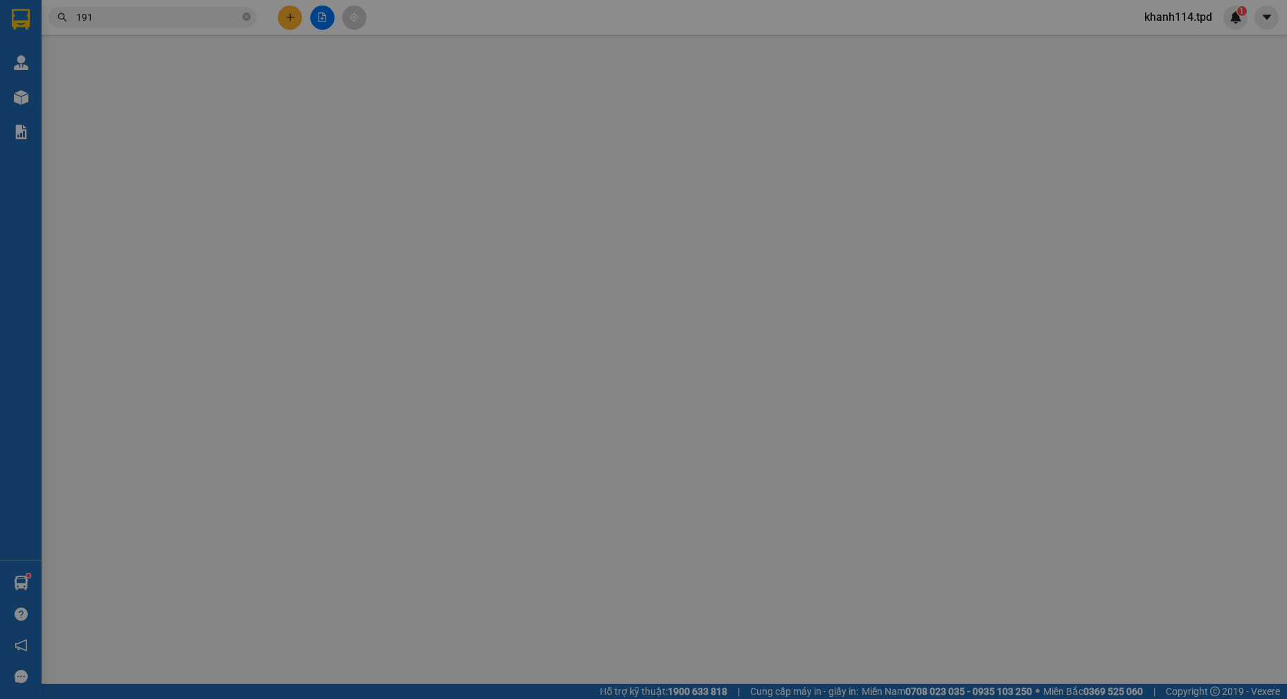
type input "0927335535"
type input "thành đô"
type input "0915766191"
type input "[PERSON_NAME]"
type input "40.000"
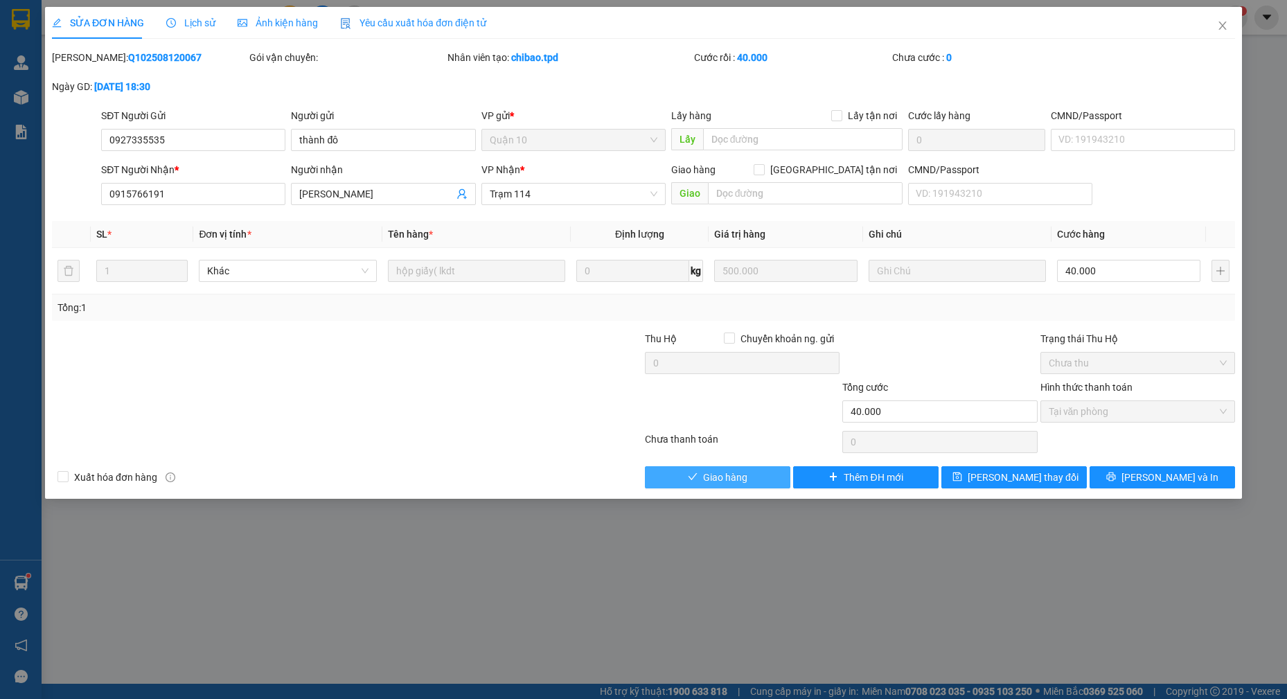
click at [719, 478] on span "Giao hàng" at bounding box center [725, 476] width 44 height 15
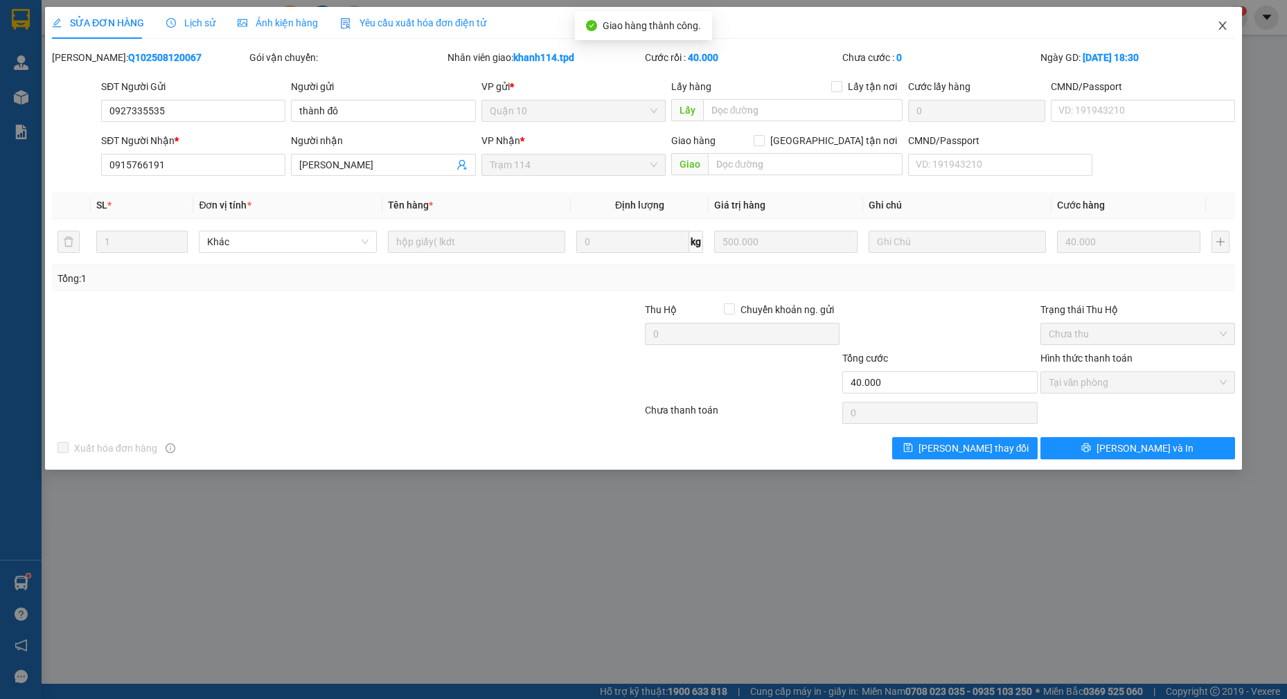
click at [1228, 28] on span "Close" at bounding box center [1222, 26] width 39 height 39
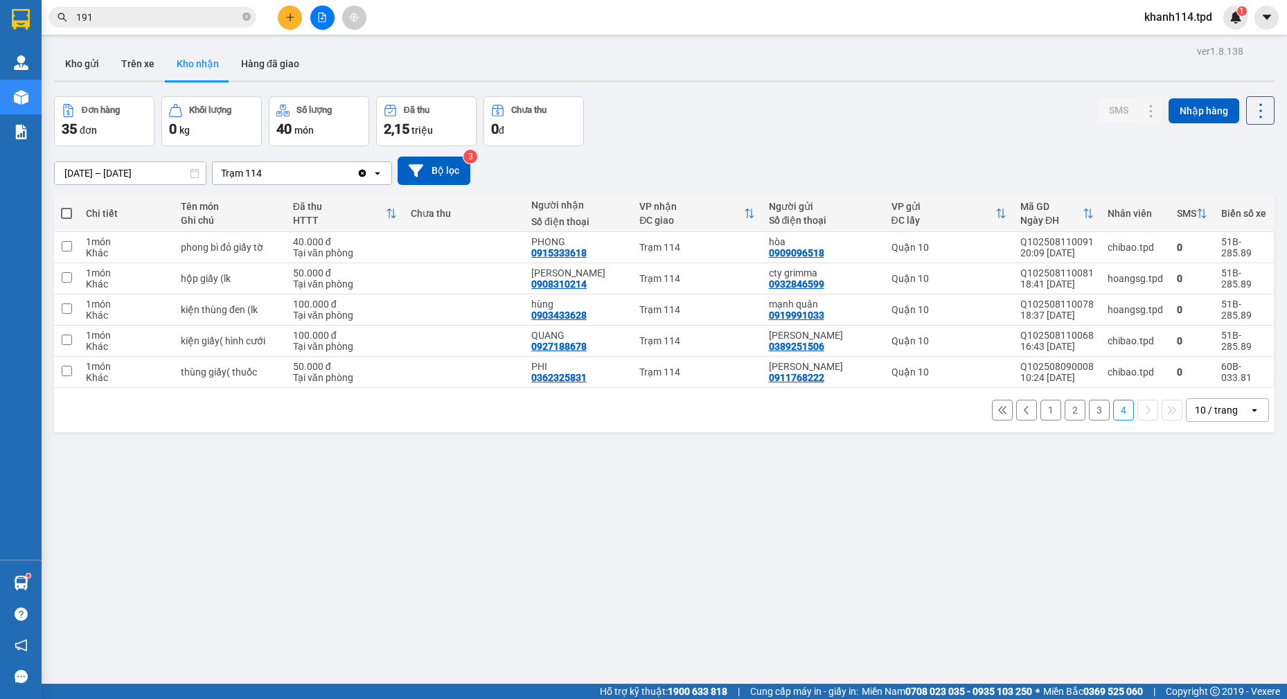
click at [109, 11] on input "191" at bounding box center [157, 17] width 163 height 15
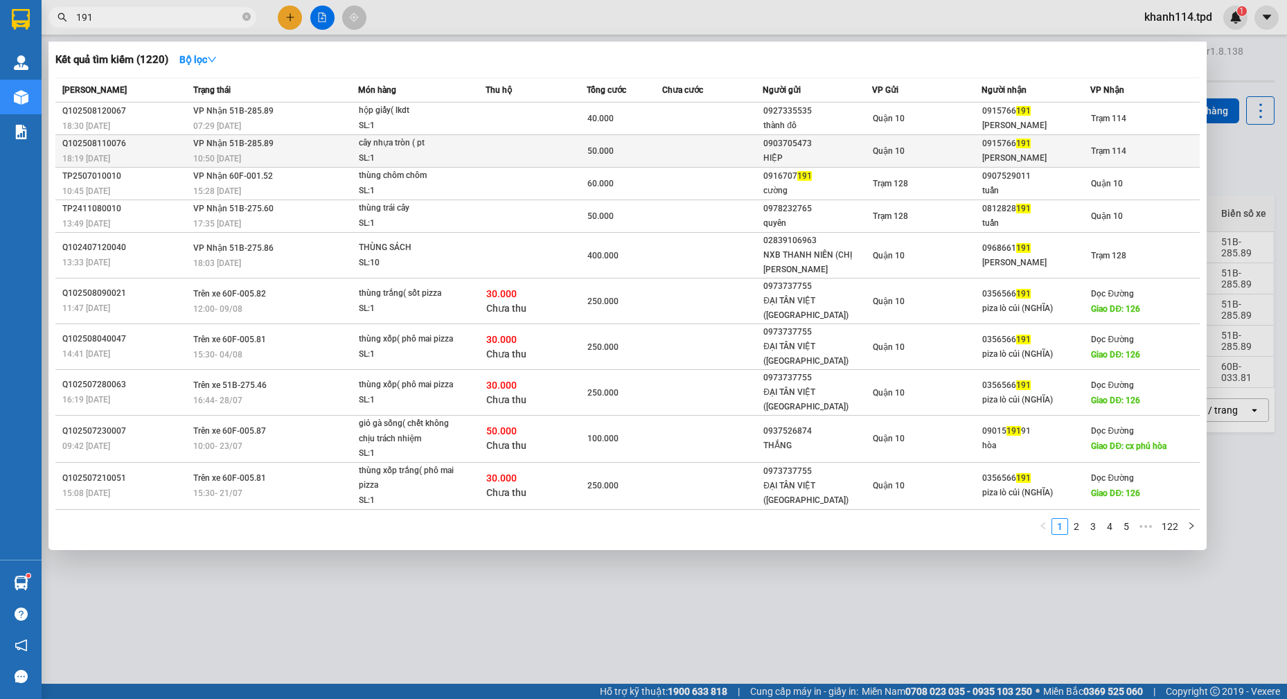
click at [1148, 147] on div "Trạm 114" at bounding box center [1145, 150] width 108 height 15
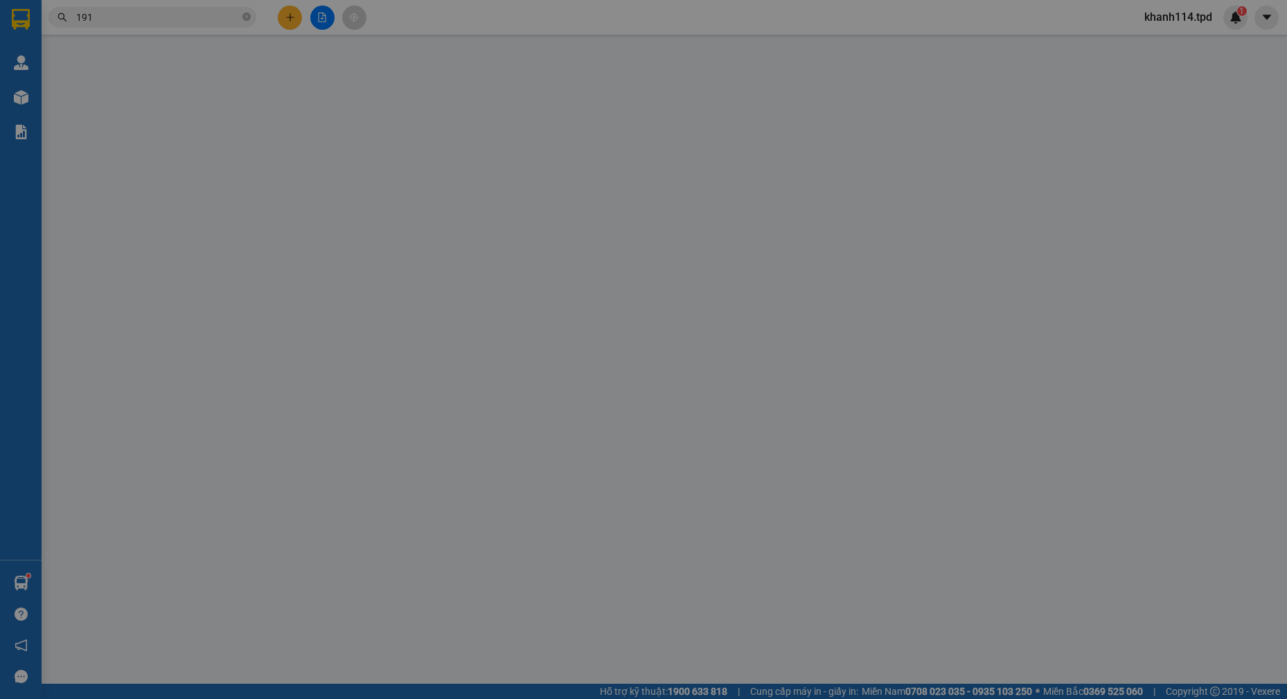
type input "0903705473"
type input "HIỆP"
type input "0421003693621"
type input "0915766191"
type input "[PERSON_NAME]"
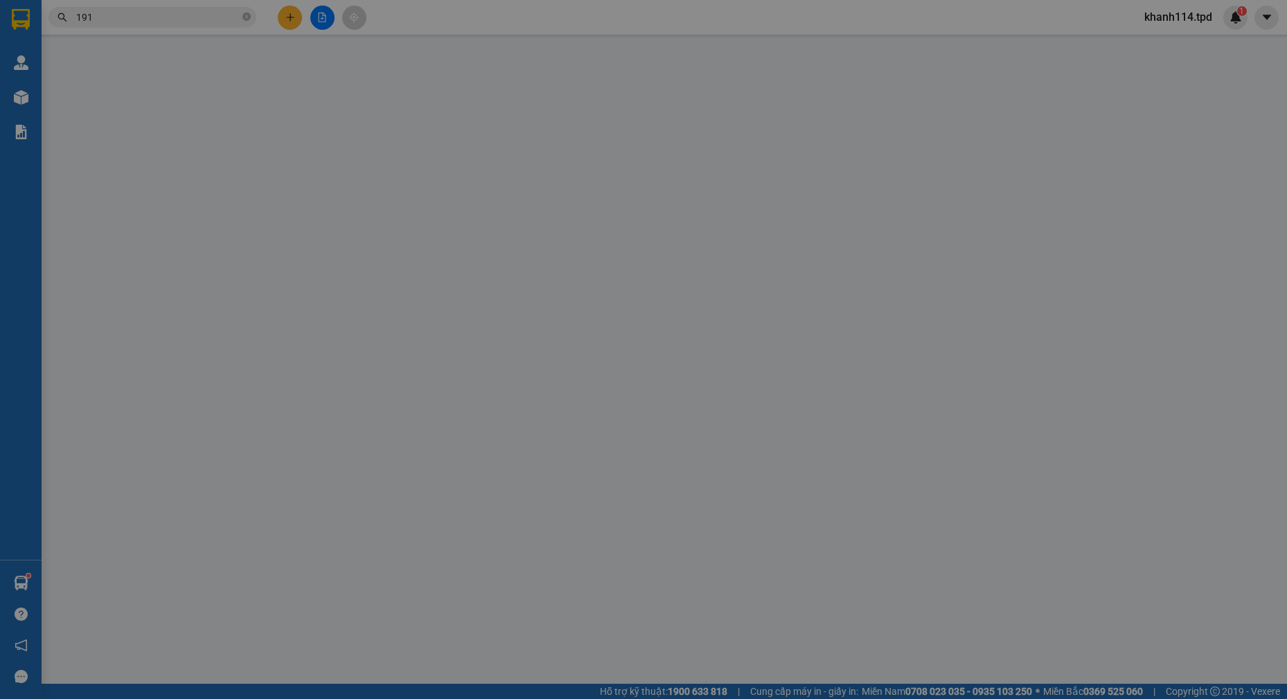
type input "50.000"
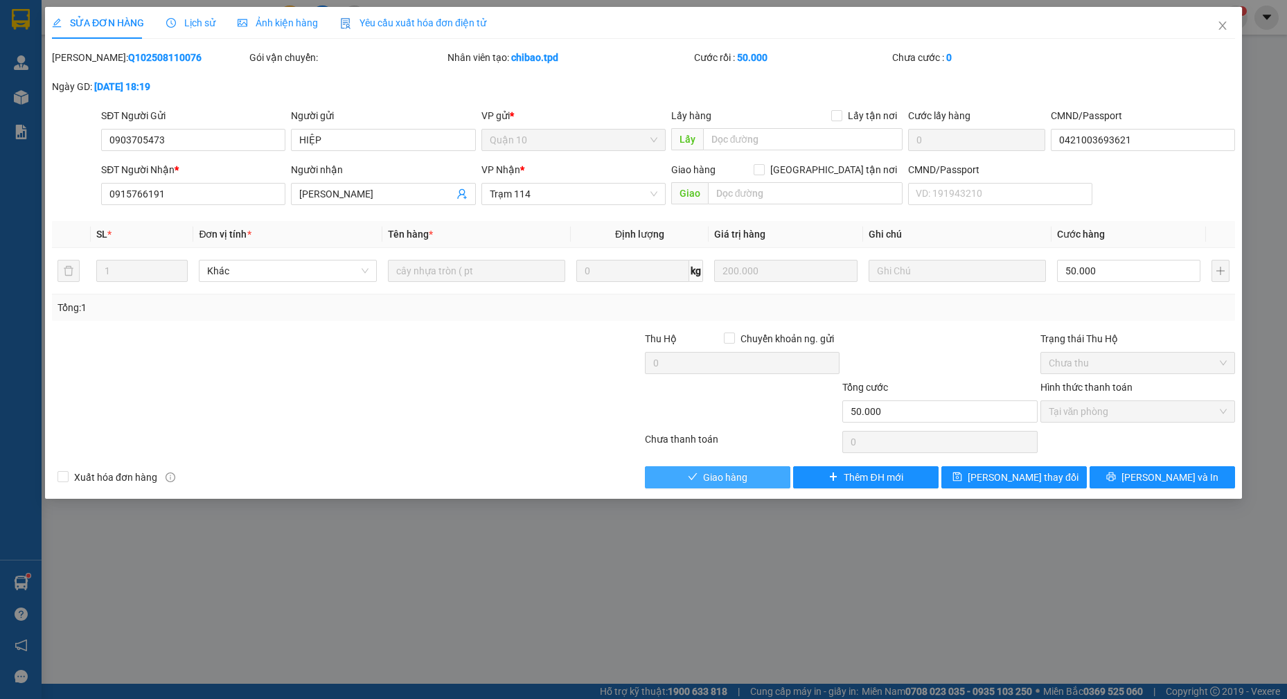
click at [736, 471] on span "Giao hàng" at bounding box center [725, 476] width 44 height 15
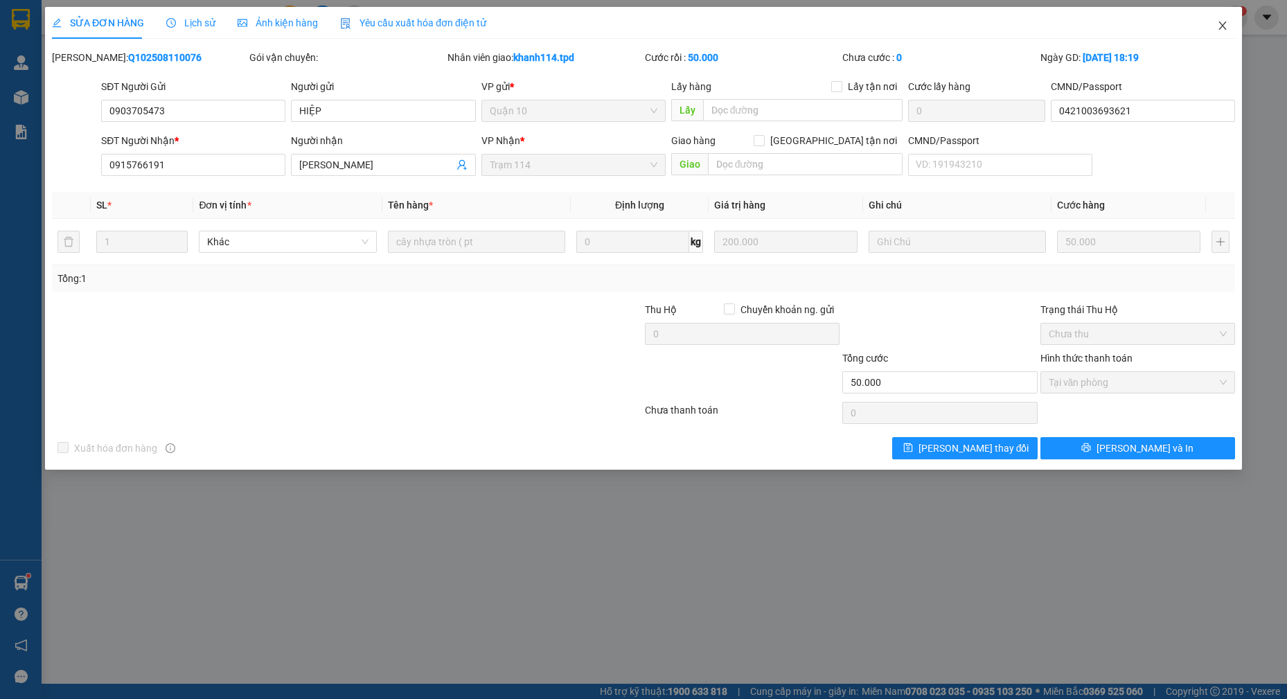
click at [1217, 29] on icon "close" at bounding box center [1222, 25] width 11 height 11
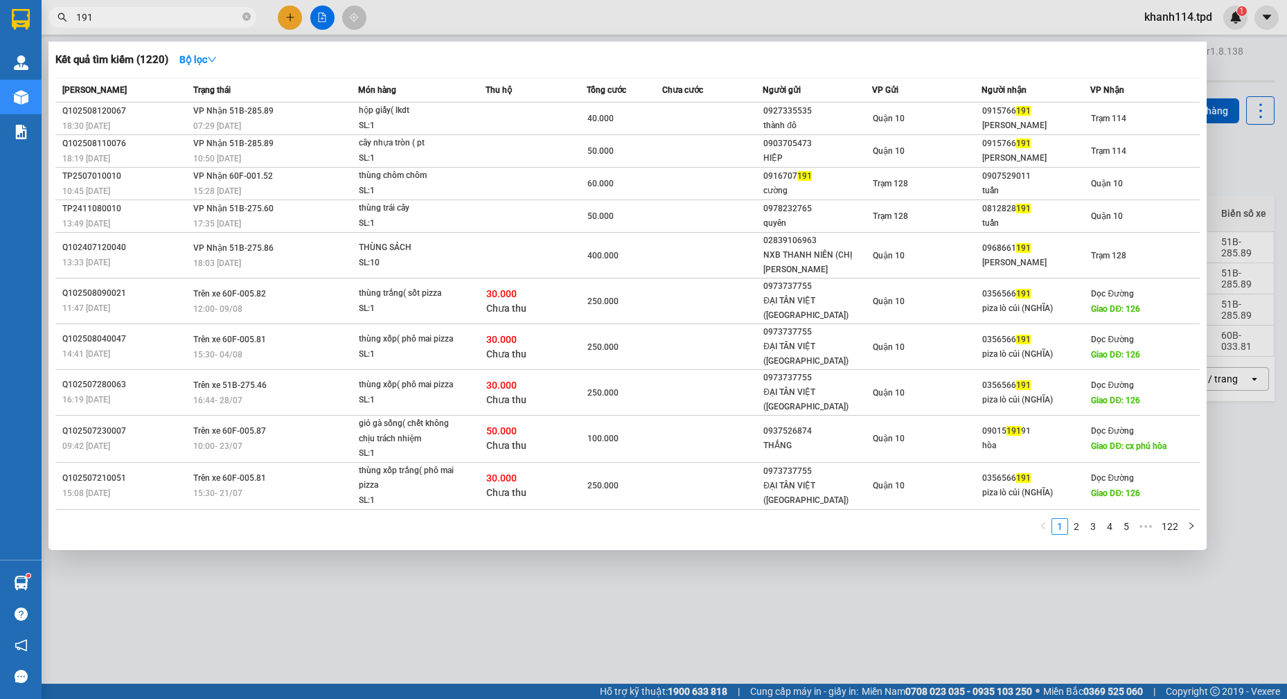
click at [185, 22] on input "191" at bounding box center [157, 17] width 163 height 15
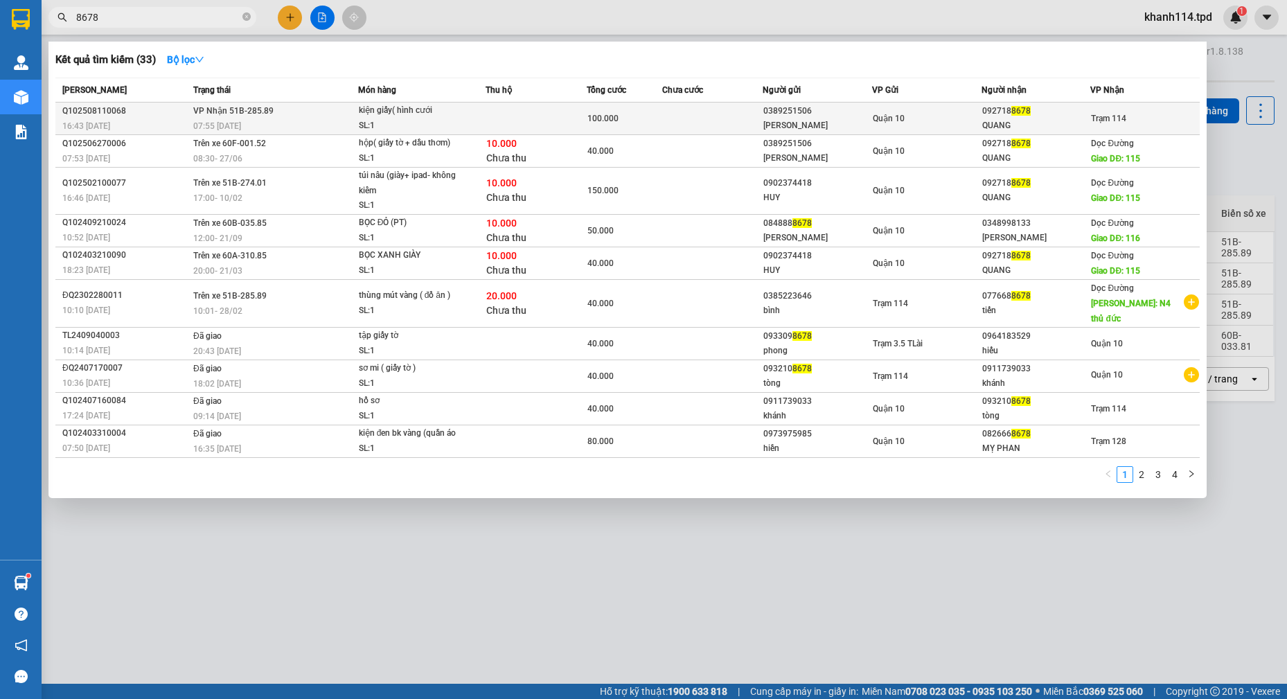
type input "8678"
click at [982, 129] on div "QUANG" at bounding box center [1036, 125] width 108 height 15
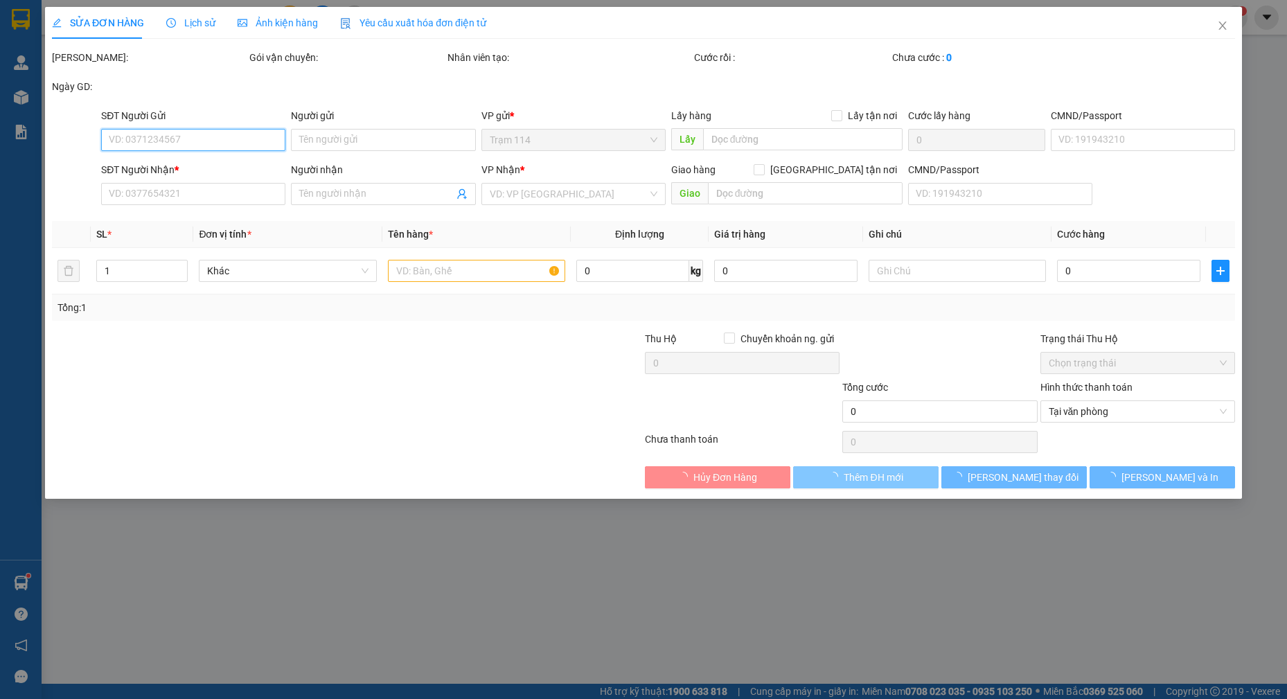
type input "0389251506"
type input "[PERSON_NAME]"
type input "079055001966"
type input "0927188678"
type input "QUANG"
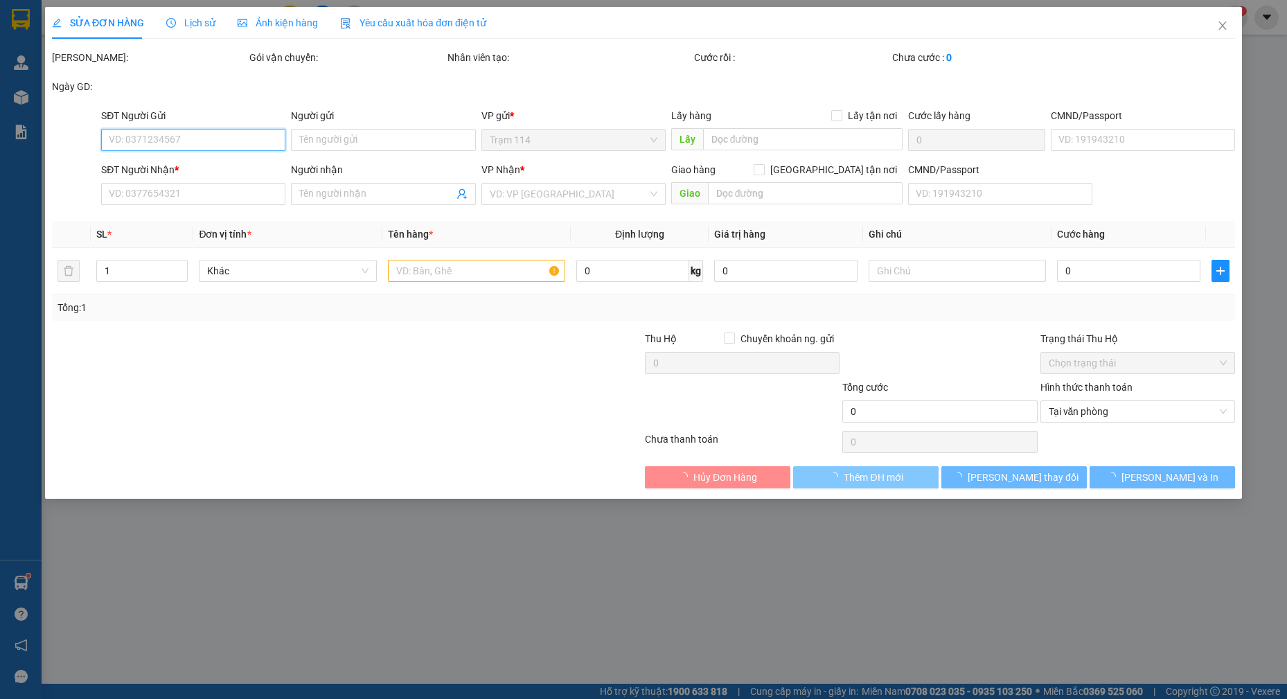
type input "100.000"
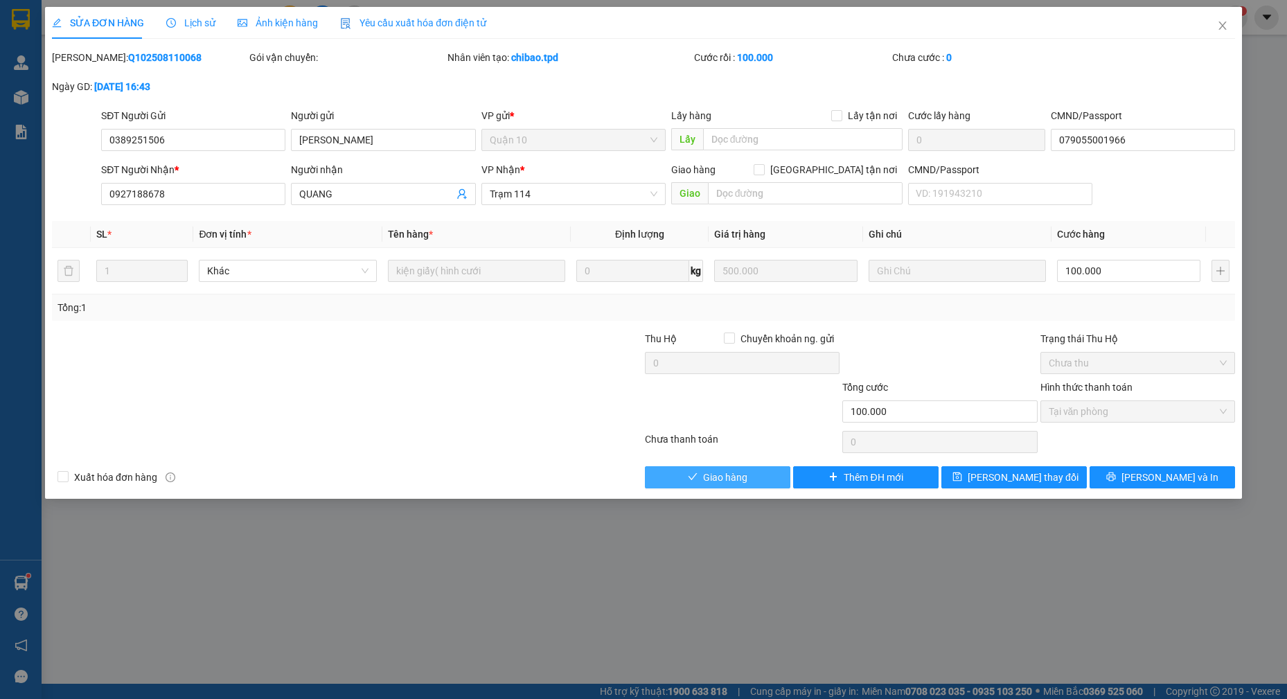
click at [738, 474] on span "Giao hàng" at bounding box center [725, 476] width 44 height 15
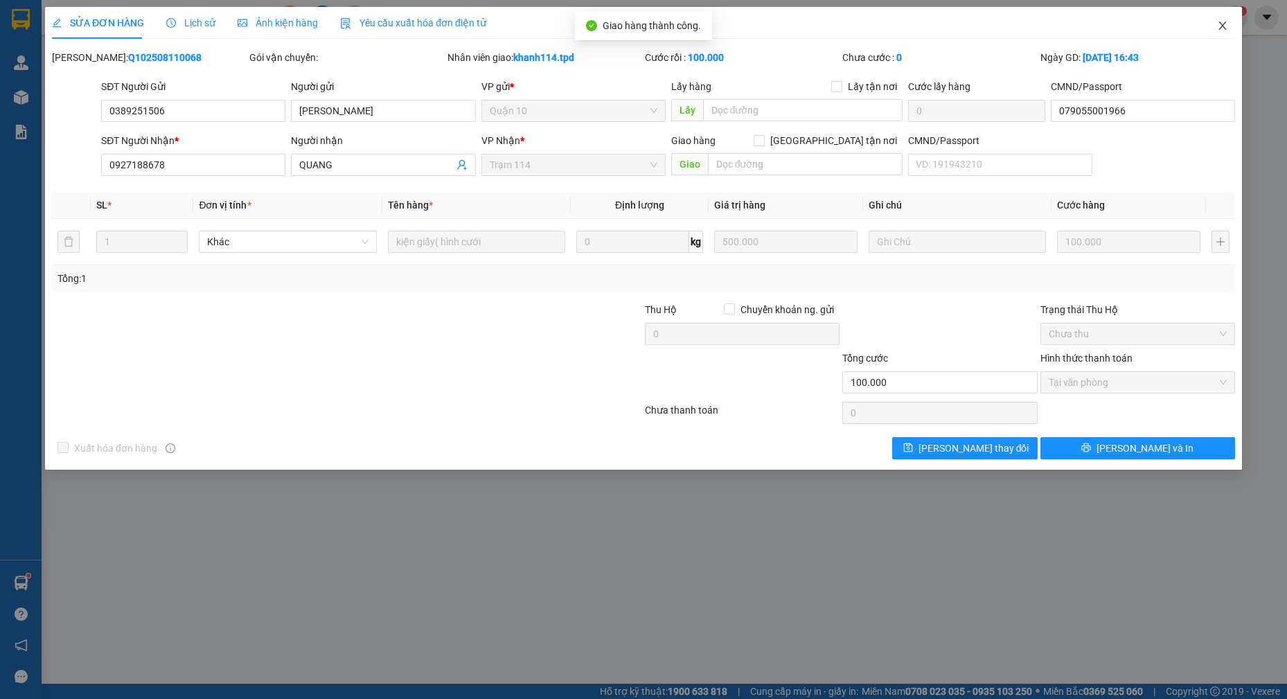
click at [1221, 29] on icon "close" at bounding box center [1222, 25] width 11 height 11
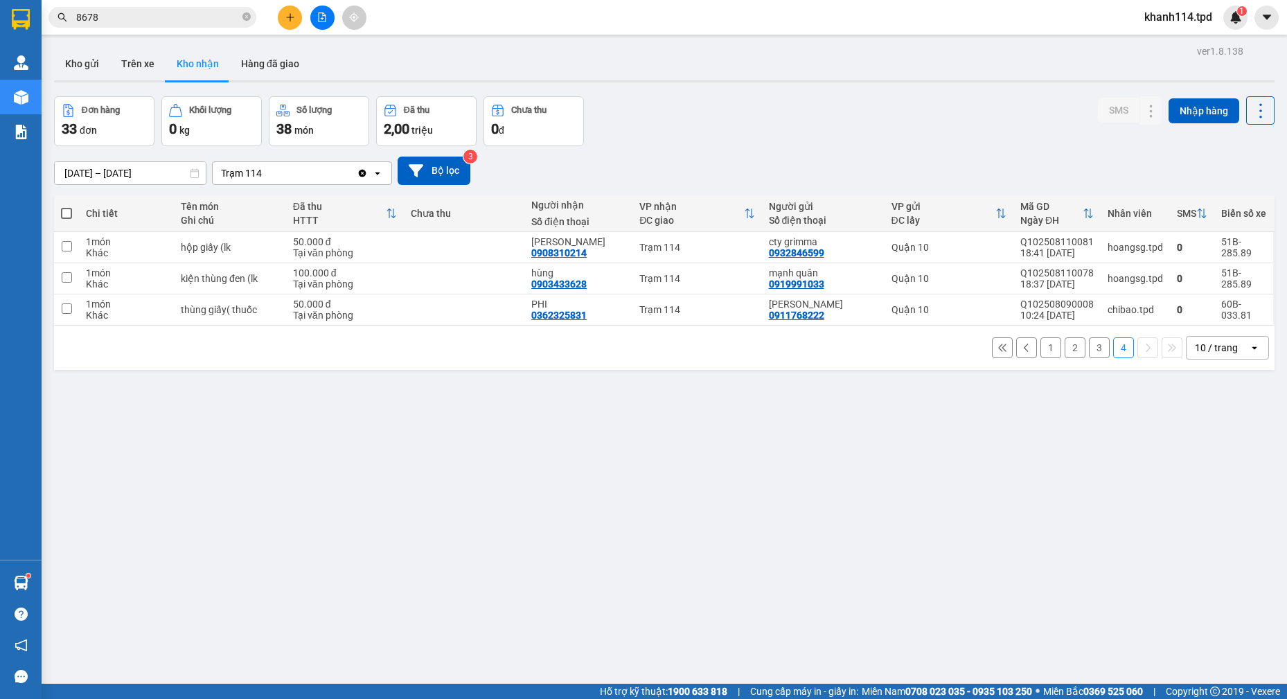
click at [198, 22] on input "8678" at bounding box center [157, 17] width 163 height 15
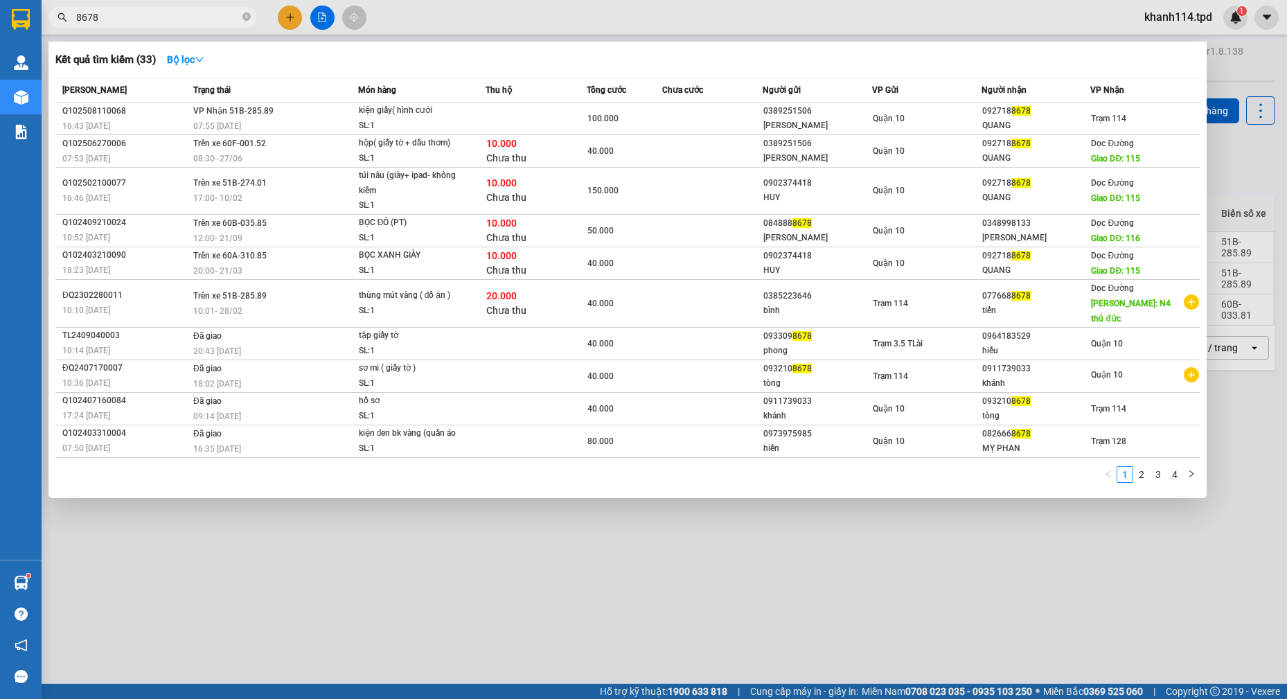
click at [198, 22] on input "8678" at bounding box center [157, 17] width 163 height 15
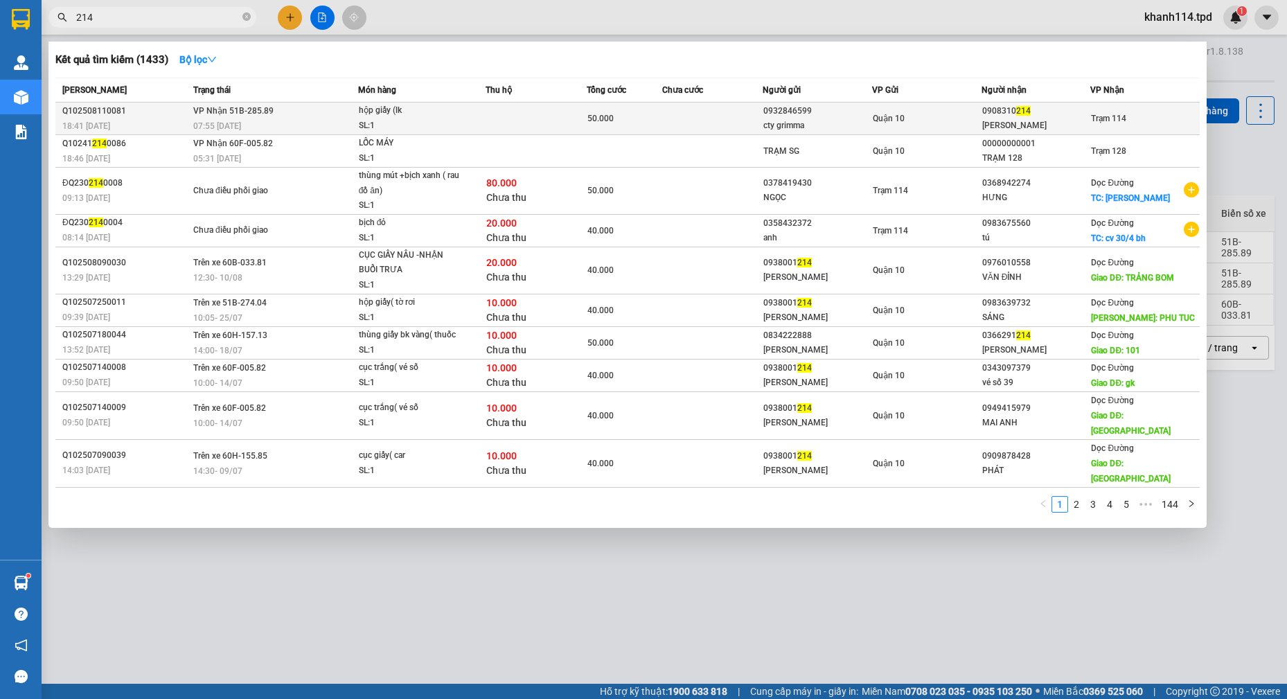
type input "214"
click at [868, 114] on div "0932846599" at bounding box center [817, 111] width 108 height 15
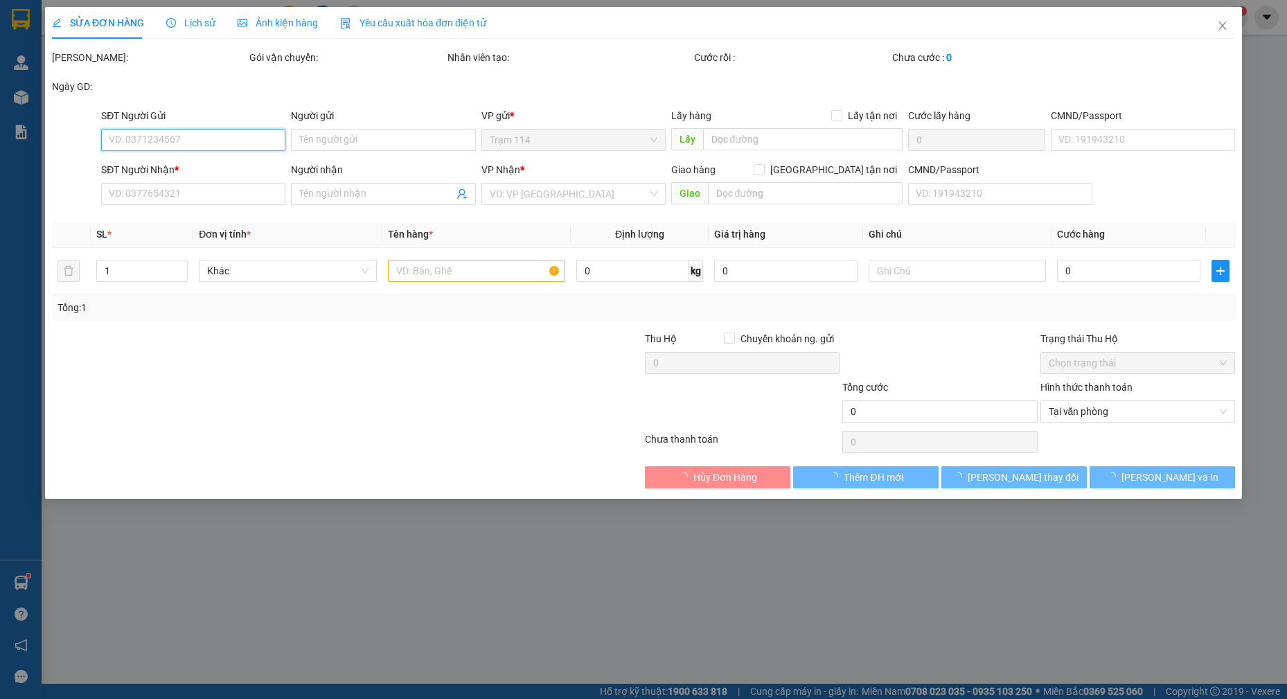
type input "0932846599"
type input "cty grimma"
type input "0908310214"
type input "[PERSON_NAME]"
type input "50.000"
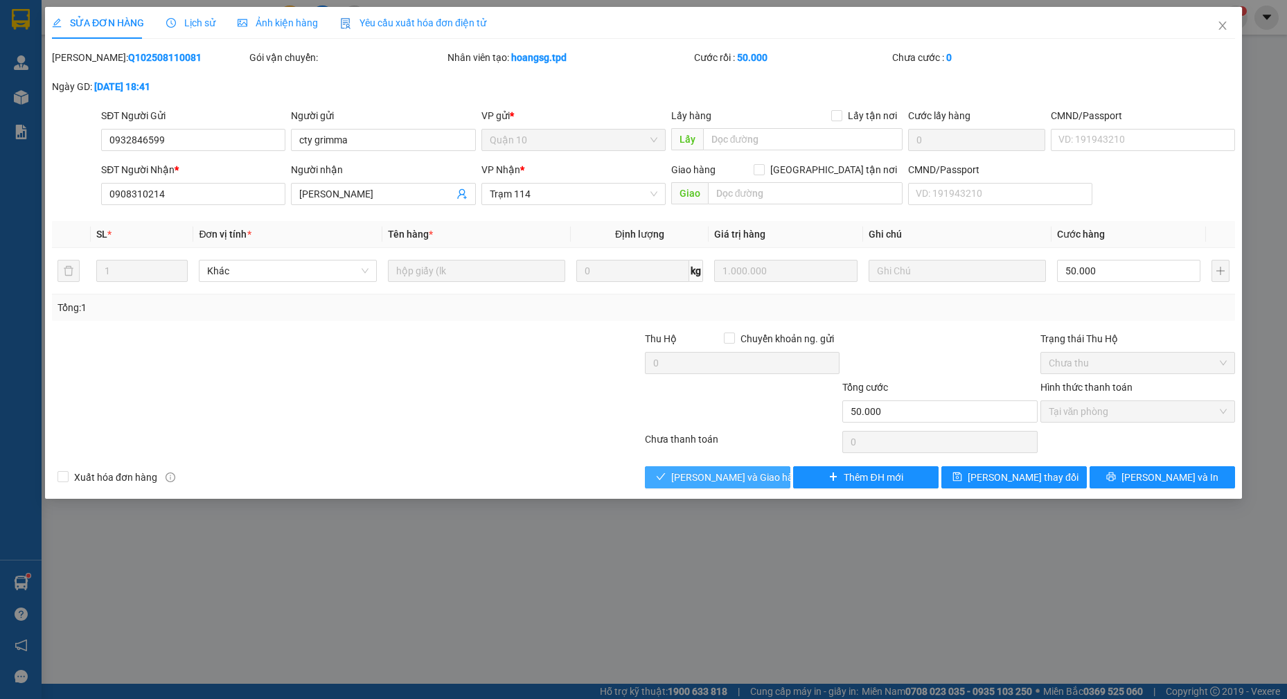
click at [730, 477] on span "[PERSON_NAME] và Giao hàng" at bounding box center [737, 476] width 133 height 15
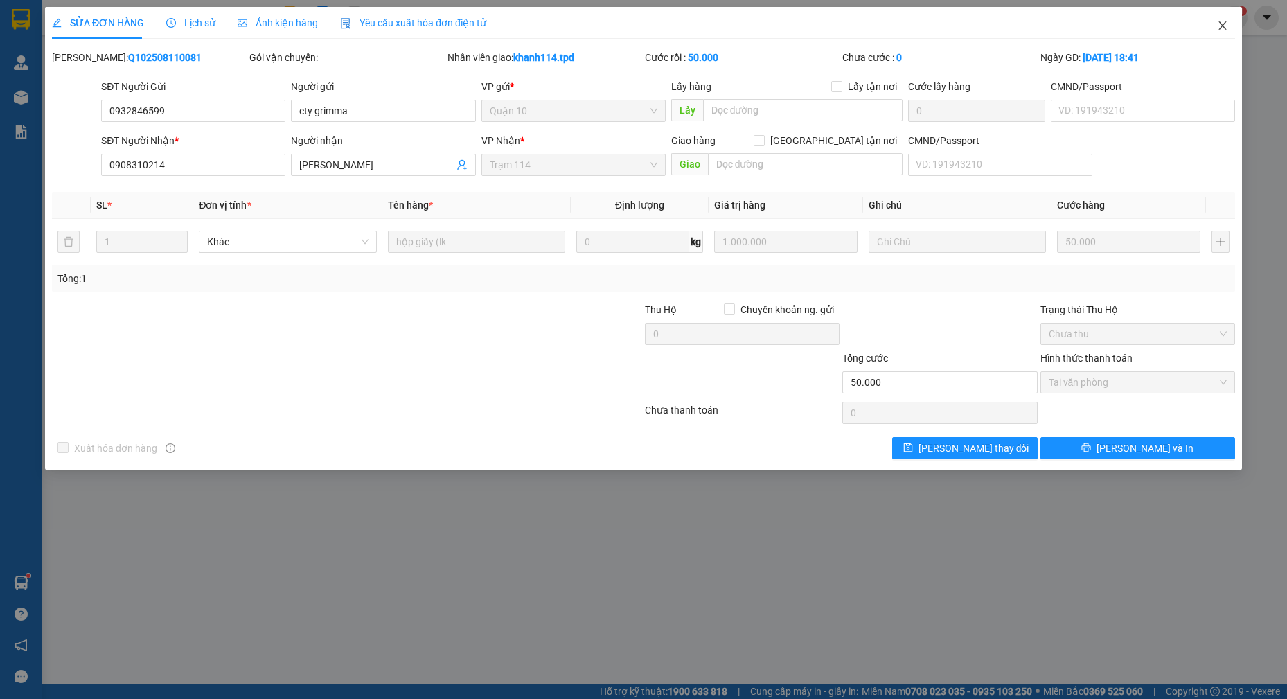
click at [1215, 28] on span "Close" at bounding box center [1222, 26] width 39 height 39
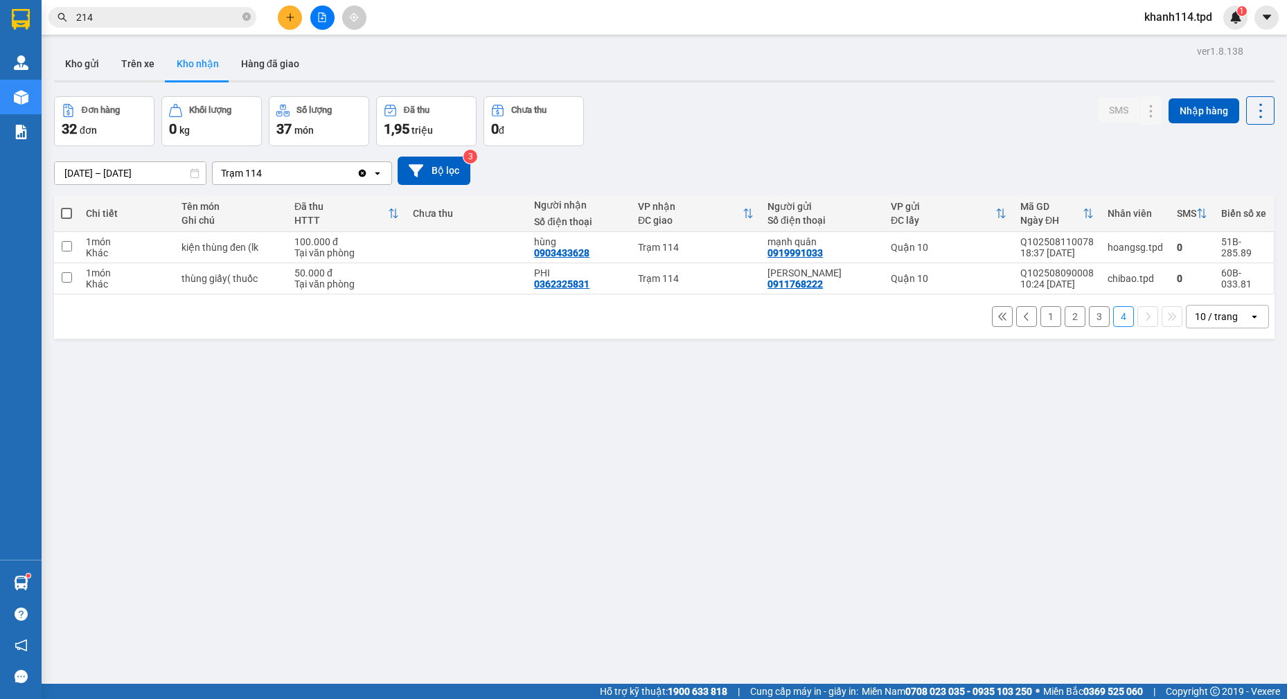
click at [1096, 316] on button "3" at bounding box center [1099, 316] width 21 height 21
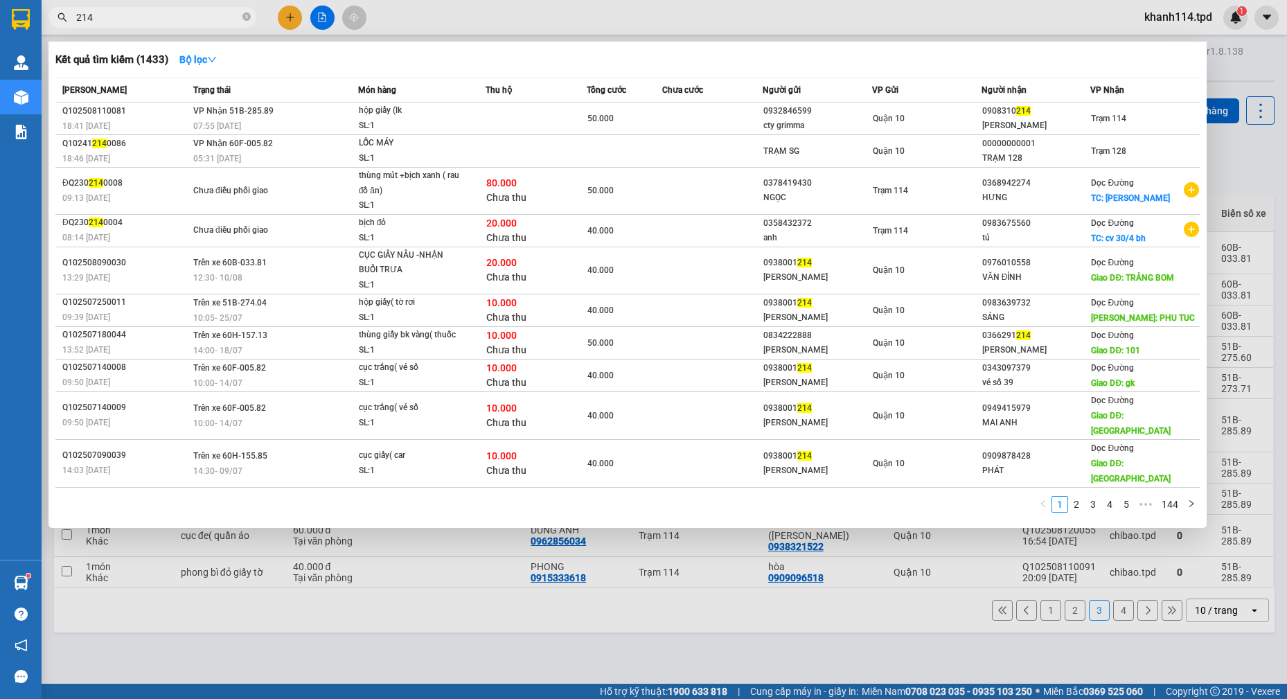
click at [202, 24] on input "214" at bounding box center [157, 17] width 163 height 15
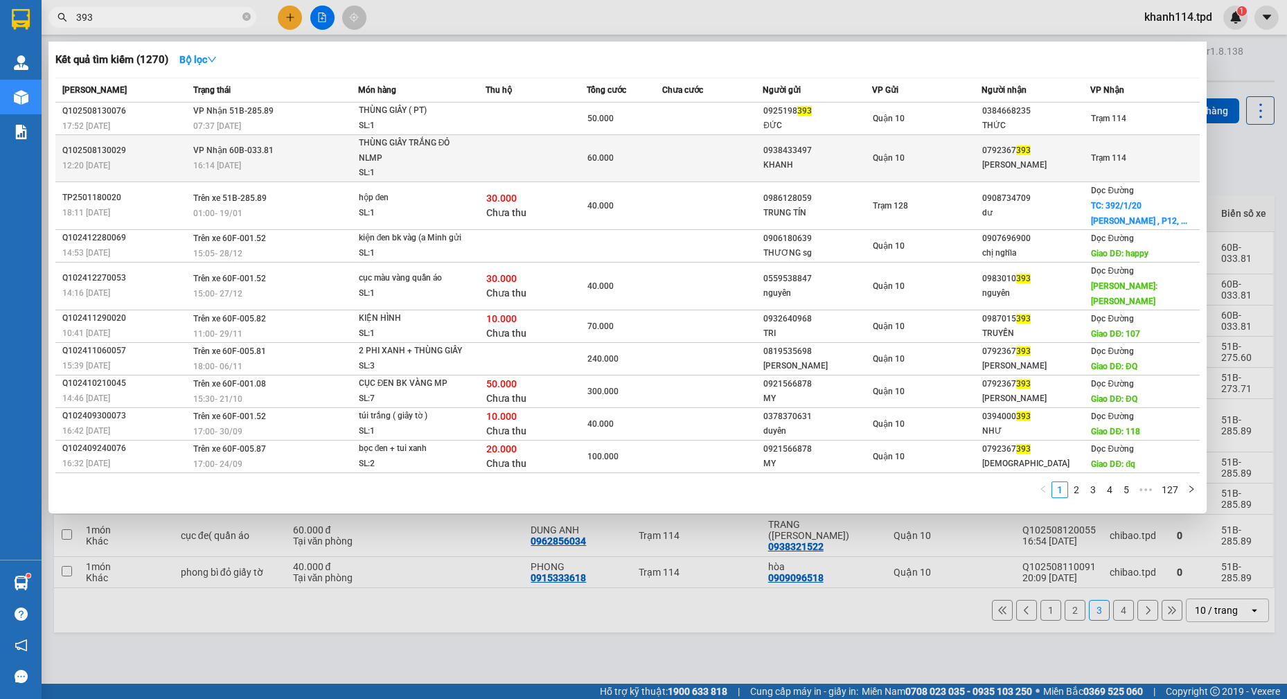
type input "393"
click at [1023, 163] on div "[PERSON_NAME]" at bounding box center [1036, 165] width 108 height 15
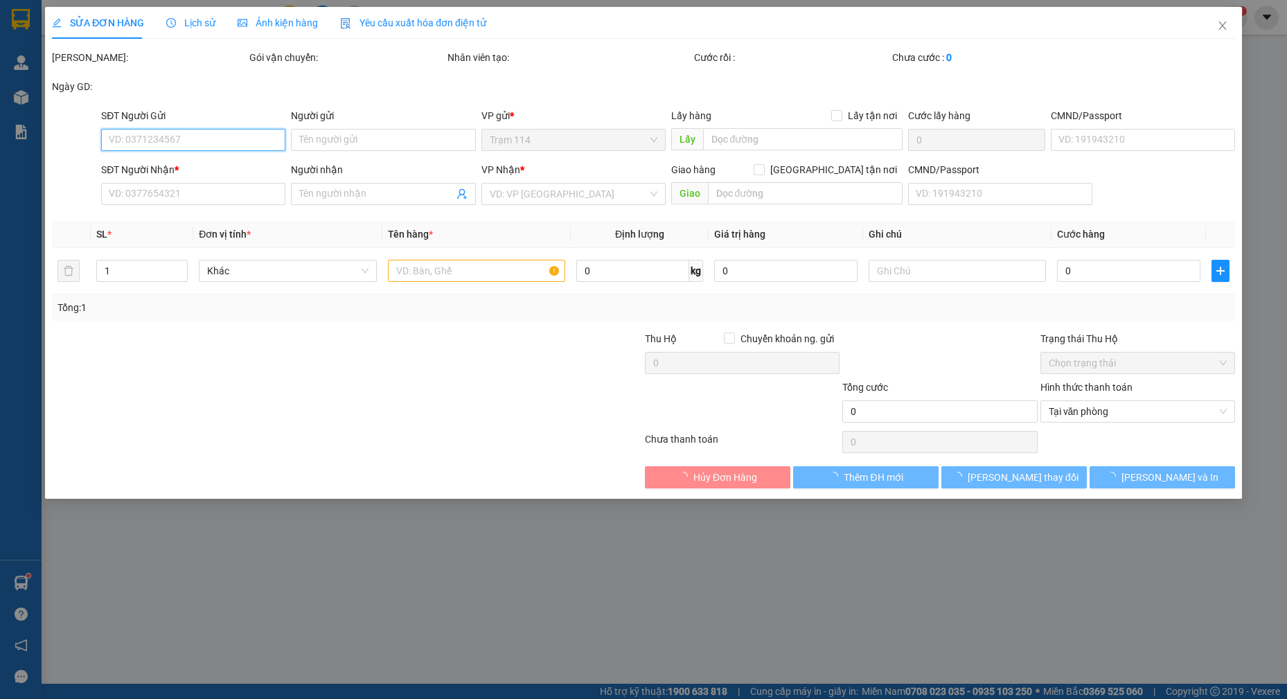
type input "0938433497"
type input "KHANH"
type input "0792367393"
type input "[PERSON_NAME]"
type input "60.000"
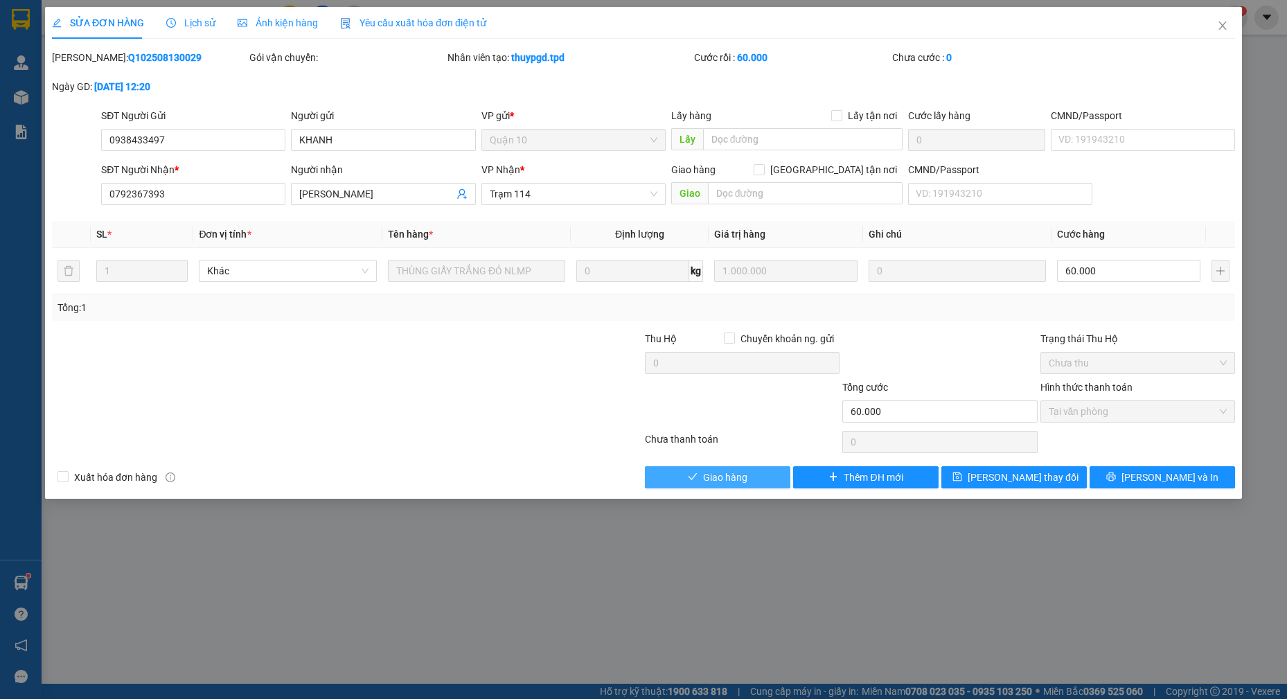
click at [715, 476] on span "Giao hàng" at bounding box center [725, 476] width 44 height 15
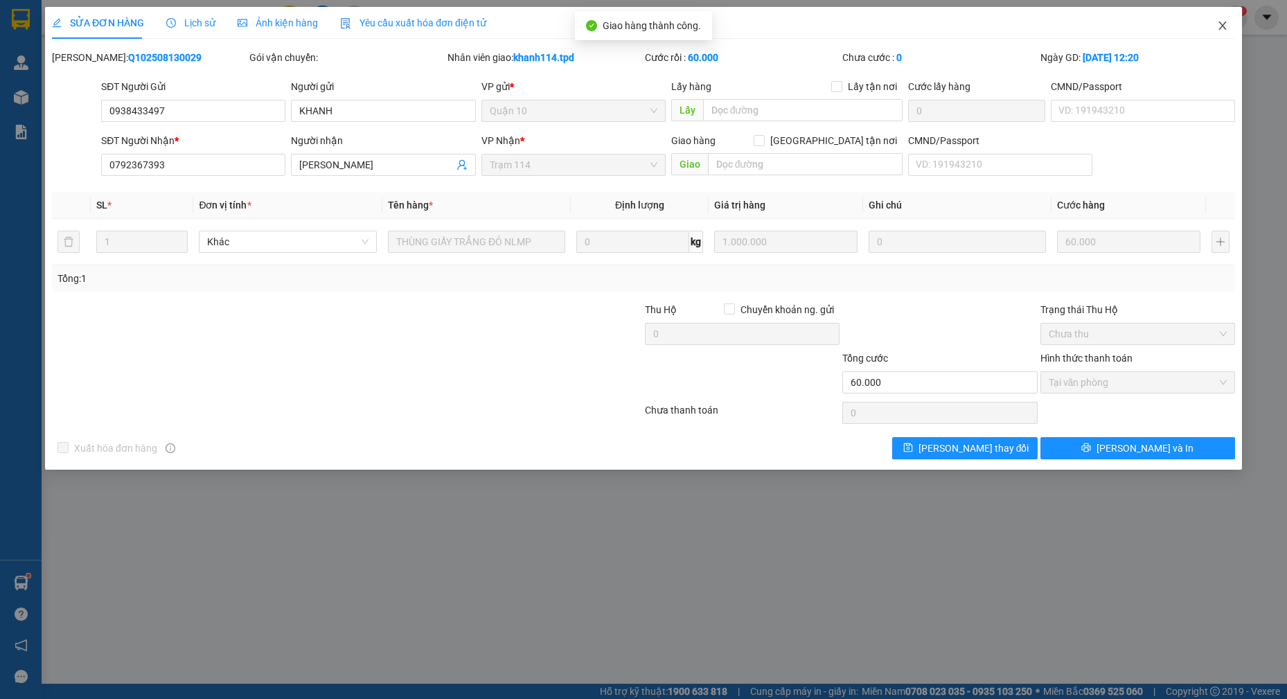
click at [1217, 23] on icon "close" at bounding box center [1222, 25] width 11 height 11
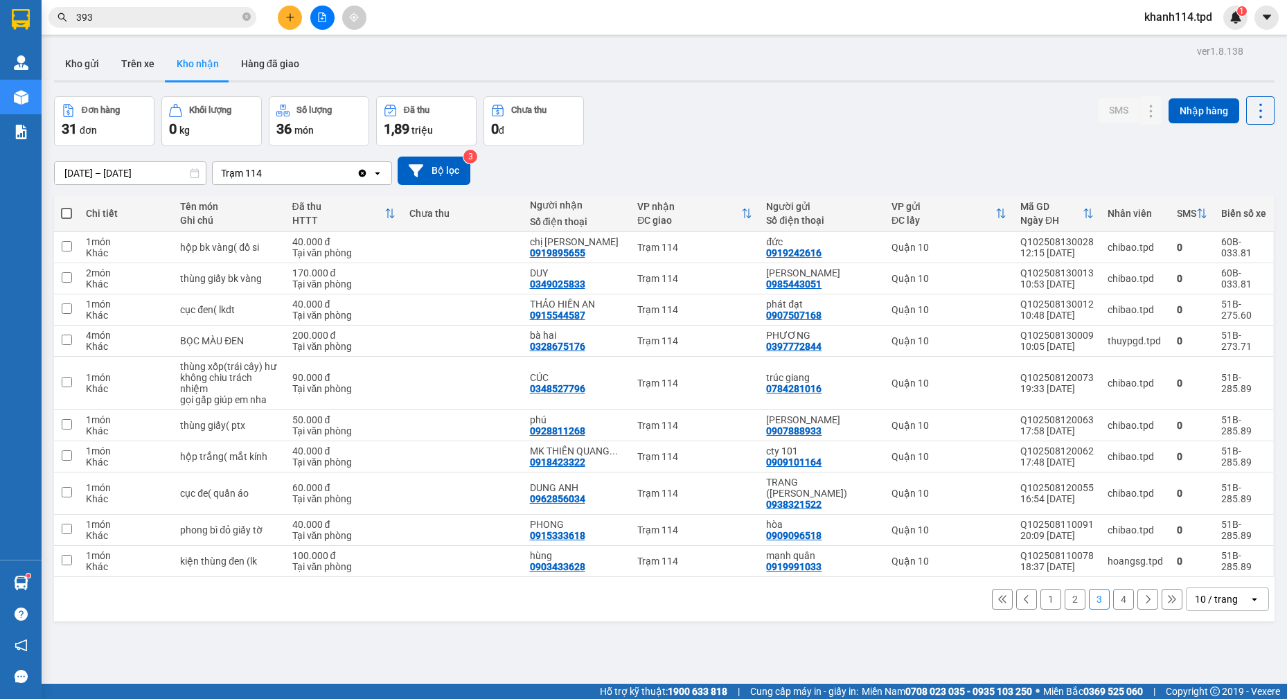
click at [193, 14] on input "393" at bounding box center [157, 17] width 163 height 15
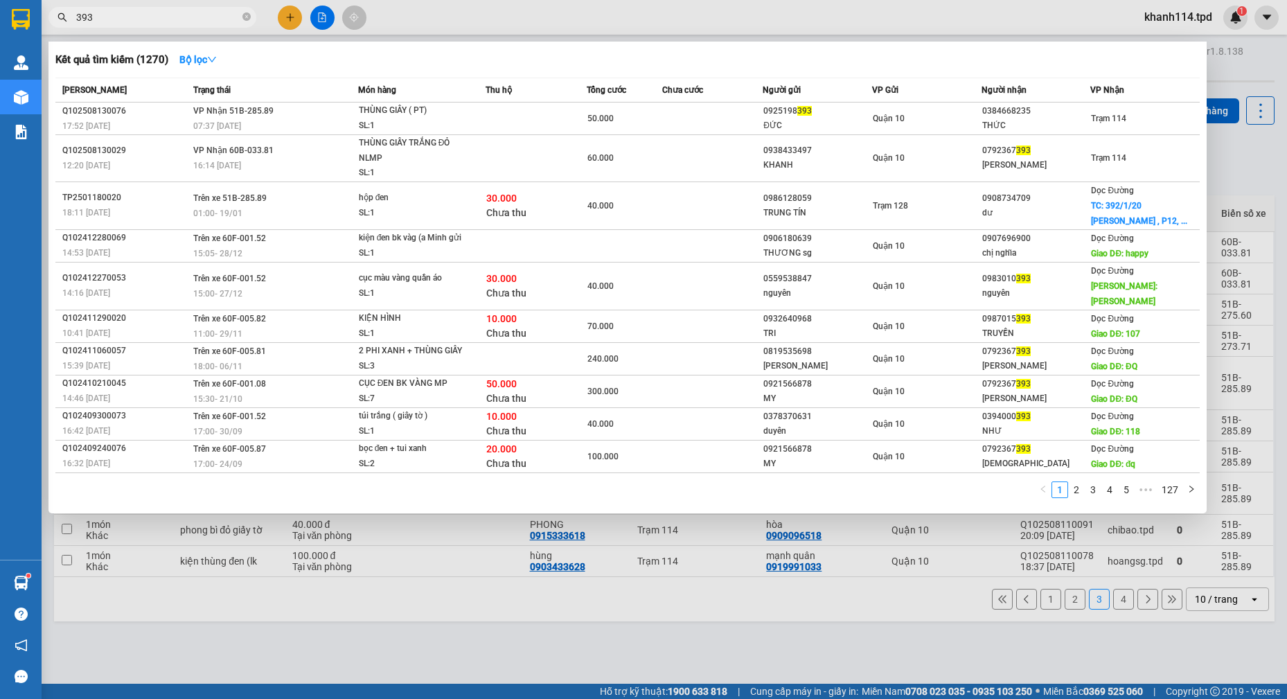
click at [193, 14] on input "393" at bounding box center [157, 17] width 163 height 15
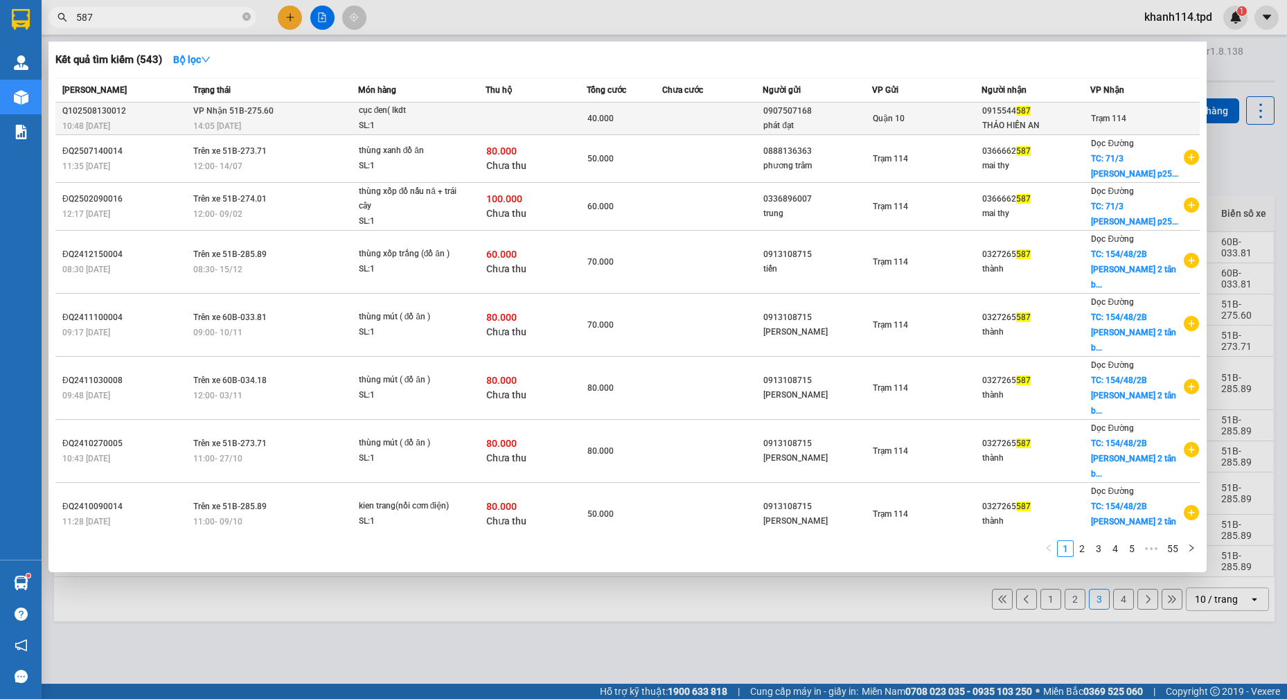
type input "587"
click at [929, 128] on td "Quận 10" at bounding box center [926, 118] width 109 height 33
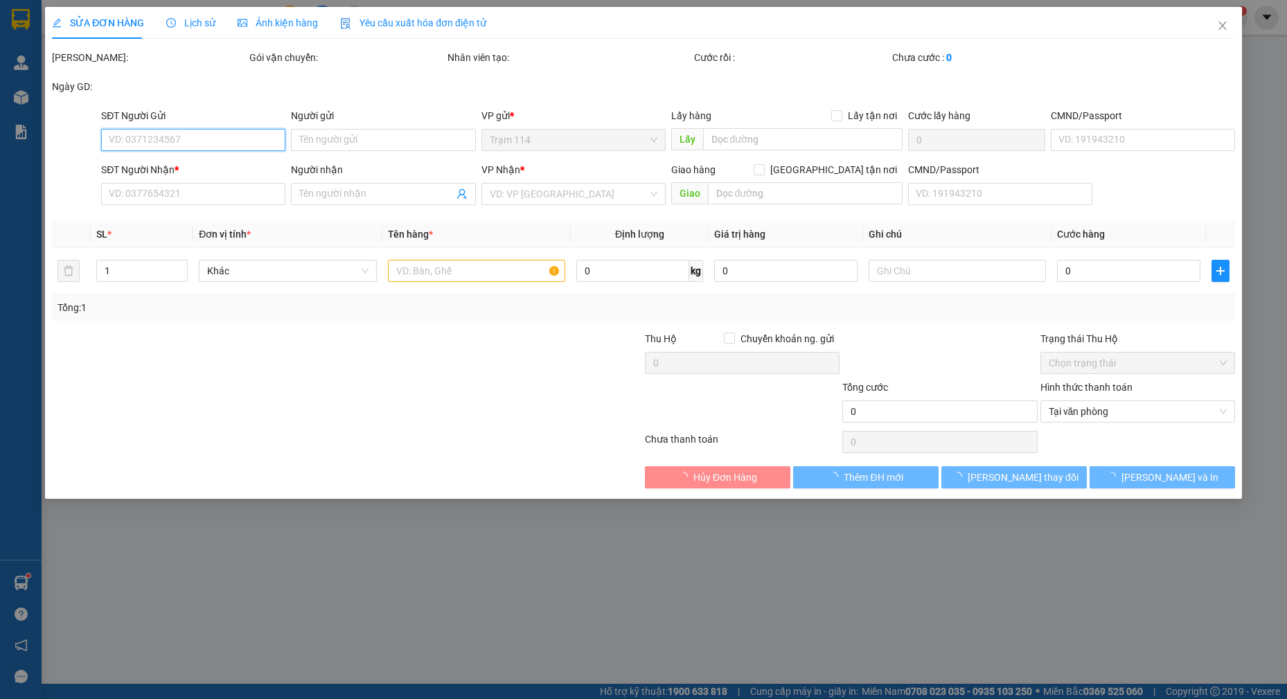
type input "0907507168"
type input "phát đạt"
type input "0915544587"
type input "THẢO HIỀN AN"
type input "40.000"
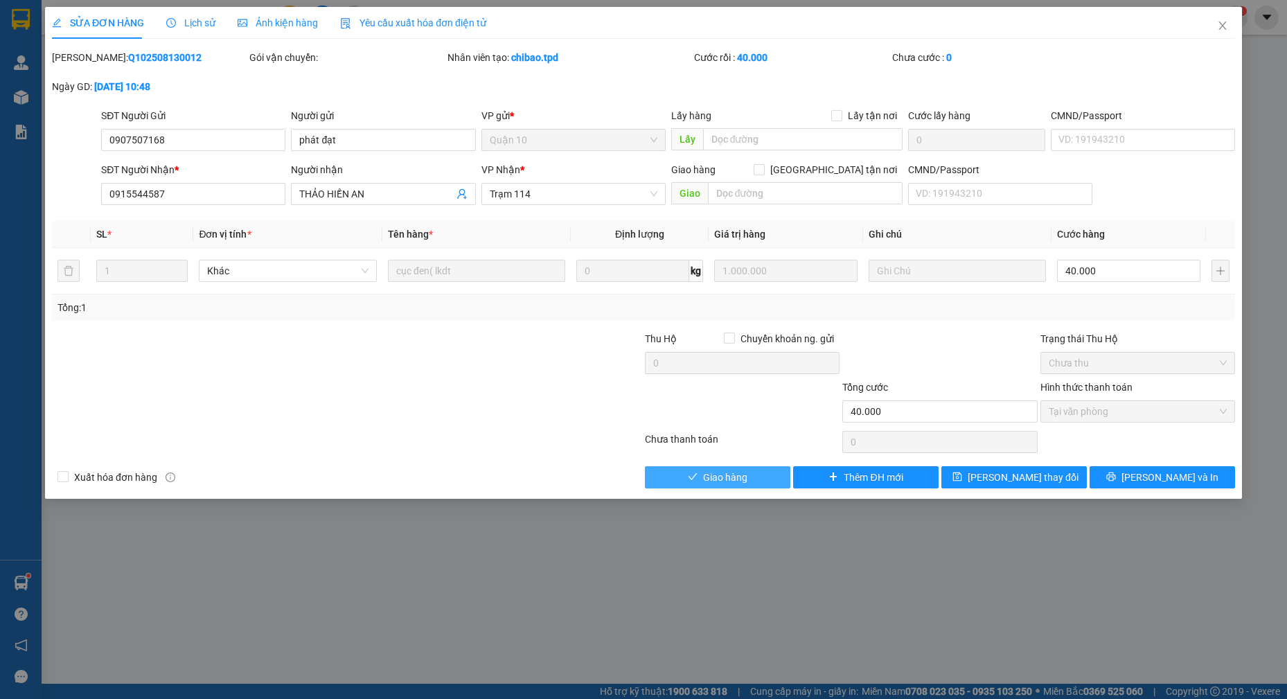
click at [742, 483] on span "Giao hàng" at bounding box center [725, 476] width 44 height 15
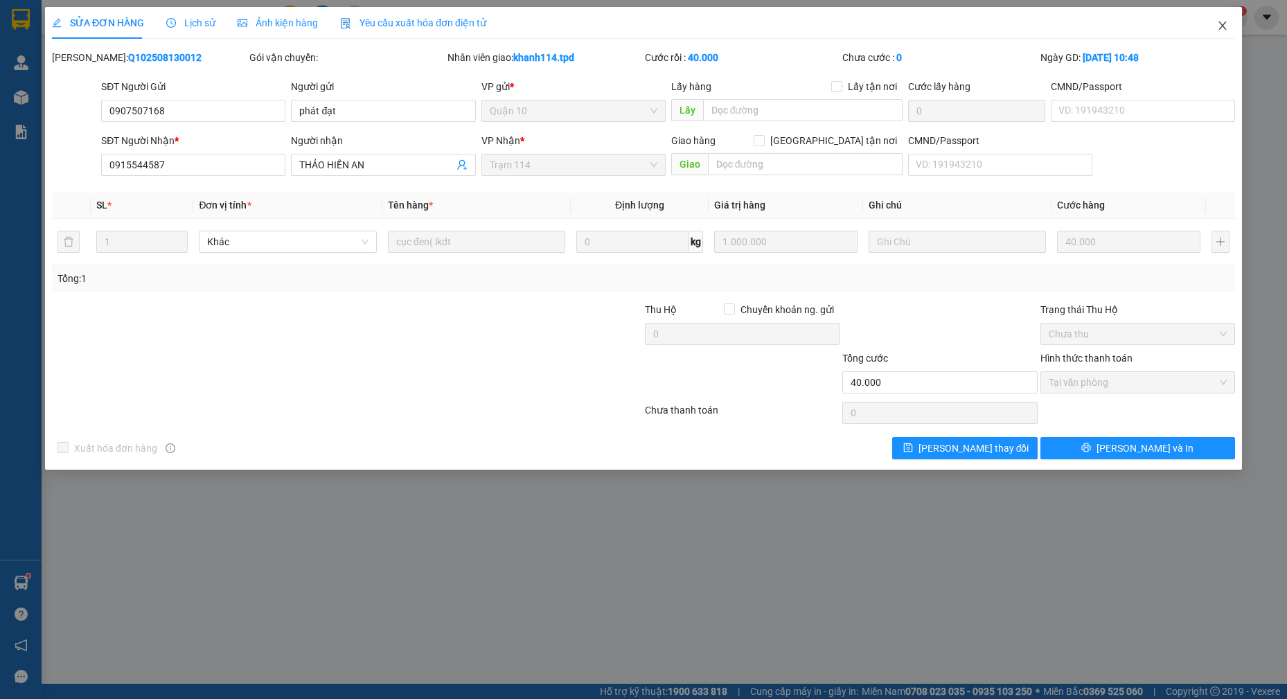
click at [1219, 28] on icon "close" at bounding box center [1222, 25] width 11 height 11
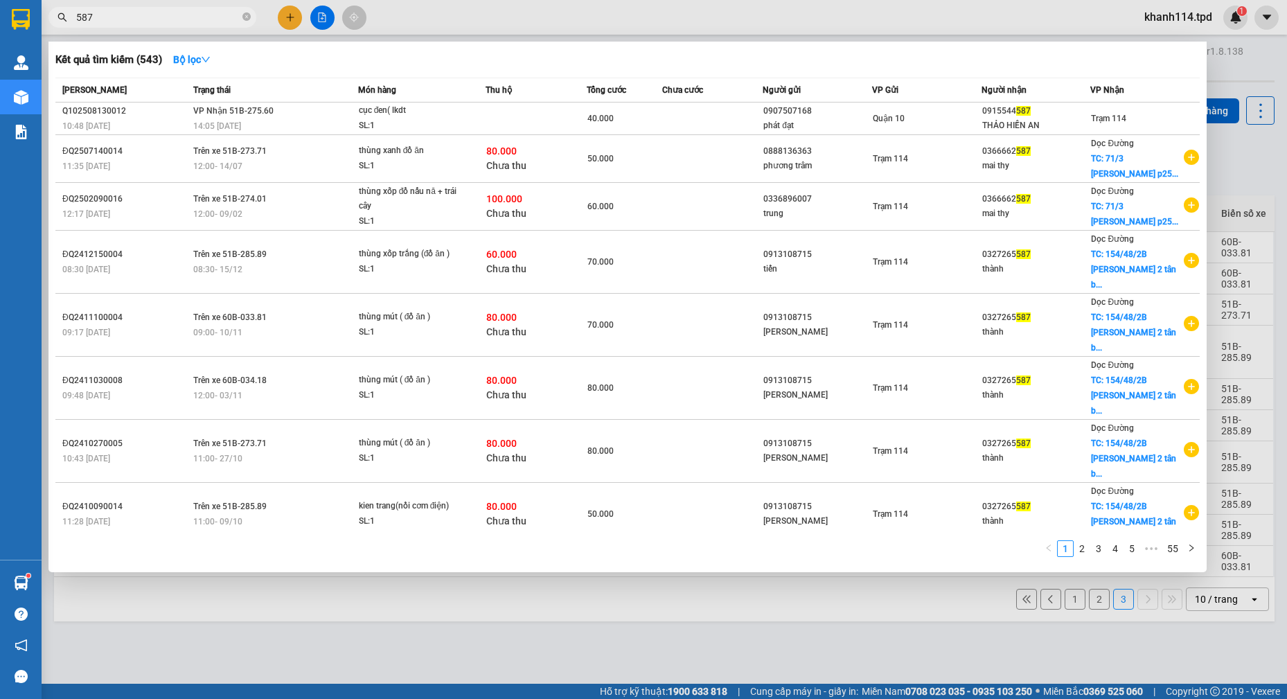
click at [179, 20] on input "587" at bounding box center [157, 17] width 163 height 15
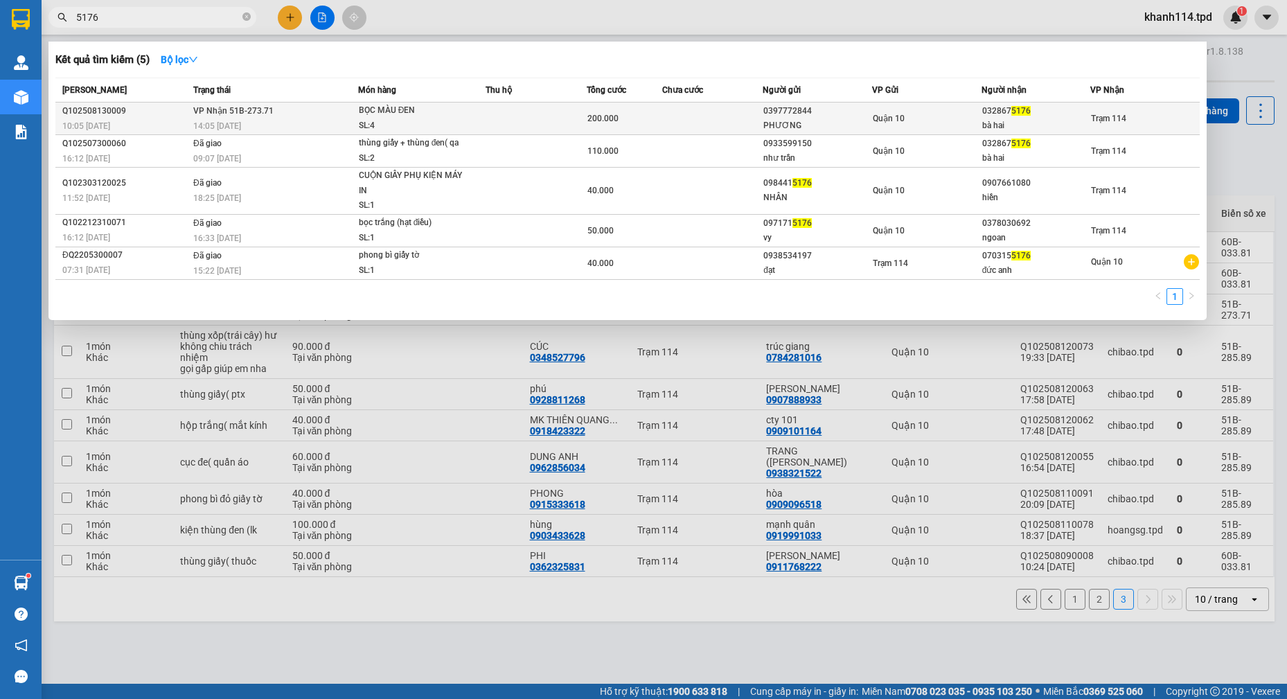
type input "5176"
click at [702, 123] on td at bounding box center [712, 118] width 101 height 33
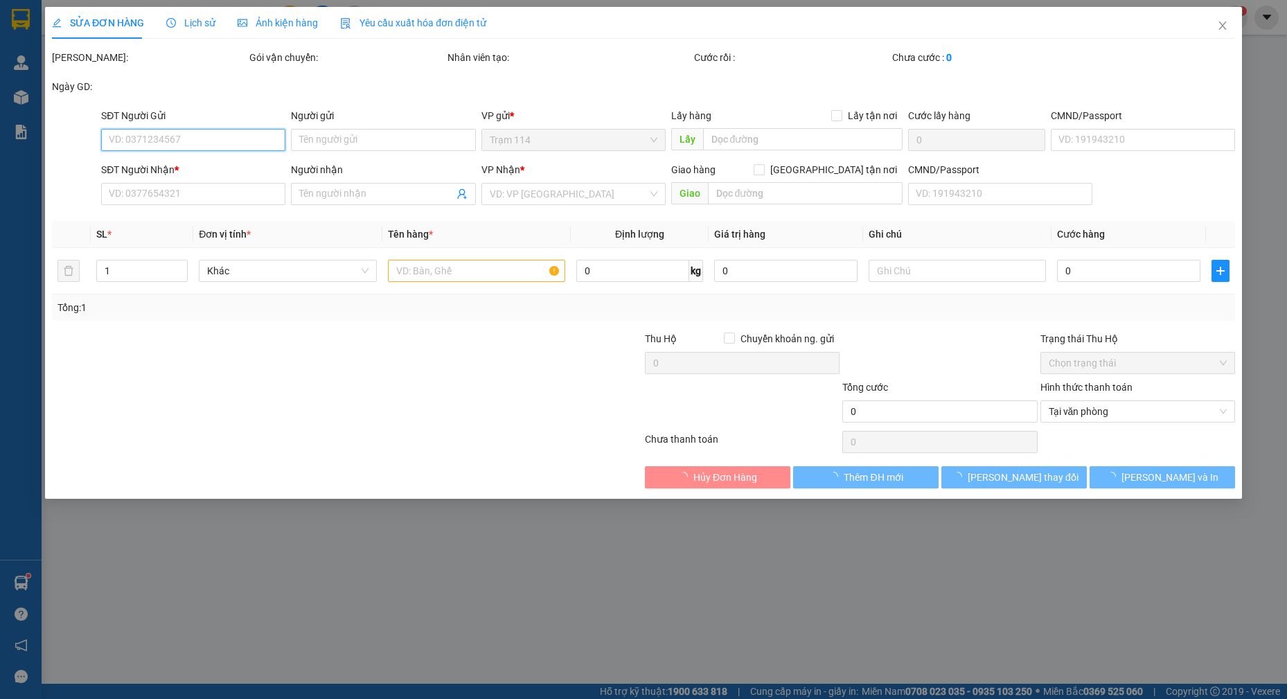
type input "0397772844"
type input "PHƯƠNG"
type input "0328675176"
type input "bà hai"
type input "200.000"
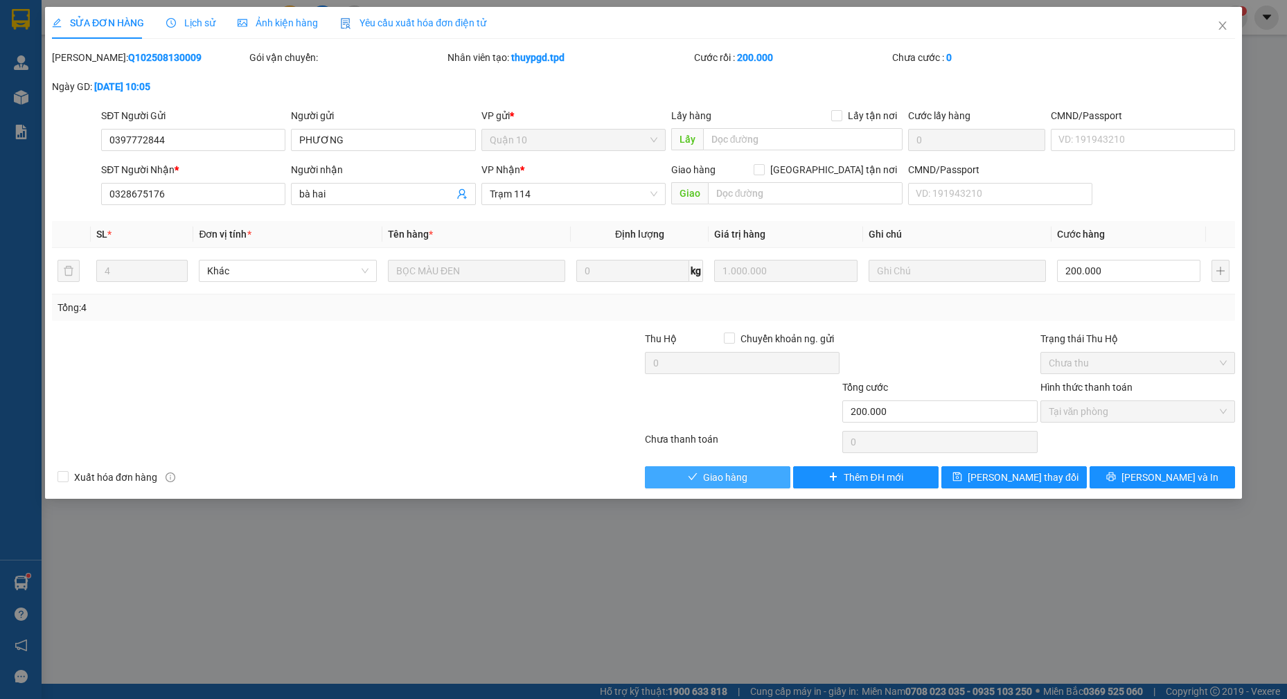
click at [734, 476] on span "Giao hàng" at bounding box center [725, 476] width 44 height 15
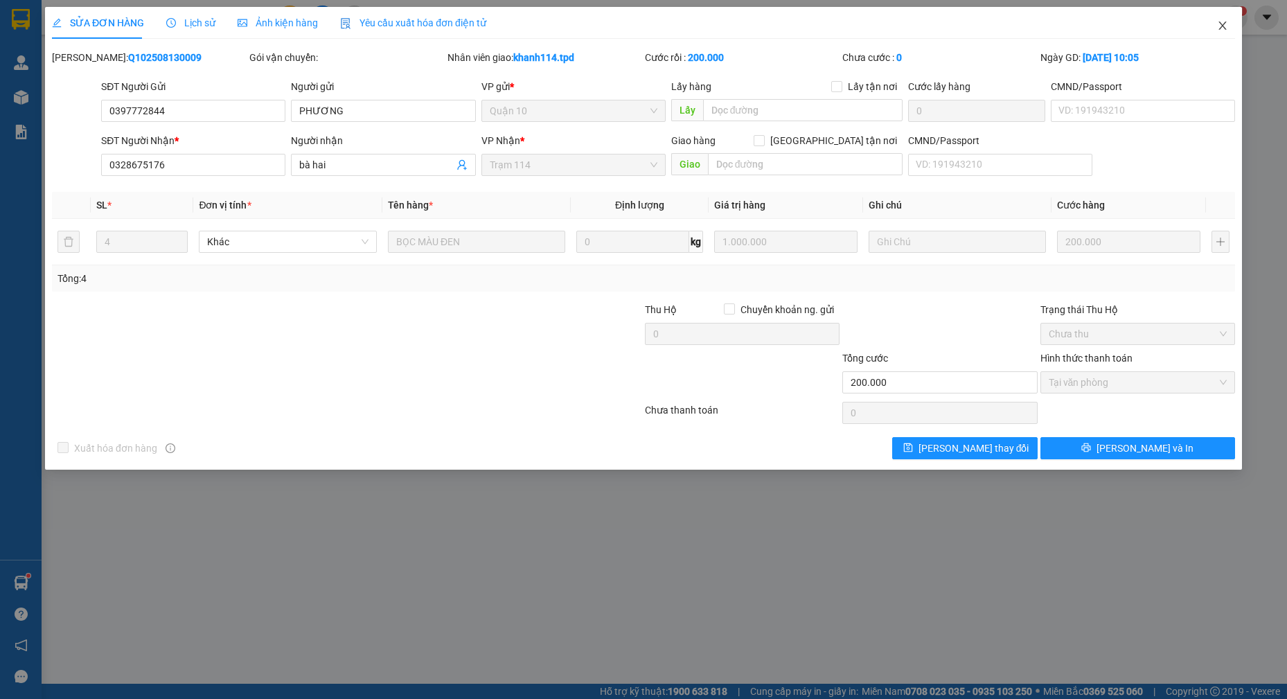
click at [1219, 28] on icon "close" at bounding box center [1222, 25] width 11 height 11
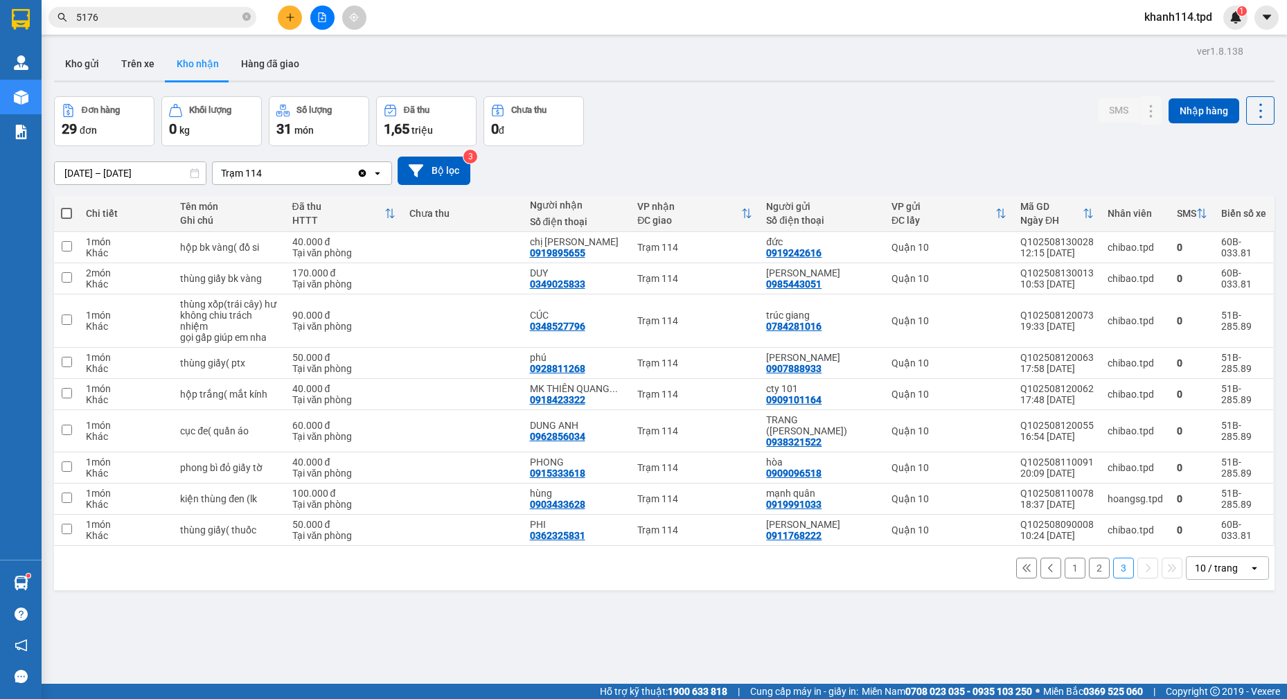
click at [163, 16] on input "5176" at bounding box center [157, 17] width 163 height 15
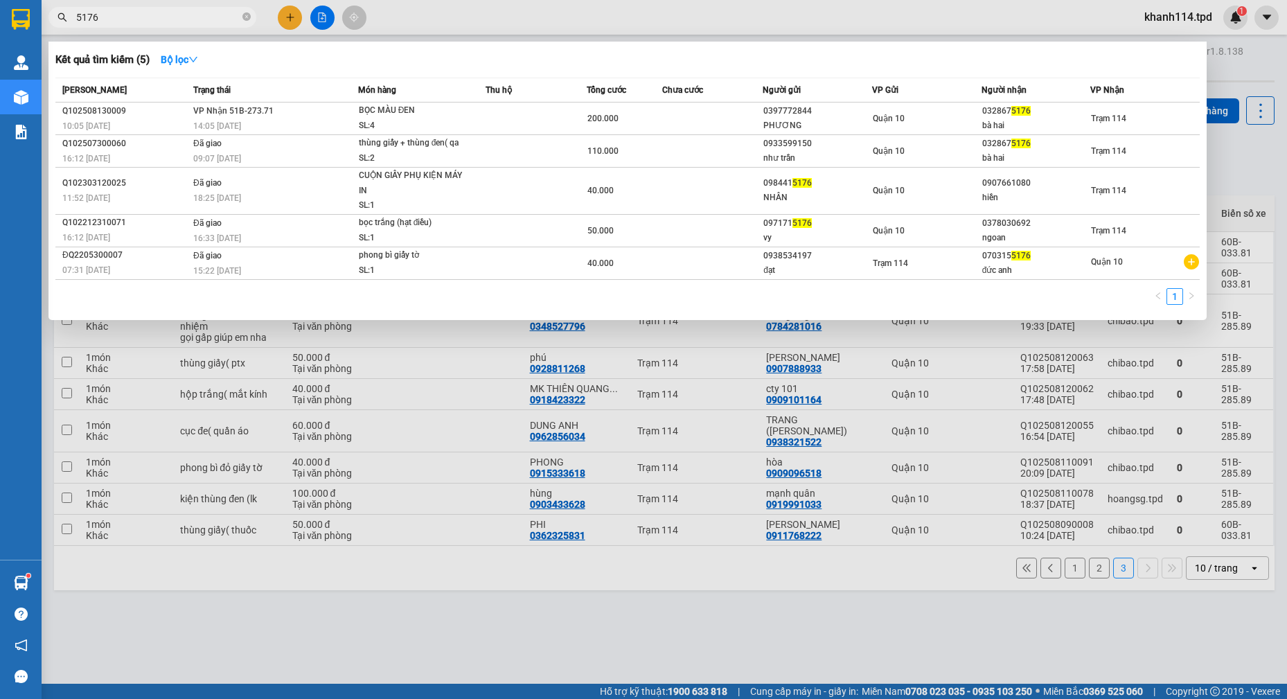
click at [1246, 164] on div at bounding box center [643, 349] width 1287 height 699
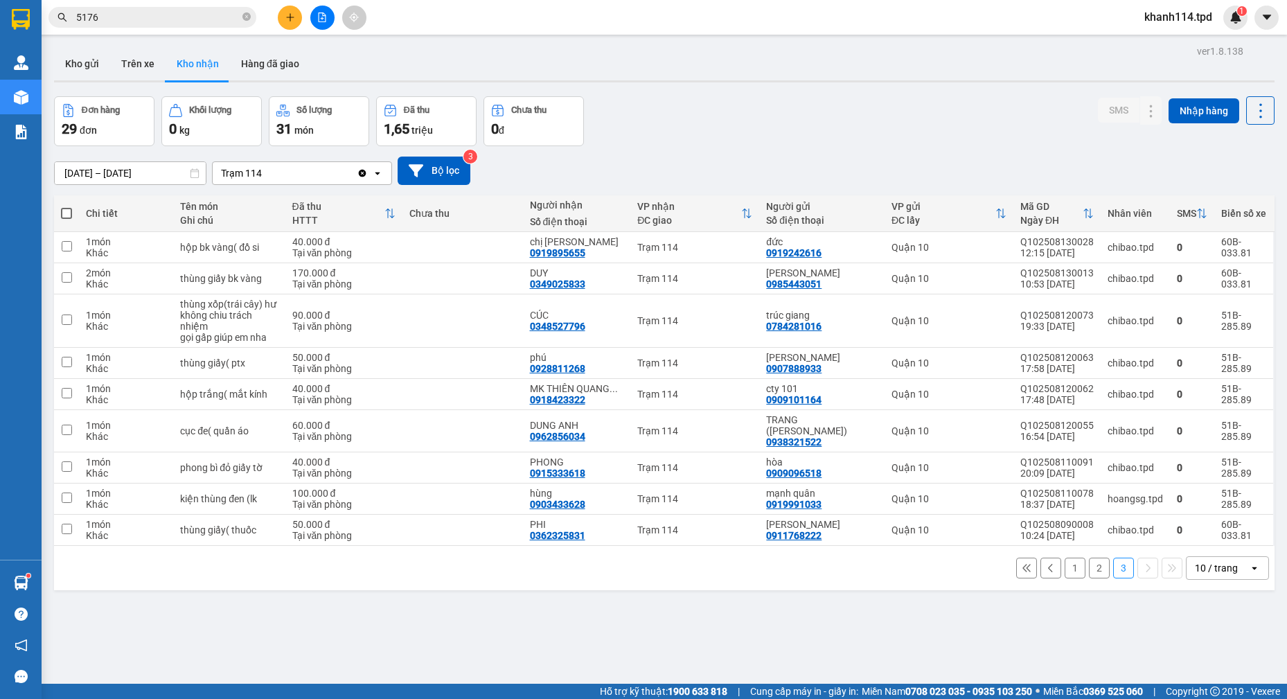
click at [195, 21] on input "5176" at bounding box center [157, 17] width 163 height 15
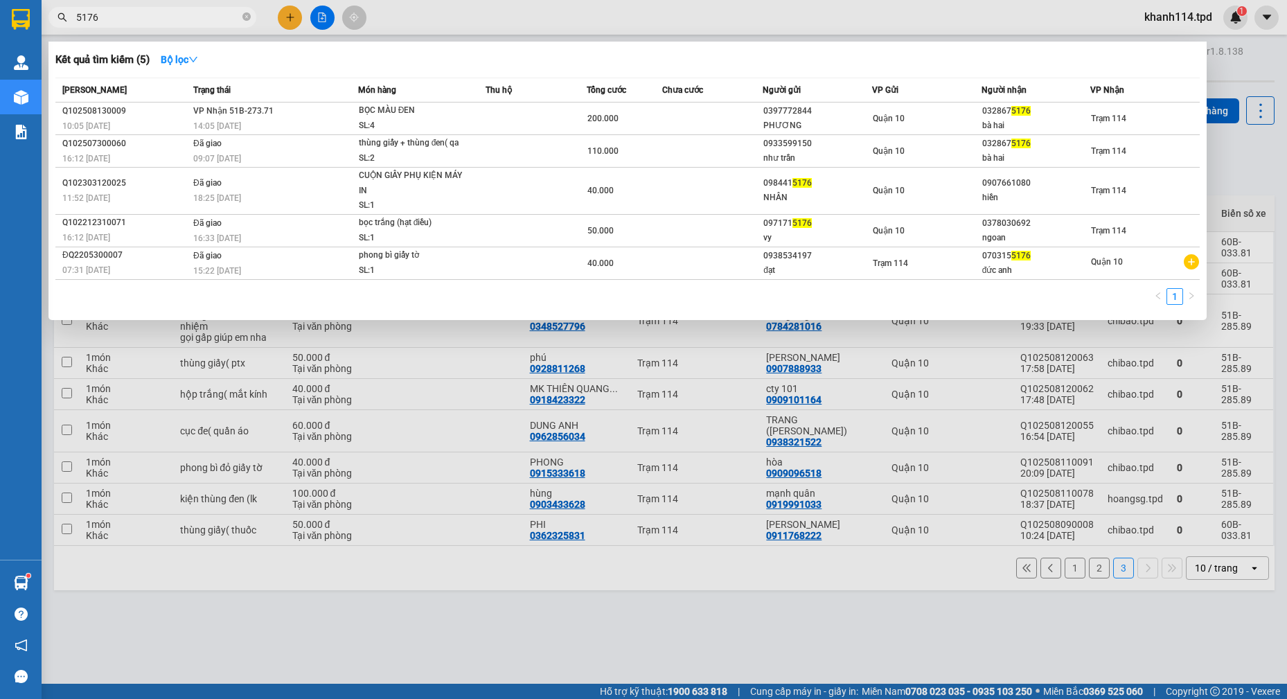
click at [195, 21] on input "5176" at bounding box center [157, 17] width 163 height 15
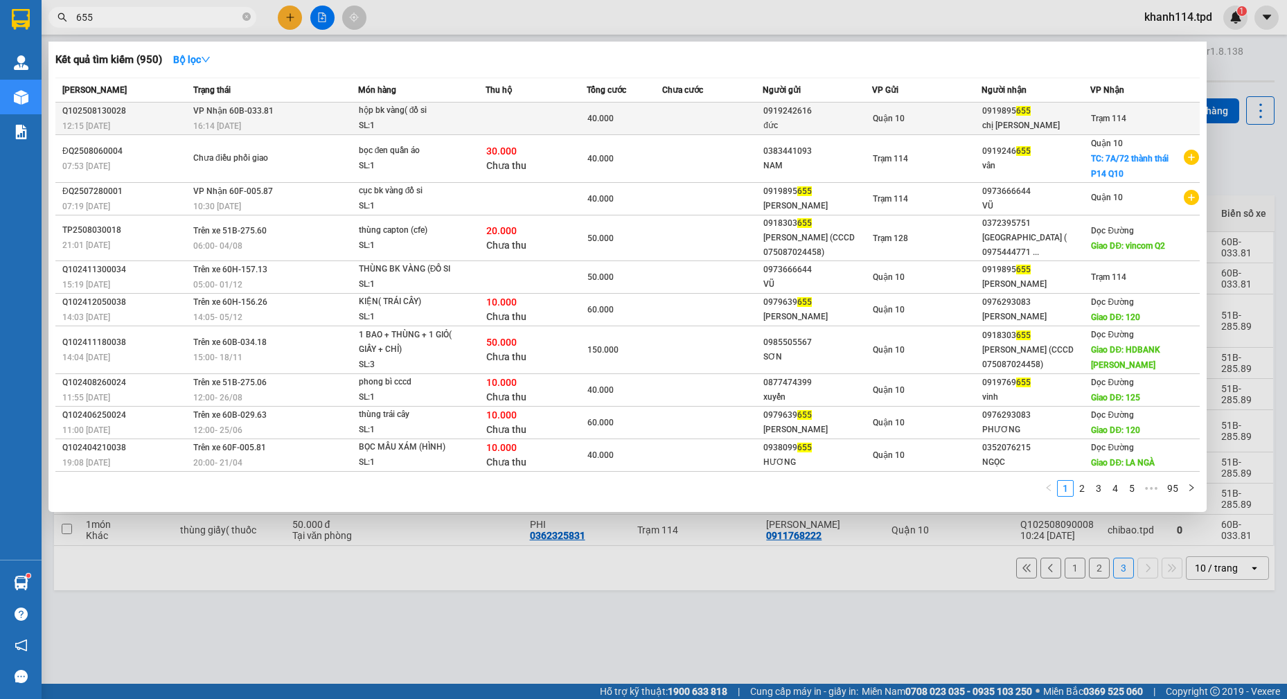
type input "655"
click at [965, 121] on div "Quận 10" at bounding box center [926, 118] width 108 height 15
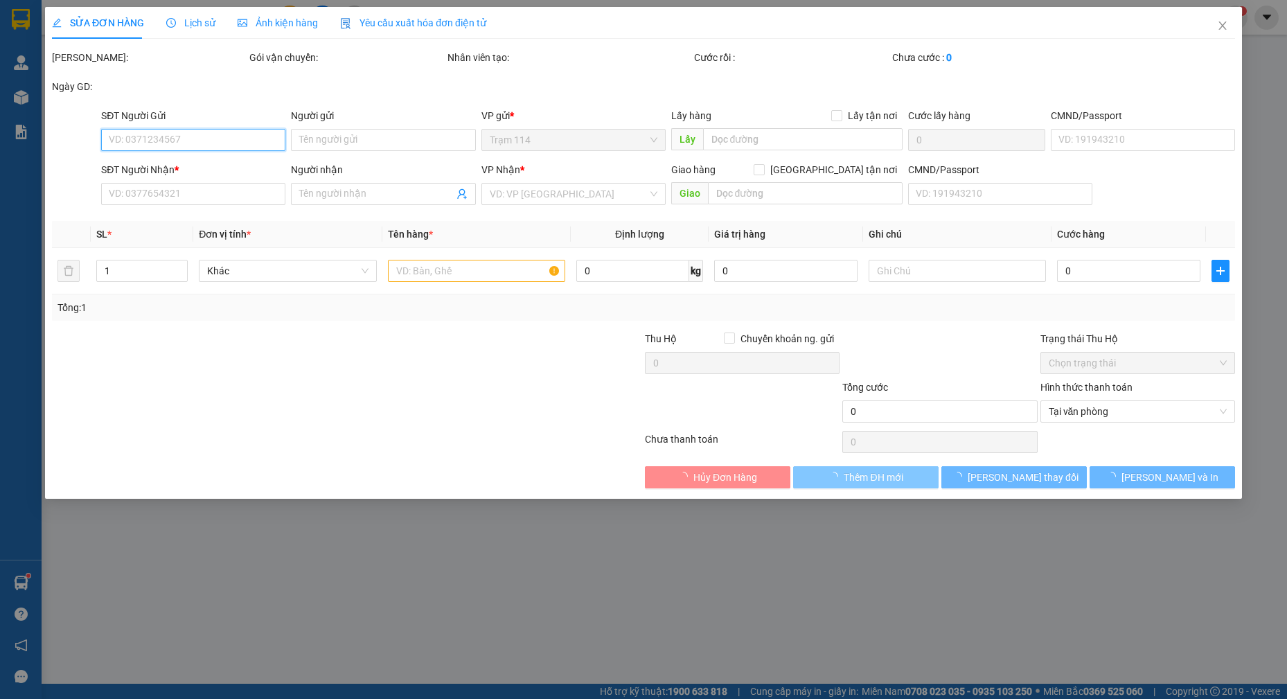
type input "0919242616"
type input "đức"
type input "066096003220"
type input "0919895655"
type input "chị [PERSON_NAME]"
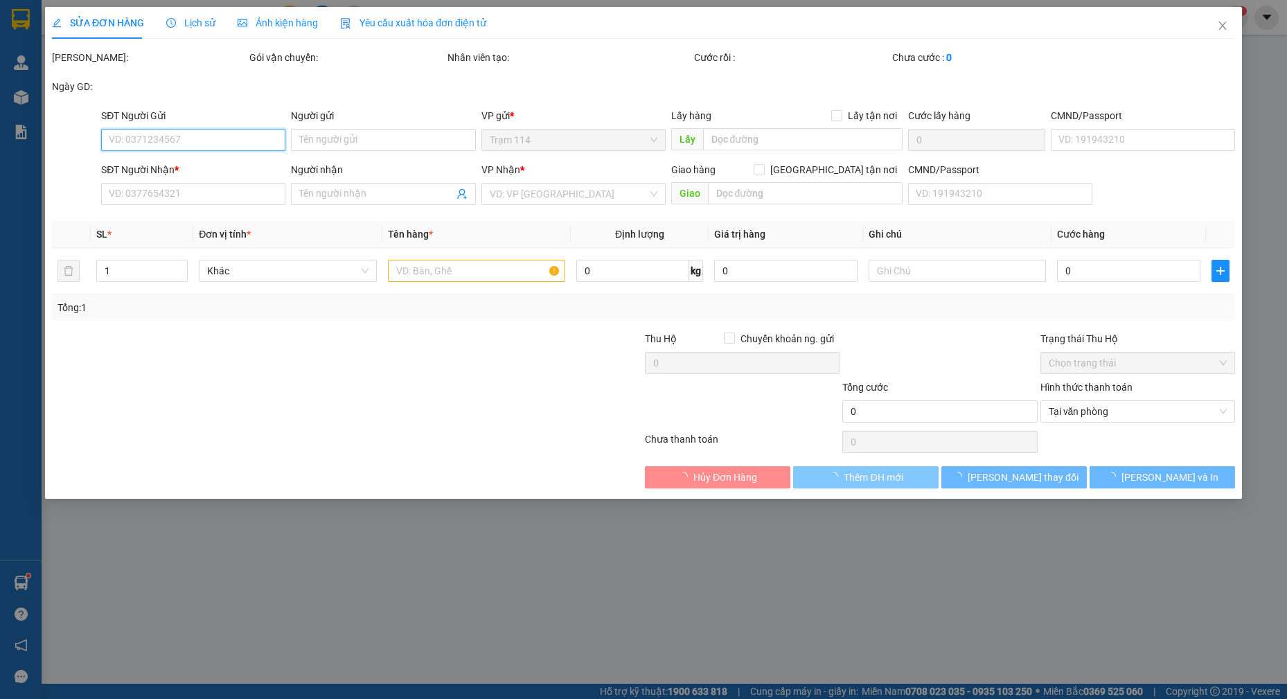
type input "40.000"
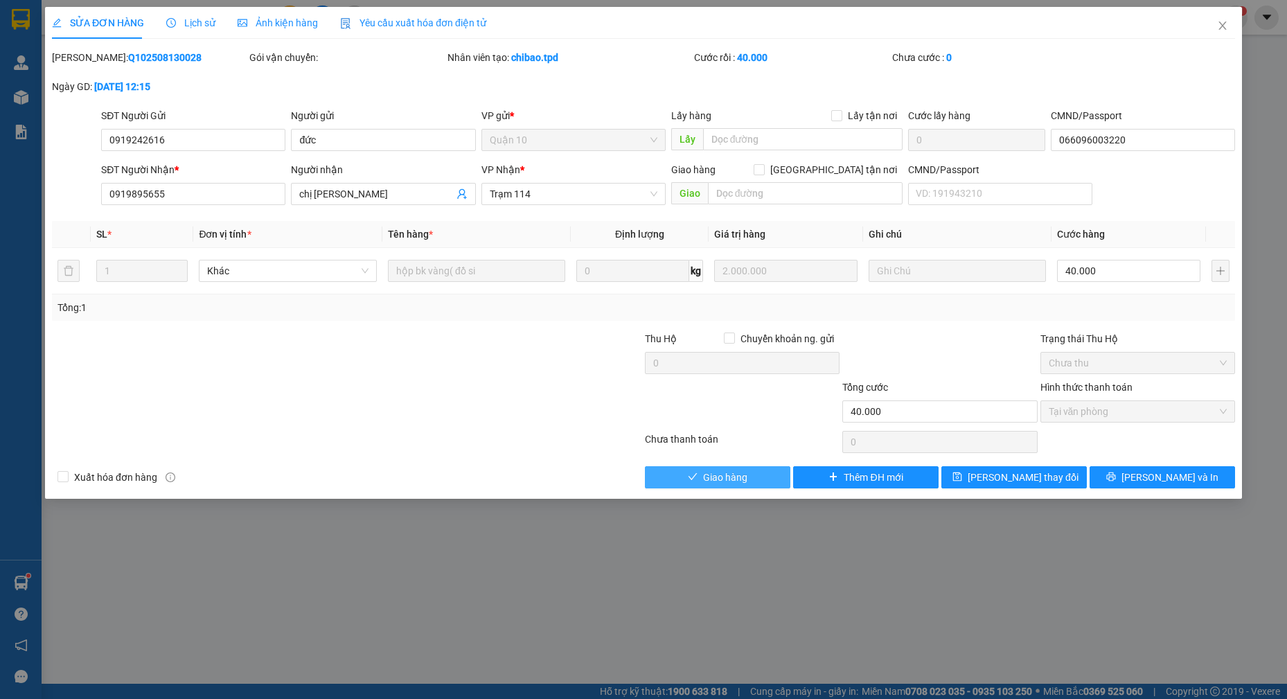
click at [704, 468] on button "Giao hàng" at bounding box center [717, 477] width 145 height 22
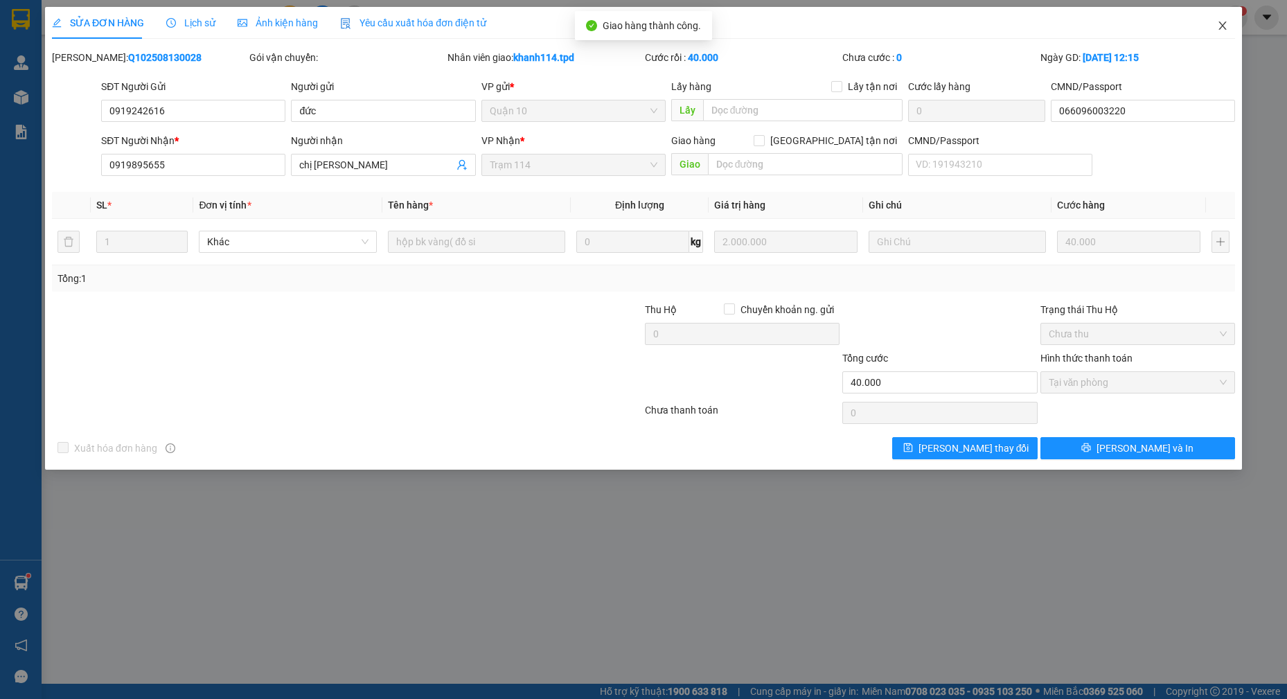
click at [1215, 28] on span "Close" at bounding box center [1222, 26] width 39 height 39
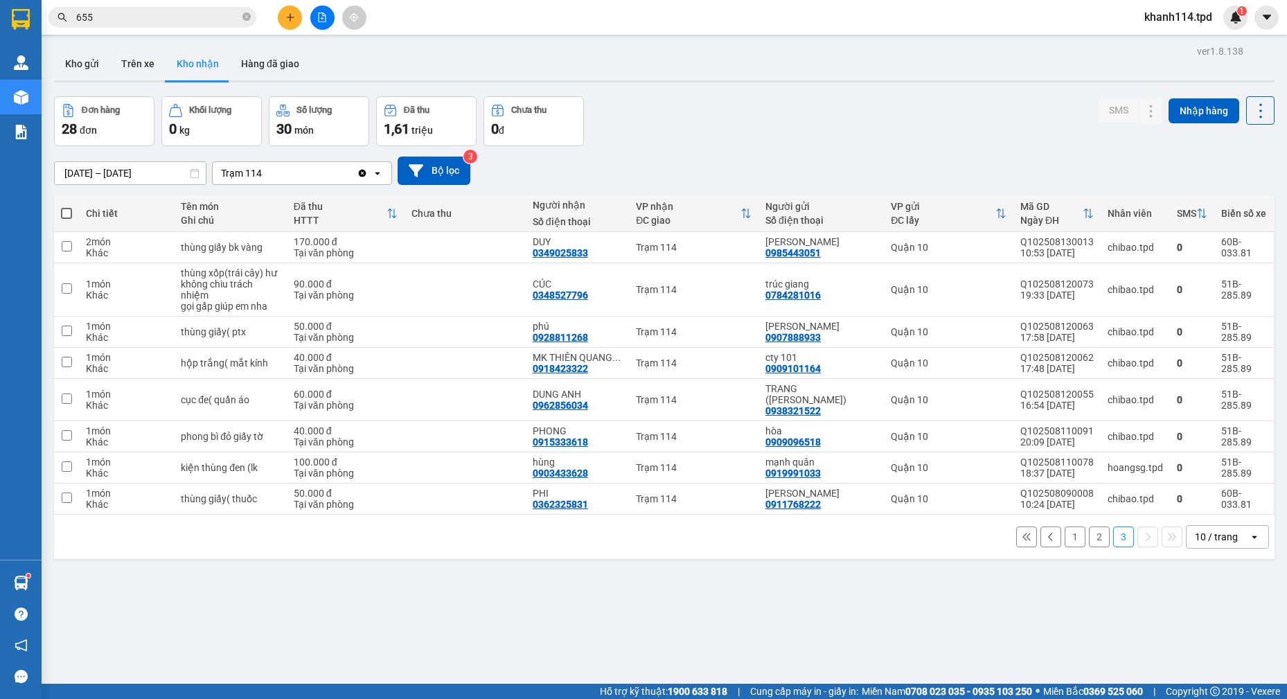
click at [188, 18] on input "655" at bounding box center [157, 17] width 163 height 15
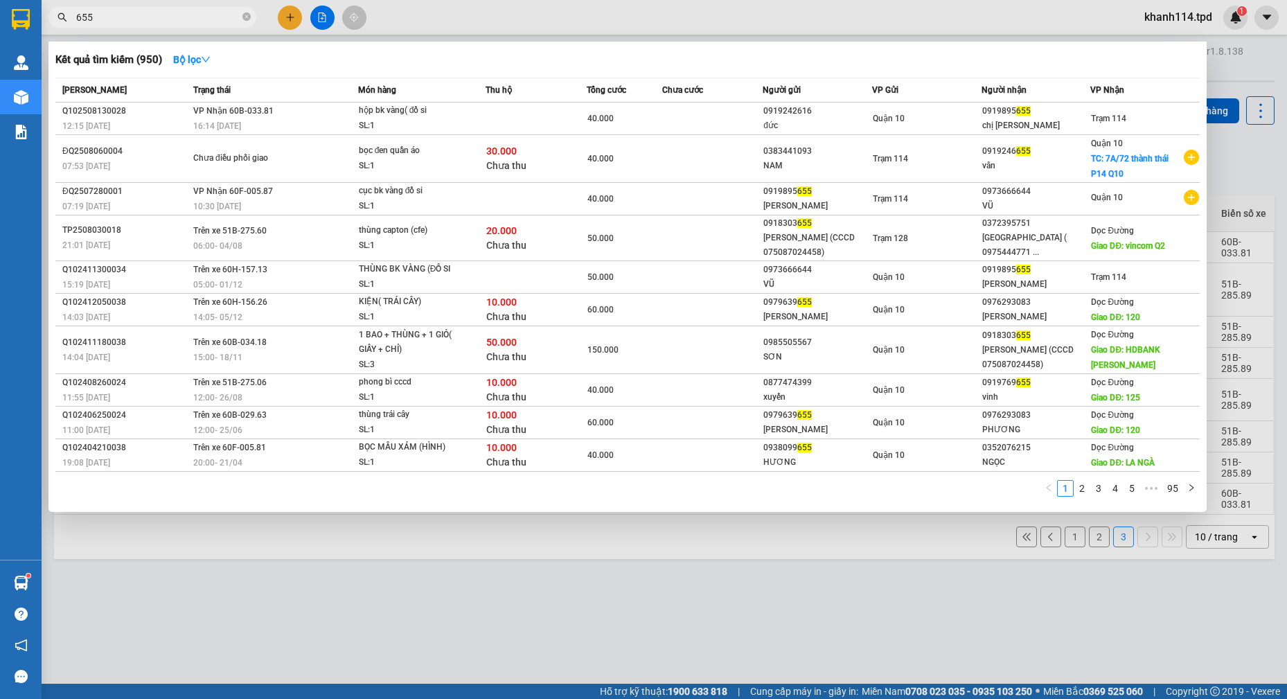
click at [188, 18] on input "655" at bounding box center [157, 17] width 163 height 15
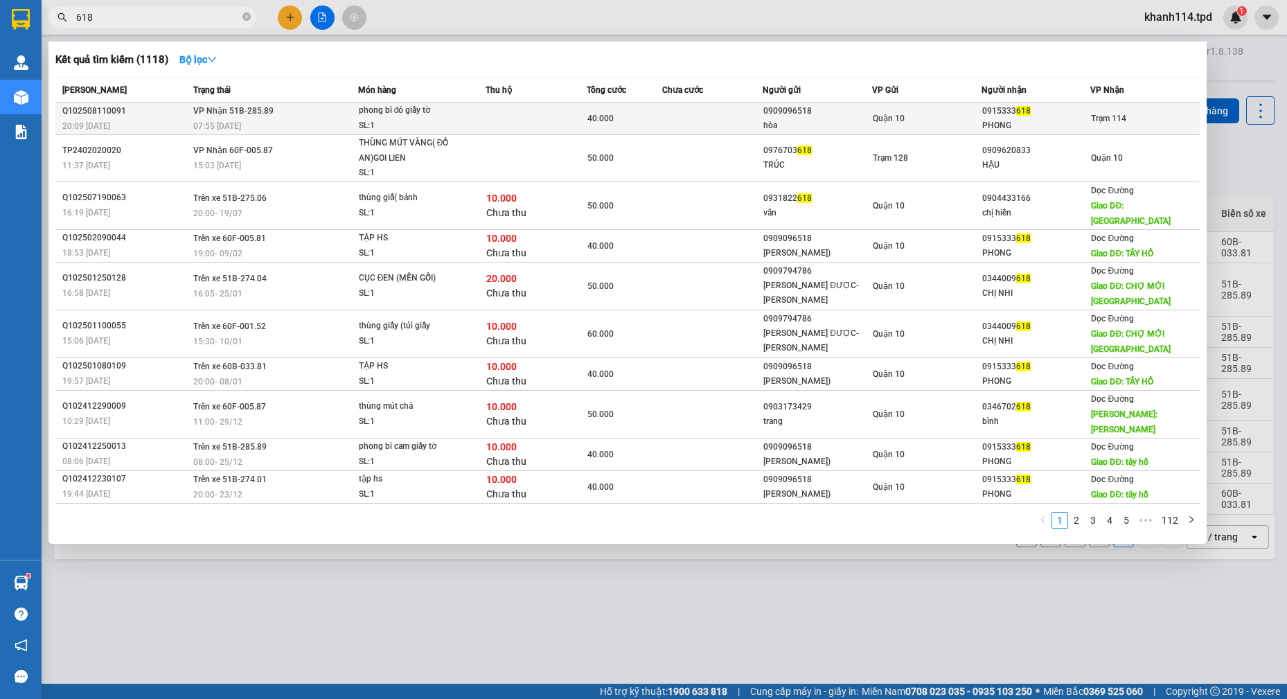
type input "618"
click at [964, 120] on div "Quận 10" at bounding box center [926, 118] width 108 height 15
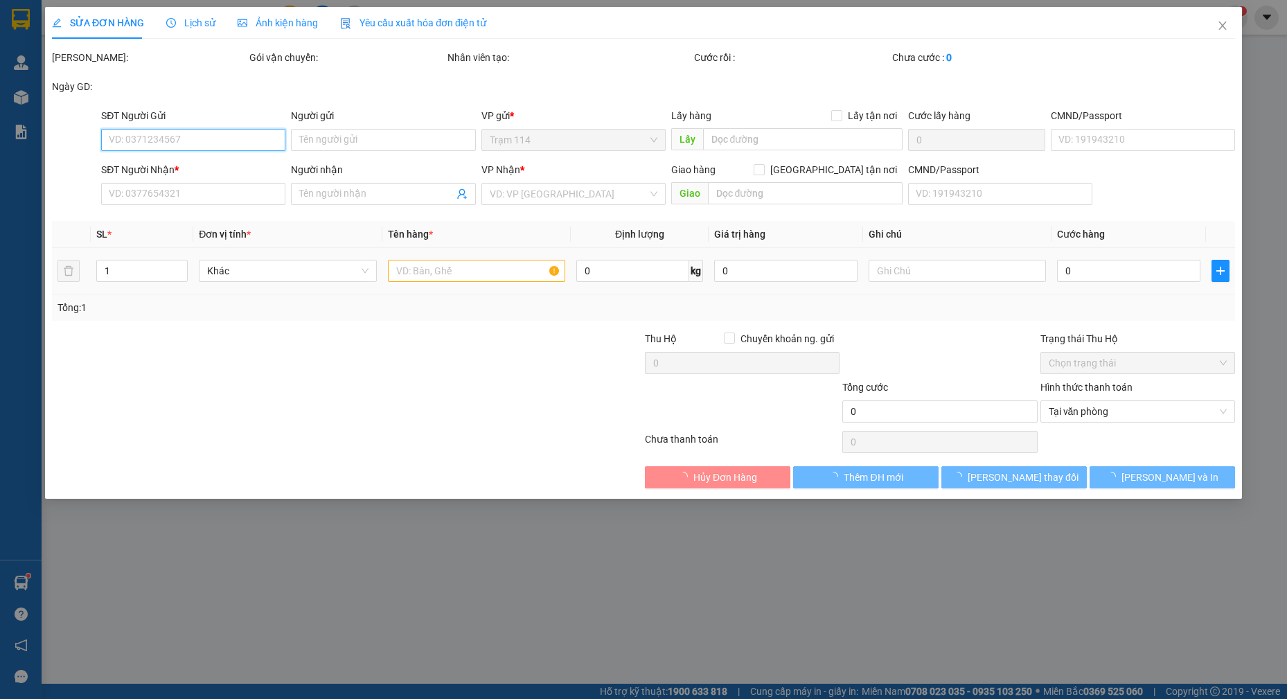
type input "0909096518"
type input "hòa"
type input "0360630054439"
type input "0915333618"
type input "PHONG"
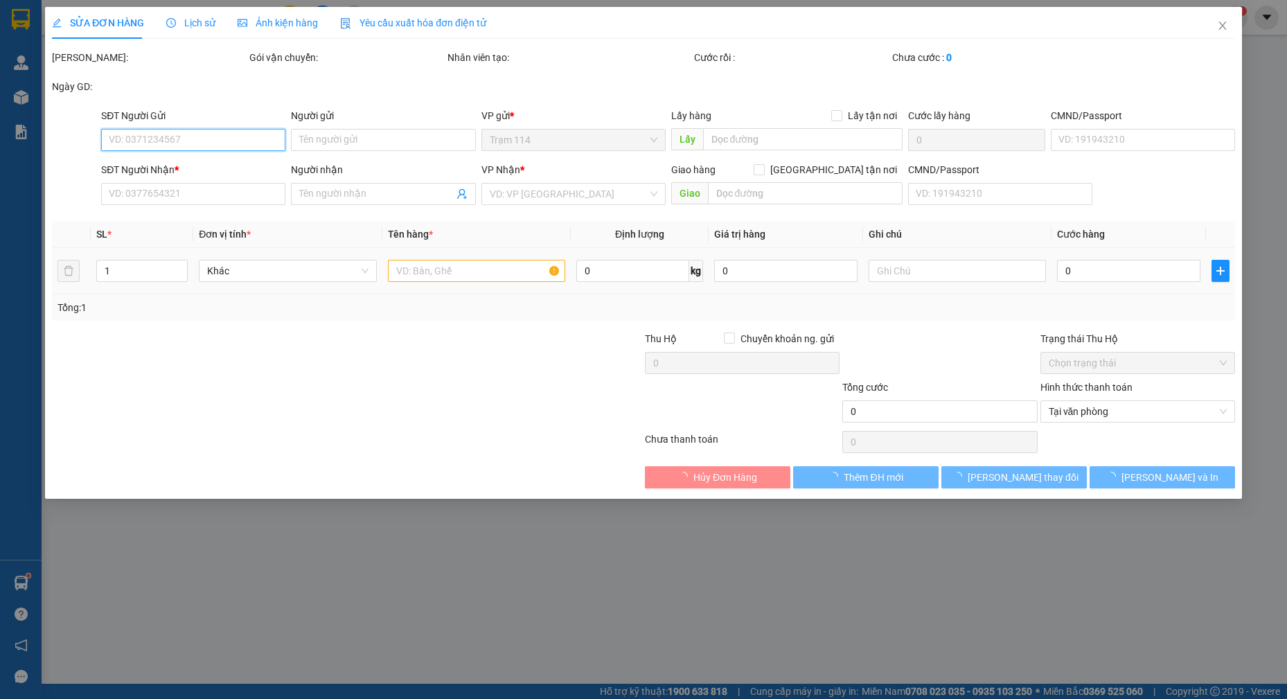
type input "40.000"
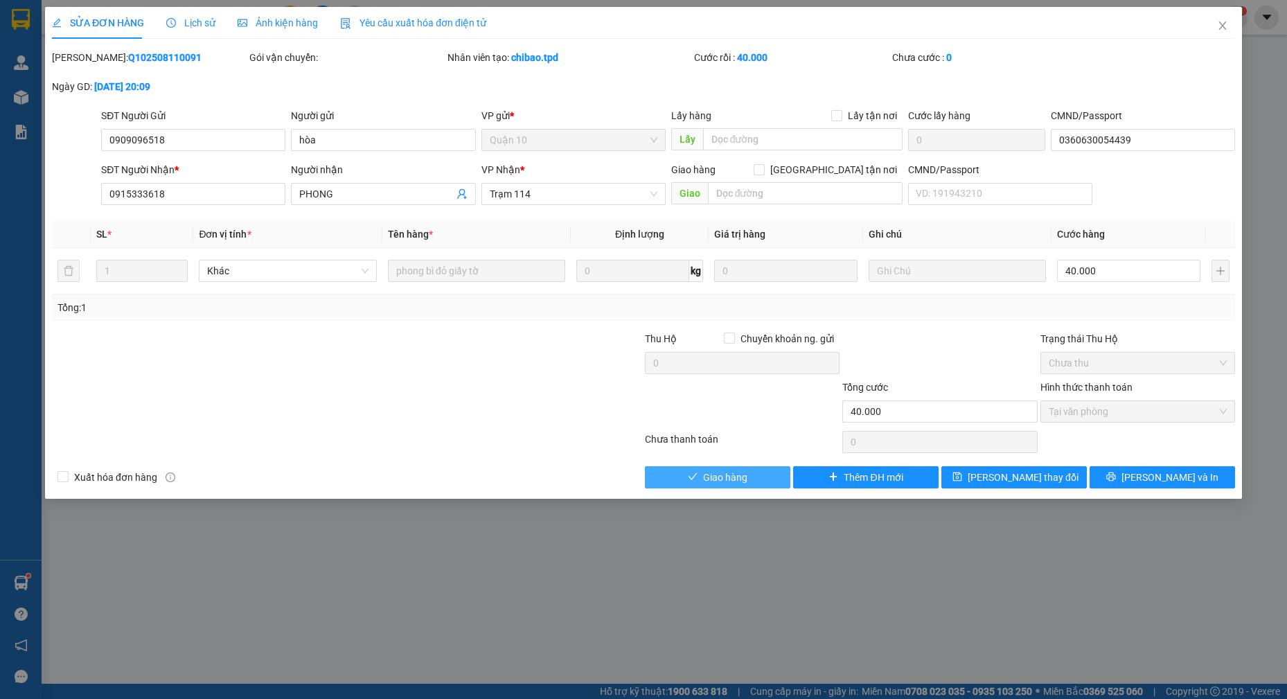
click at [731, 483] on span "Giao hàng" at bounding box center [725, 476] width 44 height 15
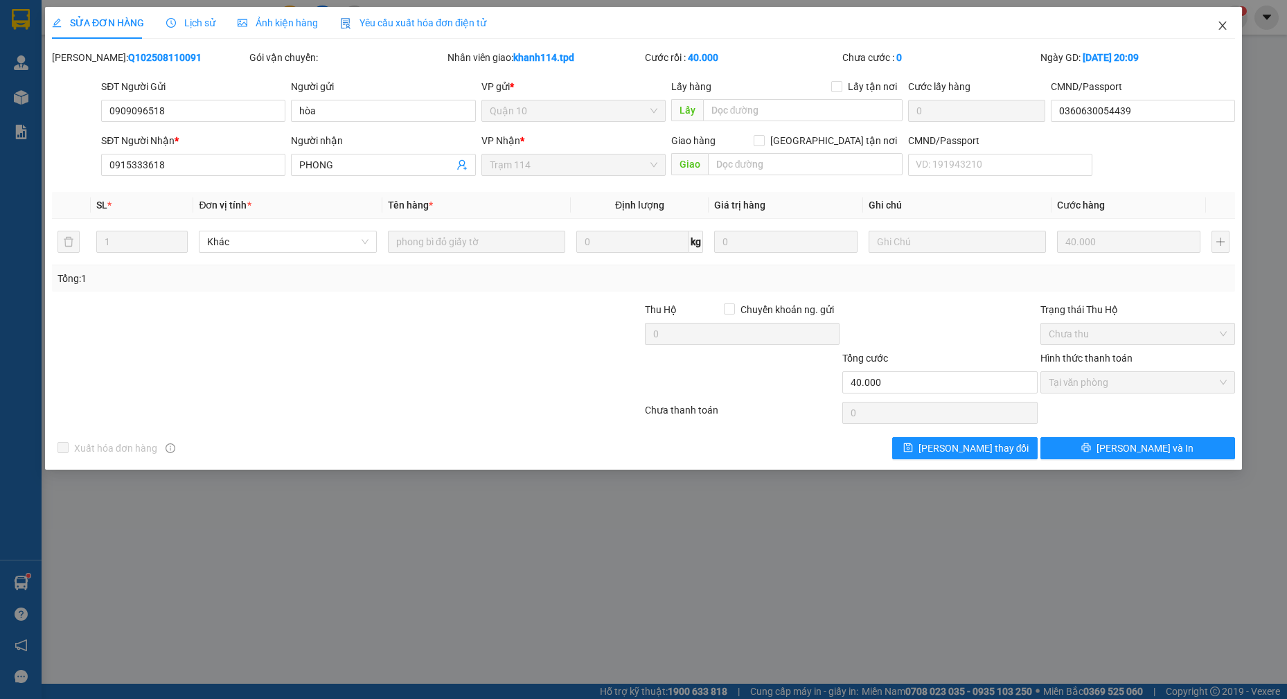
click at [1217, 26] on icon "close" at bounding box center [1222, 25] width 11 height 11
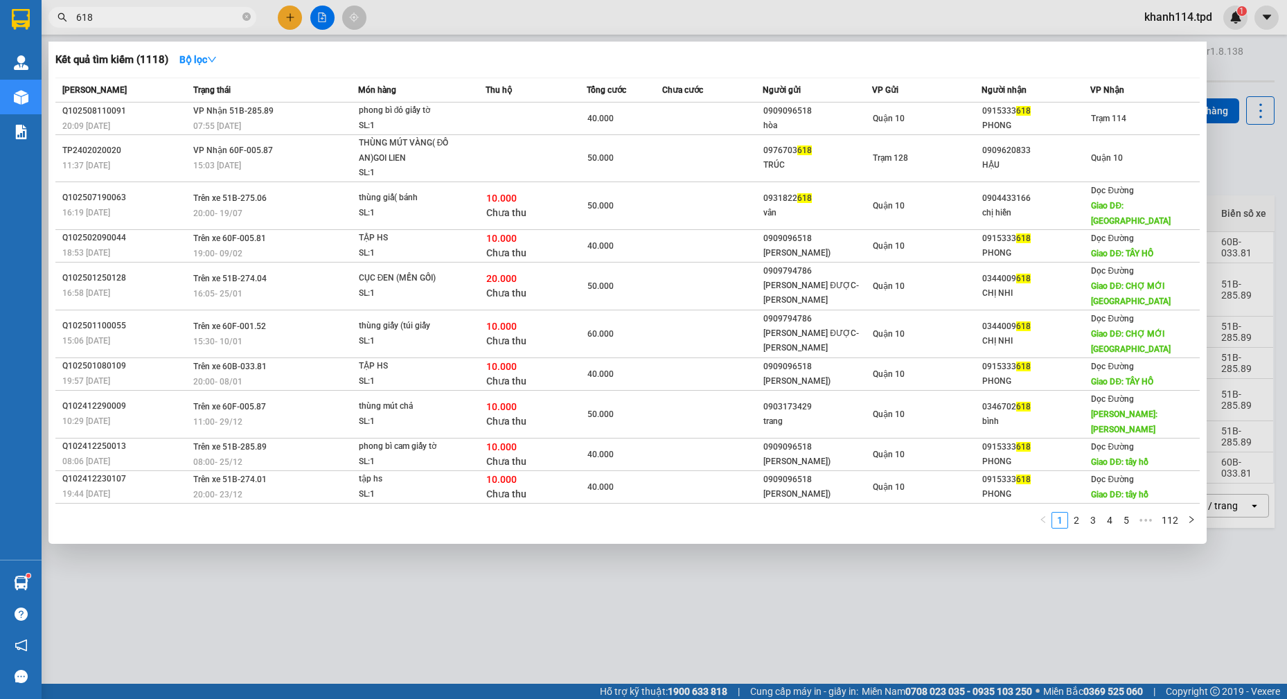
click at [161, 21] on input "618" at bounding box center [157, 17] width 163 height 15
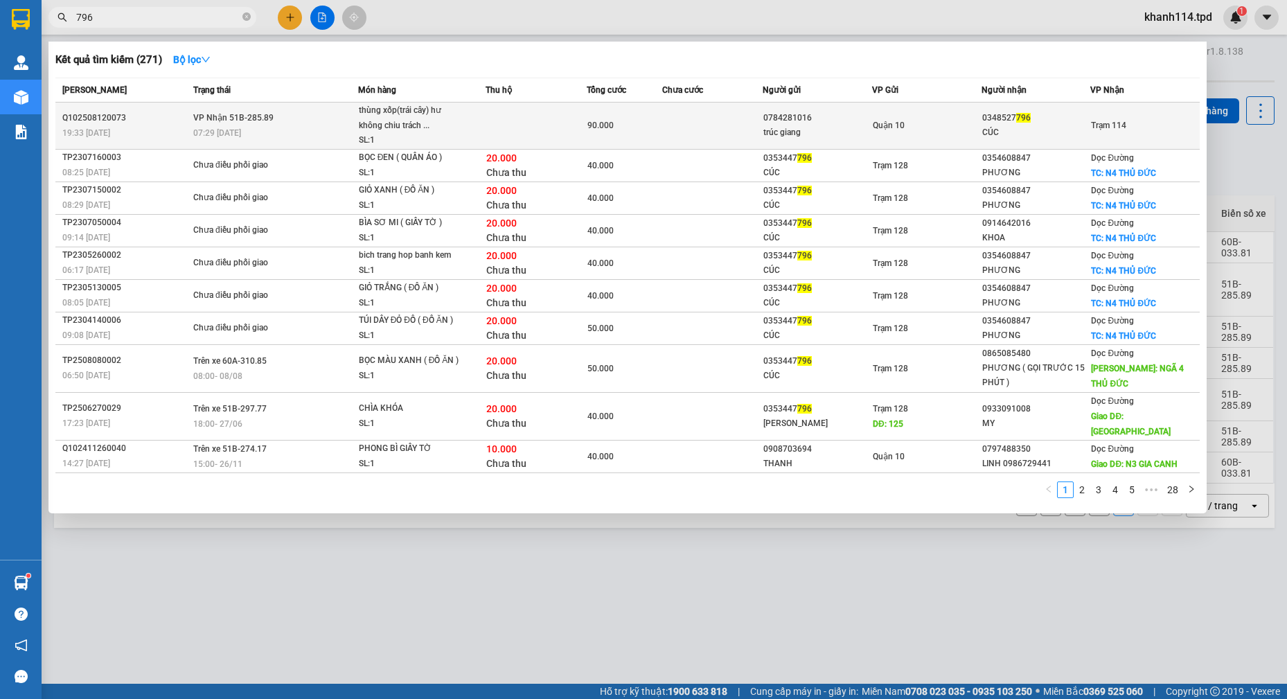
type input "796"
click at [1043, 132] on div "CÚC" at bounding box center [1036, 132] width 108 height 15
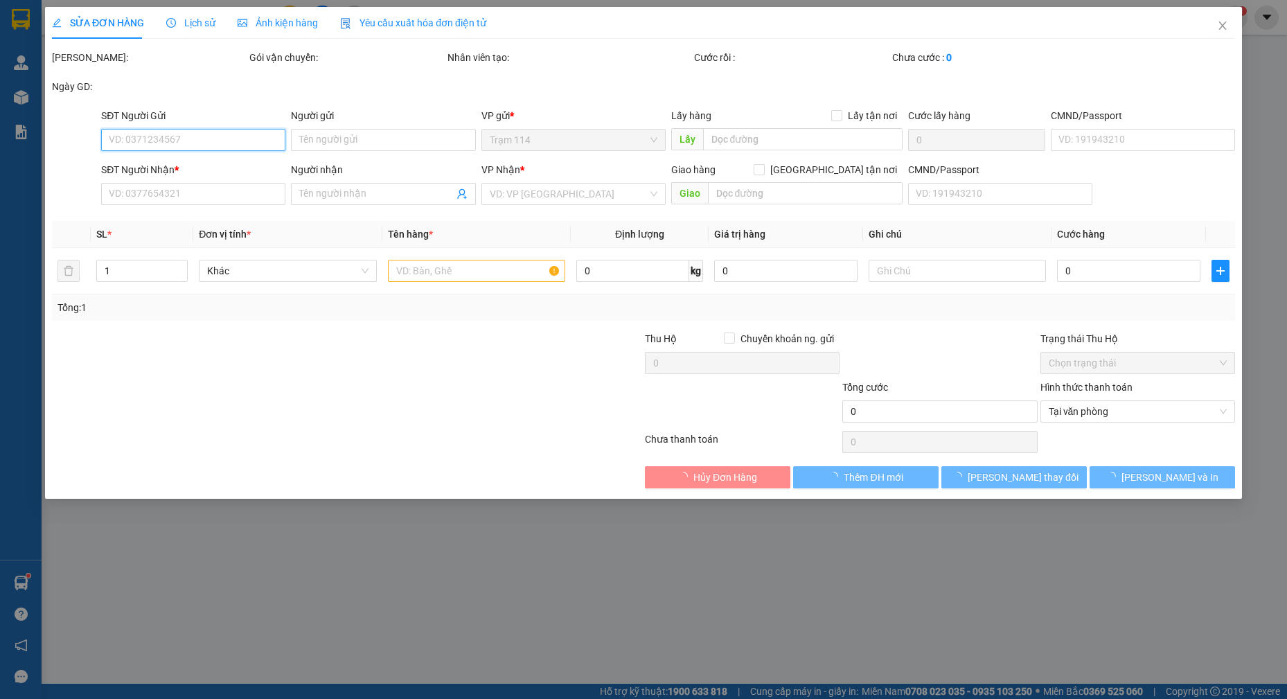
type input "0784281016"
type input "trúc giang"
type input "0348527796"
type input "CÚC"
type input "90.000"
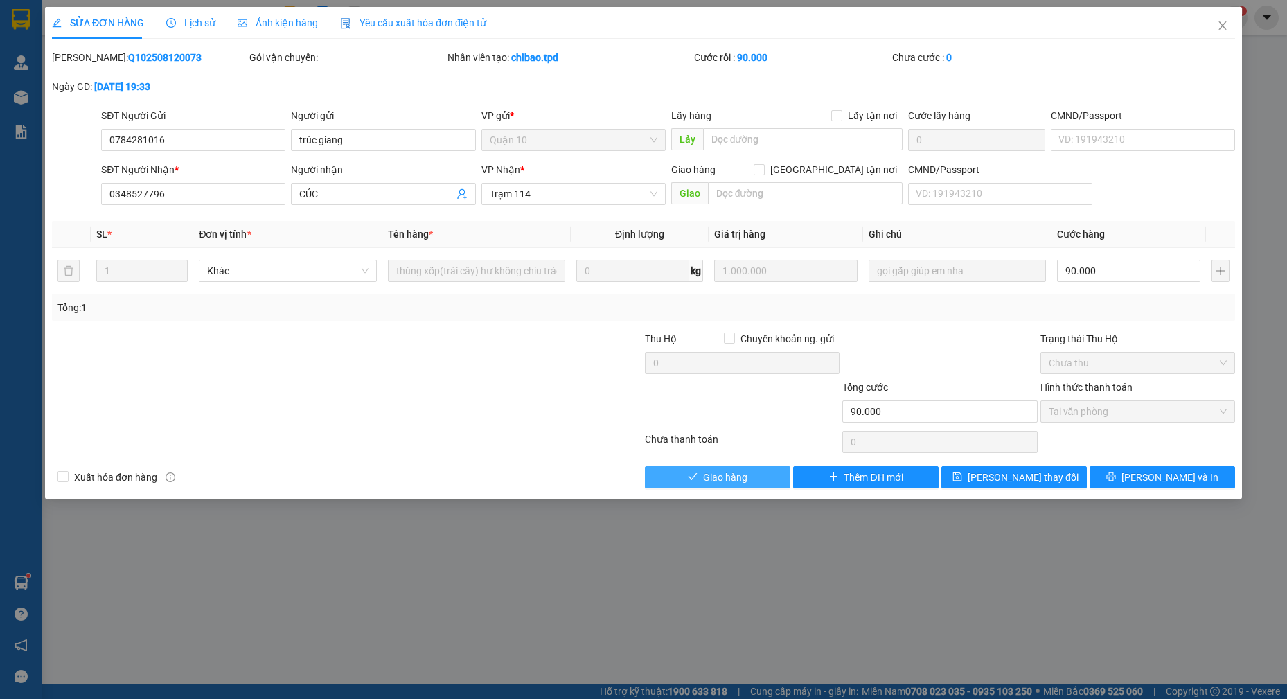
click at [691, 469] on button "Giao hàng" at bounding box center [717, 477] width 145 height 22
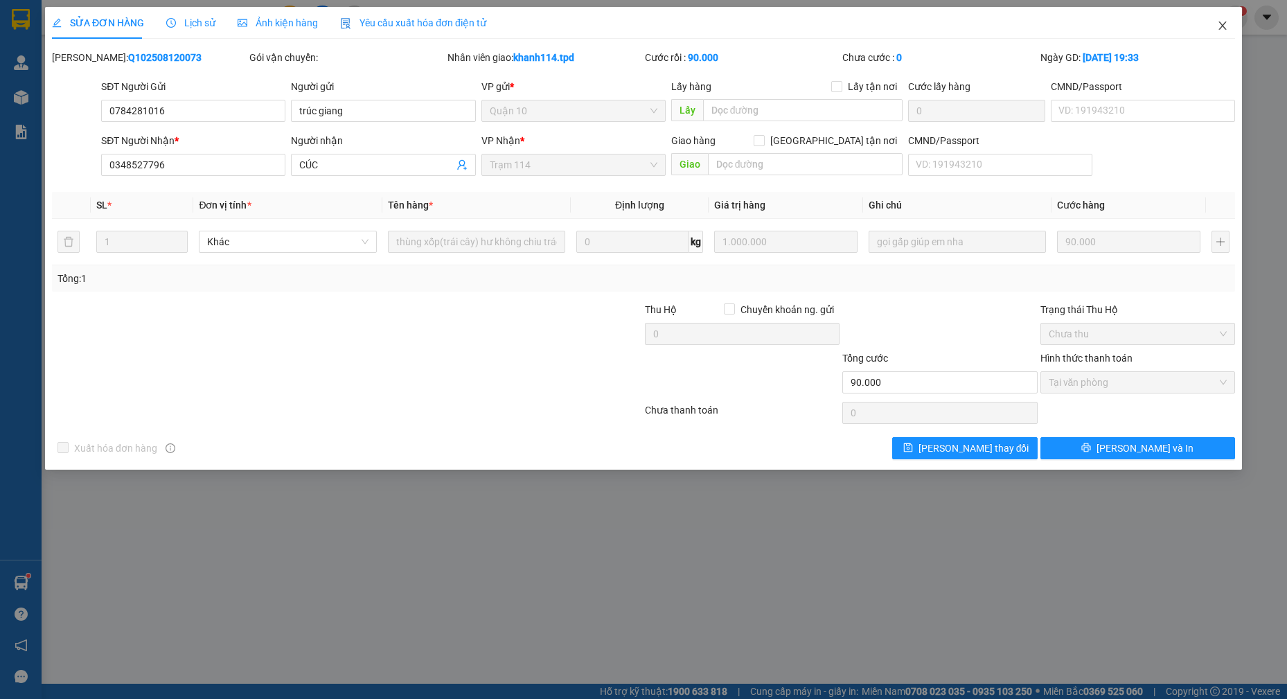
click at [1226, 24] on icon "close" at bounding box center [1222, 25] width 11 height 11
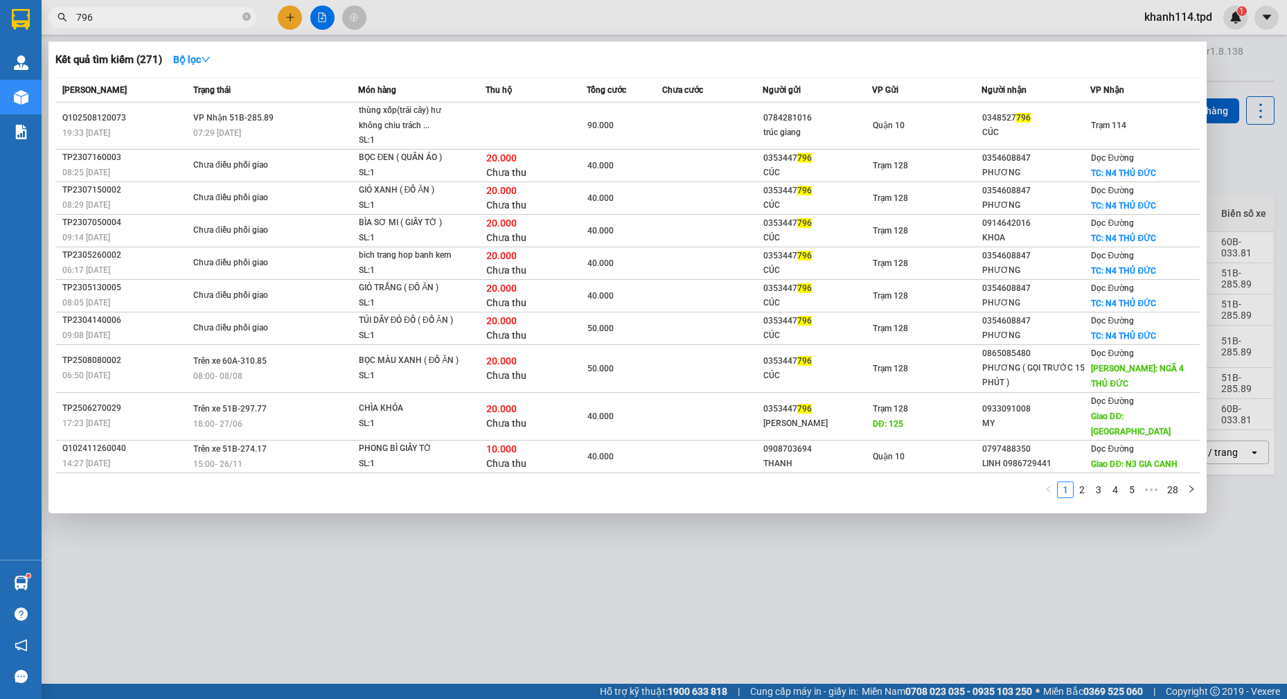
click at [208, 10] on input "796" at bounding box center [157, 17] width 163 height 15
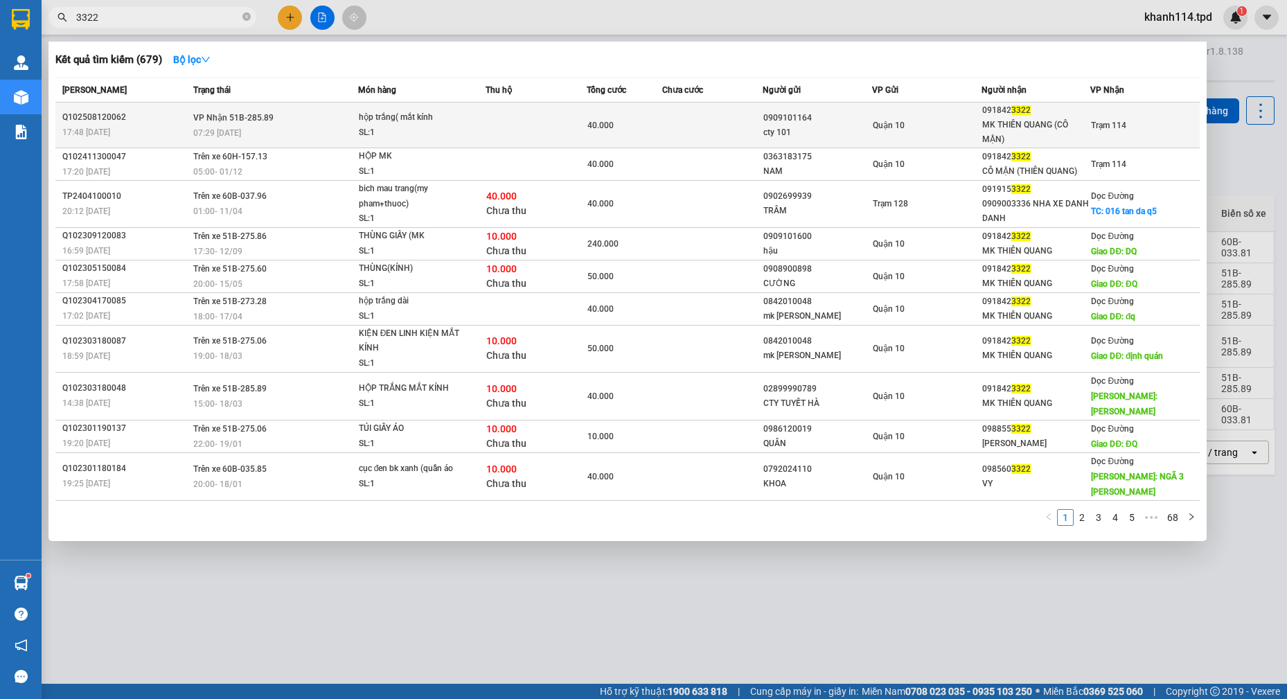
type input "3322"
click at [947, 134] on td "Quận 10" at bounding box center [926, 125] width 109 height 46
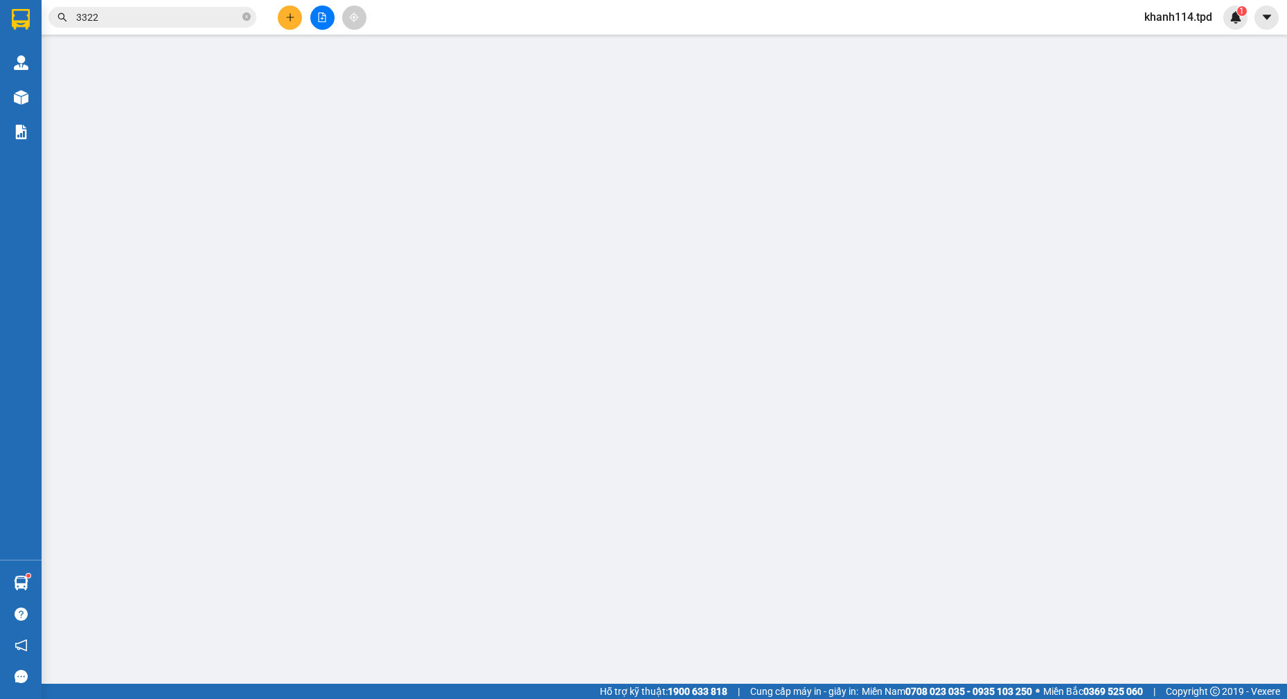
type input "0909101164"
type input "cty 101"
type input "0918423322"
type input "MK THIÊN QUANG (CÔ MẬN)"
type input "40.000"
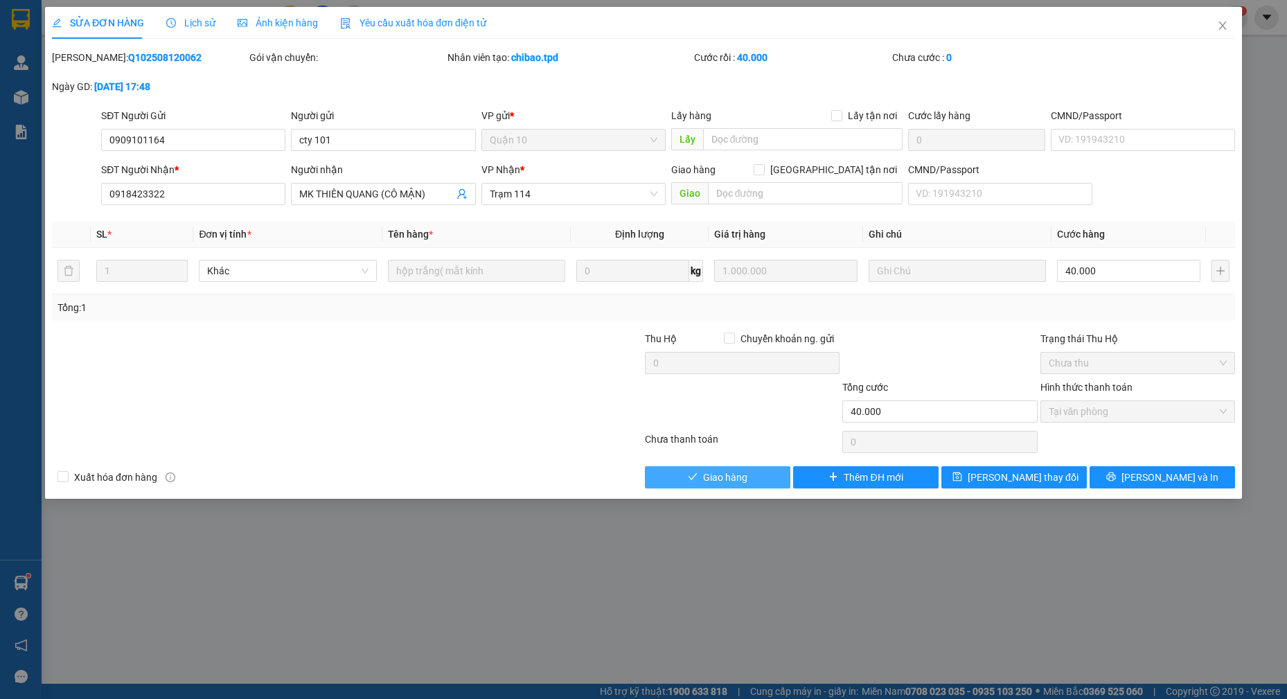
click at [742, 484] on span "Giao hàng" at bounding box center [725, 476] width 44 height 15
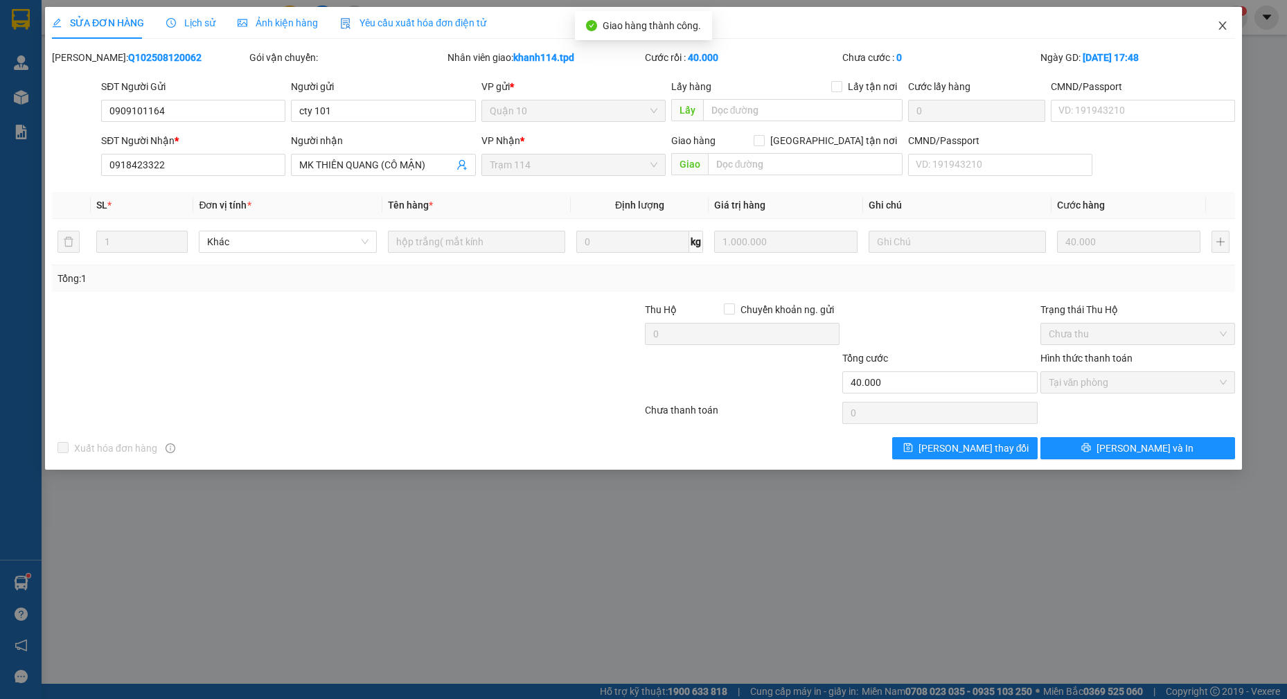
click at [1215, 26] on span "Close" at bounding box center [1222, 26] width 39 height 39
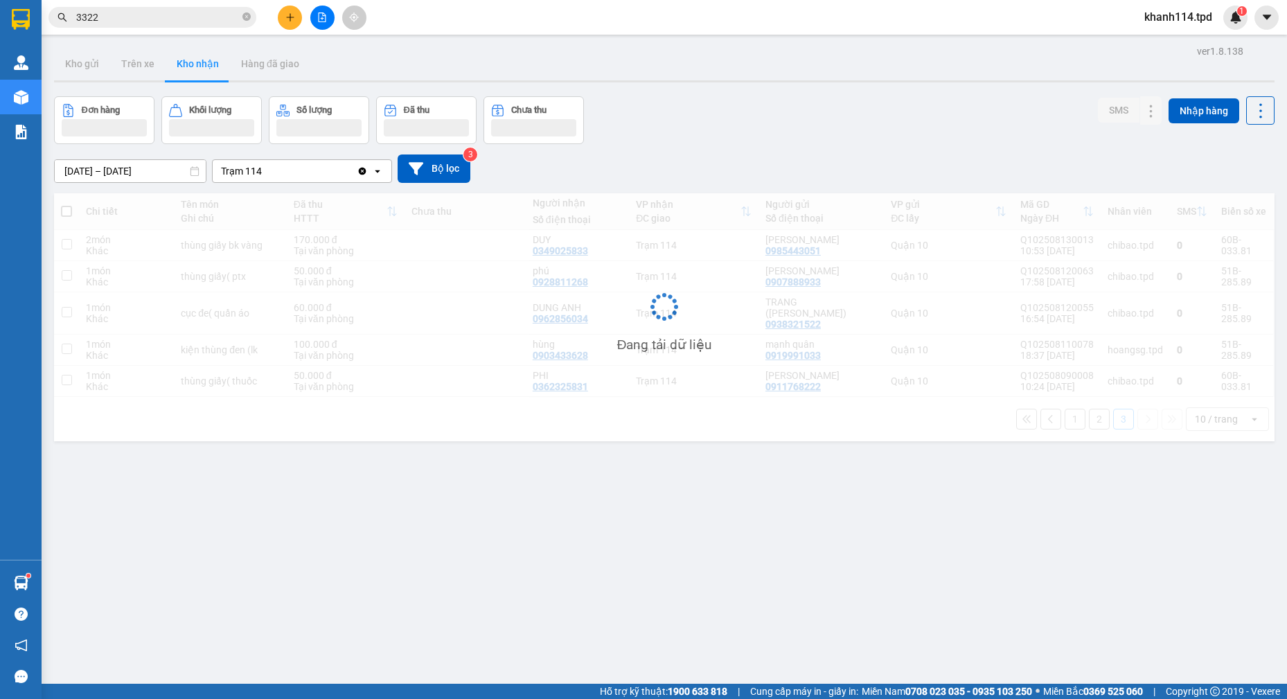
click at [199, 15] on input "3322" at bounding box center [157, 17] width 163 height 15
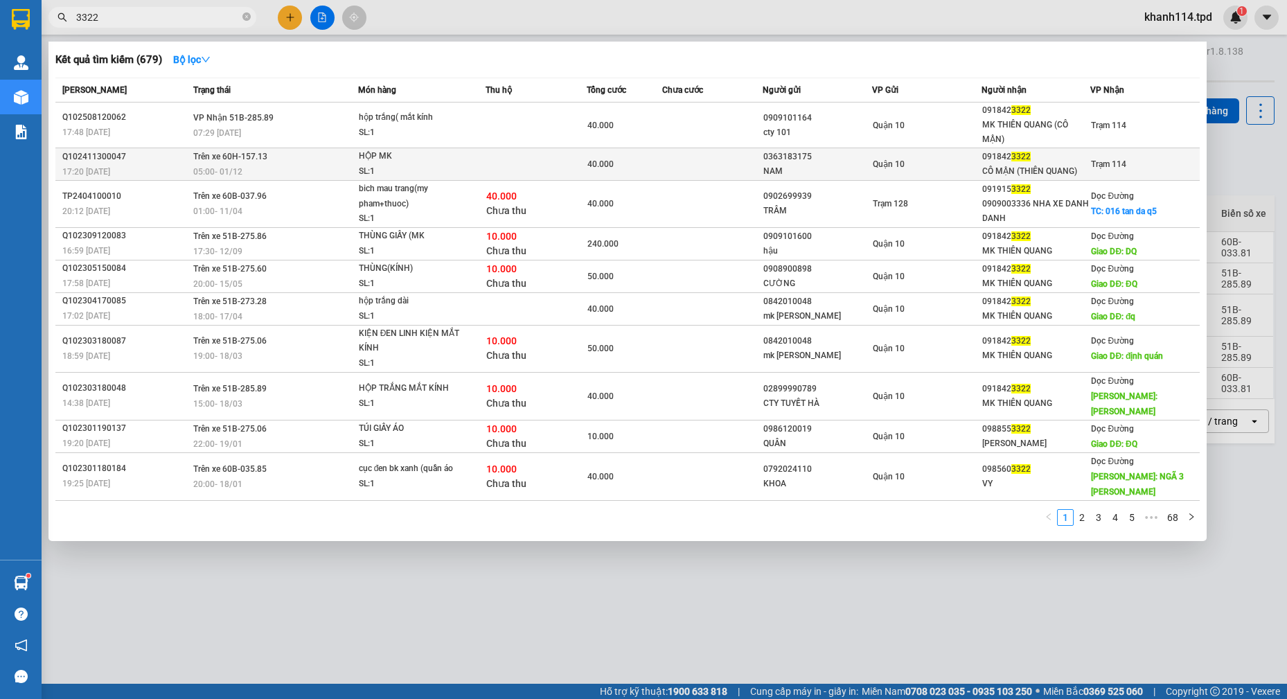
click at [978, 166] on div "Quận 10" at bounding box center [926, 163] width 108 height 15
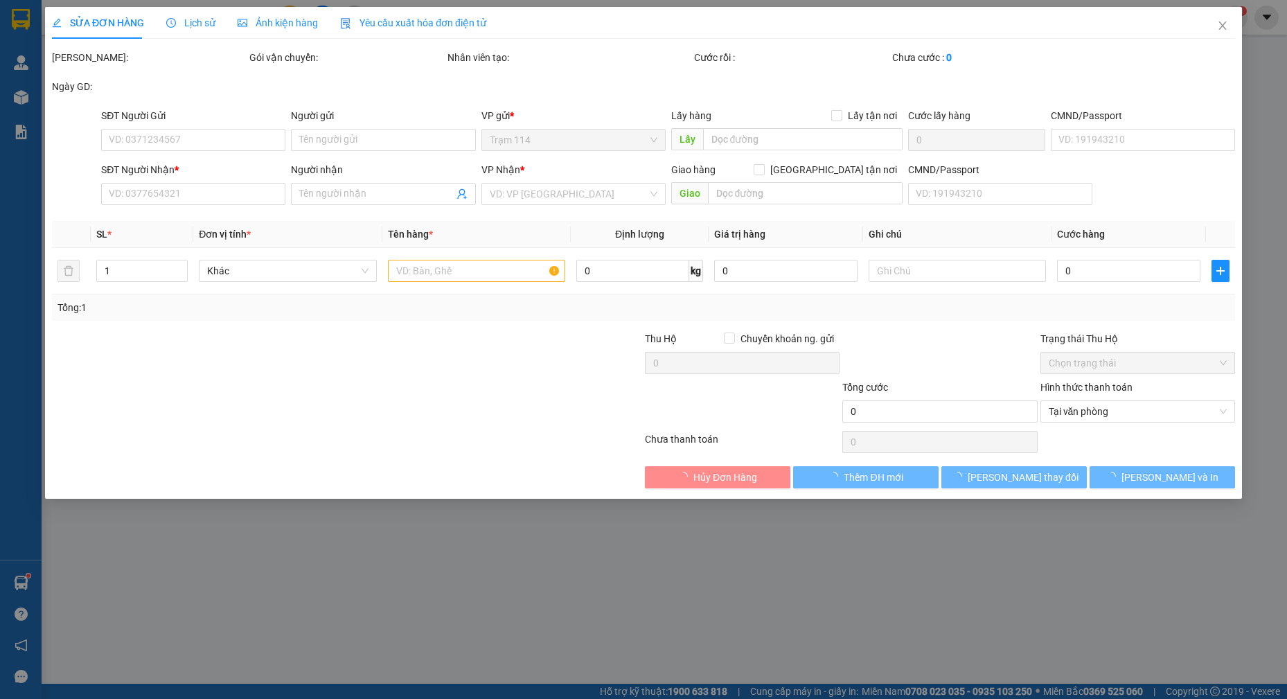
type input "0363183175"
type input "NAM"
type input "035203000411"
type input "0918423322"
type input "CÔ MẬN (THIÊN QUANG)"
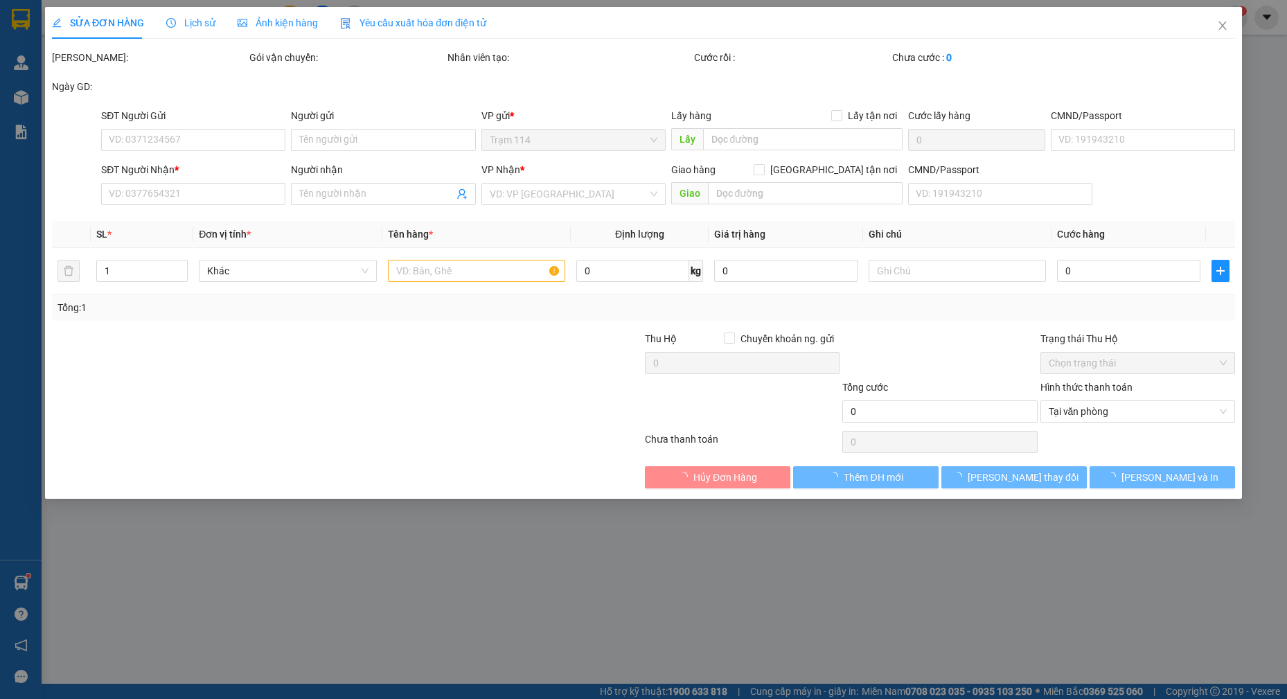
type input "40.000"
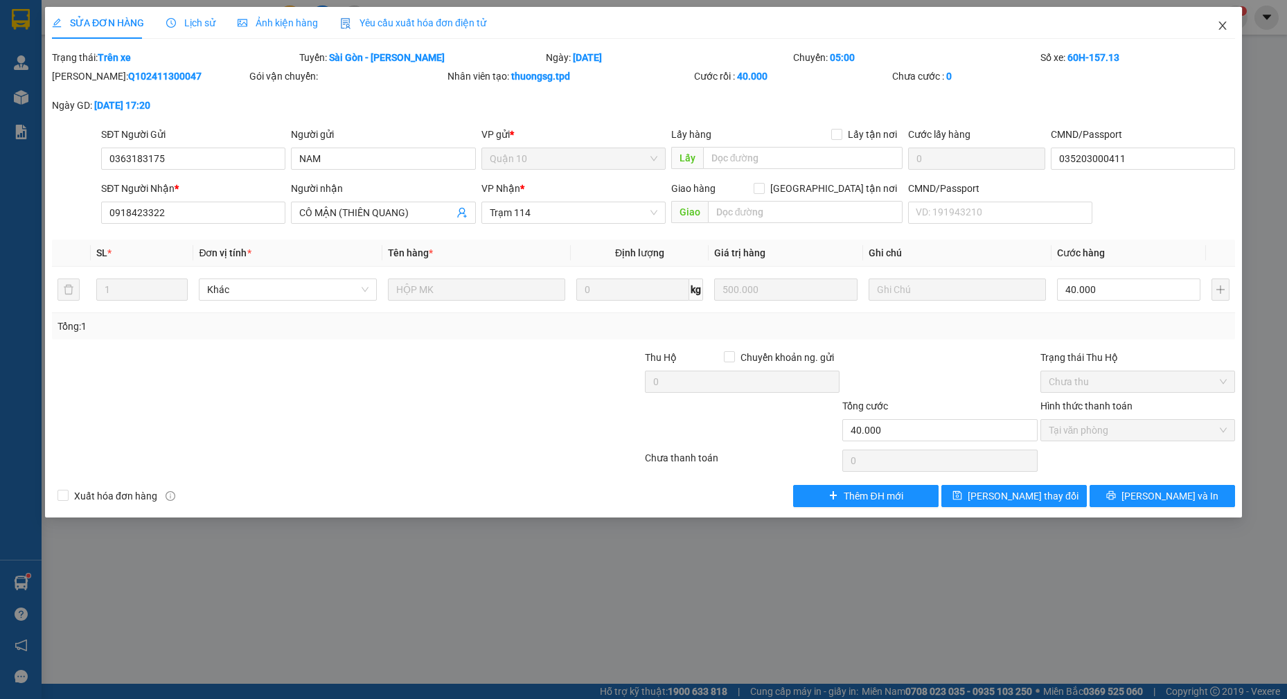
click at [1219, 24] on icon "close" at bounding box center [1222, 25] width 11 height 11
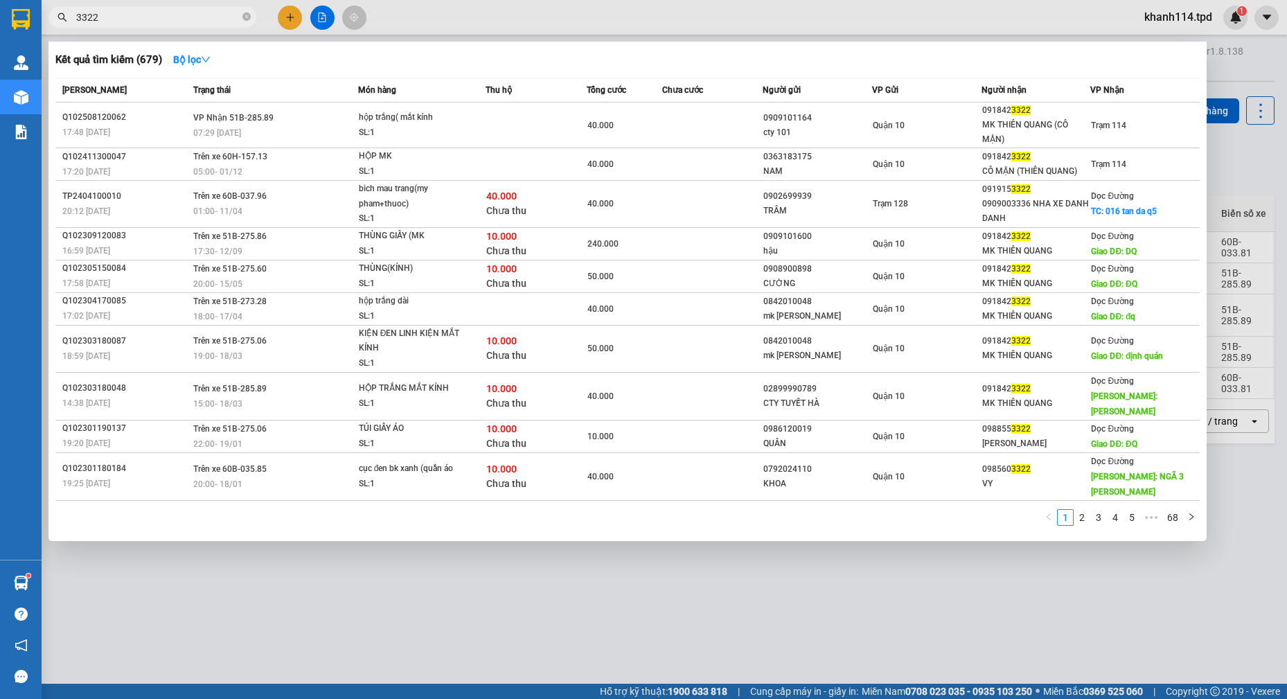
click at [161, 11] on input "3322" at bounding box center [157, 17] width 163 height 15
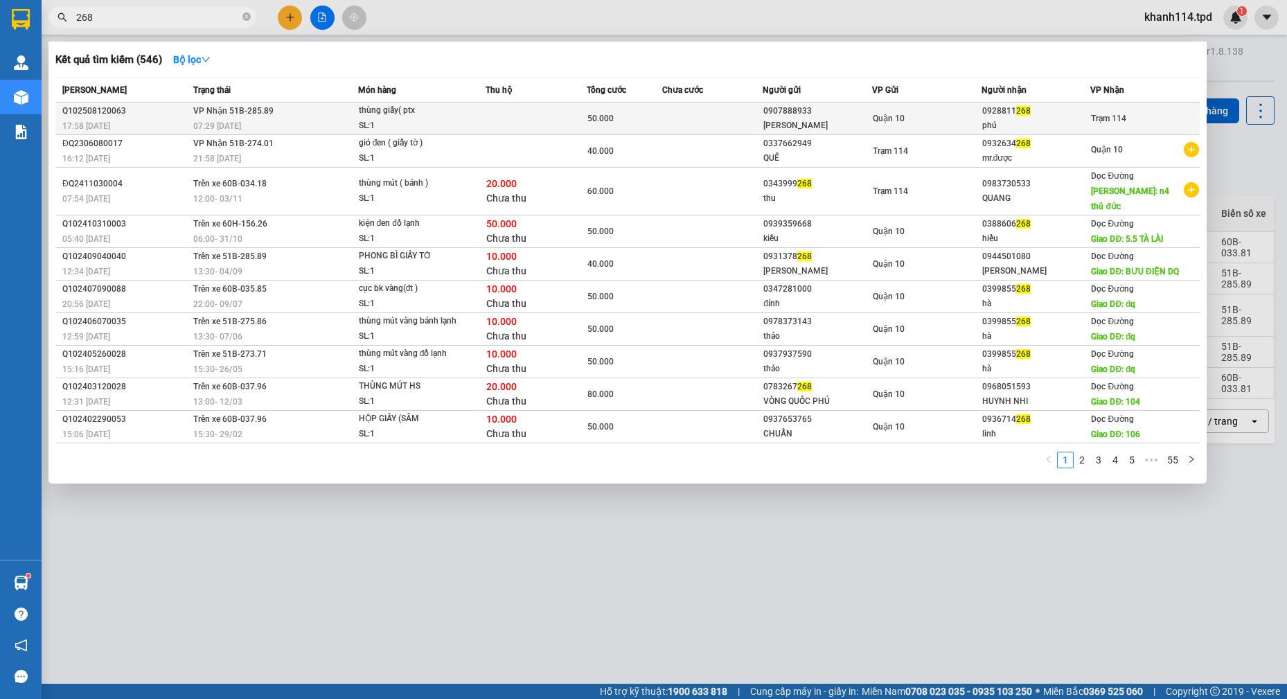
type input "268"
click at [864, 116] on div "0907888933" at bounding box center [817, 111] width 108 height 15
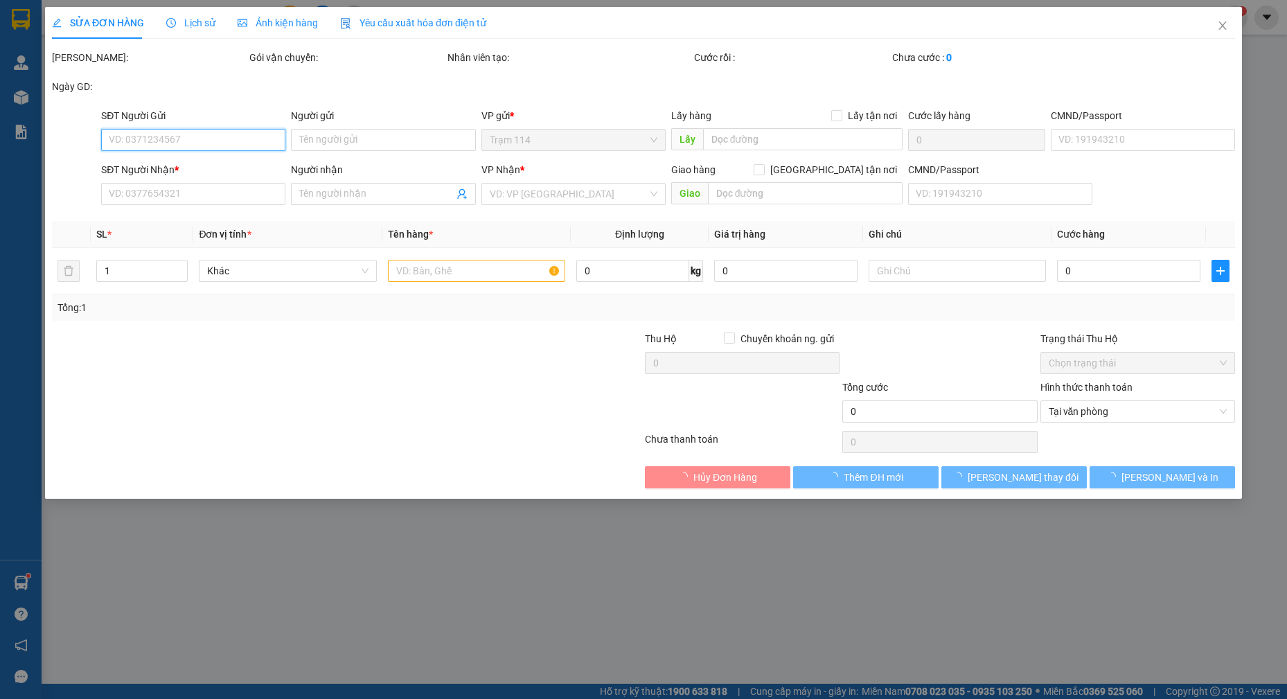
type input "0907888933"
type input "[PERSON_NAME]"
type input "087202006294"
type input "0928811268"
type input "phú"
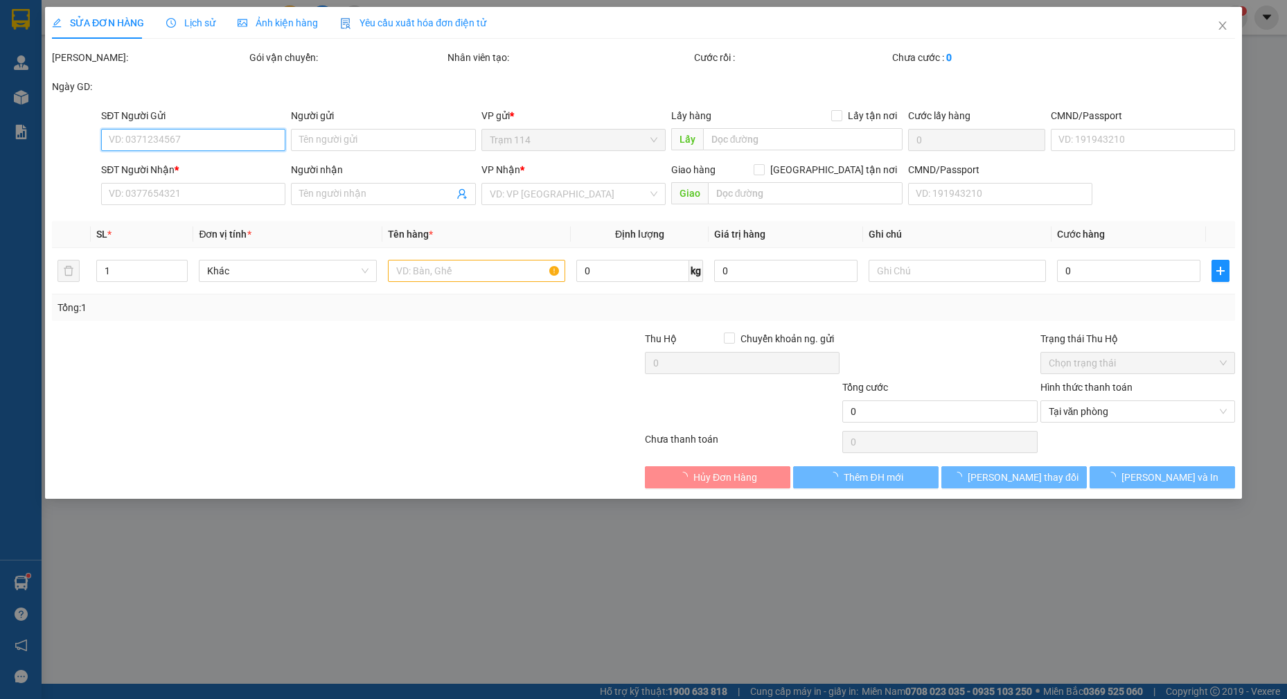
type input "50.000"
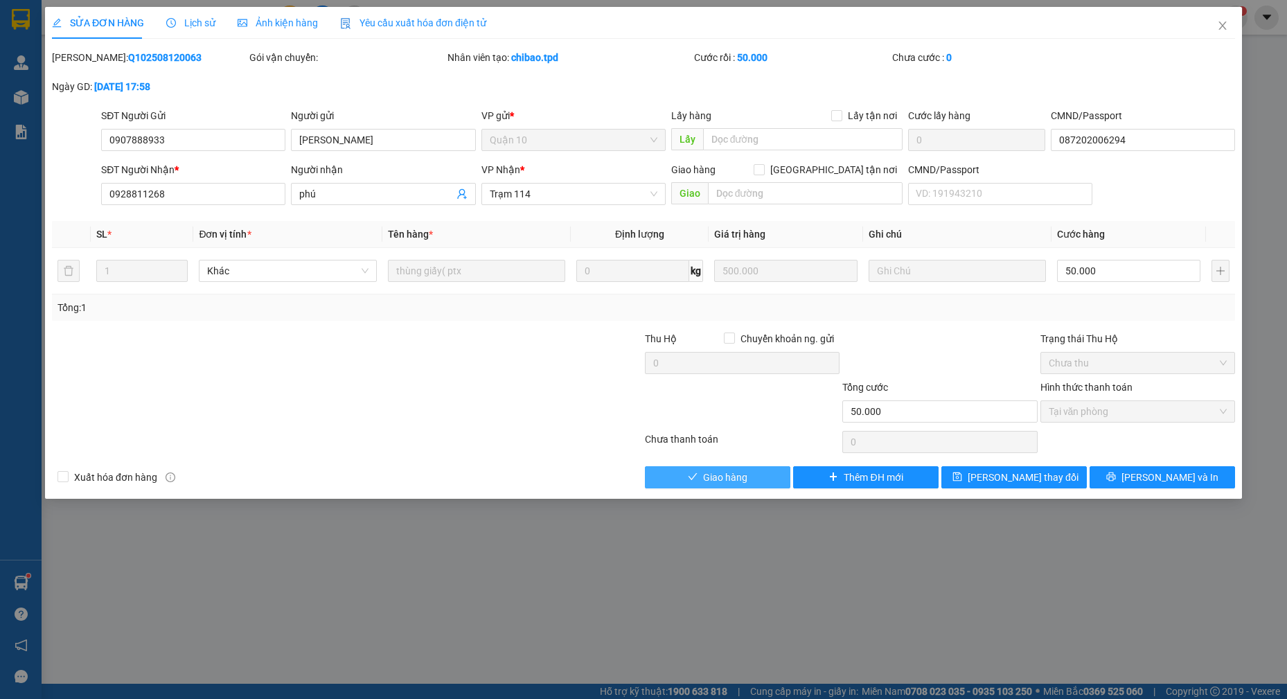
click at [737, 472] on span "Giao hàng" at bounding box center [725, 476] width 44 height 15
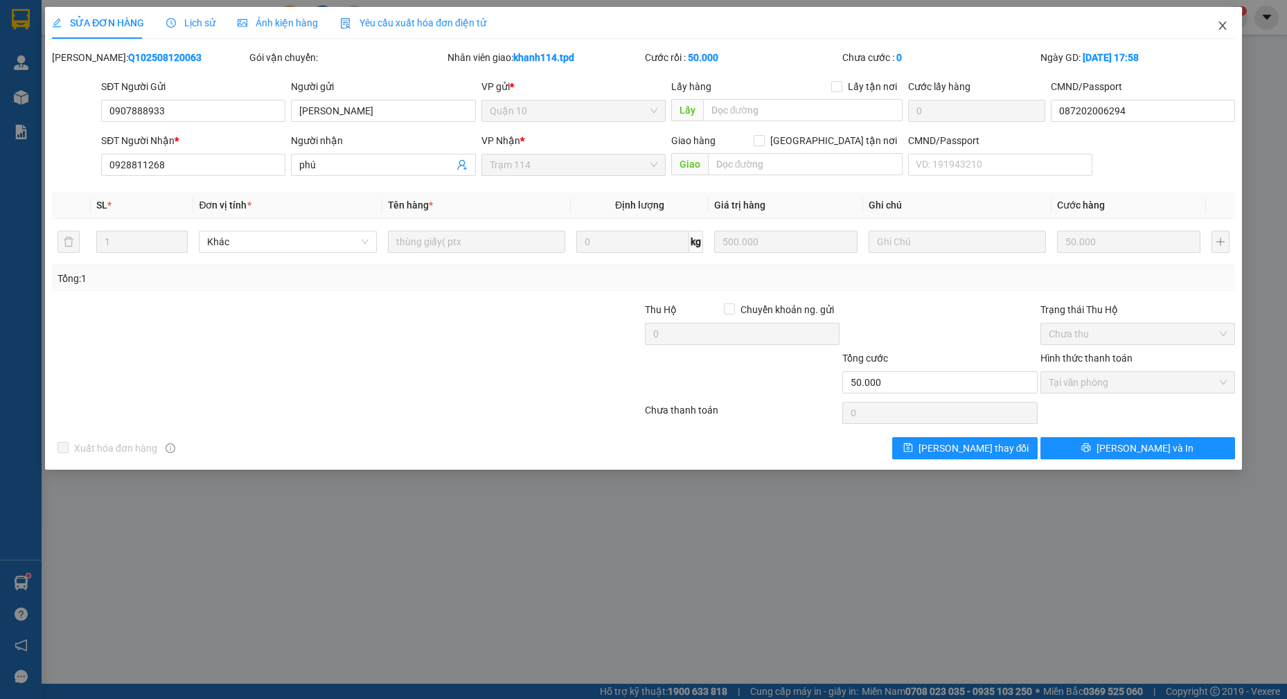
click at [1221, 28] on icon "close" at bounding box center [1222, 25] width 8 height 8
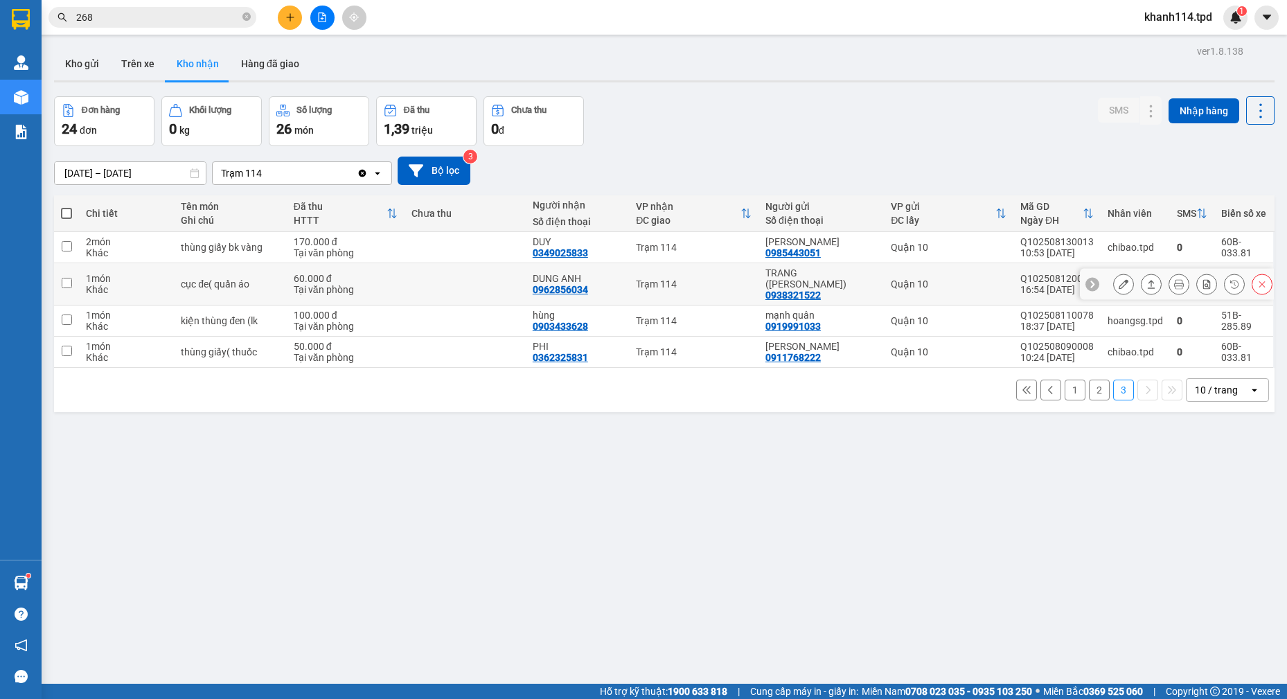
click at [577, 290] on div "0962856034" at bounding box center [559, 289] width 55 height 11
copy div "0962856034"
click at [160, 11] on input "268" at bounding box center [157, 17] width 163 height 15
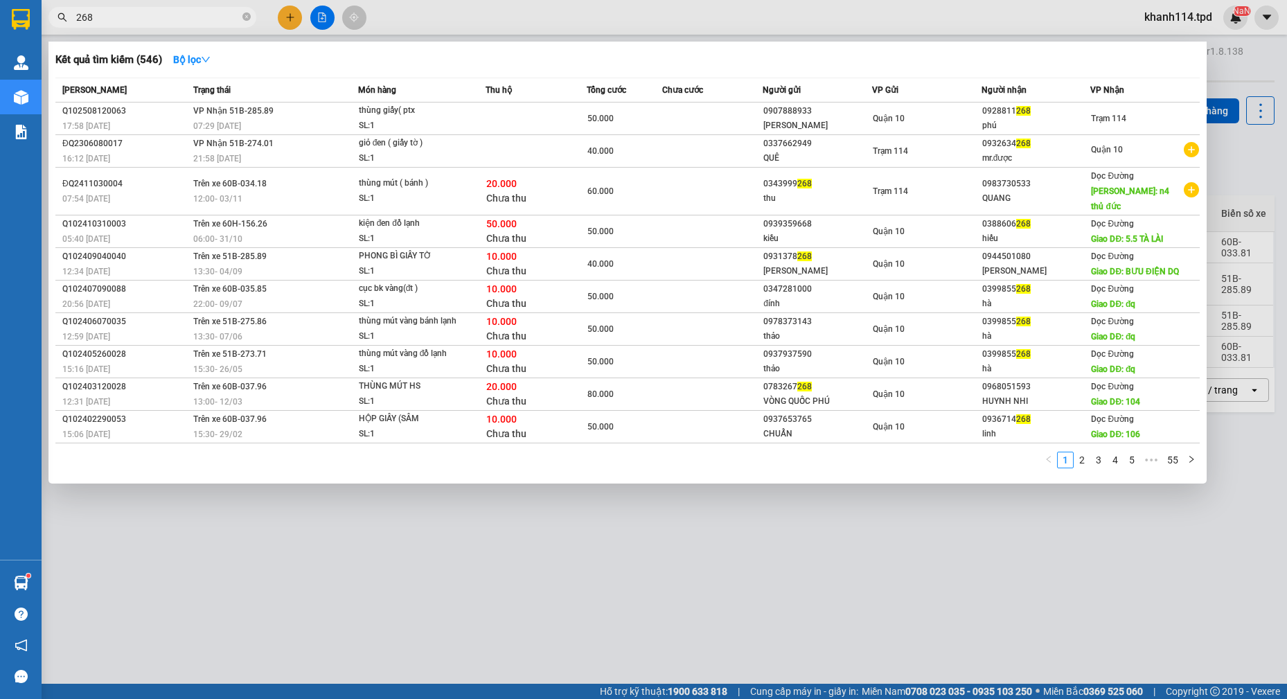
click at [160, 11] on input "268" at bounding box center [157, 17] width 163 height 15
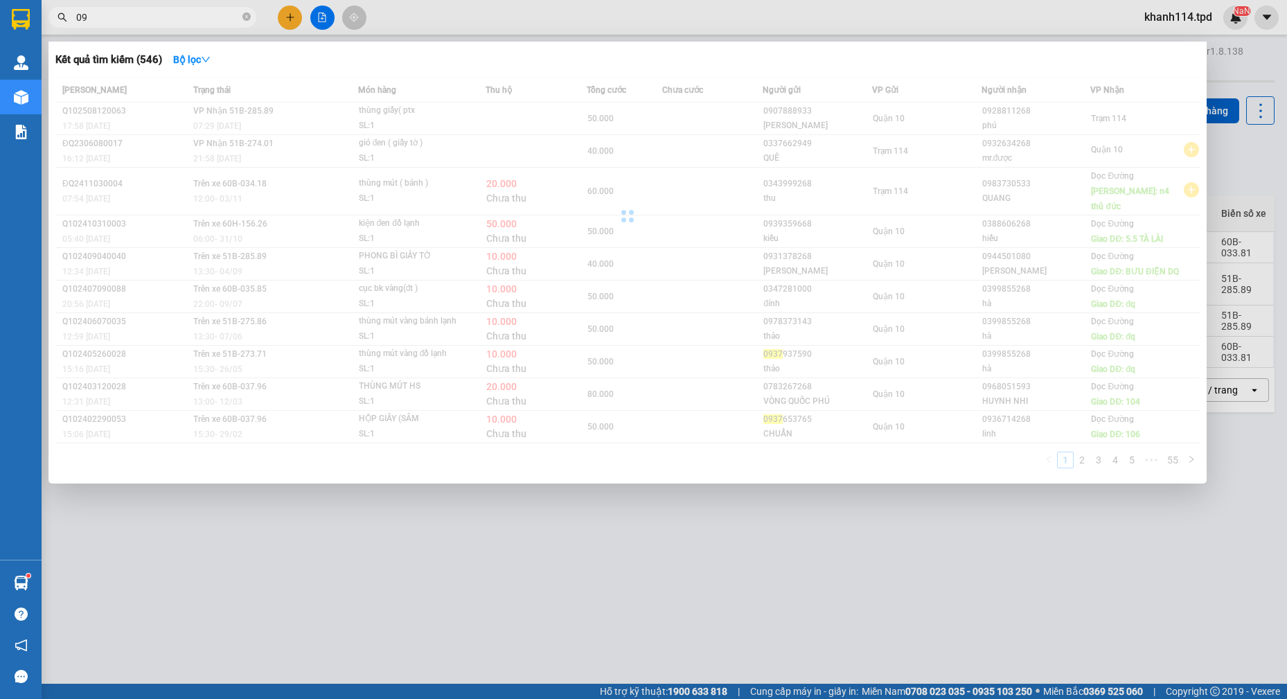
type input "0"
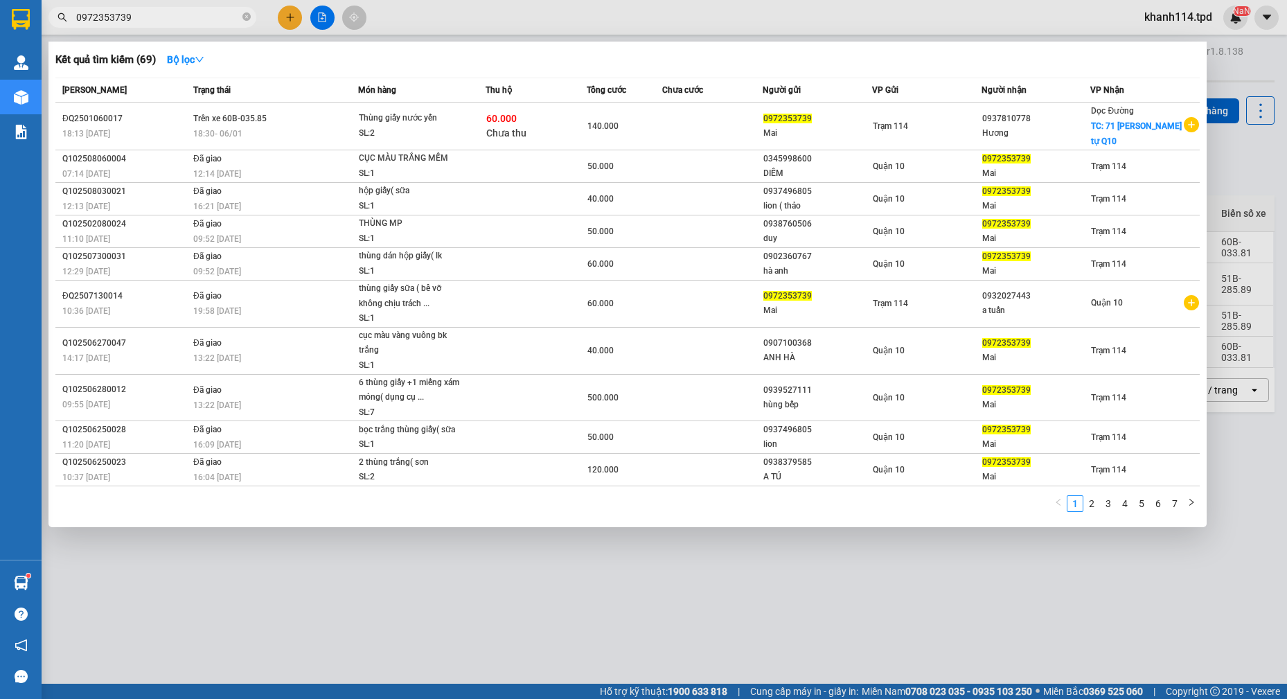
click at [703, 539] on div at bounding box center [643, 349] width 1287 height 699
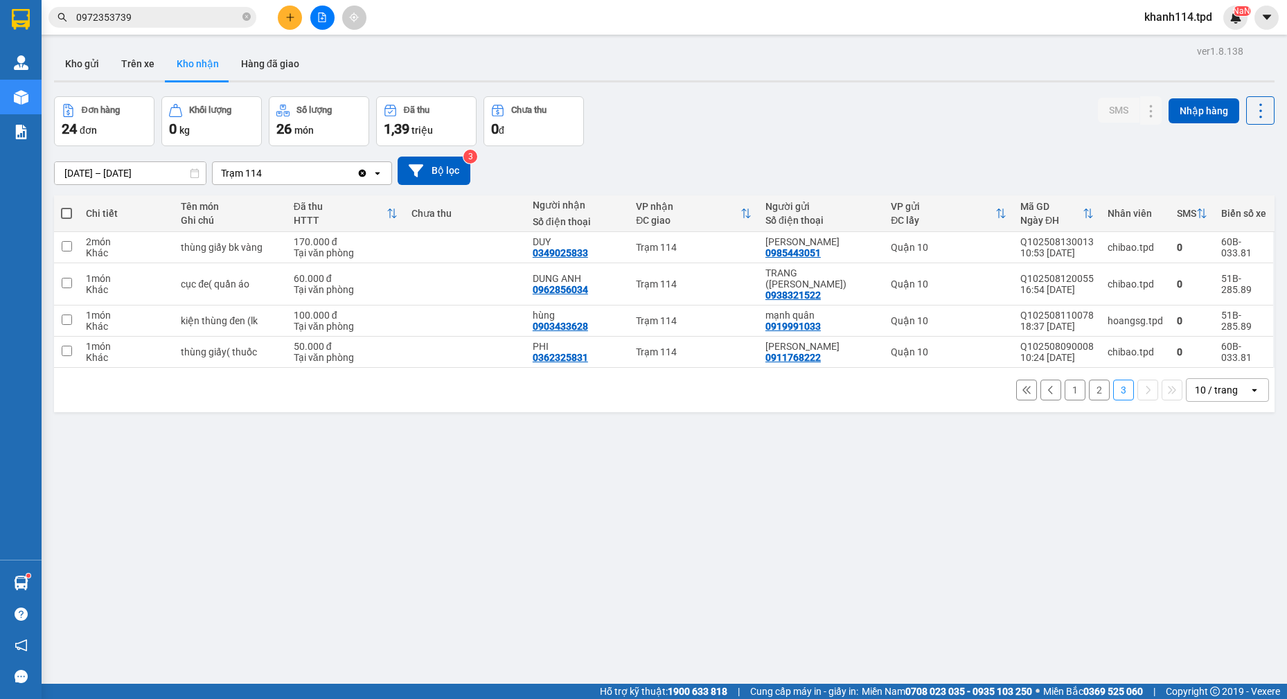
click at [185, 24] on input "0972353739" at bounding box center [157, 17] width 163 height 15
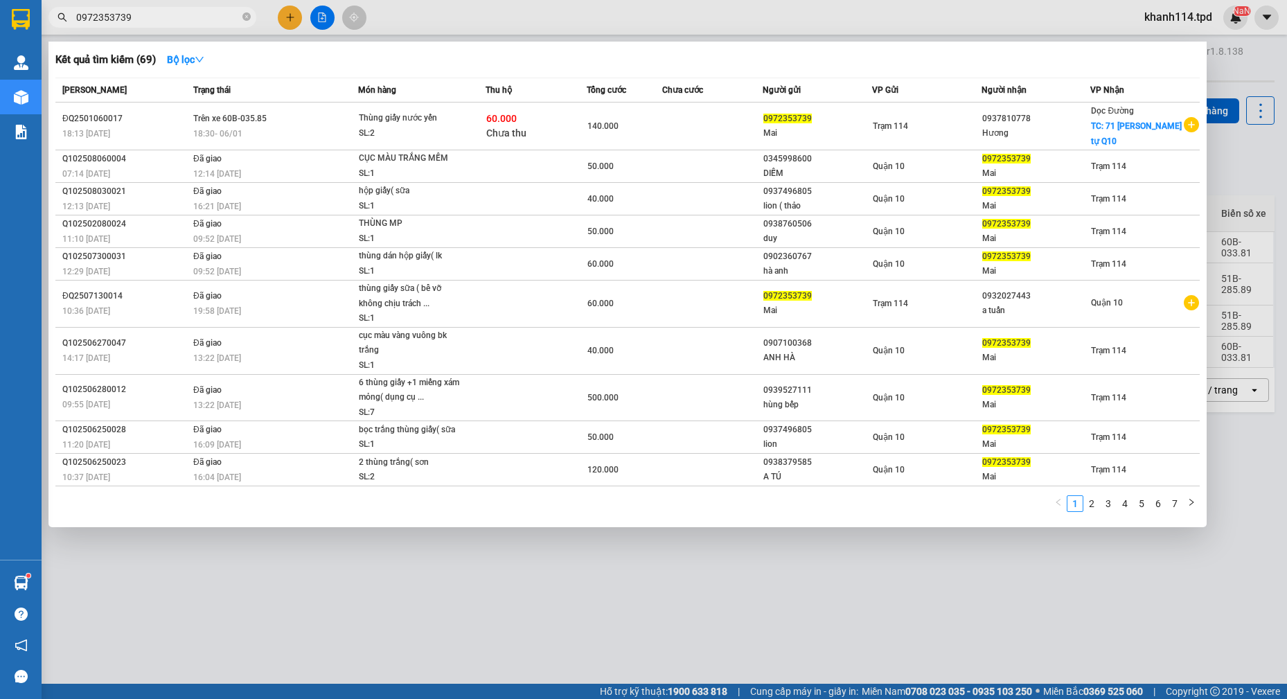
click at [185, 24] on input "0972353739" at bounding box center [157, 17] width 163 height 15
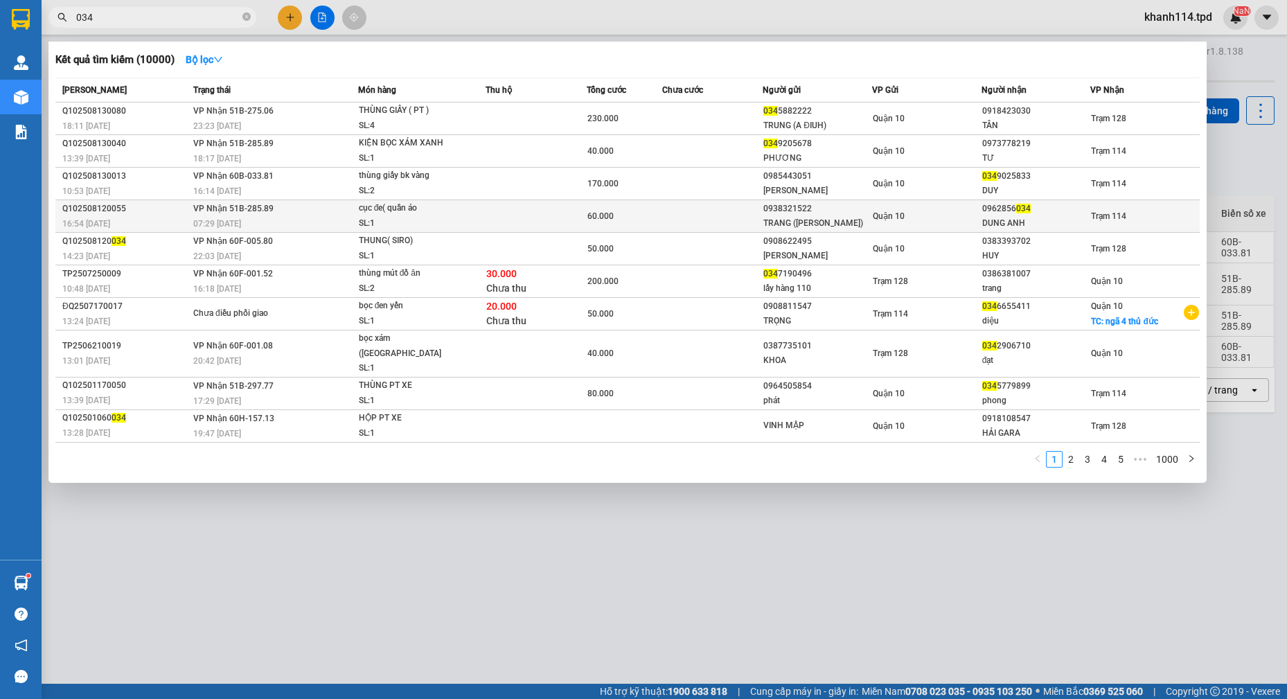
type input "034"
click at [989, 231] on div "DUNG ANH" at bounding box center [1036, 223] width 108 height 15
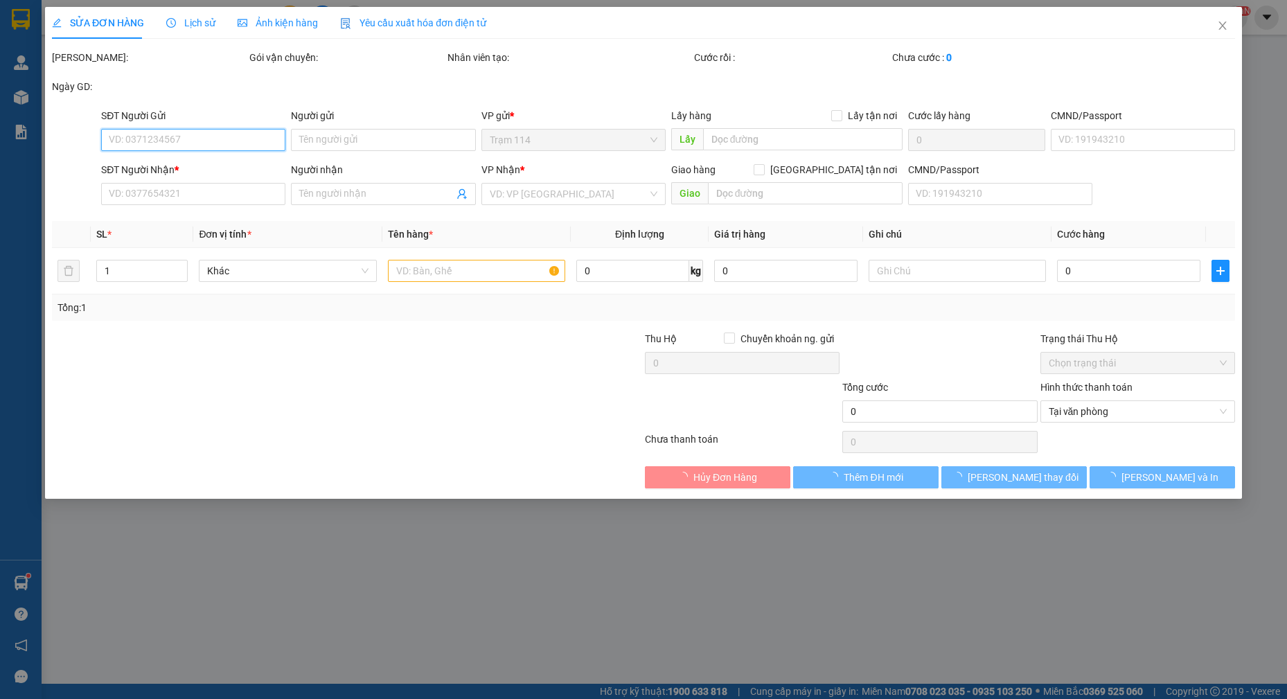
type input "0938321522"
type input "TRANG ([PERSON_NAME])"
type input "079082029310"
type input "0962856034"
type input "DUNG ANH"
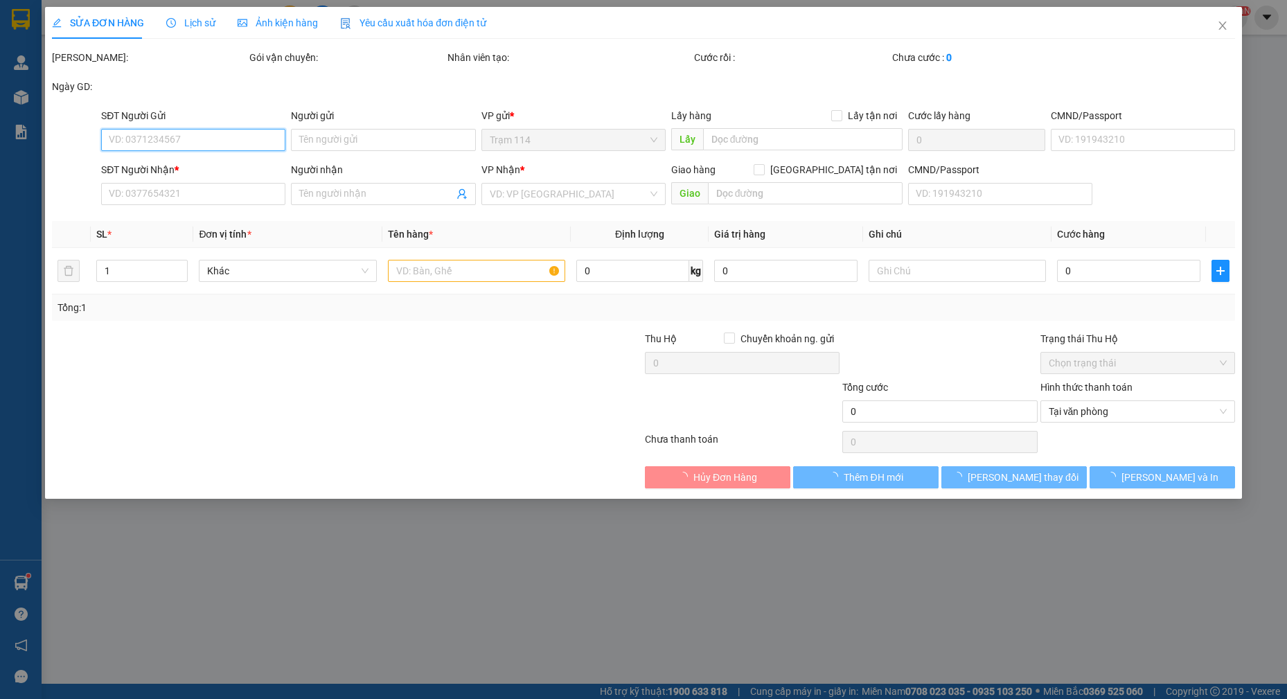
type input "60.000"
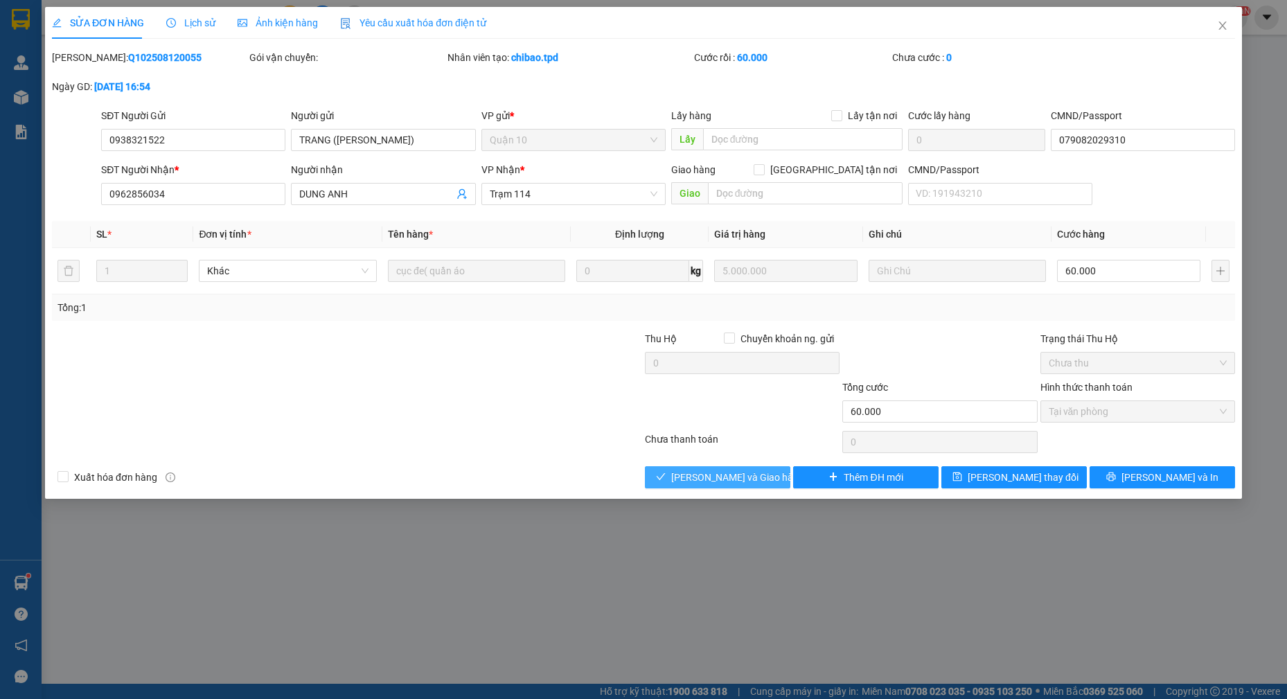
click at [731, 475] on span "[PERSON_NAME] và Giao hàng" at bounding box center [737, 476] width 133 height 15
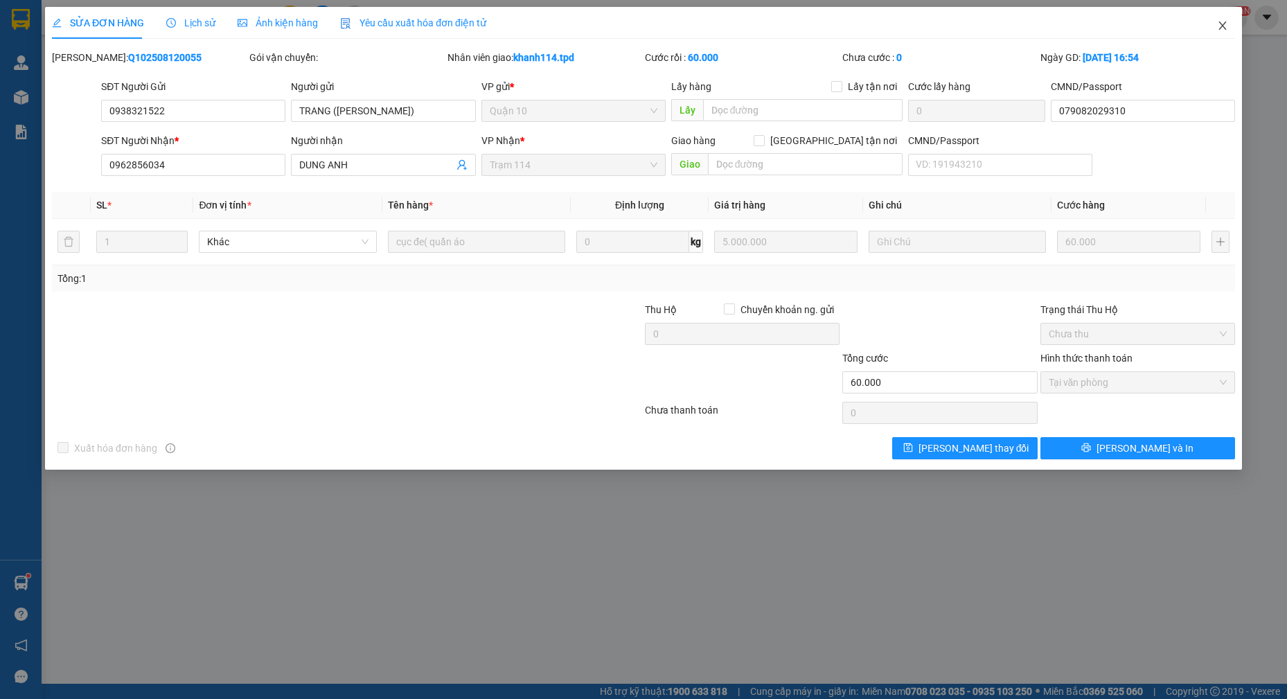
click at [1219, 24] on icon "close" at bounding box center [1222, 25] width 11 height 11
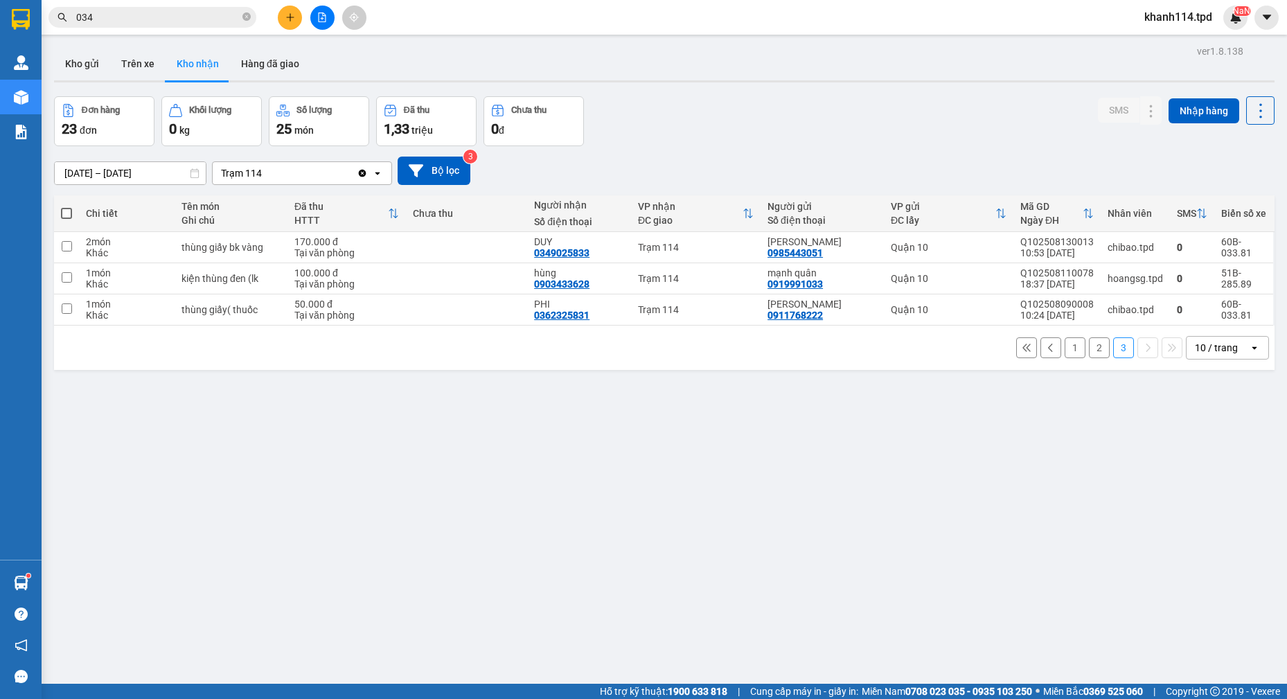
click at [1093, 351] on button "2" at bounding box center [1099, 347] width 21 height 21
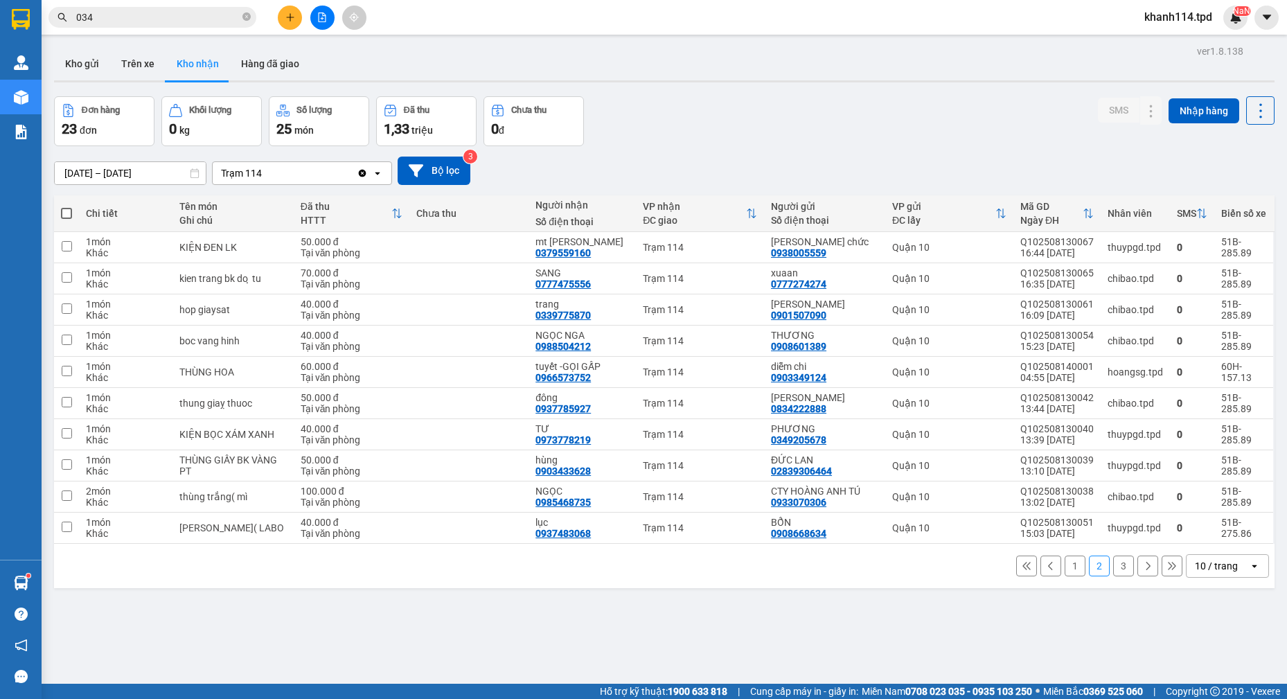
click at [157, 17] on input "034" at bounding box center [157, 17] width 163 height 15
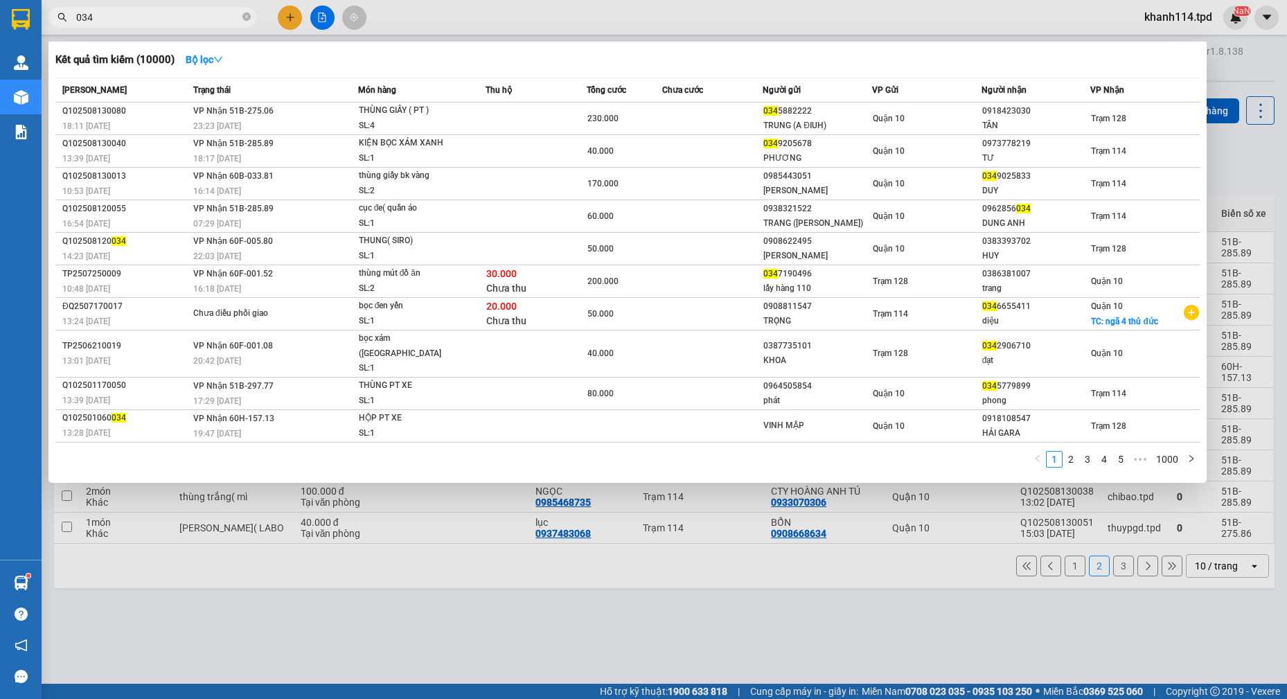
click at [157, 17] on input "034" at bounding box center [157, 17] width 163 height 15
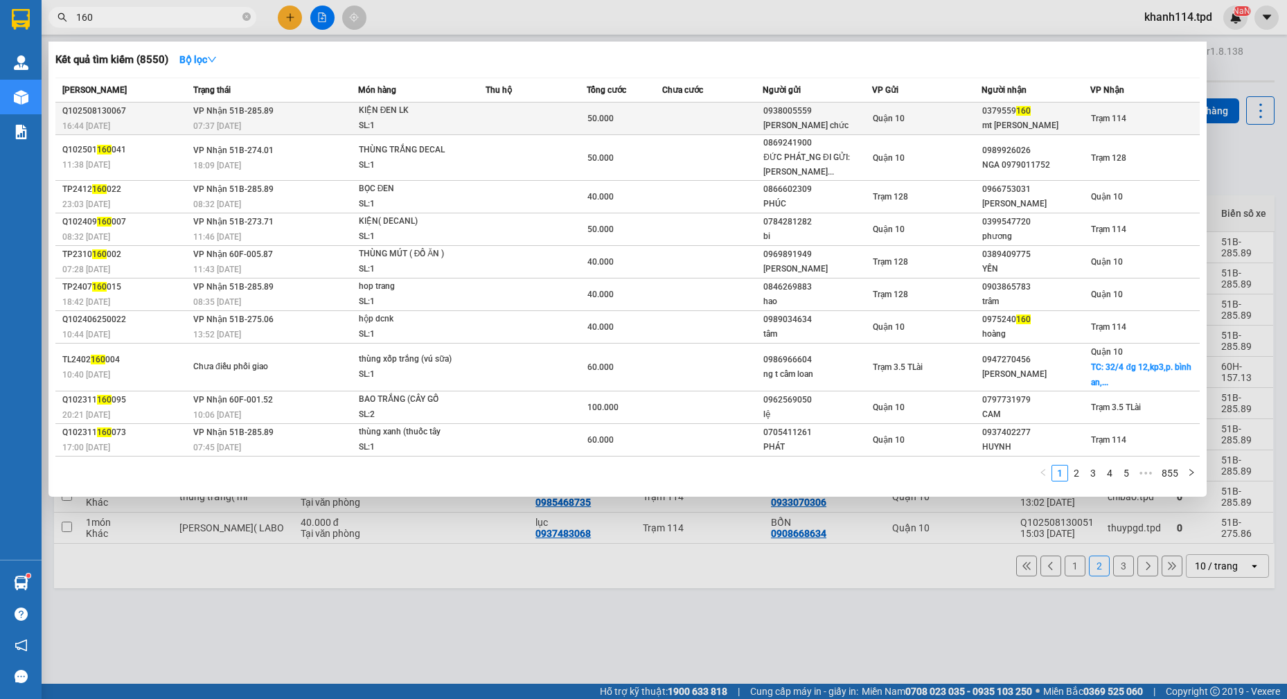
type input "160"
click at [795, 132] on div "[PERSON_NAME] chức" at bounding box center [817, 125] width 108 height 15
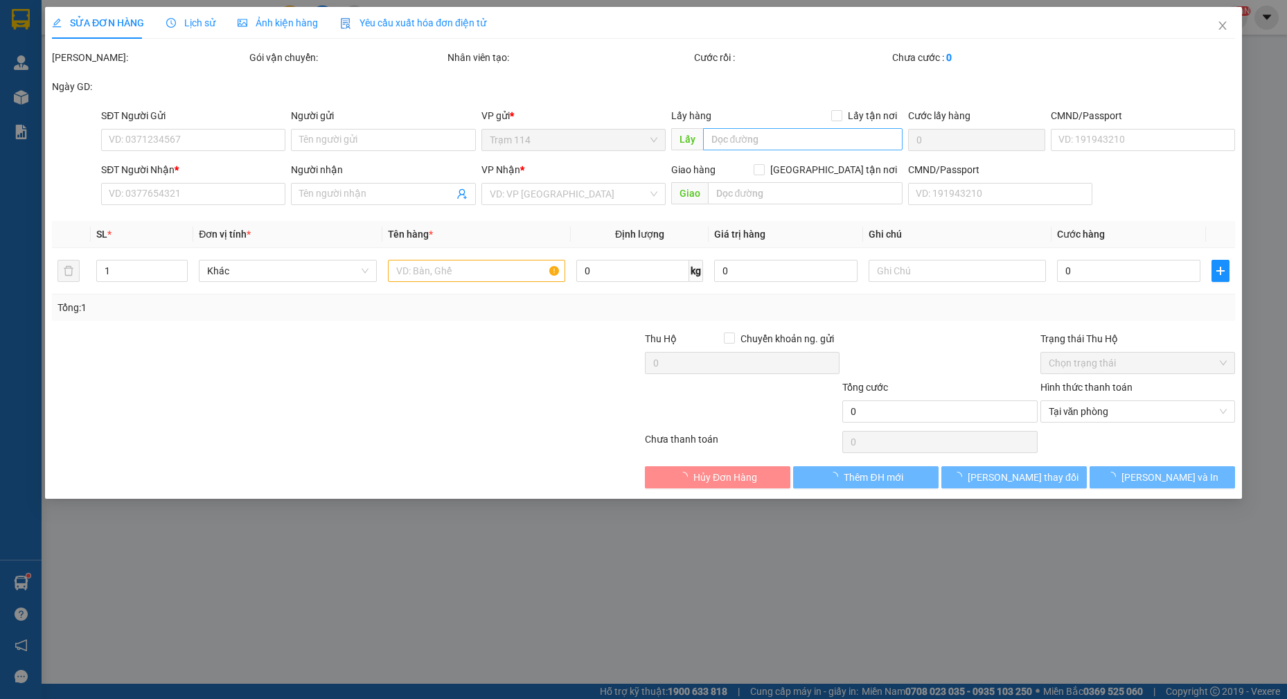
type input "0938005559"
type input "[PERSON_NAME] chức"
type input "077188001588"
type input "0379559160"
type input "mt [PERSON_NAME]"
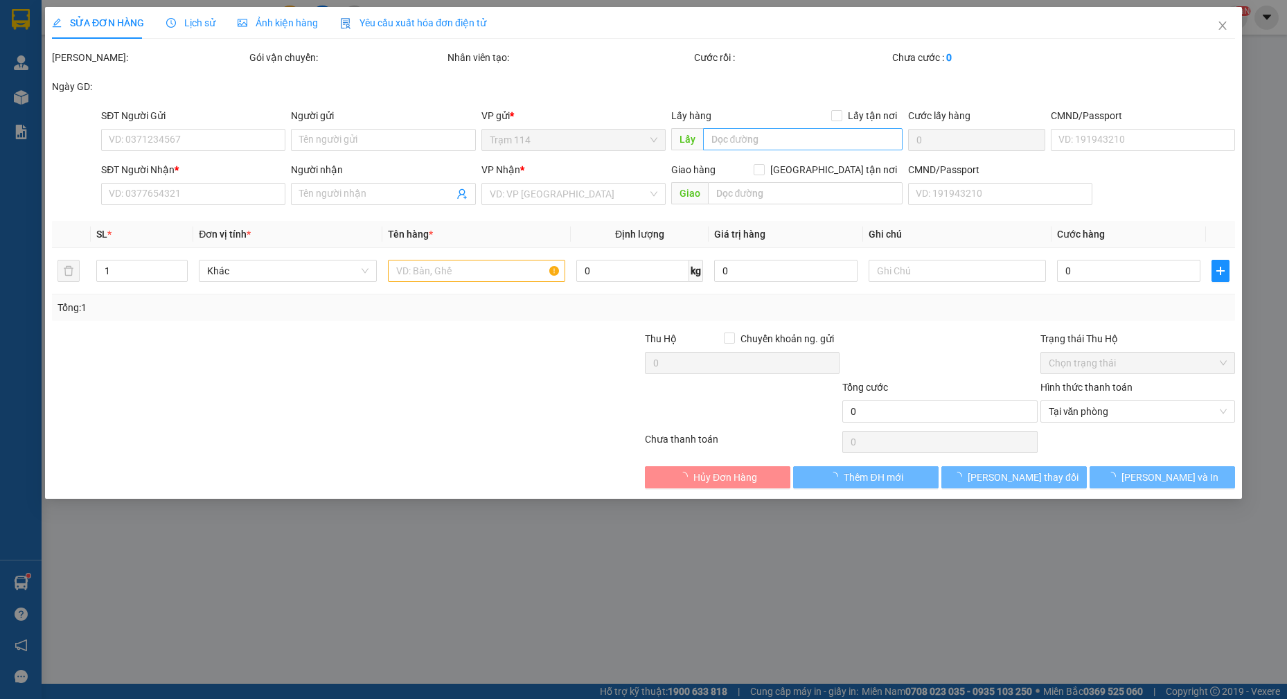
type input "50.000"
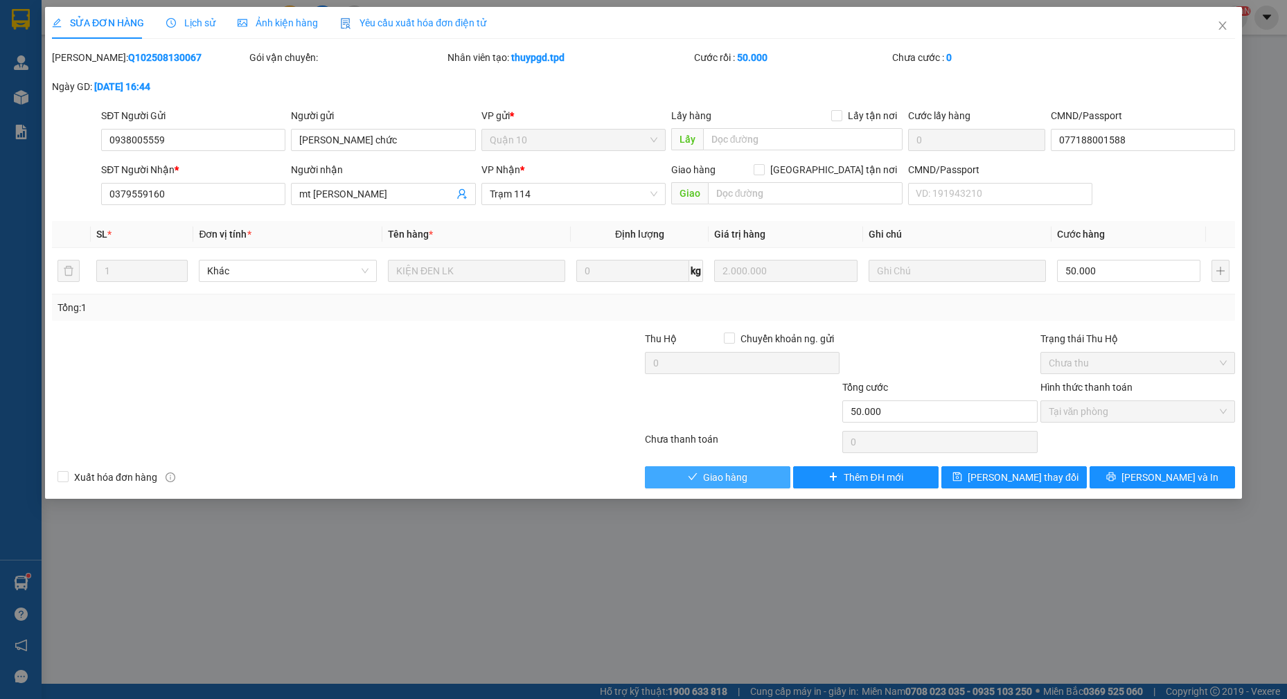
click at [736, 480] on span "Giao hàng" at bounding box center [725, 476] width 44 height 15
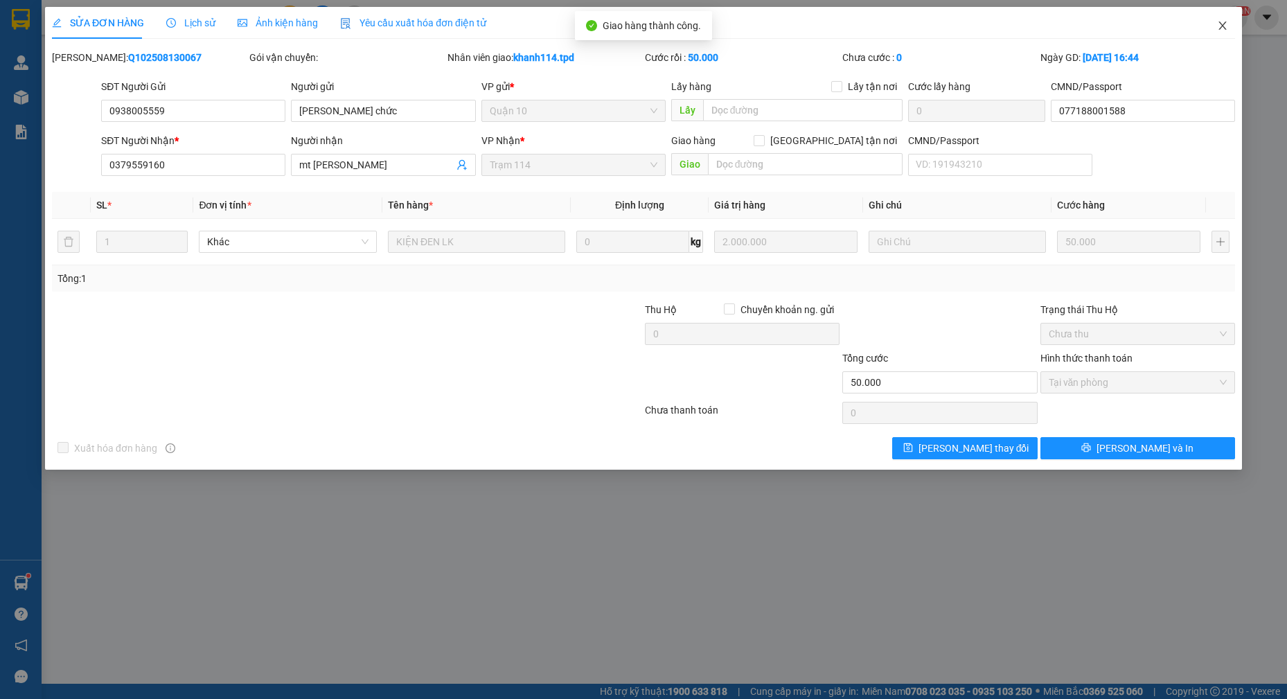
click at [1224, 30] on icon "close" at bounding box center [1222, 25] width 11 height 11
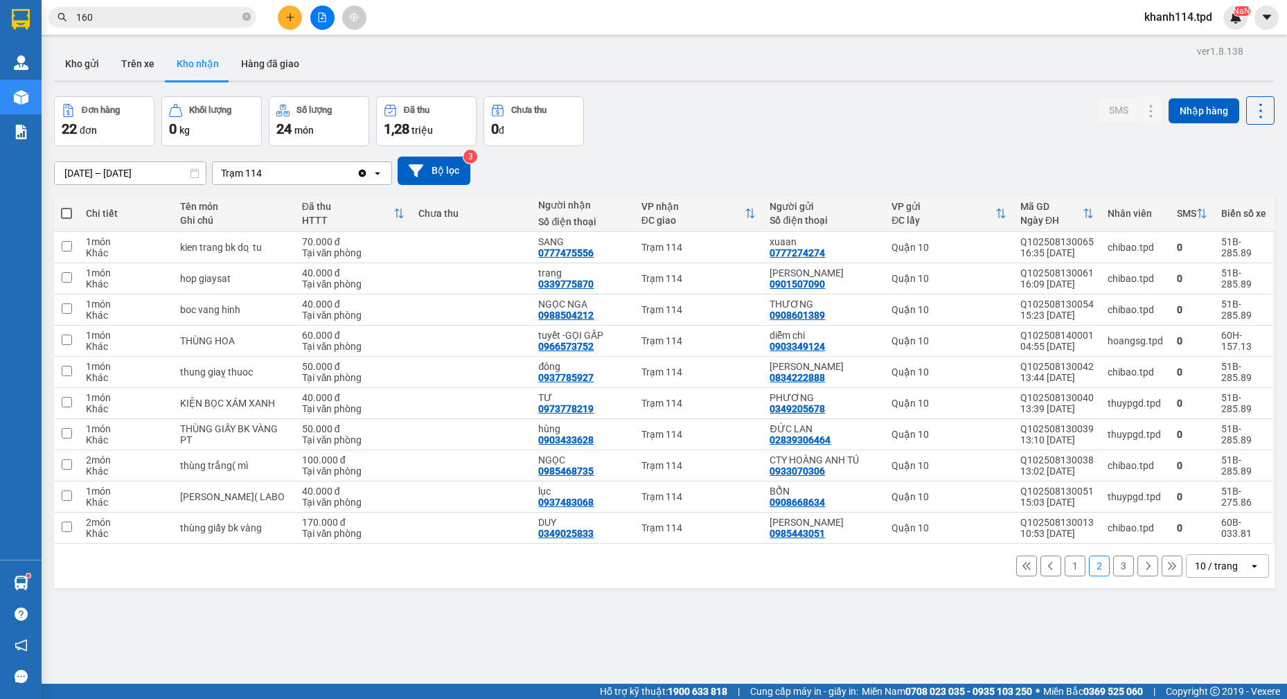
click at [176, 19] on input "160" at bounding box center [157, 17] width 163 height 15
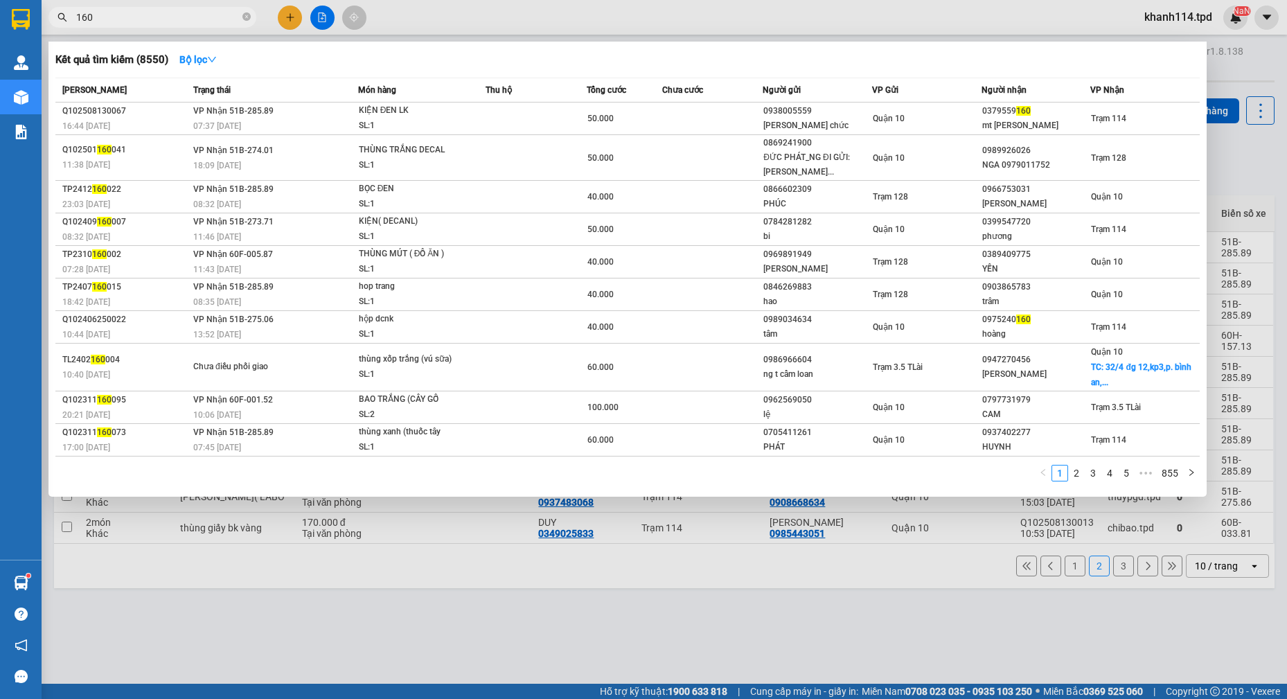
click at [176, 19] on input "160" at bounding box center [157, 17] width 163 height 15
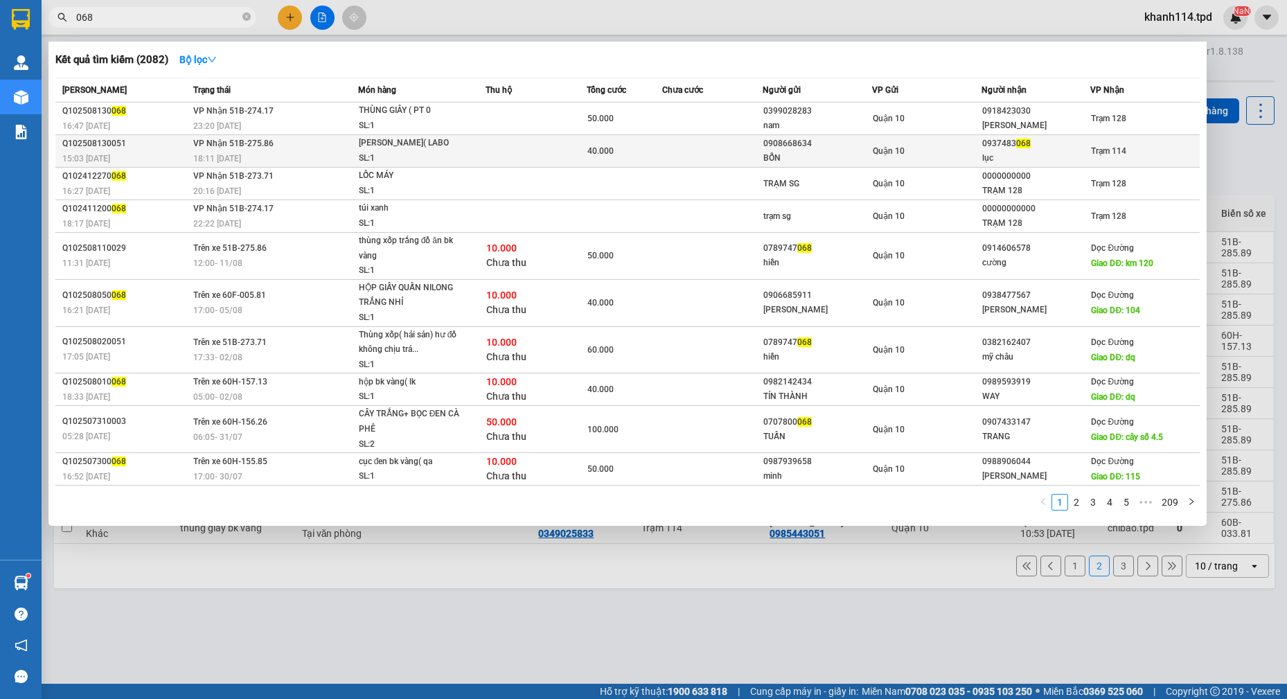
type input "068"
click at [918, 147] on div "Quận 10" at bounding box center [926, 150] width 108 height 15
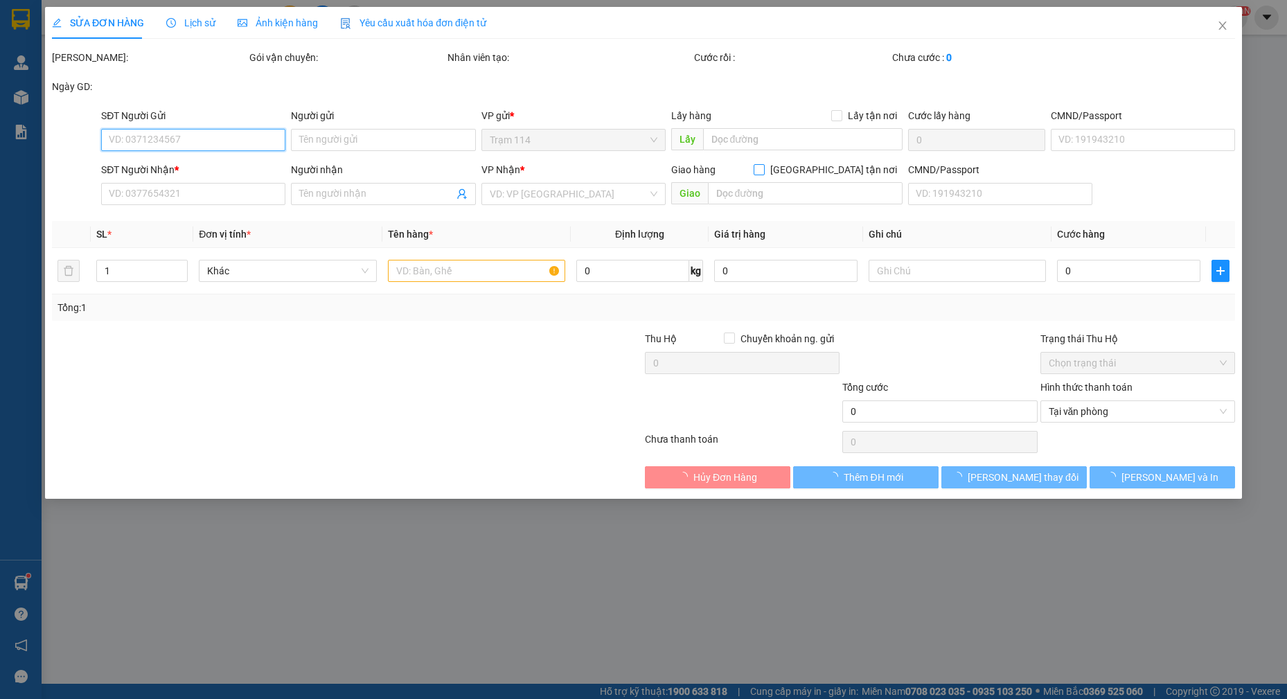
type input "0908668634"
type input "BỔN"
type input "024225646"
type input "0937483068"
type input "lục"
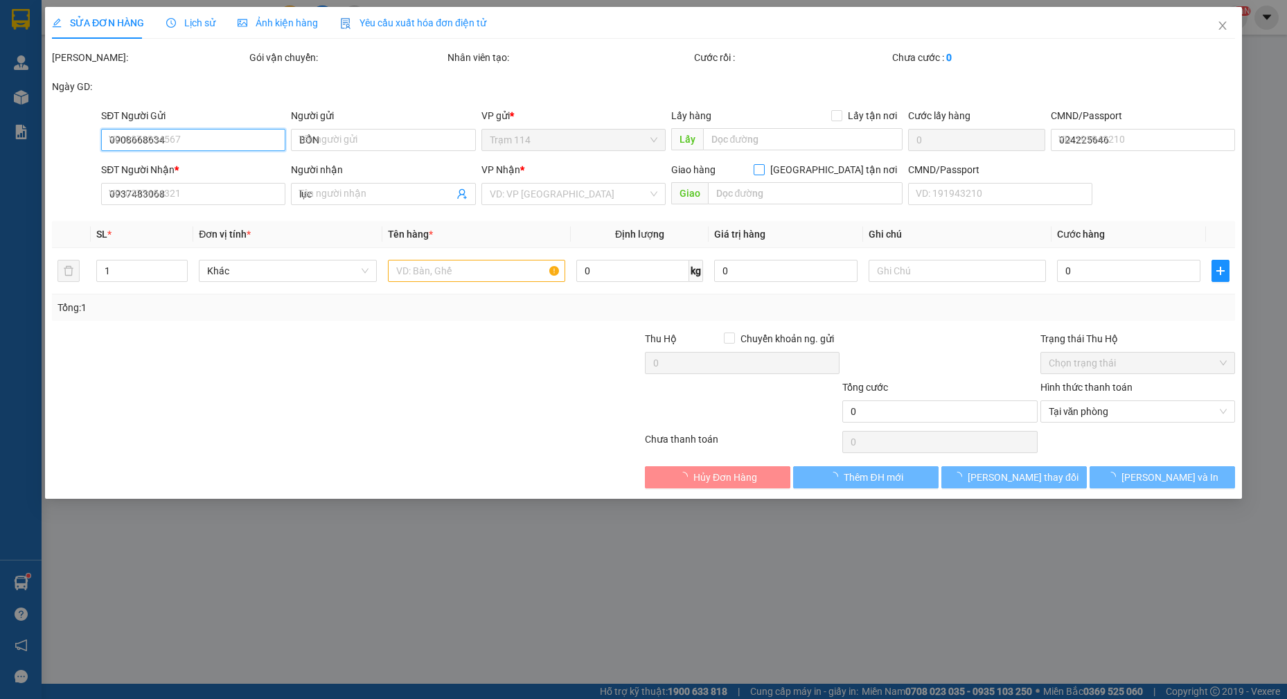
type input "40.000"
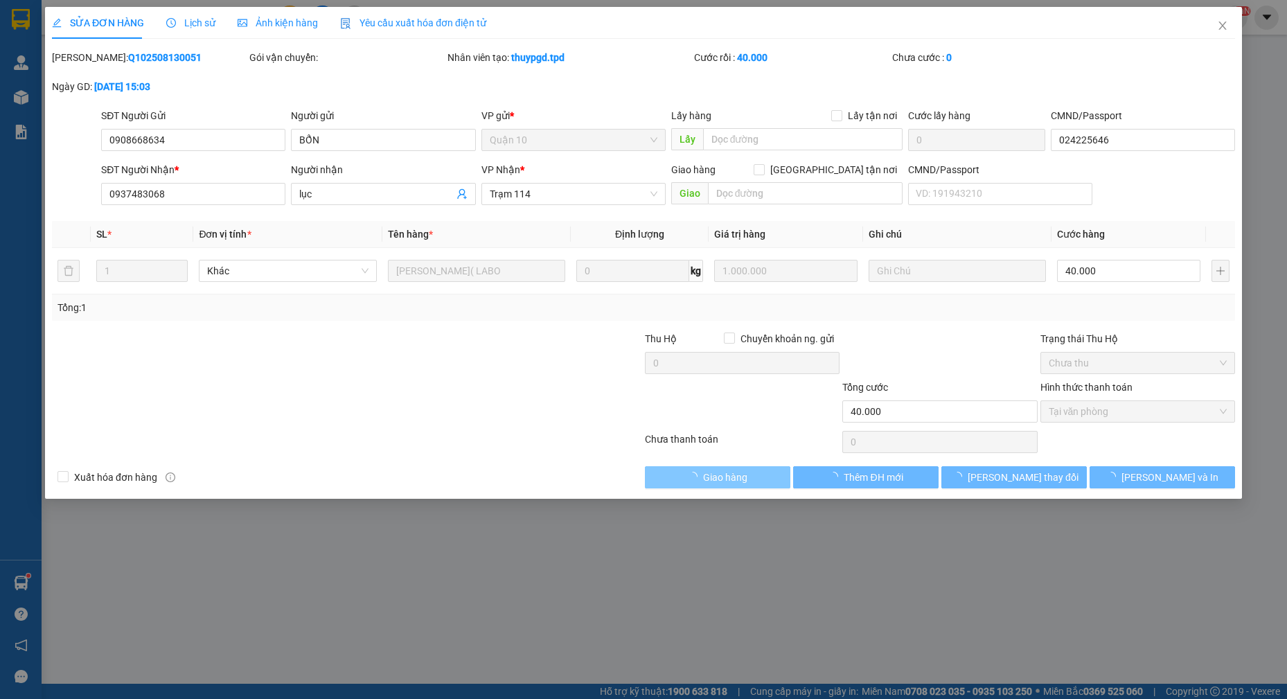
click at [726, 476] on span "Giao hàng" at bounding box center [725, 476] width 44 height 15
click at [726, 477] on span "Giao hàng" at bounding box center [725, 476] width 44 height 15
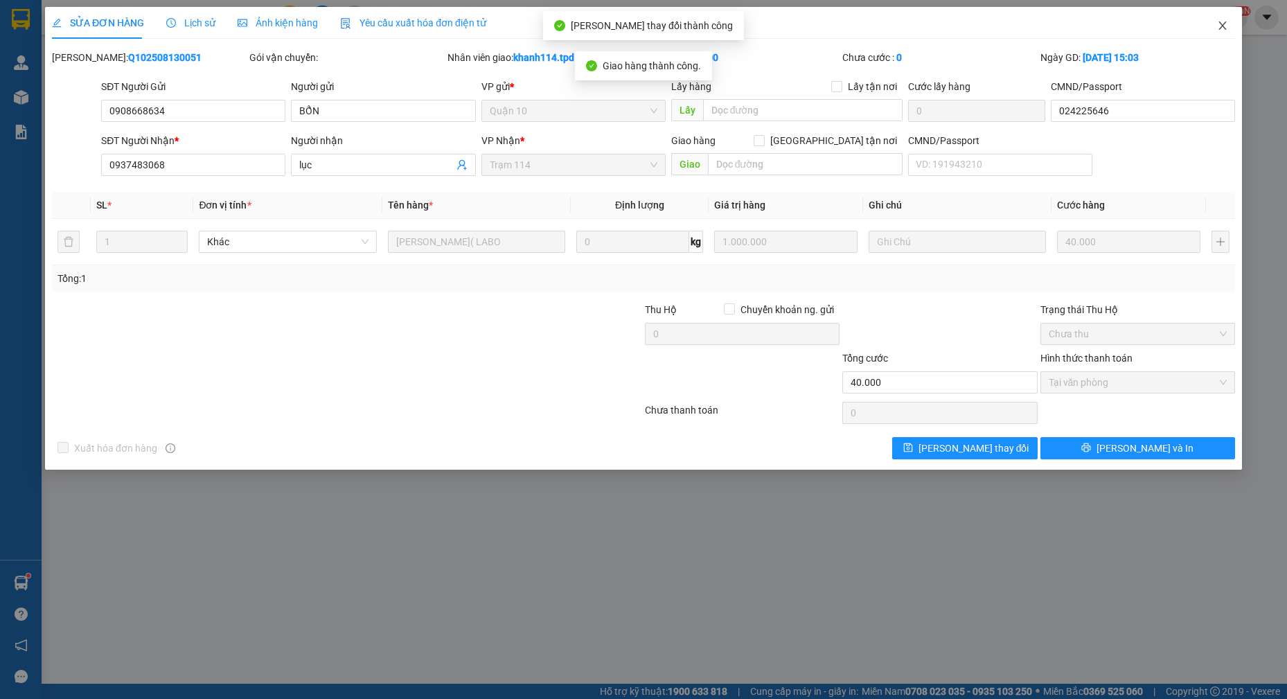
click at [1215, 20] on span "Close" at bounding box center [1222, 26] width 39 height 39
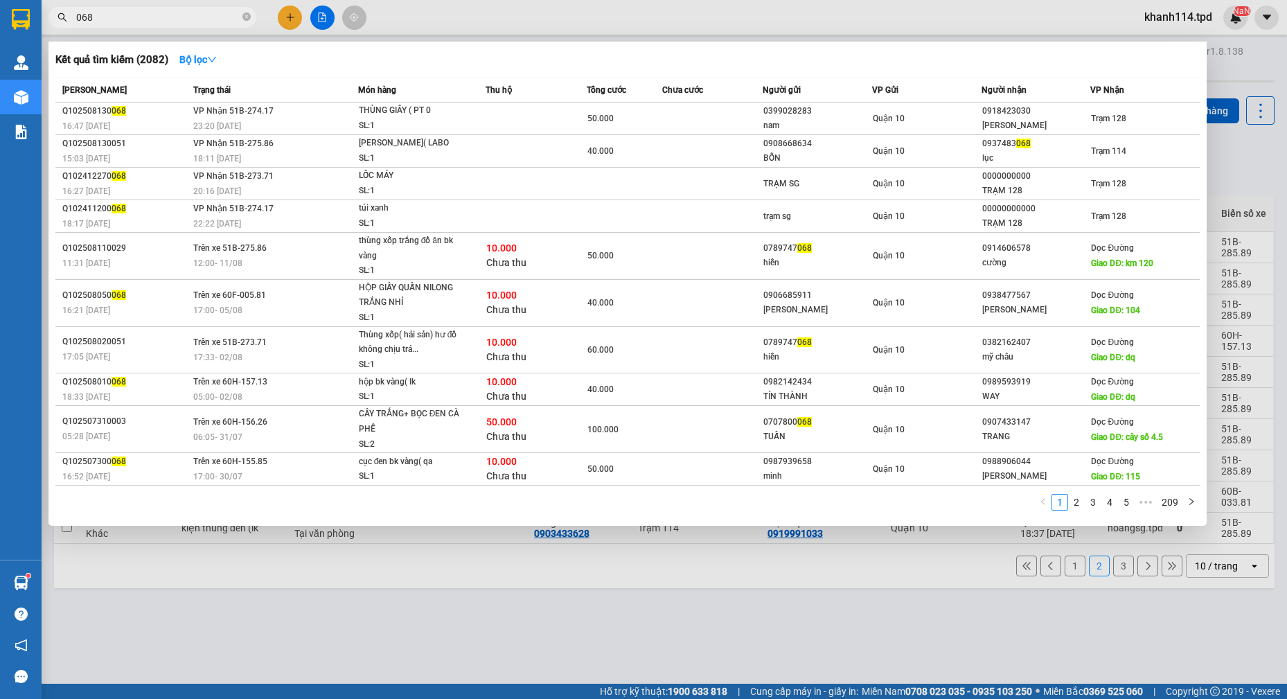
click at [143, 11] on input "068" at bounding box center [157, 17] width 163 height 15
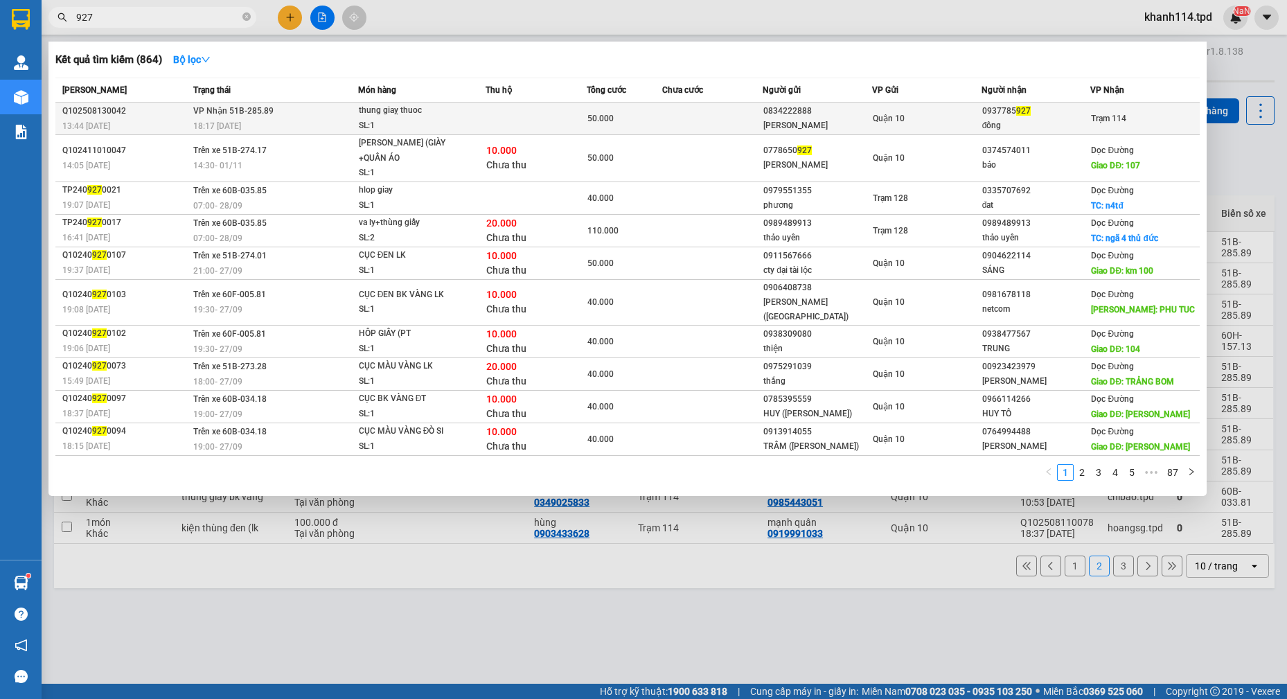
type input "927"
click at [820, 121] on div "[PERSON_NAME]" at bounding box center [817, 125] width 108 height 15
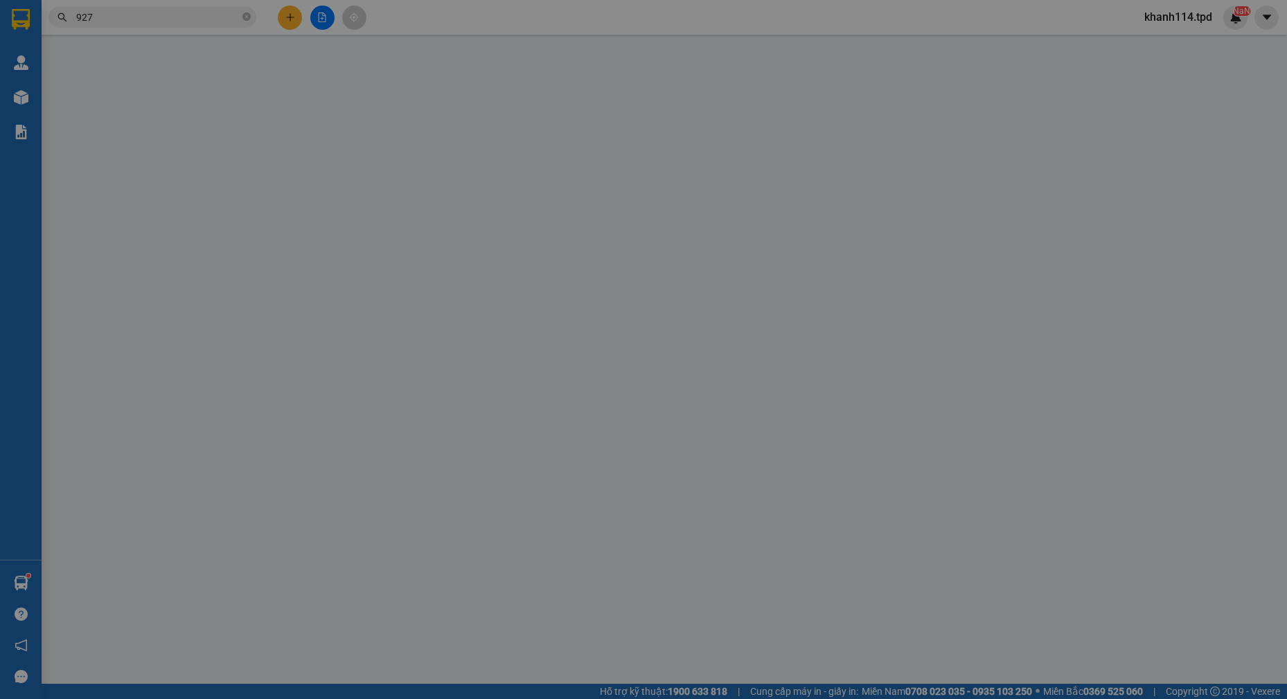
type input "0834222888"
type input "[PERSON_NAME]"
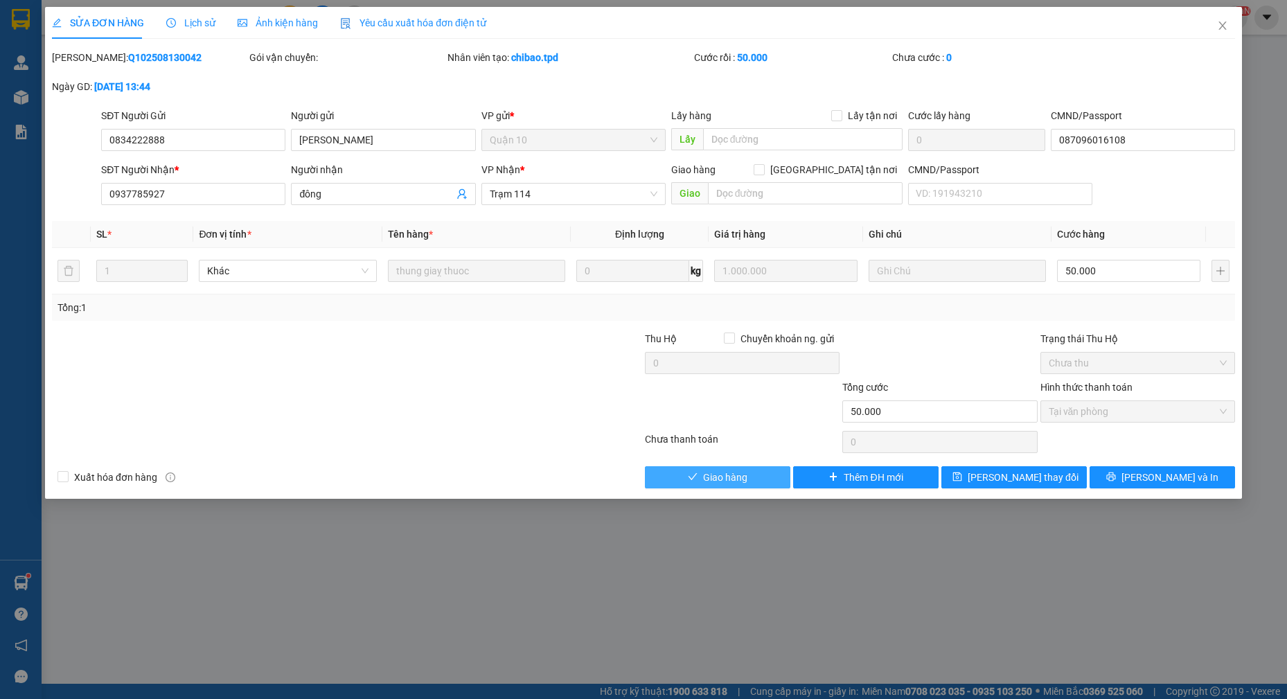
click at [714, 480] on span "Giao hàng" at bounding box center [725, 476] width 44 height 15
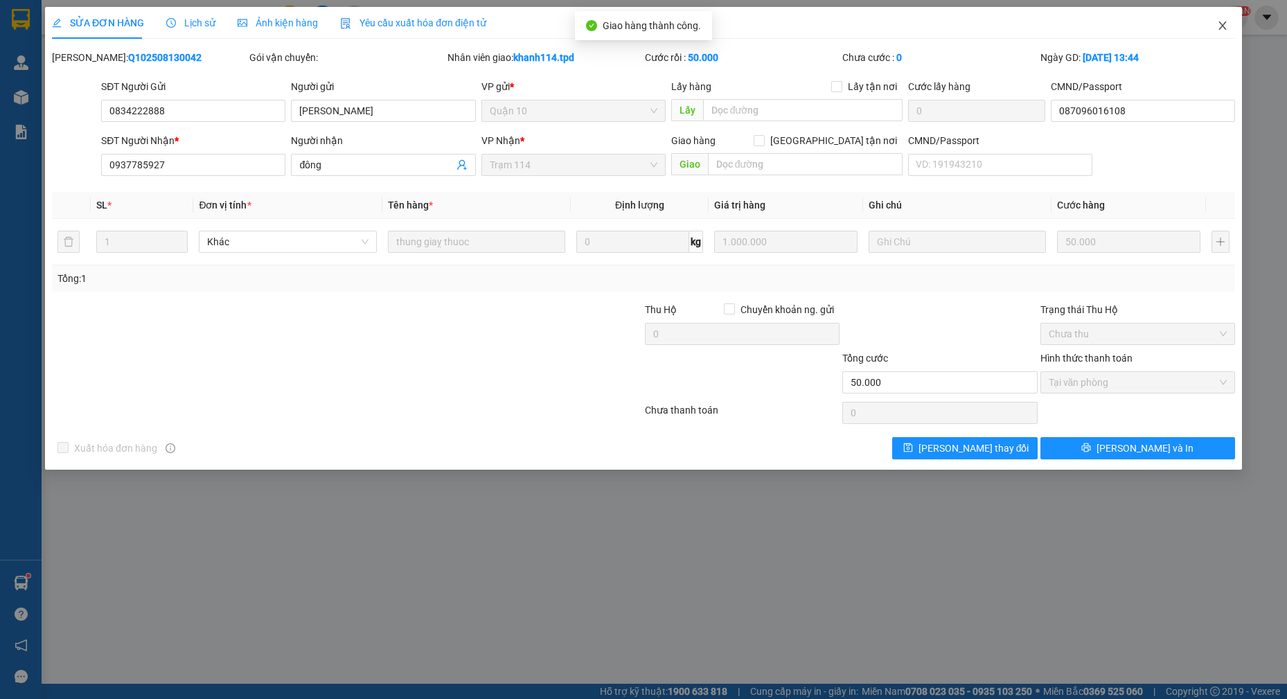
click at [1219, 24] on icon "close" at bounding box center [1222, 25] width 11 height 11
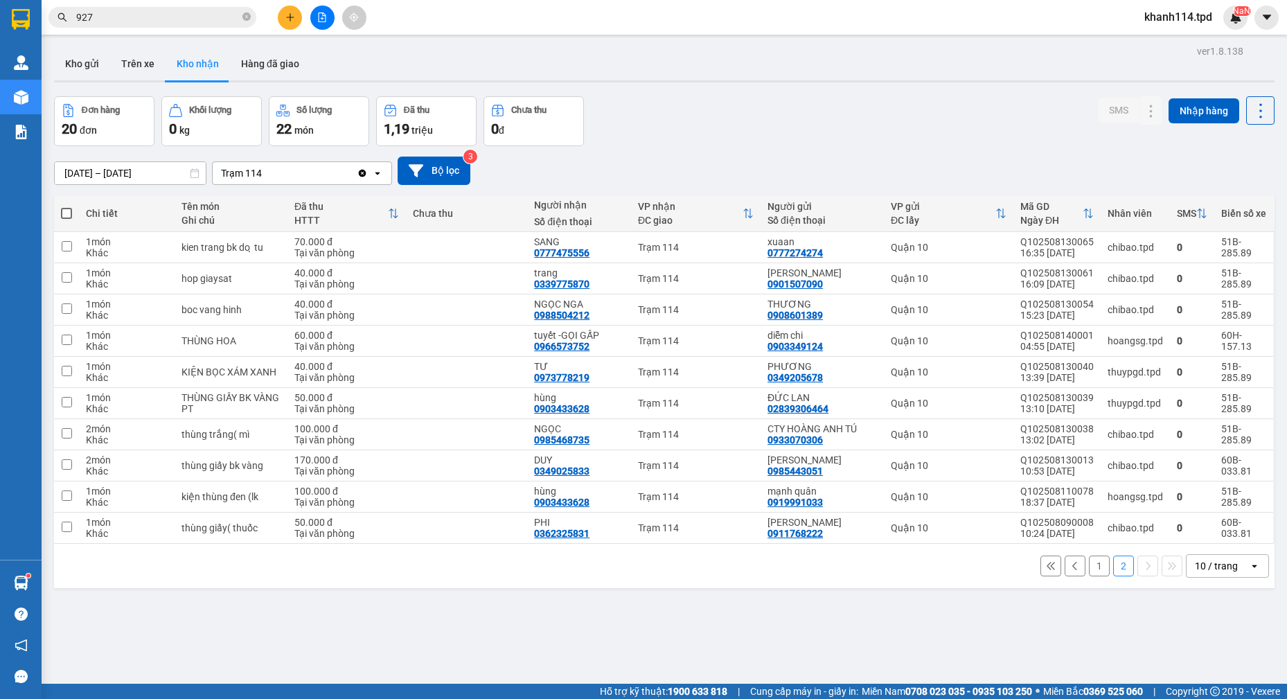
click at [1089, 569] on button "1" at bounding box center [1099, 565] width 21 height 21
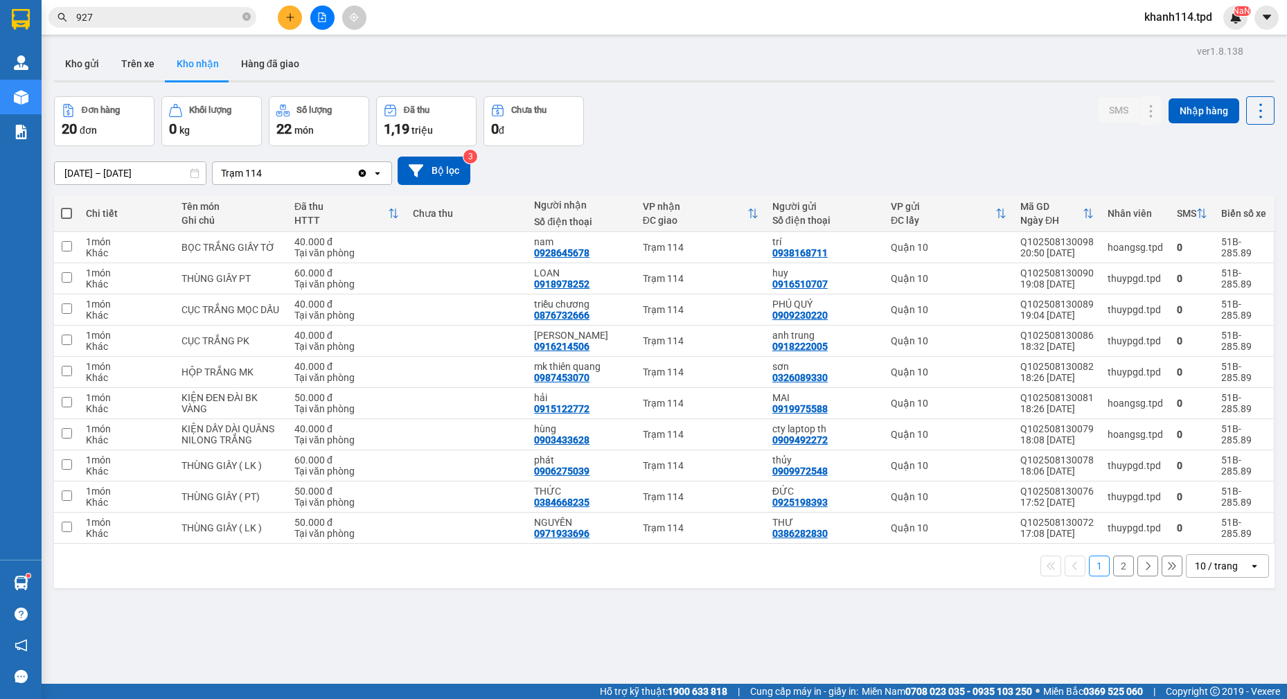
click at [118, 15] on input "927" at bounding box center [157, 17] width 163 height 15
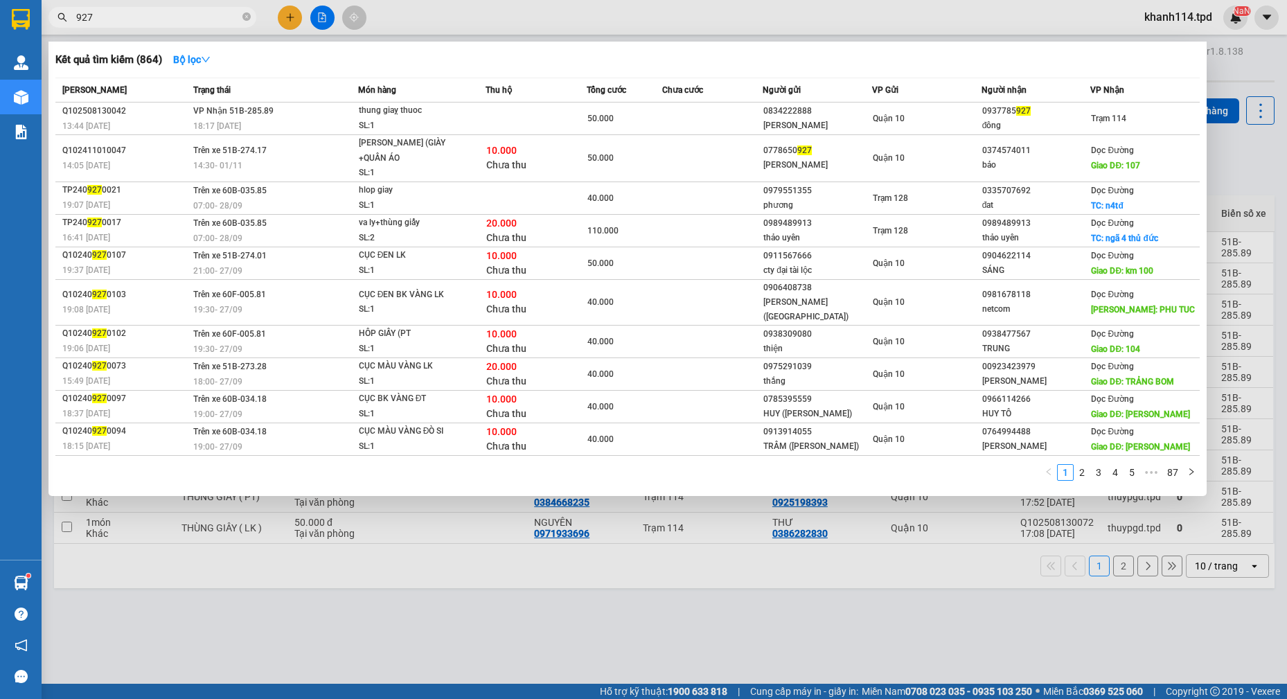
click at [118, 15] on input "927" at bounding box center [157, 17] width 163 height 15
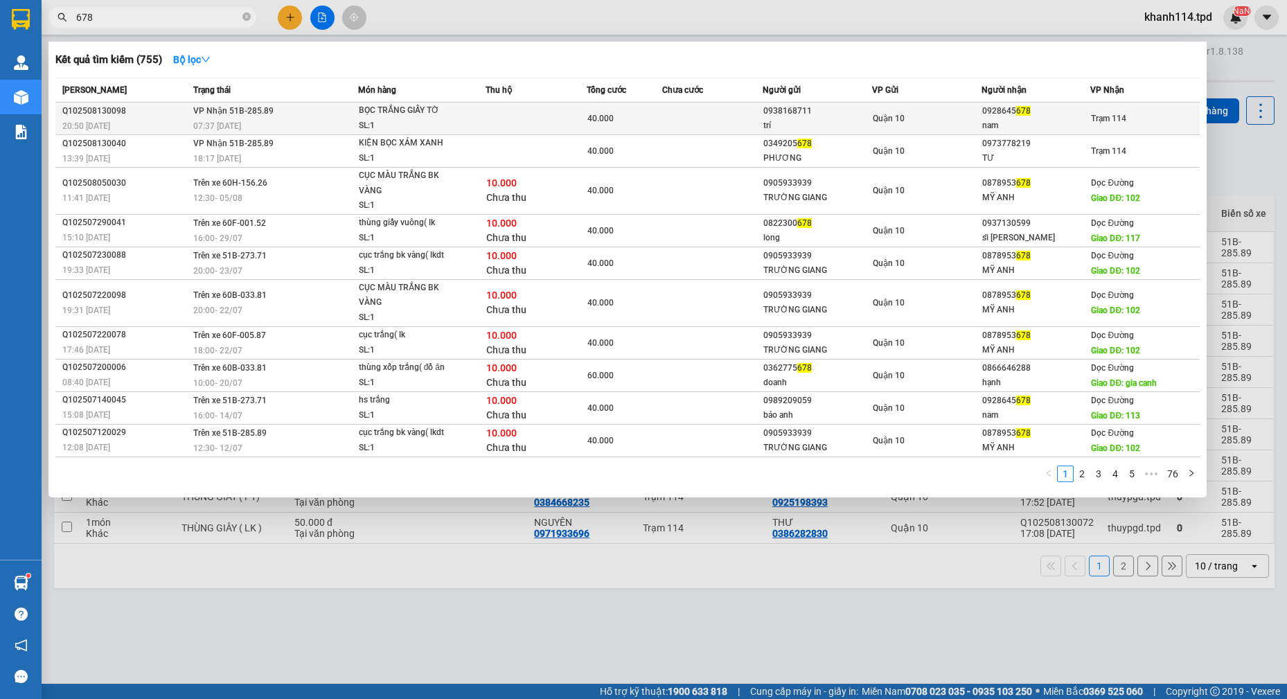
type input "678"
click at [870, 117] on div "0938168711" at bounding box center [817, 111] width 108 height 15
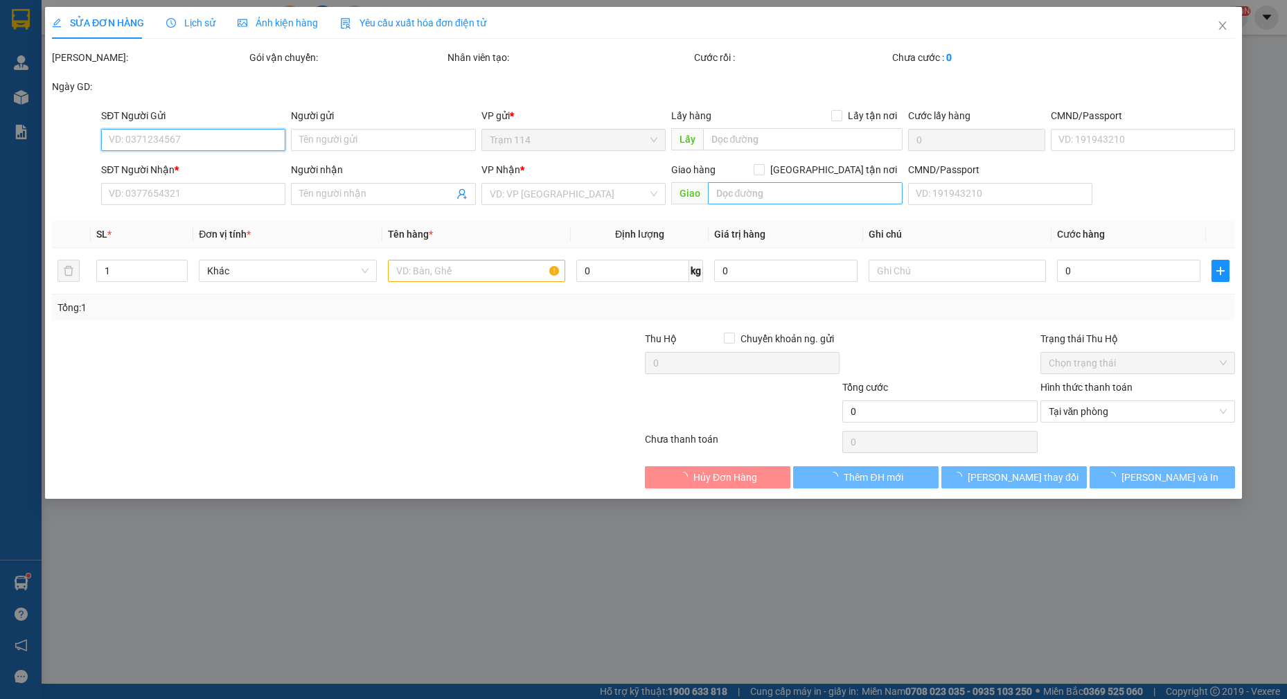
type input "0938168711"
type input "trí"
type input "079083011678"
type input "0928645678"
type input "nam"
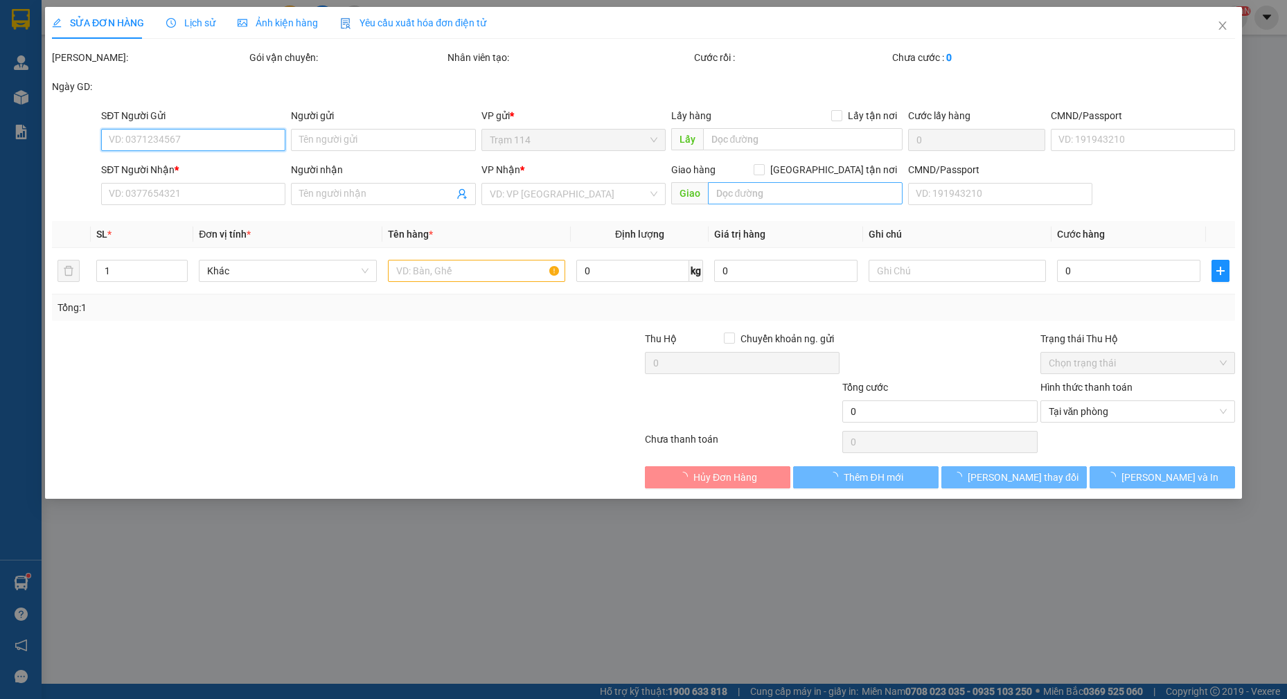
type input "271839740"
type input "40.000"
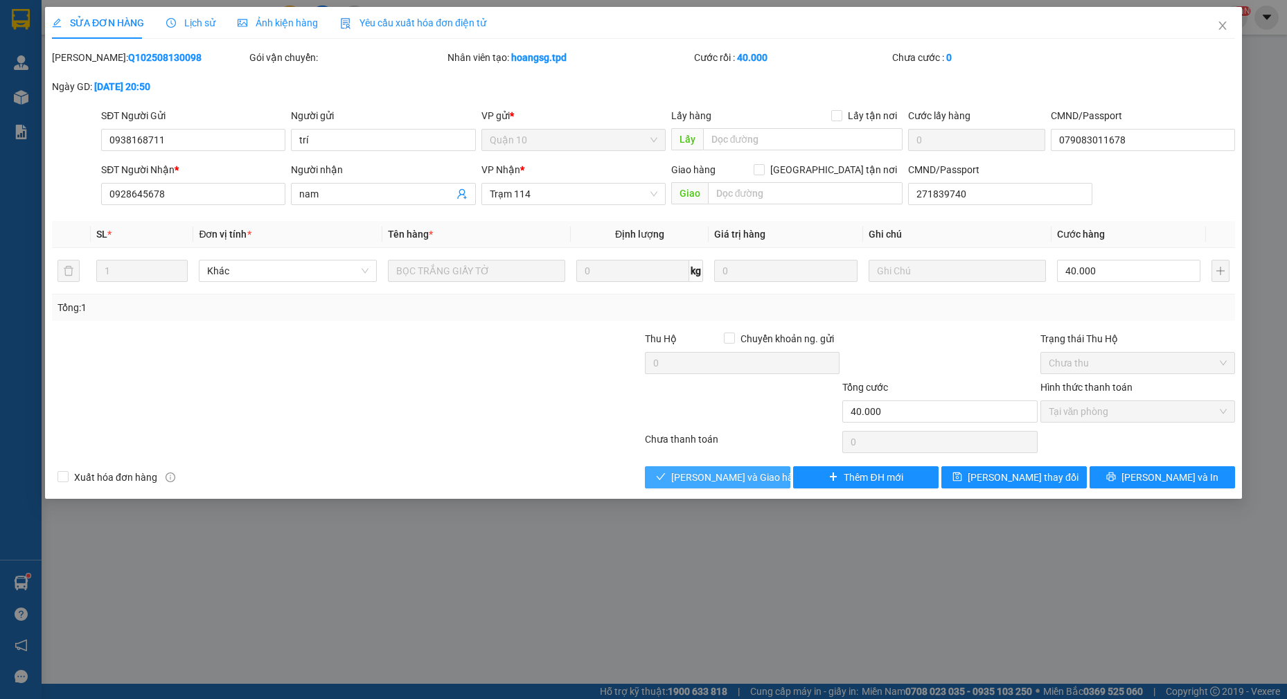
click at [735, 480] on span "[PERSON_NAME] và Giao hàng" at bounding box center [737, 476] width 133 height 15
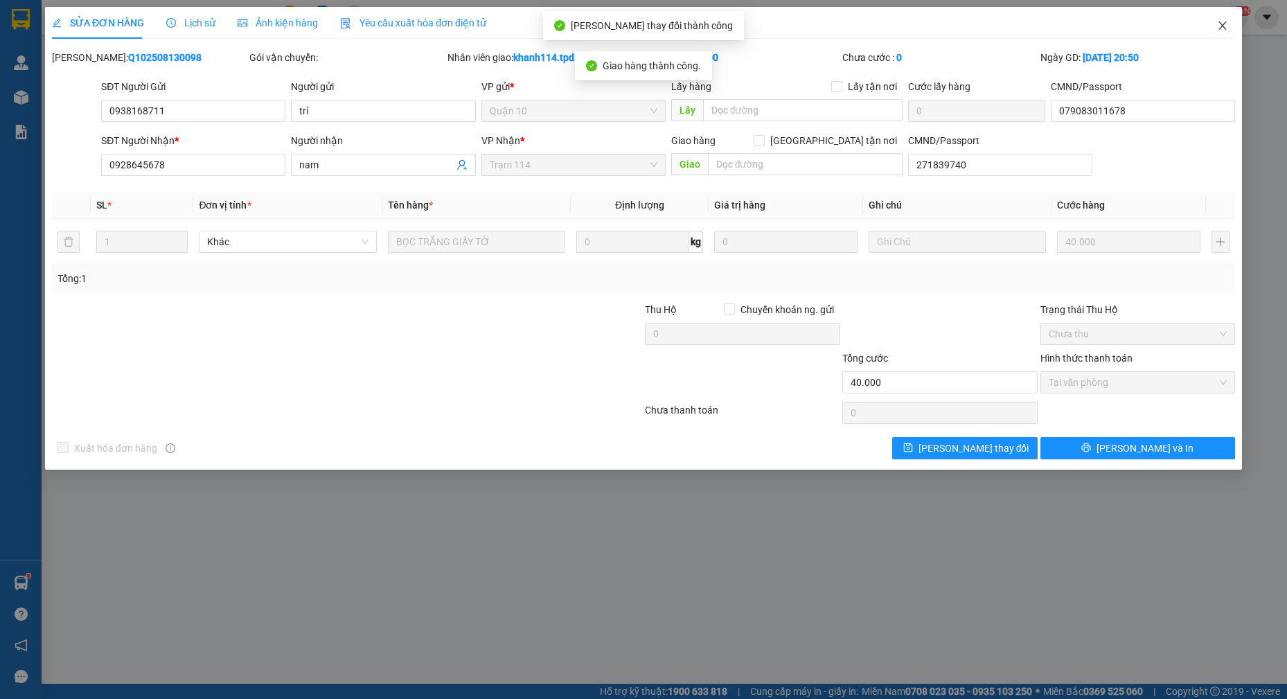
click at [1226, 30] on icon "close" at bounding box center [1222, 25] width 11 height 11
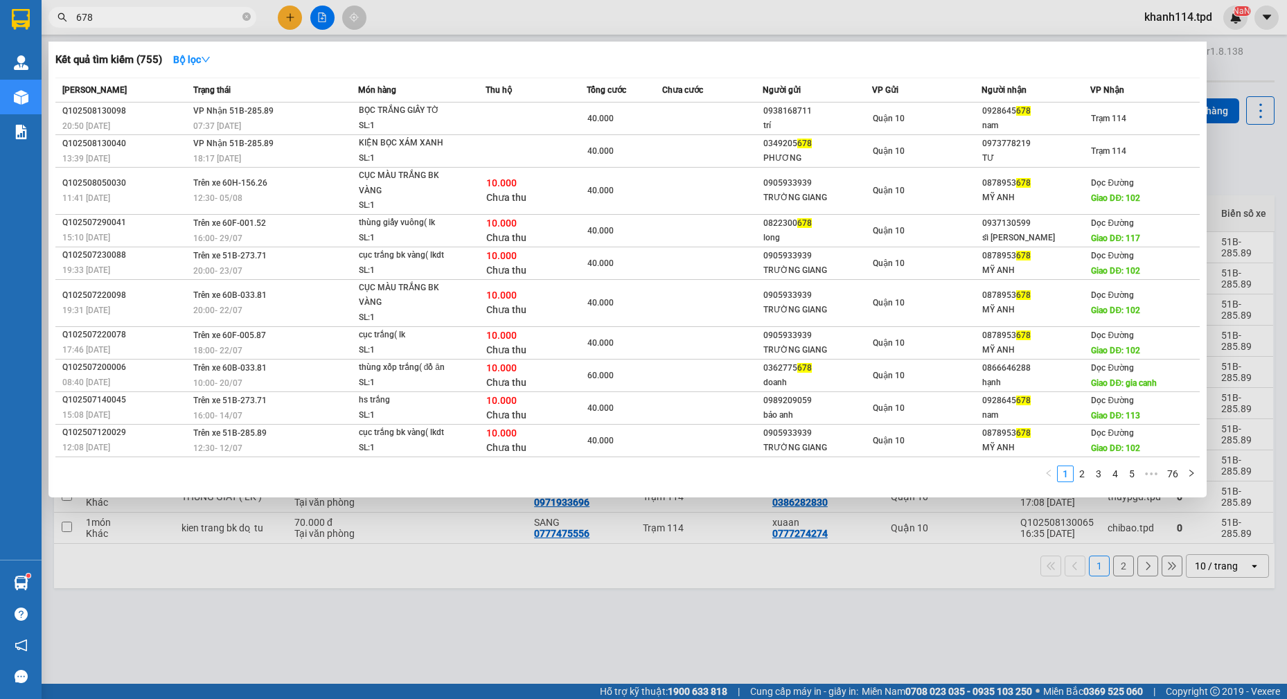
click at [139, 19] on input "678" at bounding box center [157, 17] width 163 height 15
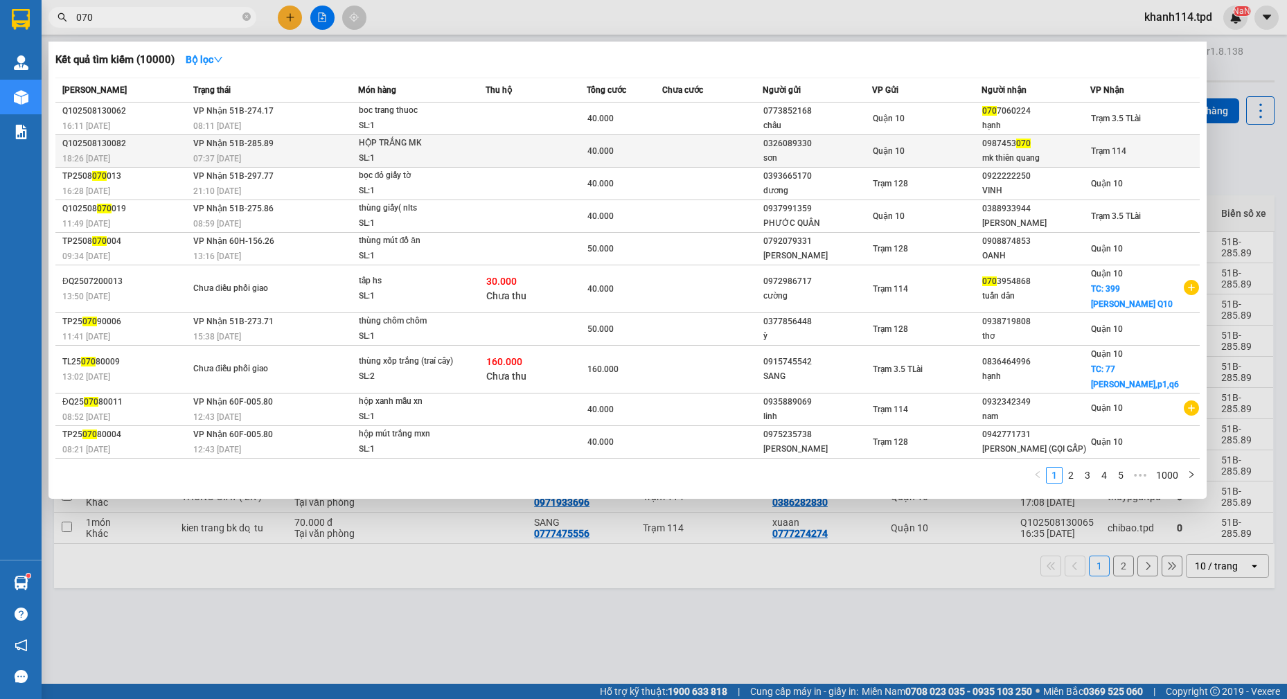
type input "070"
click at [1003, 153] on div "mk thiên quang" at bounding box center [1036, 158] width 108 height 15
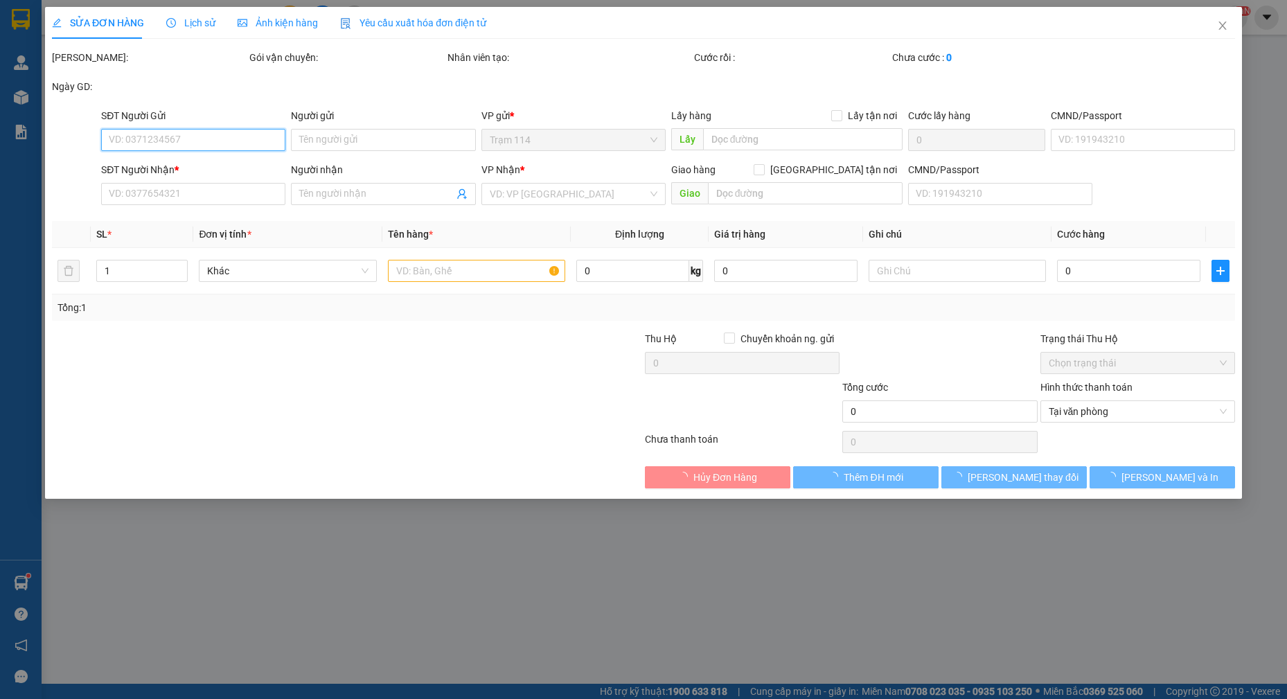
type input "0326089330"
type input "sơn"
type input "0987453070"
type input "mk thiên quang"
type input "40.000"
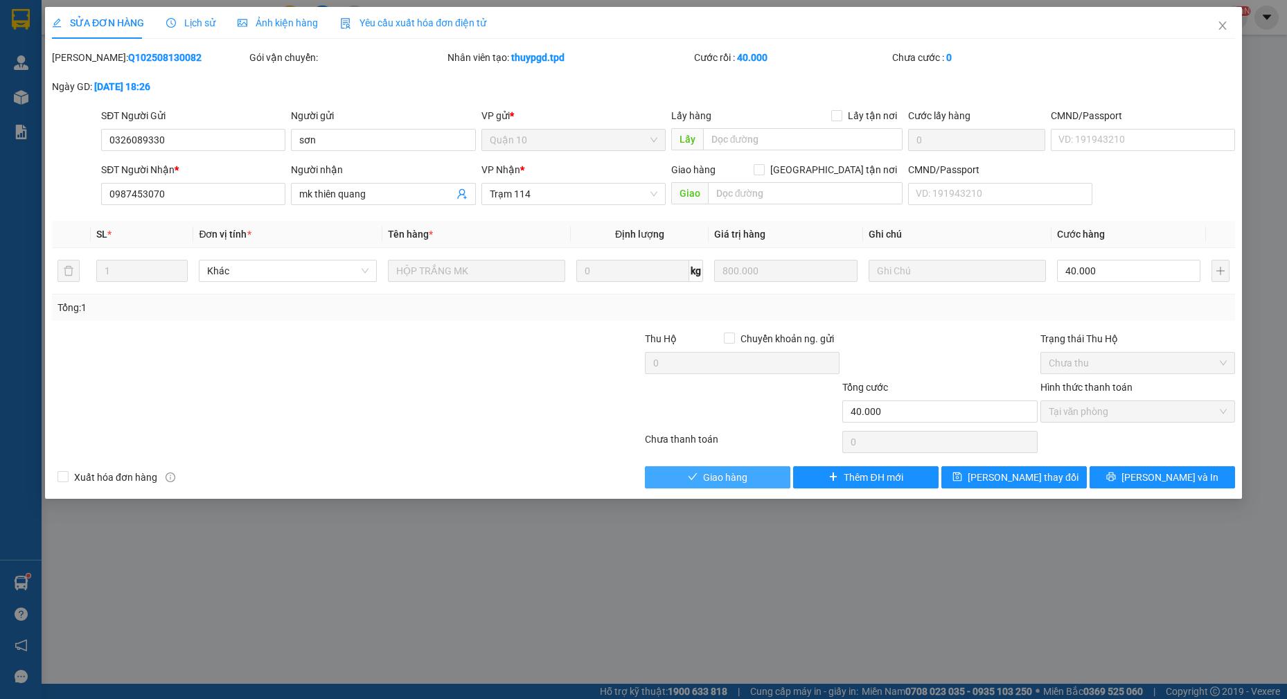
click at [719, 483] on span "Giao hàng" at bounding box center [725, 476] width 44 height 15
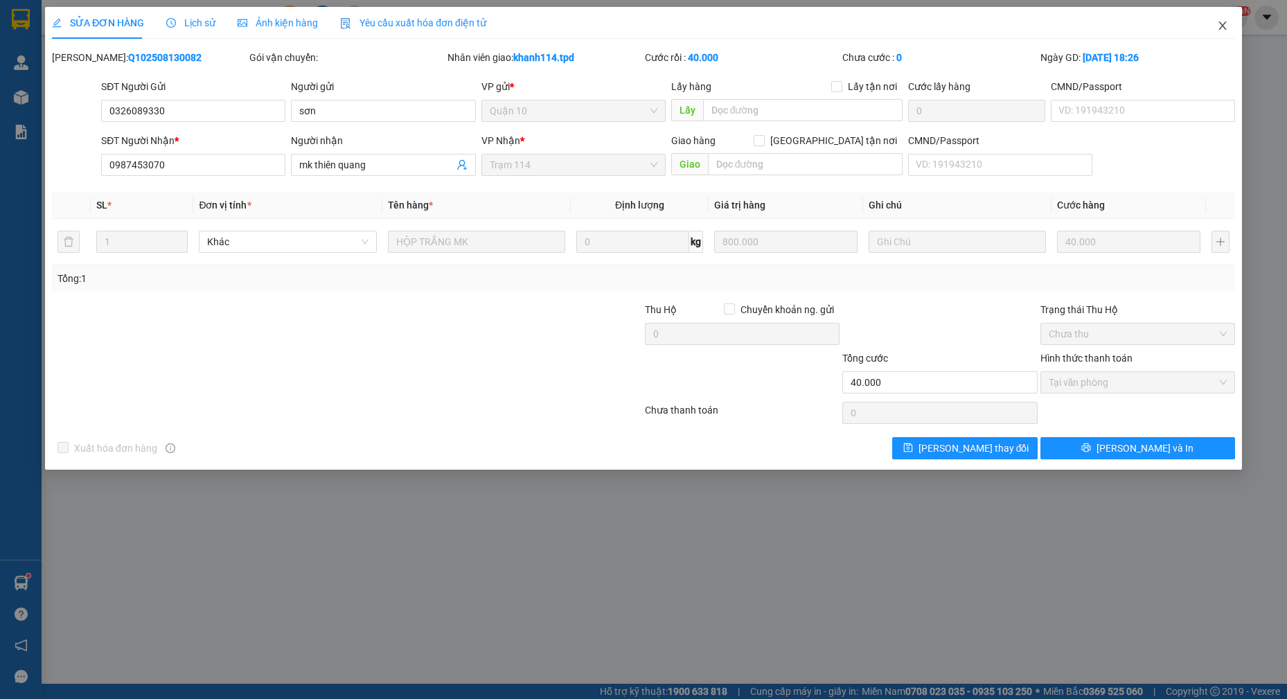
click at [1219, 26] on icon "close" at bounding box center [1222, 25] width 11 height 11
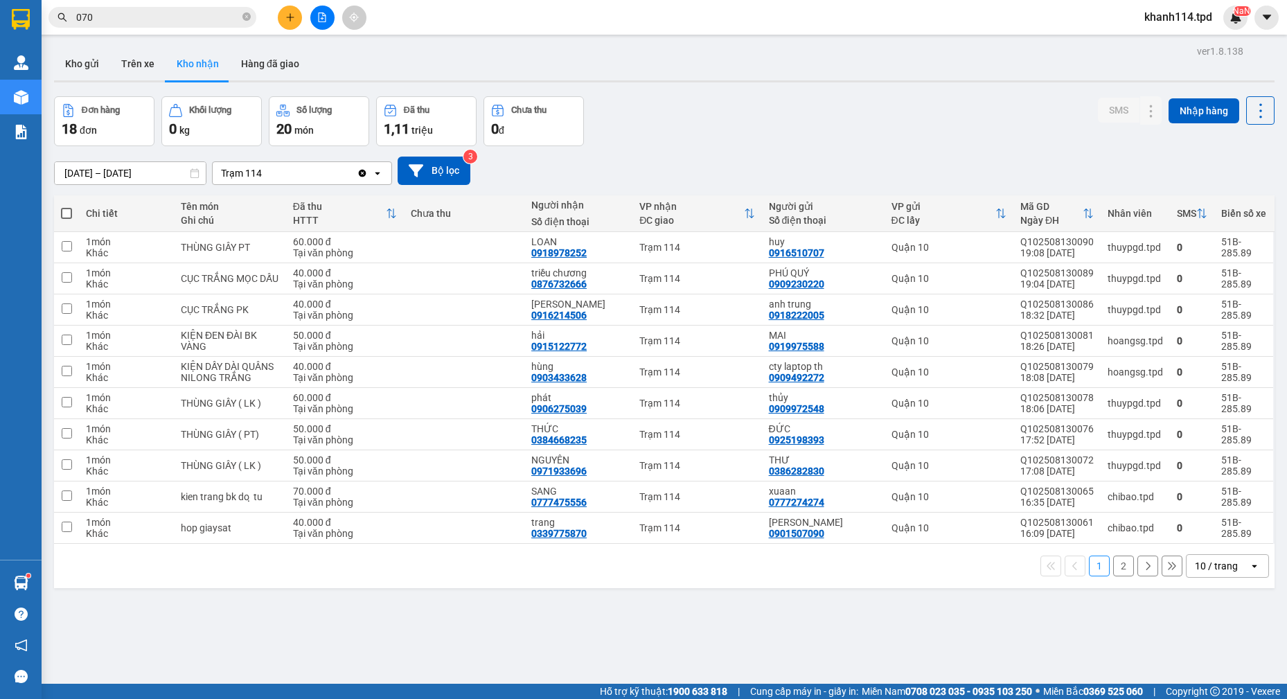
click at [160, 21] on input "070" at bounding box center [157, 17] width 163 height 15
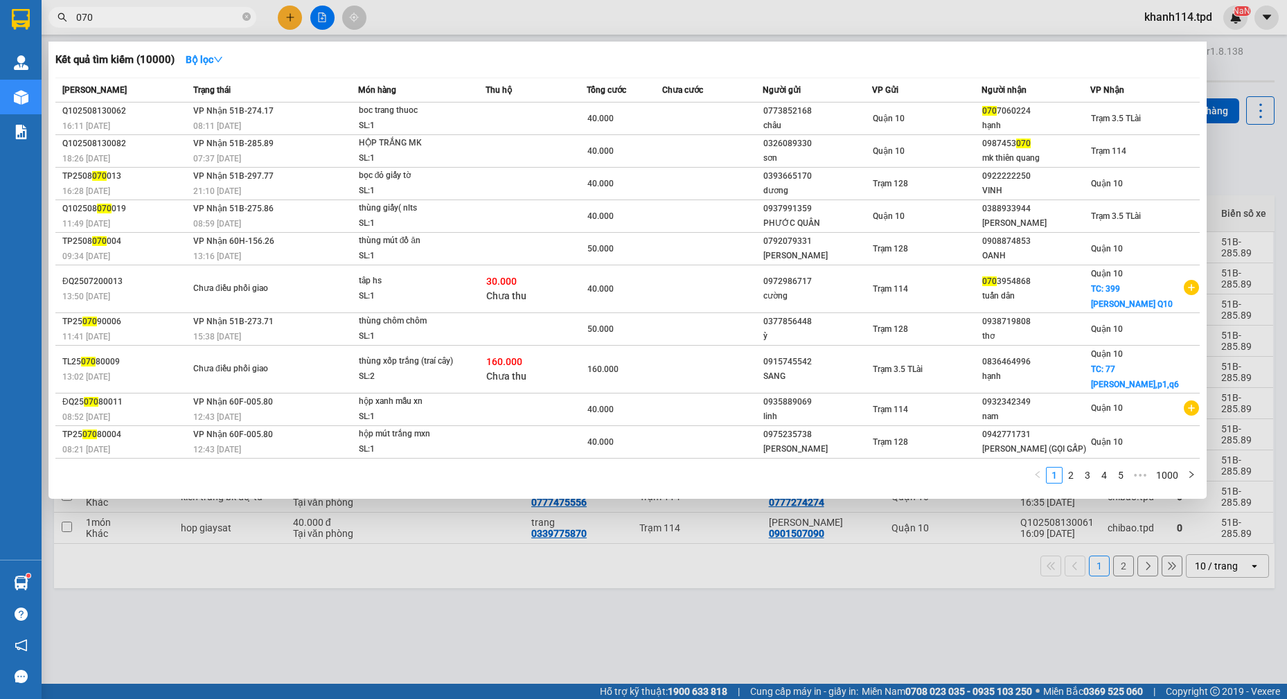
click at [160, 21] on input "070" at bounding box center [157, 17] width 163 height 15
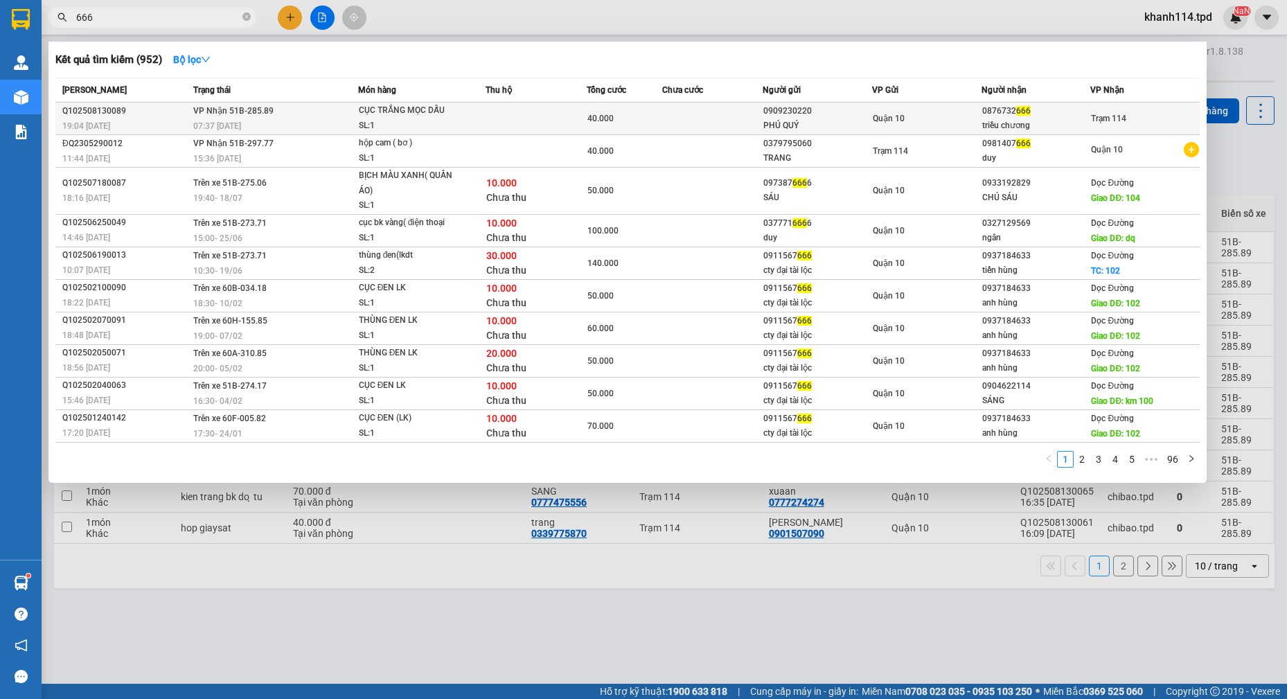
type input "666"
click at [945, 125] on div "Quận 10" at bounding box center [926, 118] width 108 height 15
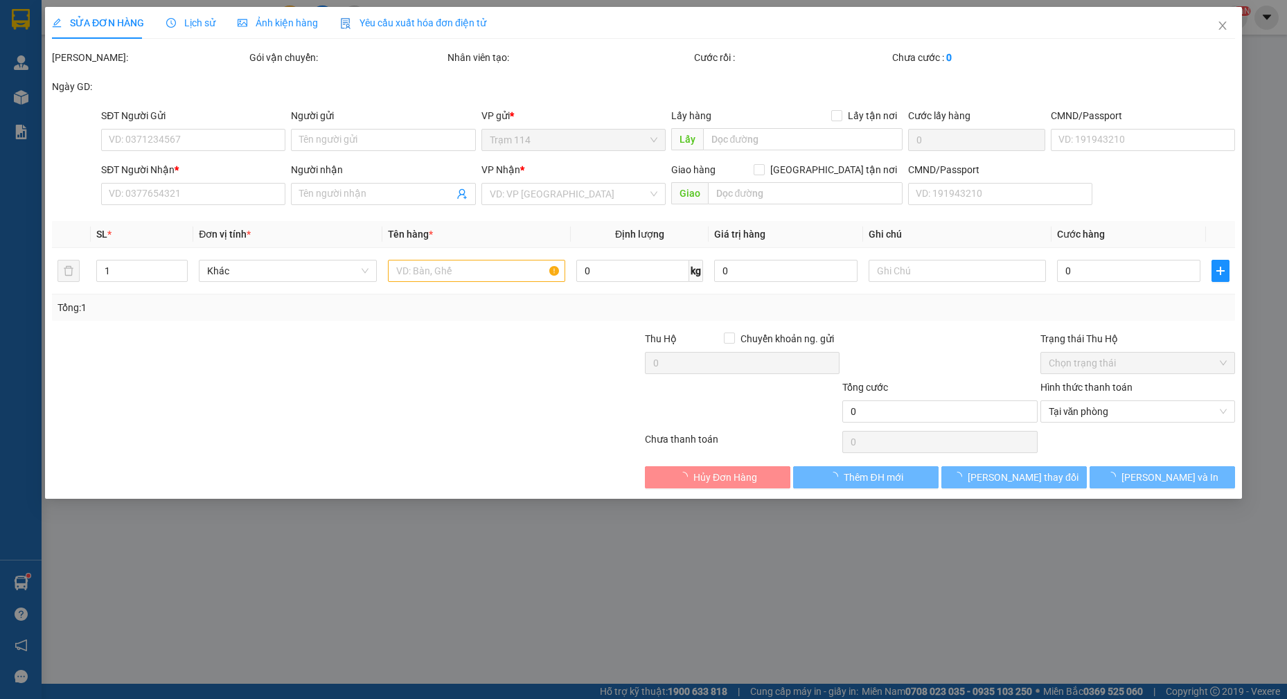
type input "0909230220"
type input "PHÚ QUÝ"
type input "079090007618"
type input "0876732666"
type input "triều chương"
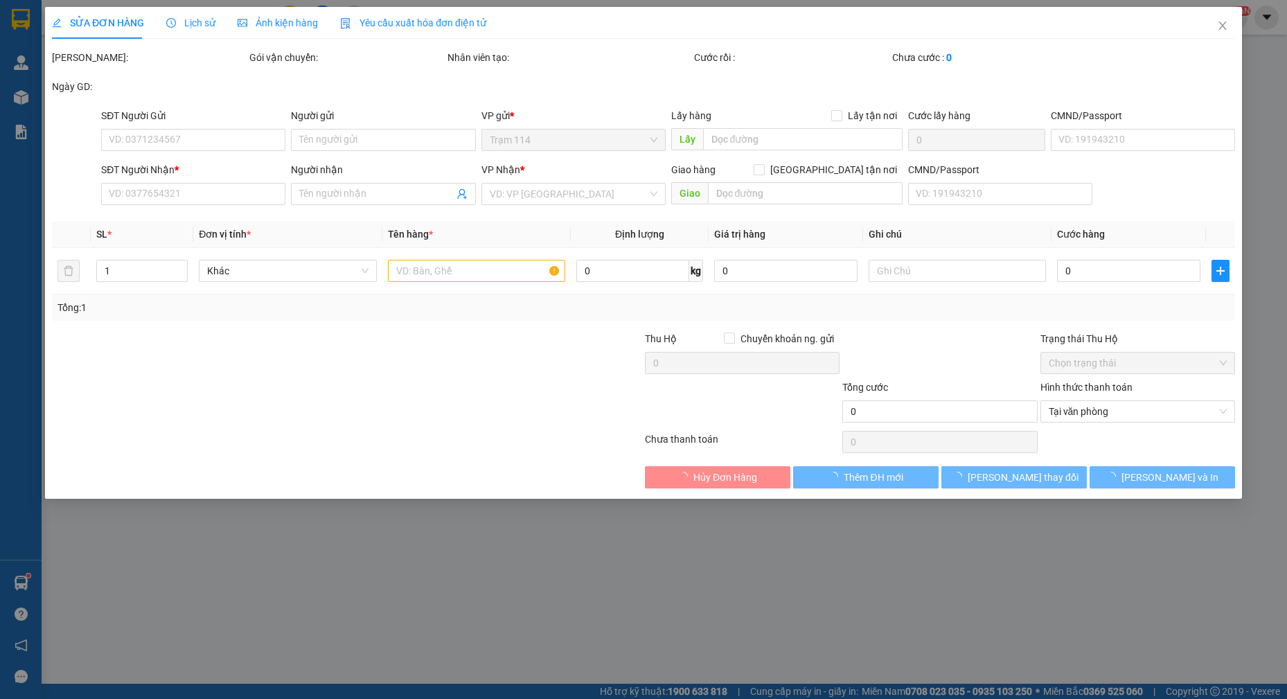
type input "40.000"
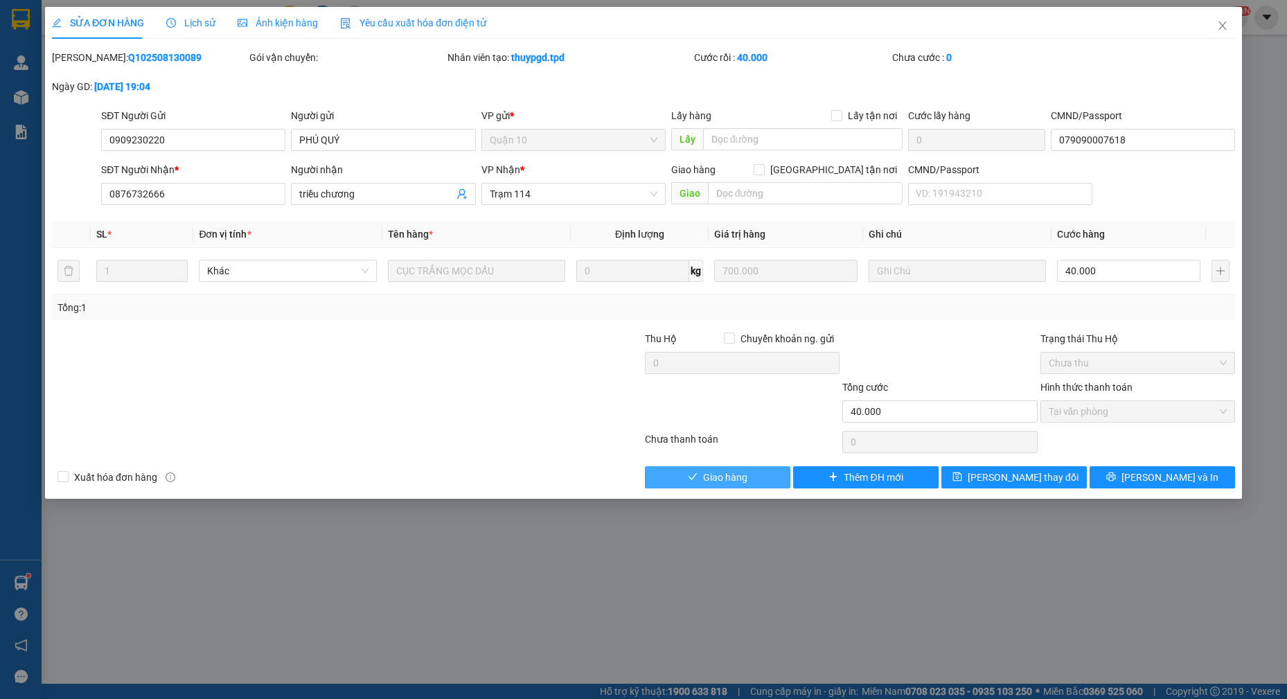
click at [728, 481] on span "Giao hàng" at bounding box center [725, 476] width 44 height 15
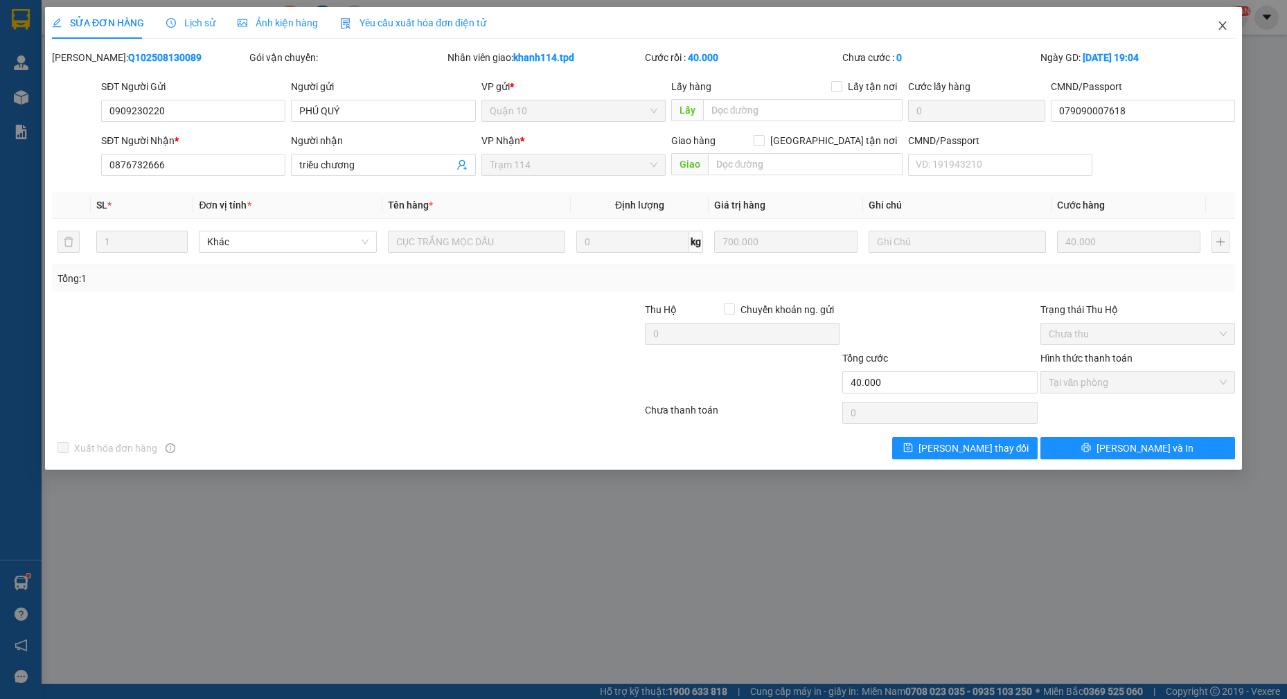
click at [1221, 26] on icon "close" at bounding box center [1222, 25] width 11 height 11
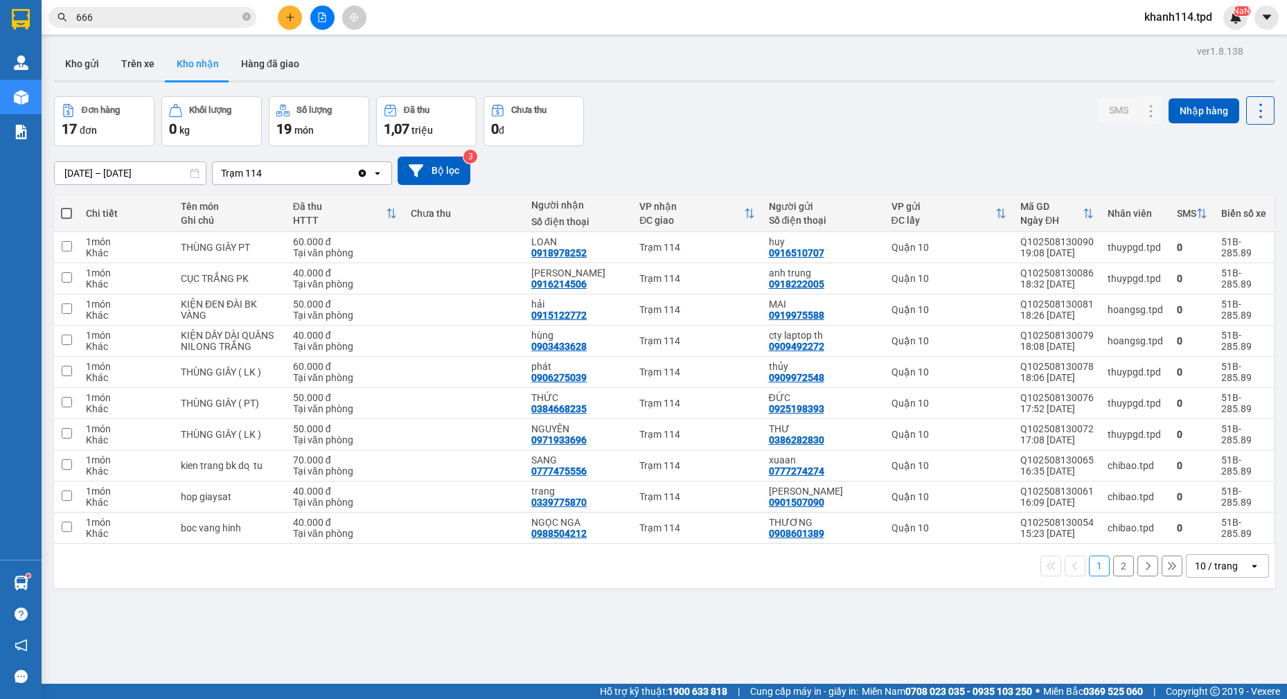
click at [1113, 562] on button "2" at bounding box center [1123, 565] width 21 height 21
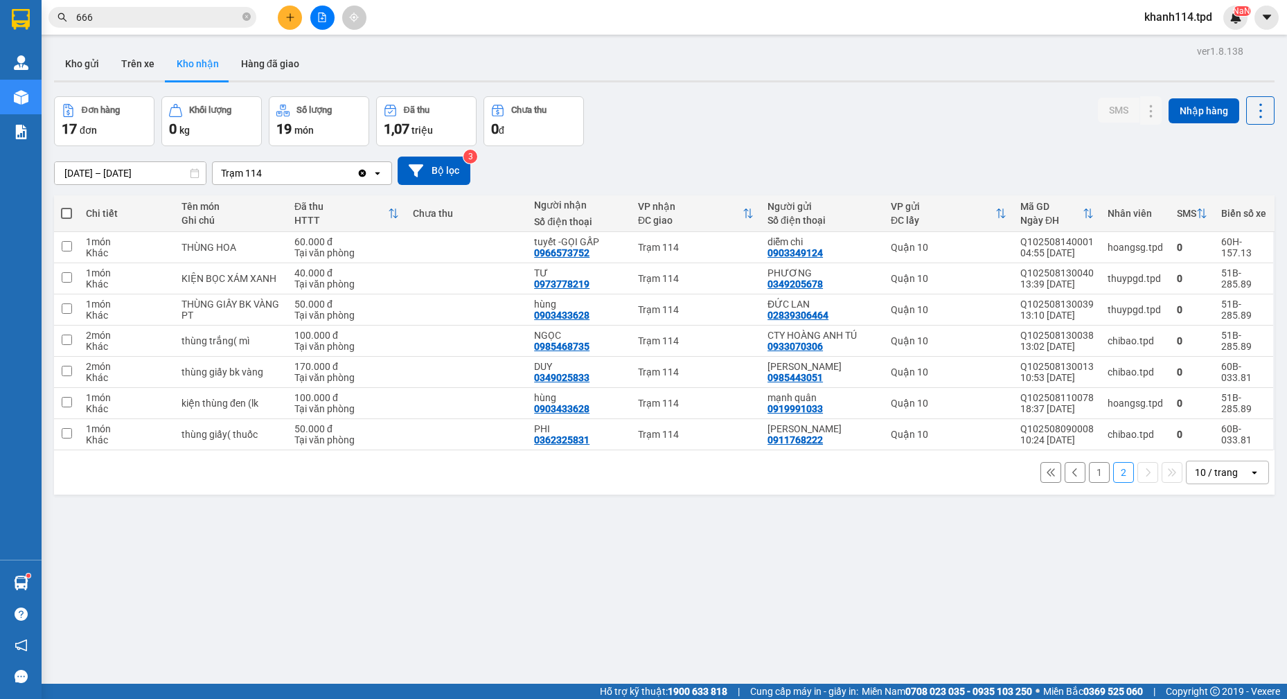
click at [156, 14] on input "666" at bounding box center [157, 17] width 163 height 15
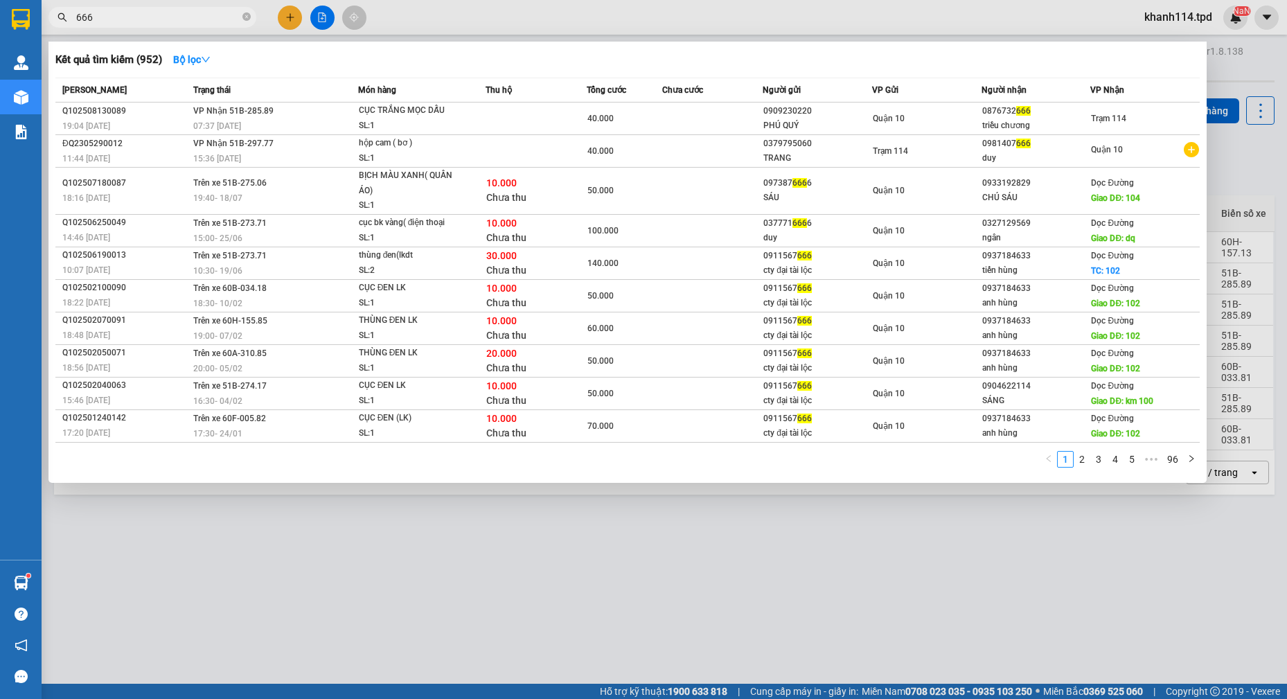
click at [156, 14] on input "666" at bounding box center [157, 17] width 163 height 15
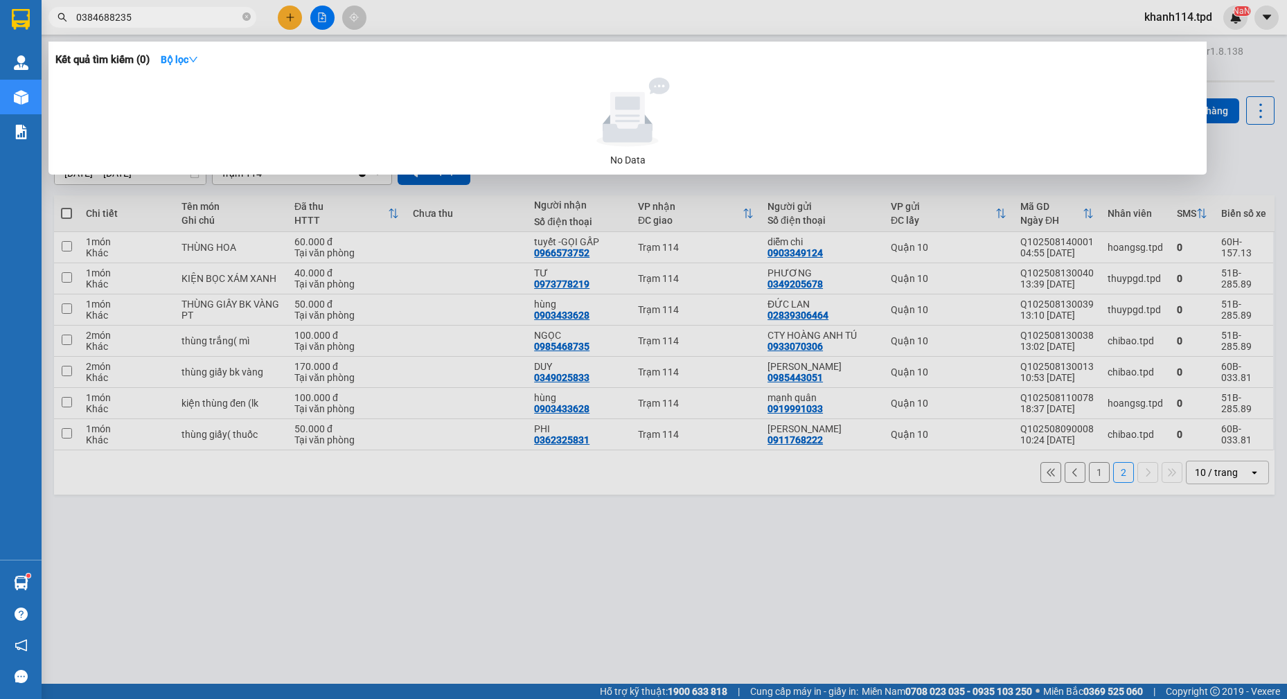
click at [156, 14] on input "0384688235" at bounding box center [157, 17] width 163 height 15
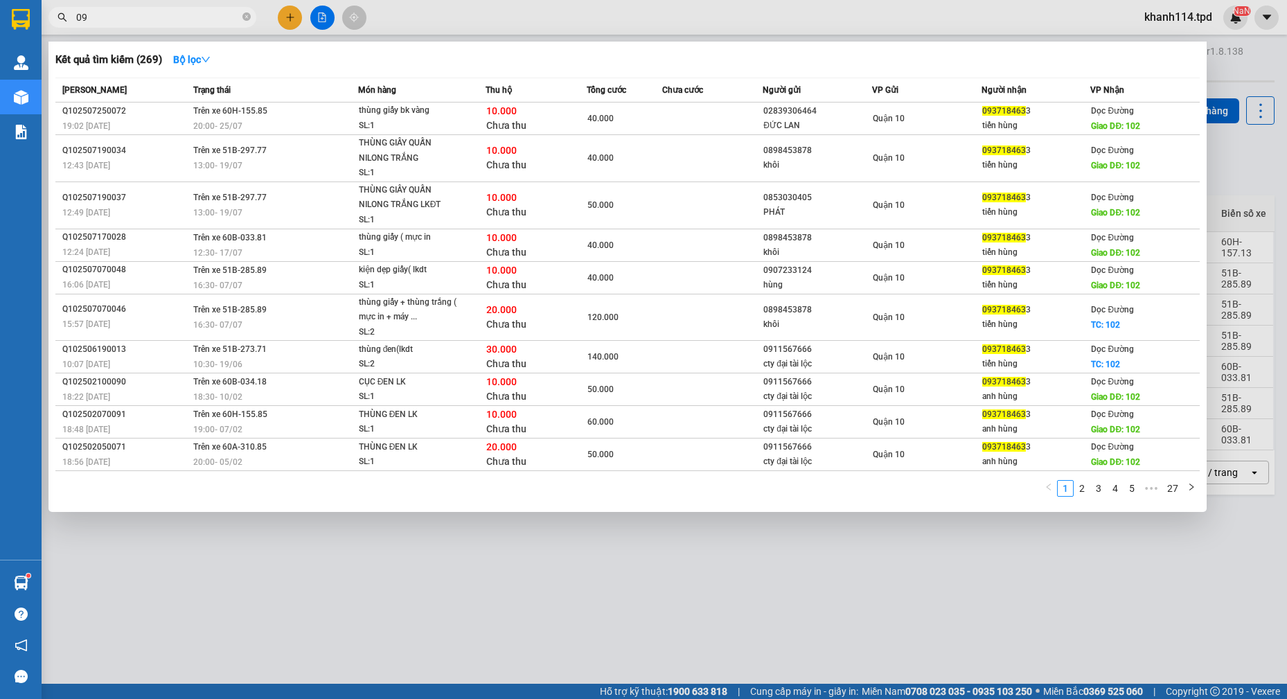
type input "0"
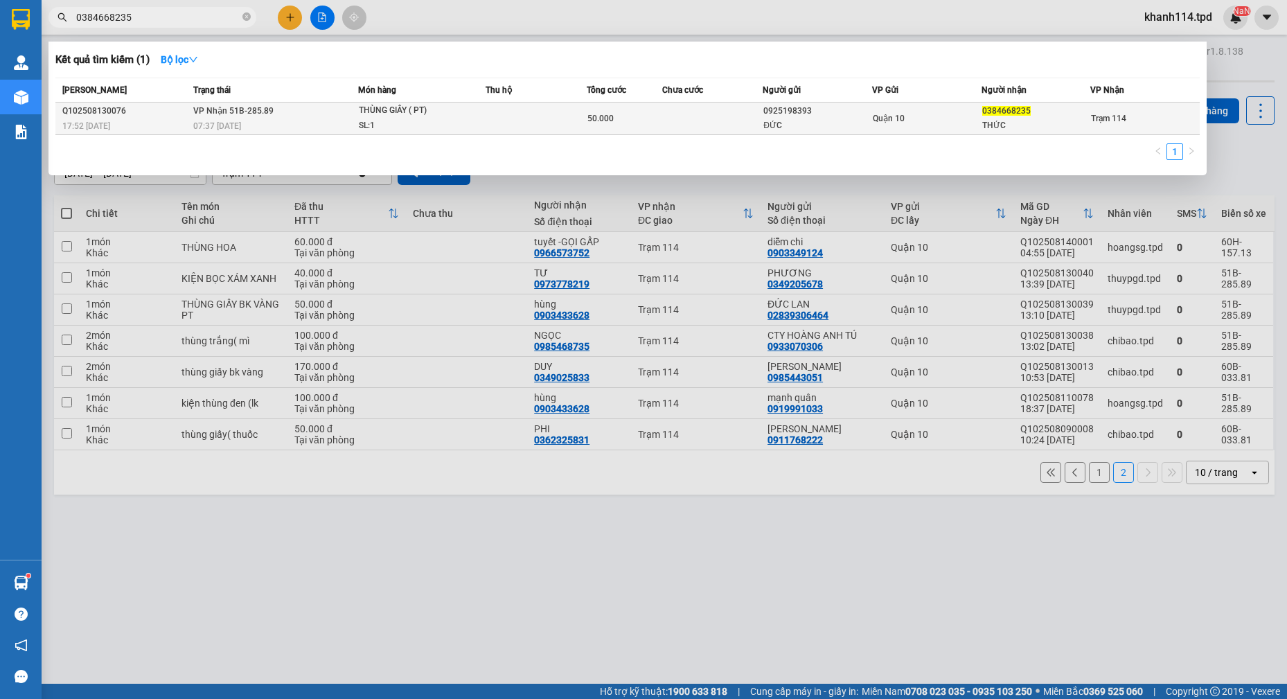
type input "0384668235"
click at [490, 120] on td at bounding box center [535, 118] width 101 height 33
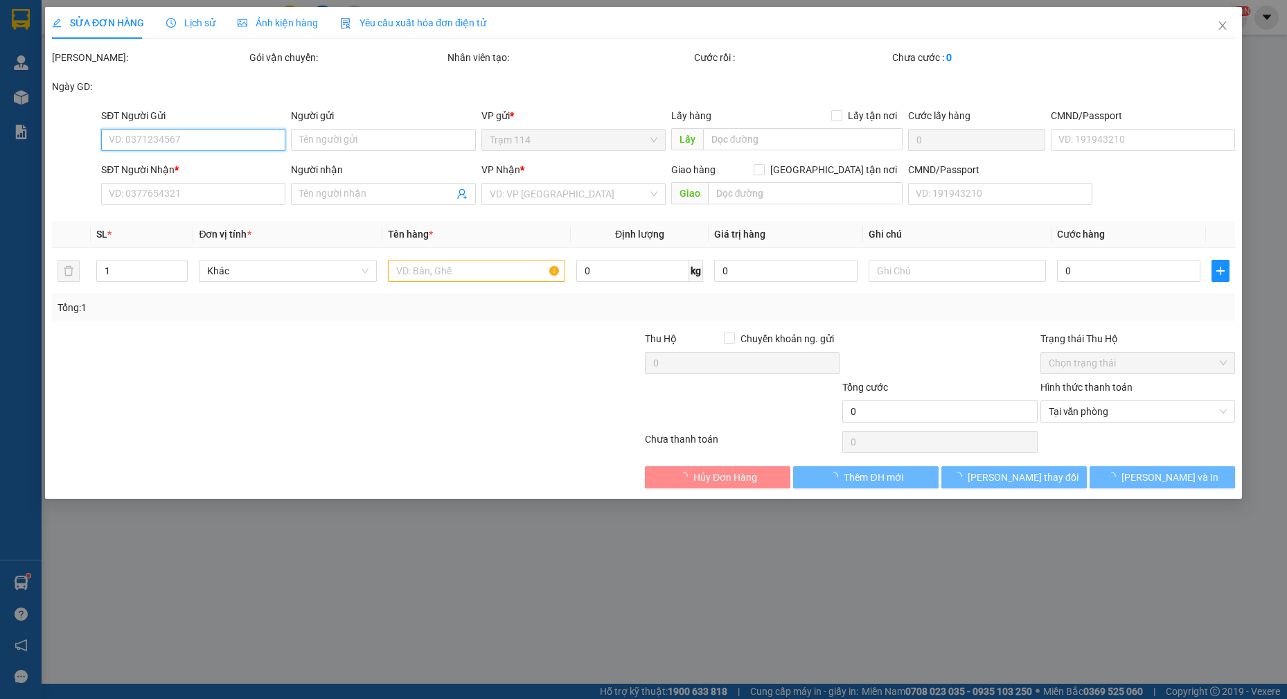
type input "0925198393"
type input "ĐỨC"
type input "075202014841"
type input "0384668235"
type input "THỨC"
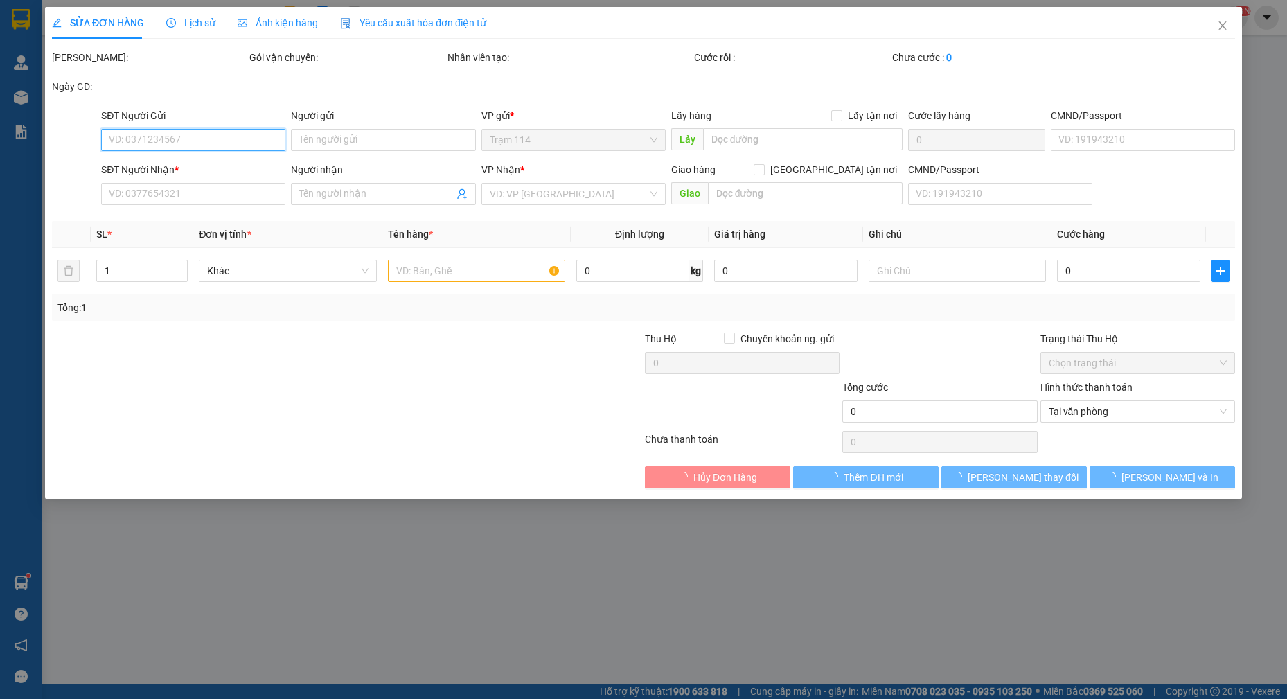
type input "50.000"
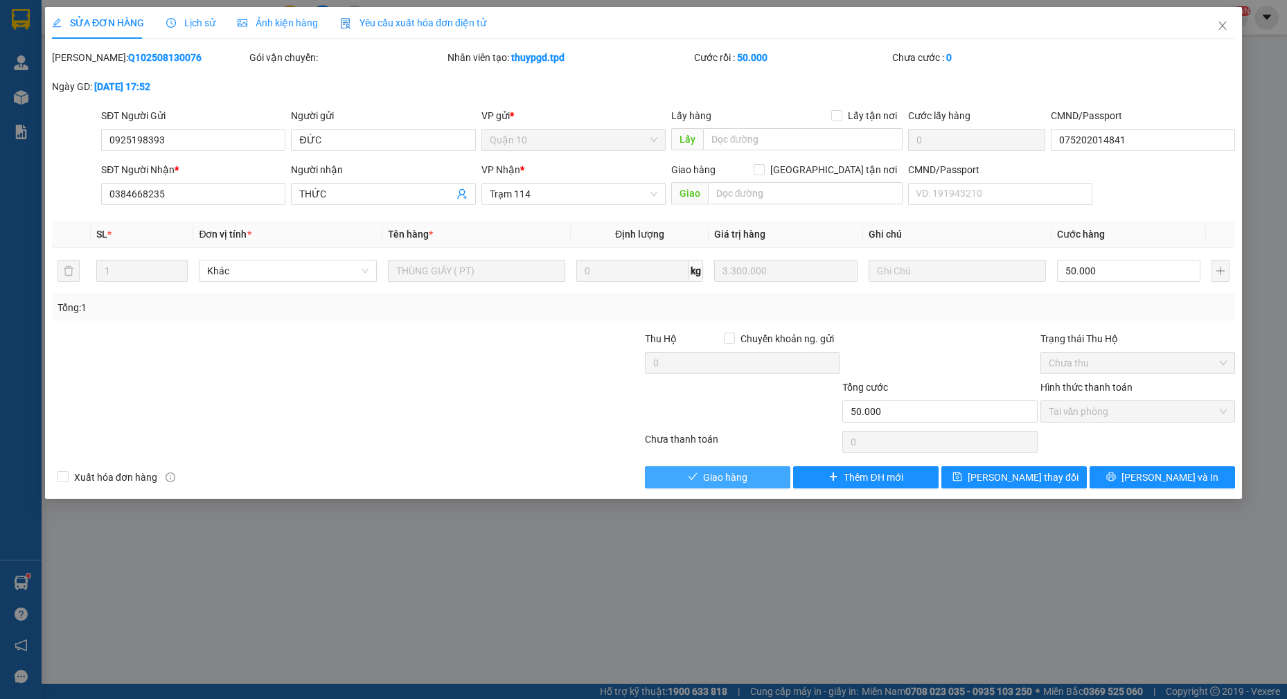
click at [731, 476] on span "Giao hàng" at bounding box center [725, 476] width 44 height 15
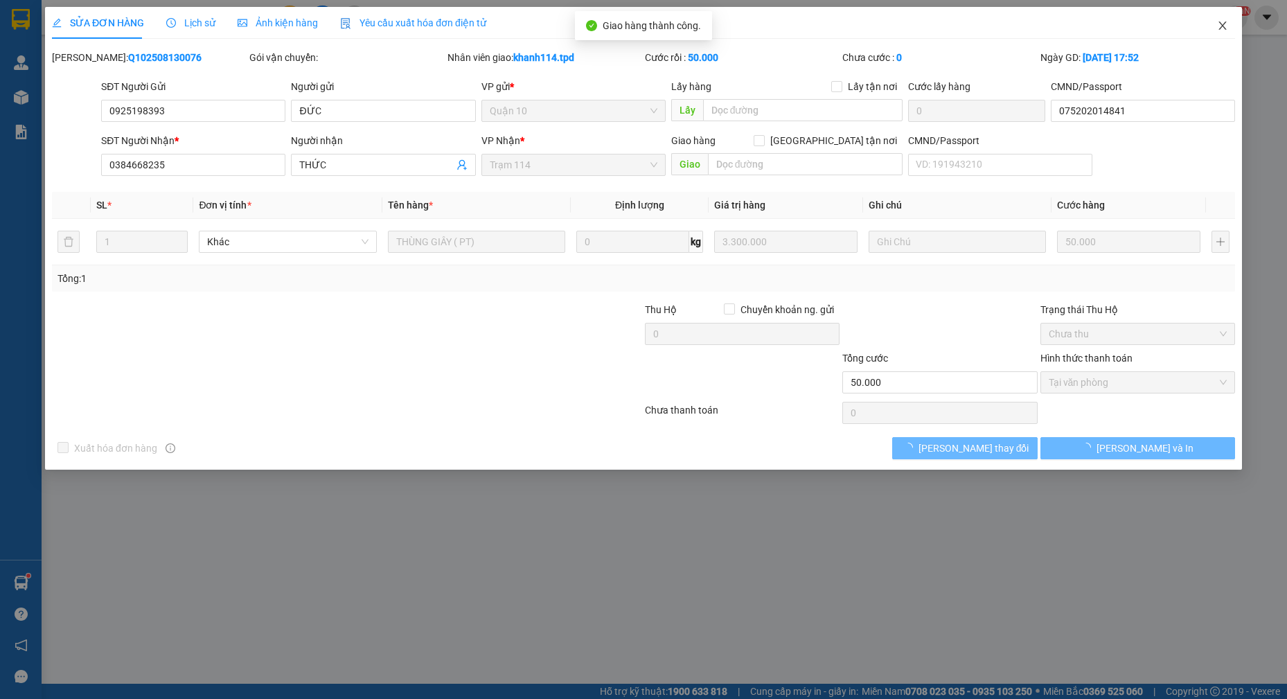
click at [1224, 30] on icon "close" at bounding box center [1222, 25] width 11 height 11
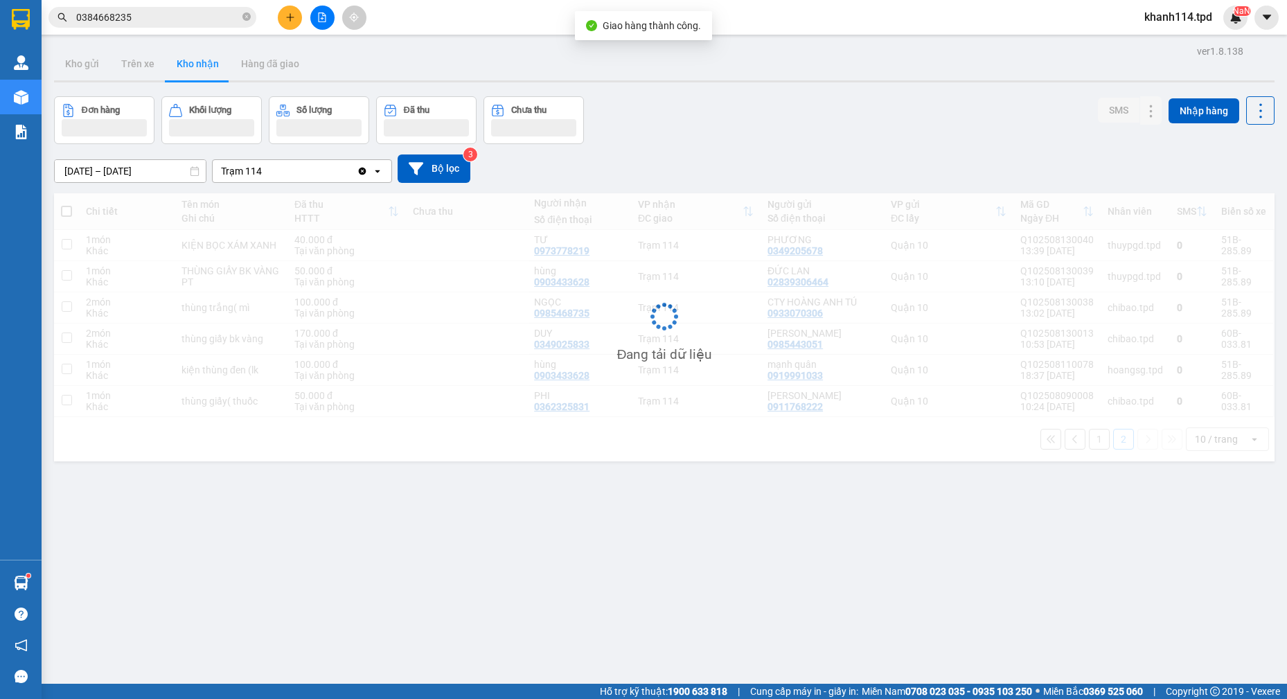
click at [177, 17] on input "0384668235" at bounding box center [157, 17] width 163 height 15
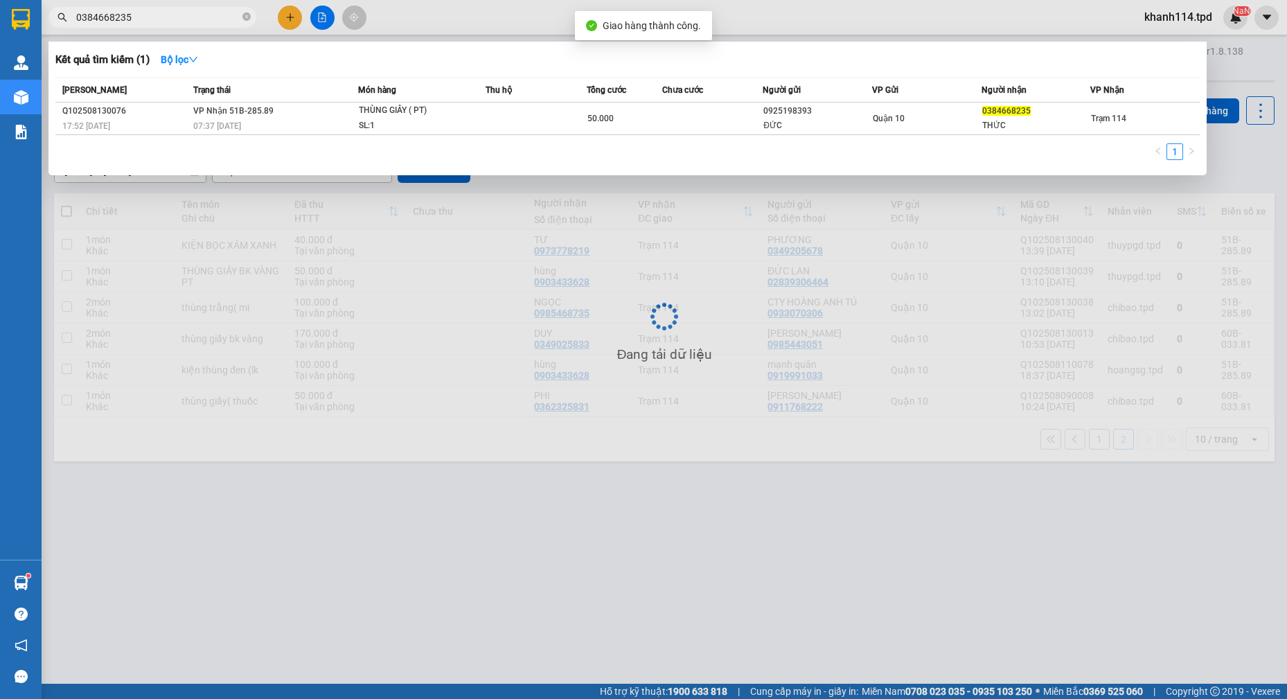
click at [177, 17] on input "0384668235" at bounding box center [157, 17] width 163 height 15
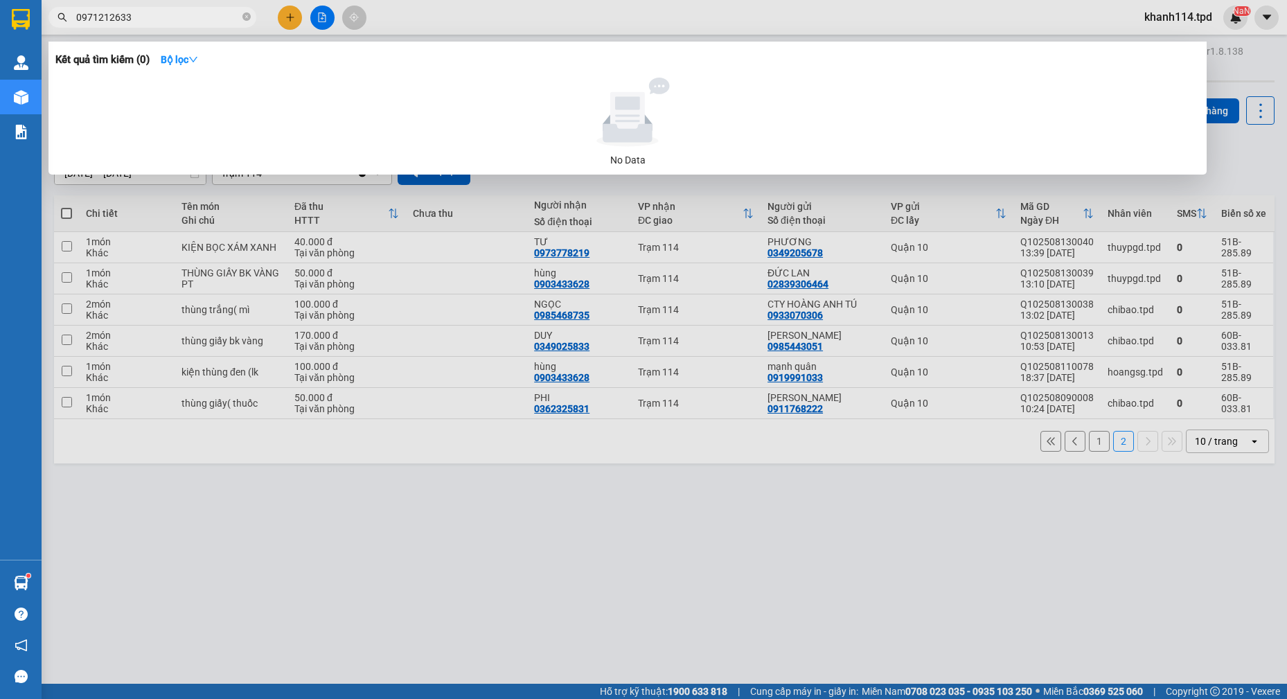
click at [818, 487] on div at bounding box center [643, 349] width 1287 height 699
click at [197, 18] on input "0971212633" at bounding box center [157, 17] width 163 height 15
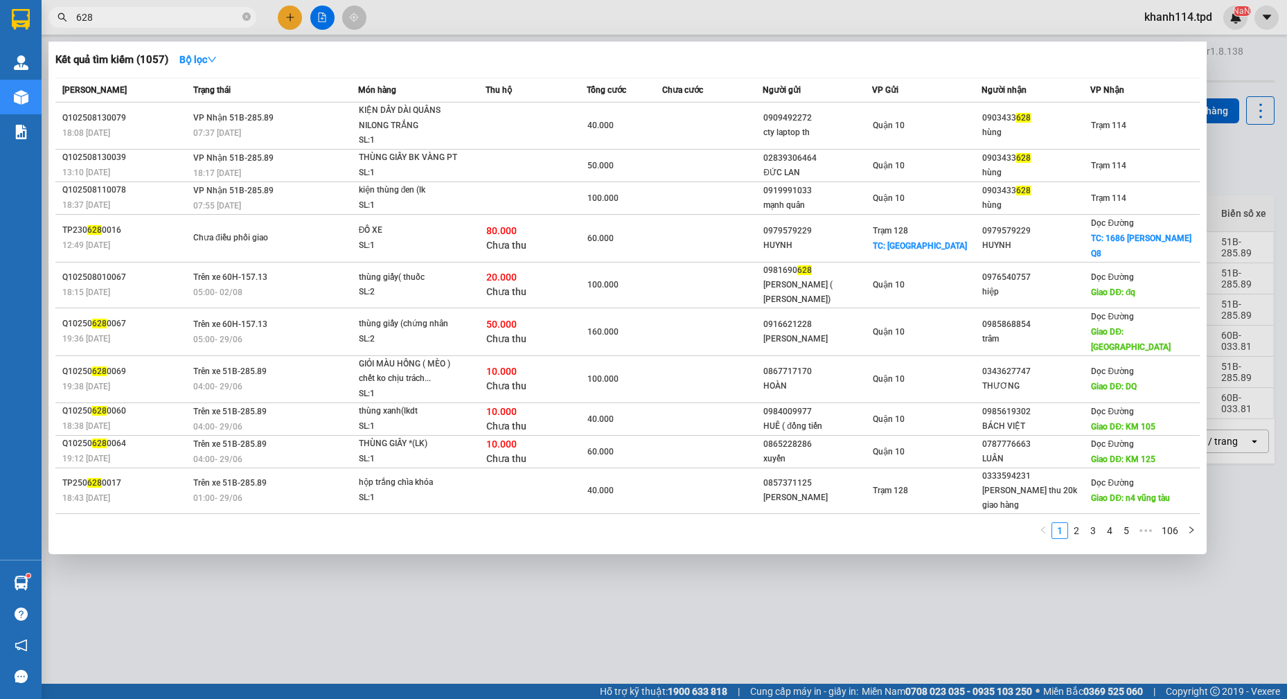
click at [159, 22] on input "628" at bounding box center [157, 17] width 163 height 15
paste input "0903433"
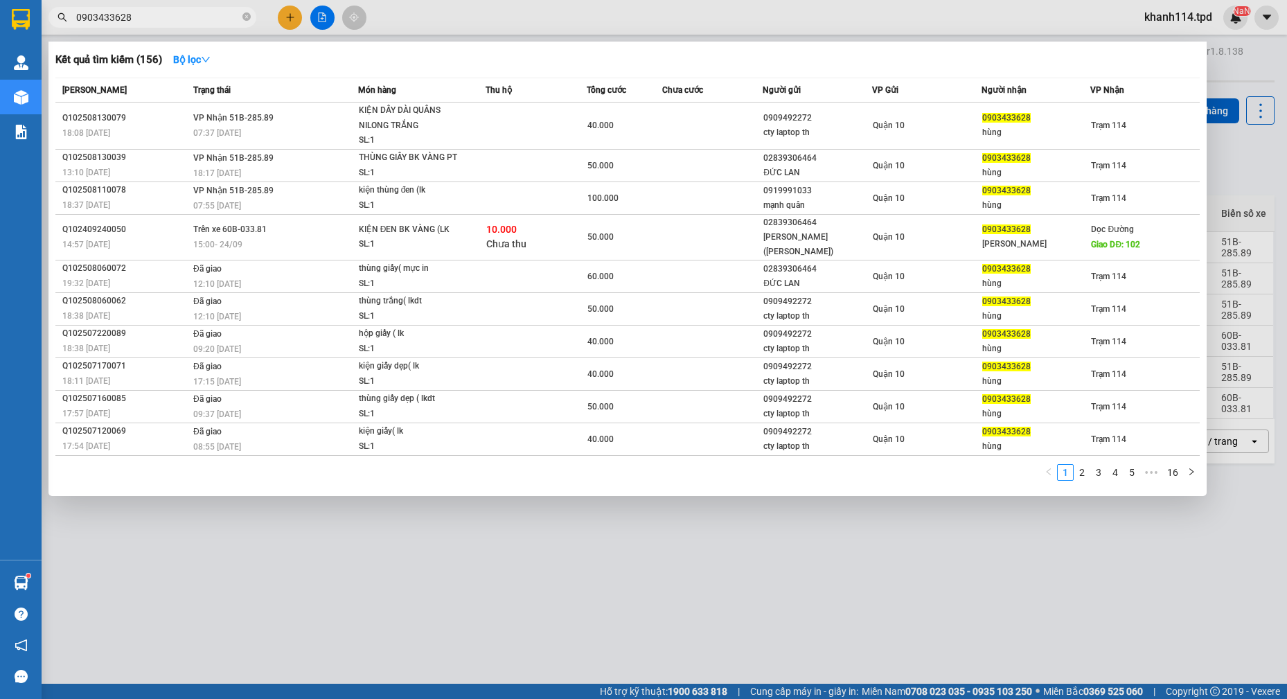
type input "0903433628"
click at [289, 19] on div at bounding box center [643, 349] width 1287 height 699
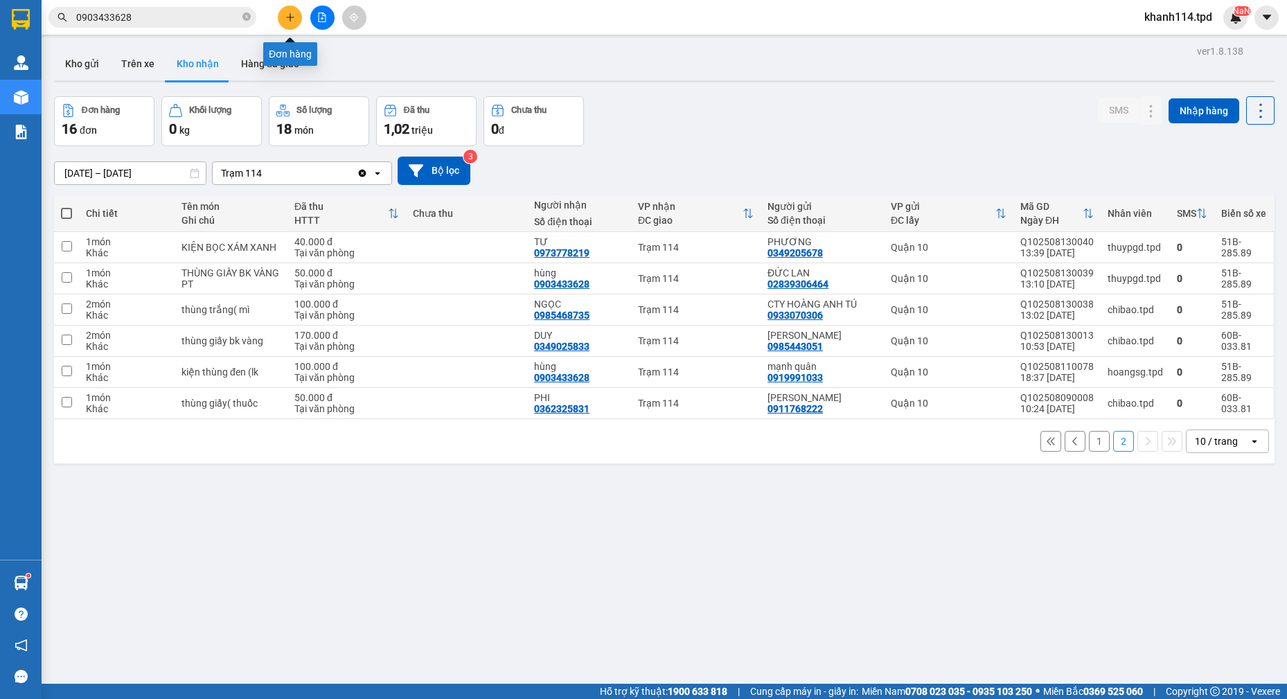
click at [289, 19] on icon "plus" at bounding box center [290, 17] width 10 height 10
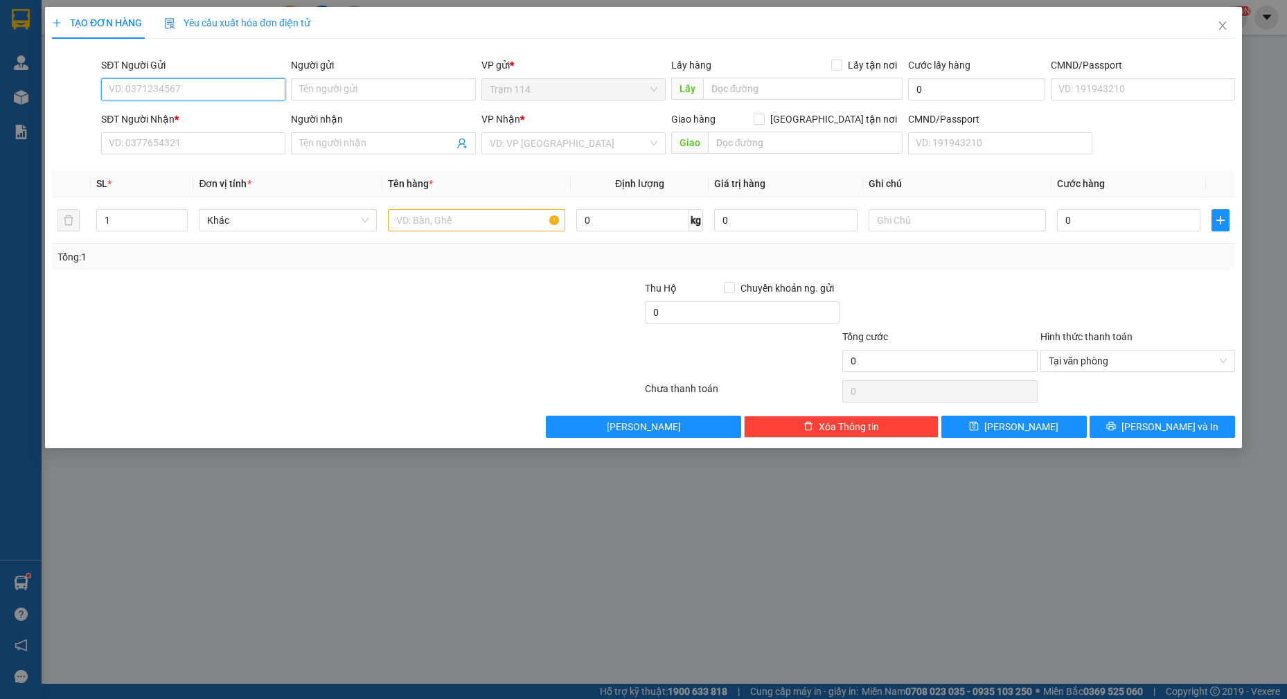
click at [203, 91] on input "SĐT Người Gửi" at bounding box center [193, 89] width 184 height 22
type input "0912152084"
click at [181, 113] on div "0912152084 - trang" at bounding box center [193, 116] width 168 height 15
type input "trang"
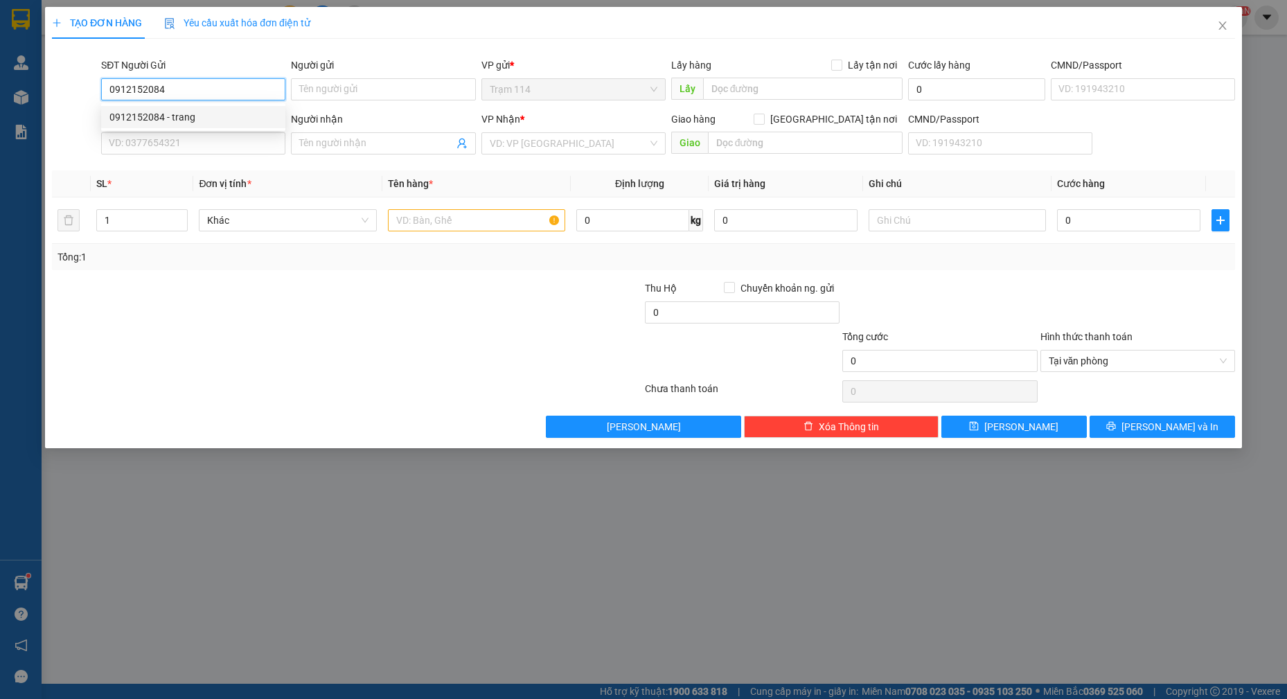
type input "0869173057"
type input "trọng"
type input "0912152084"
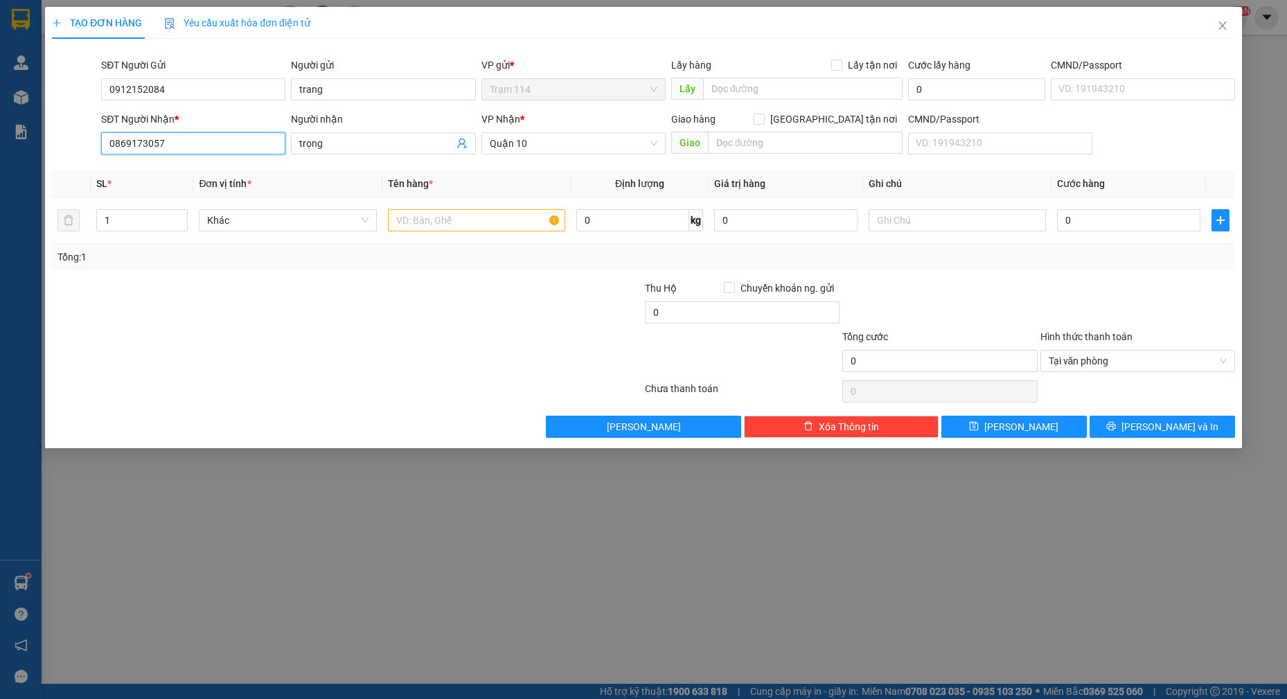
click at [251, 132] on input "0869173057" at bounding box center [193, 143] width 184 height 22
type input "0398447976"
click at [347, 147] on input "trọng" at bounding box center [376, 143] width 154 height 15
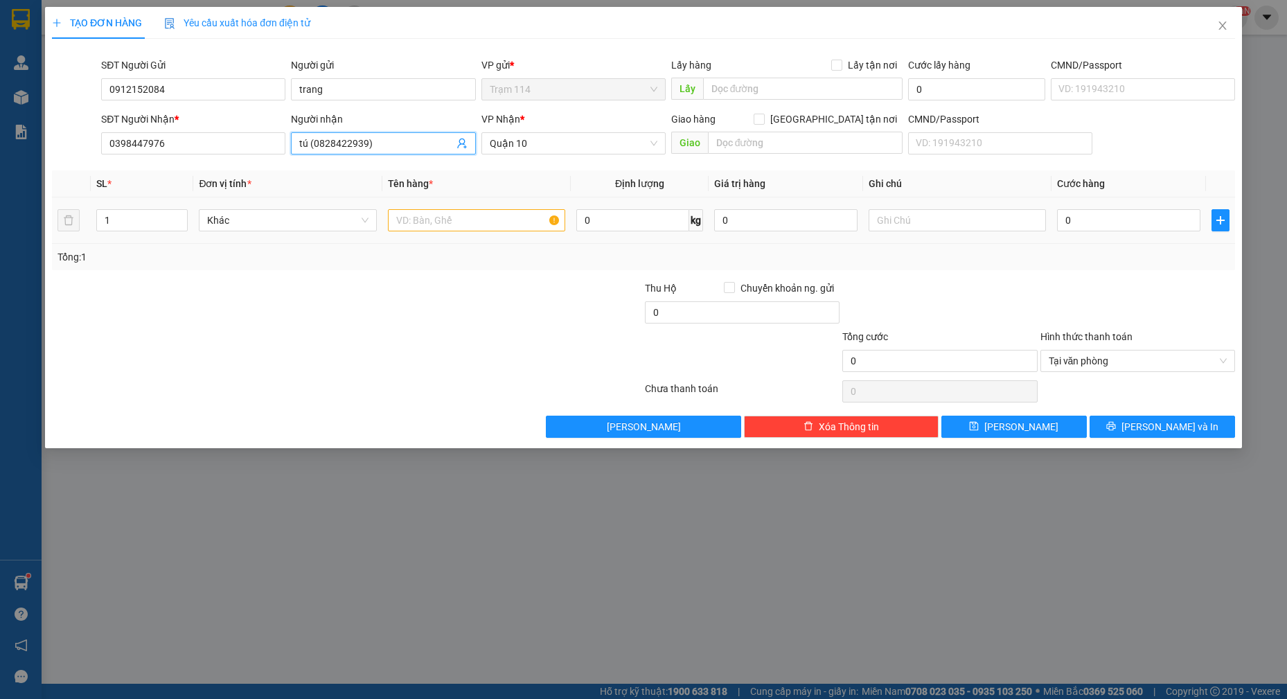
type input "tú (0828422939)"
click at [476, 225] on input "text" at bounding box center [477, 220] width 178 height 22
type input "bọc trắng thuốc"
click at [1136, 213] on input "0" at bounding box center [1128, 220] width 143 height 22
type input "4"
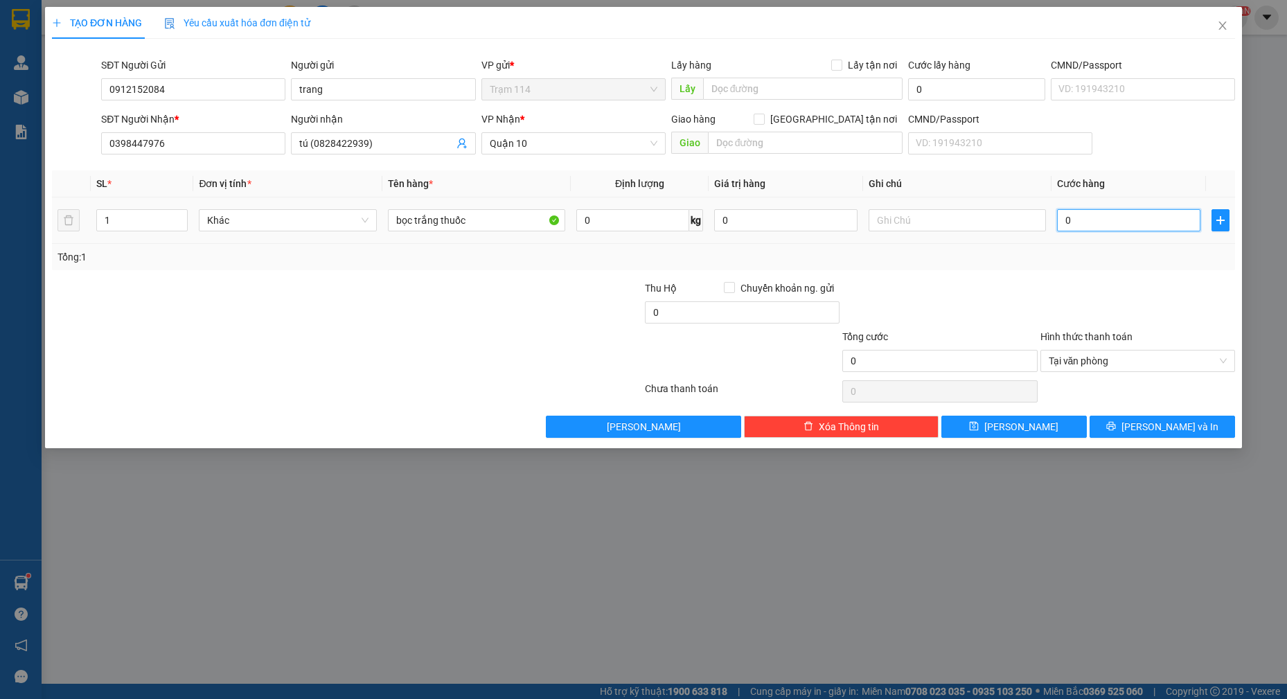
type input "4"
type input "40"
type input "40.000"
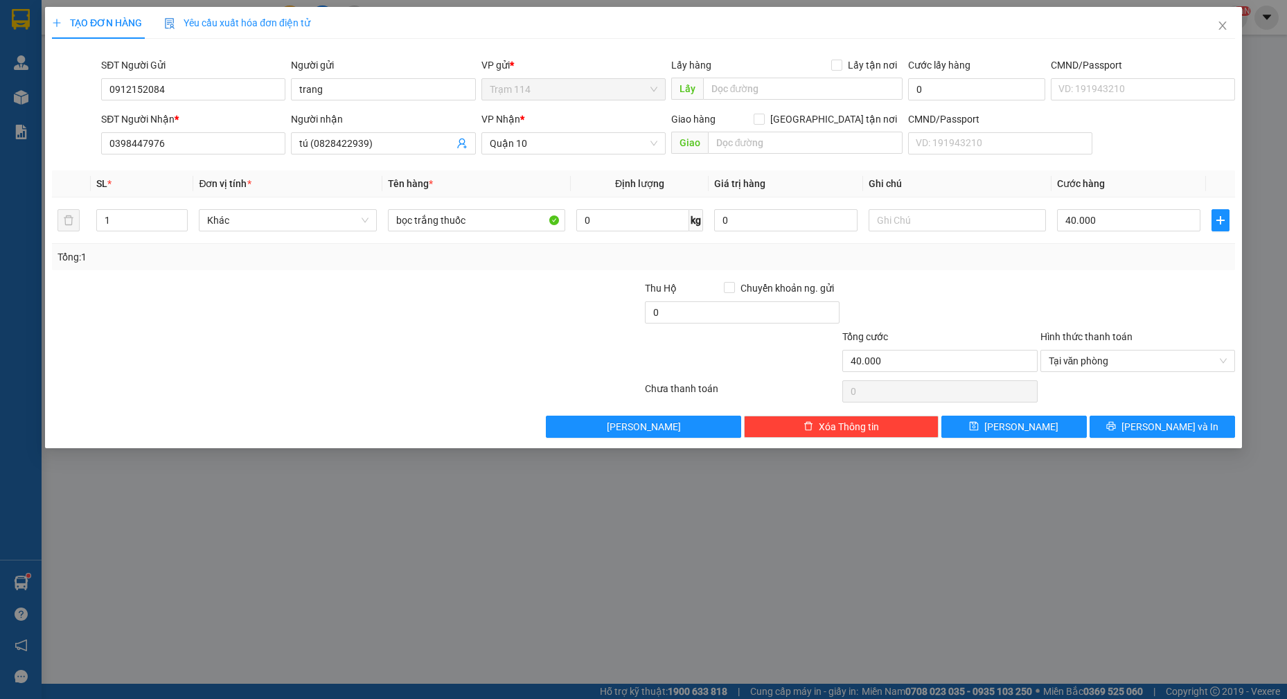
click at [1129, 291] on div at bounding box center [1137, 304] width 197 height 48
click at [1189, 422] on button "[PERSON_NAME] và In" at bounding box center [1161, 426] width 145 height 22
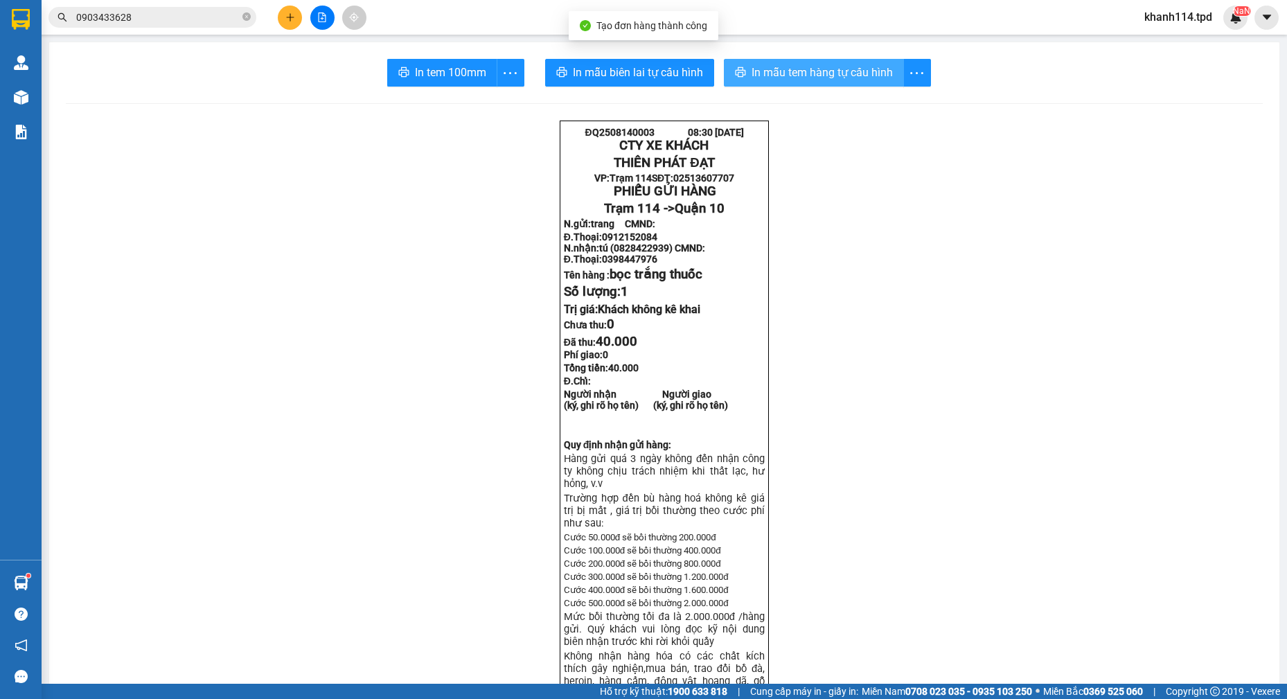
click at [794, 75] on span "In mẫu tem hàng tự cấu hình" at bounding box center [821, 72] width 141 height 17
click at [196, 15] on input "0903433628" at bounding box center [157, 17] width 163 height 15
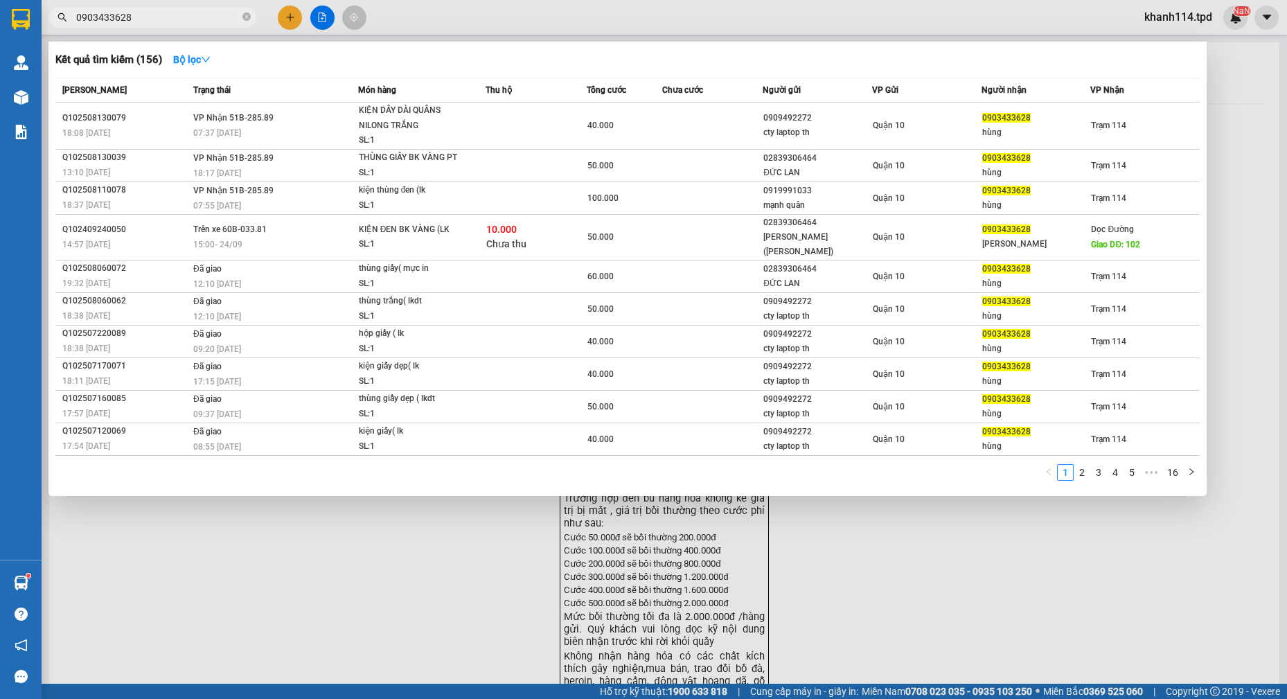
click at [196, 15] on input "0903433628" at bounding box center [157, 17] width 163 height 15
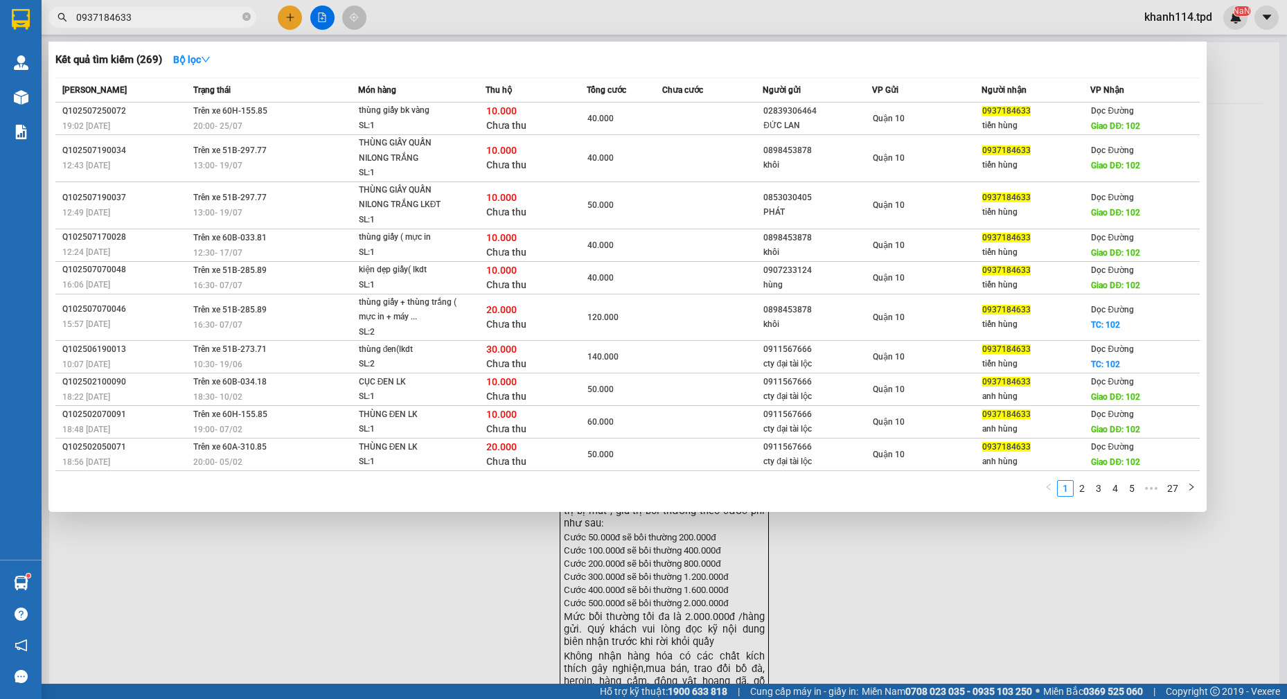
click at [196, 15] on input "0937184633" at bounding box center [157, 17] width 163 height 15
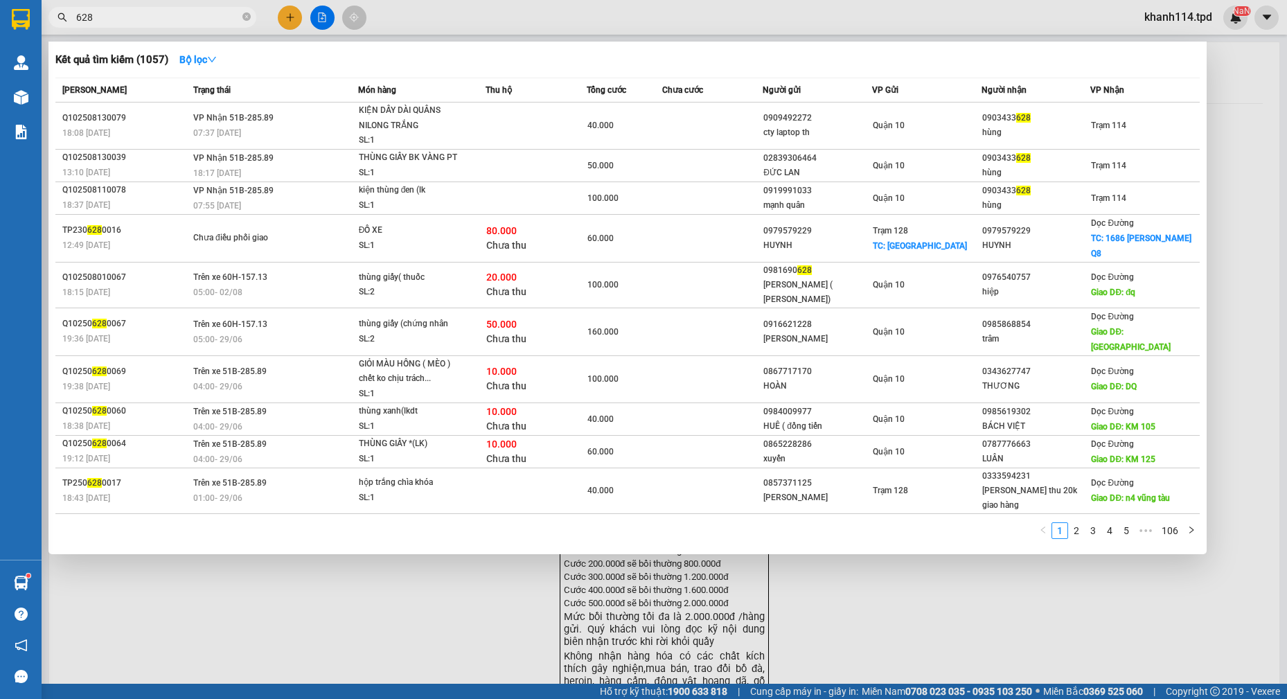
type input "628"
click at [838, 609] on div at bounding box center [643, 349] width 1287 height 699
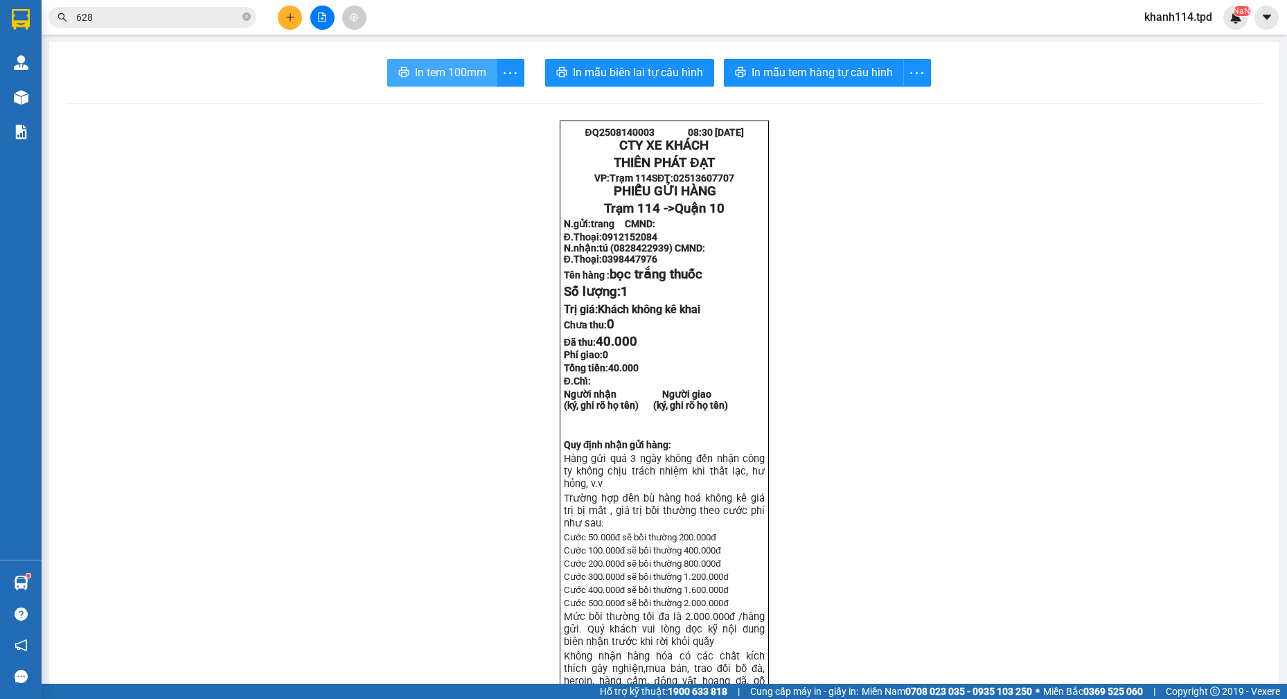
click at [421, 60] on button "In tem 100mm" at bounding box center [442, 73] width 110 height 28
click at [289, 17] on icon "plus" at bounding box center [290, 17] width 8 height 1
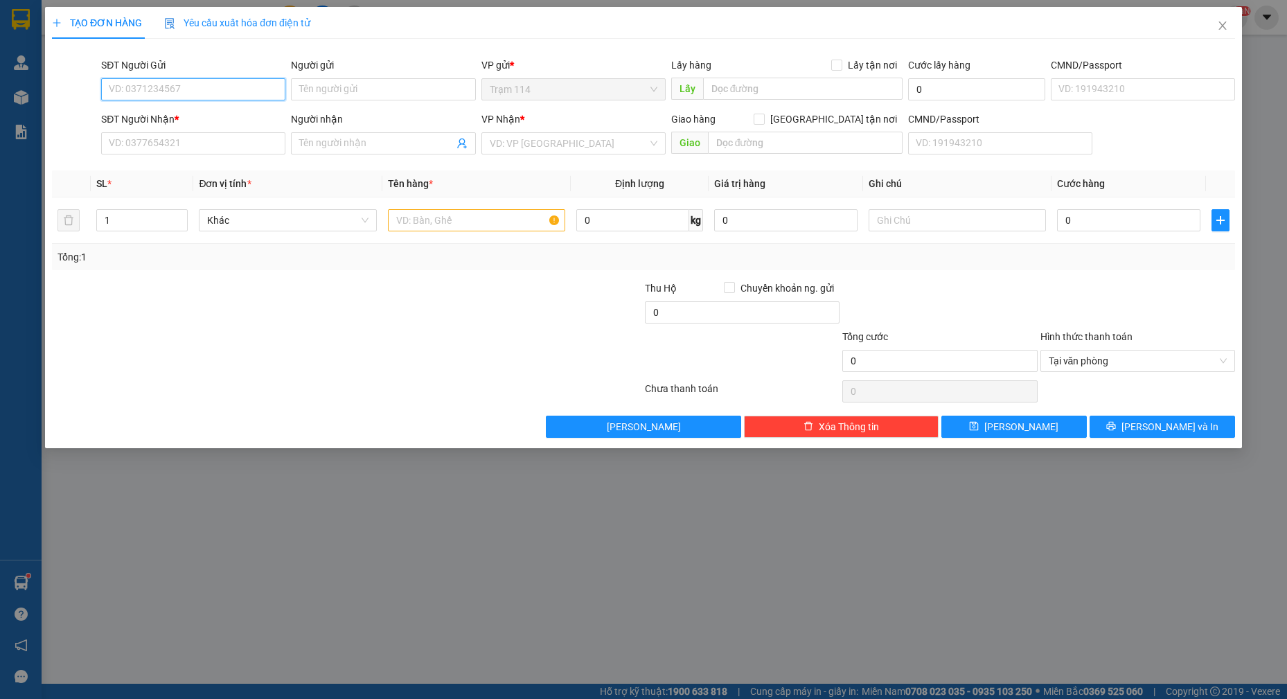
click at [172, 94] on input "SĐT Người Gửi" at bounding box center [193, 89] width 184 height 22
click at [193, 118] on div "0962282530 - dương" at bounding box center [193, 116] width 168 height 15
type input "0962282530"
type input "dương"
type input "0908514434"
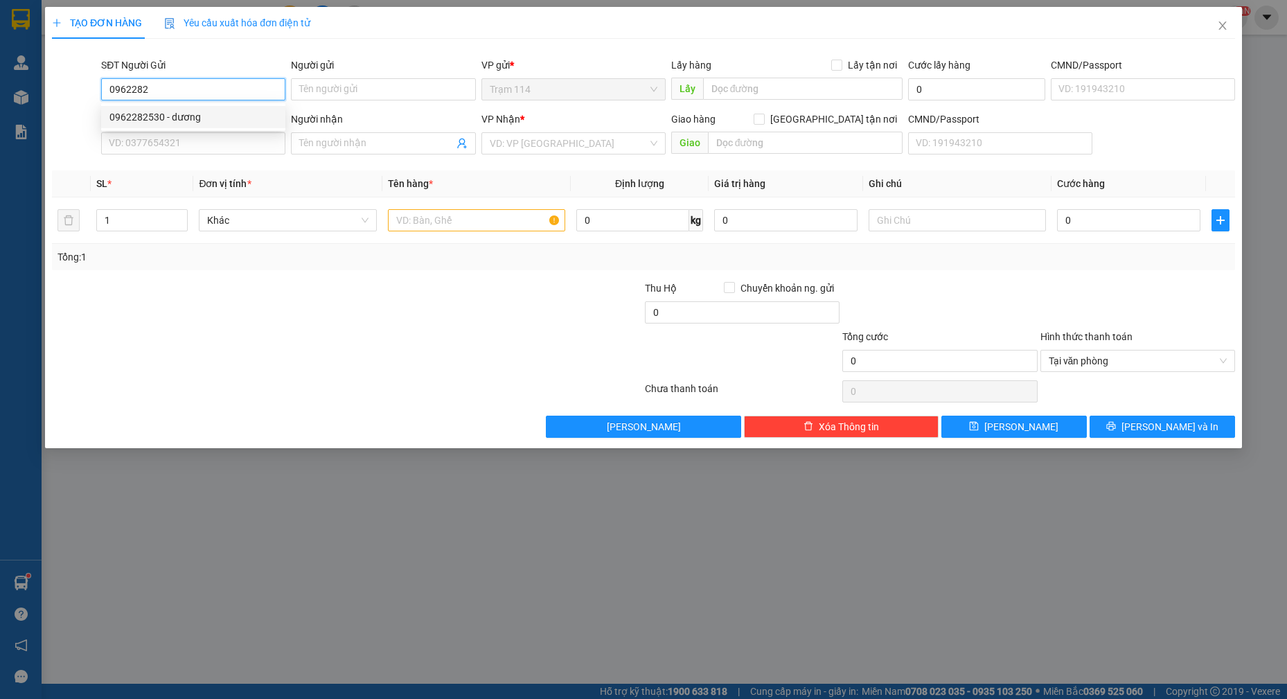
type input "diệu"
type input "0962282530"
click at [465, 218] on input "text" at bounding box center [477, 220] width 178 height 22
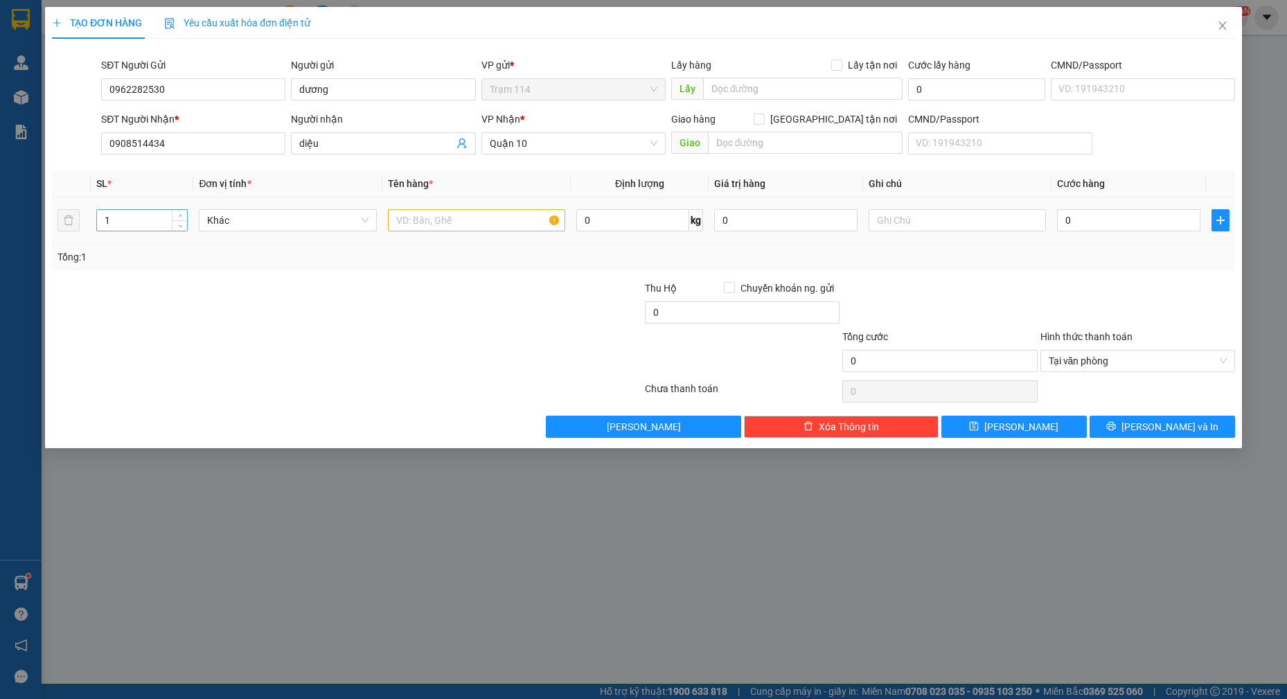
click at [136, 213] on input "1" at bounding box center [142, 220] width 91 height 21
type input "2"
click at [456, 215] on input "text" at bounding box center [477, 220] width 178 height 22
click at [524, 220] on input "thùng giấy + thùng xôp" at bounding box center [477, 220] width 178 height 22
type input "thùng giấy + thùng xôp trái cây"
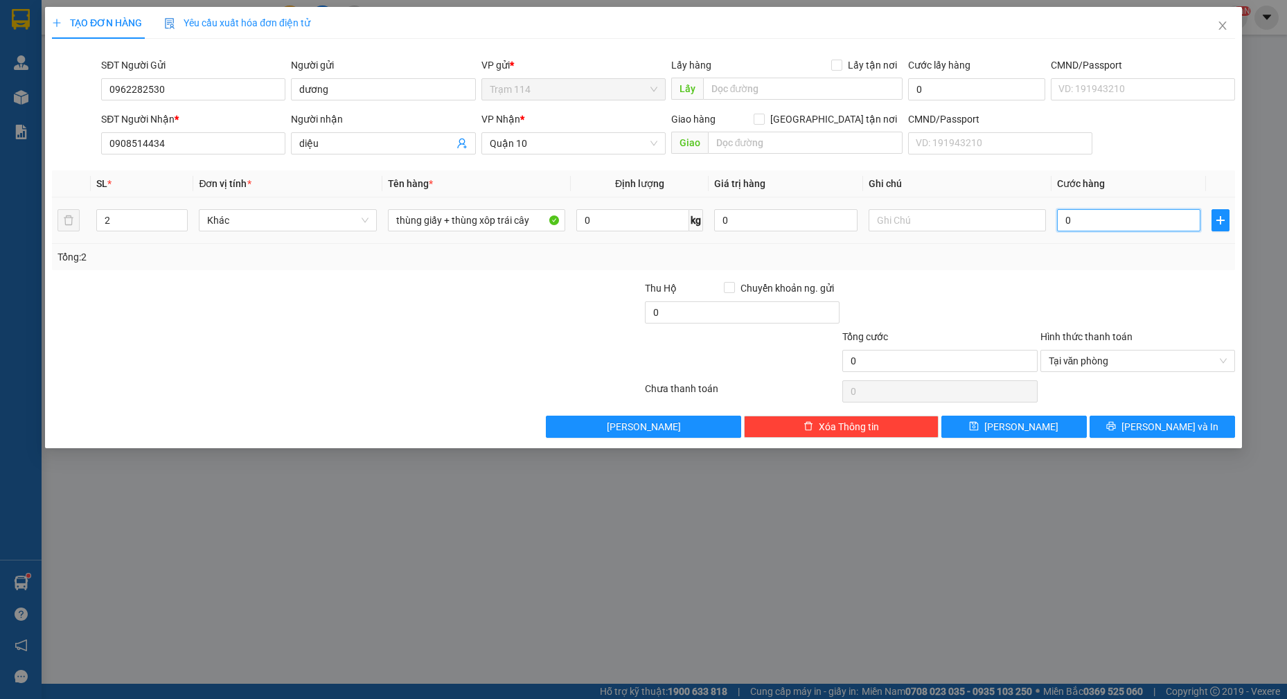
click at [1104, 218] on input "0" at bounding box center [1128, 220] width 143 height 22
type input "1"
type input "17"
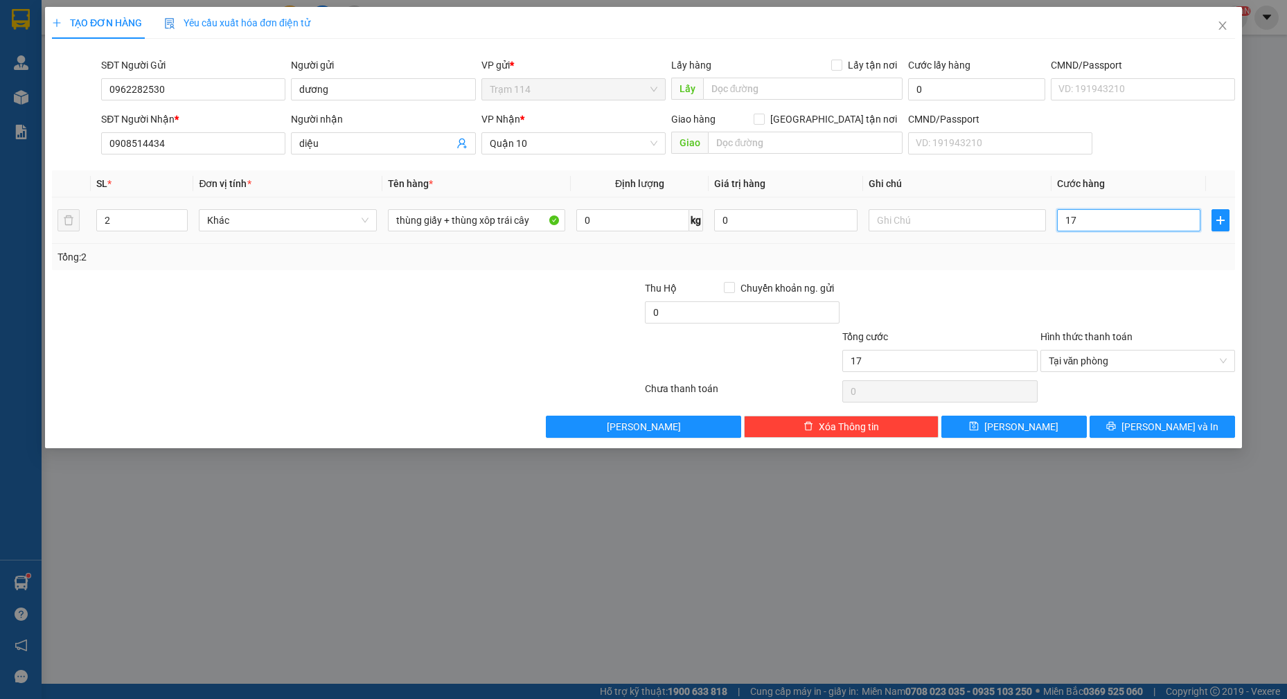
type input "170"
type input "170.000"
click at [1013, 280] on div at bounding box center [939, 304] width 197 height 48
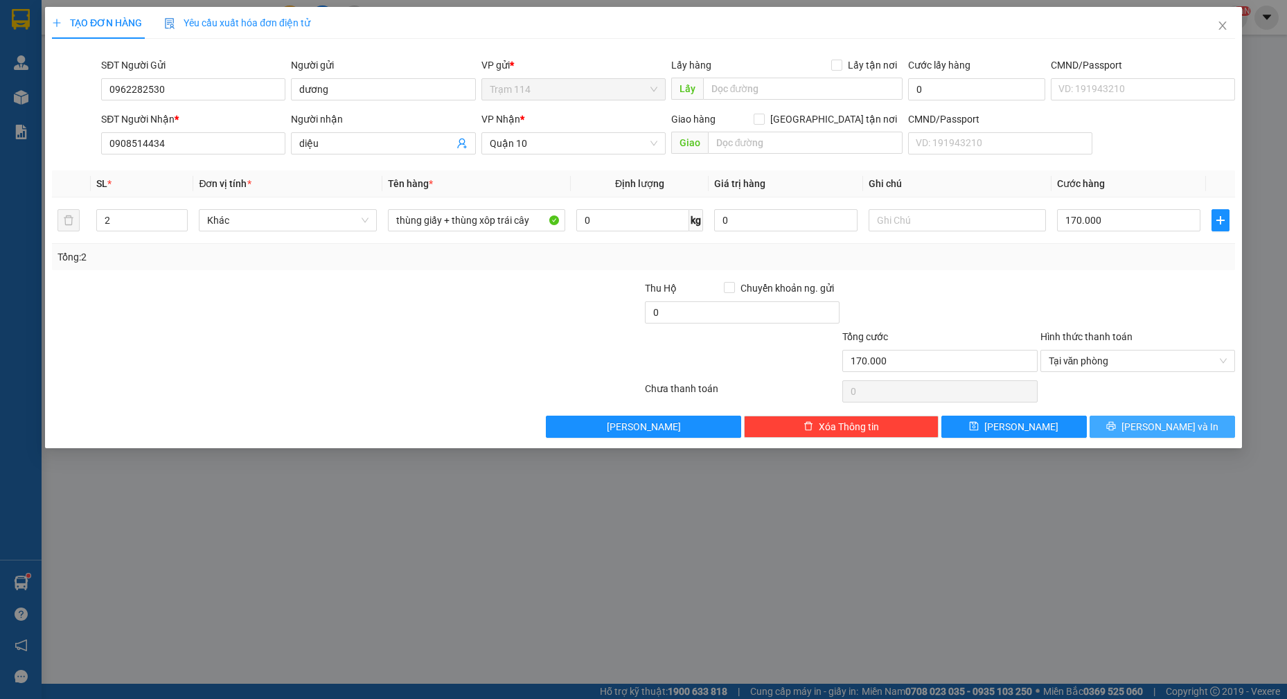
click at [1154, 427] on span "[PERSON_NAME] và In" at bounding box center [1169, 426] width 97 height 15
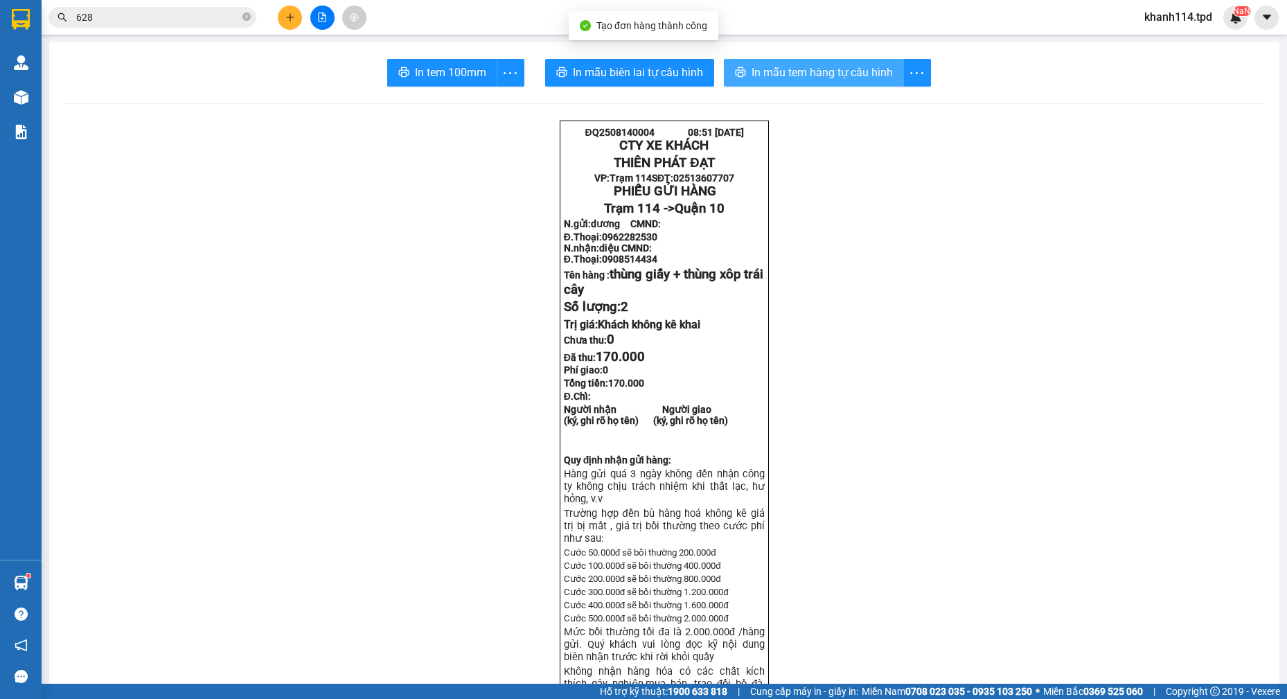
click at [796, 74] on span "In mẫu tem hàng tự cấu hình" at bounding box center [821, 72] width 141 height 17
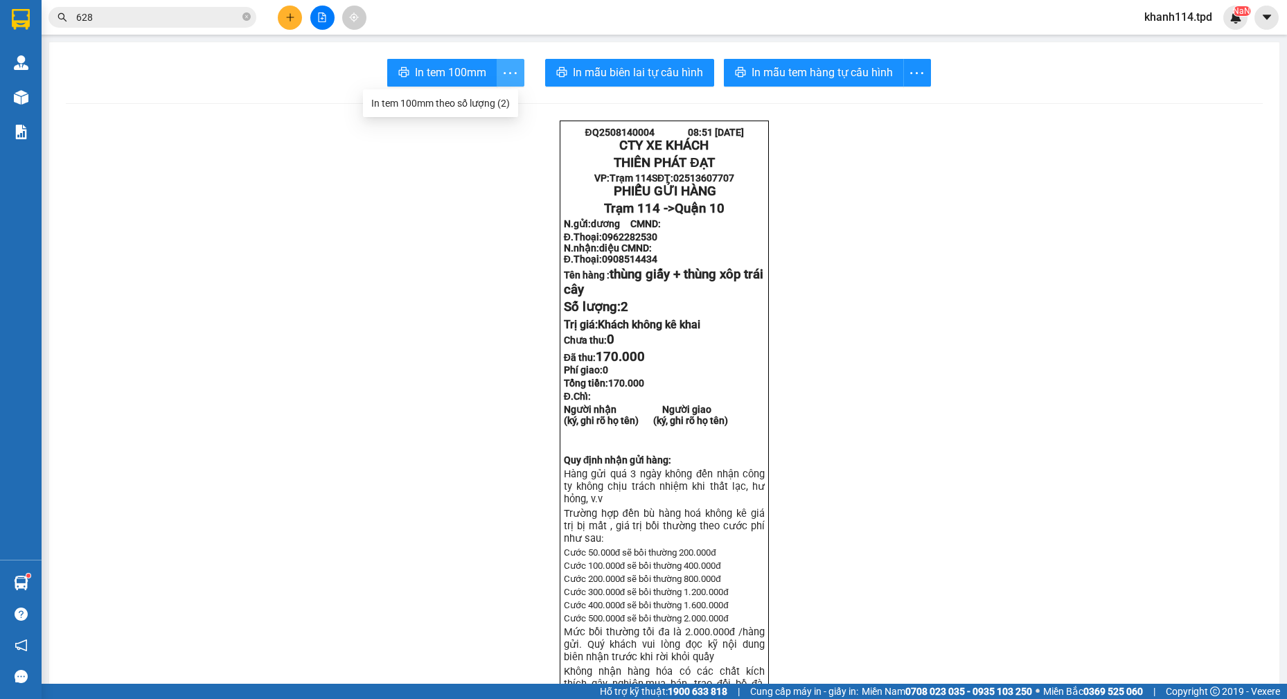
click at [505, 79] on icon "more" at bounding box center [509, 72] width 17 height 17
click at [474, 108] on div "In tem 100mm theo số lượng (2)" at bounding box center [440, 103] width 138 height 15
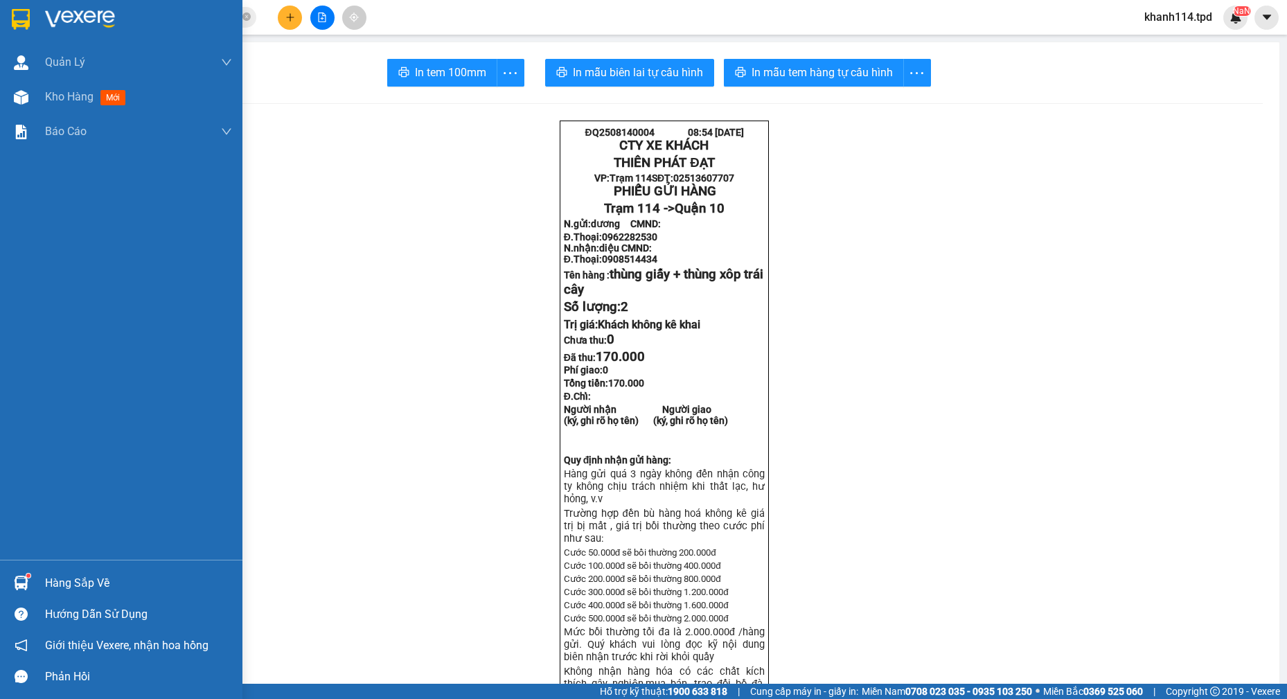
click at [103, 582] on div "Hàng sắp về" at bounding box center [138, 583] width 187 height 21
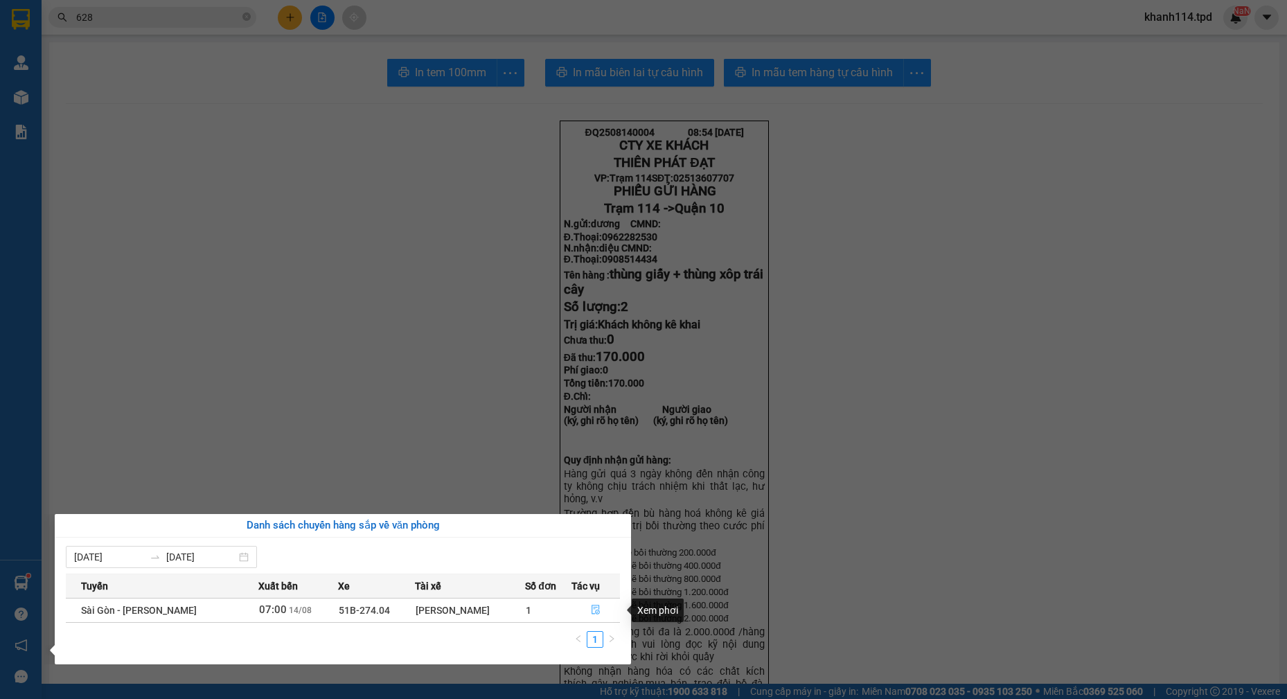
click at [594, 612] on icon "file-done" at bounding box center [595, 610] width 8 height 10
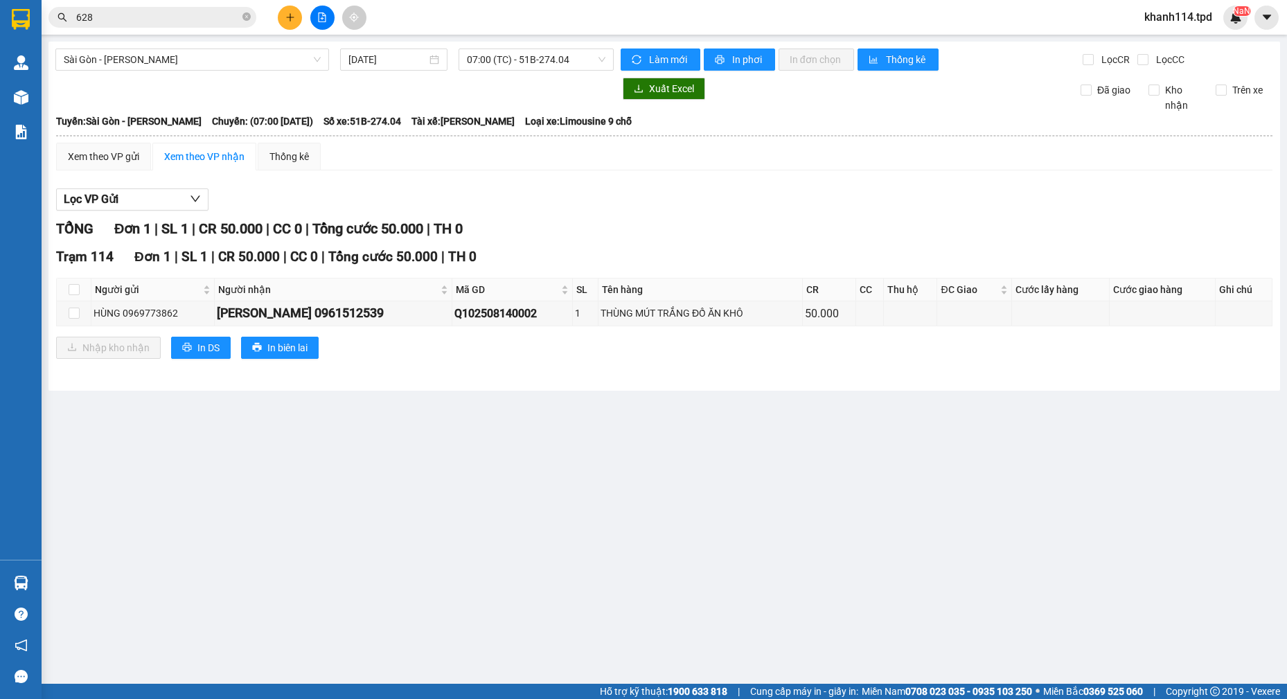
click at [293, 16] on icon "plus" at bounding box center [290, 17] width 10 height 10
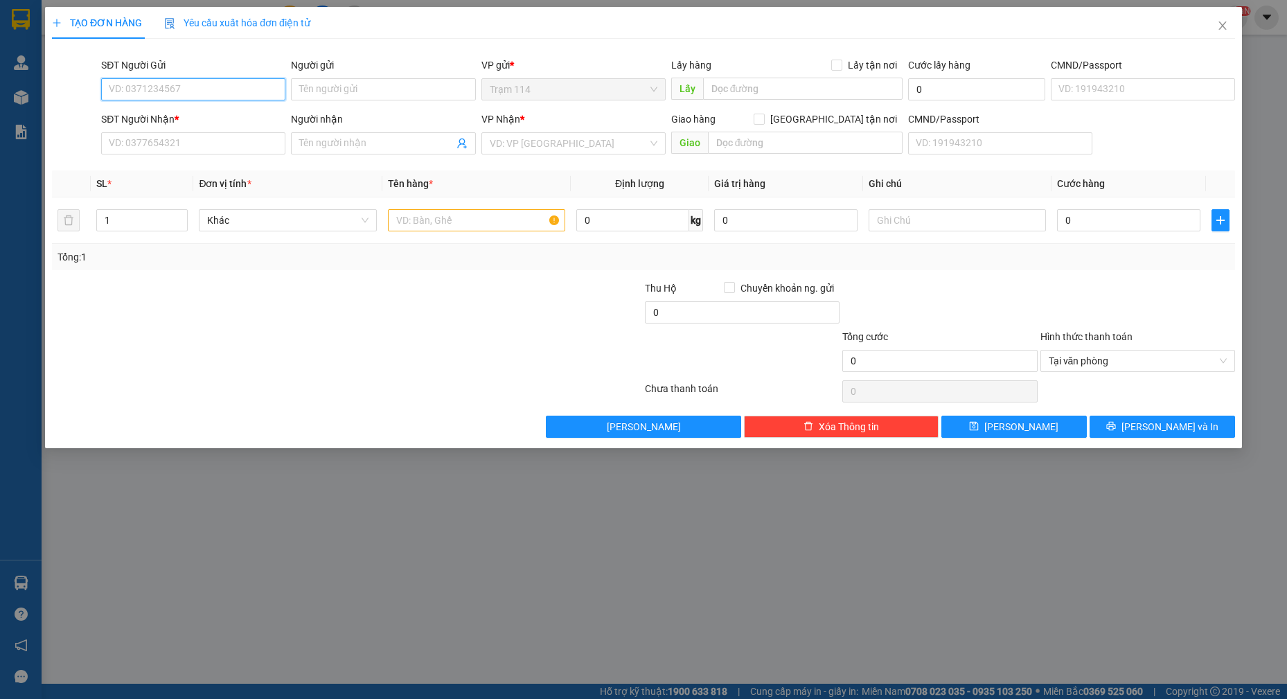
click at [210, 87] on input "SĐT Người Gửi" at bounding box center [193, 89] width 184 height 22
type input "0909589301"
click at [201, 118] on div "0909589301 - ân" at bounding box center [193, 116] width 168 height 15
type input "ân"
type input "075194009446"
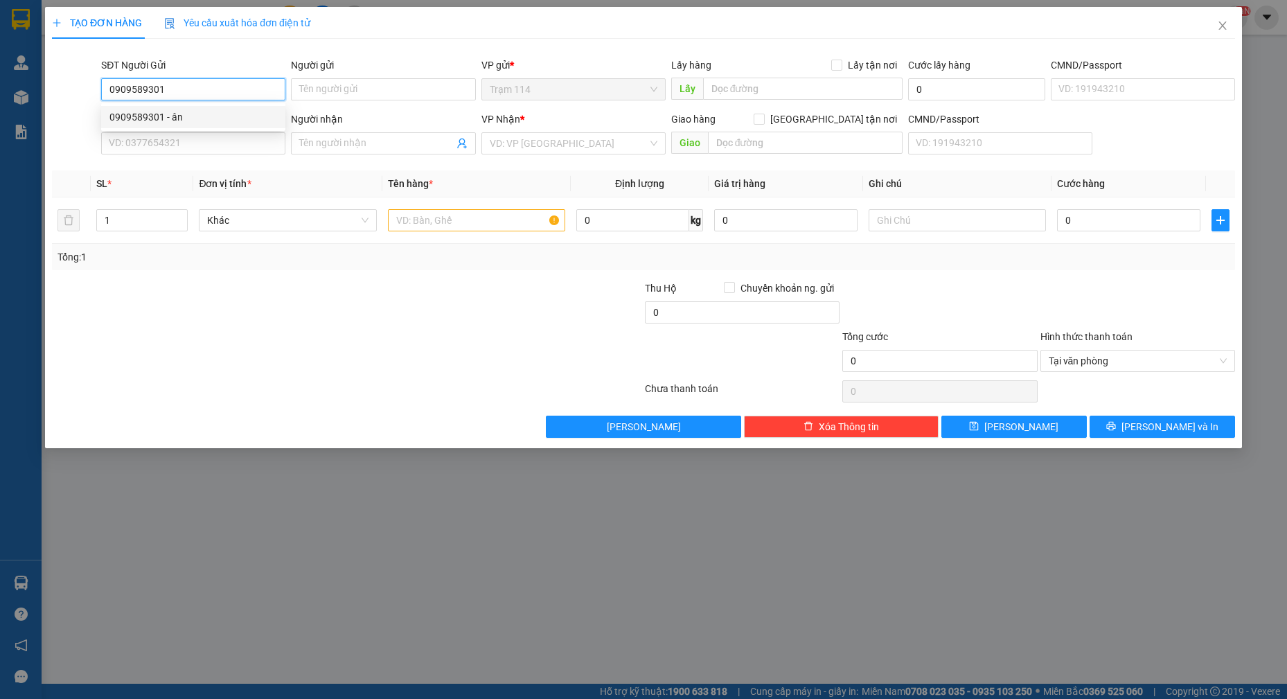
type input "0931653938"
type input "OANH ( gọi gấp )"
type input "0909589301"
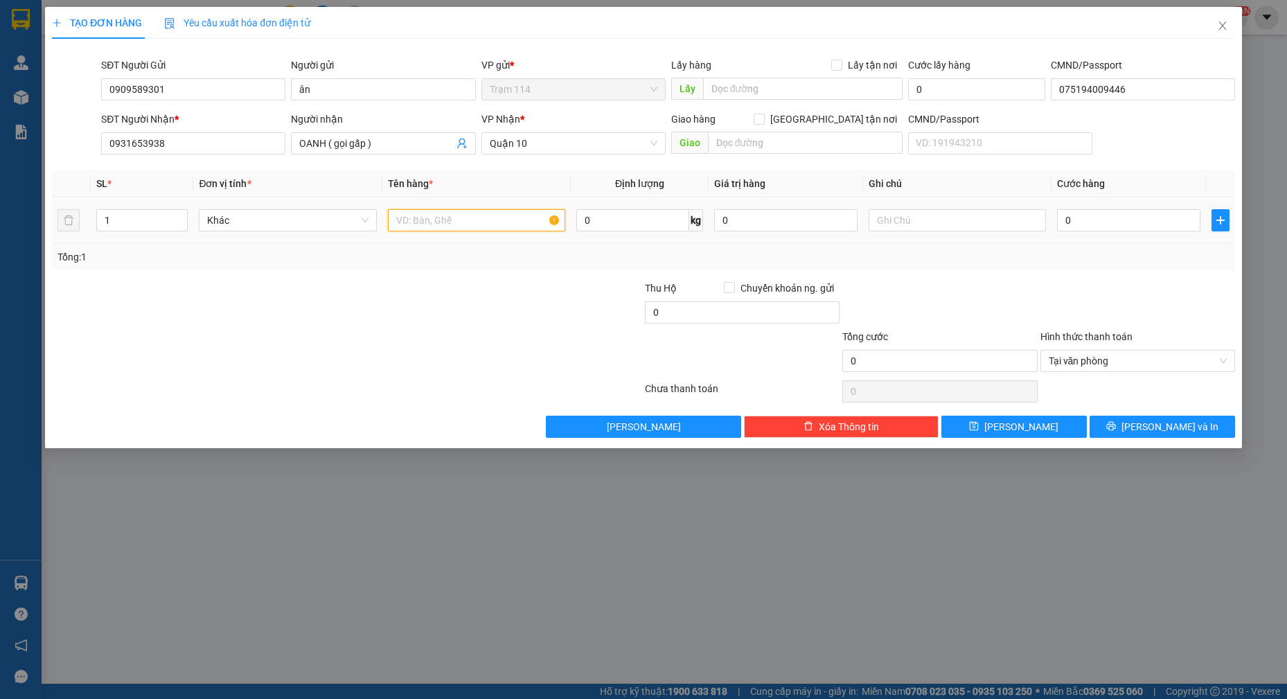
click at [460, 228] on input "text" at bounding box center [477, 220] width 178 height 22
type input "thùng giấy bánh"
click at [1127, 213] on input "0" at bounding box center [1128, 220] width 143 height 22
type input "5"
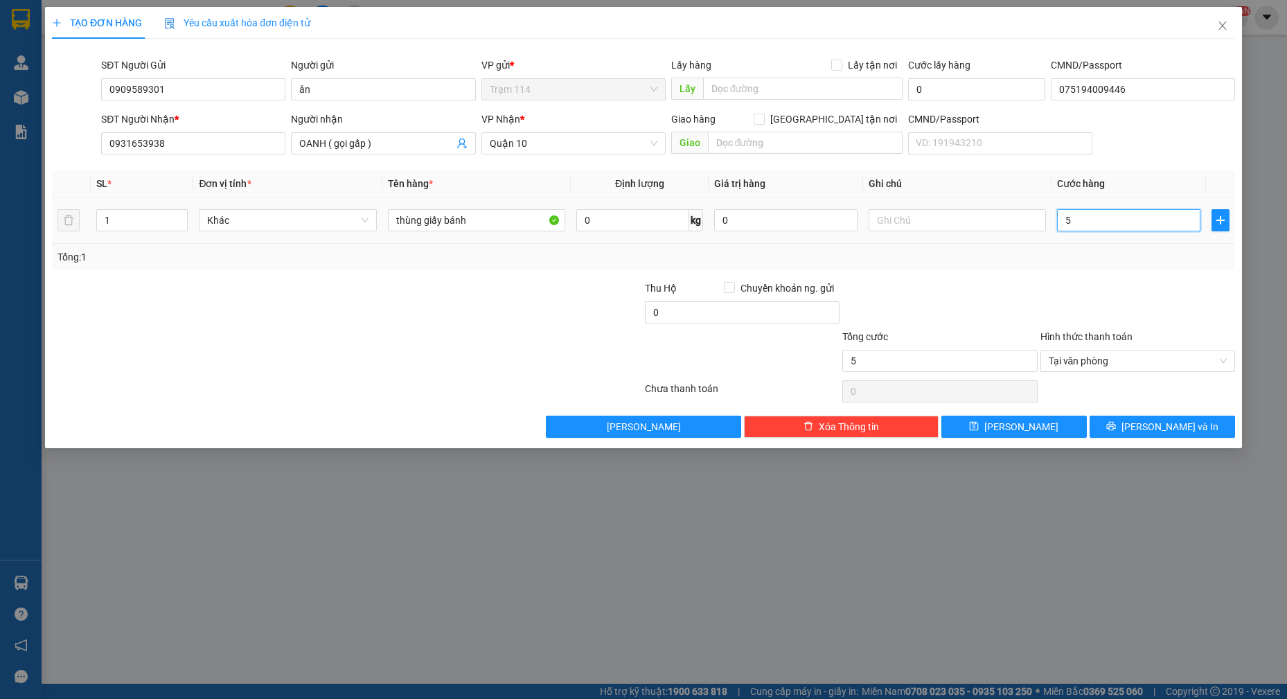
type input "50"
type input "50.000"
click at [1167, 425] on span "[PERSON_NAME] và In" at bounding box center [1169, 426] width 97 height 15
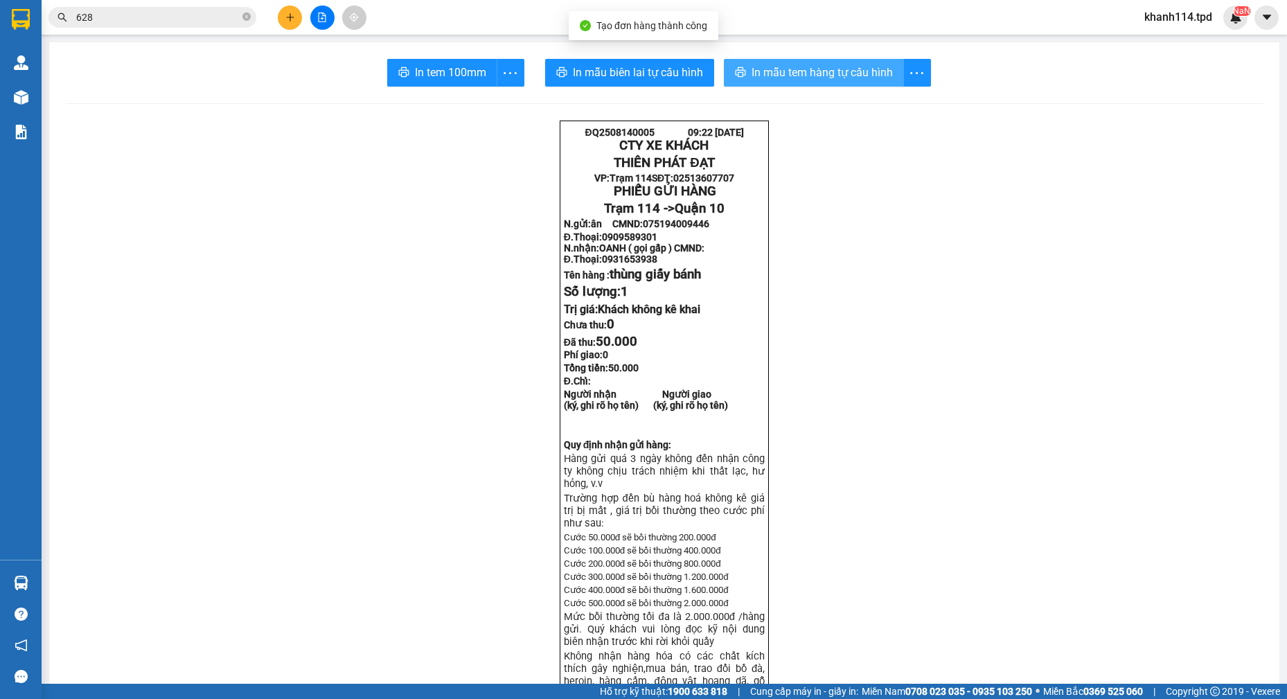
click at [840, 72] on span "In mẫu tem hàng tự cấu hình" at bounding box center [821, 72] width 141 height 17
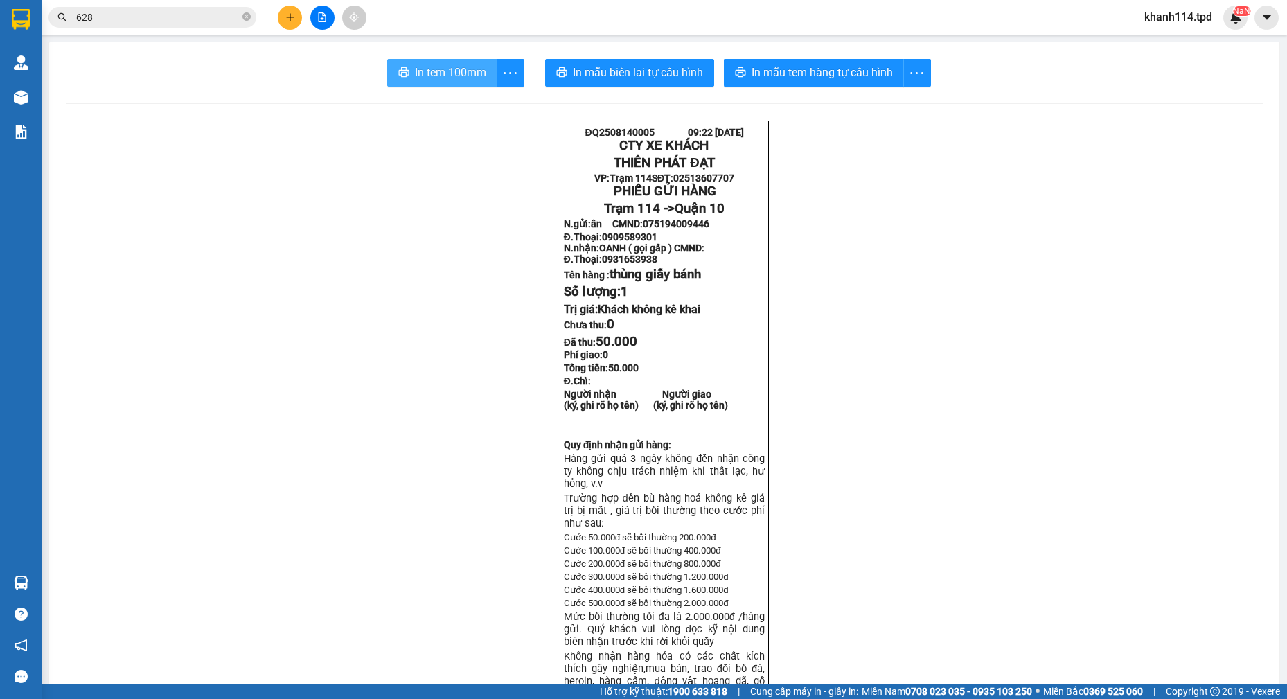
click at [465, 76] on span "In tem 100mm" at bounding box center [450, 72] width 71 height 17
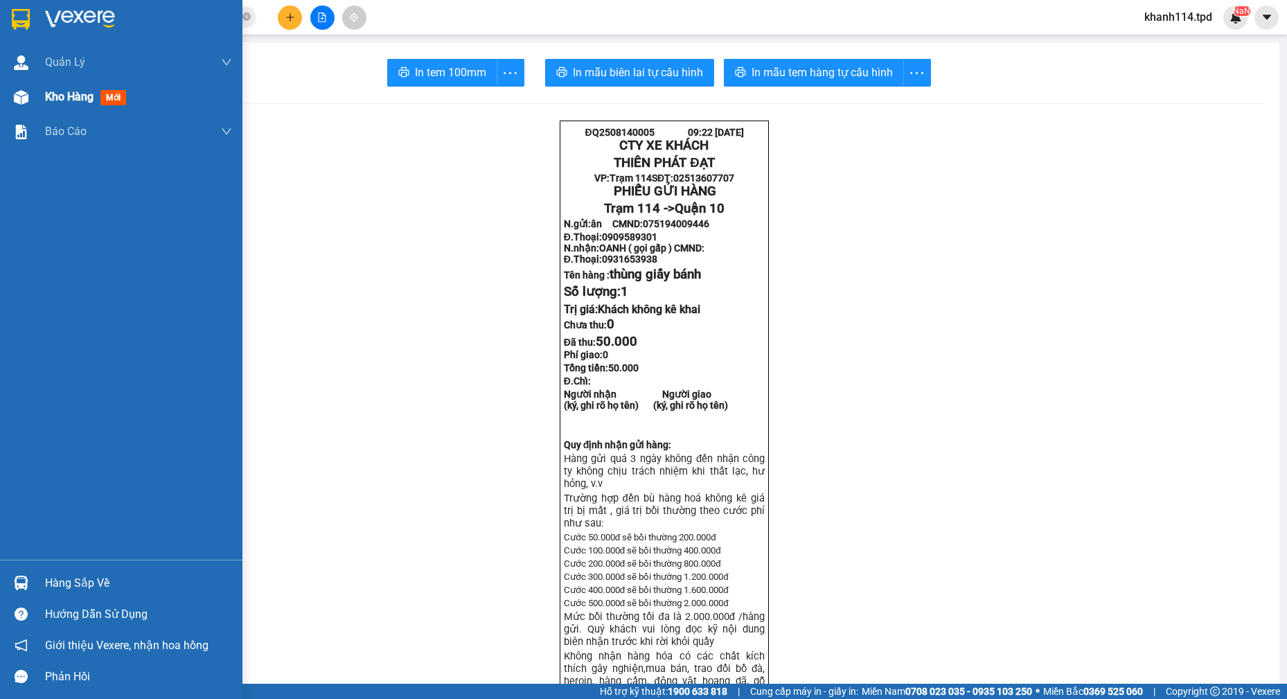
click at [43, 103] on div "Kho hàng mới" at bounding box center [121, 97] width 242 height 35
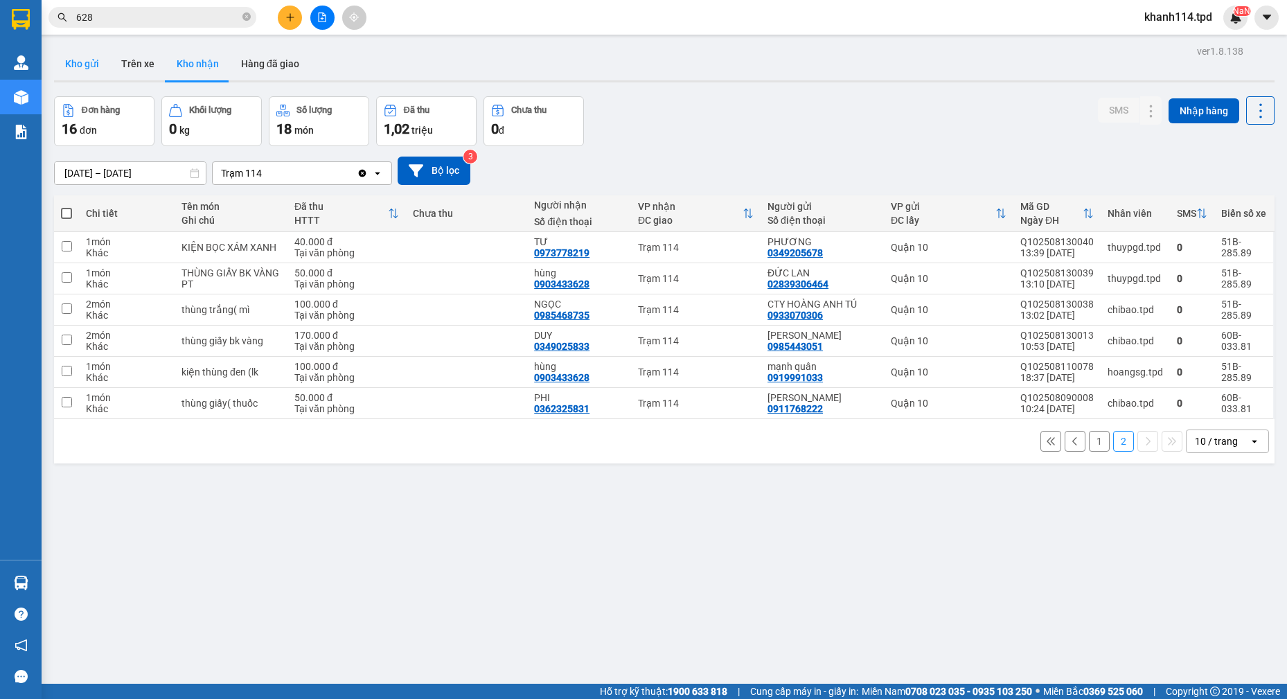
click at [87, 59] on button "Kho gửi" at bounding box center [82, 63] width 56 height 33
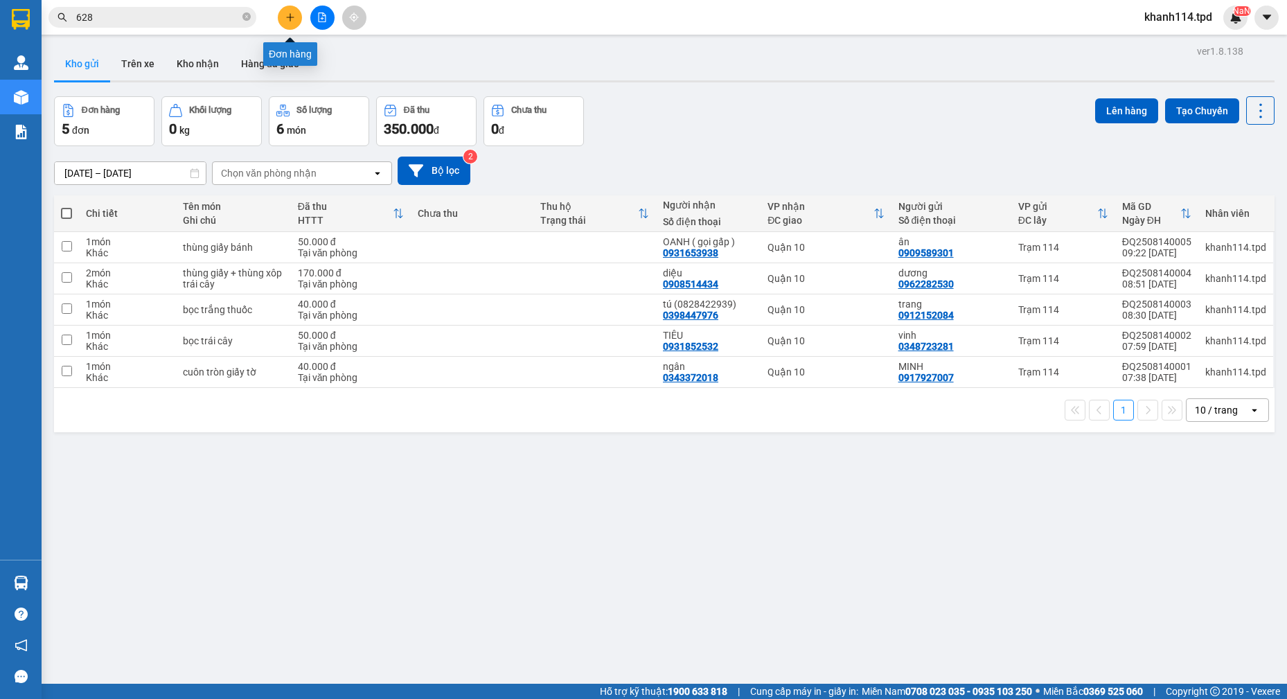
click at [287, 21] on icon "plus" at bounding box center [290, 17] width 10 height 10
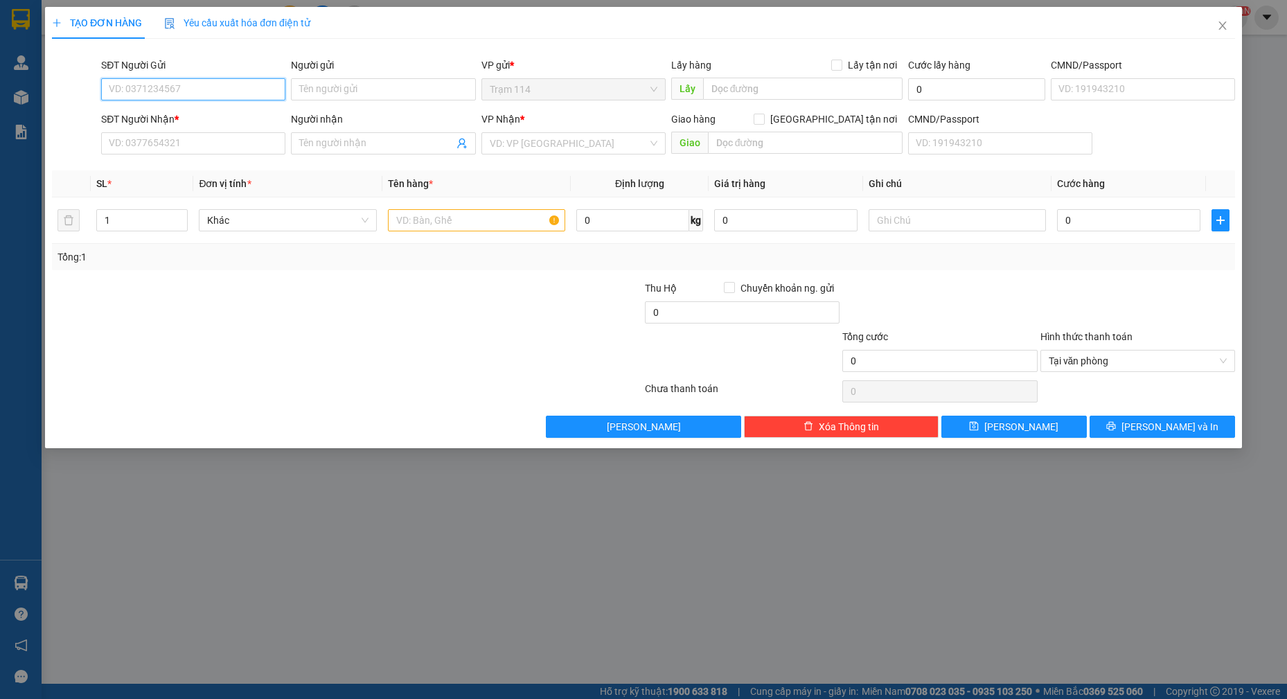
click at [177, 82] on input "SĐT Người Gửi" at bounding box center [193, 89] width 184 height 22
type input "0704636245"
click at [186, 120] on div "0704636245 - VÀNG" at bounding box center [193, 116] width 168 height 15
type input "VÀNG"
type input "0902602510"
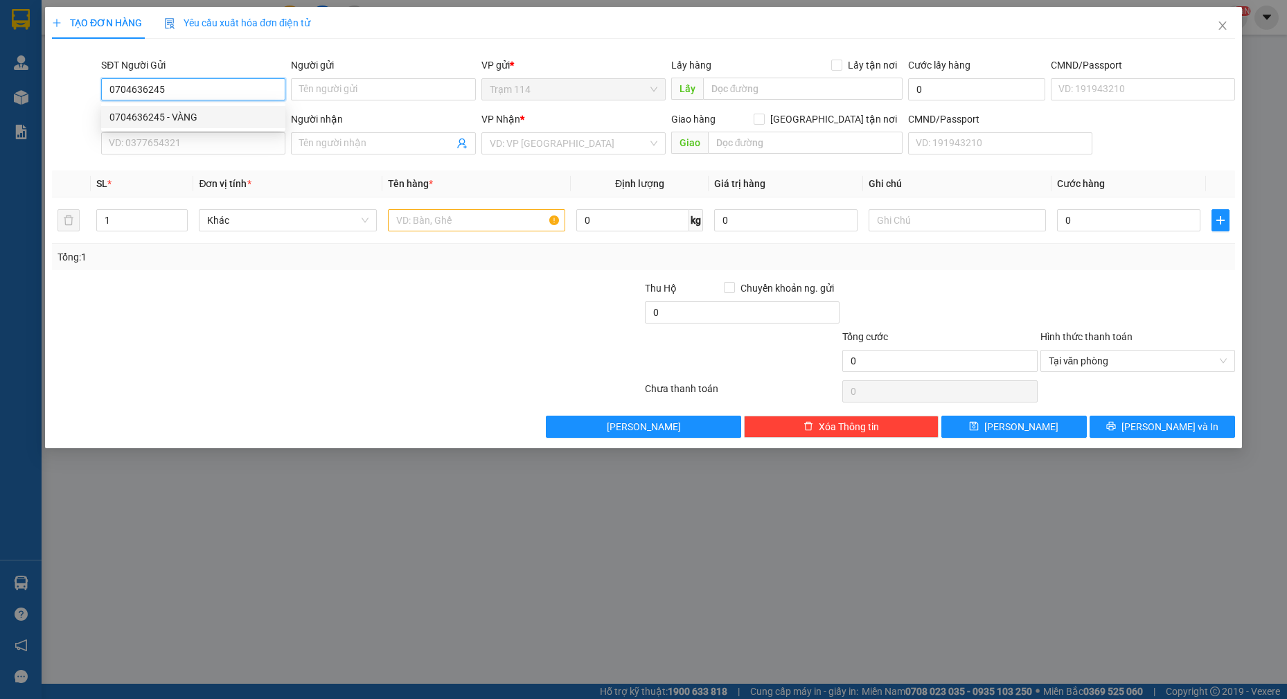
type input "phi ( gọi gấp )"
type input "0704636245"
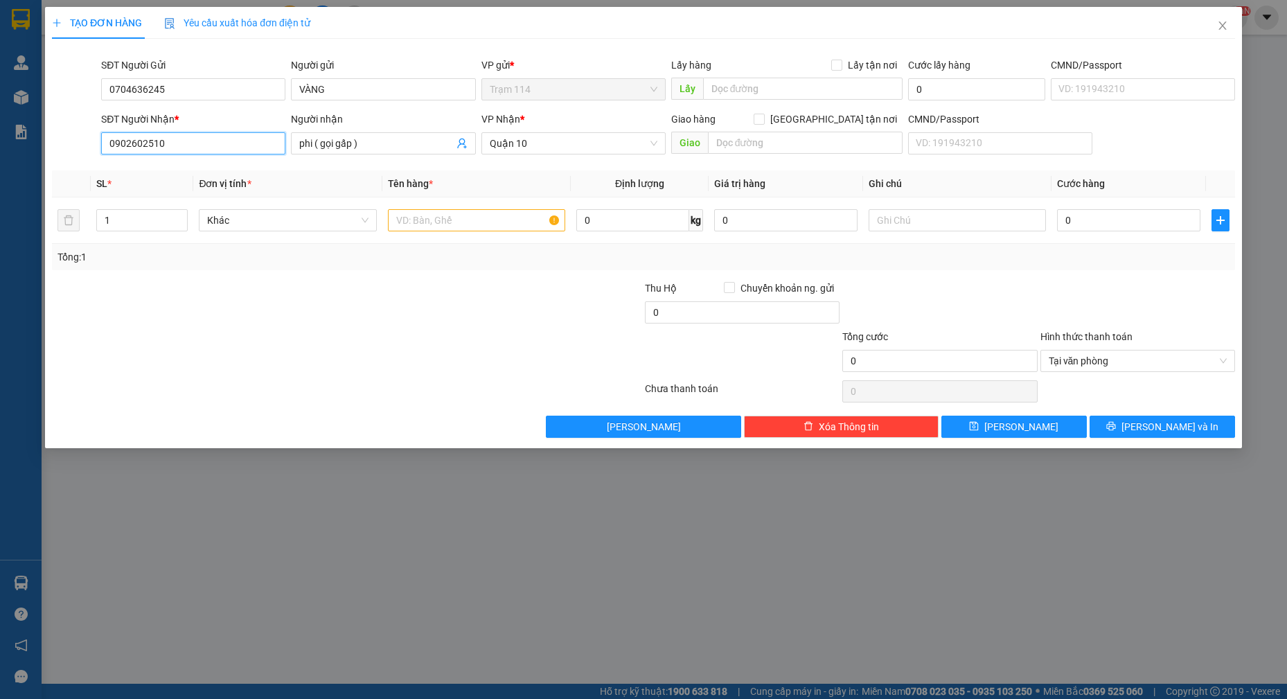
click at [193, 143] on input "0902602510" at bounding box center [193, 143] width 184 height 22
click at [314, 143] on input "phi ( gọi gấp )" at bounding box center [376, 143] width 154 height 15
type input "nhi( gọi gấp )"
click at [177, 138] on input "0902602510" at bounding box center [193, 143] width 184 height 22
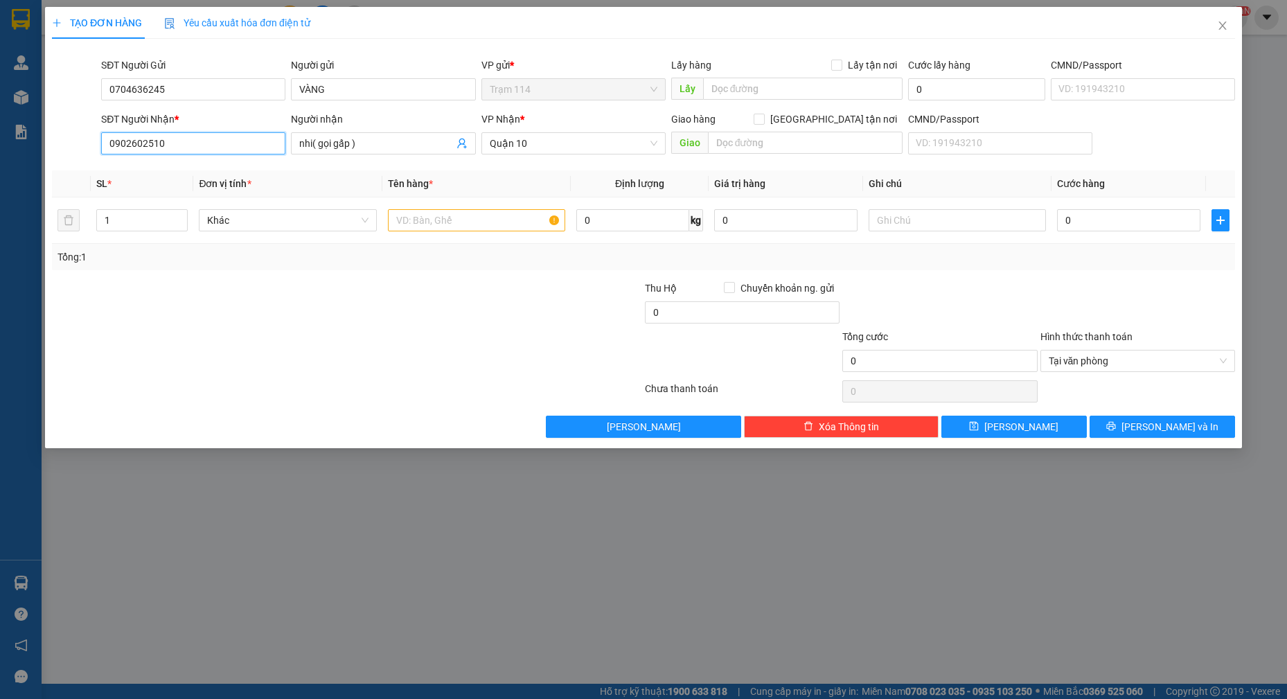
click at [178, 138] on input "0902602510" at bounding box center [193, 143] width 184 height 22
type input "0933819797"
click at [481, 217] on input "text" at bounding box center [477, 220] width 178 height 22
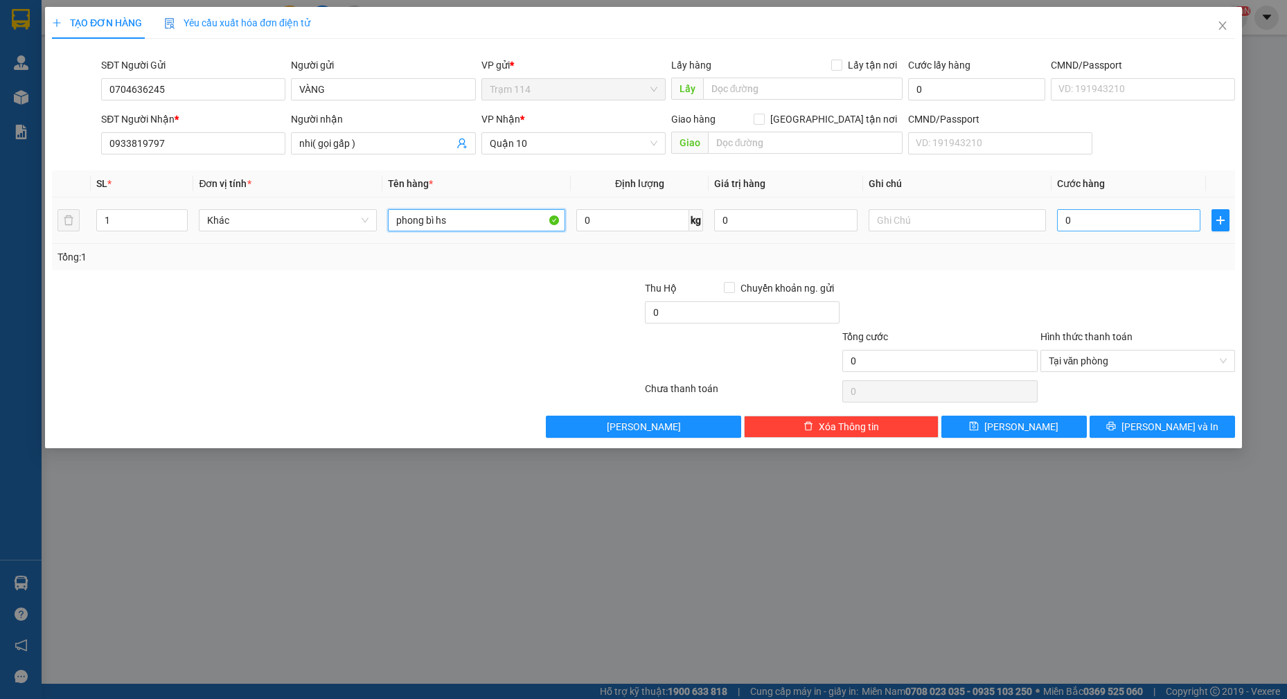
type input "phong bì hs"
click at [1149, 227] on input "0" at bounding box center [1128, 220] width 143 height 22
type input "4"
type input "40"
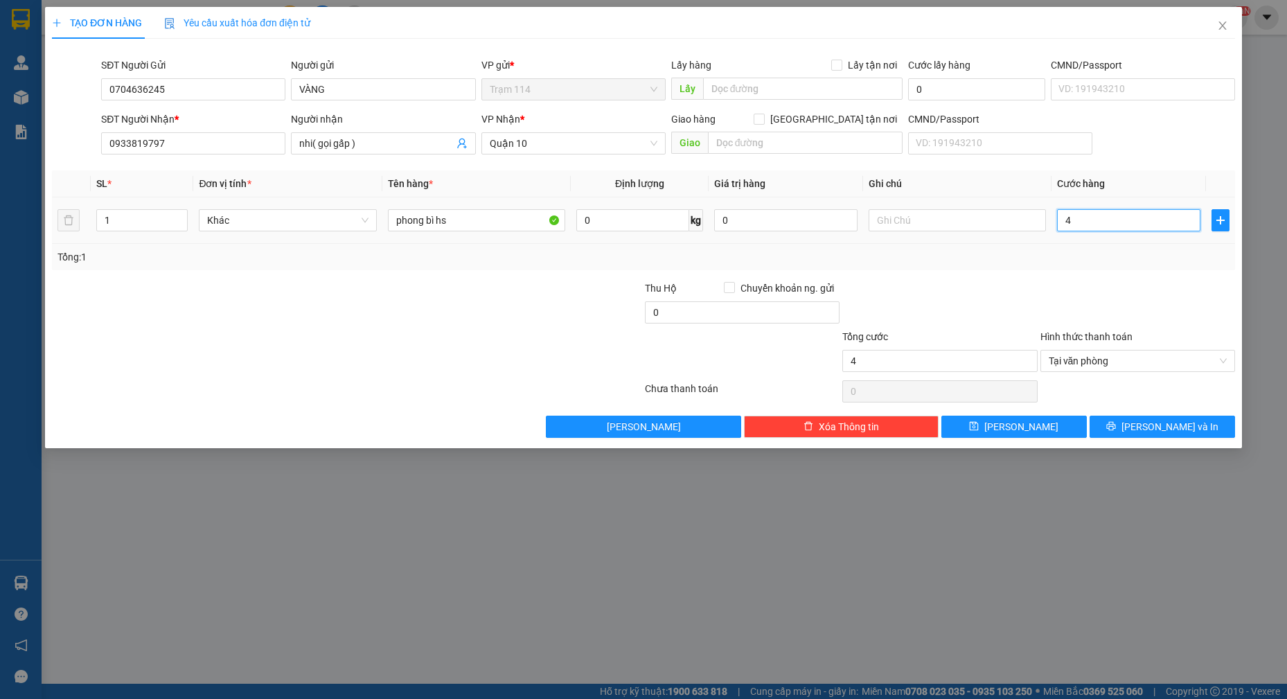
type input "40"
type input "40.000"
click at [1156, 417] on button "[PERSON_NAME] và In" at bounding box center [1161, 426] width 145 height 22
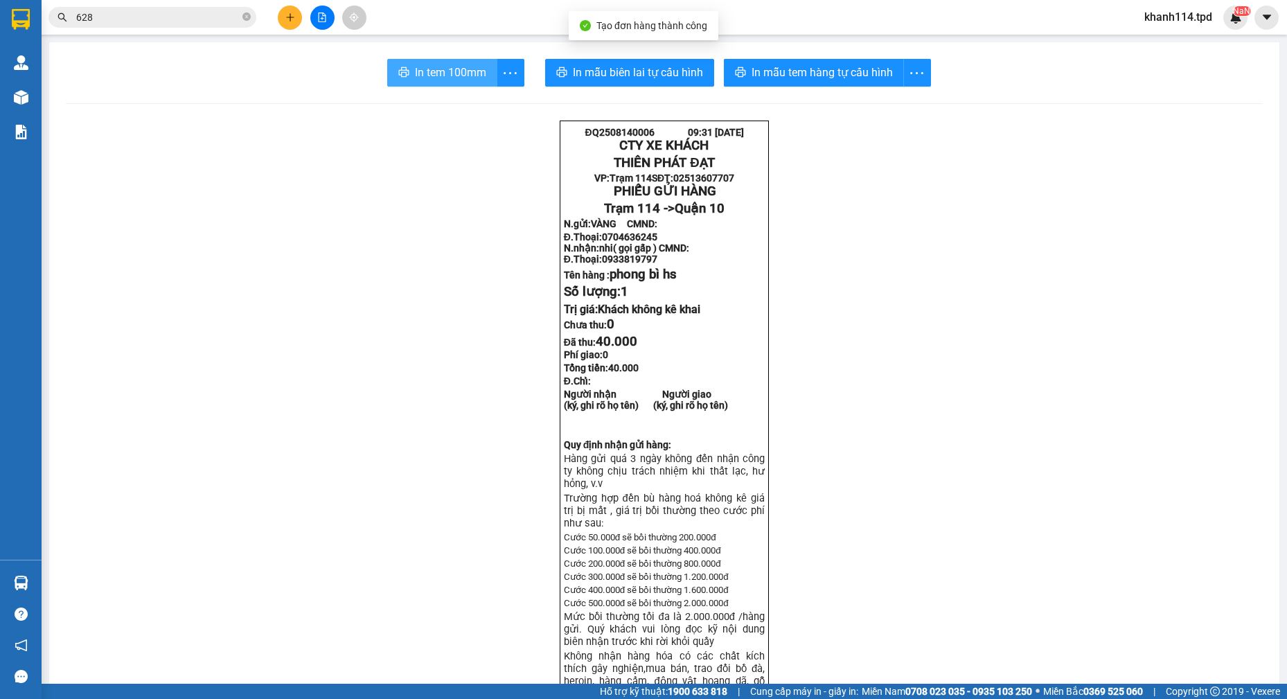
click at [449, 67] on span "In tem 100mm" at bounding box center [450, 72] width 71 height 17
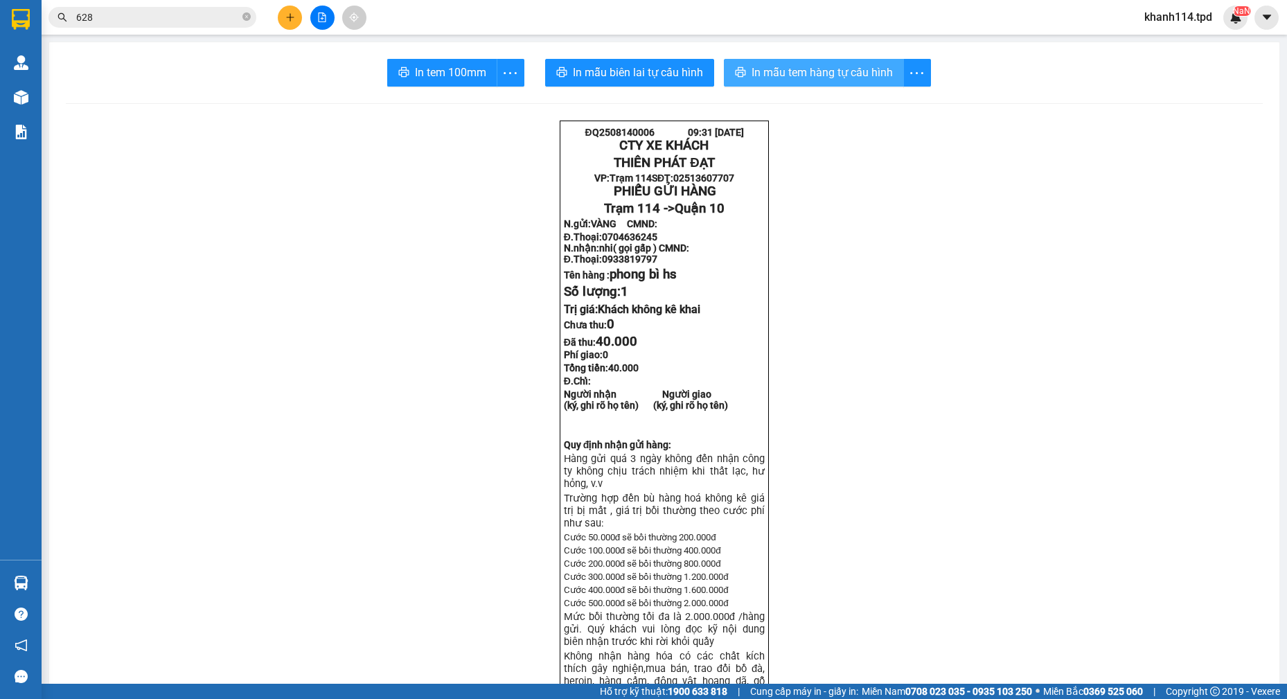
click at [824, 76] on span "In mẫu tem hàng tự cấu hình" at bounding box center [821, 72] width 141 height 17
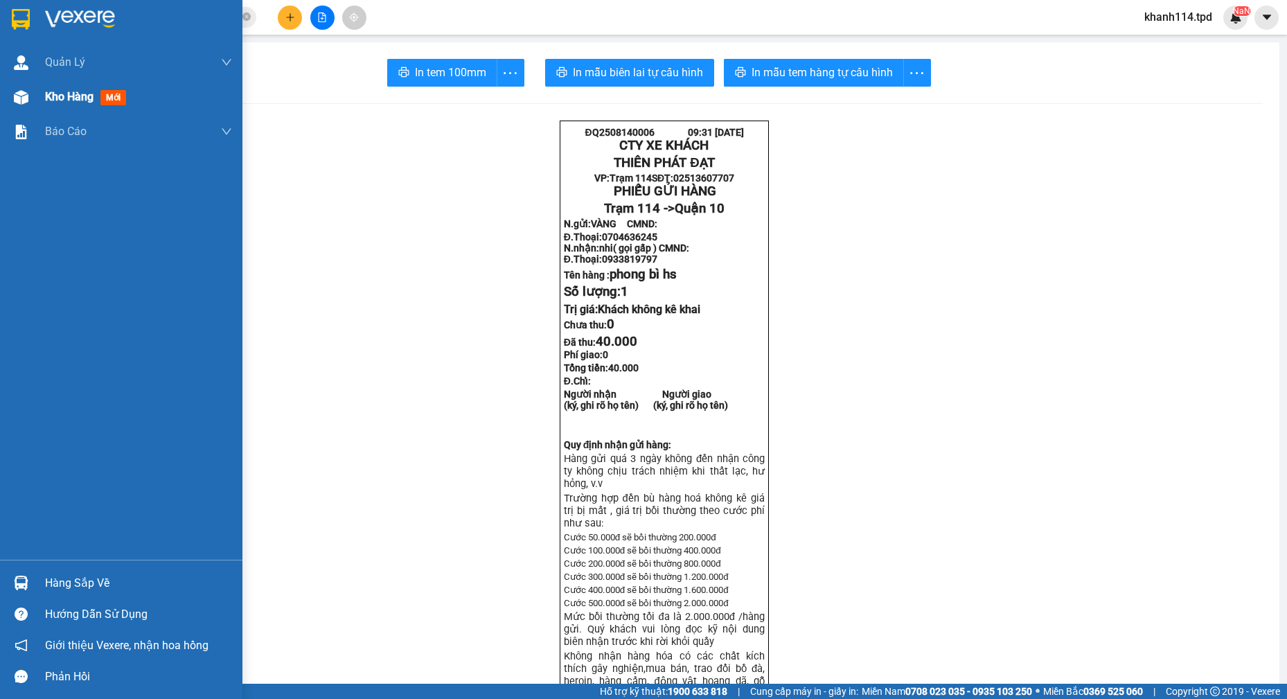
click at [73, 98] on span "Kho hàng" at bounding box center [69, 96] width 48 height 13
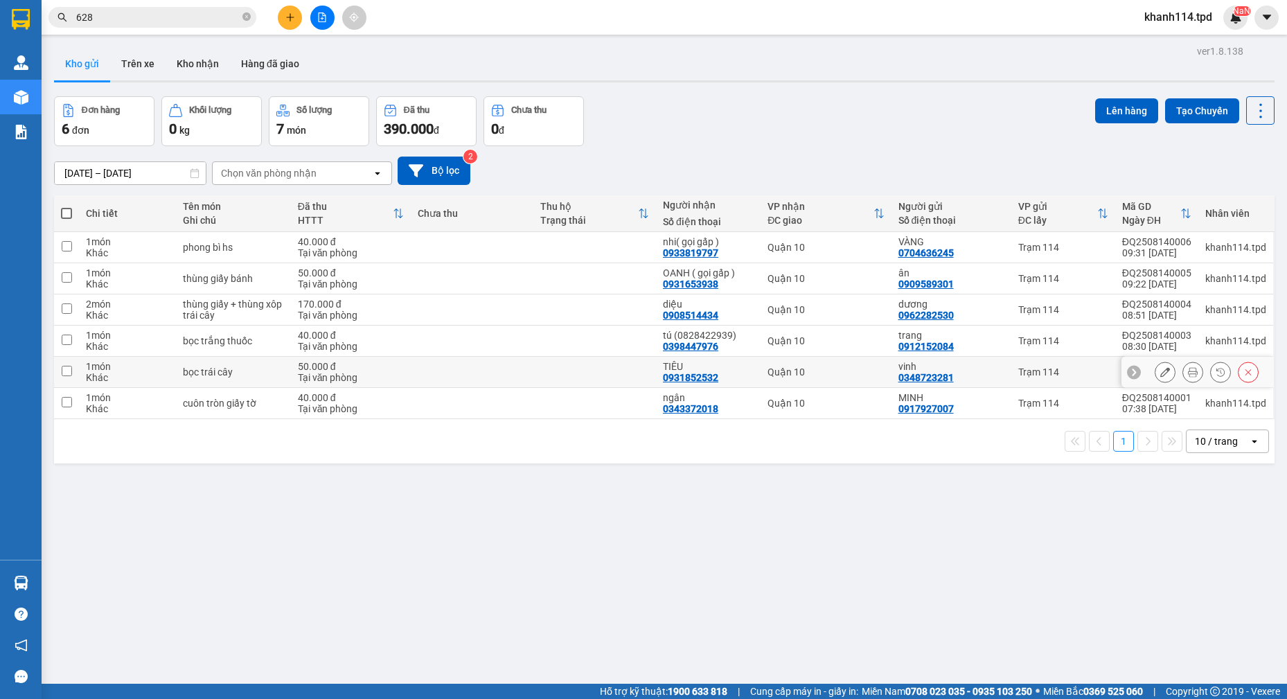
click at [69, 372] on input "checkbox" at bounding box center [67, 371] width 10 height 10
checkbox input "true"
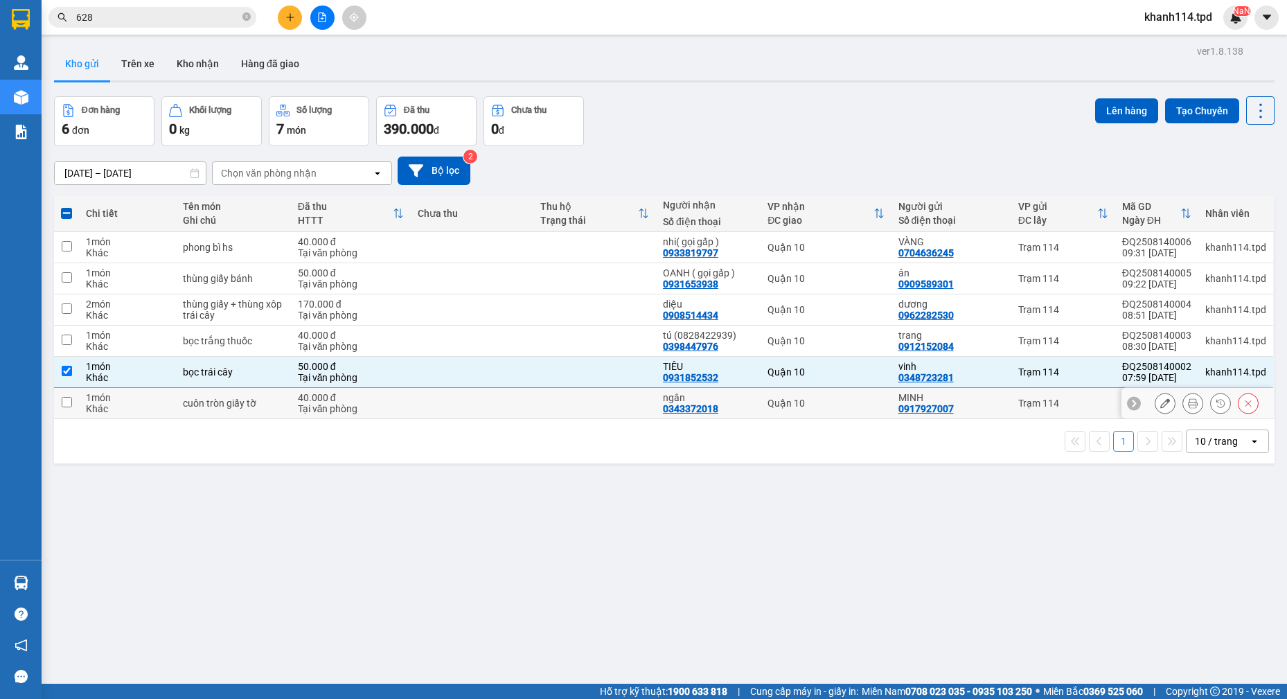
click at [68, 402] on input "checkbox" at bounding box center [67, 402] width 10 height 10
checkbox input "true"
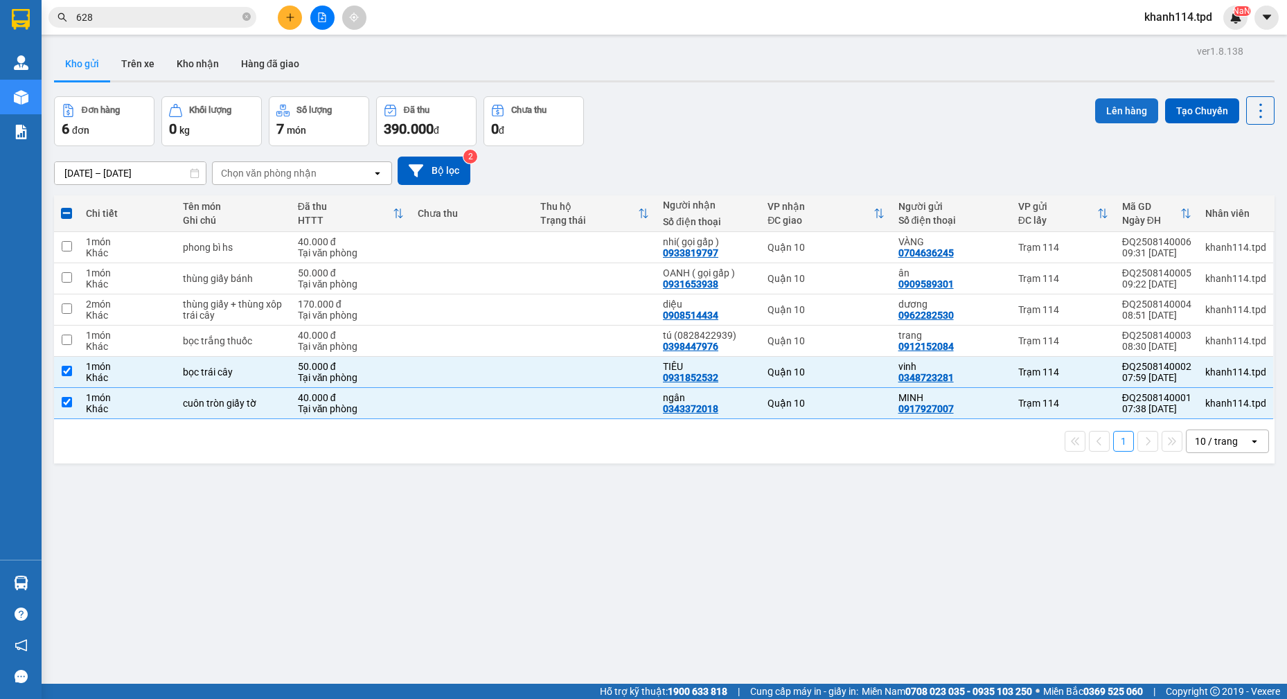
click at [1095, 111] on button "Lên hàng" at bounding box center [1126, 110] width 63 height 25
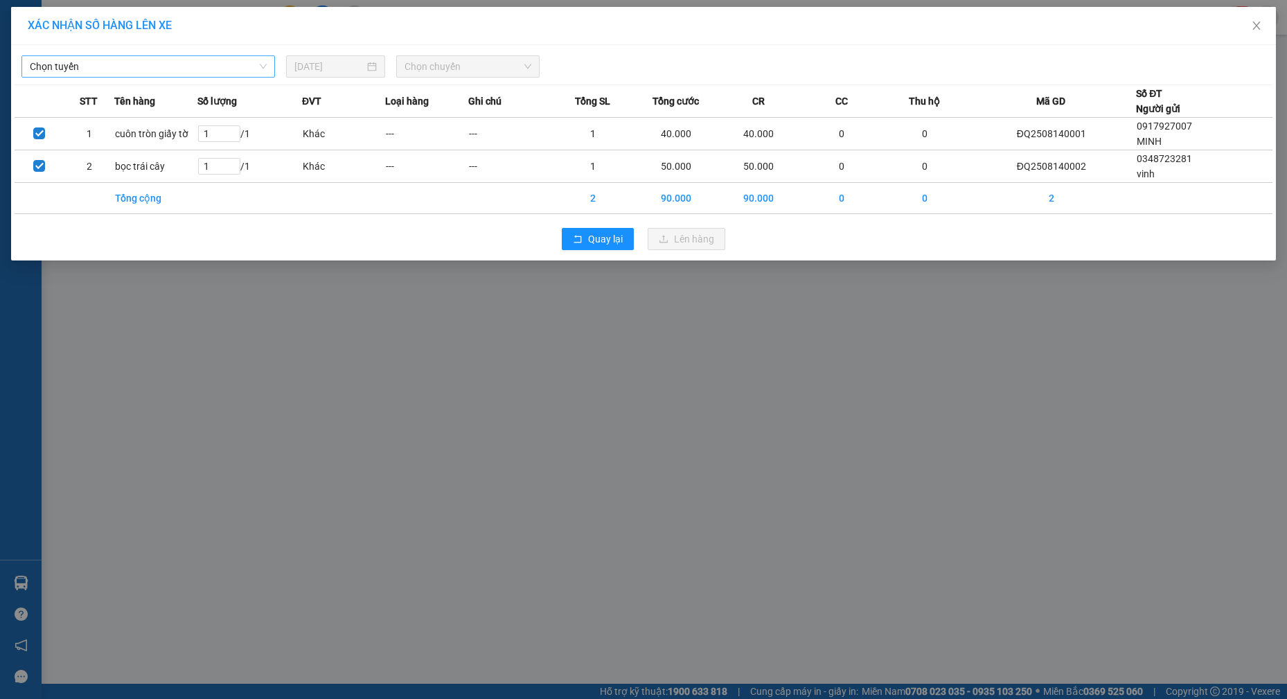
click at [147, 74] on span "Chọn tuyến" at bounding box center [148, 66] width 237 height 21
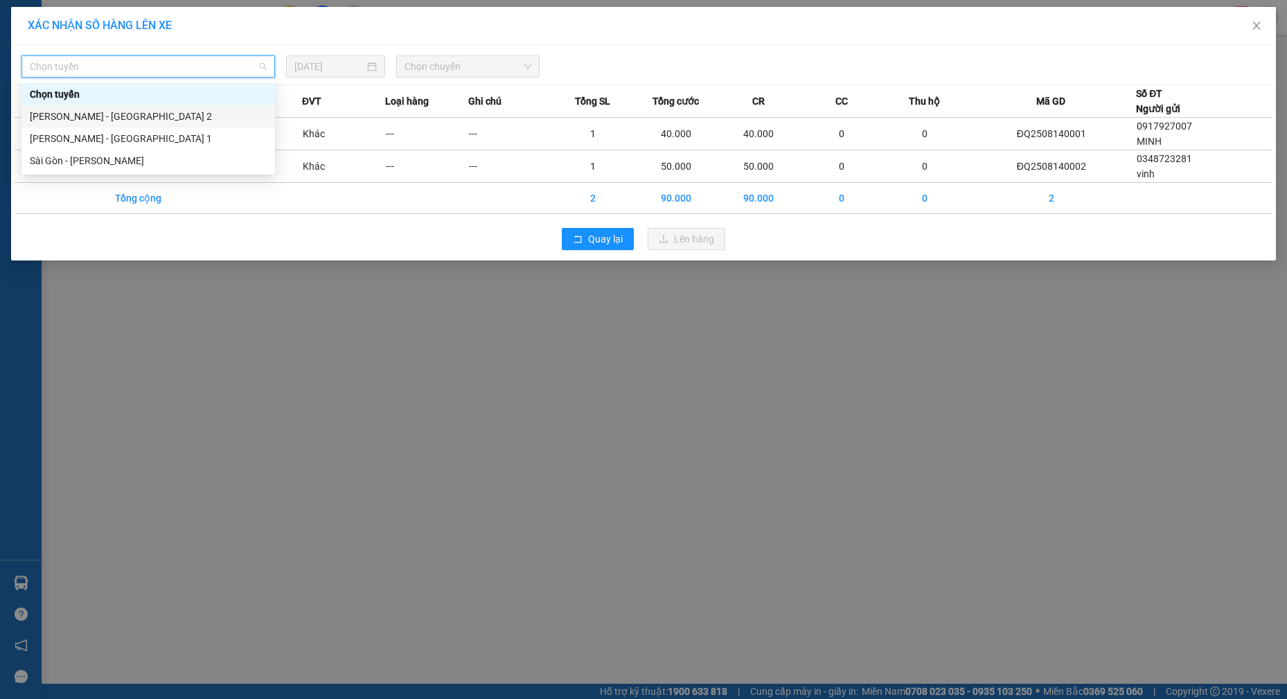
click at [134, 114] on div "Phương Lâm - Sài Gòn 2" at bounding box center [148, 116] width 237 height 15
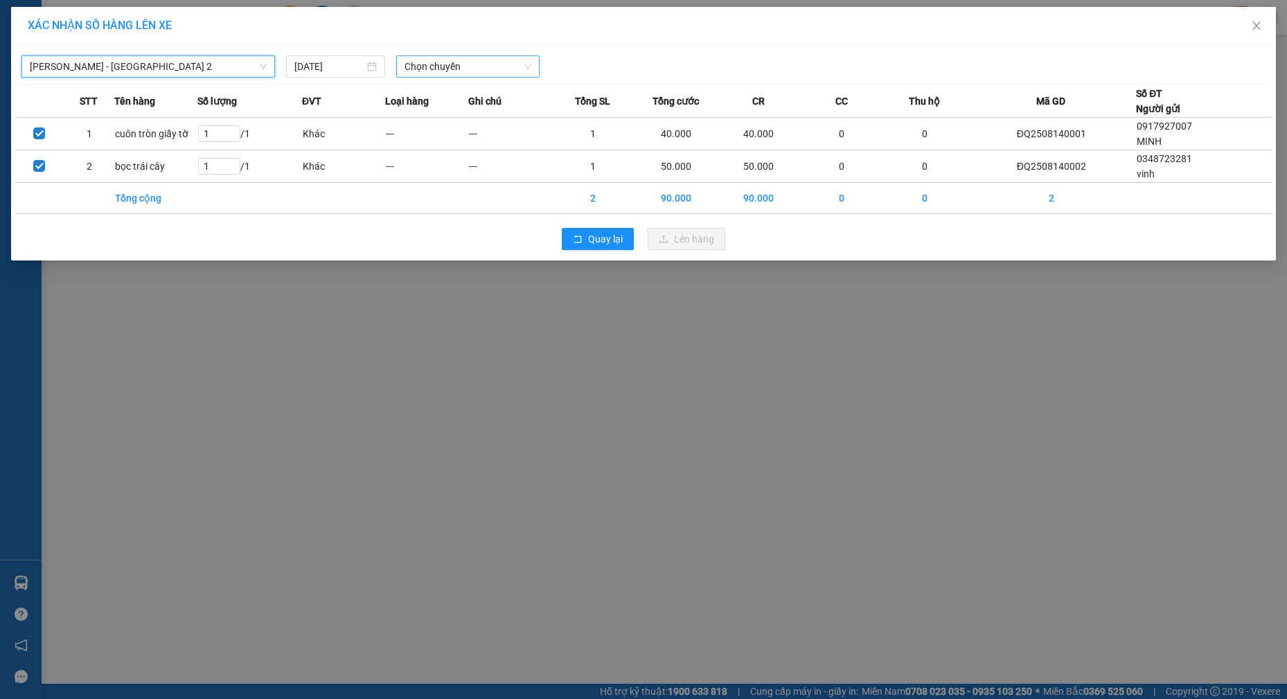
click at [460, 69] on span "Chọn chuyến" at bounding box center [467, 66] width 127 height 21
type input "0840"
click at [490, 120] on div "Thêm chuyến " 08:40 "" at bounding box center [469, 117] width 147 height 24
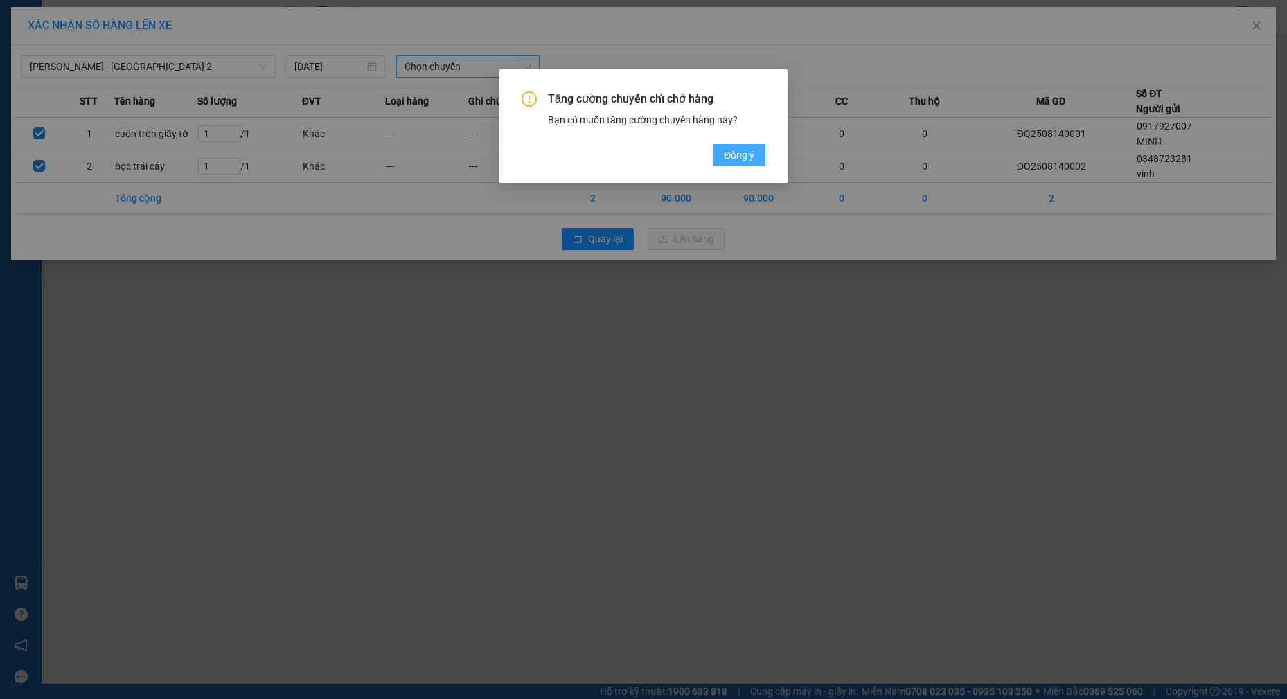
click at [757, 163] on button "Đồng ý" at bounding box center [739, 155] width 53 height 22
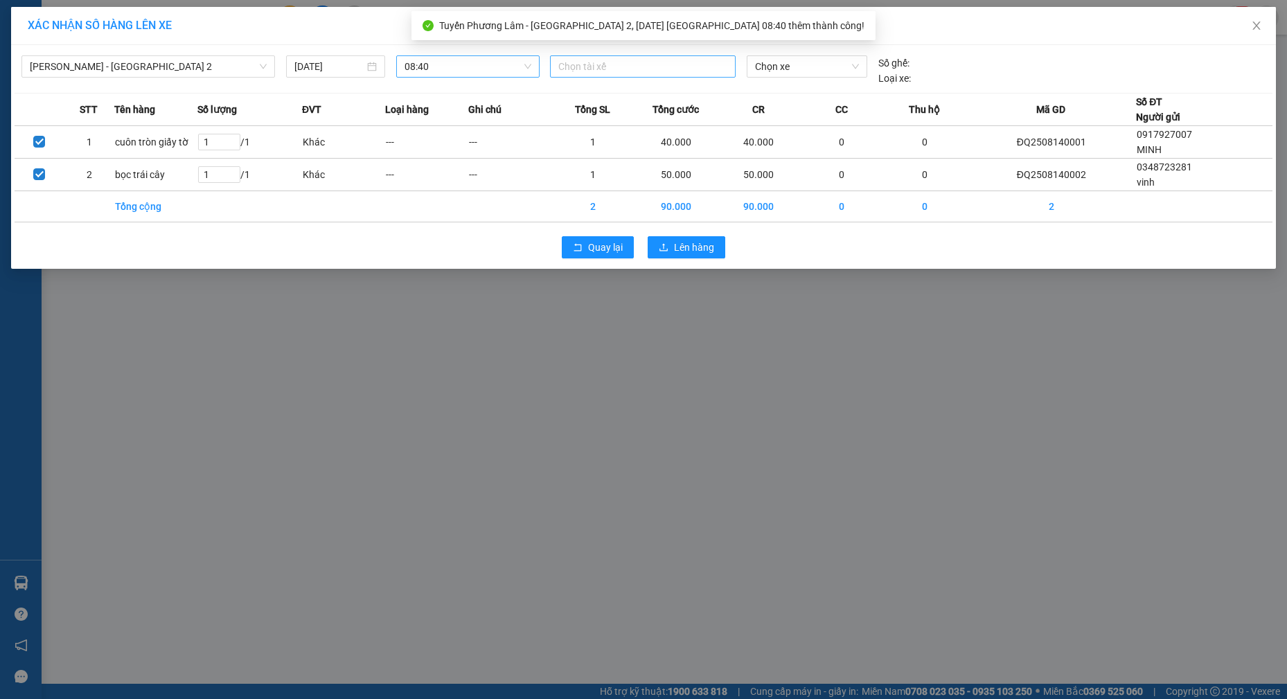
click at [616, 74] on div at bounding box center [642, 66] width 179 height 17
type input "dũng"
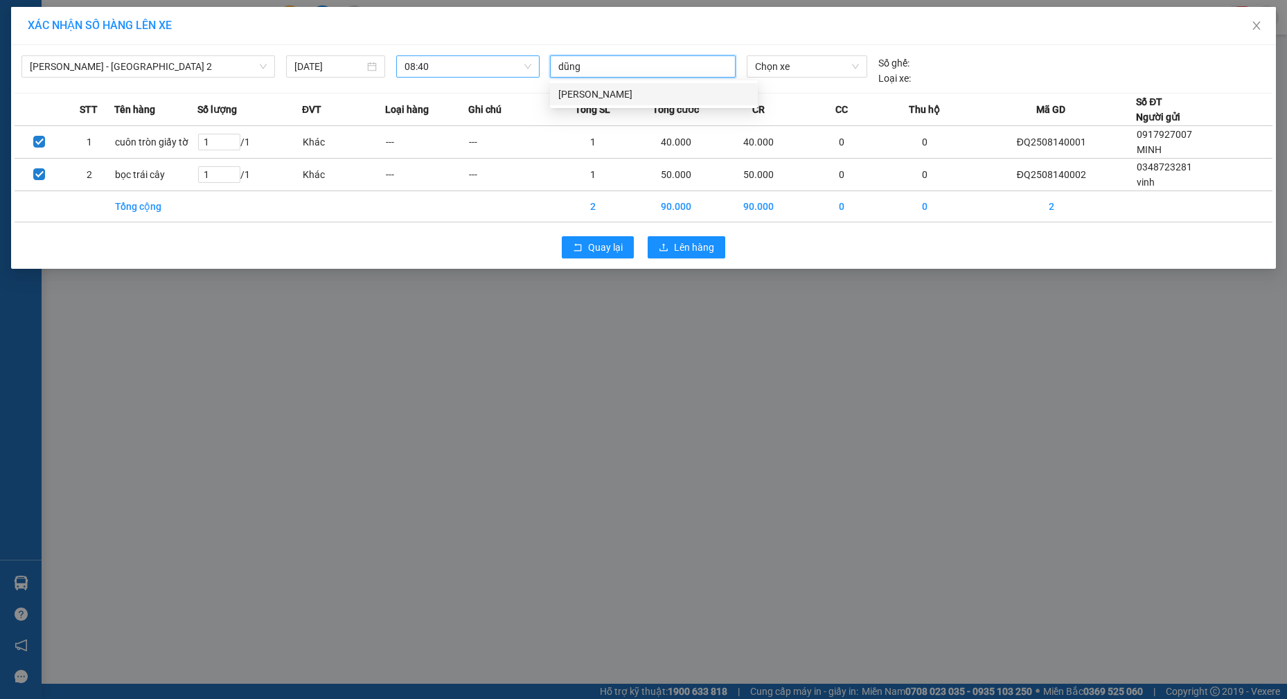
drag, startPoint x: 621, startPoint y: 91, endPoint x: 723, endPoint y: 80, distance: 102.5
click at [622, 91] on div "Đặng Quốc Dũng" at bounding box center [653, 94] width 191 height 15
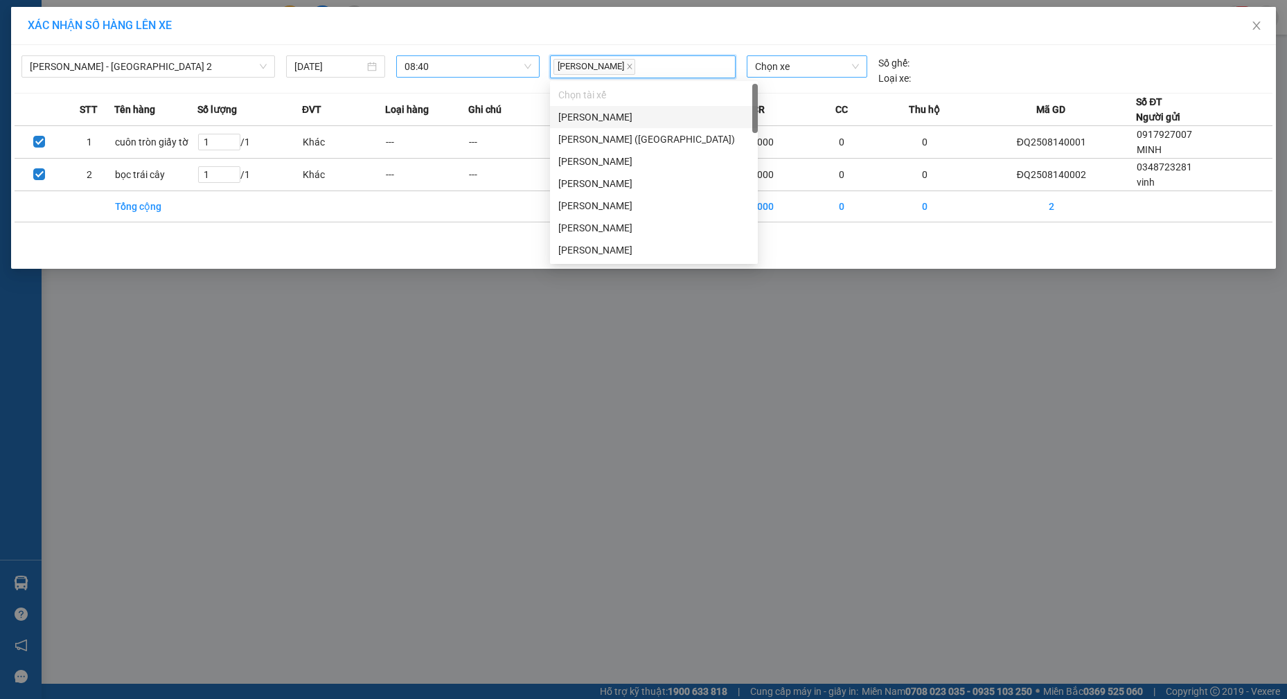
click at [798, 69] on span "Chọn xe" at bounding box center [807, 66] width 104 height 21
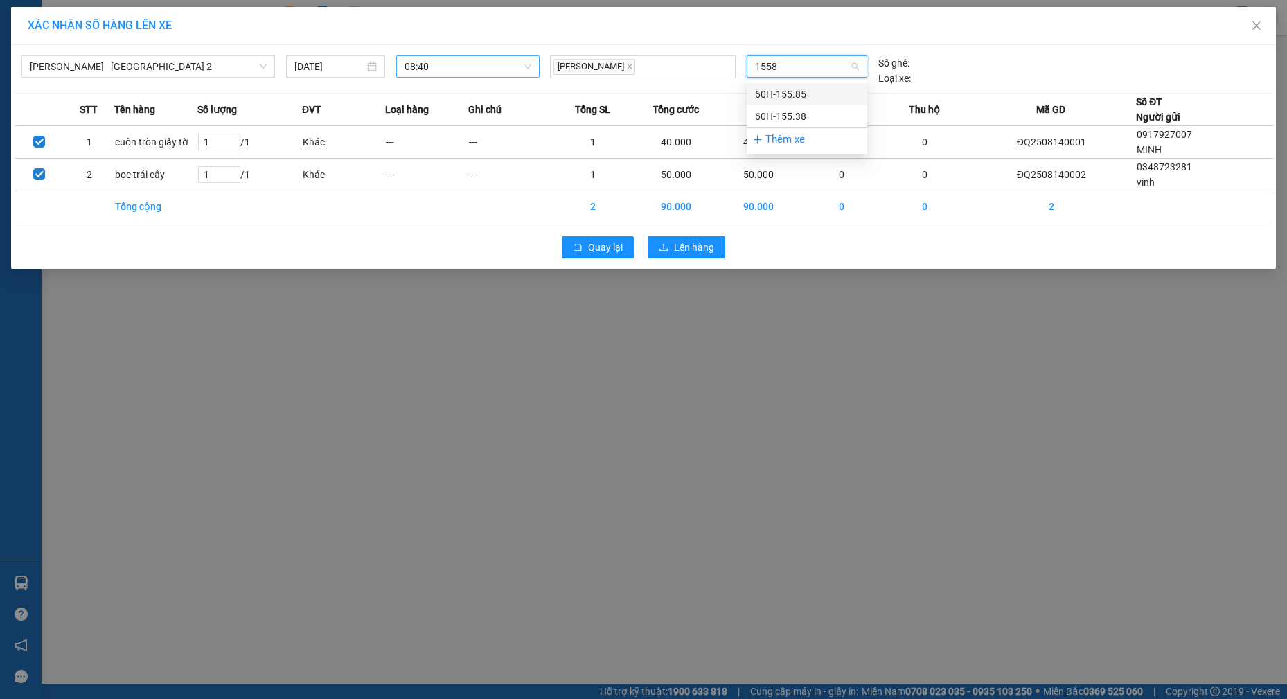
type input "15585"
click at [811, 88] on div "60H-155.85" at bounding box center [807, 94] width 104 height 15
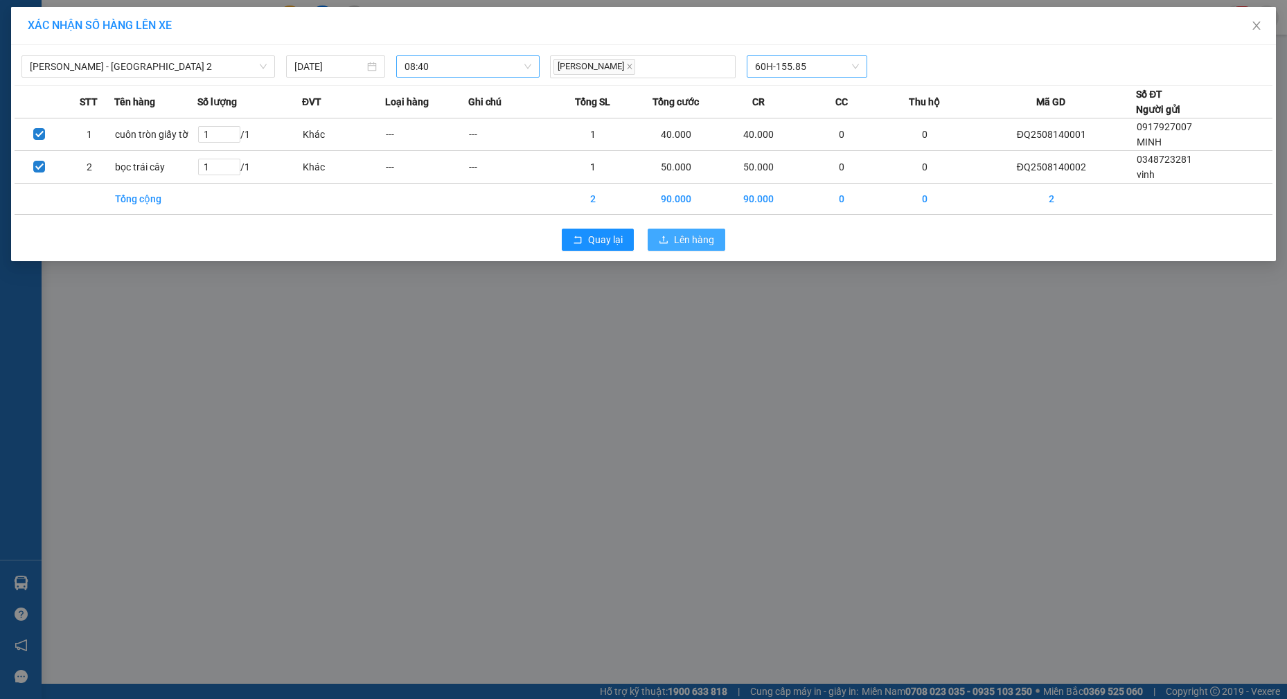
click at [704, 242] on span "Lên hàng" at bounding box center [694, 239] width 40 height 15
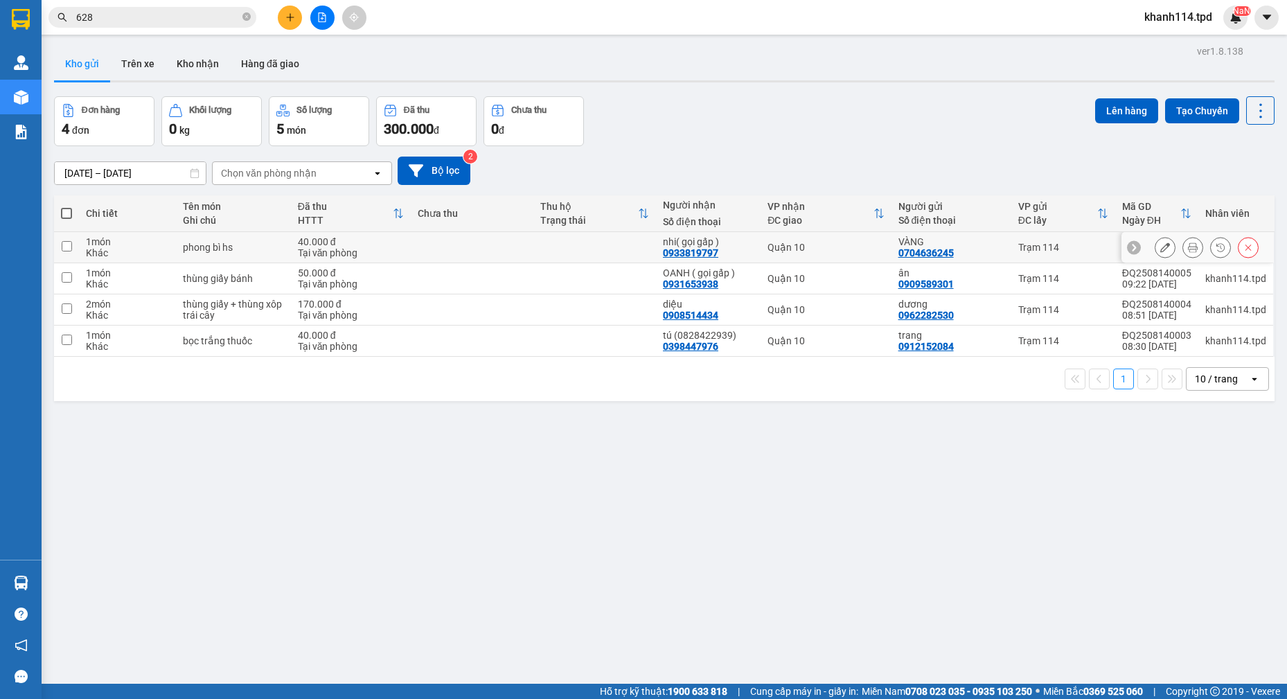
click at [935, 252] on div "0704636245" at bounding box center [925, 252] width 55 height 11
copy div "0704636245"
click at [63, 217] on span at bounding box center [66, 213] width 11 height 11
click at [66, 206] on input "checkbox" at bounding box center [66, 206] width 0 height 0
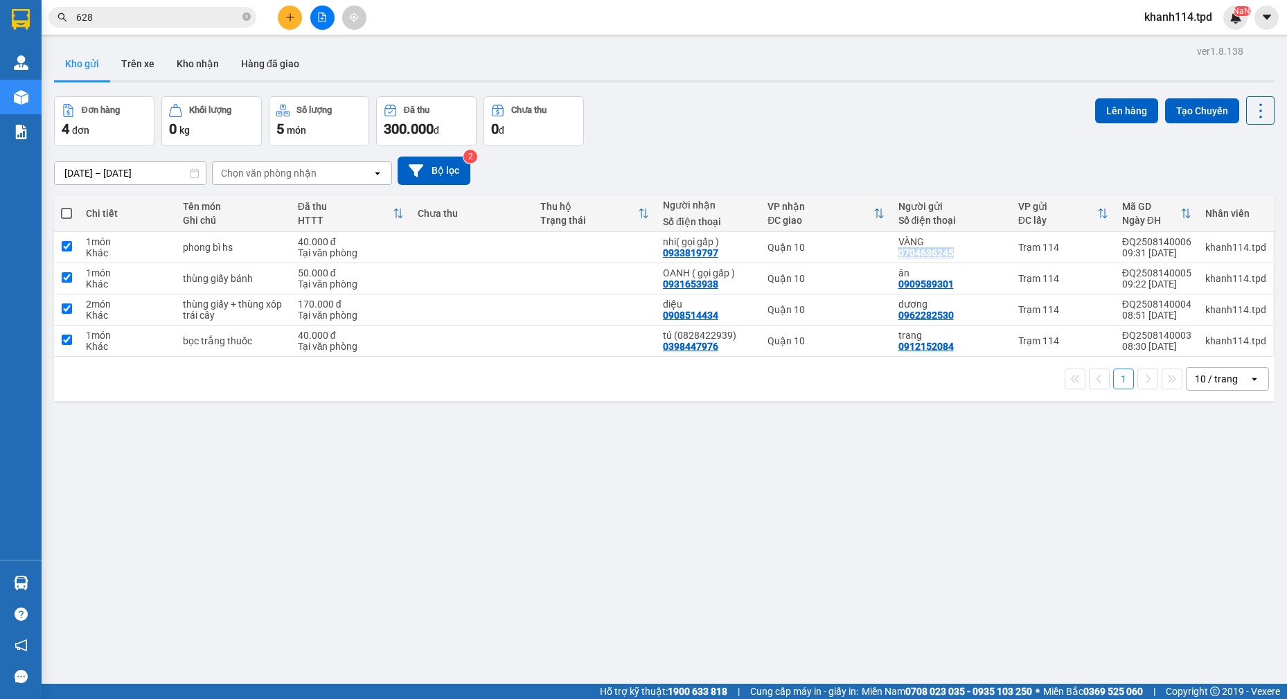
checkbox input "true"
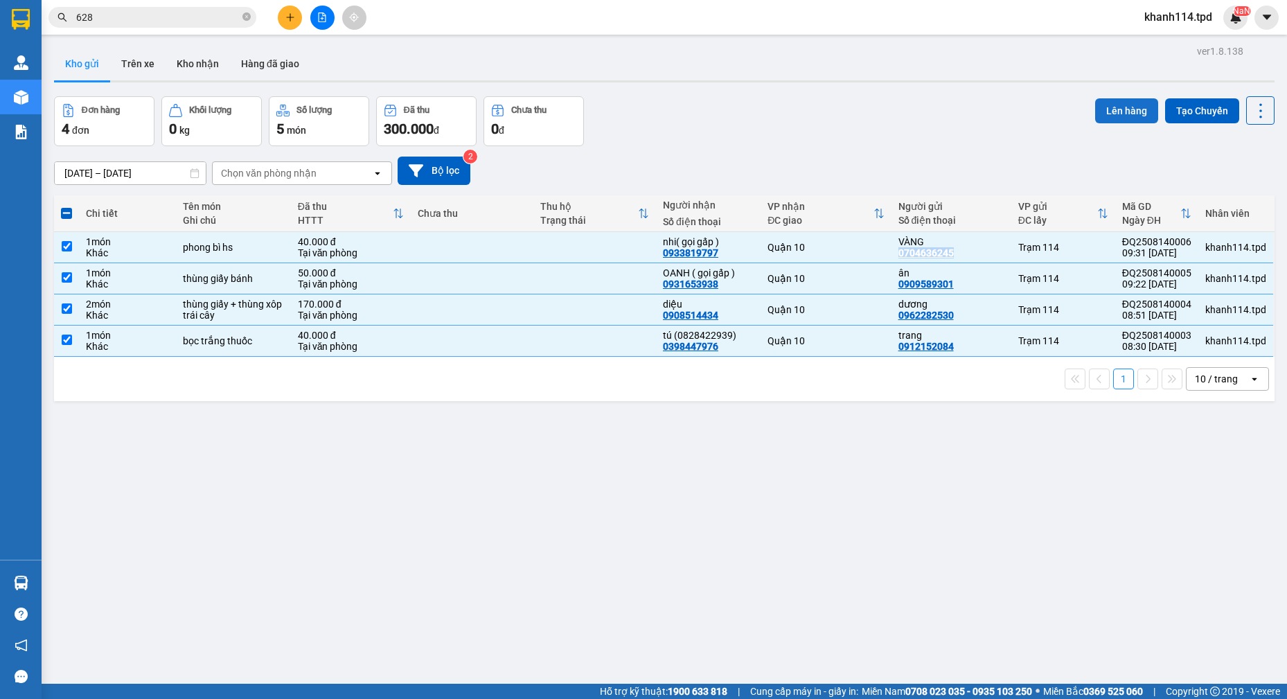
click at [1095, 109] on button "Lên hàng" at bounding box center [1126, 110] width 63 height 25
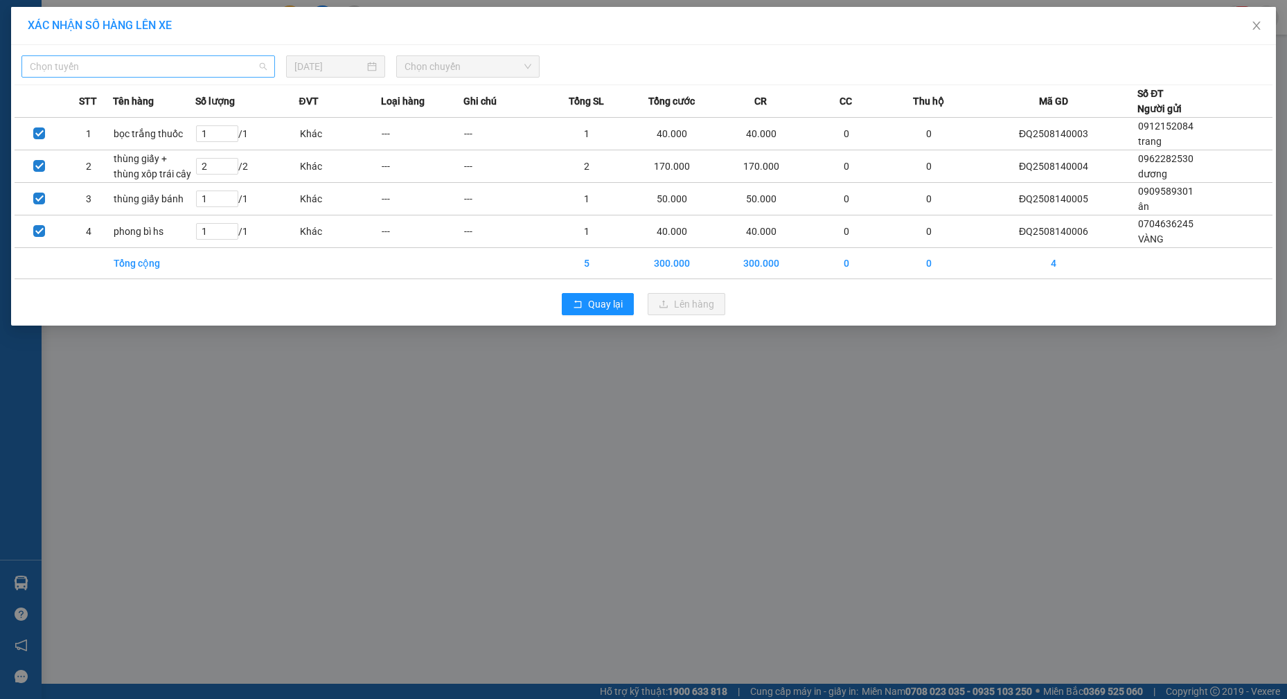
click at [185, 66] on span "Chọn tuyến" at bounding box center [148, 66] width 237 height 21
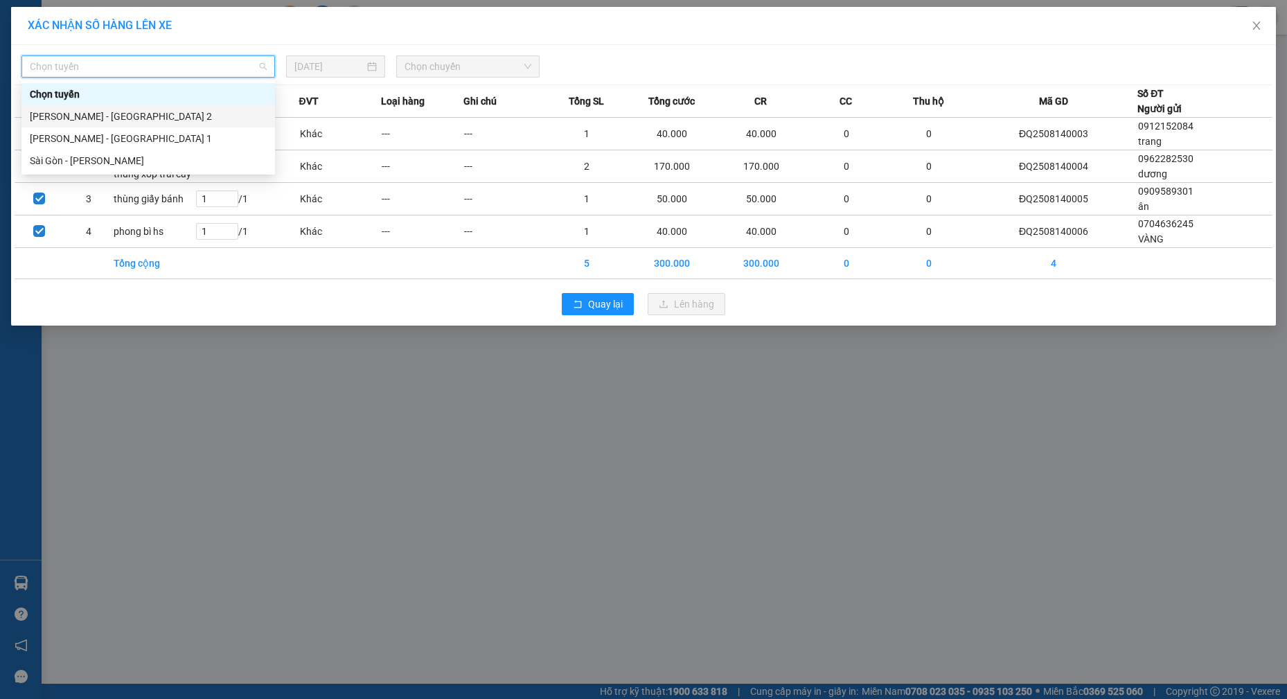
click at [140, 114] on div "Phương Lâm - Sài Gòn 2" at bounding box center [148, 116] width 237 height 15
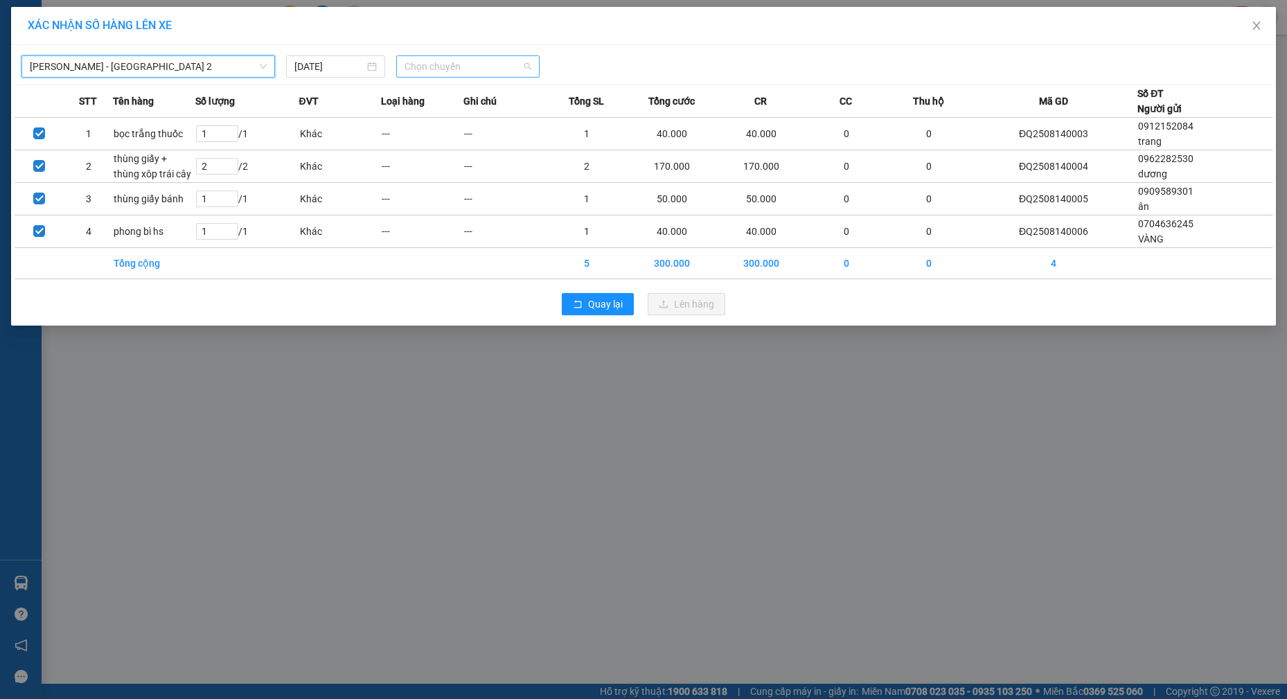
click at [434, 68] on span "Chọn chuyến" at bounding box center [467, 66] width 127 height 21
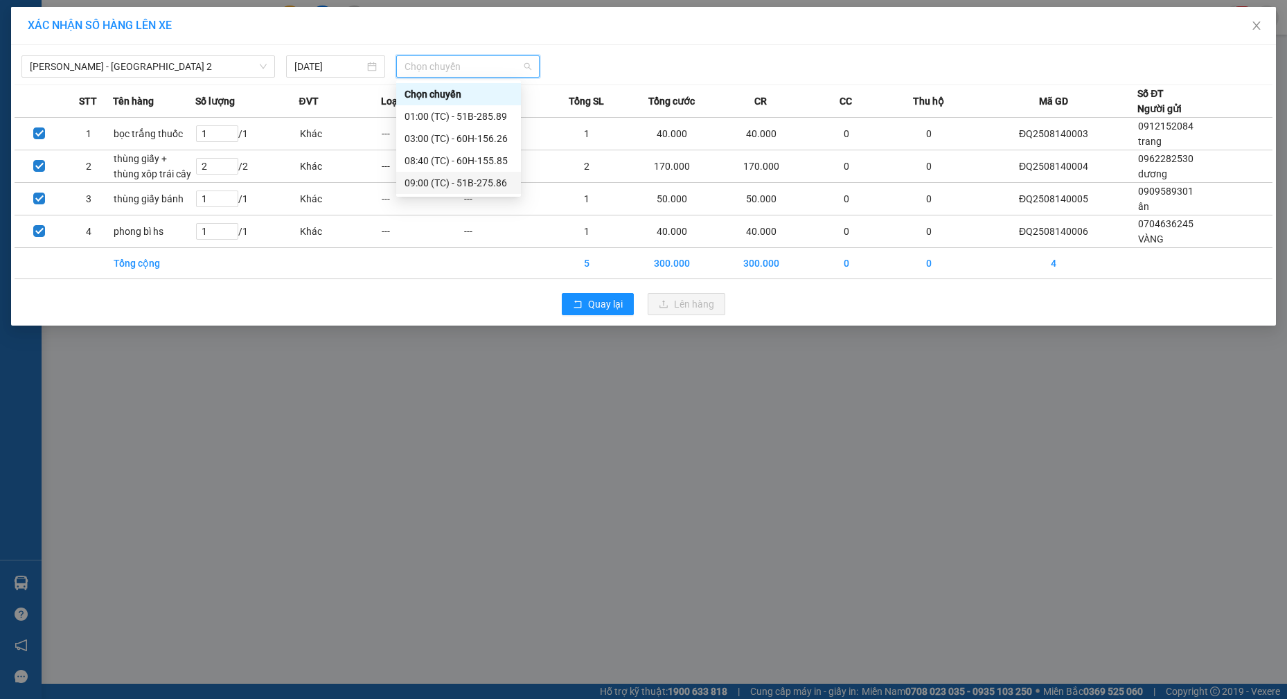
click at [468, 181] on div "09:00 (TC) - 51B-275.86" at bounding box center [458, 182] width 108 height 15
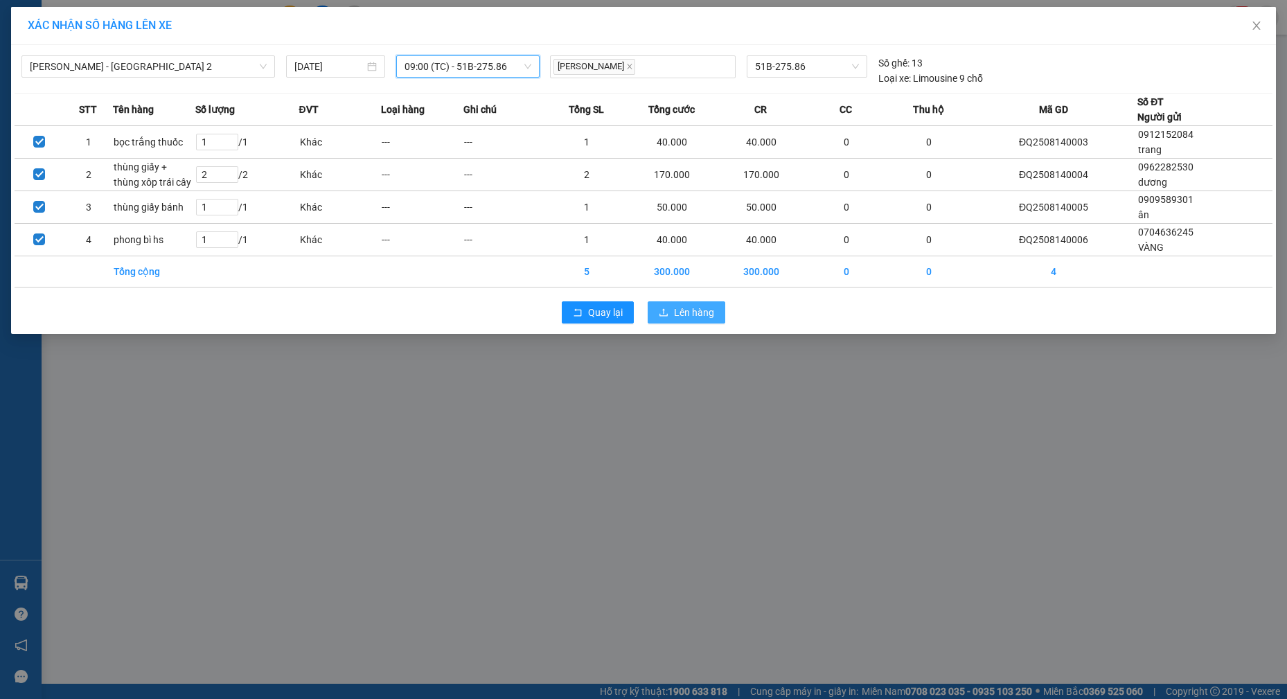
click at [700, 312] on span "Lên hàng" at bounding box center [694, 312] width 40 height 15
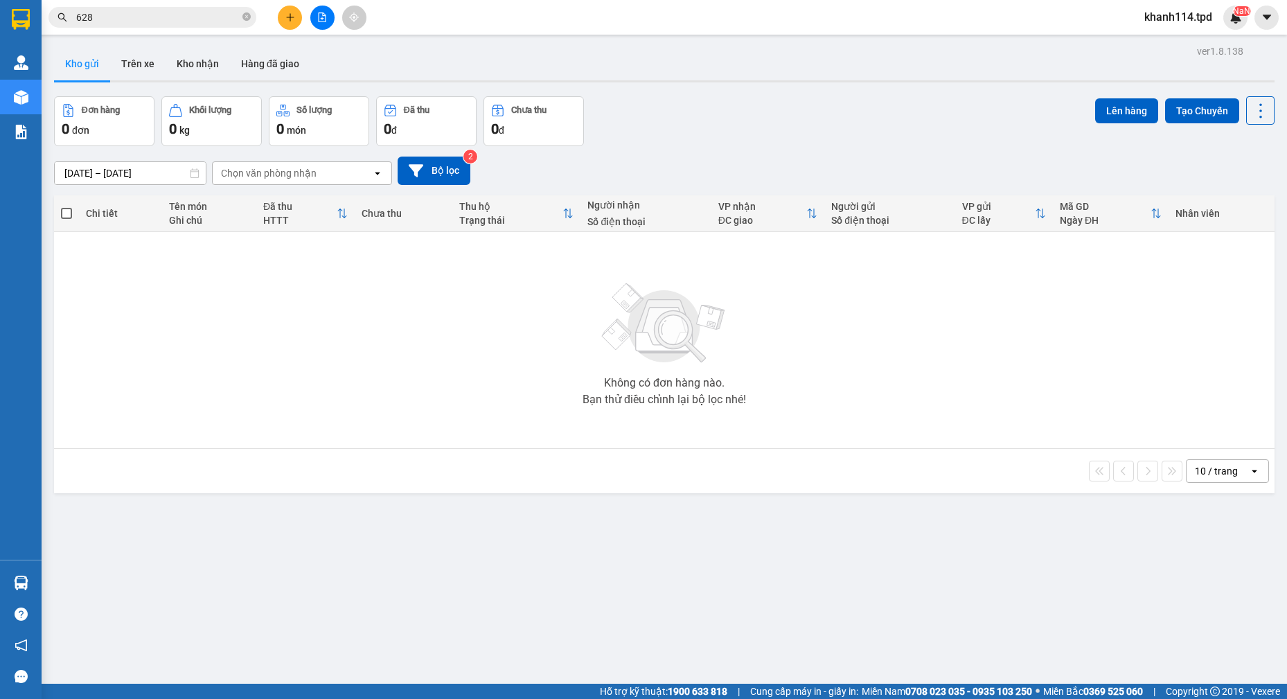
click at [329, 16] on button at bounding box center [322, 18] width 24 height 24
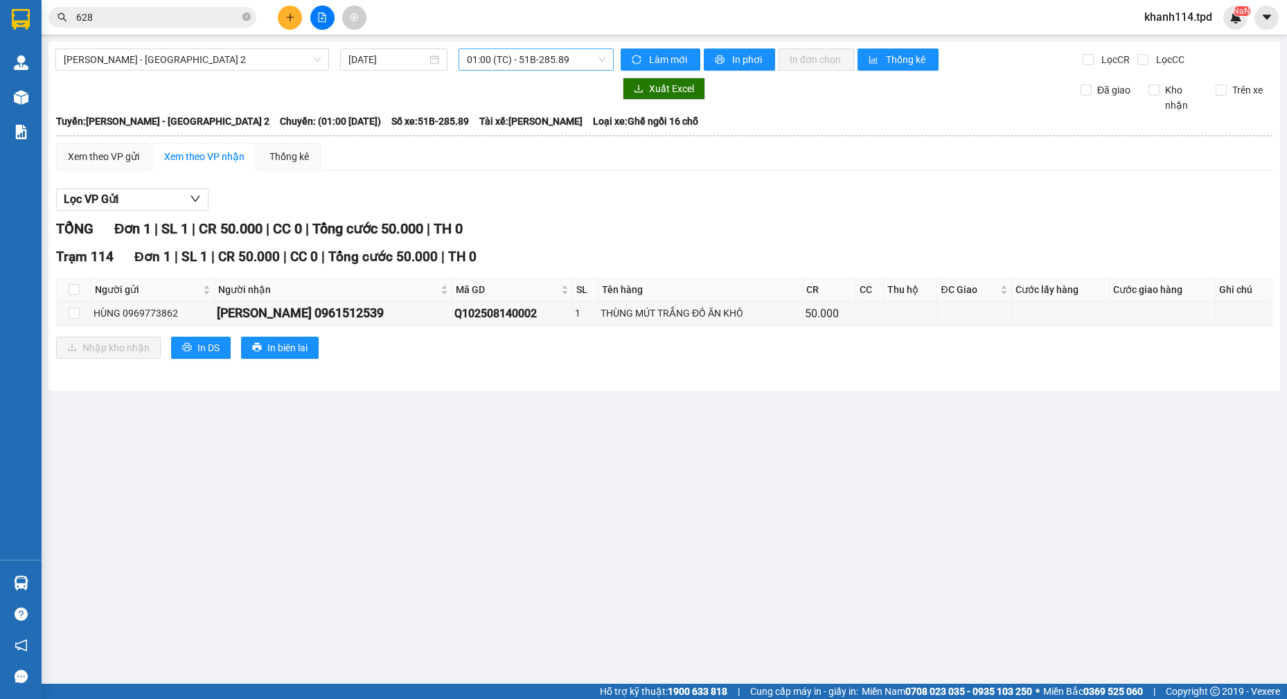
click at [548, 61] on span "01:00 (TC) - 51B-285.89" at bounding box center [536, 59] width 138 height 21
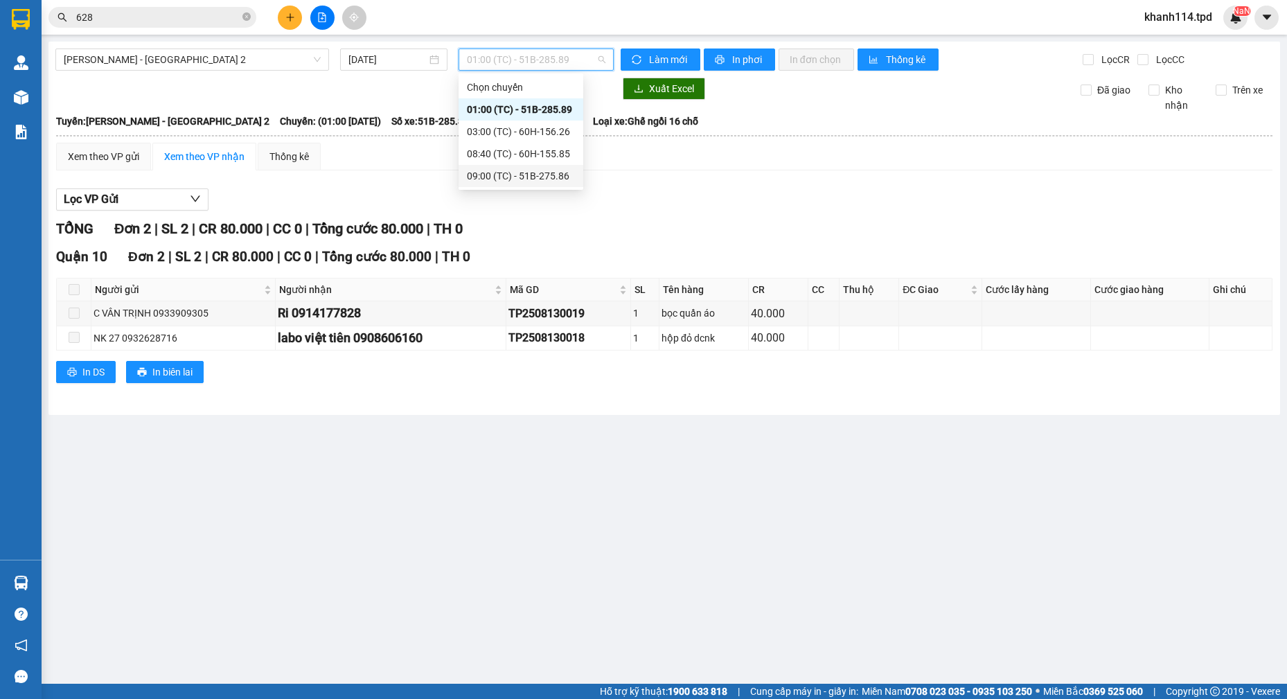
click at [539, 169] on div "09:00 (TC) - 51B-275.86" at bounding box center [521, 175] width 108 height 15
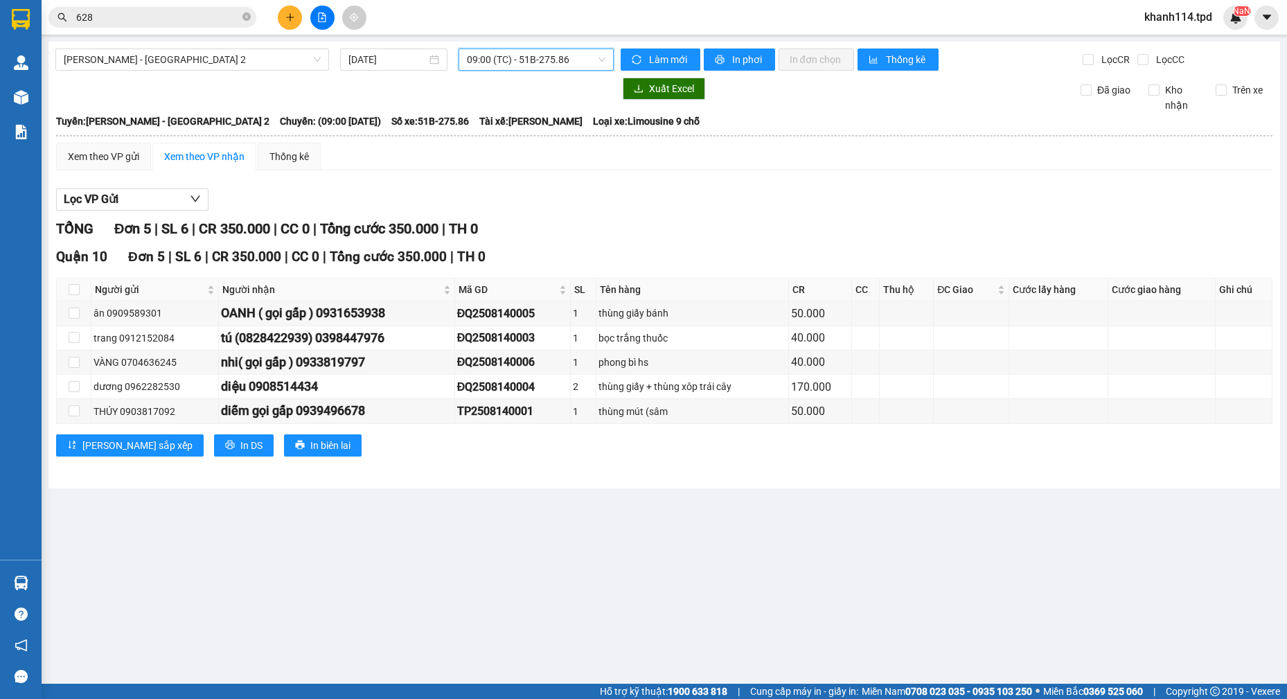
click at [170, 19] on input "628" at bounding box center [157, 17] width 163 height 15
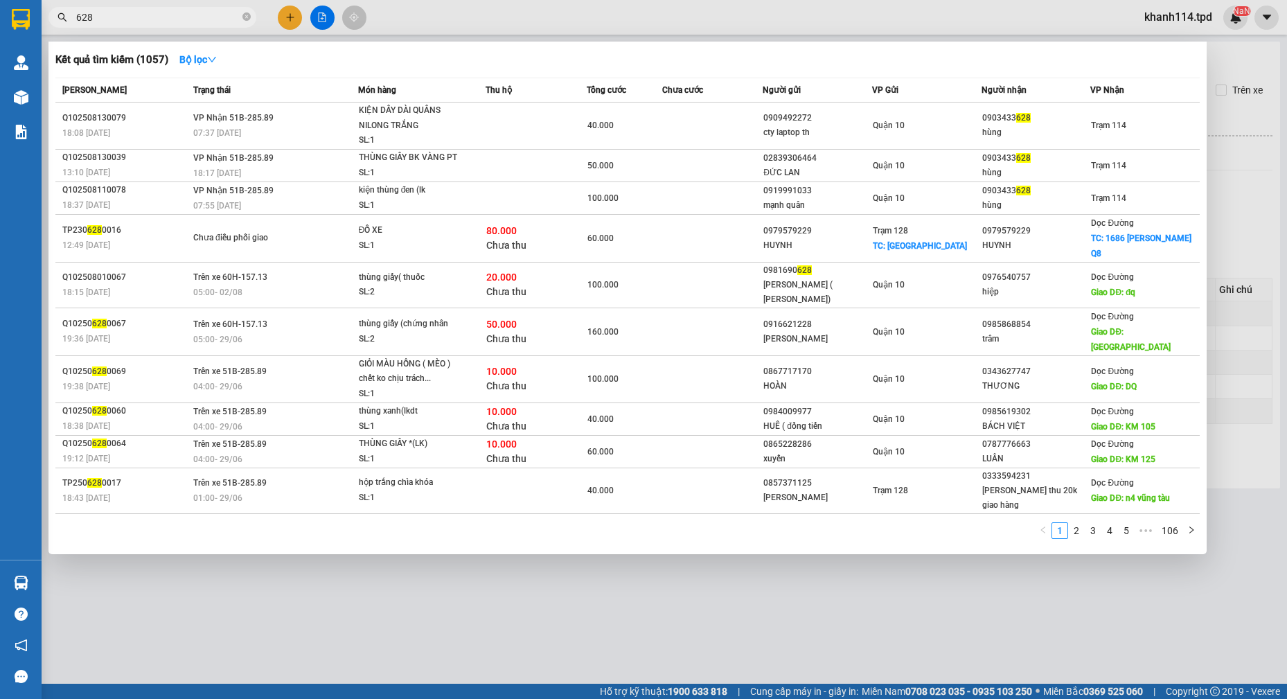
click at [170, 19] on input "628" at bounding box center [157, 17] width 163 height 15
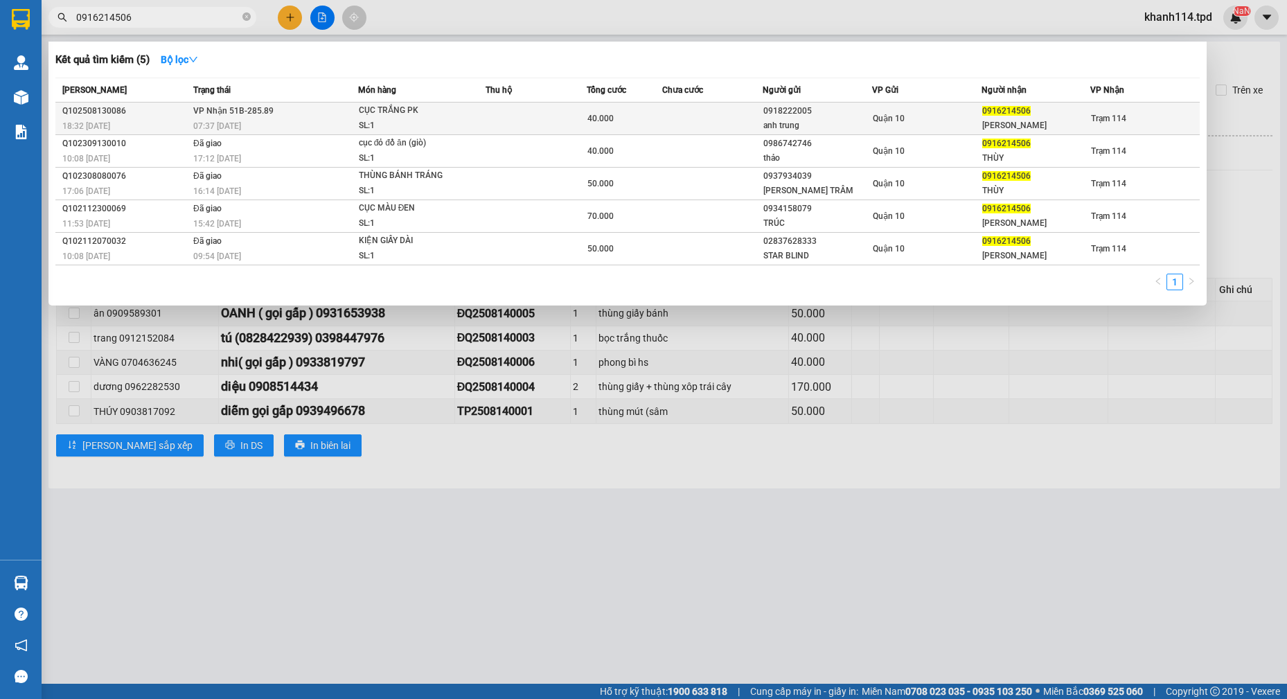
type input "0916214506"
click at [803, 121] on div "anh trung" at bounding box center [817, 125] width 108 height 15
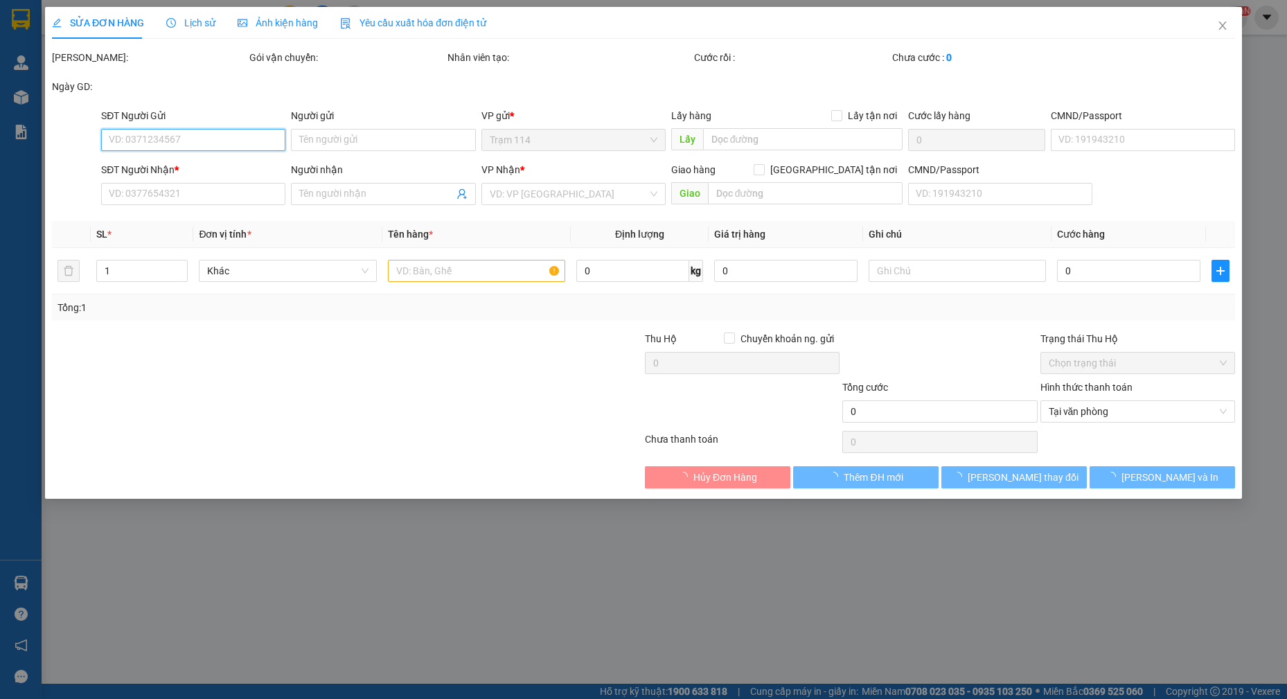
type input "0918222005"
type input "anh trung"
type input "079200024940"
type input "0916214506"
type input "[PERSON_NAME]"
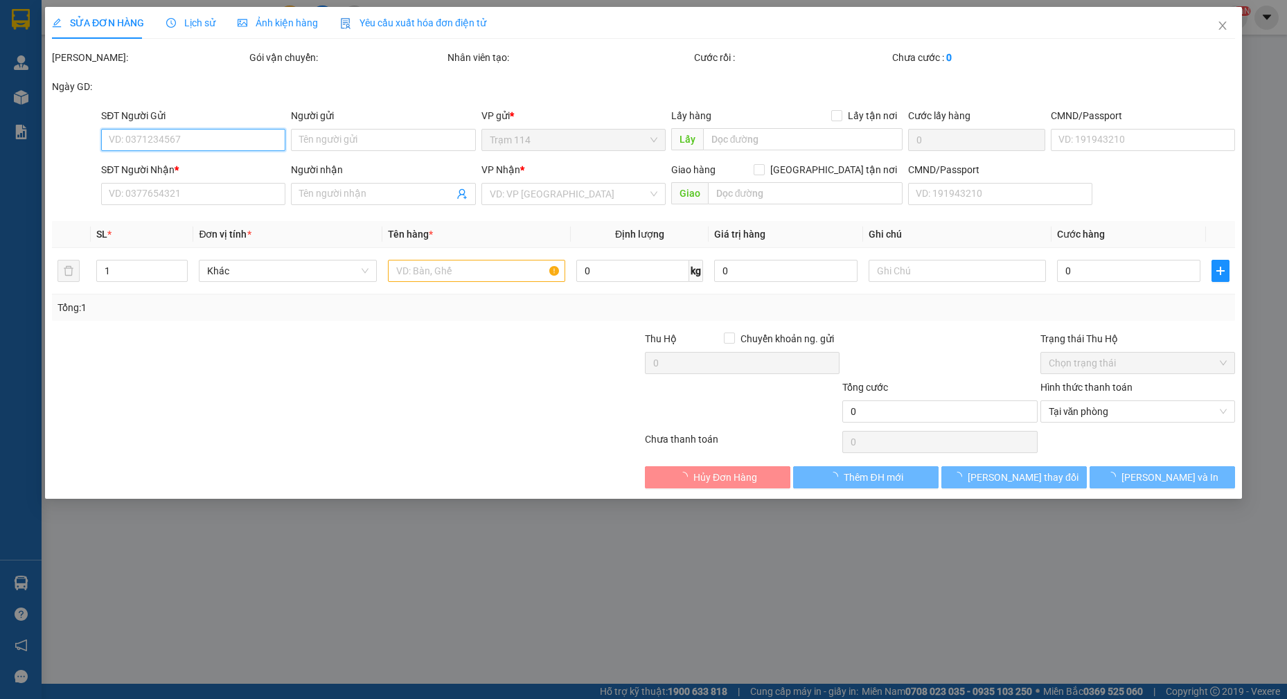
type input "40.000"
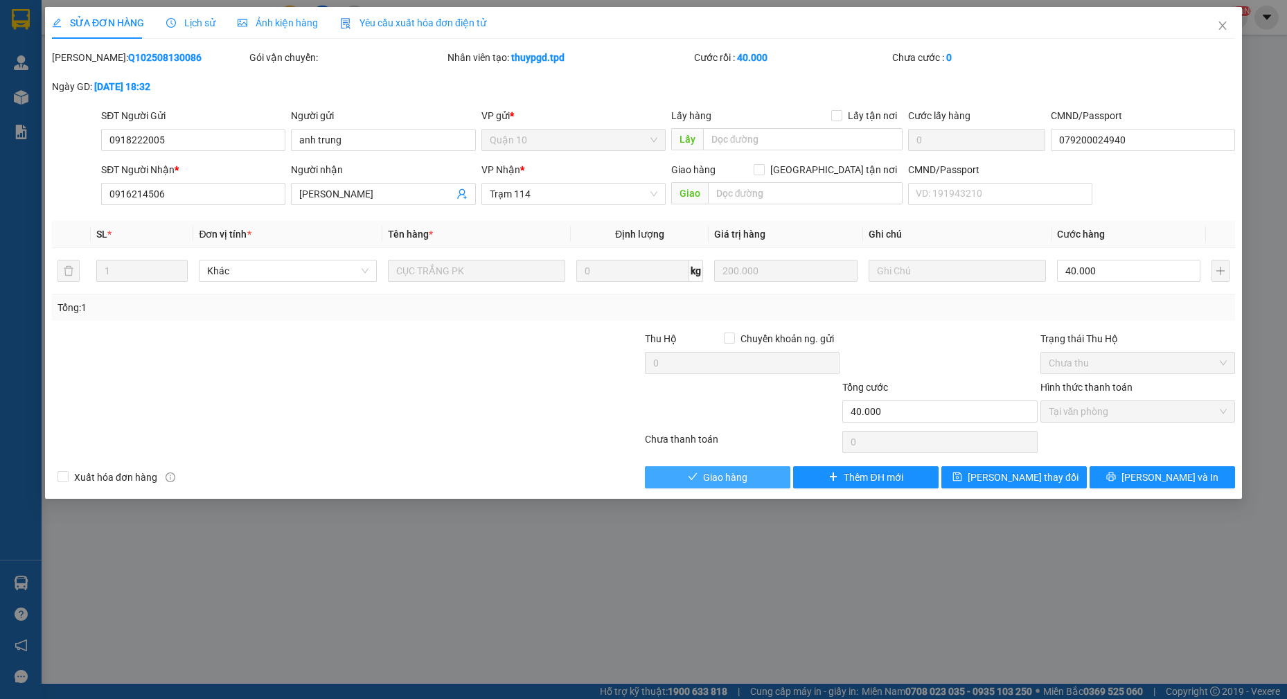
click at [732, 476] on span "Giao hàng" at bounding box center [725, 476] width 44 height 15
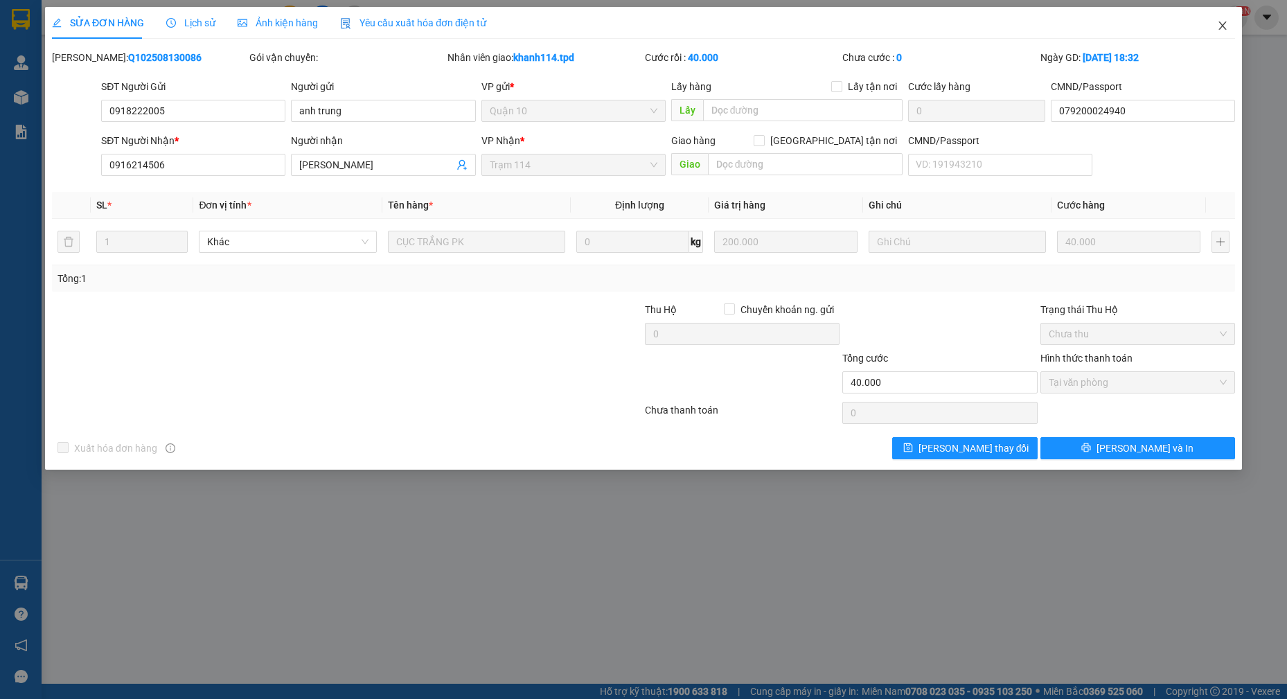
click at [1228, 35] on span "Close" at bounding box center [1222, 26] width 39 height 39
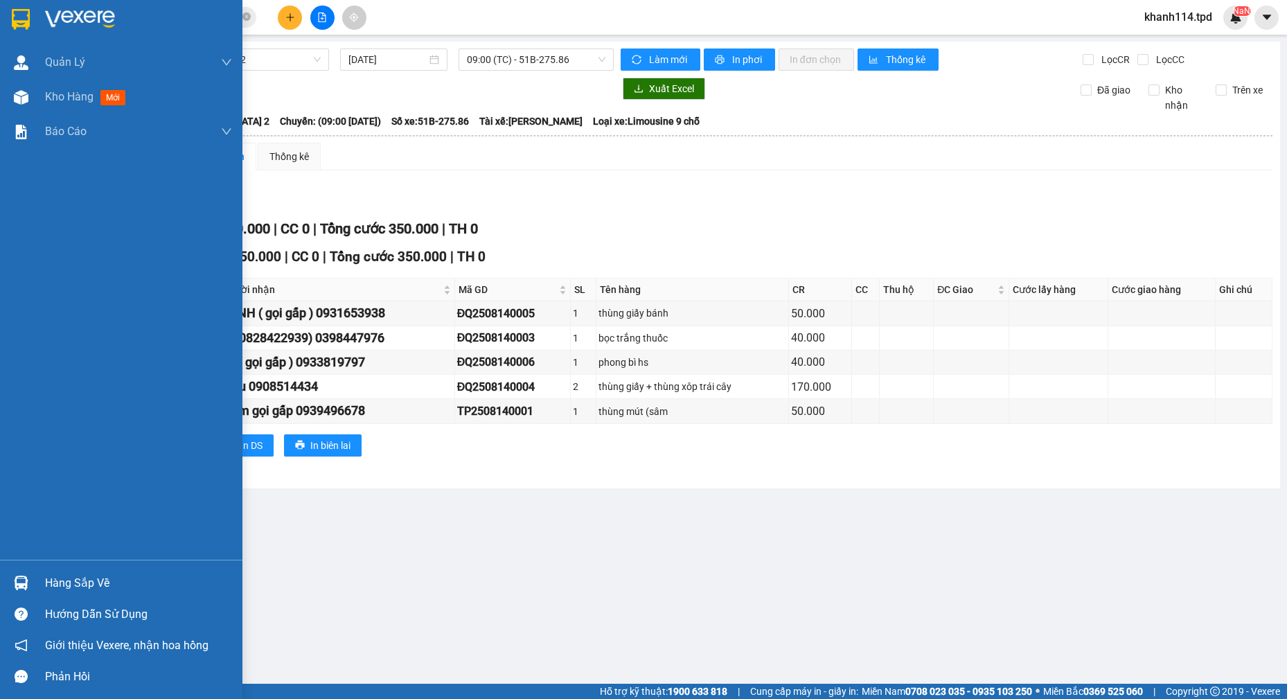
click at [104, 587] on div "Hàng sắp về" at bounding box center [138, 583] width 187 height 21
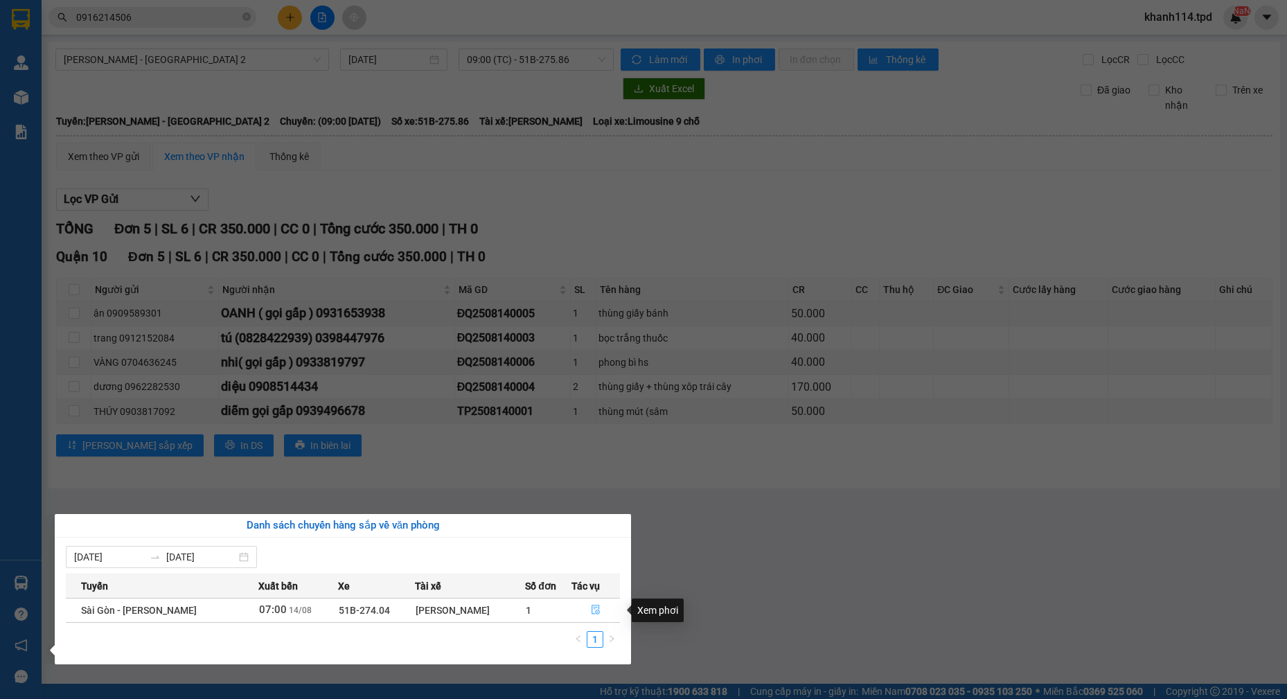
click at [591, 609] on icon "file-done" at bounding box center [595, 610] width 8 height 10
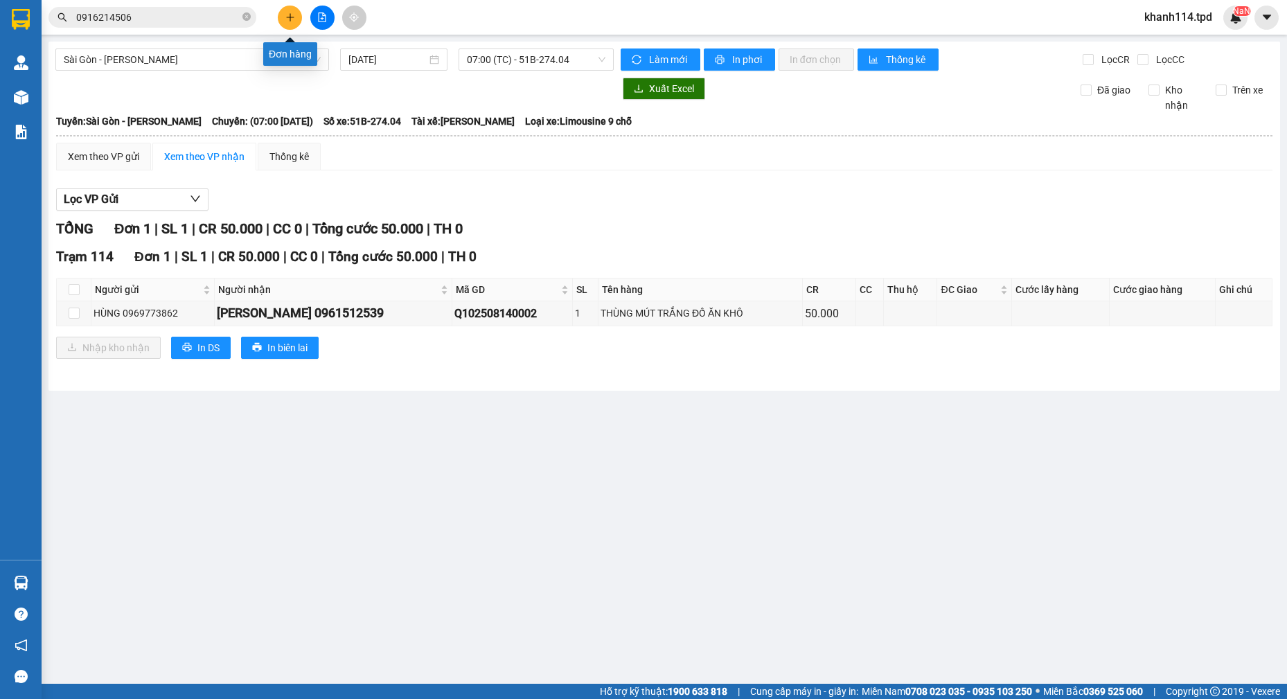
click at [285, 26] on button at bounding box center [290, 18] width 24 height 24
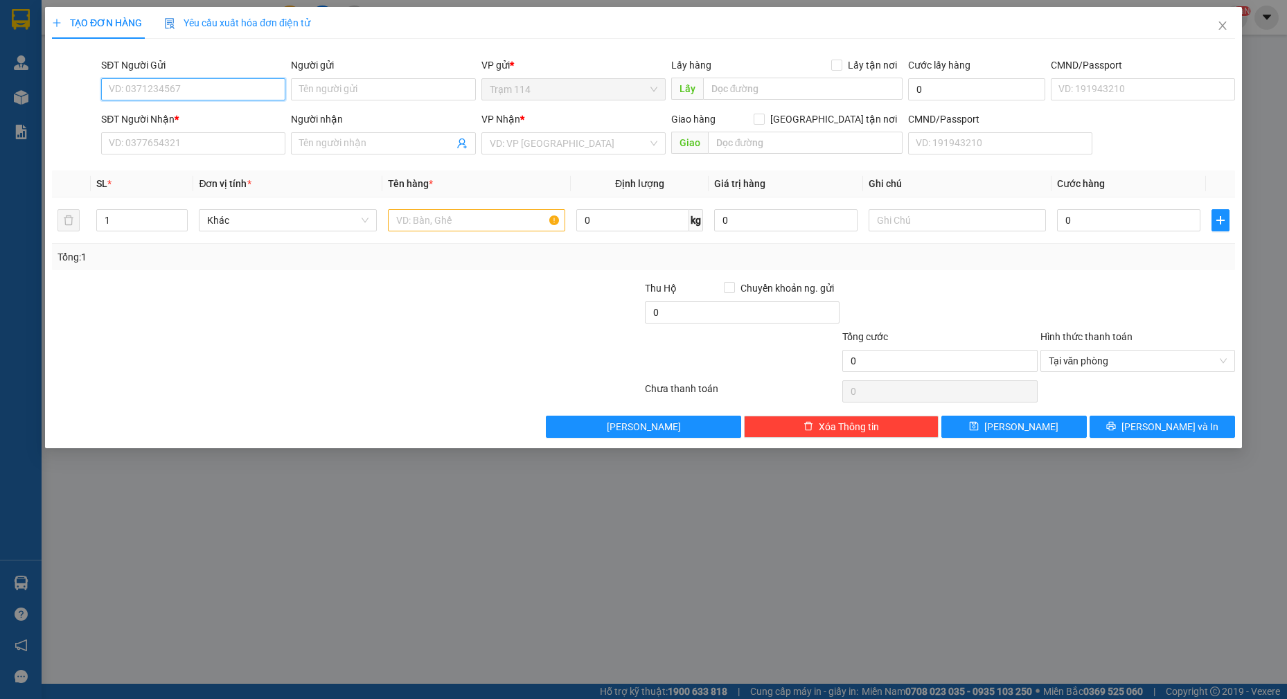
click at [221, 89] on input "SĐT Người Gửi" at bounding box center [193, 89] width 184 height 22
type input "0918569567"
click at [180, 118] on div "0918569567 - bình" at bounding box center [193, 116] width 168 height 15
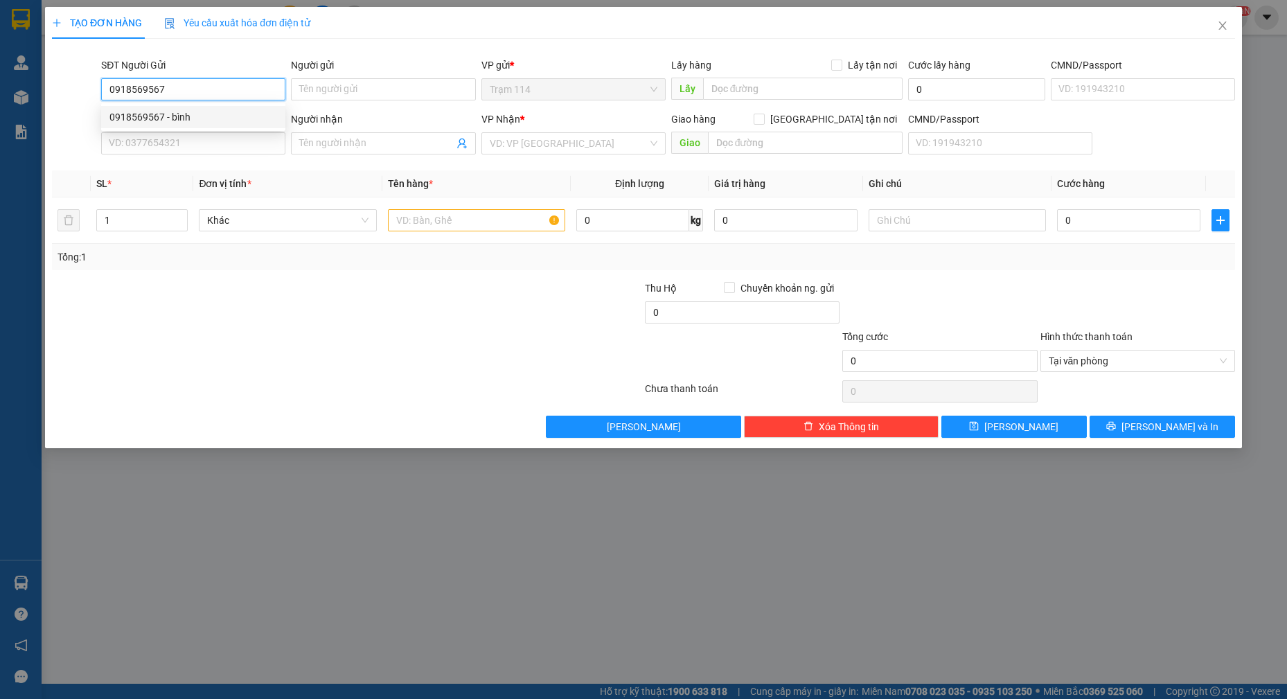
type input "bình"
type input "0343739310"
type input "NGUYỄN THỊ KIỀU ANH"
type input "0918569567"
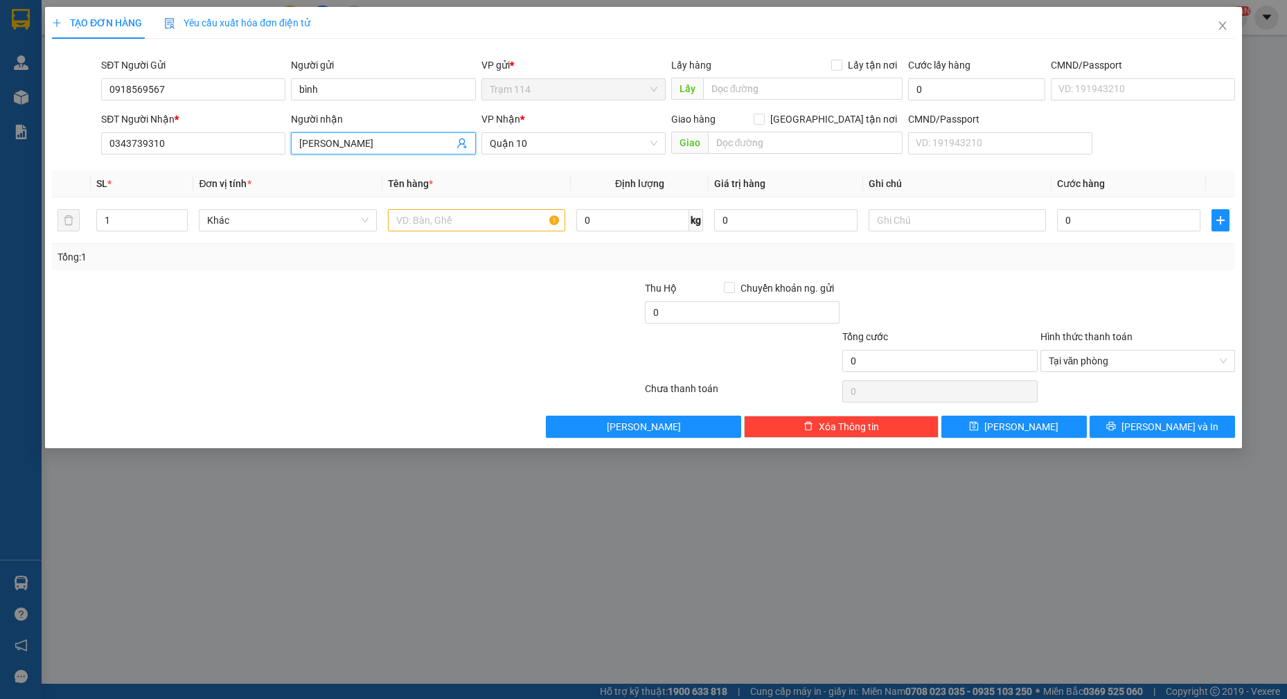
click at [417, 144] on input "NGUYỄN THỊ KIỀU ANH" at bounding box center [376, 143] width 154 height 15
type input "kiều anh ( 0385262648 vũ )"
click at [485, 222] on input "text" at bounding box center [477, 220] width 178 height 22
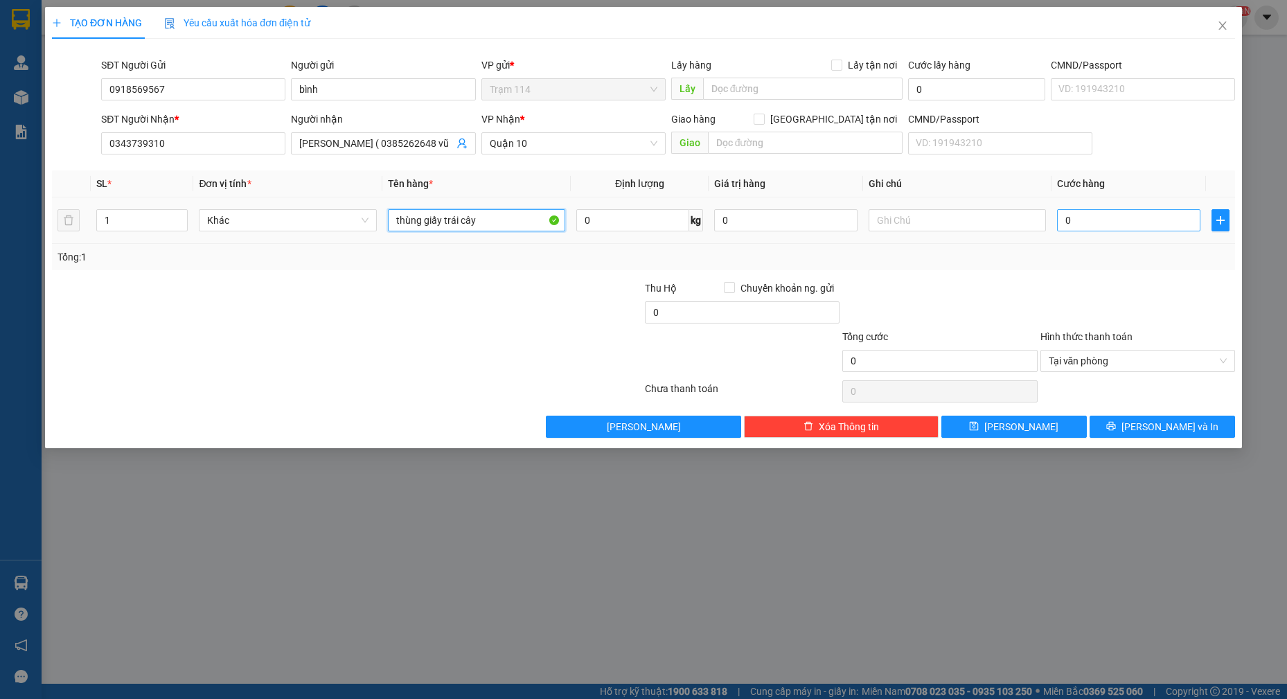
type input "thùng giấy trái cây"
click at [1084, 224] on input "0" at bounding box center [1128, 220] width 143 height 22
type input "8"
type input "80"
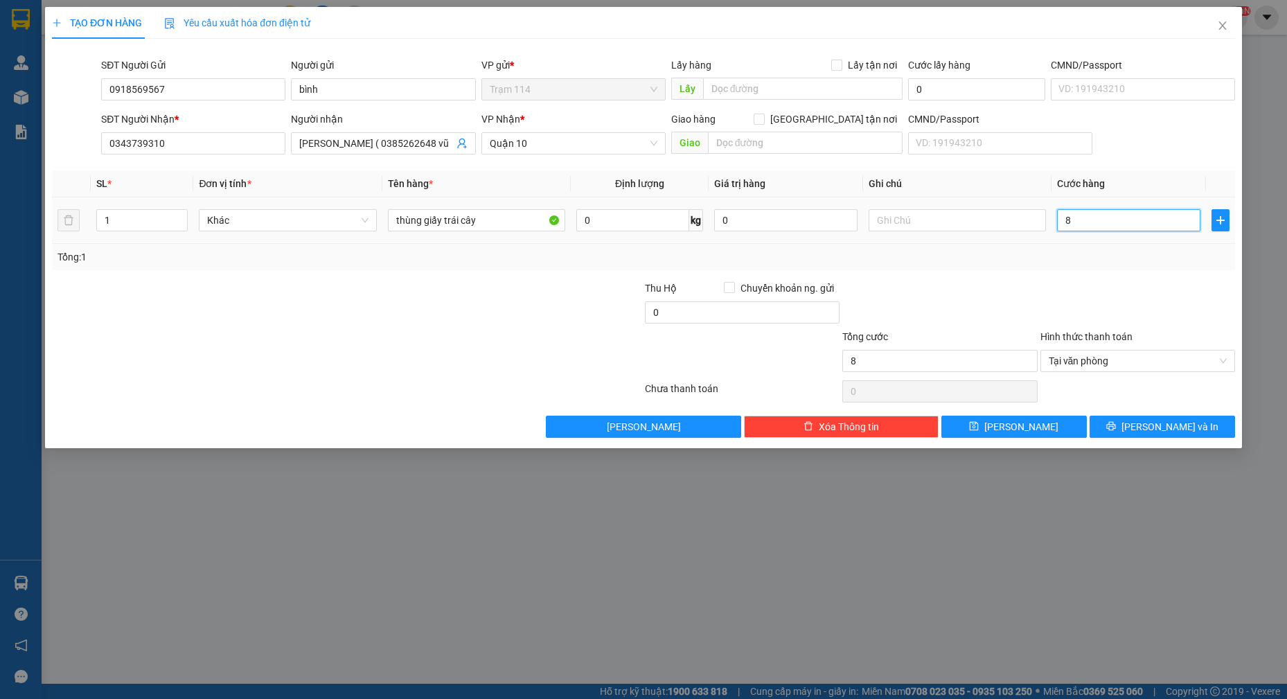
type input "80"
type input "80.000"
click at [976, 264] on div "Tổng: 1" at bounding box center [643, 256] width 1172 height 15
click at [1003, 268] on div "Tổng: 1" at bounding box center [643, 257] width 1183 height 26
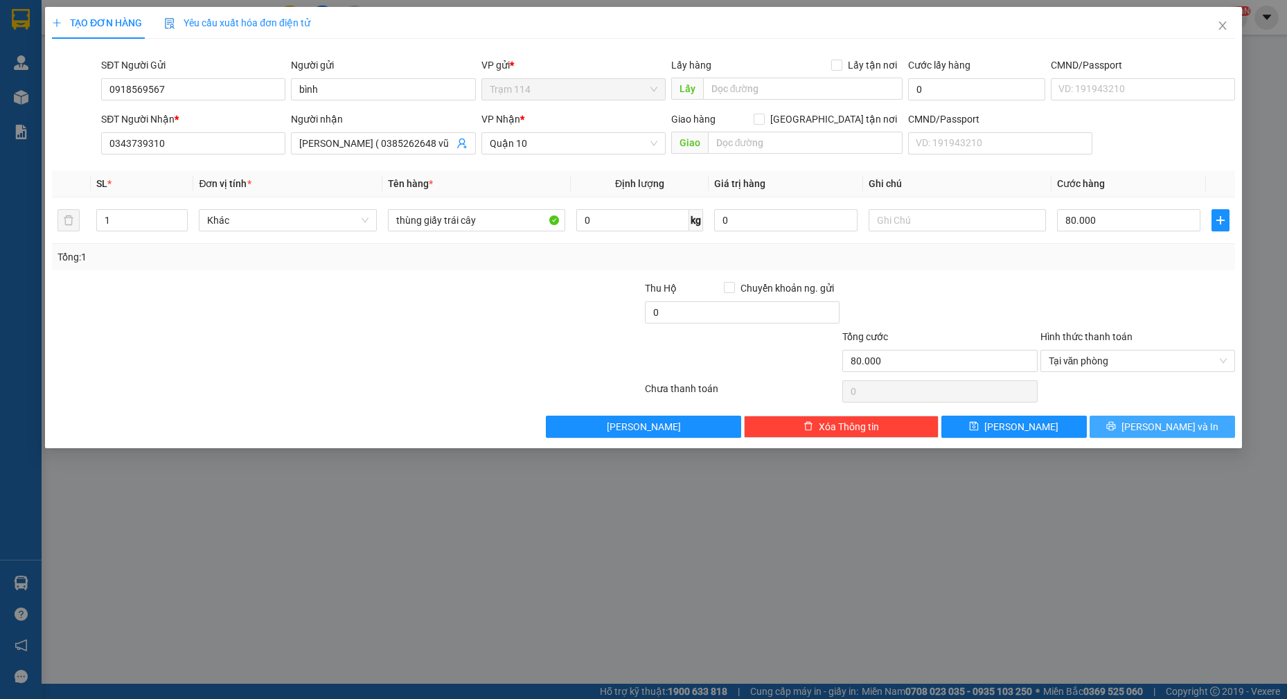
click at [1159, 422] on span "[PERSON_NAME] và In" at bounding box center [1169, 426] width 97 height 15
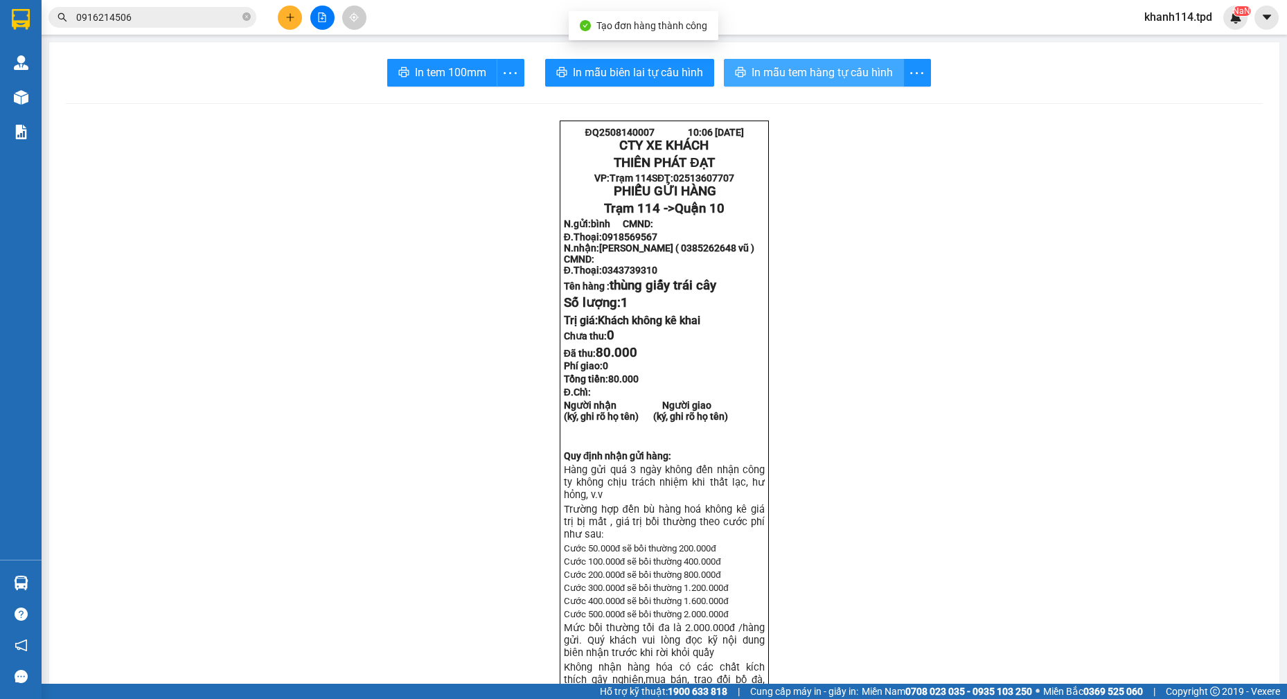
click at [785, 64] on span "In mẫu tem hàng tự cấu hình" at bounding box center [821, 72] width 141 height 17
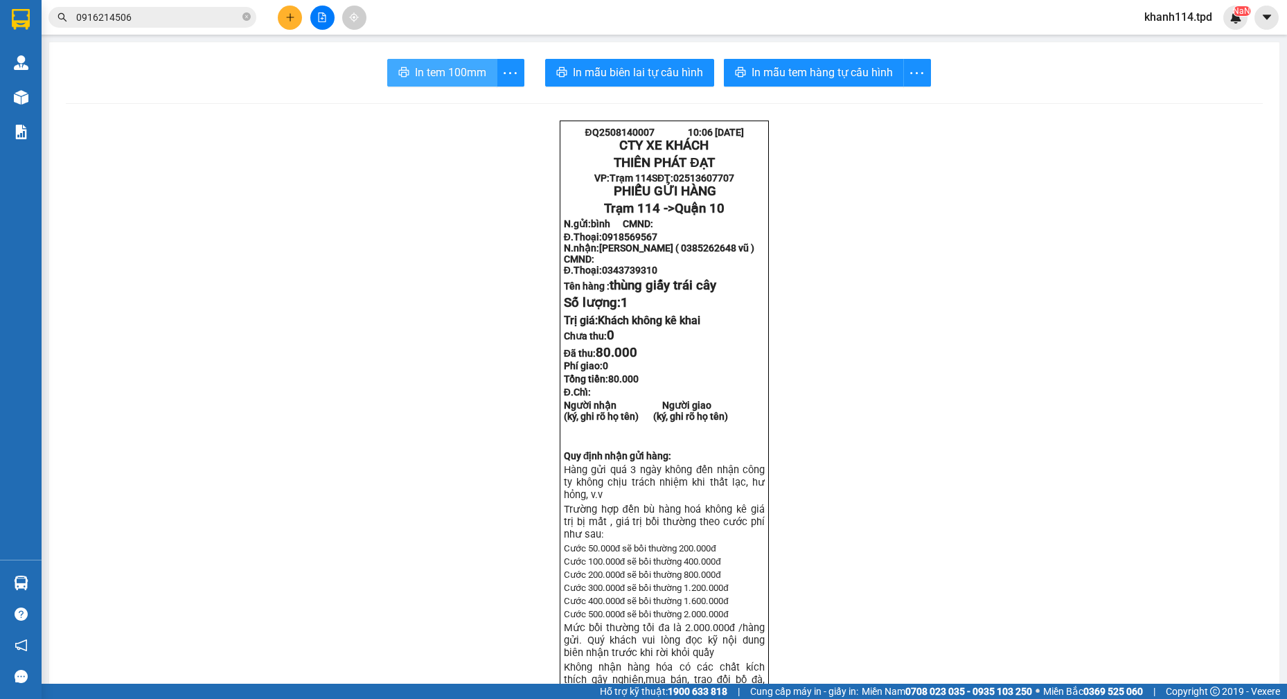
click at [437, 78] on span "In tem 100mm" at bounding box center [450, 72] width 71 height 17
click at [633, 242] on span "0918569567" at bounding box center [629, 236] width 55 height 11
copy span "0918569567"
click at [170, 17] on input "0916214506" at bounding box center [157, 17] width 163 height 15
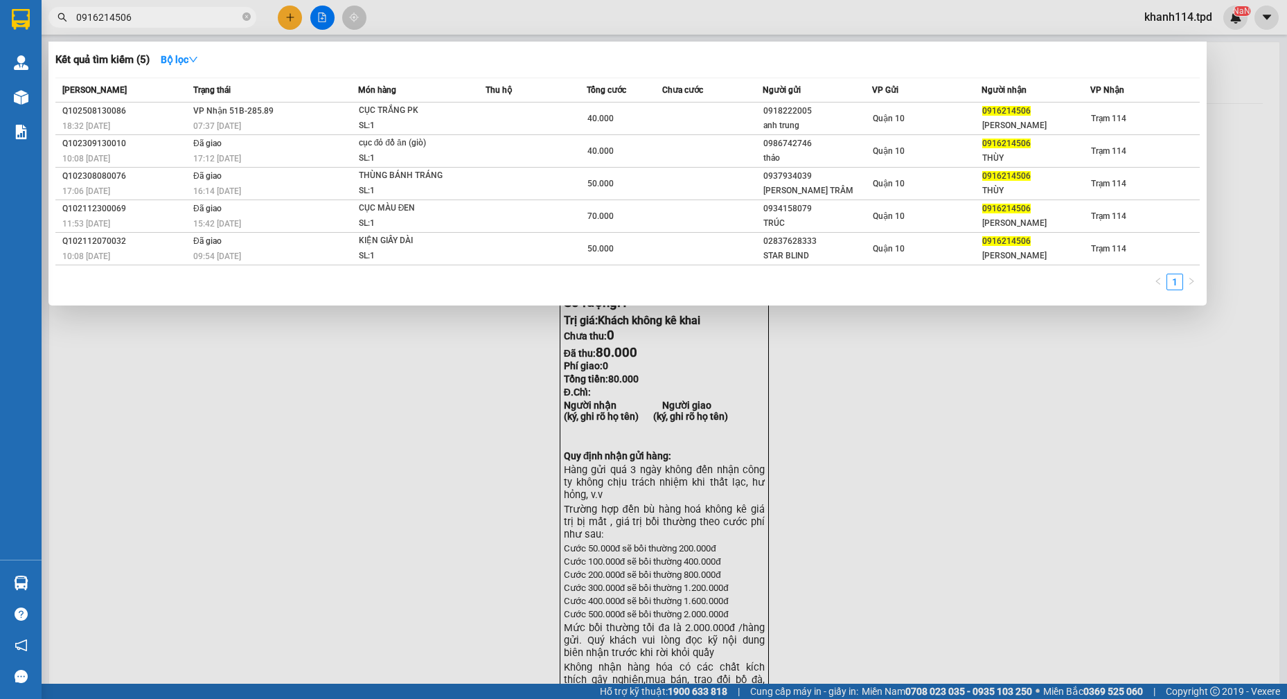
click at [170, 17] on input "0916214506" at bounding box center [157, 17] width 163 height 15
paste input "8569567"
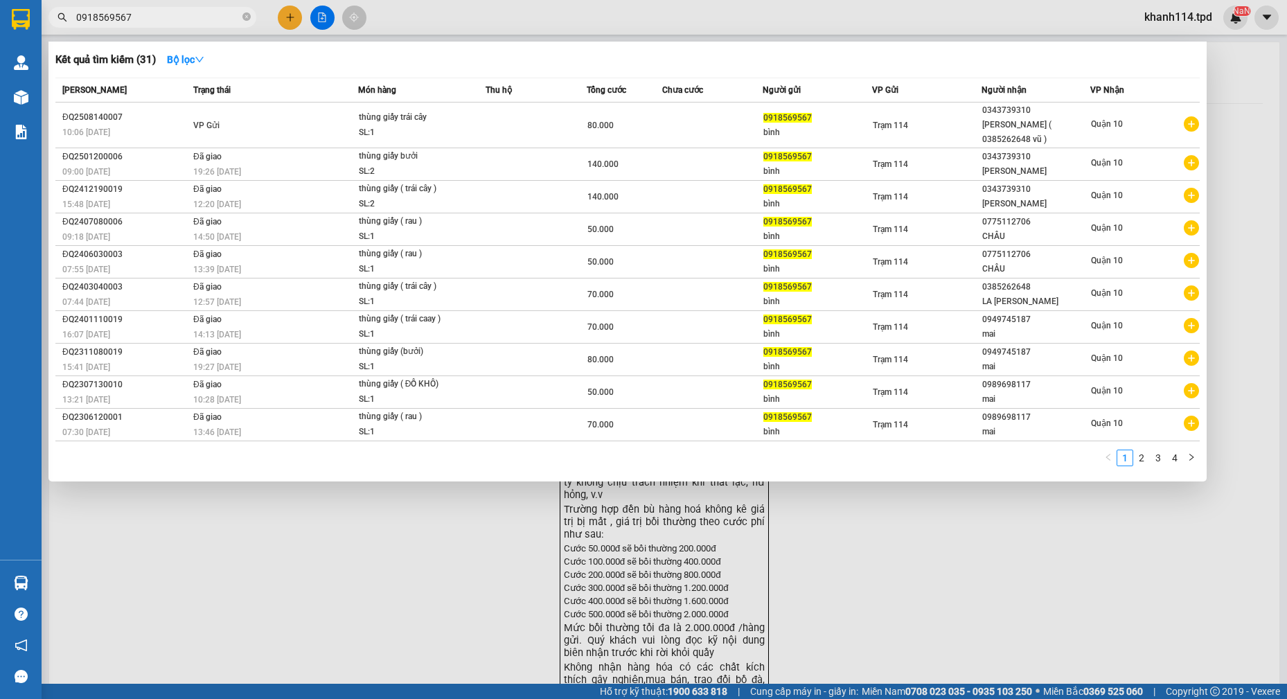
type input "0918569567"
click at [918, 589] on div at bounding box center [643, 349] width 1287 height 699
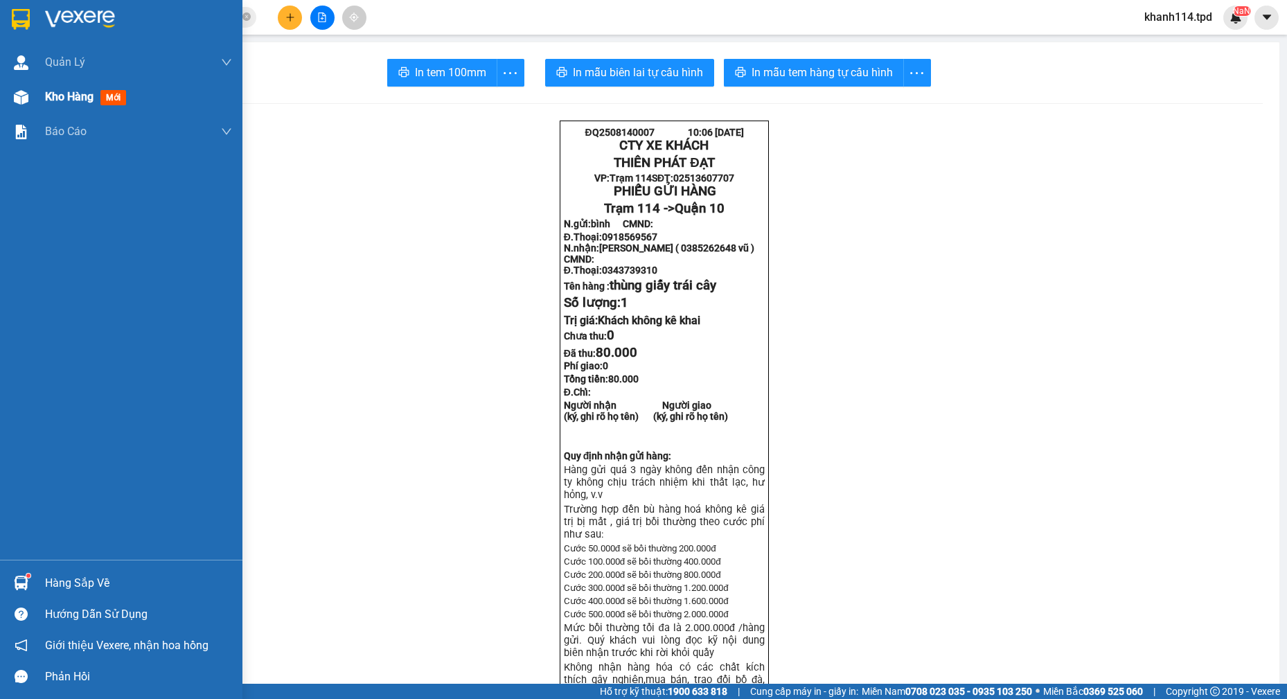
click at [91, 101] on span "Kho hàng" at bounding box center [69, 96] width 48 height 13
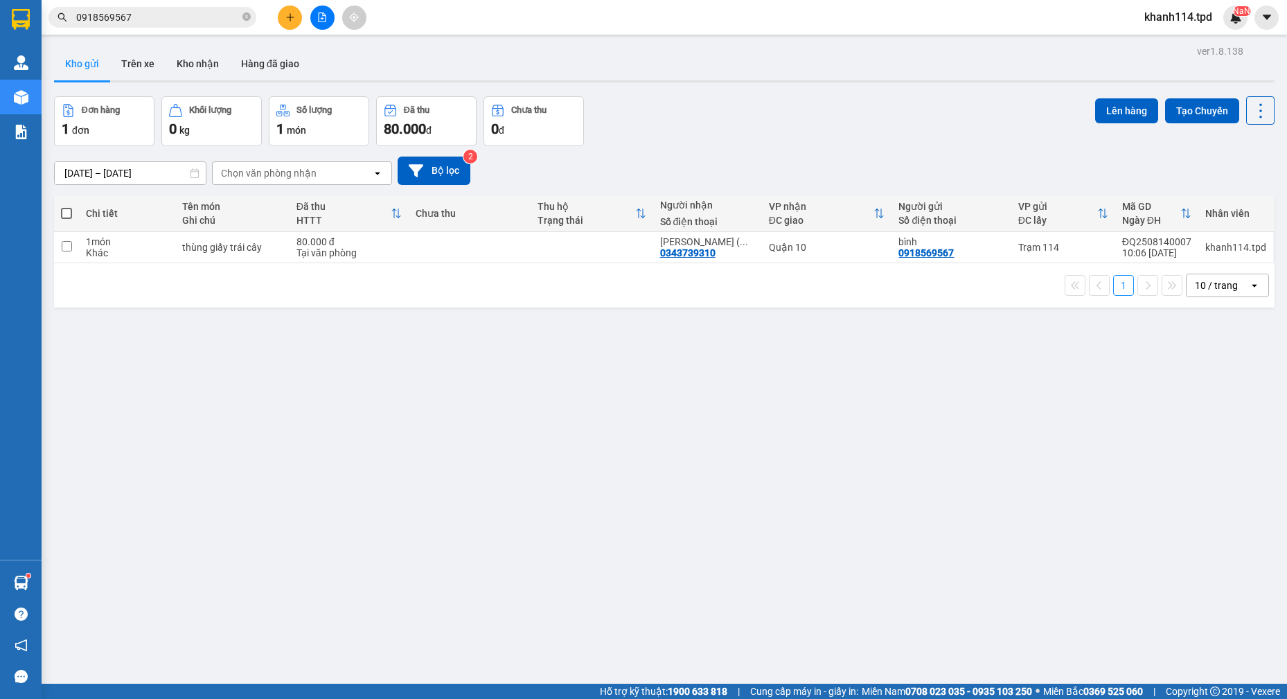
click at [66, 213] on span at bounding box center [66, 213] width 11 height 11
click at [66, 206] on input "checkbox" at bounding box center [66, 206] width 0 height 0
checkbox input "true"
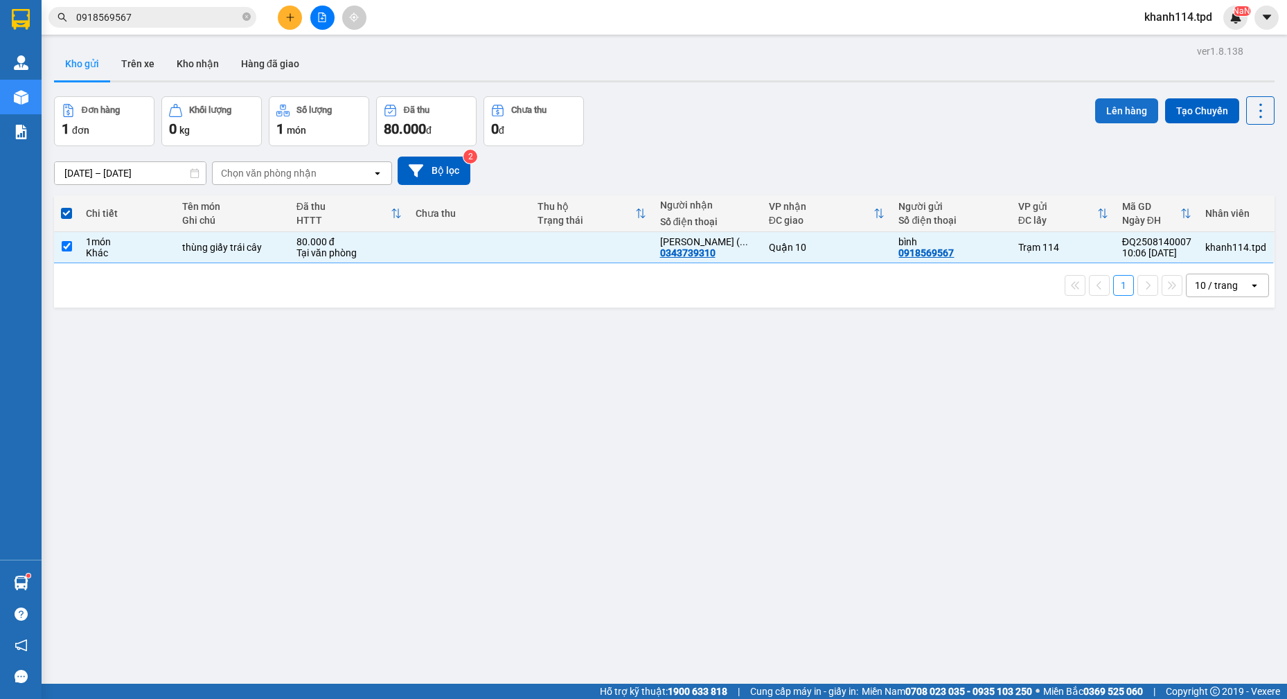
click at [1098, 102] on button "Lên hàng" at bounding box center [1126, 110] width 63 height 25
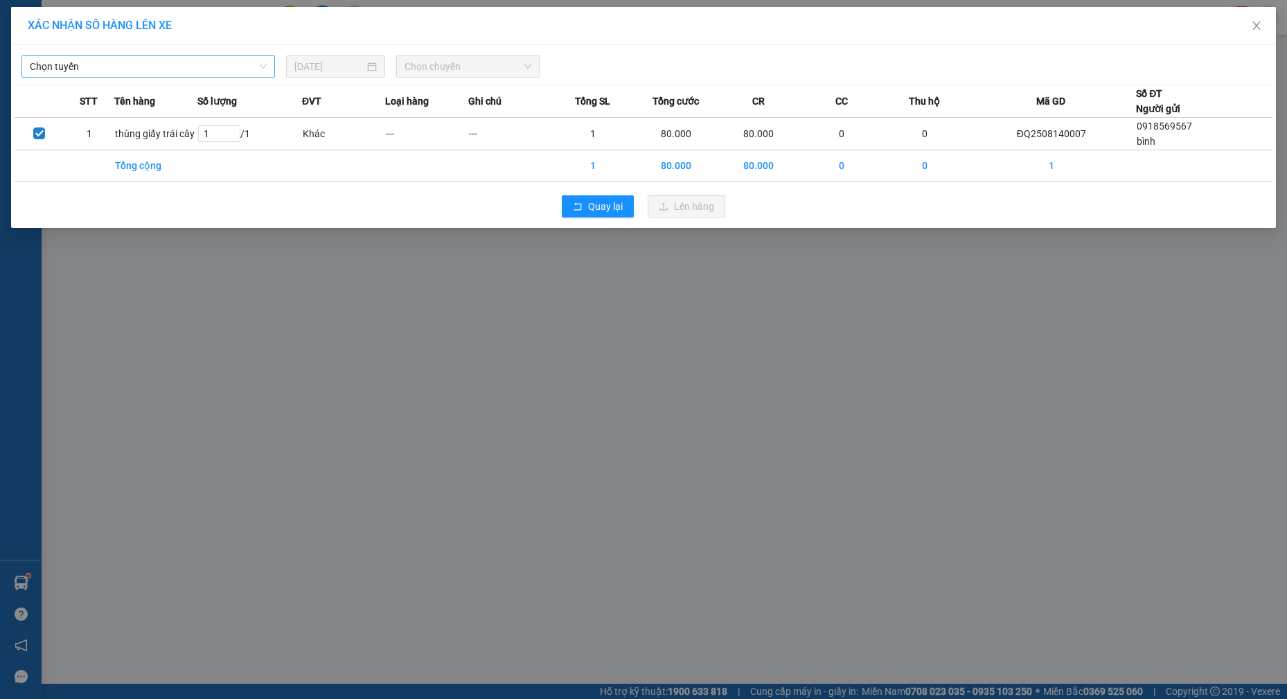
click at [203, 57] on span "Chọn tuyến" at bounding box center [148, 66] width 237 height 21
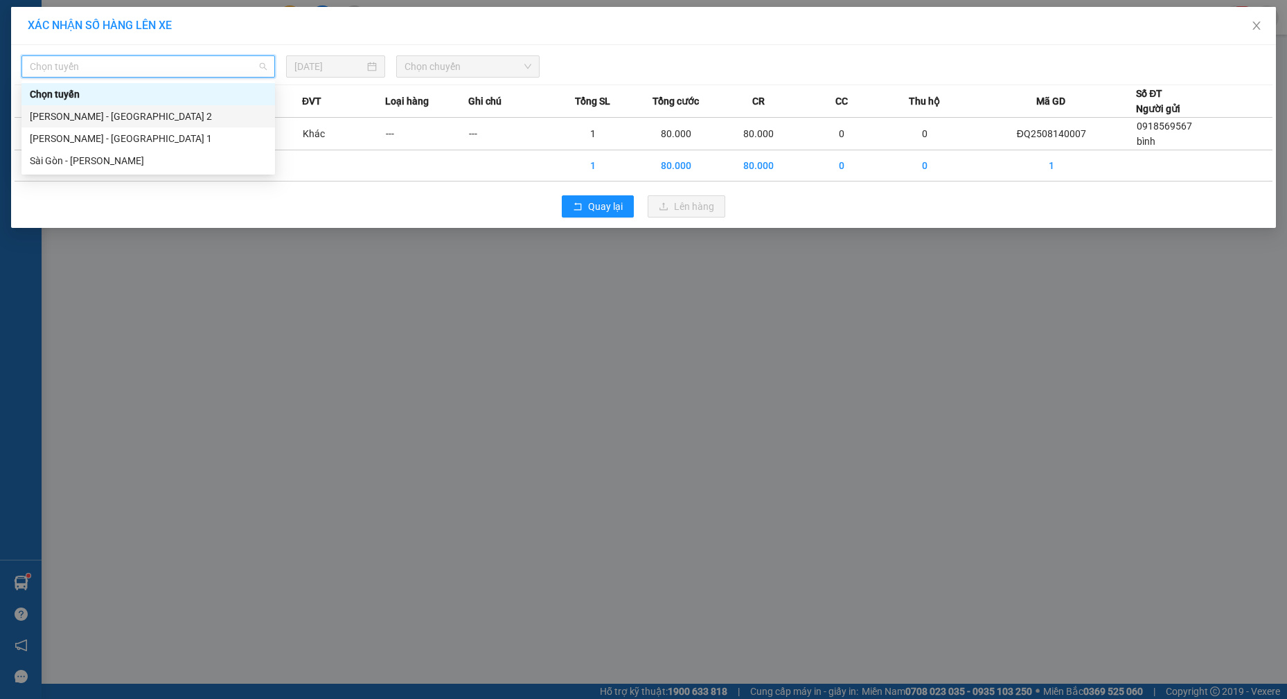
click at [133, 116] on div "Phương Lâm - Sài Gòn 2" at bounding box center [148, 116] width 237 height 15
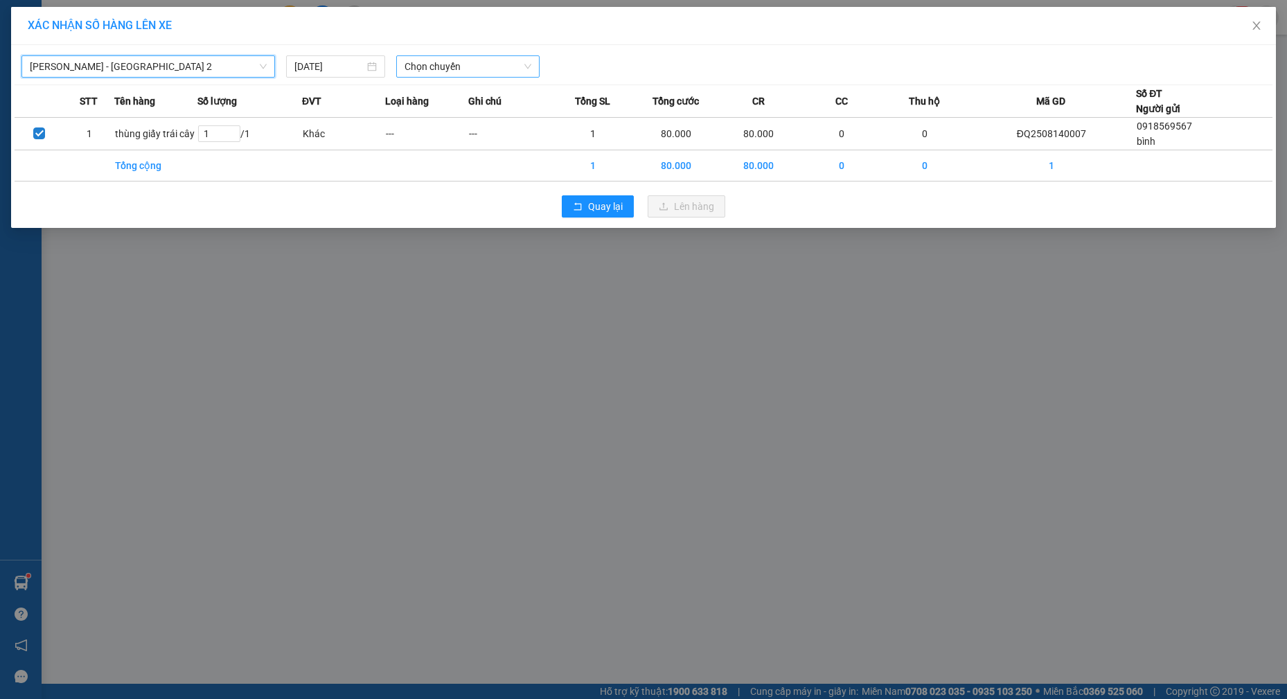
click at [433, 76] on div "Chọn chuyến" at bounding box center [467, 66] width 143 height 22
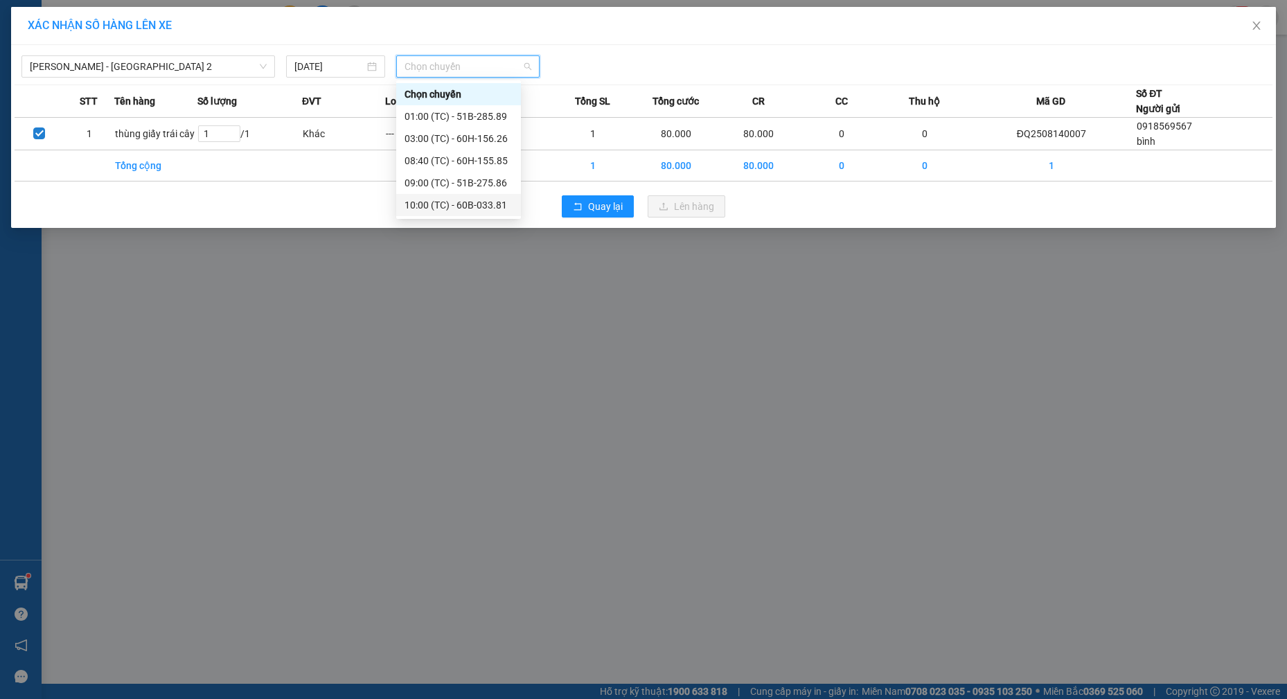
click at [463, 211] on div "10:00 (TC) - 60B-033.81" at bounding box center [458, 204] width 108 height 15
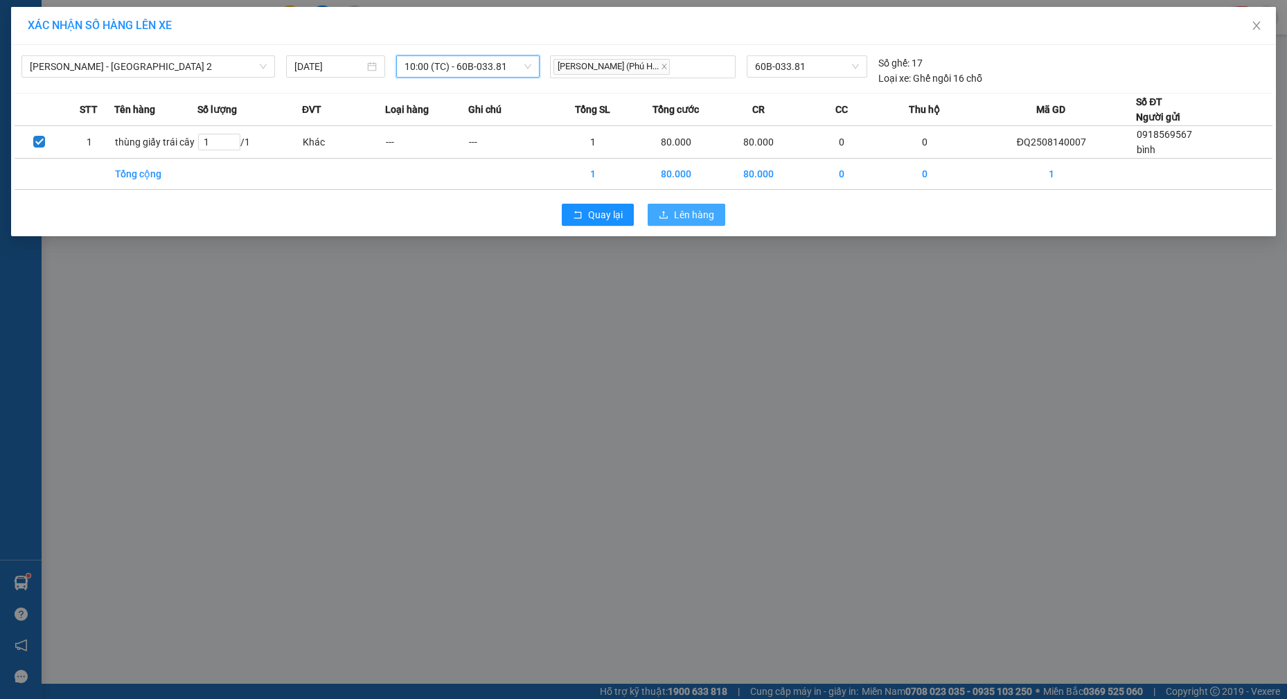
click at [707, 215] on span "Lên hàng" at bounding box center [694, 214] width 40 height 15
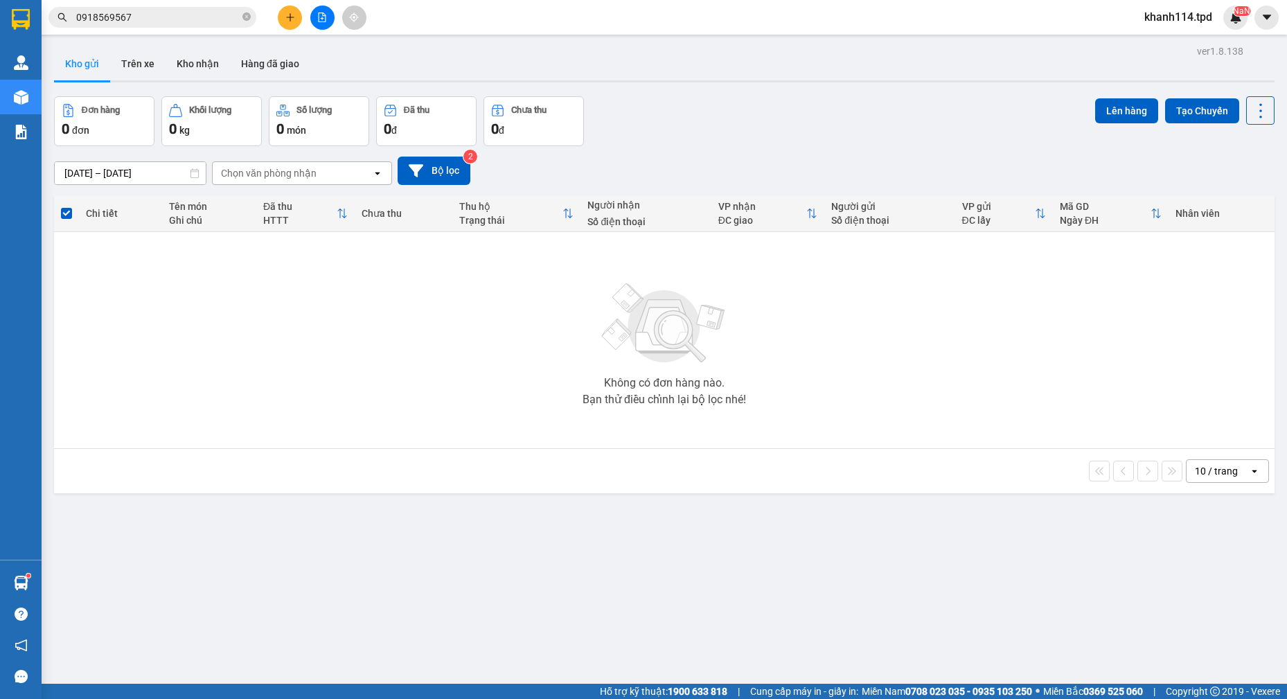
click at [140, 12] on input "0918569567" at bounding box center [157, 17] width 163 height 15
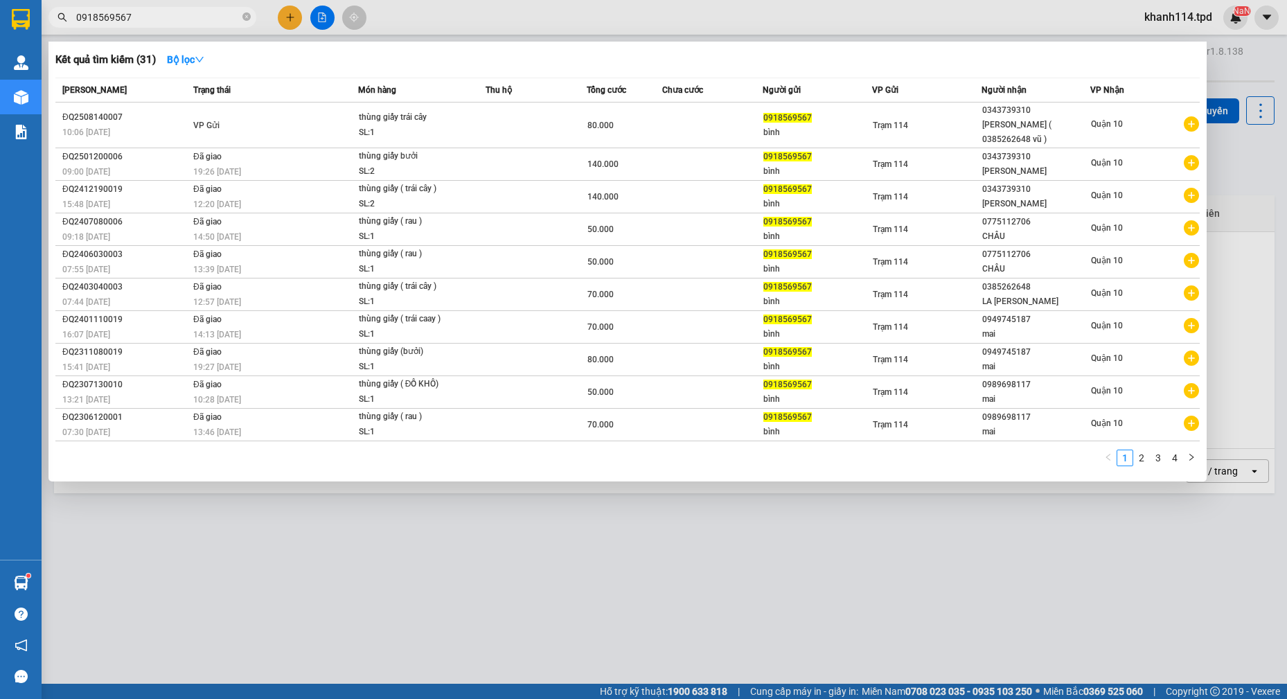
click at [140, 12] on input "0918569567" at bounding box center [157, 17] width 163 height 15
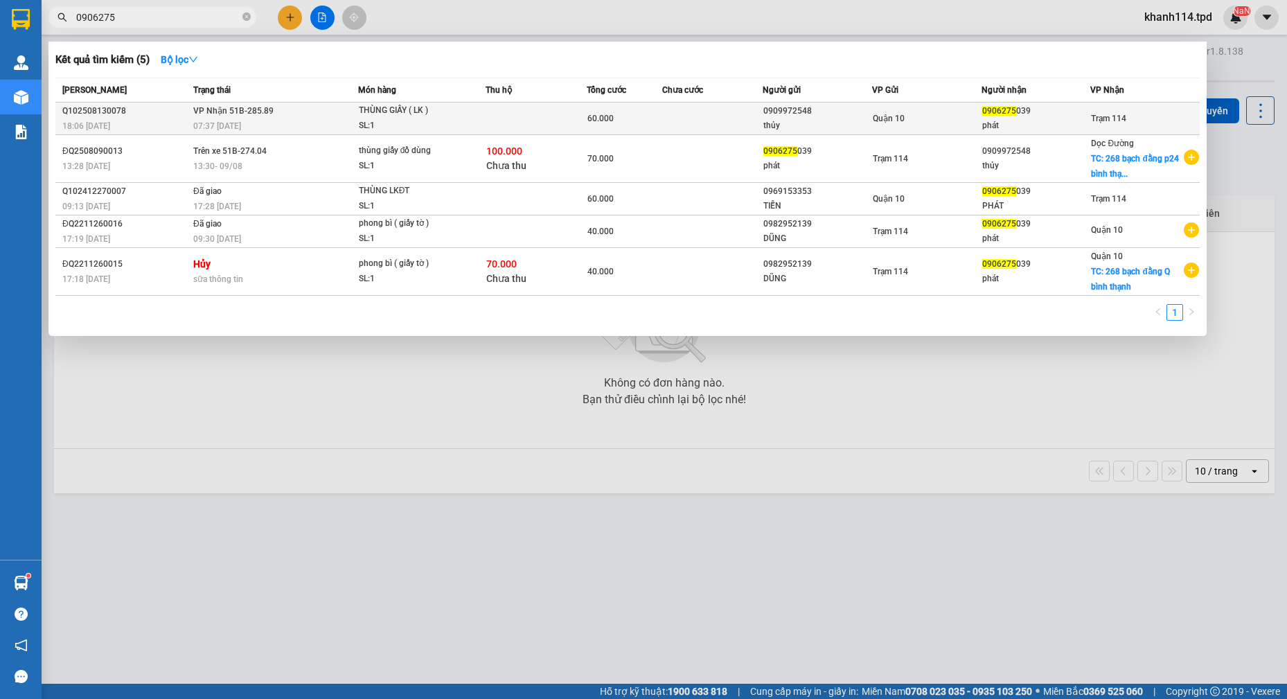
type input "0906275"
click at [1011, 120] on div "phát" at bounding box center [1036, 125] width 108 height 15
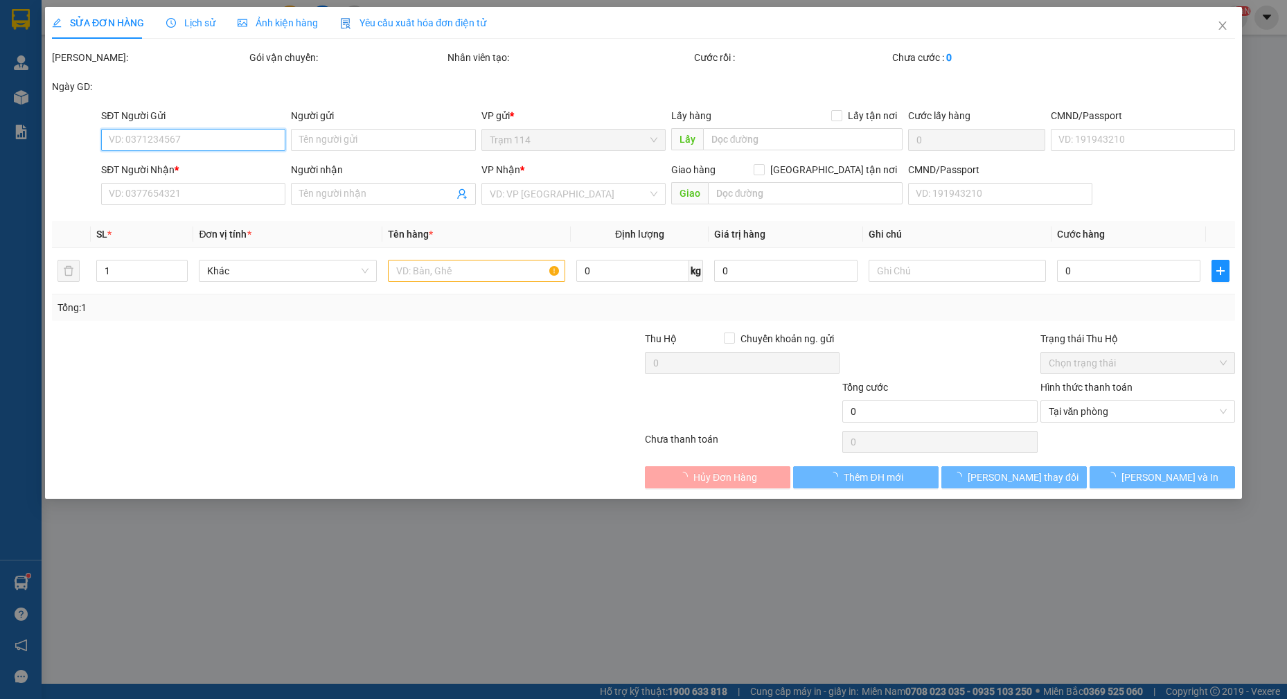
type input "0909972548"
type input "thủy"
type input "0906275039"
type input "phát"
type input "60.000"
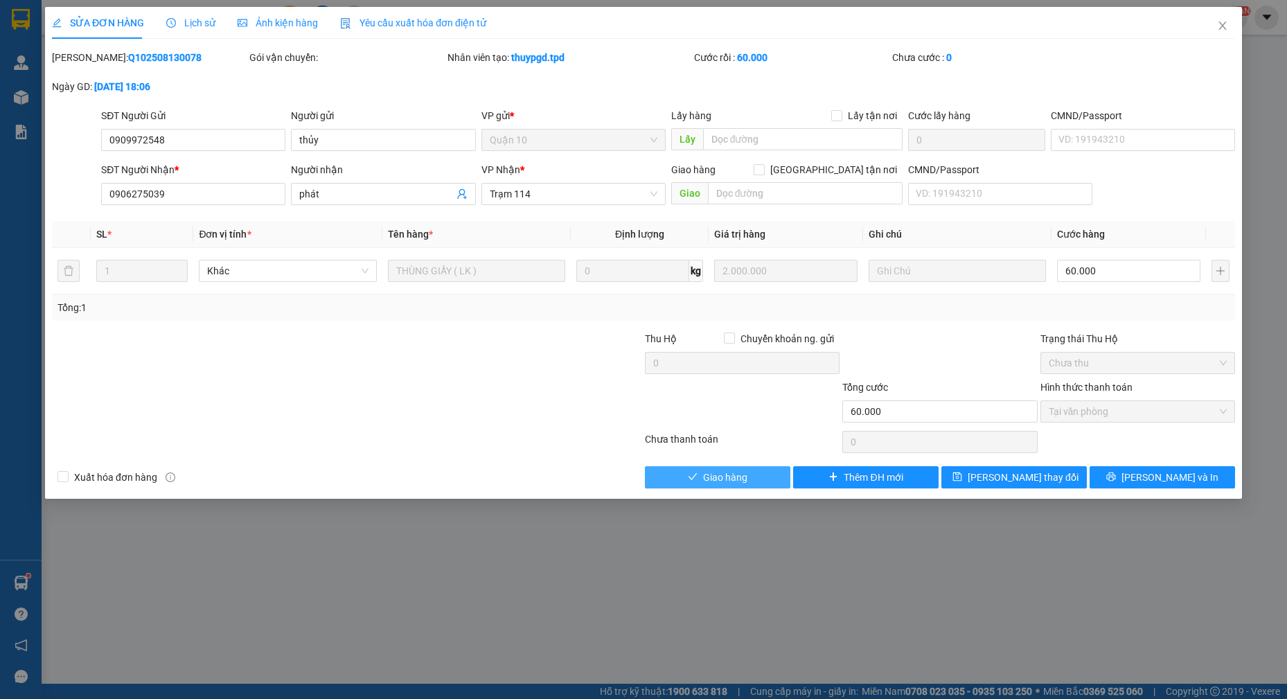
click at [716, 482] on span "Giao hàng" at bounding box center [725, 476] width 44 height 15
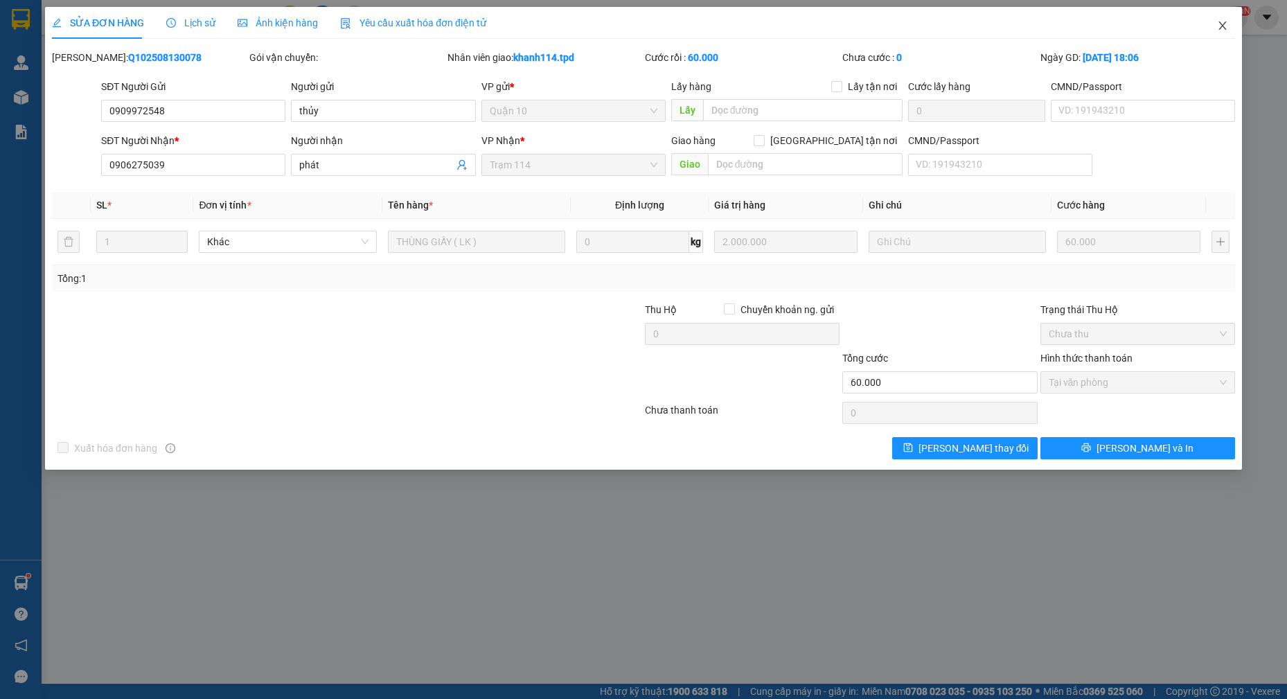
click at [1224, 30] on icon "close" at bounding box center [1222, 25] width 11 height 11
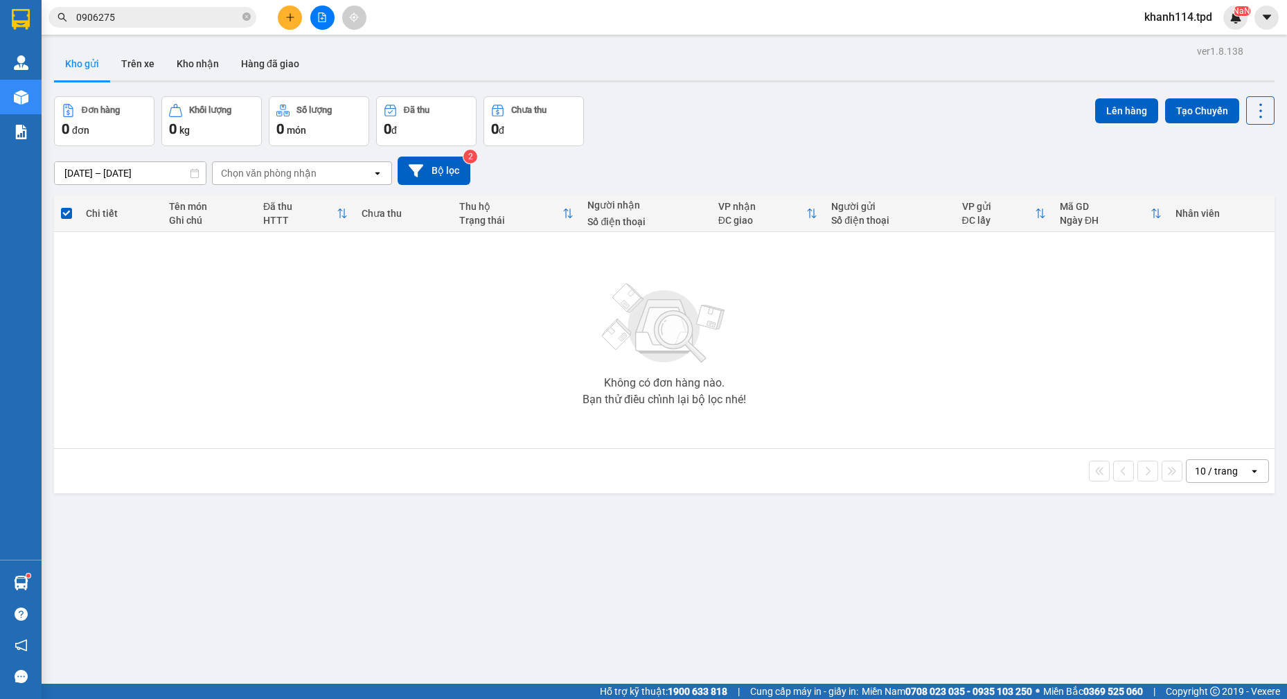
click at [179, 17] on input "0906275" at bounding box center [157, 17] width 163 height 15
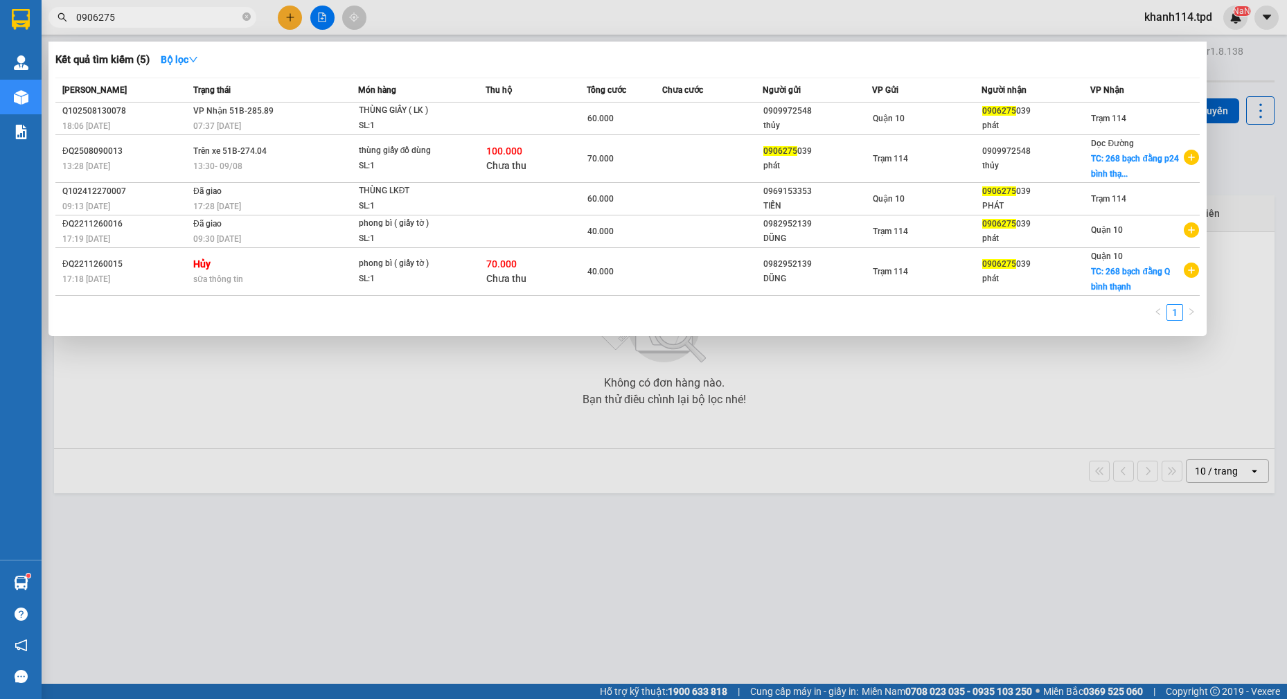
click at [179, 17] on input "0906275" at bounding box center [157, 17] width 163 height 15
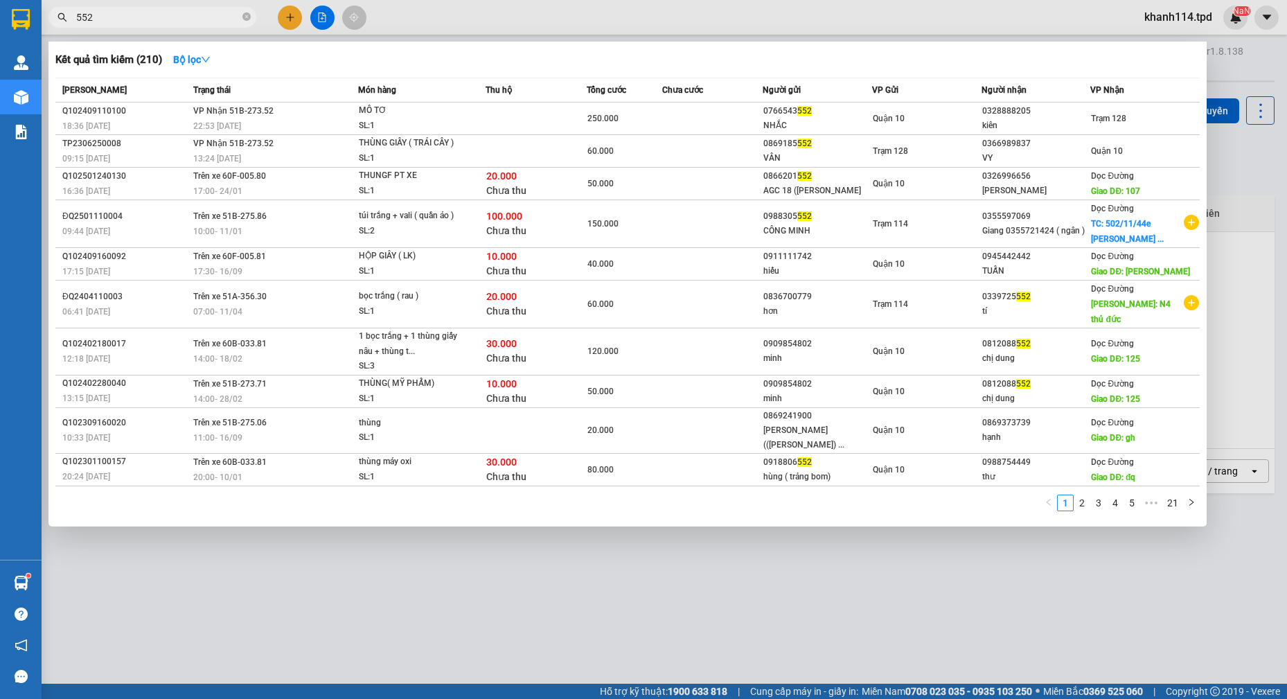
click at [129, 12] on input "552" at bounding box center [157, 17] width 163 height 15
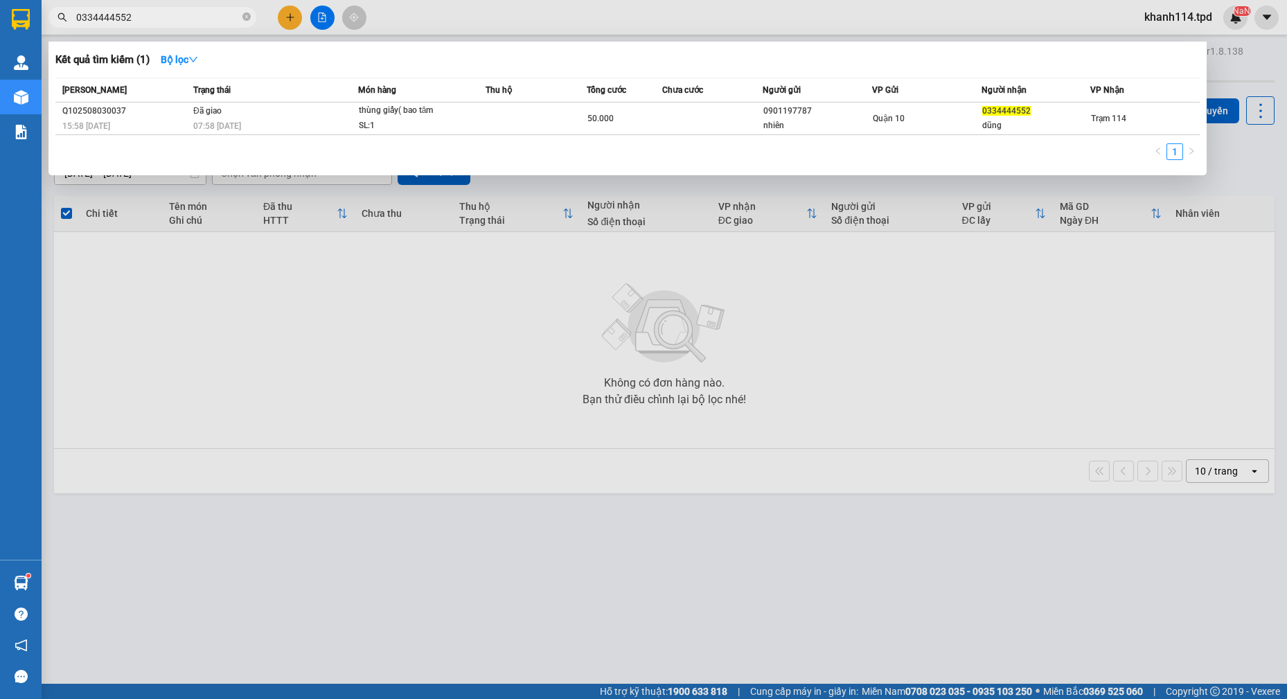
click at [379, 279] on div at bounding box center [643, 349] width 1287 height 699
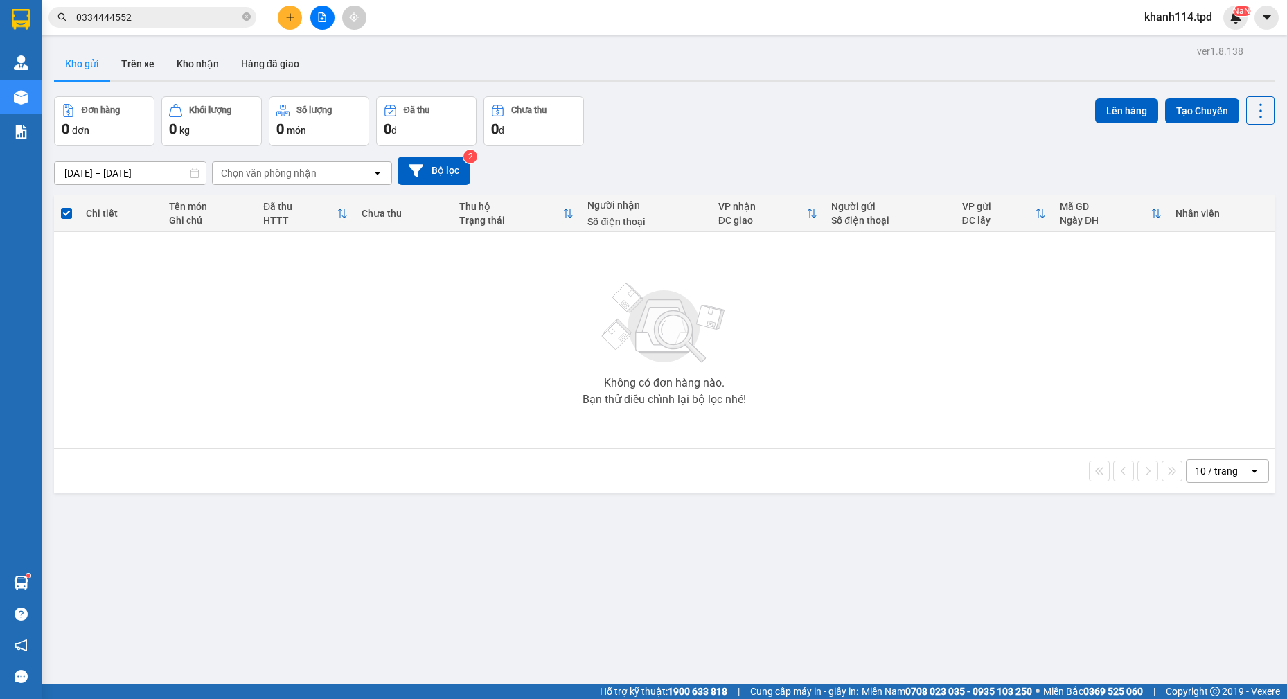
click at [181, 10] on input "0334444552" at bounding box center [157, 17] width 163 height 15
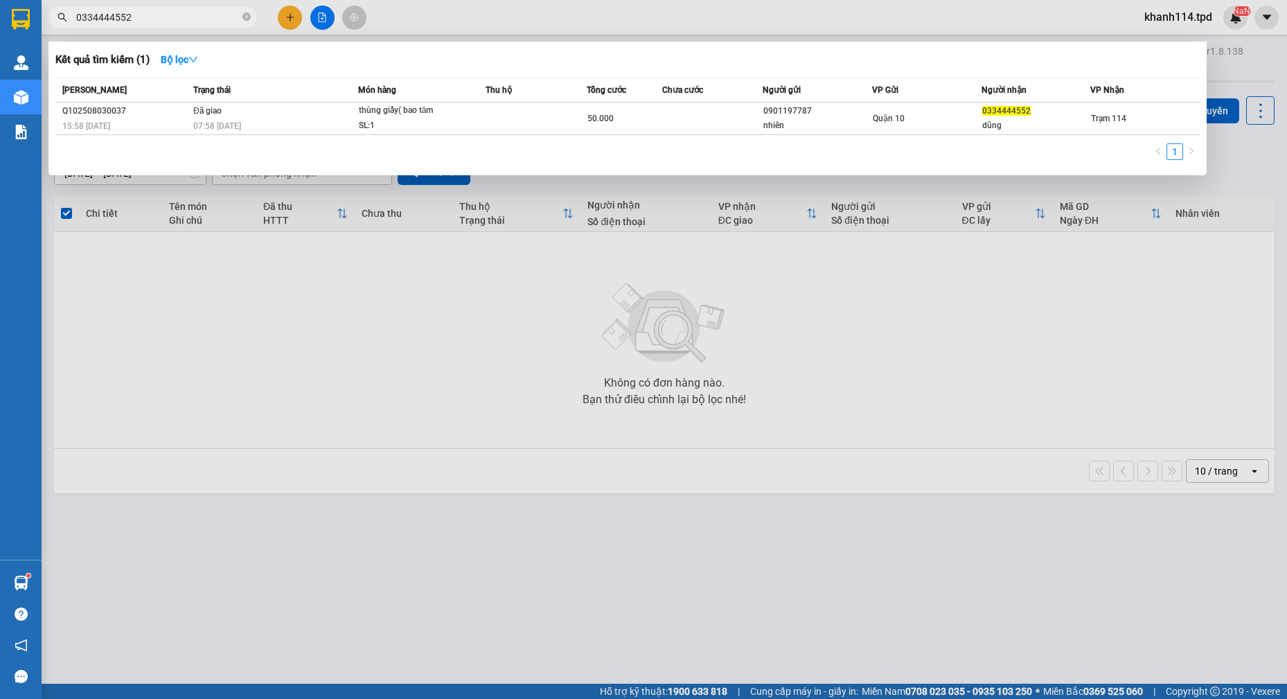
click at [180, 10] on input "0334444552" at bounding box center [157, 17] width 163 height 15
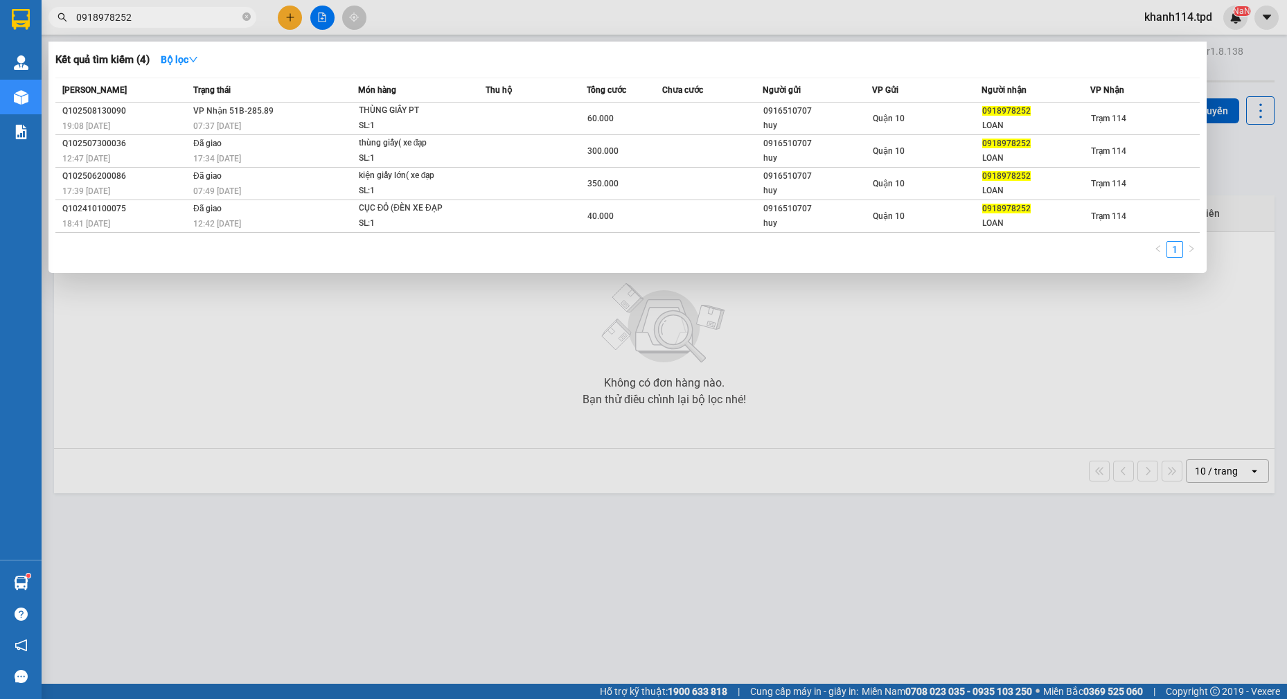
click at [214, 21] on input "0918978252" at bounding box center [157, 17] width 163 height 15
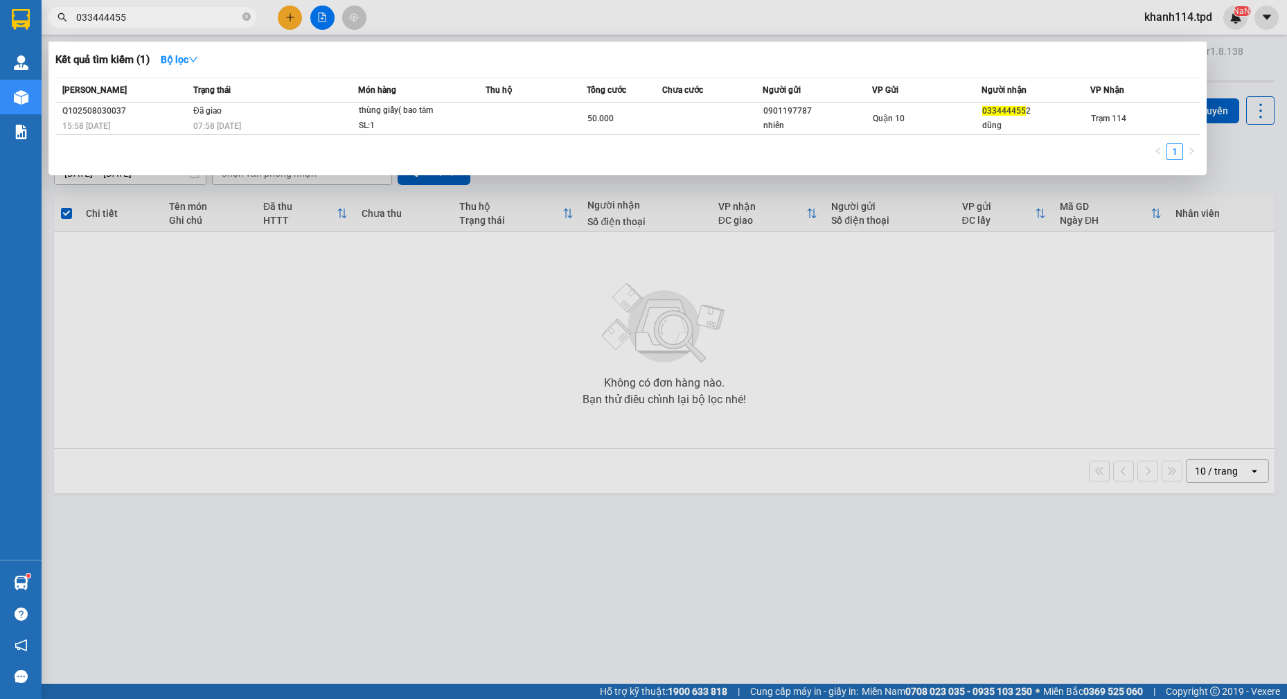
type input "0334444552"
click at [168, 19] on input "0334444552" at bounding box center [157, 17] width 163 height 15
drag, startPoint x: 513, startPoint y: 274, endPoint x: 526, endPoint y: 274, distance: 12.5
click at [515, 274] on div at bounding box center [643, 349] width 1287 height 699
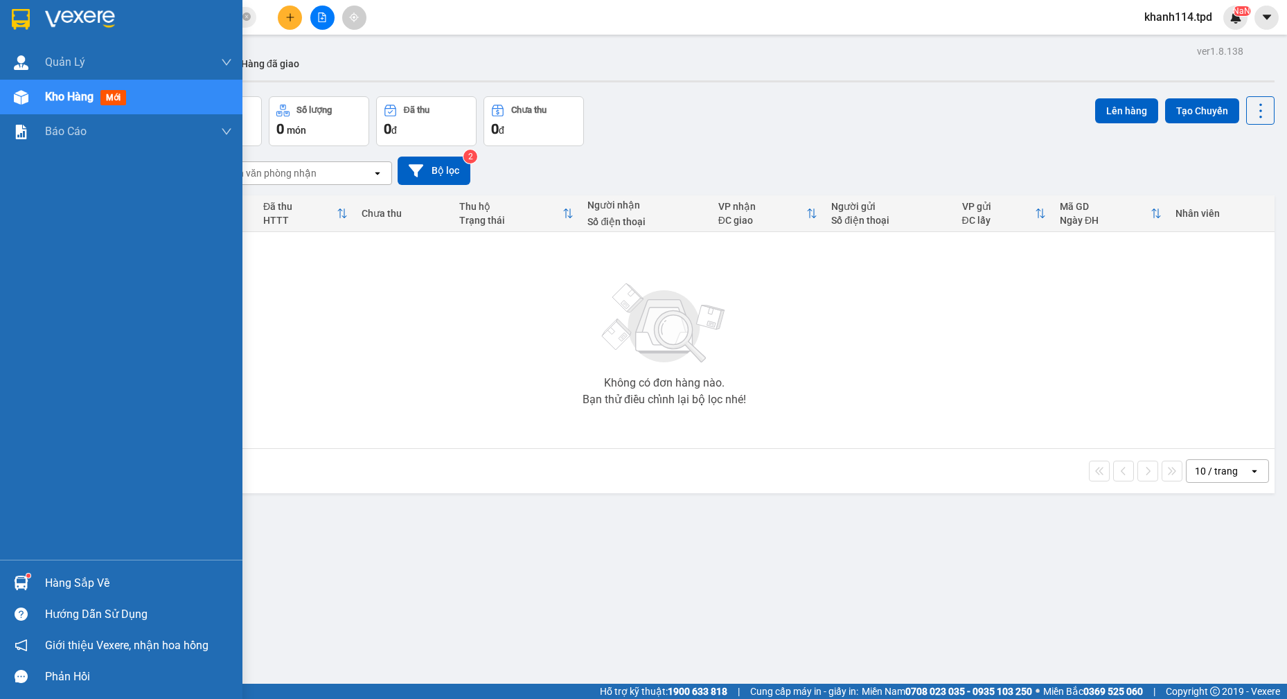
click at [105, 582] on div "Hàng sắp về" at bounding box center [138, 583] width 187 height 21
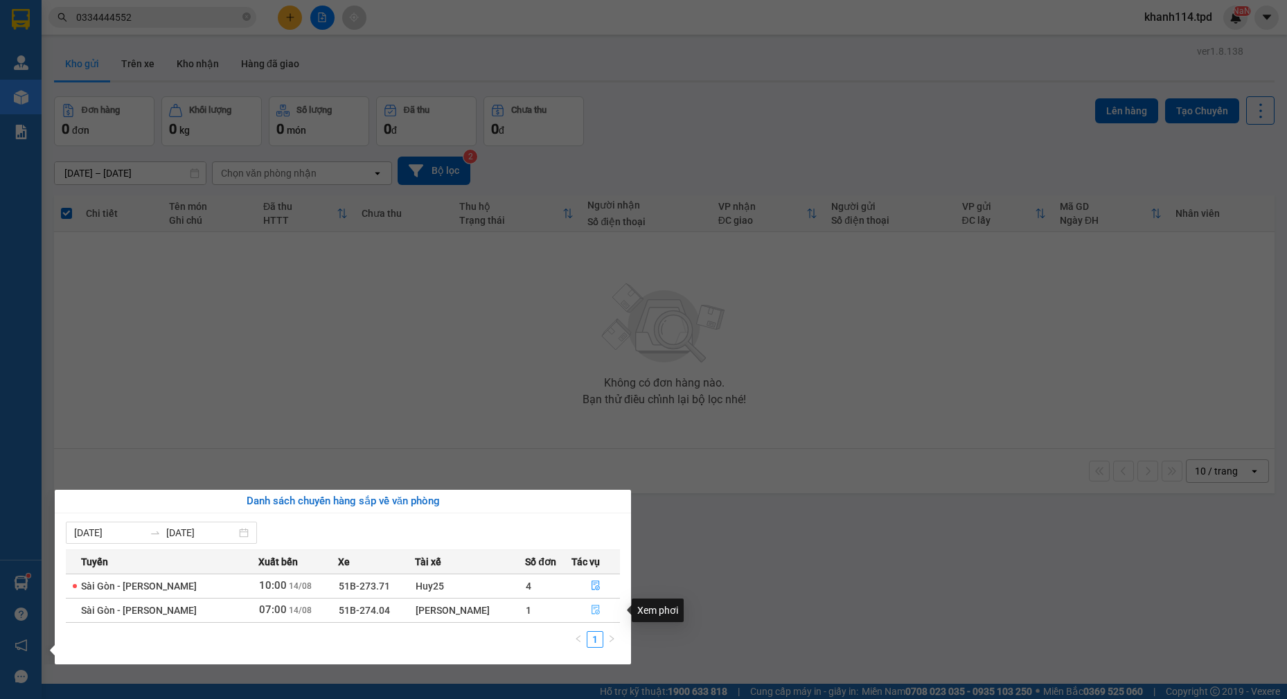
click at [596, 605] on icon "file-done" at bounding box center [596, 610] width 10 height 10
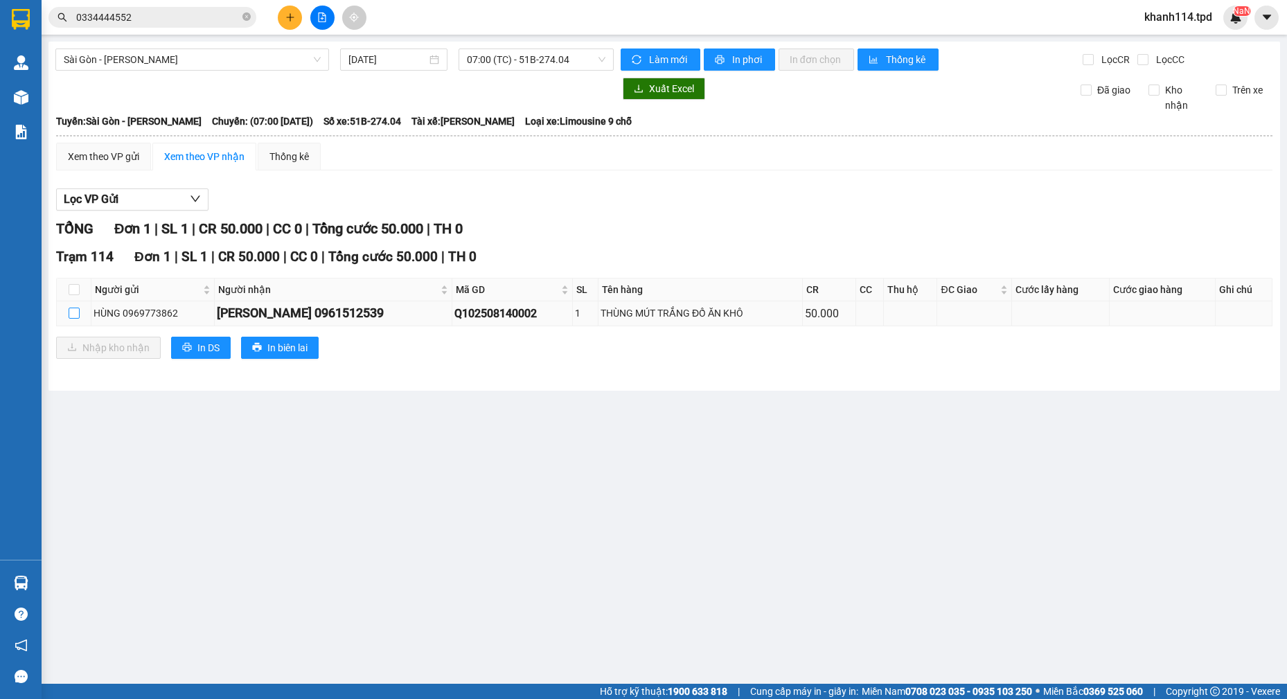
click at [73, 314] on input "checkbox" at bounding box center [74, 312] width 11 height 11
checkbox input "true"
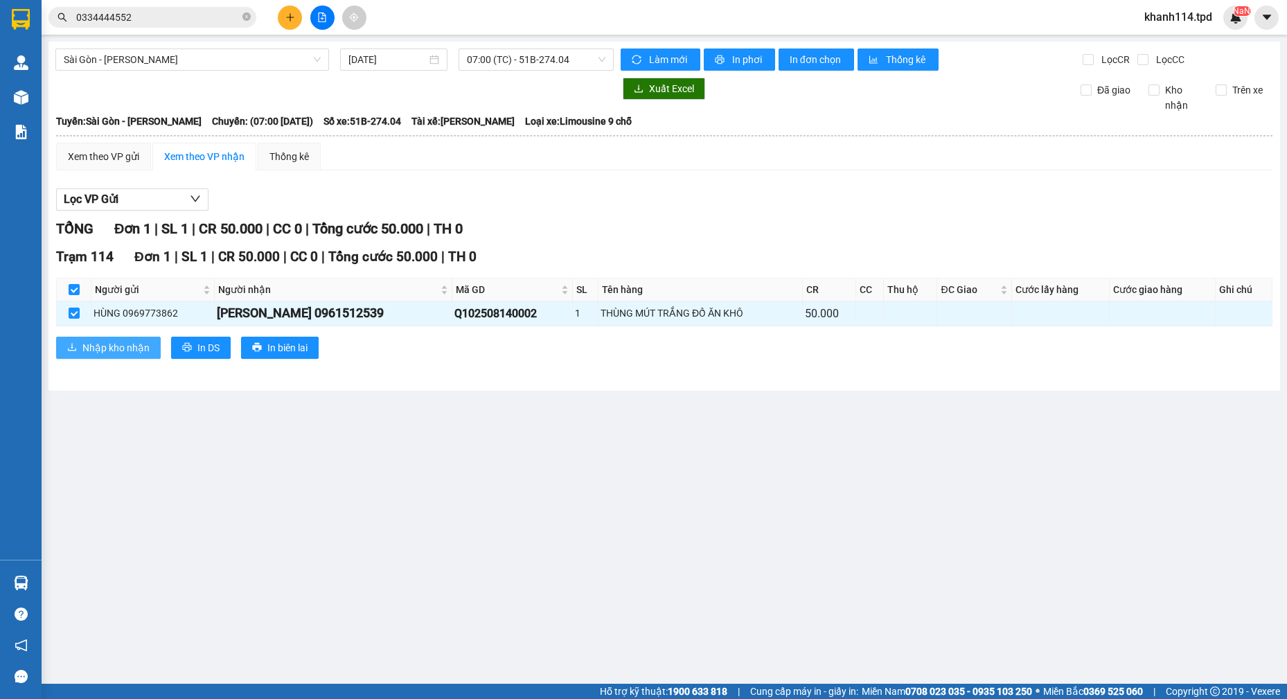
click at [100, 345] on span "Nhập kho nhận" at bounding box center [115, 347] width 67 height 15
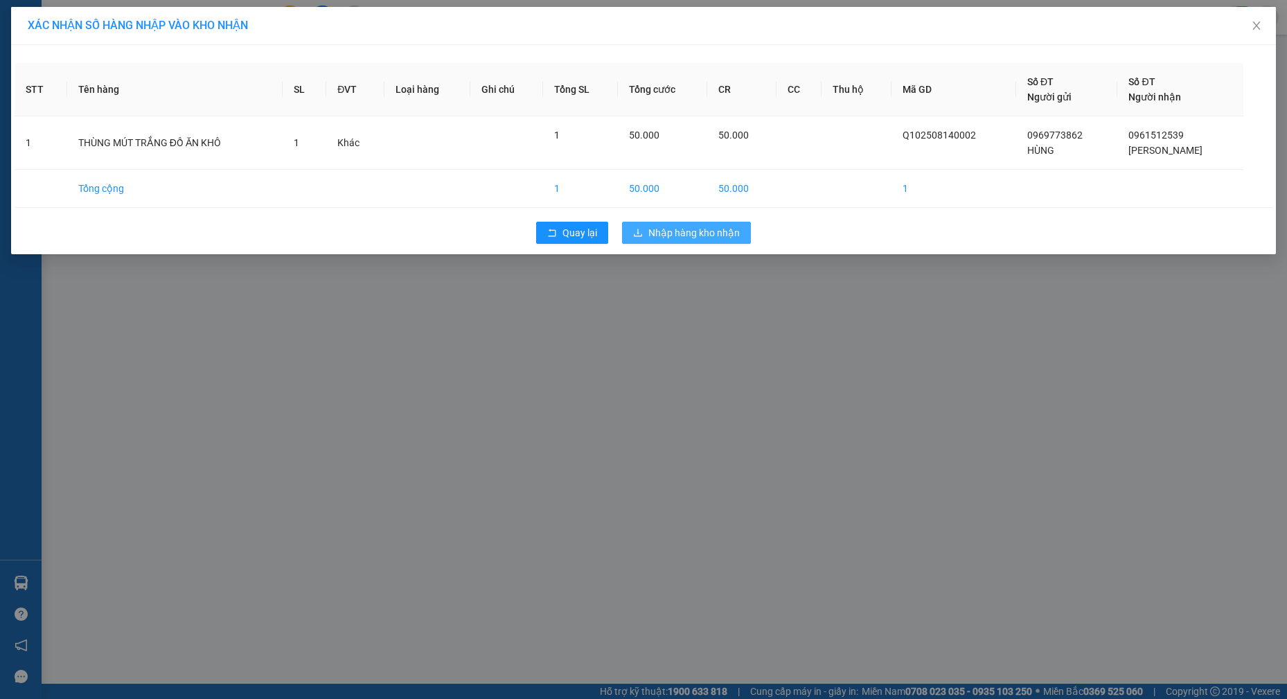
click at [680, 229] on span "Nhập hàng kho nhận" at bounding box center [693, 232] width 91 height 15
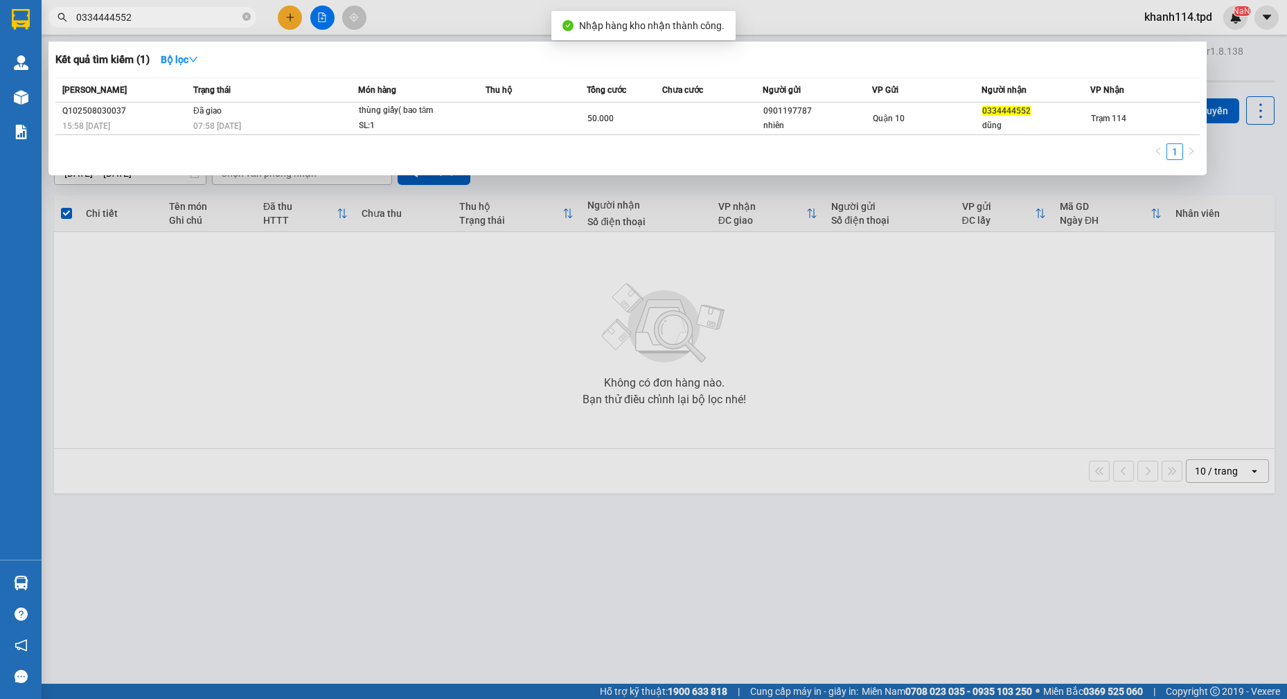
click at [174, 15] on input "0334444552" at bounding box center [157, 17] width 163 height 15
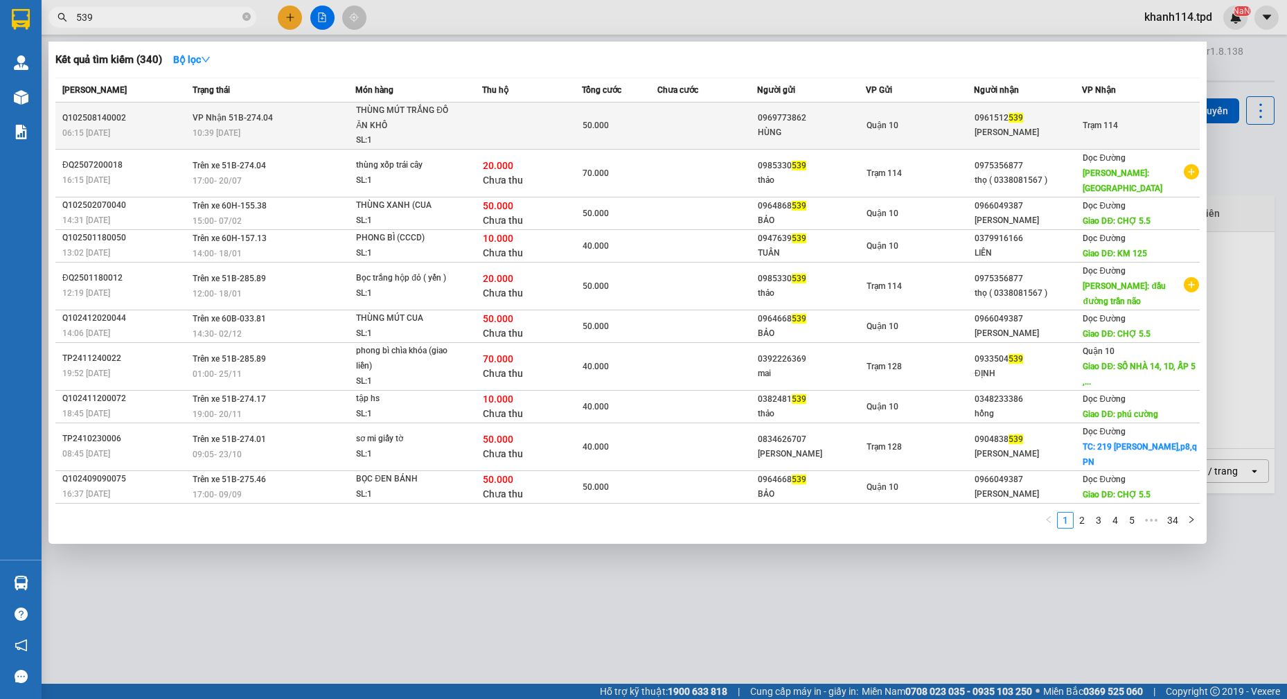
type input "539"
click at [918, 129] on div "Quận 10" at bounding box center [919, 125] width 107 height 15
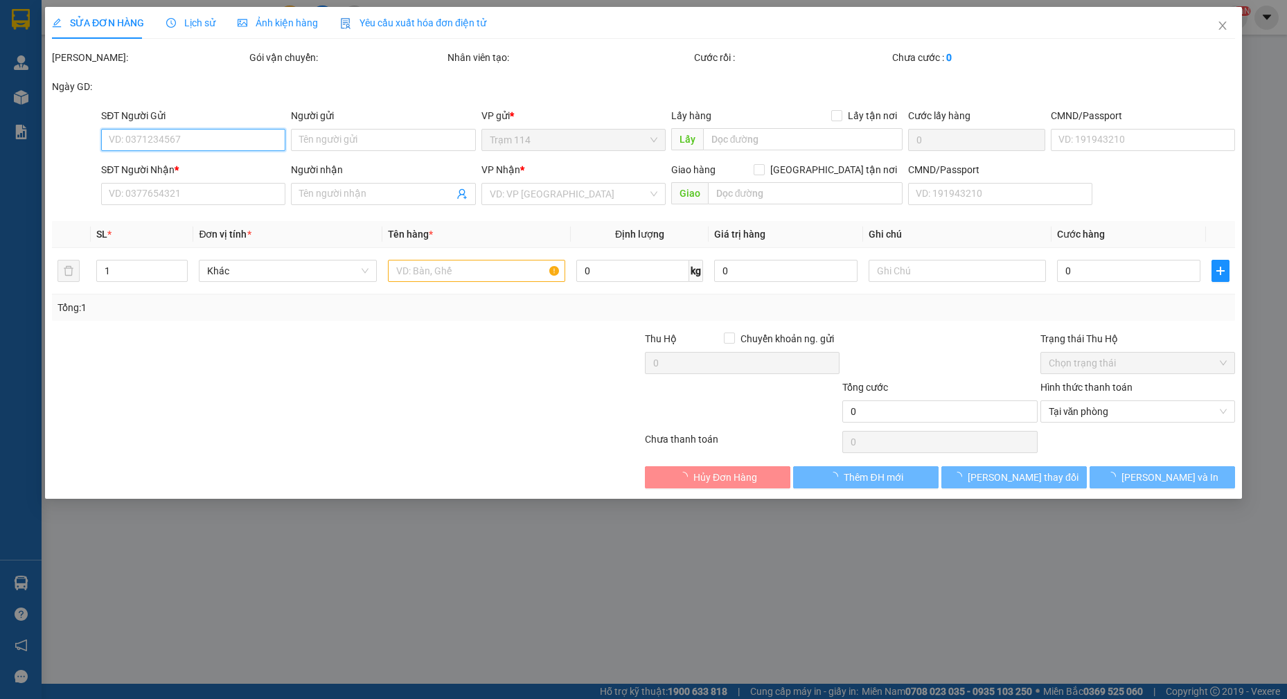
type input "0969773862"
type input "HÙNG"
type input "0961512539"
type input "TRƯƠNG HÒA"
type input "50.000"
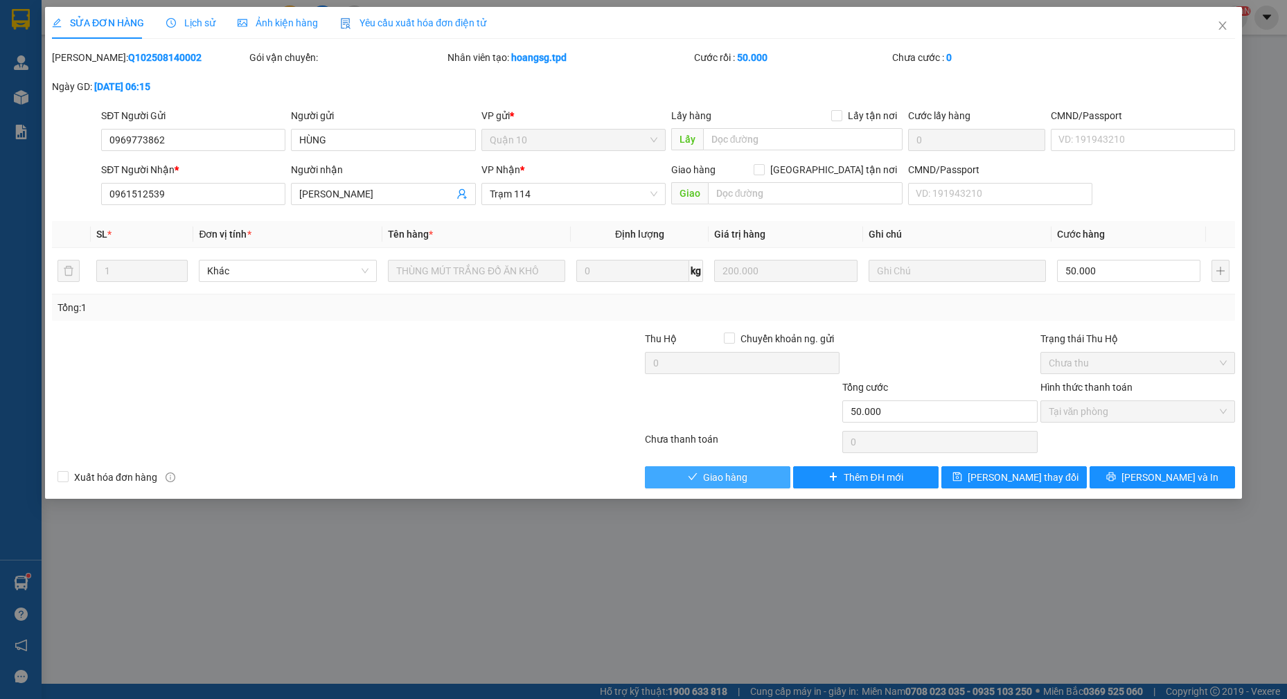
click at [701, 482] on button "Giao hàng" at bounding box center [717, 477] width 145 height 22
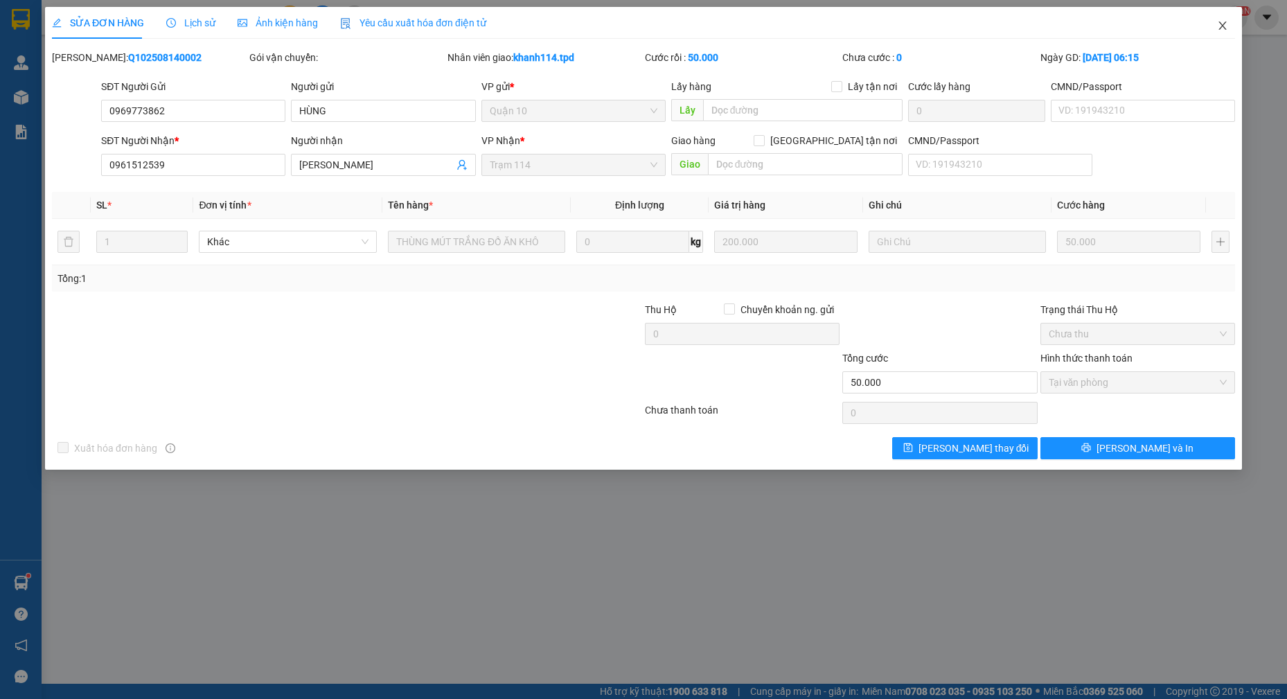
click at [1218, 26] on icon "close" at bounding box center [1222, 25] width 11 height 11
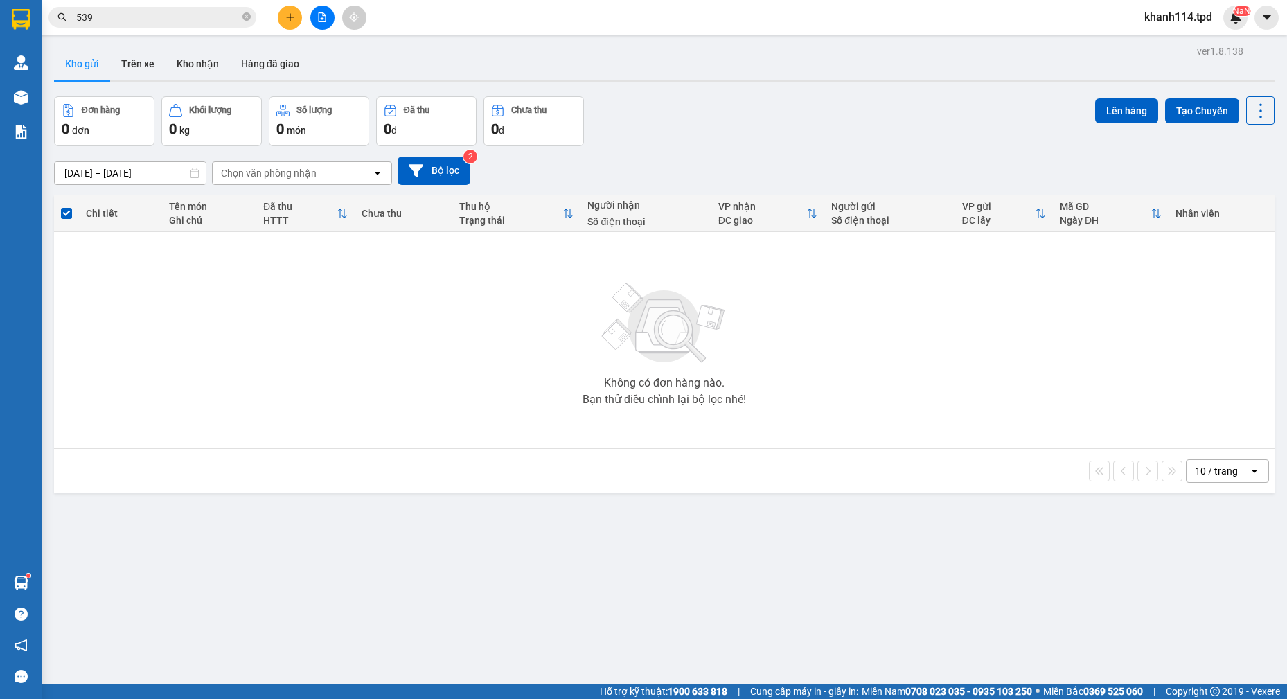
click at [163, 20] on input "539" at bounding box center [157, 17] width 163 height 15
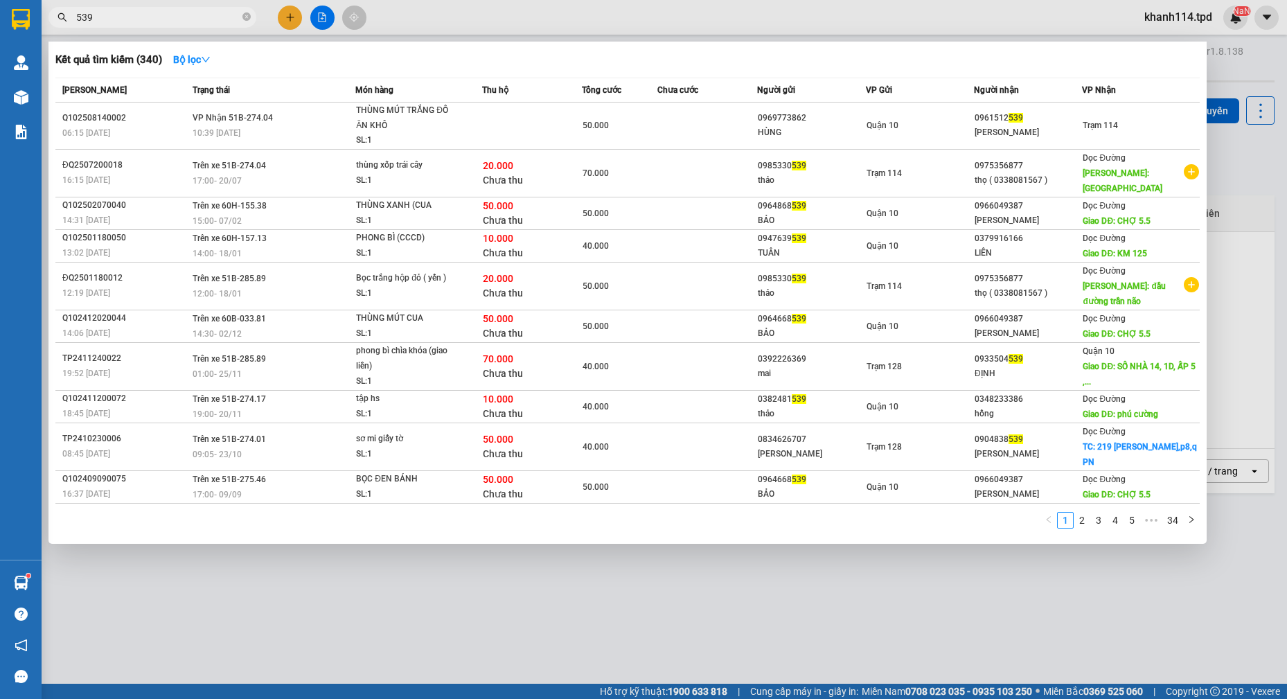
click at [163, 20] on input "539" at bounding box center [157, 17] width 163 height 15
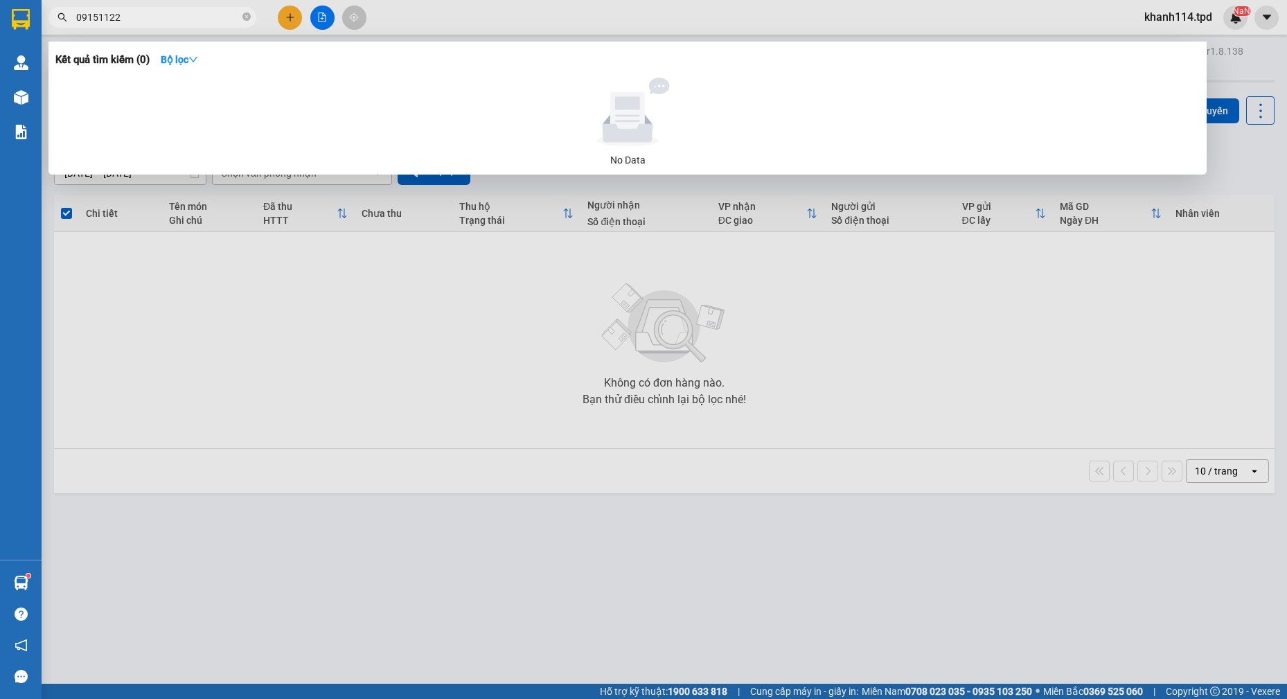
click at [879, 310] on div at bounding box center [643, 349] width 1287 height 699
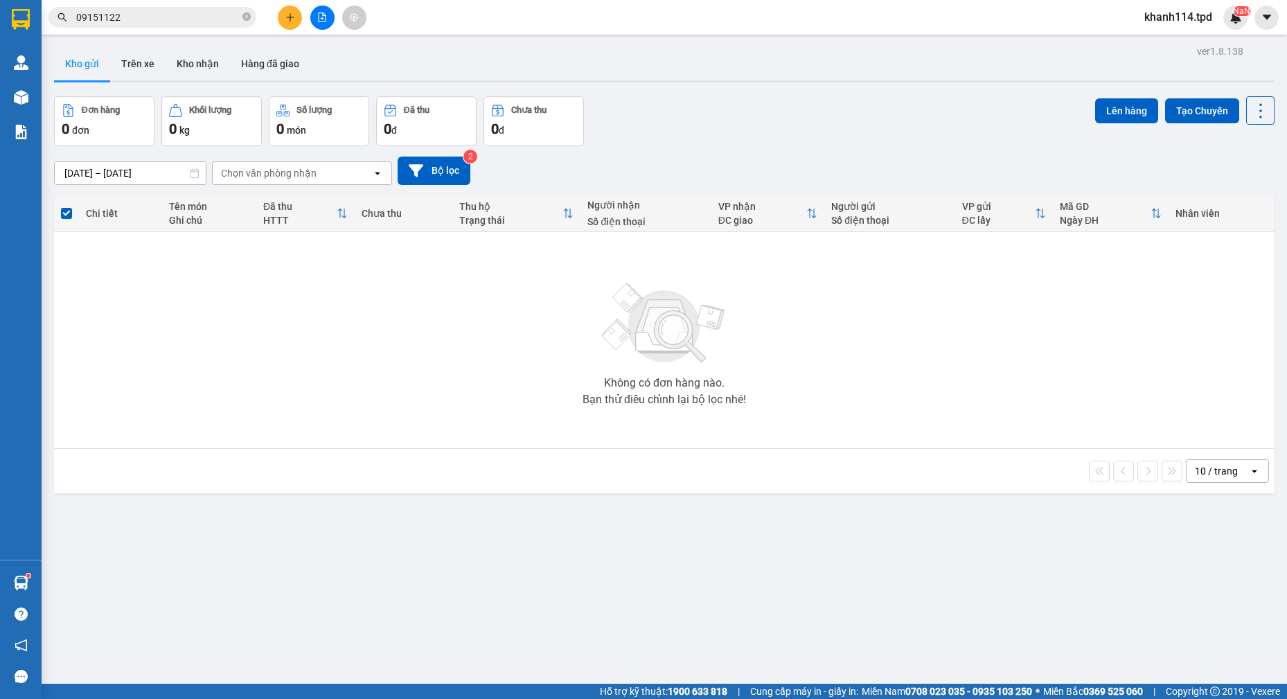
click at [149, 18] on input "09151122" at bounding box center [157, 17] width 163 height 15
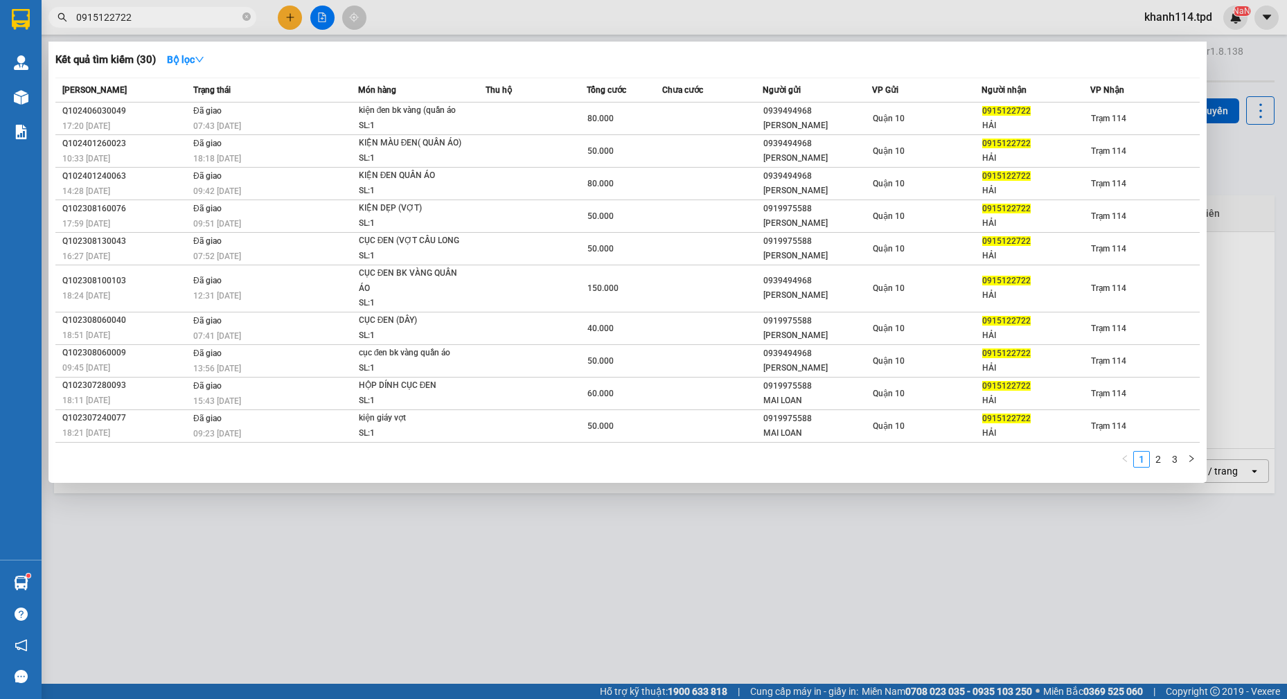
type input "0915122722"
click at [896, 571] on div at bounding box center [643, 349] width 1287 height 699
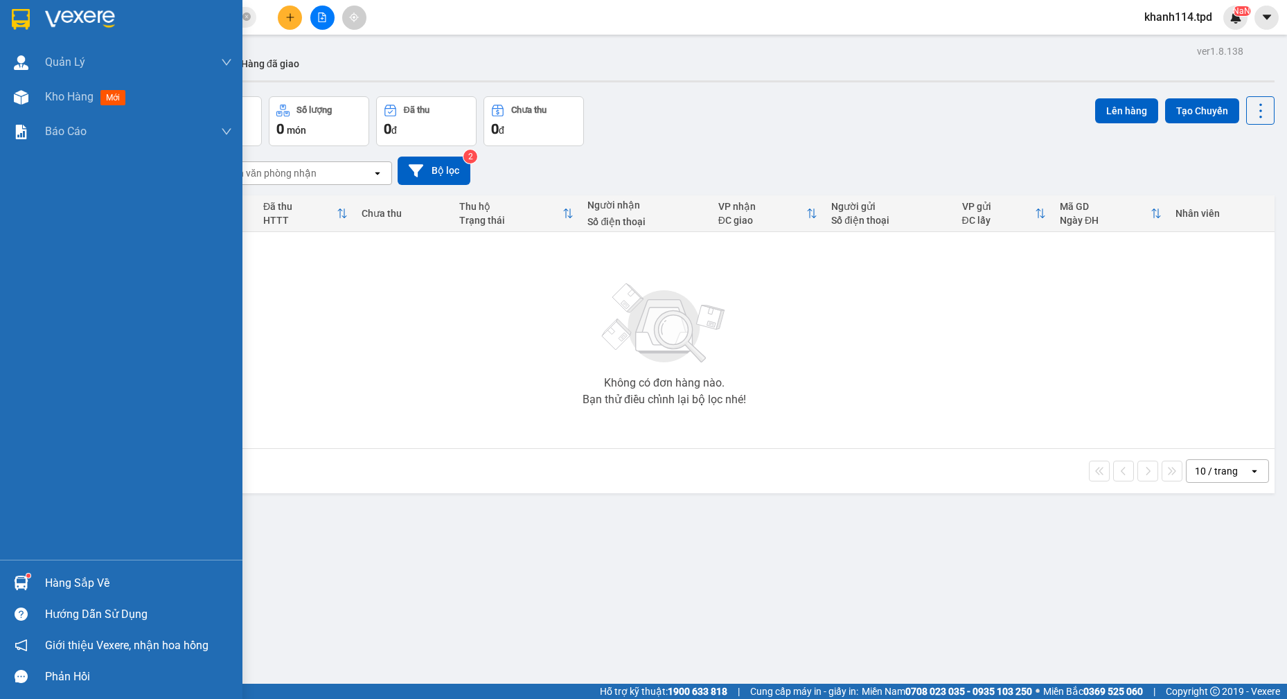
click at [75, 590] on div "Hàng sắp về" at bounding box center [138, 583] width 187 height 21
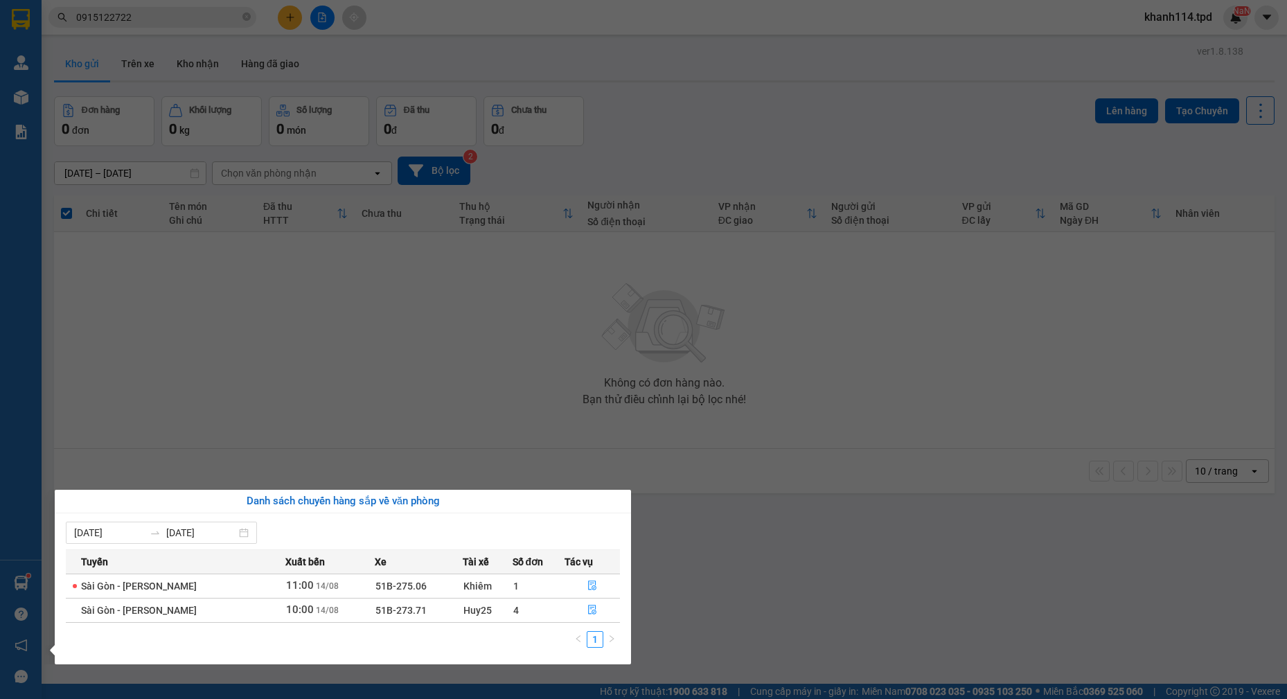
click at [478, 377] on section "Kết quả tìm kiếm ( 30 ) Bộ lọc Mã ĐH Trạng thái Món hàng Thu hộ Tổng cước Chưa …" at bounding box center [643, 349] width 1287 height 699
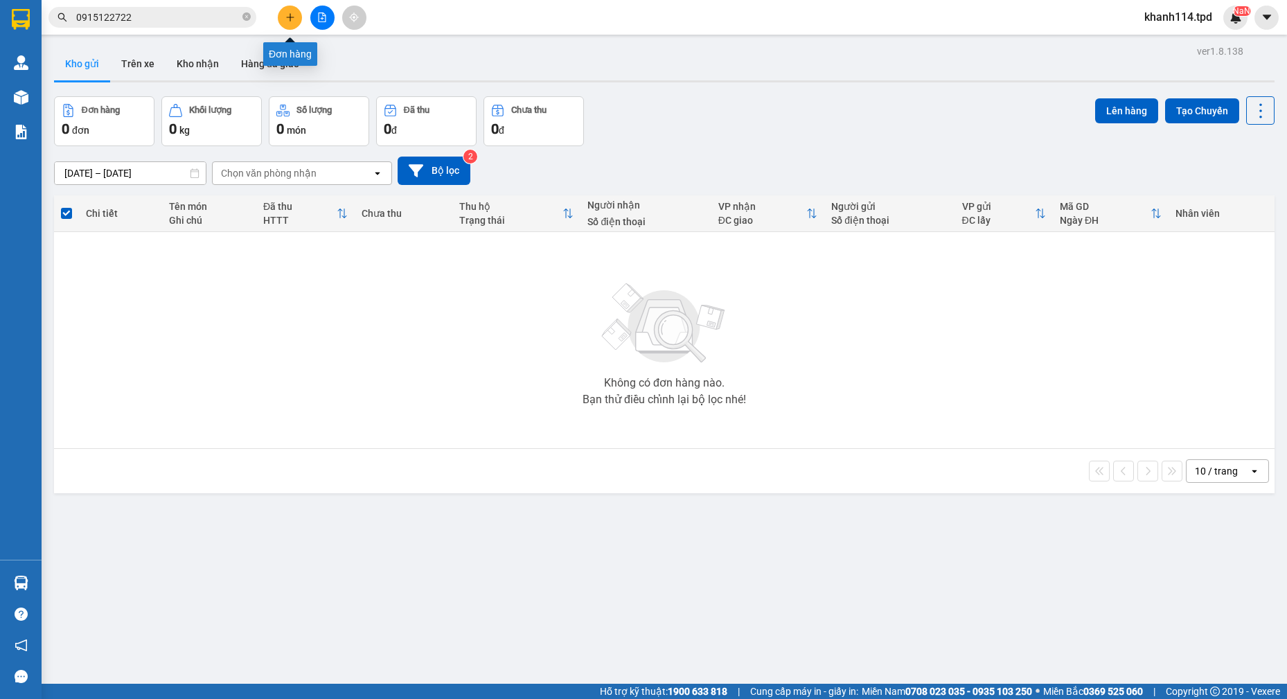
click at [294, 14] on icon "plus" at bounding box center [290, 17] width 10 height 10
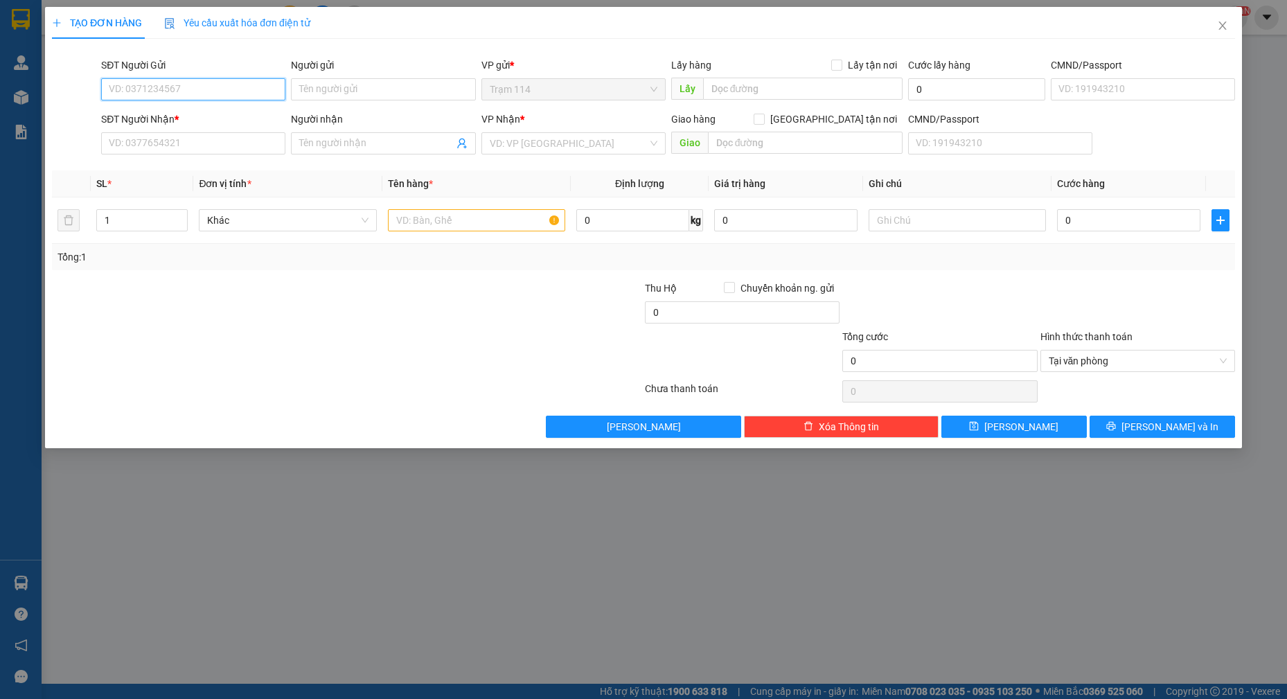
click at [217, 87] on input "SĐT Người Gửi" at bounding box center [193, 89] width 184 height 22
click at [214, 87] on input "0909948468" at bounding box center [193, 89] width 184 height 22
type input "0909948468"
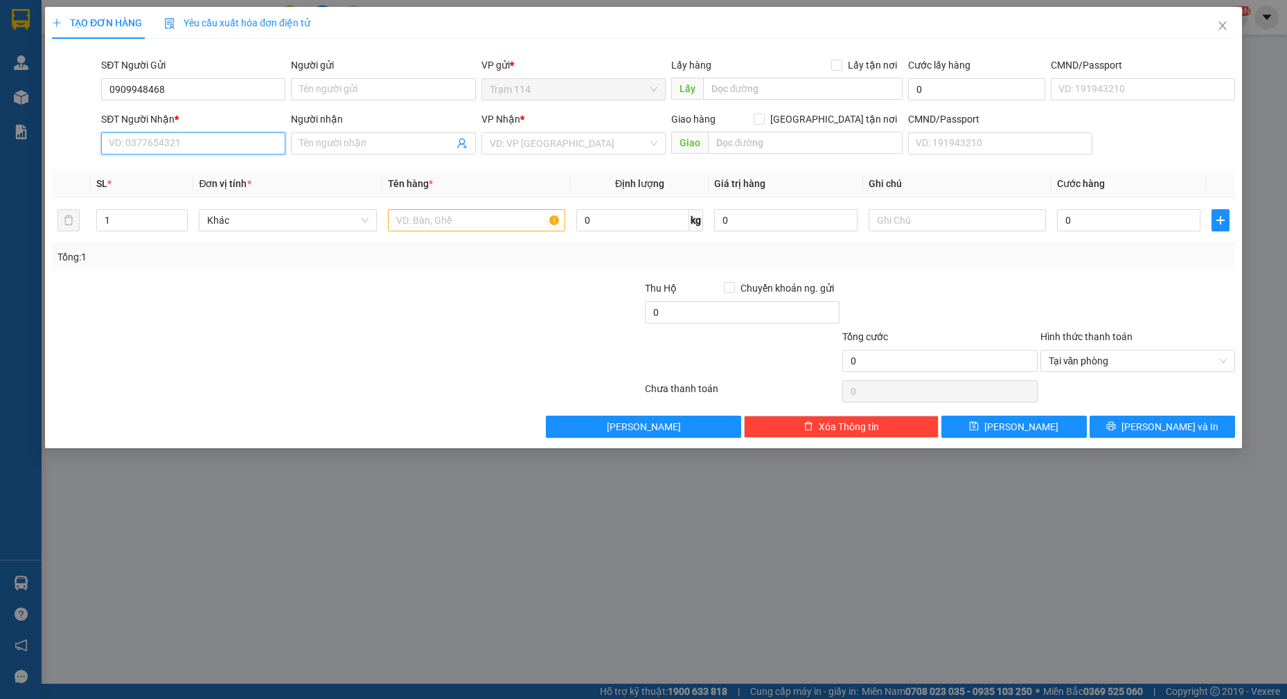
click at [161, 137] on input "SĐT Người Nhận *" at bounding box center [193, 143] width 184 height 22
paste input "0909948468"
type input "0909948468"
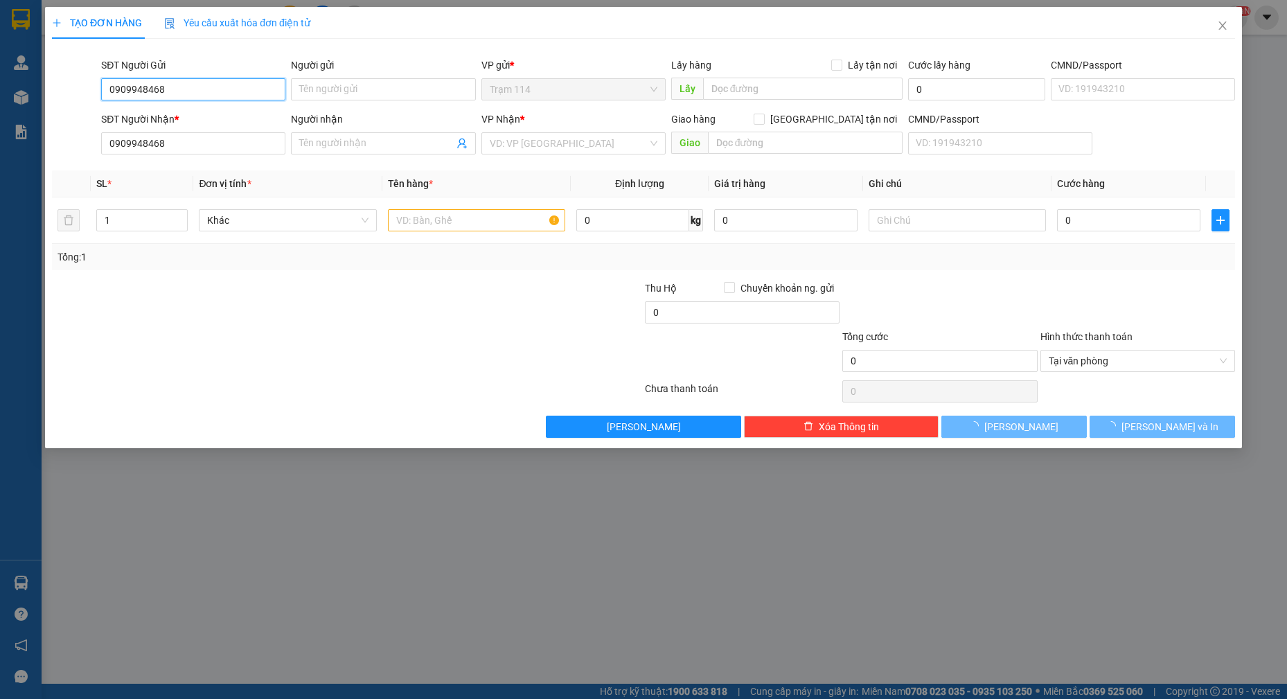
click at [210, 85] on input "0909948468" at bounding box center [193, 89] width 184 height 22
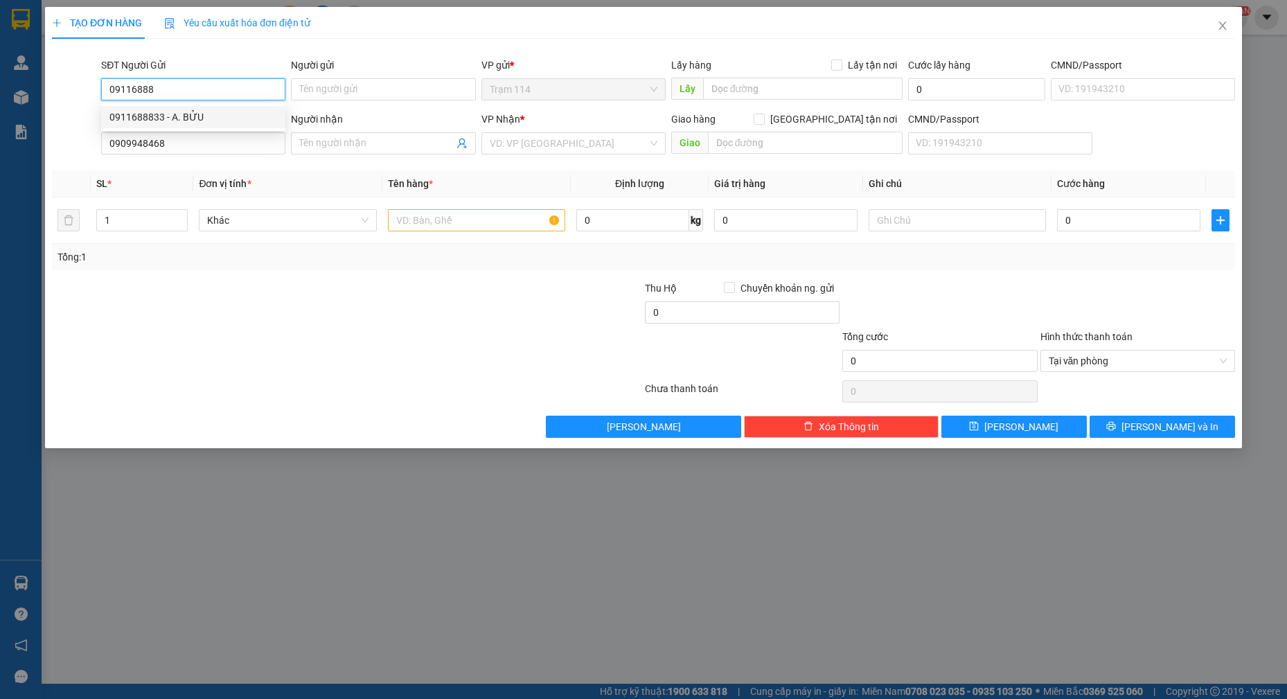
click at [212, 111] on div "0911688833 - A. BỬU" at bounding box center [193, 116] width 168 height 15
type input "0911688833"
type input "A. BỬU"
type input "0911688833"
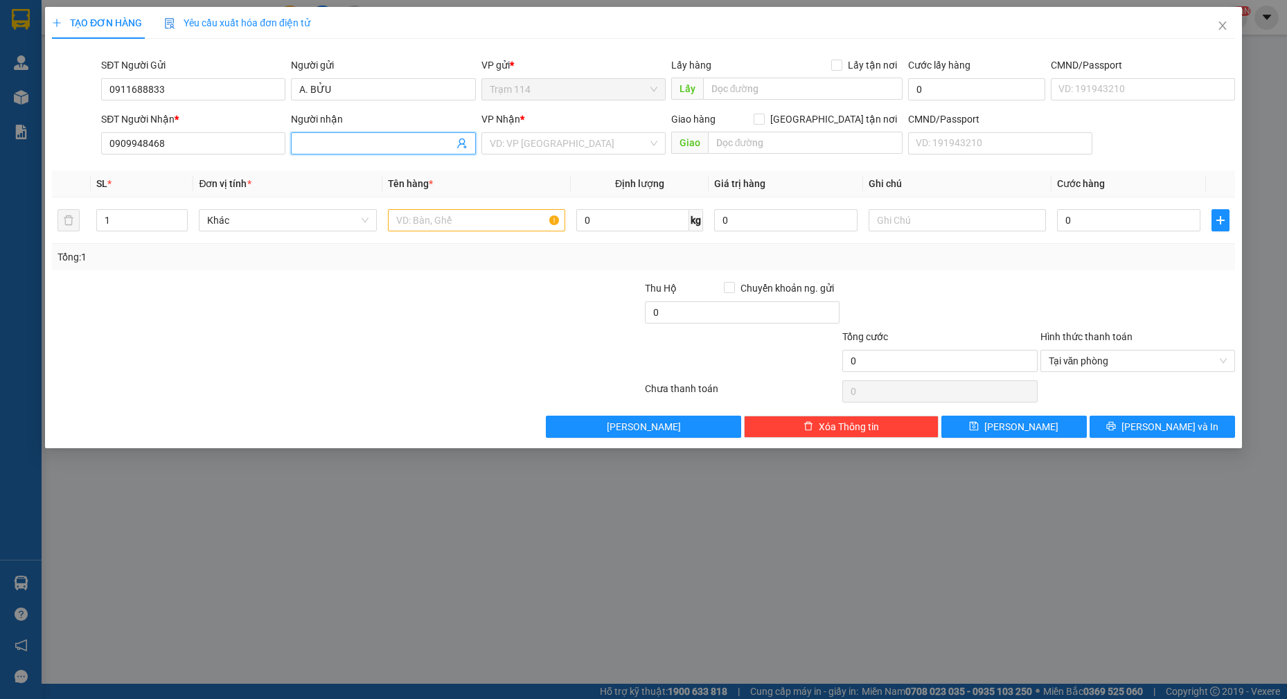
click at [352, 145] on input "Người nhận" at bounding box center [376, 143] width 154 height 15
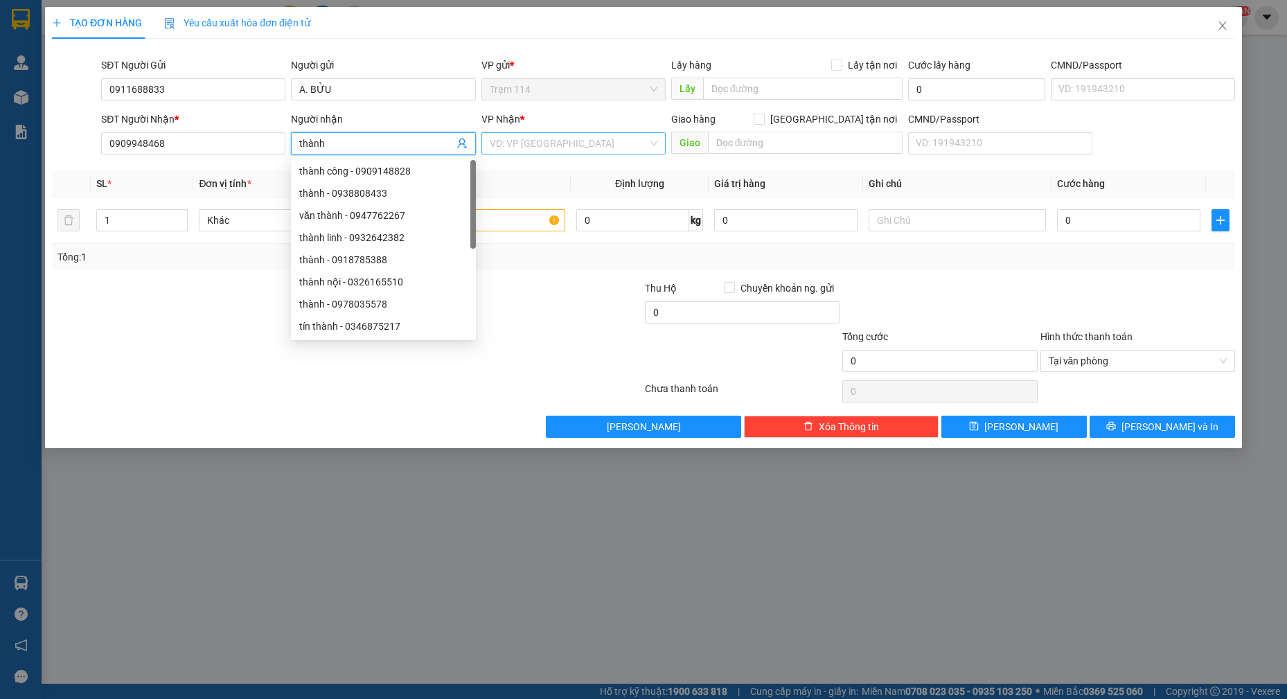
type input "thành"
click at [551, 152] on input "search" at bounding box center [569, 143] width 158 height 21
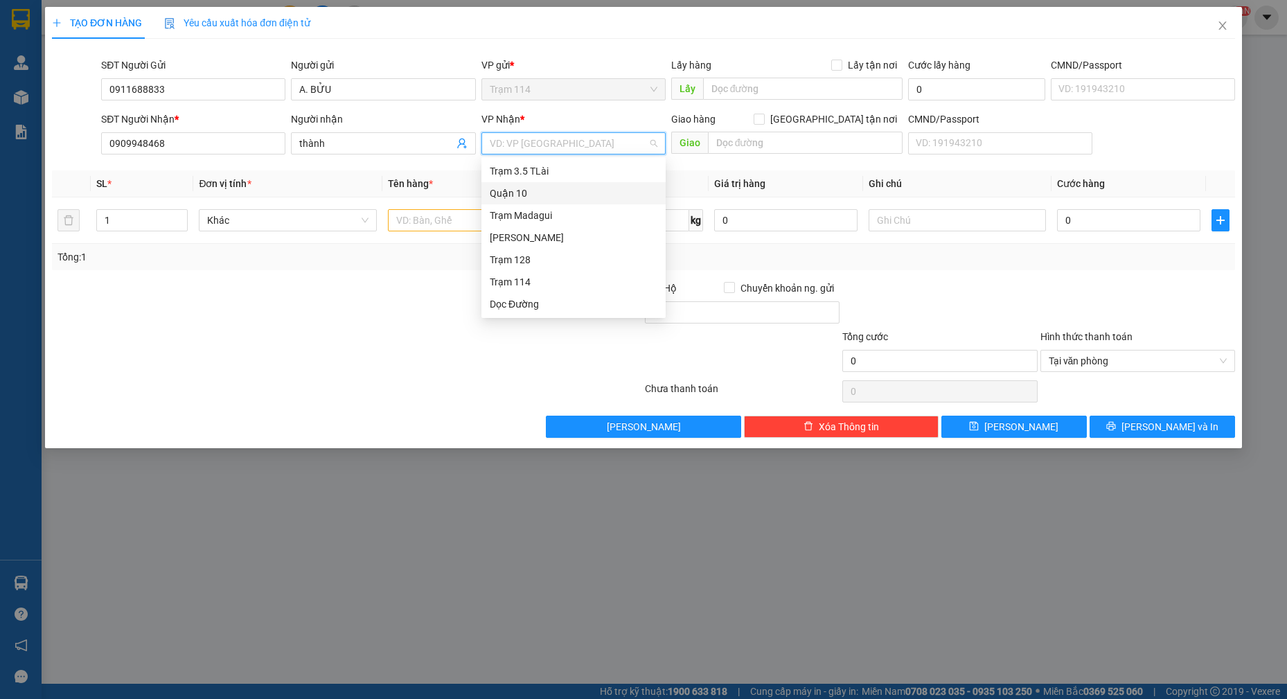
click at [540, 195] on div "Quận 10" at bounding box center [574, 193] width 168 height 15
click at [494, 226] on input "text" at bounding box center [477, 220] width 178 height 22
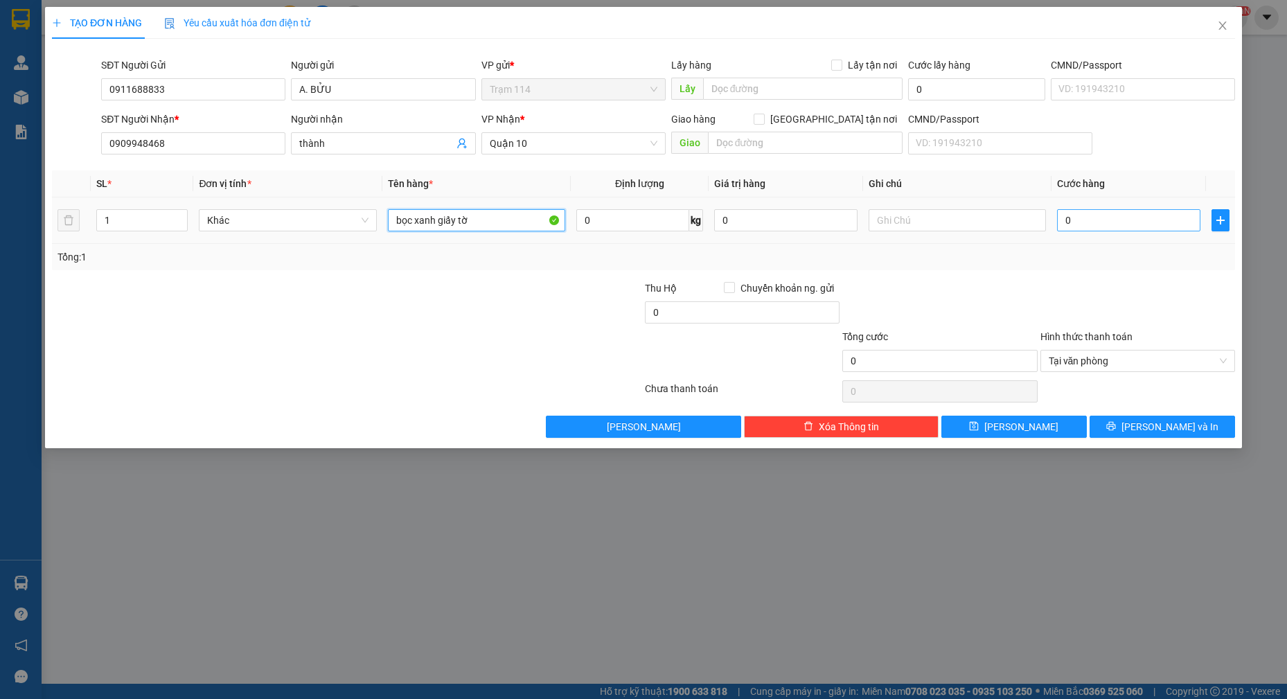
type input "bọc xanh giấy tờ"
click at [1176, 222] on input "0" at bounding box center [1128, 220] width 143 height 22
type input "4"
type input "40"
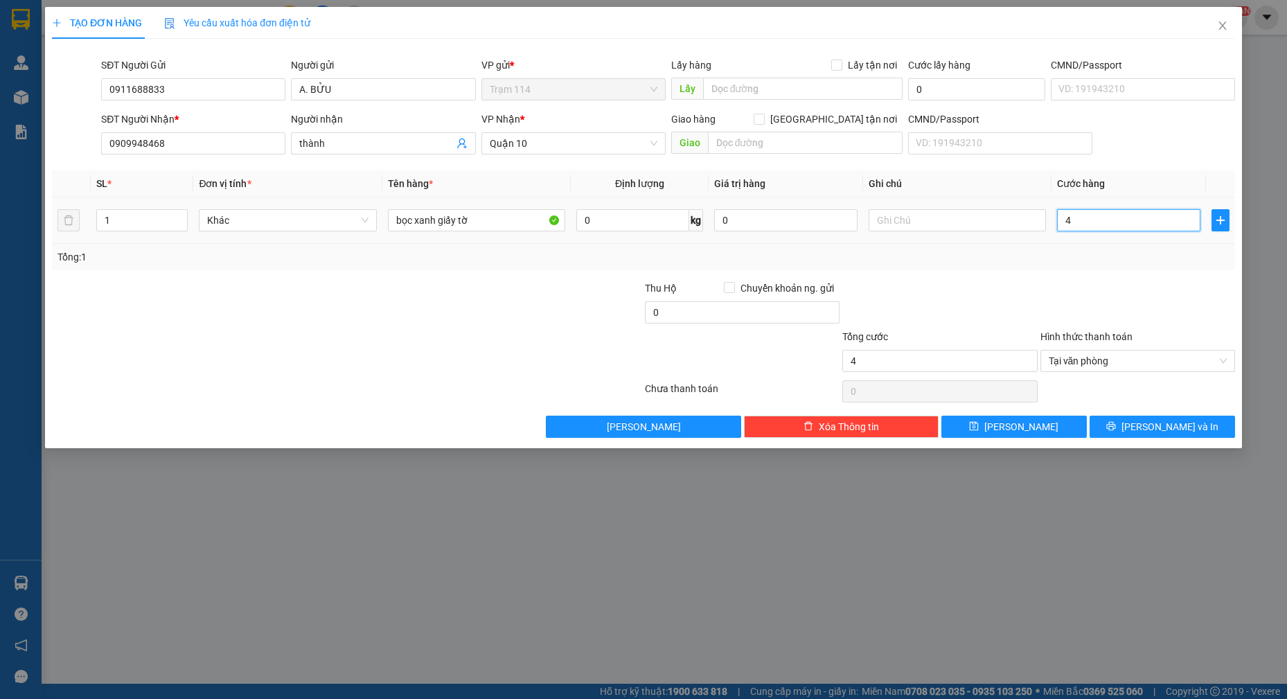
type input "40"
type input "40.000"
click at [1171, 423] on span "[PERSON_NAME] và In" at bounding box center [1169, 426] width 97 height 15
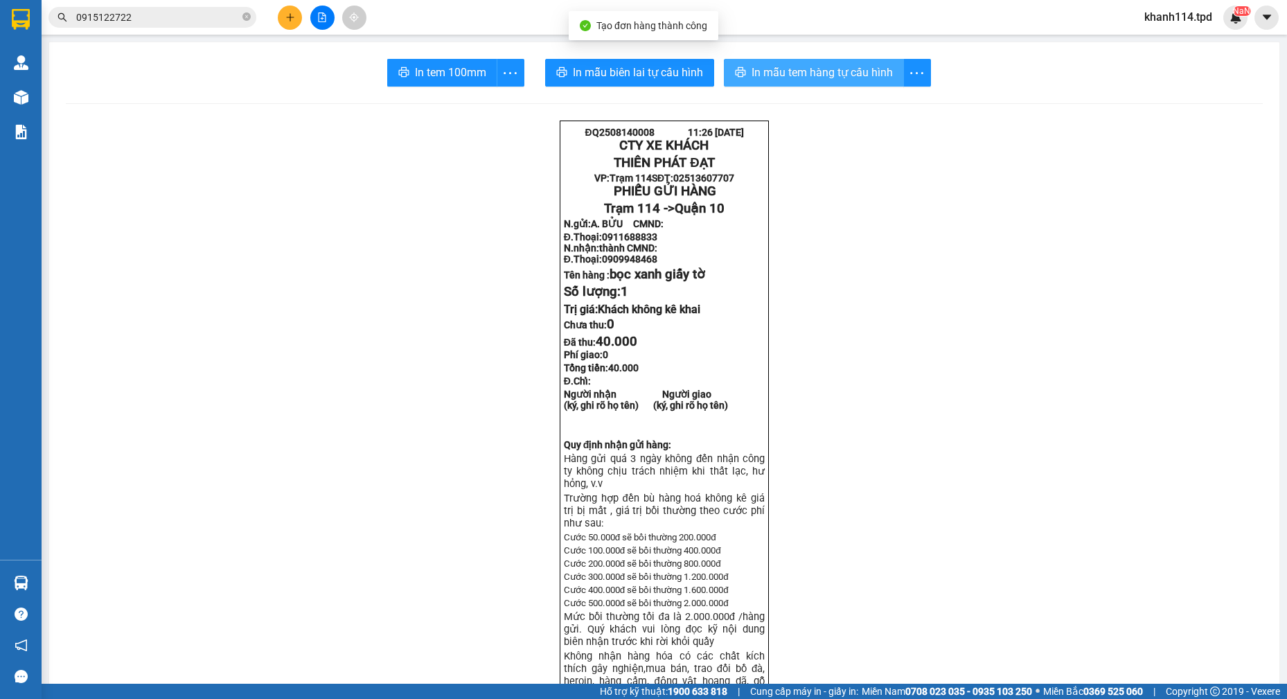
click at [793, 79] on span "In mẫu tem hàng tự cấu hình" at bounding box center [821, 72] width 141 height 17
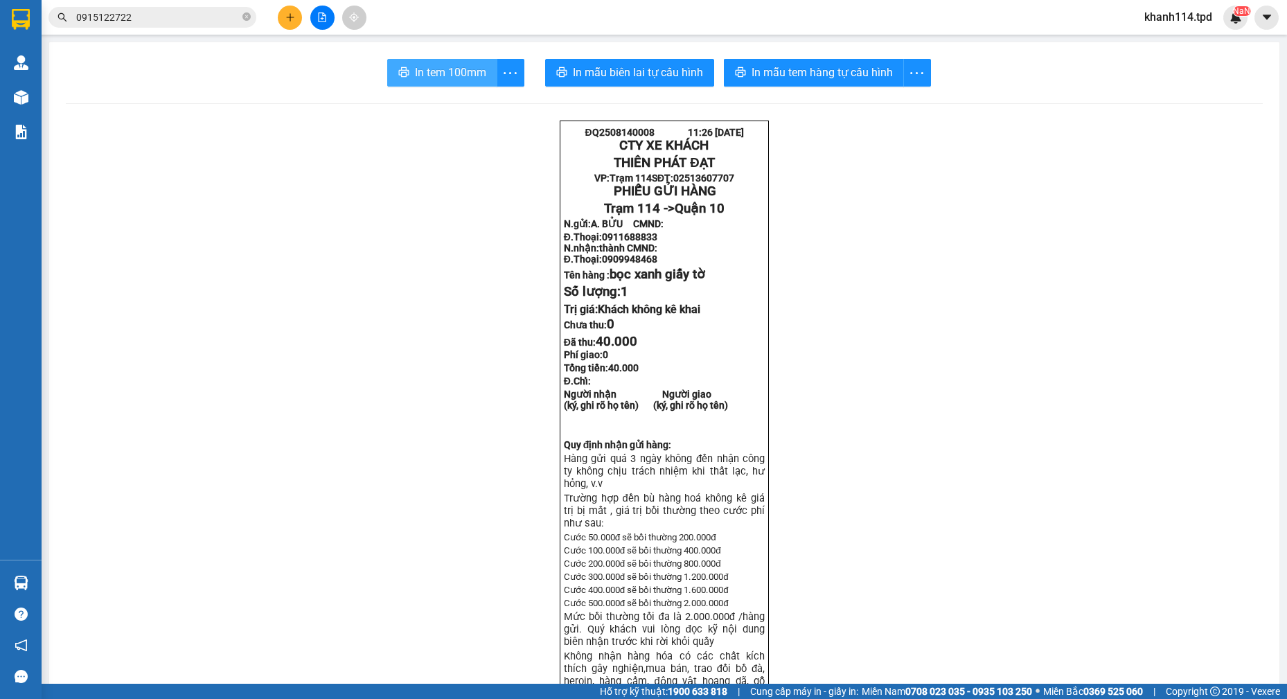
click at [426, 78] on span "In tem 100mm" at bounding box center [450, 72] width 71 height 17
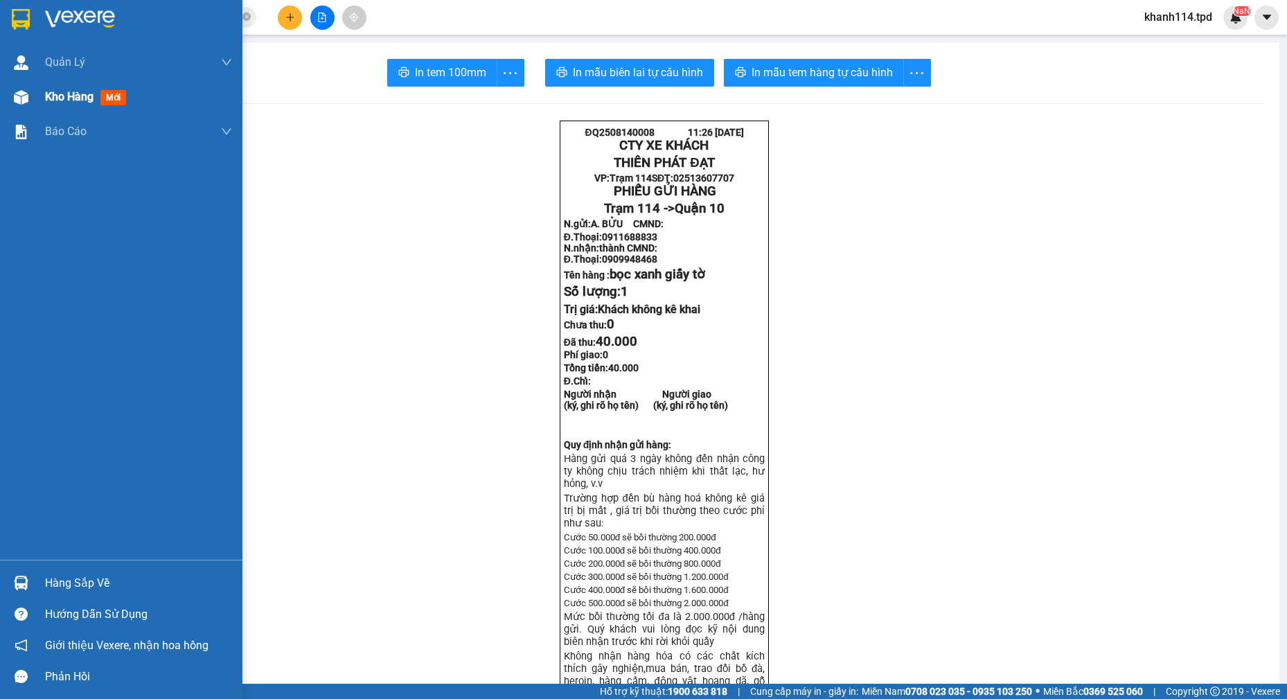
click at [89, 100] on span "Kho hàng" at bounding box center [69, 96] width 48 height 13
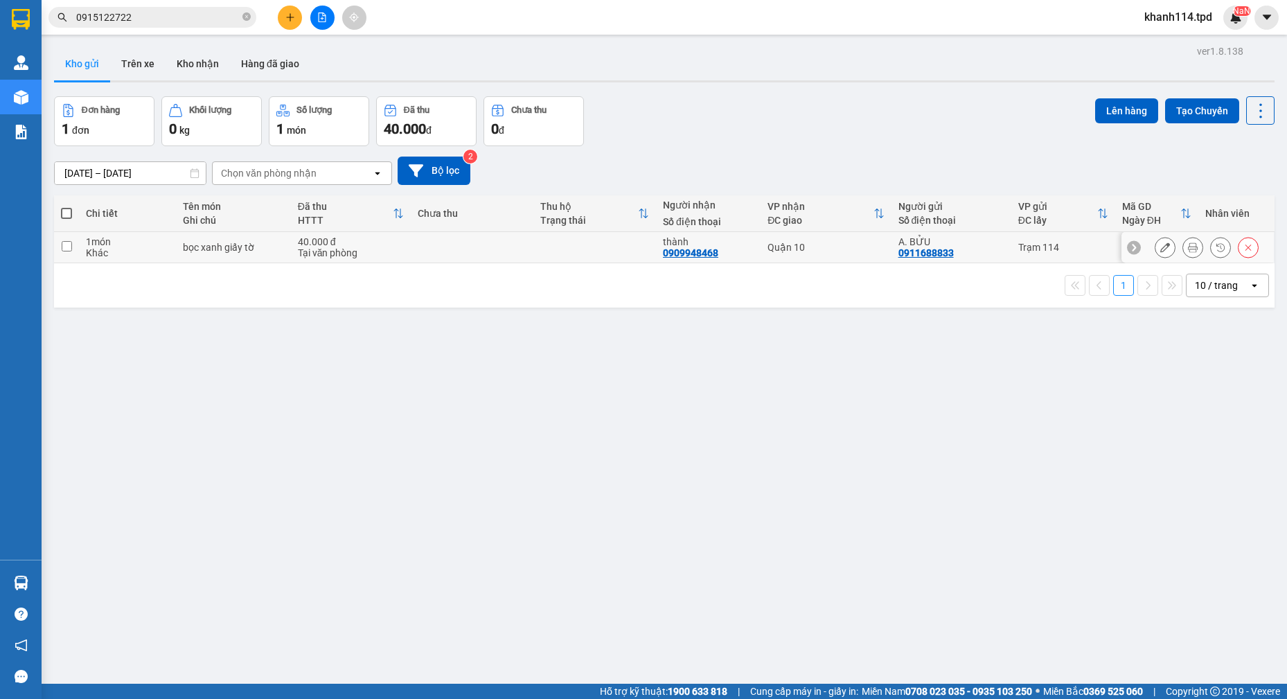
click at [1160, 248] on icon at bounding box center [1165, 247] width 10 height 10
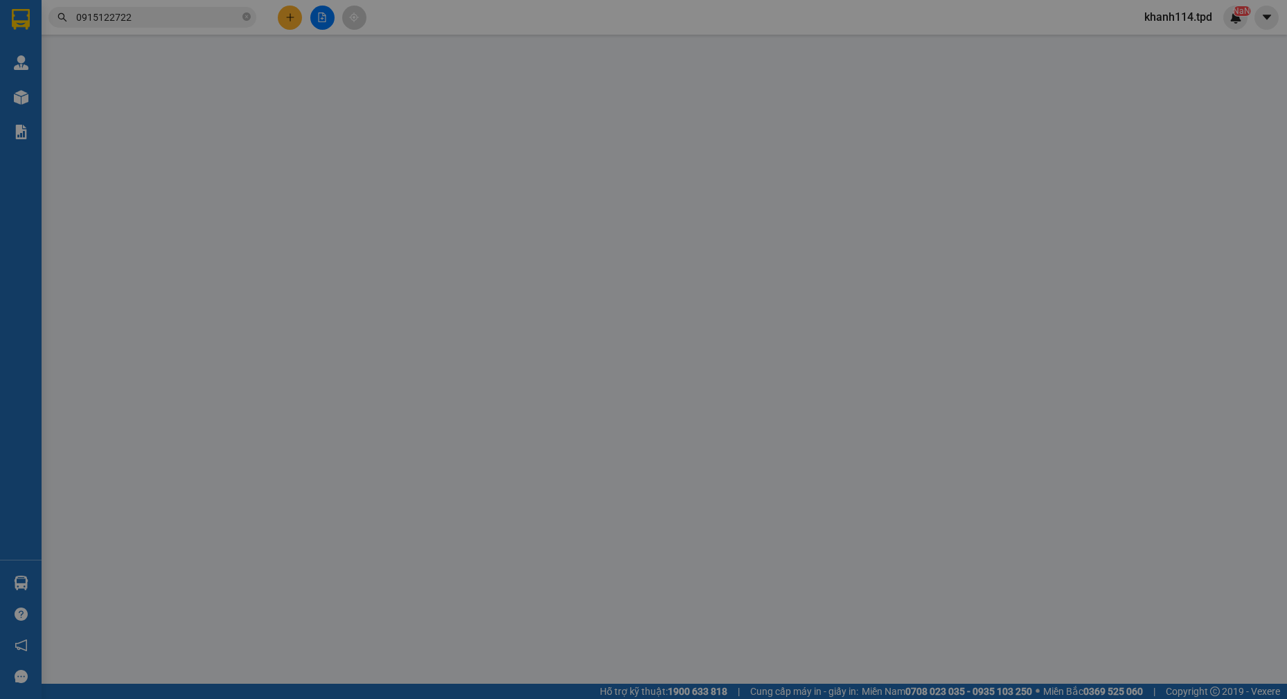
type input "0911688833"
type input "A. BỬU"
type input "0909948468"
type input "thành"
type input "40.000"
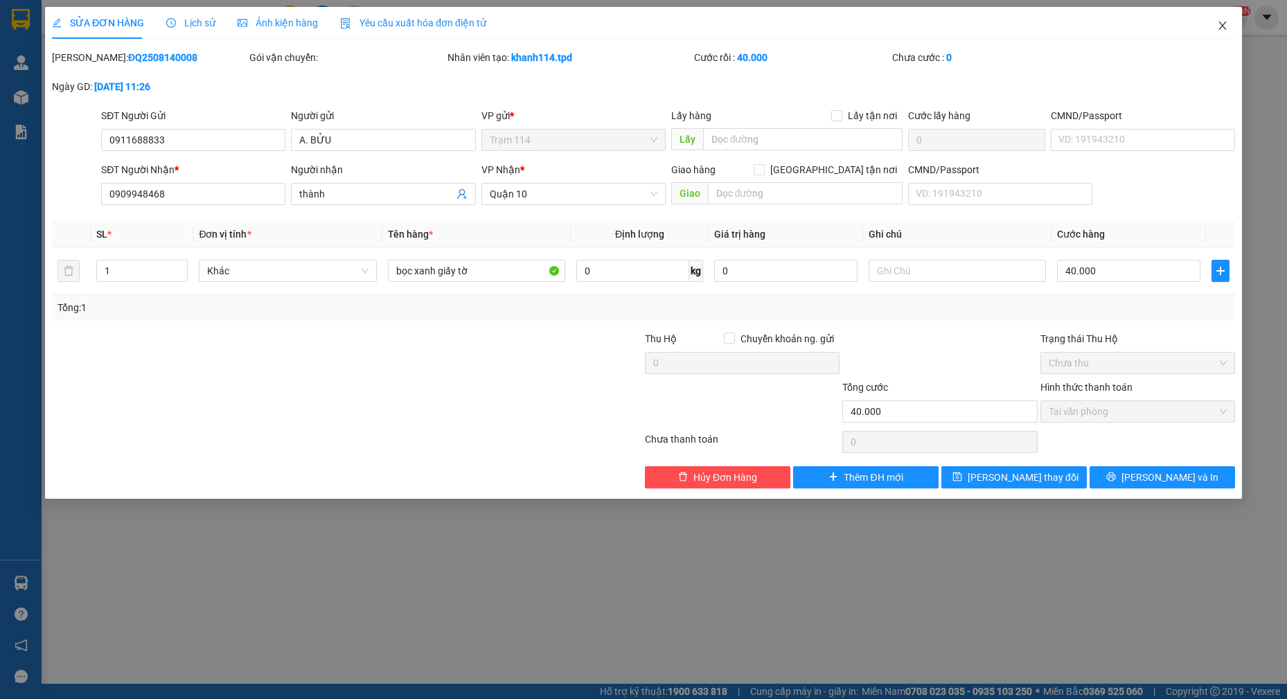
click at [1219, 28] on icon "close" at bounding box center [1222, 25] width 11 height 11
